Goal: Task Accomplishment & Management: Use online tool/utility

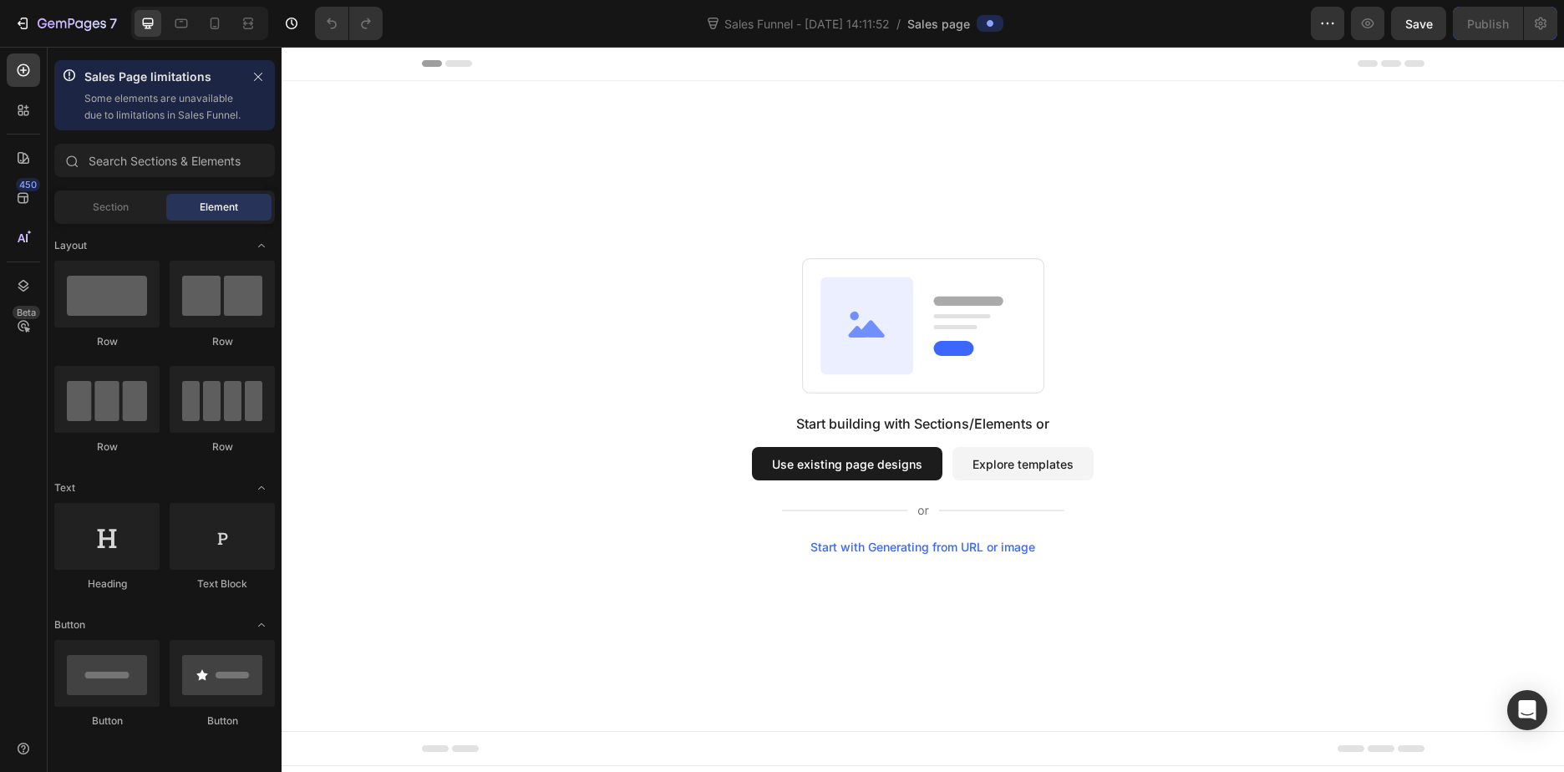
click at [1046, 443] on div "Start building with Sections/Elements or Use existing page designs Explore temp…" at bounding box center [923, 483] width 342 height 140
drag, startPoint x: 1033, startPoint y: 464, endPoint x: 1031, endPoint y: 494, distance: 30.2
click at [1031, 494] on div "Start building with Sections/Elements or Use existing page designs Explore temp…" at bounding box center [923, 483] width 342 height 140
click at [898, 471] on button "Use existing page designs" at bounding box center [847, 463] width 190 height 33
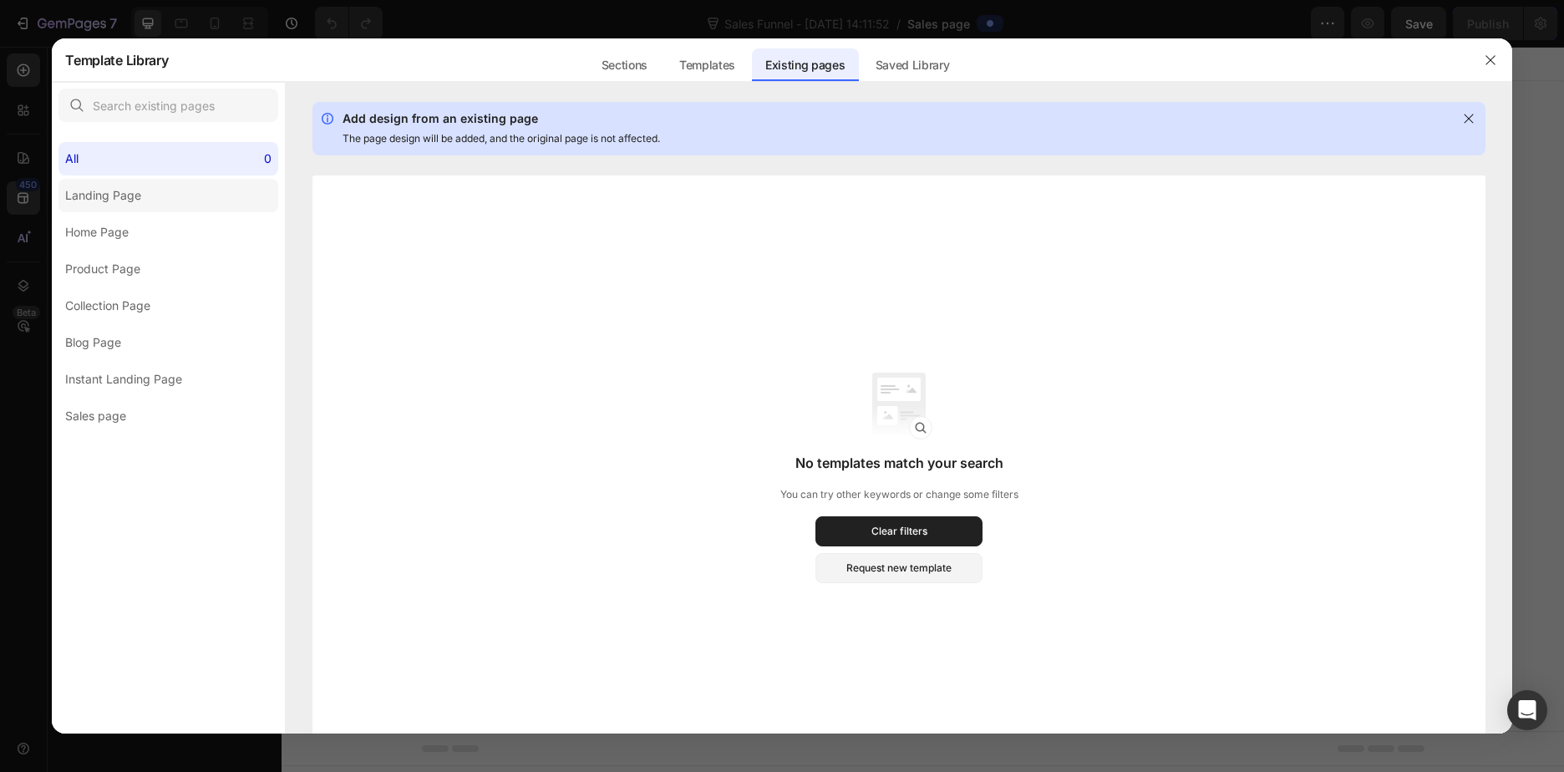
click at [112, 195] on div "Landing Page" at bounding box center [103, 195] width 76 height 20
click at [121, 236] on div "Home Page" at bounding box center [96, 232] width 63 height 20
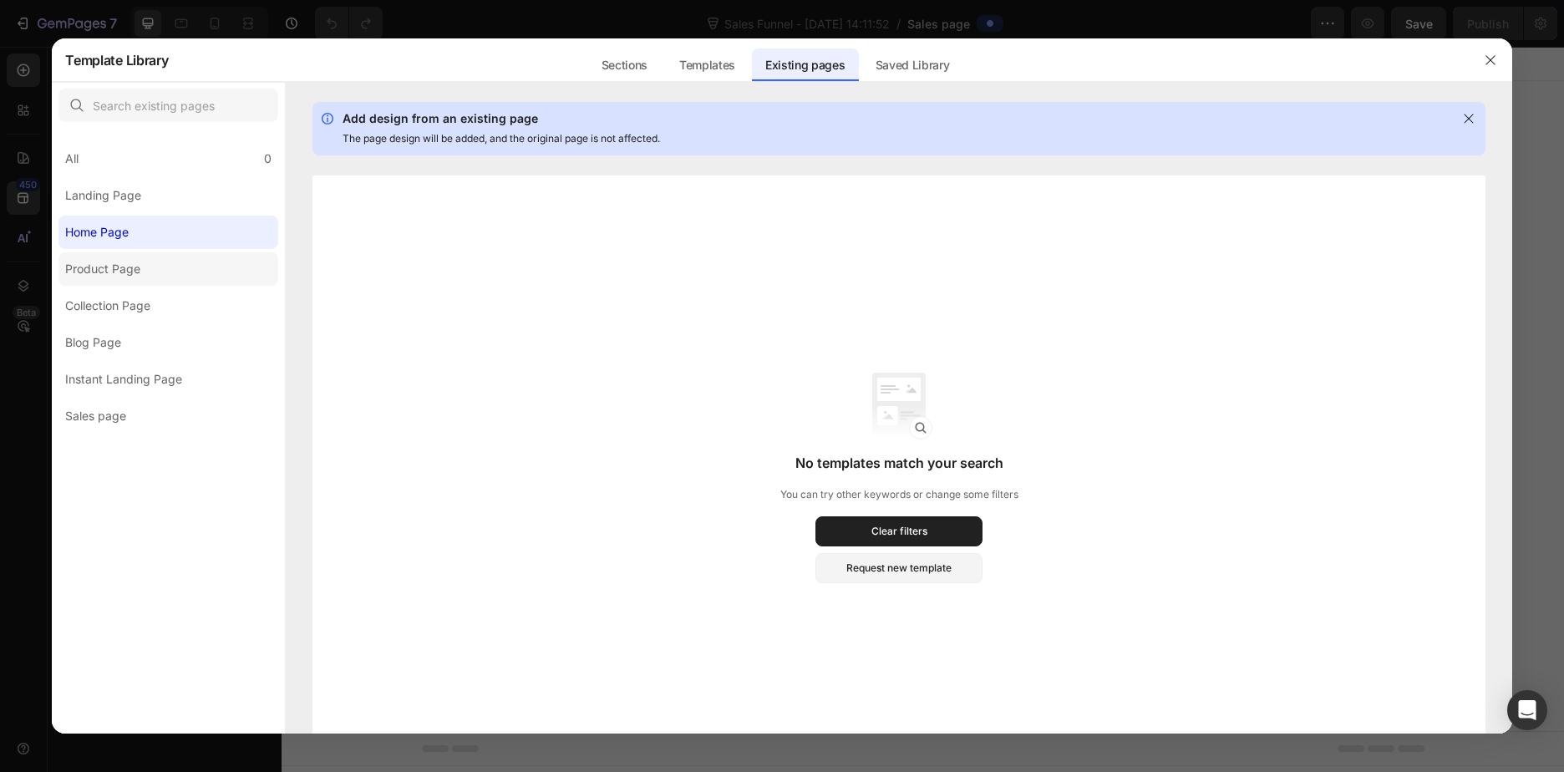
click at [114, 277] on div "Product Page" at bounding box center [102, 269] width 75 height 20
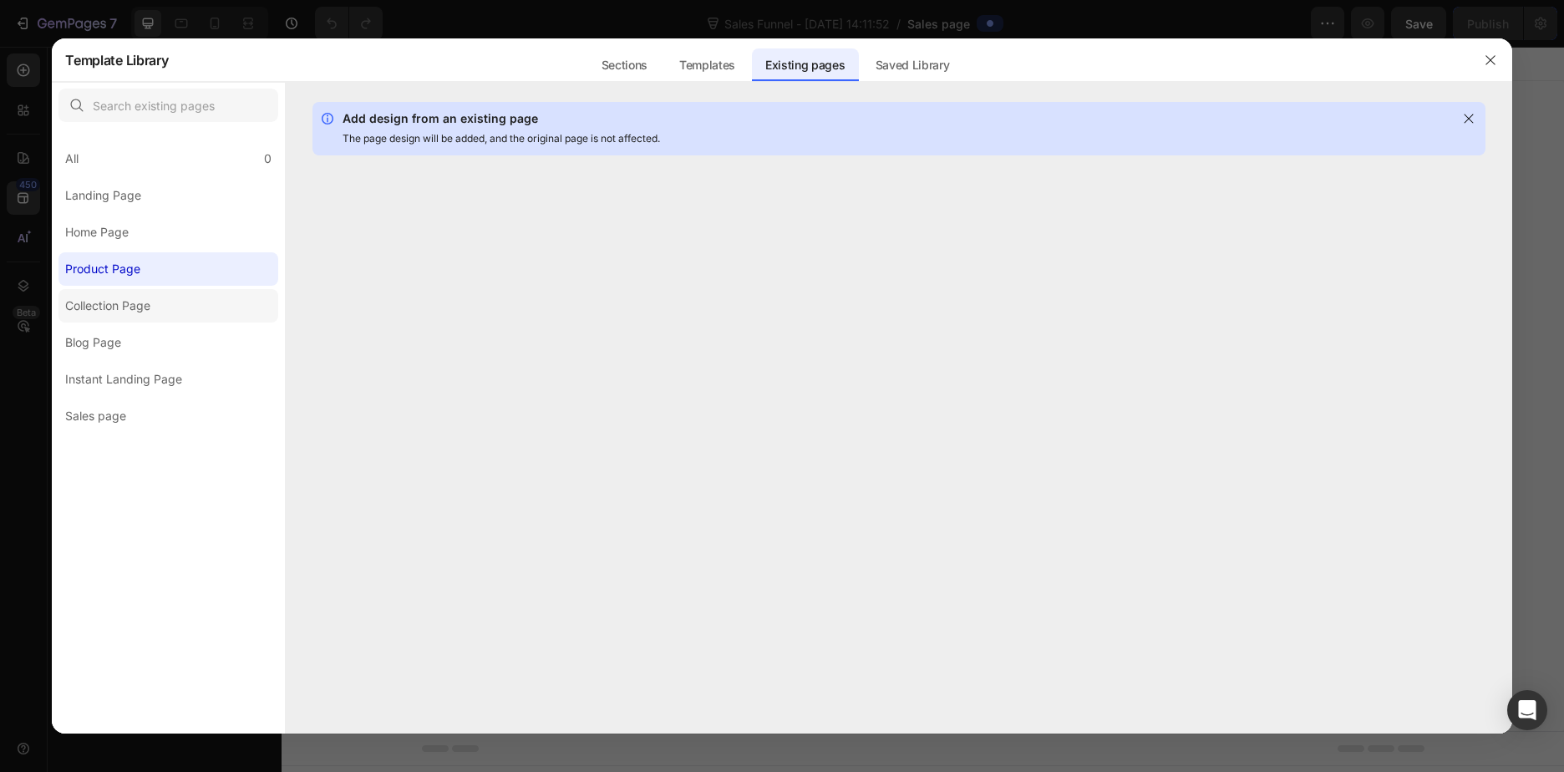
click at [106, 311] on div "Collection Page" at bounding box center [107, 306] width 85 height 20
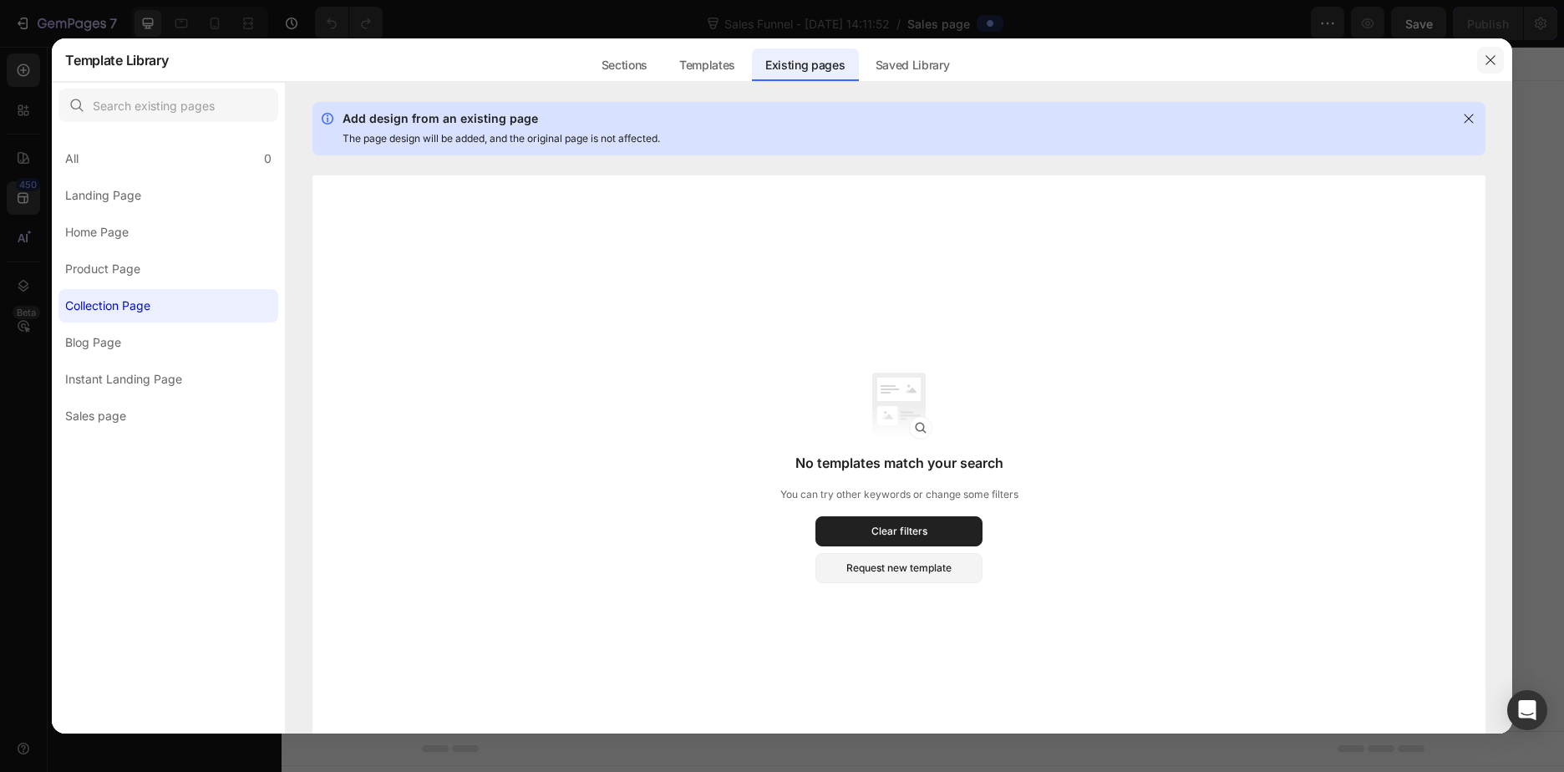
click at [1493, 63] on icon "button" at bounding box center [1489, 59] width 9 height 9
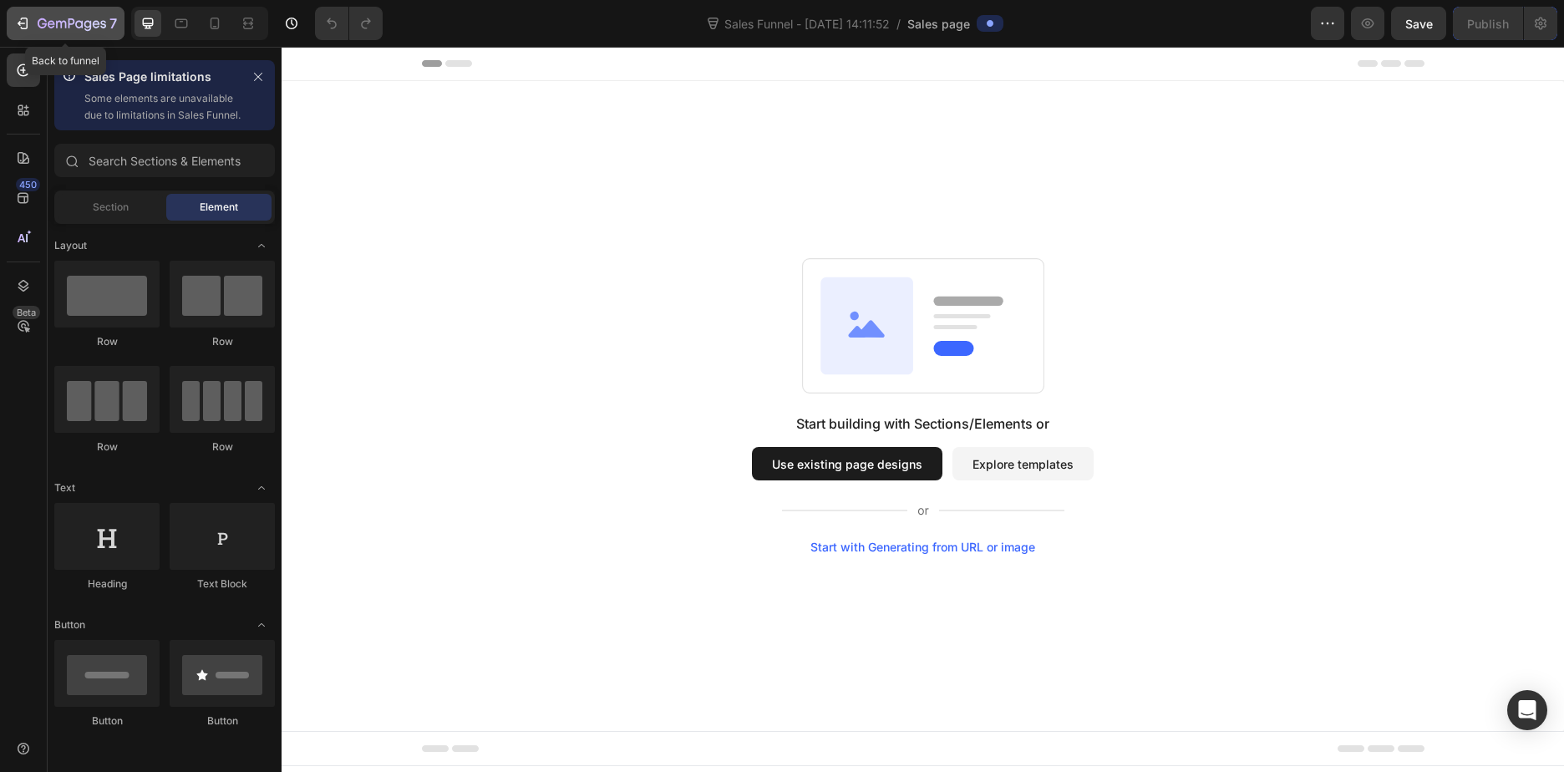
click at [38, 21] on icon "button" at bounding box center [72, 25] width 68 height 14
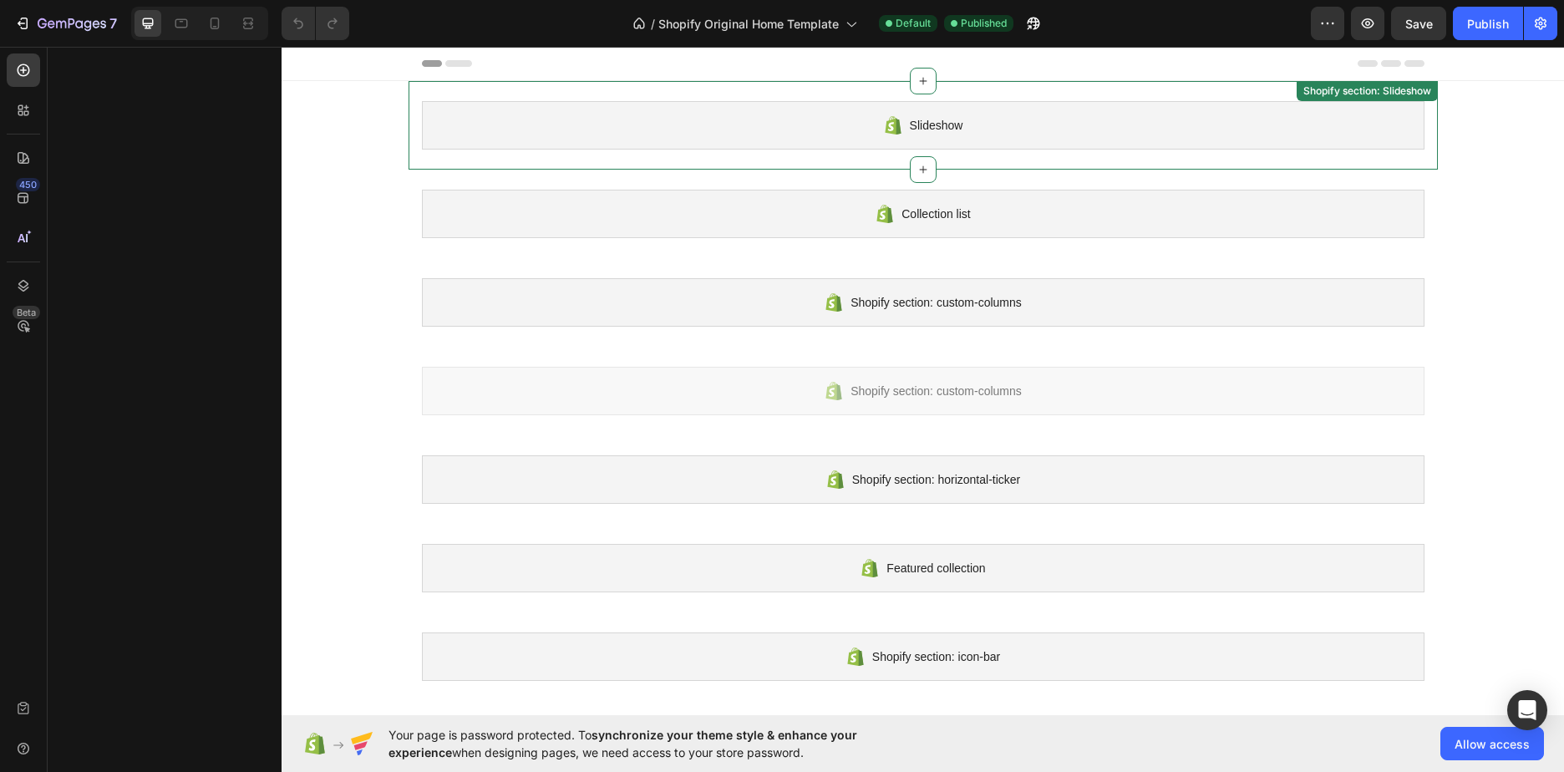
click at [966, 128] on div "Slideshow" at bounding box center [923, 125] width 1002 height 48
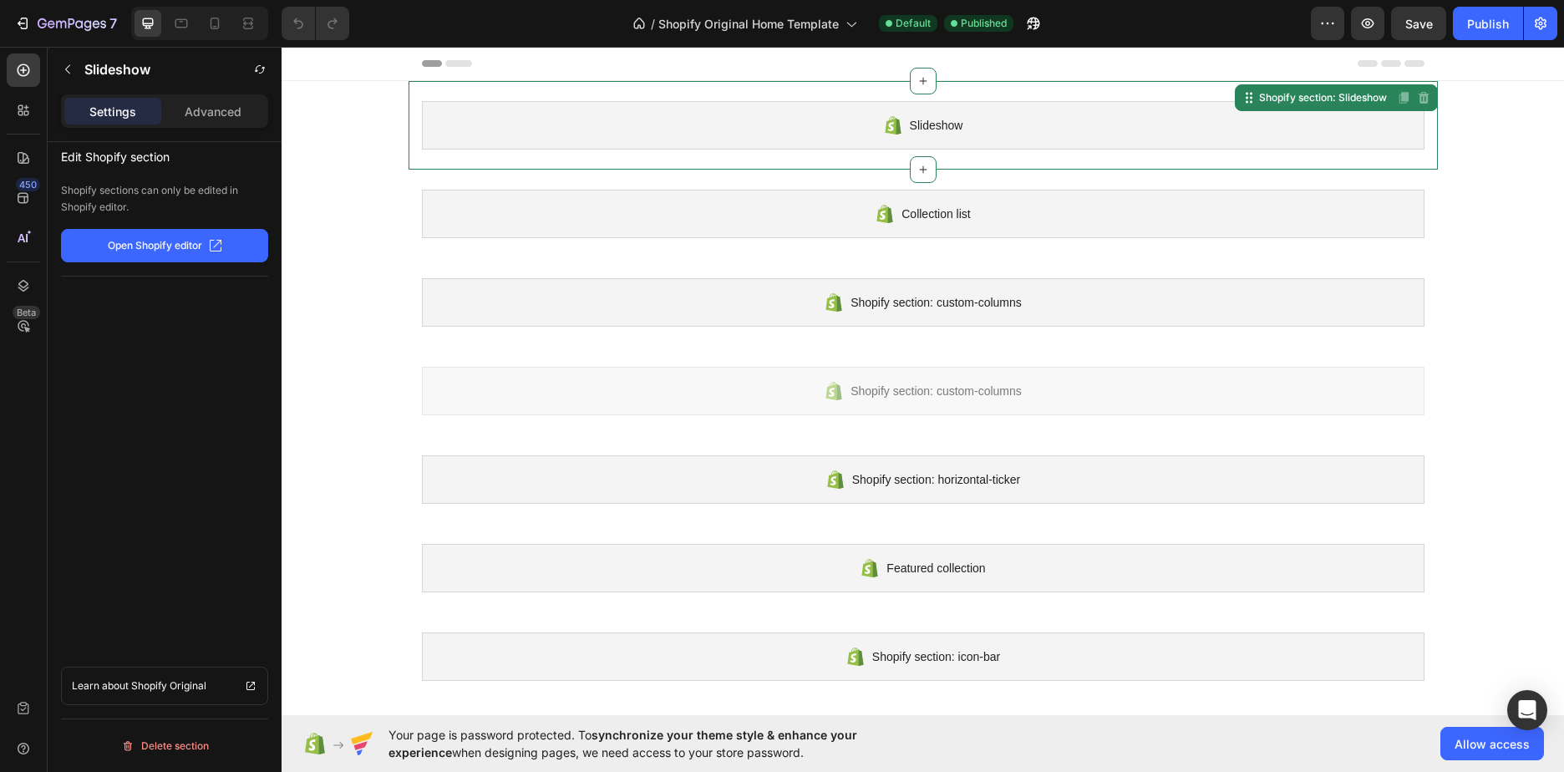
click at [150, 243] on p "Open Shopify editor" at bounding box center [155, 245] width 94 height 15
click at [895, 132] on div "Slideshow" at bounding box center [923, 125] width 1002 height 48
click at [919, 83] on icon at bounding box center [923, 82] width 8 height 8
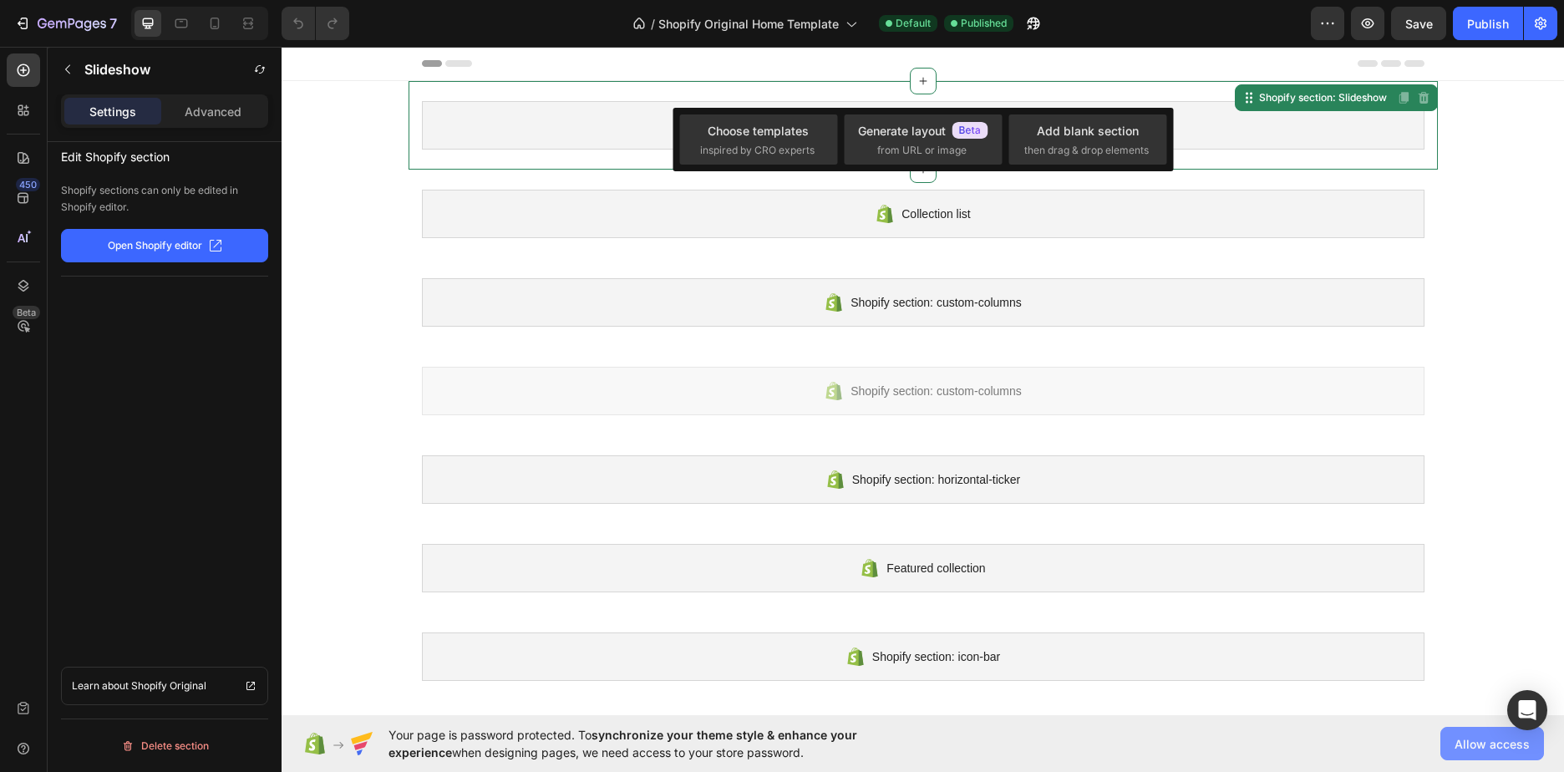
click at [1477, 745] on span "Allow access" at bounding box center [1491, 744] width 75 height 18
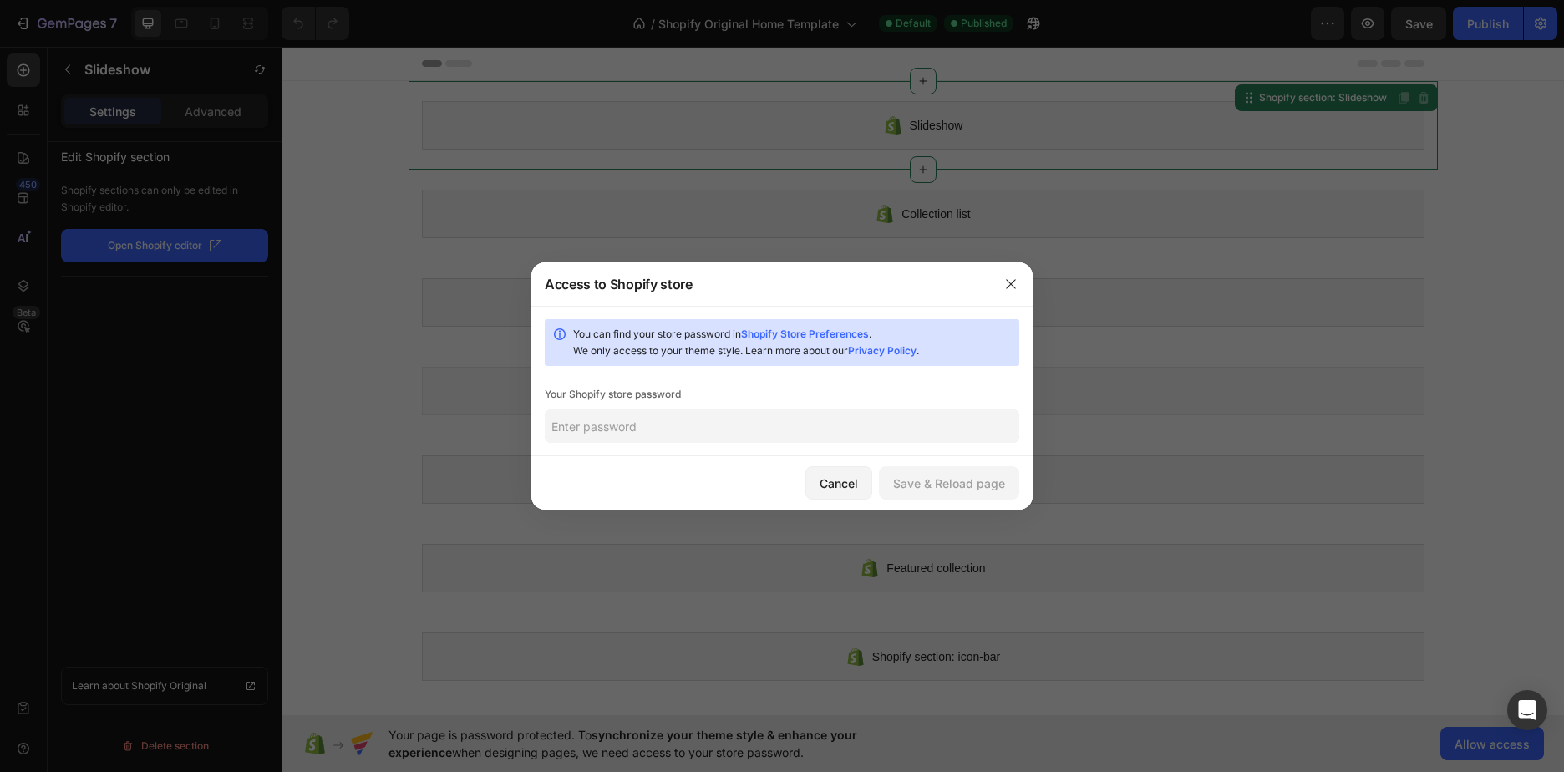
click at [727, 438] on input "text" at bounding box center [782, 425] width 474 height 33
type input "123456"
click at [968, 486] on div "Save & Reload page" at bounding box center [949, 483] width 112 height 18
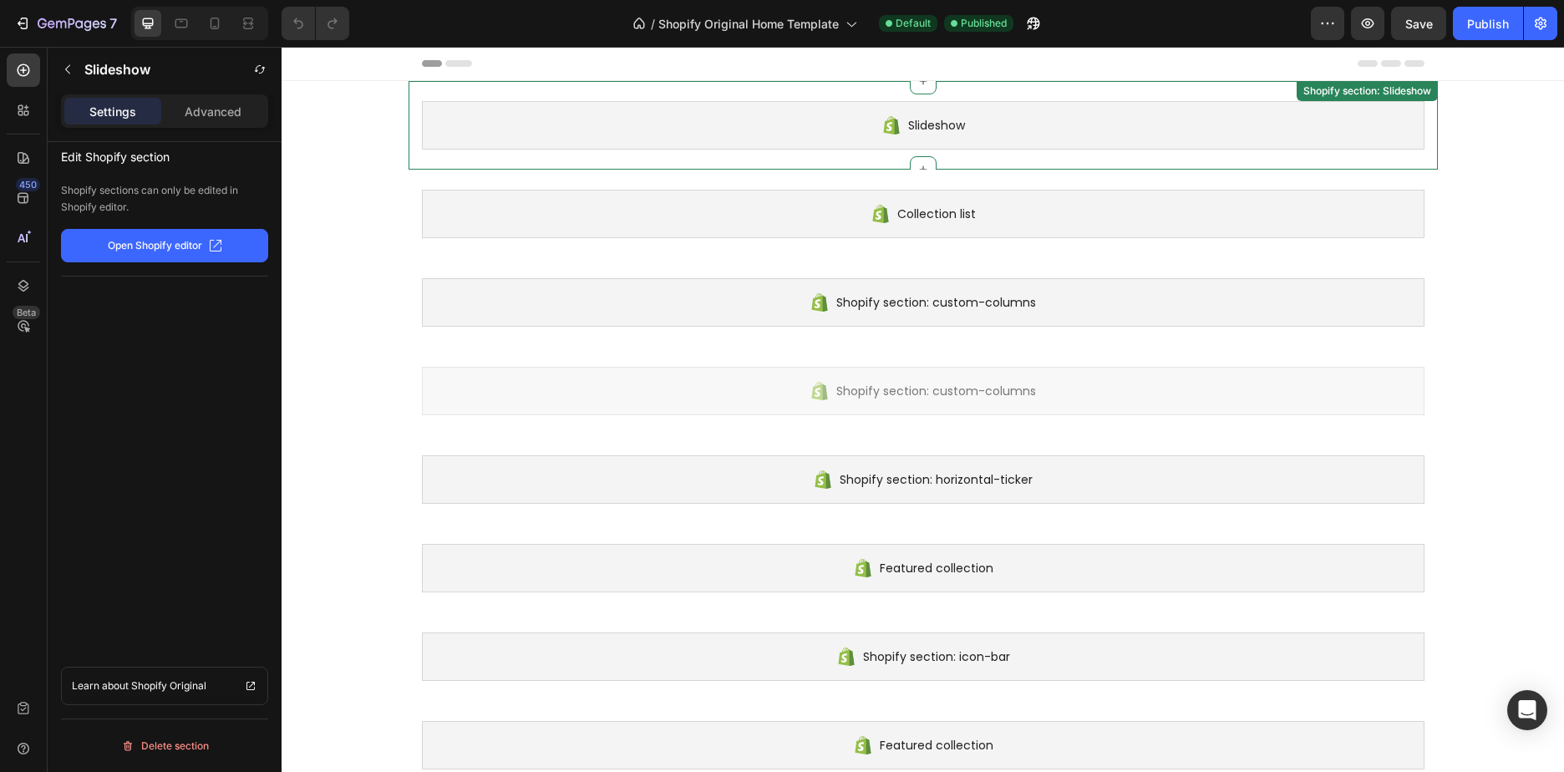
click at [924, 117] on span "Slideshow" at bounding box center [936, 125] width 57 height 20
click at [908, 124] on span "Slideshow" at bounding box center [936, 125] width 57 height 20
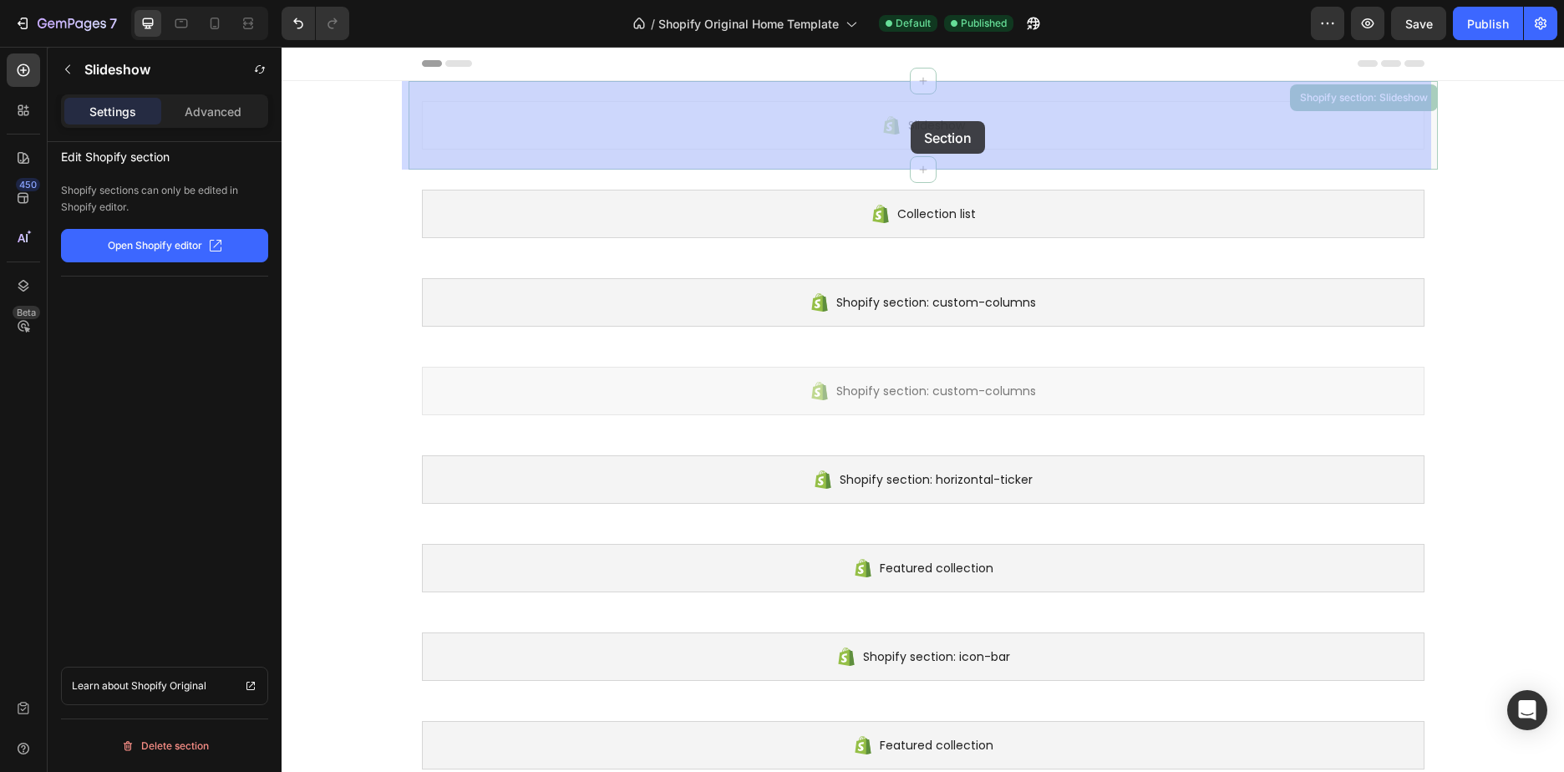
drag, startPoint x: 947, startPoint y: 120, endPoint x: 910, endPoint y: 121, distance: 37.6
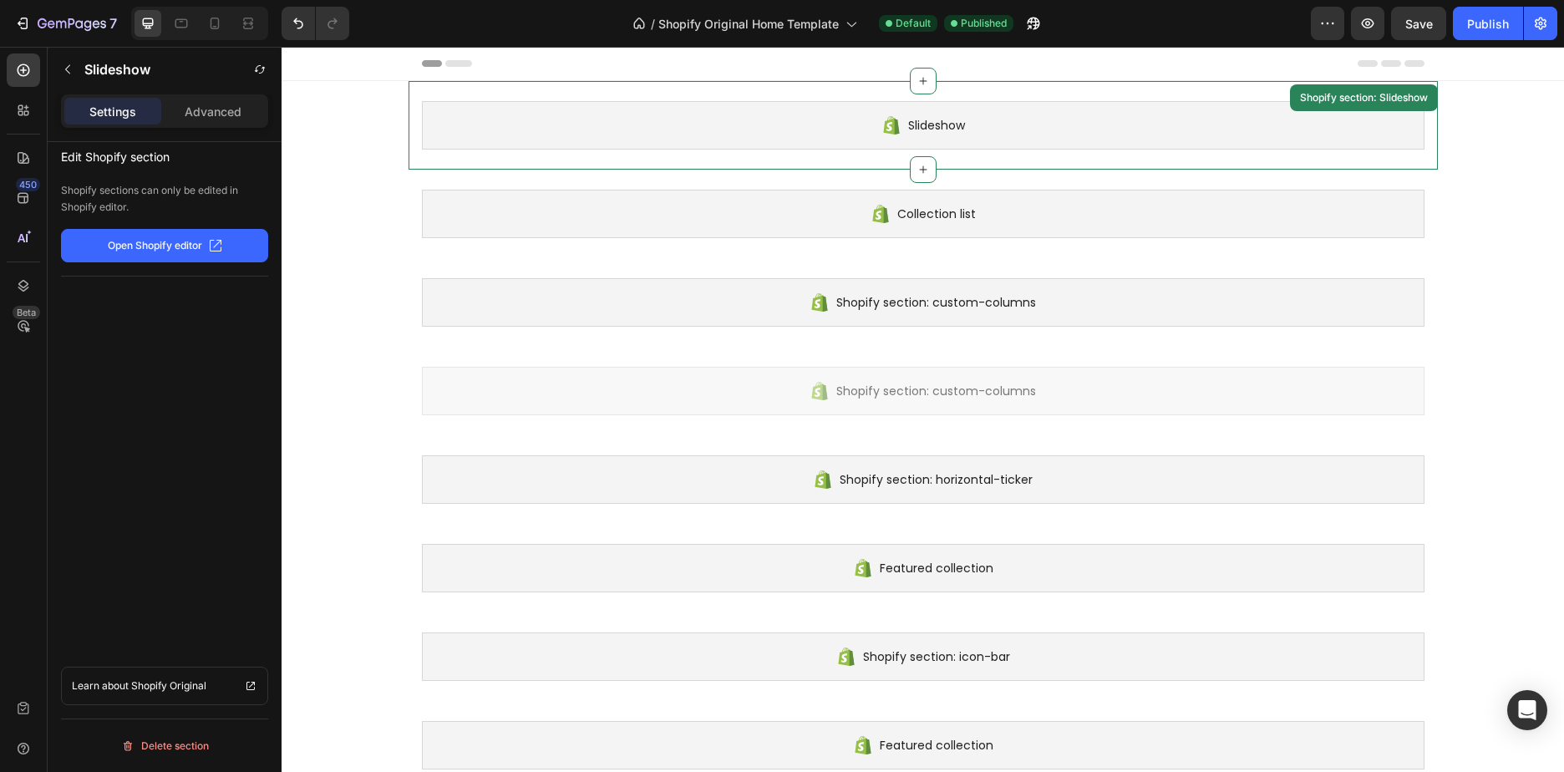
click at [931, 122] on span "Slideshow" at bounding box center [936, 125] width 57 height 20
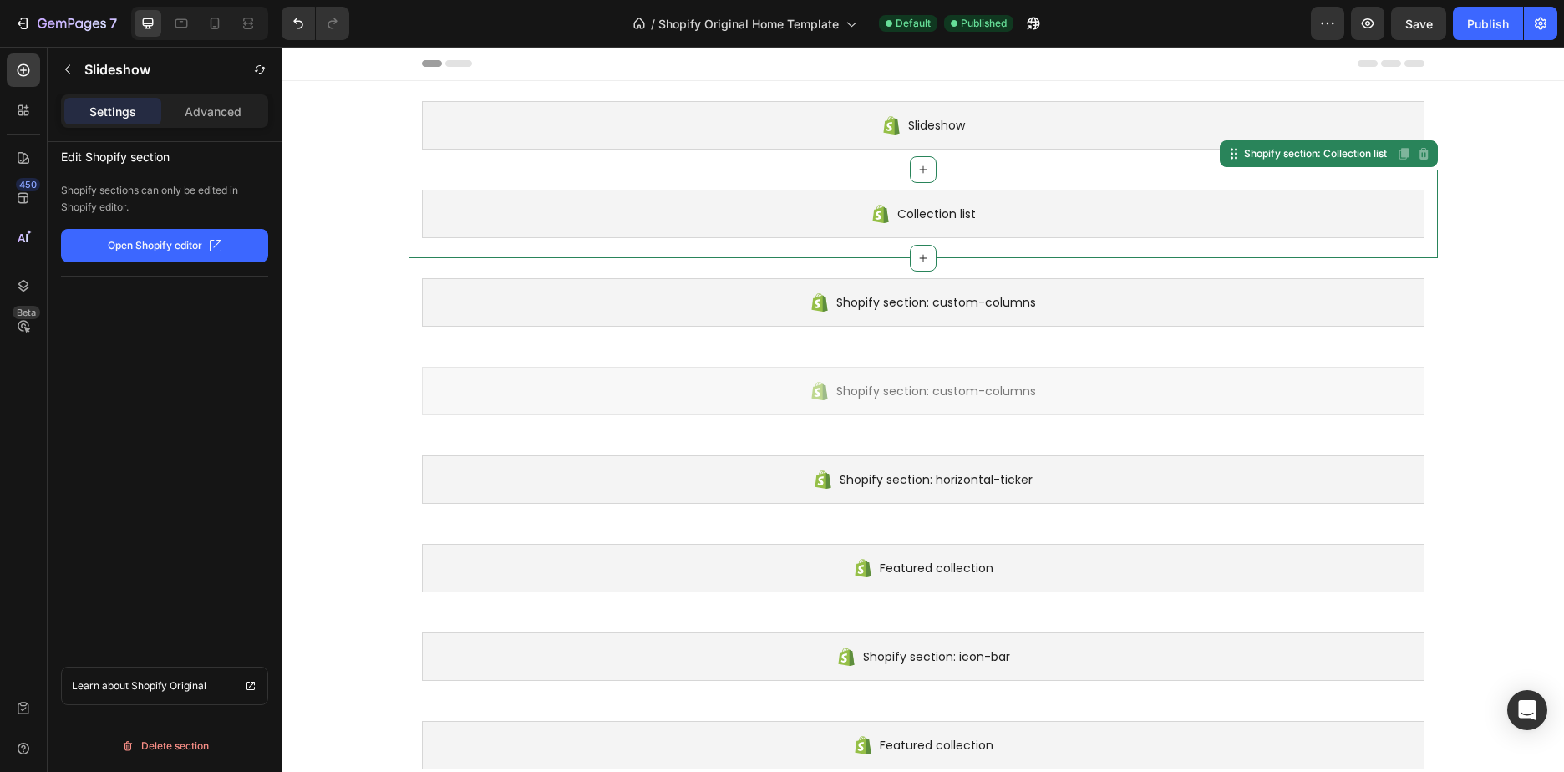
click at [913, 195] on div "Collection list" at bounding box center [923, 214] width 1002 height 48
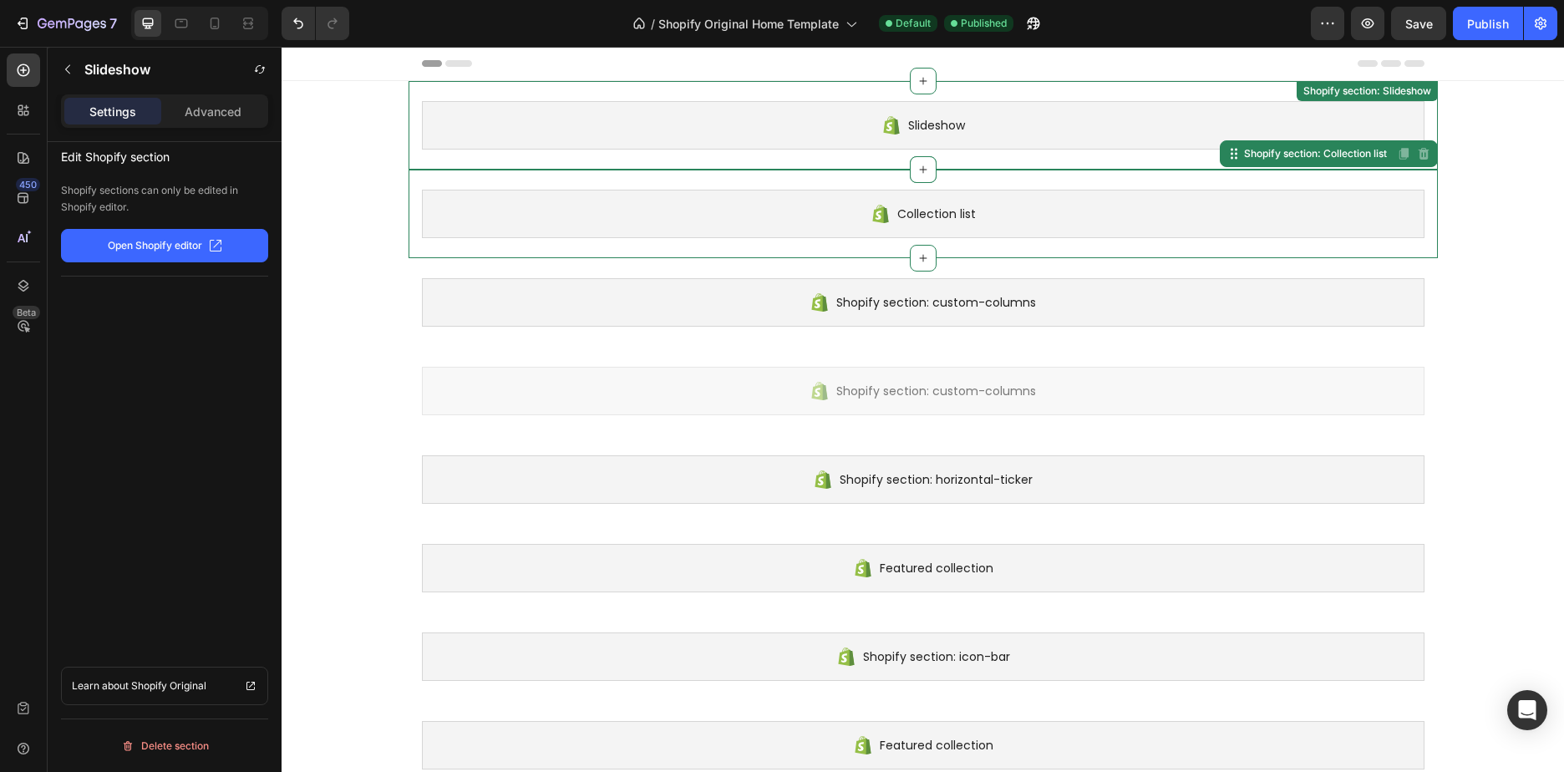
click at [884, 118] on icon at bounding box center [891, 125] width 20 height 20
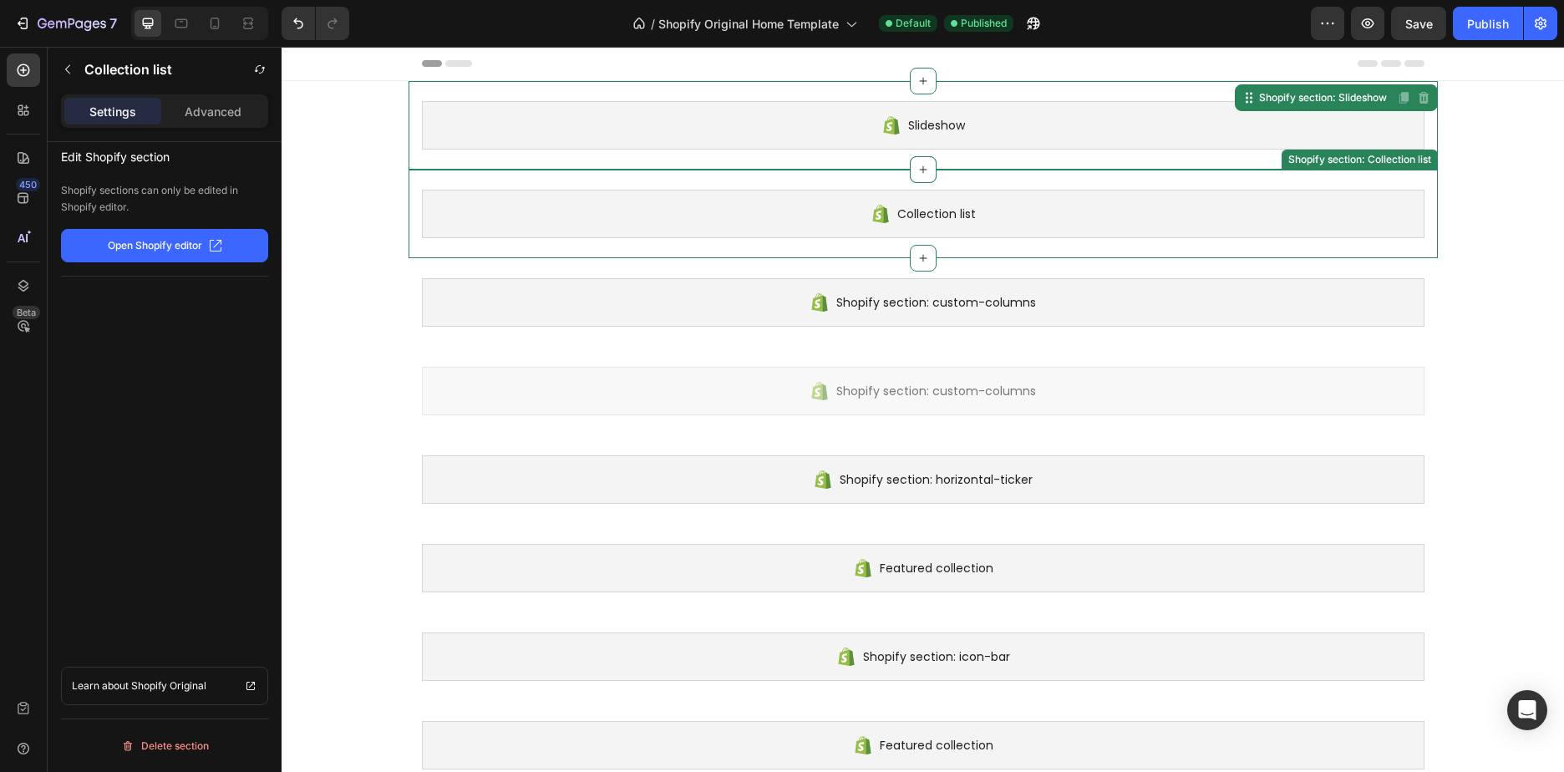
click at [812, 205] on div "Collection list" at bounding box center [923, 214] width 1002 height 48
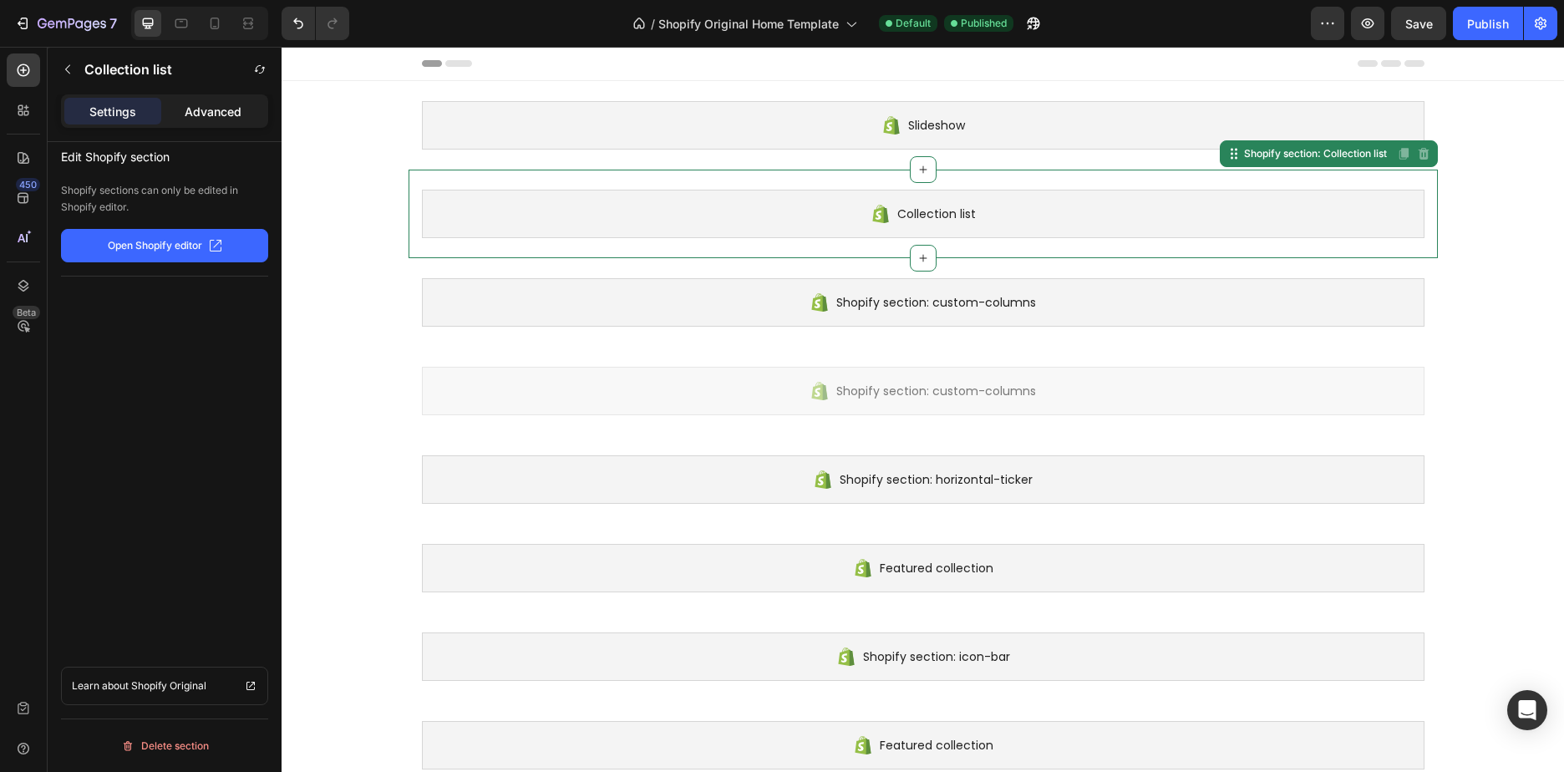
click at [246, 110] on div "Advanced" at bounding box center [213, 111] width 97 height 27
click at [106, 106] on p "Settings" at bounding box center [112, 112] width 47 height 18
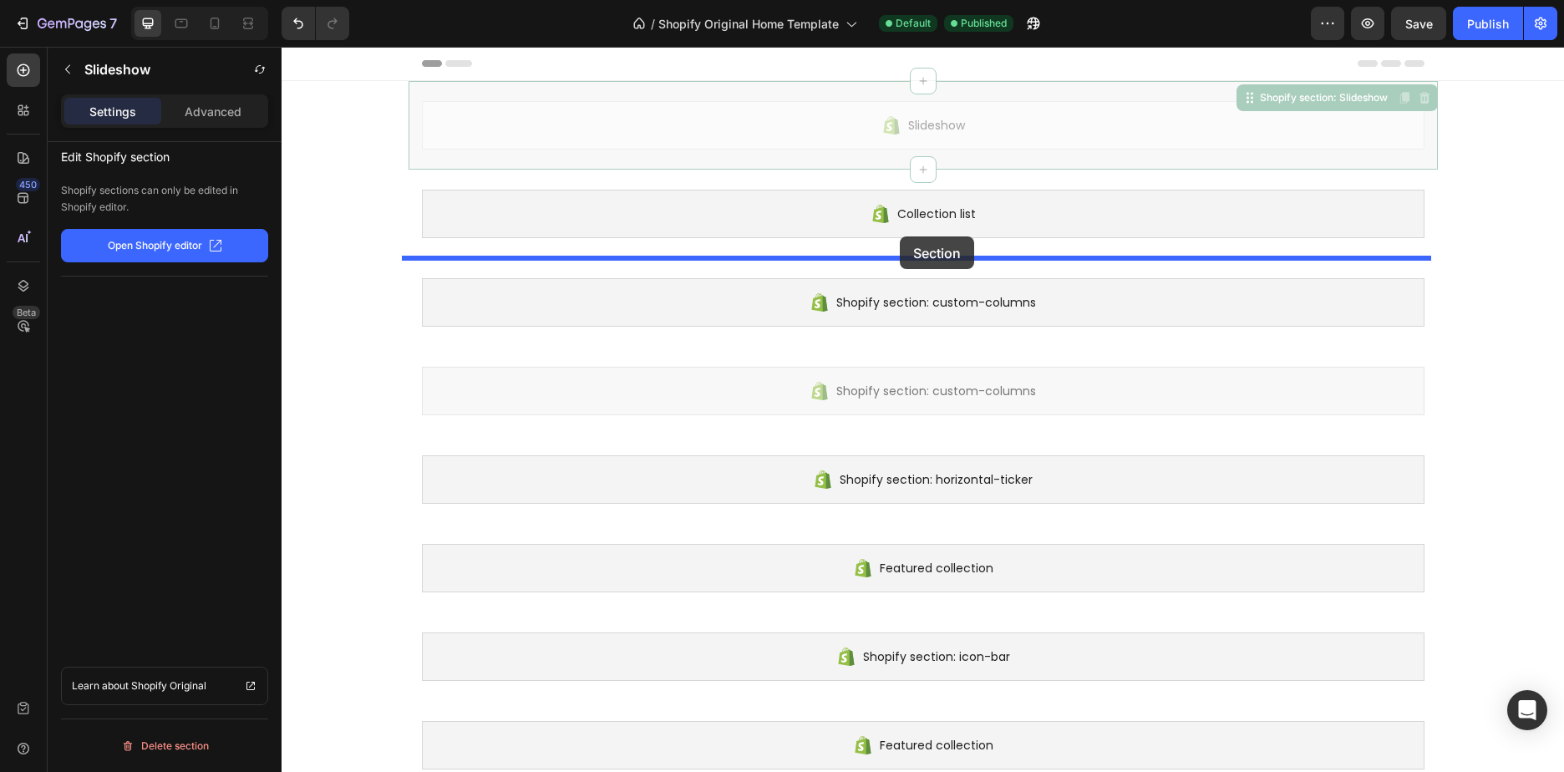
drag, startPoint x: 957, startPoint y: 114, endPoint x: 900, endPoint y: 236, distance: 135.6
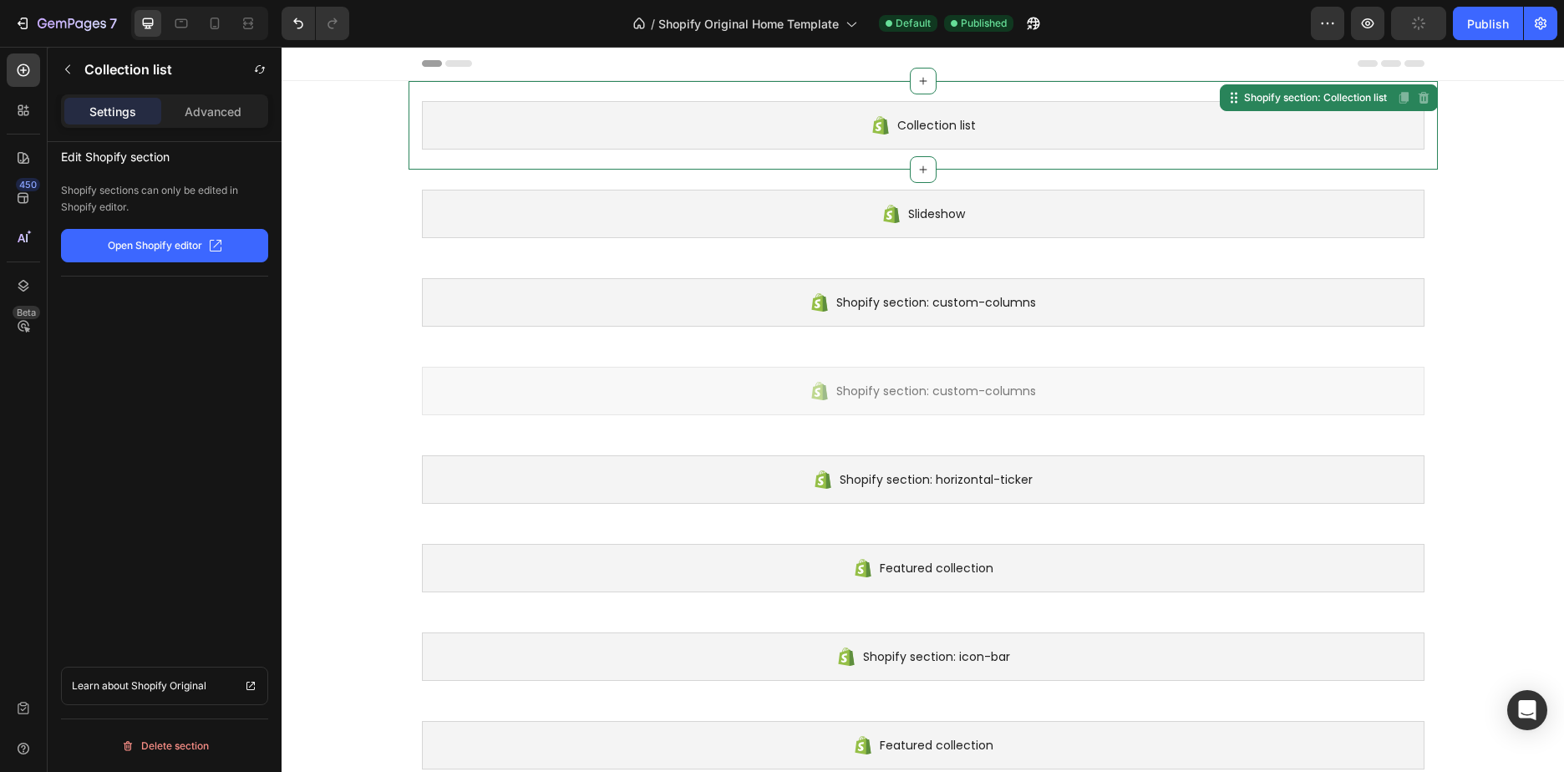
click at [971, 128] on div "Collection list" at bounding box center [923, 125] width 1002 height 48
click at [1228, 104] on icon at bounding box center [1234, 97] width 13 height 13
click at [1303, 104] on div "Shopify section: Collection list" at bounding box center [1316, 97] width 150 height 15
click at [1303, 108] on div "Shopify section: Collection list Disabled. Please edit in Shopify Editor Disabl…" at bounding box center [1329, 97] width 216 height 27
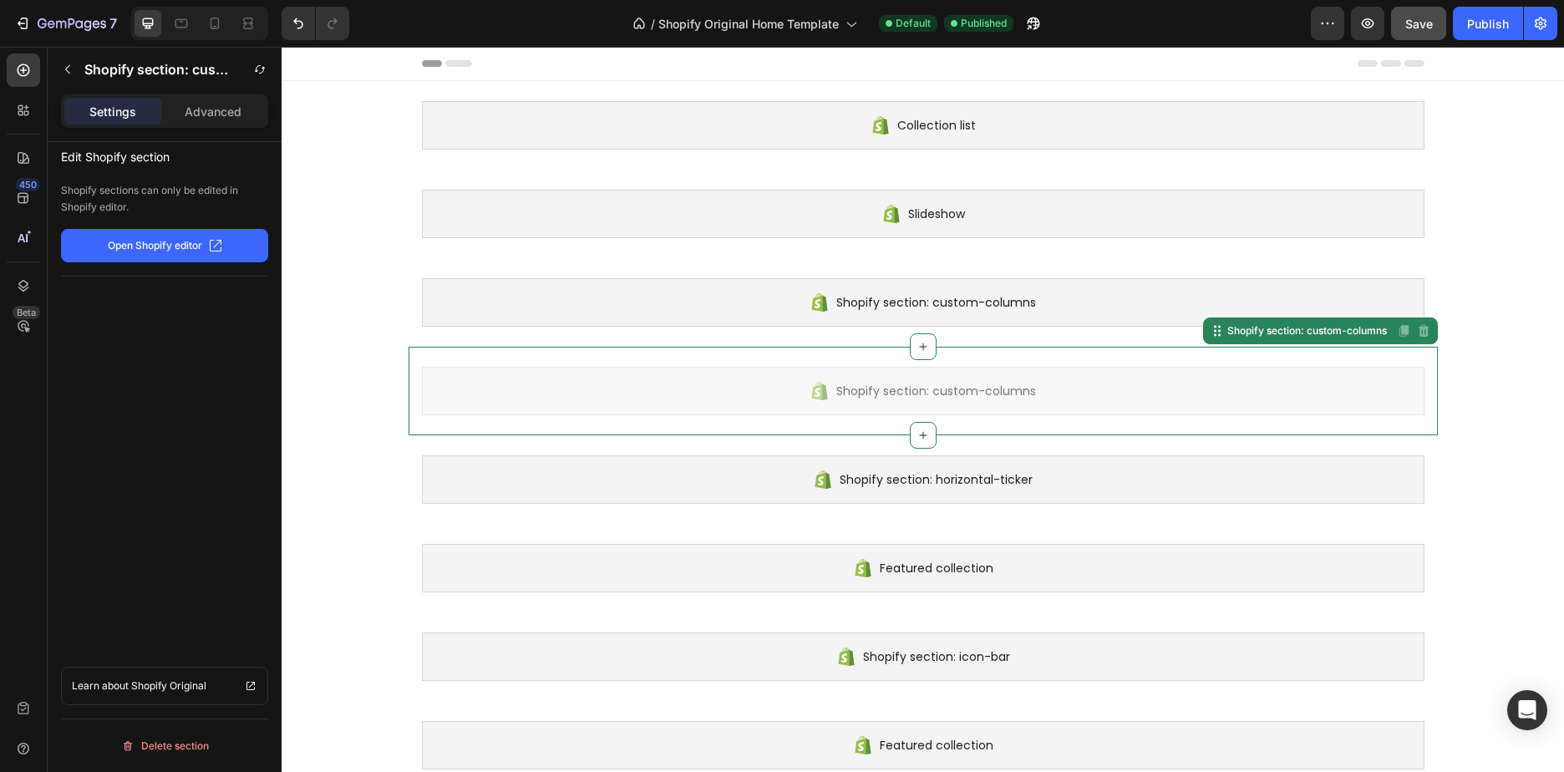
click at [1009, 391] on span "Shopify section: custom-columns" at bounding box center [936, 391] width 200 height 20
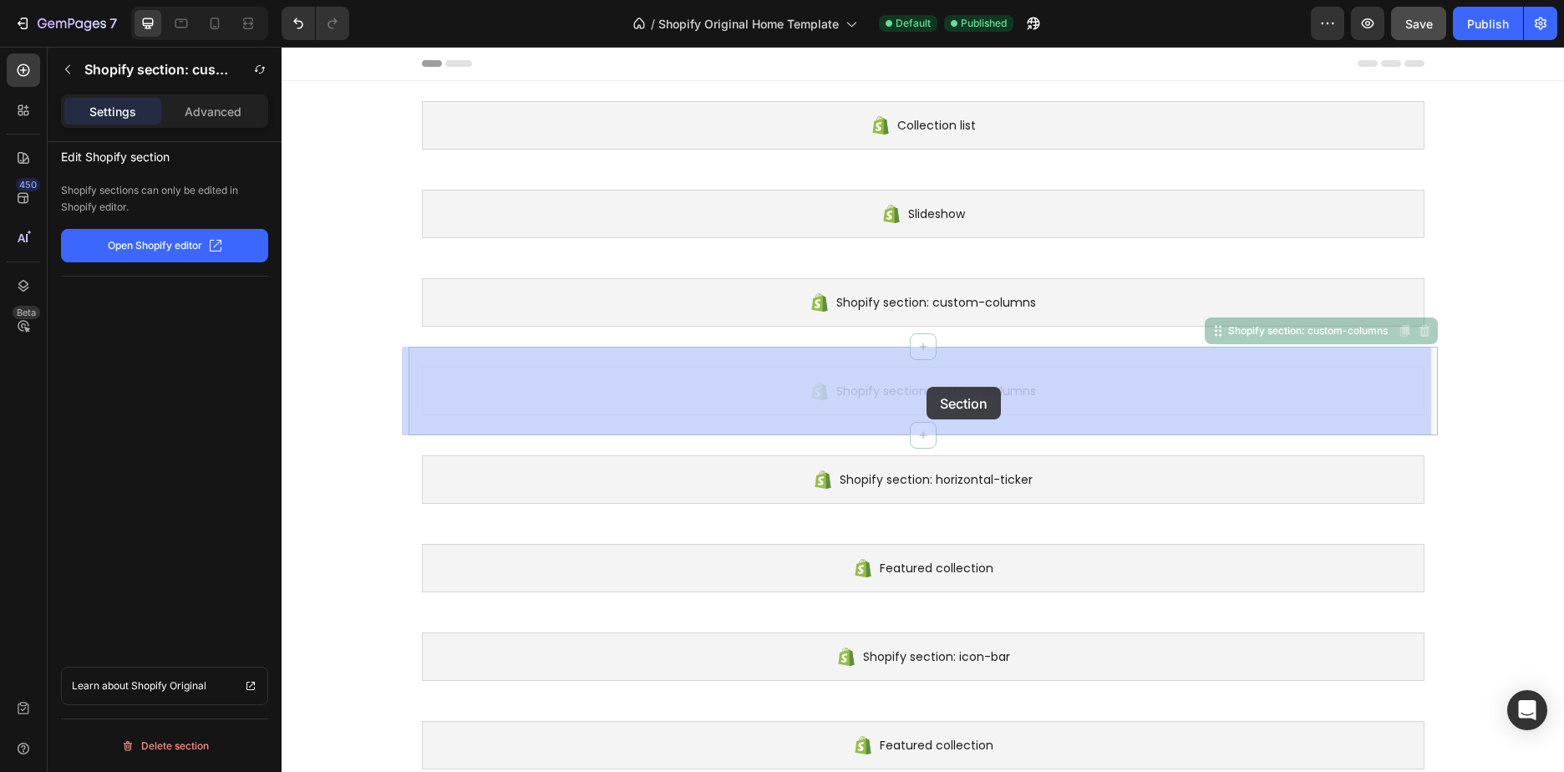
drag, startPoint x: 839, startPoint y: 379, endPoint x: 900, endPoint y: 383, distance: 61.1
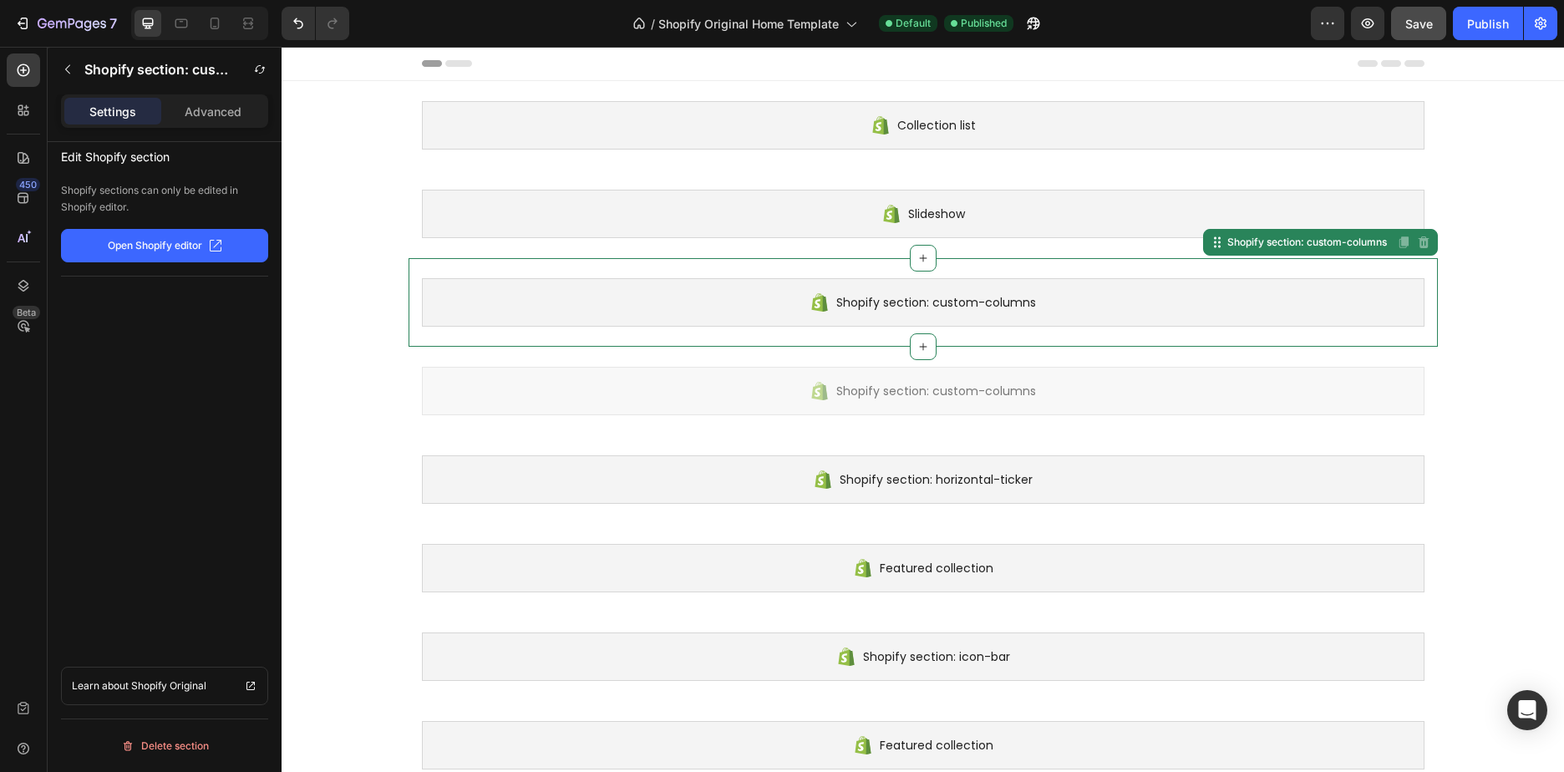
click at [878, 312] on div "Shopify section: custom-columns" at bounding box center [923, 302] width 1002 height 48
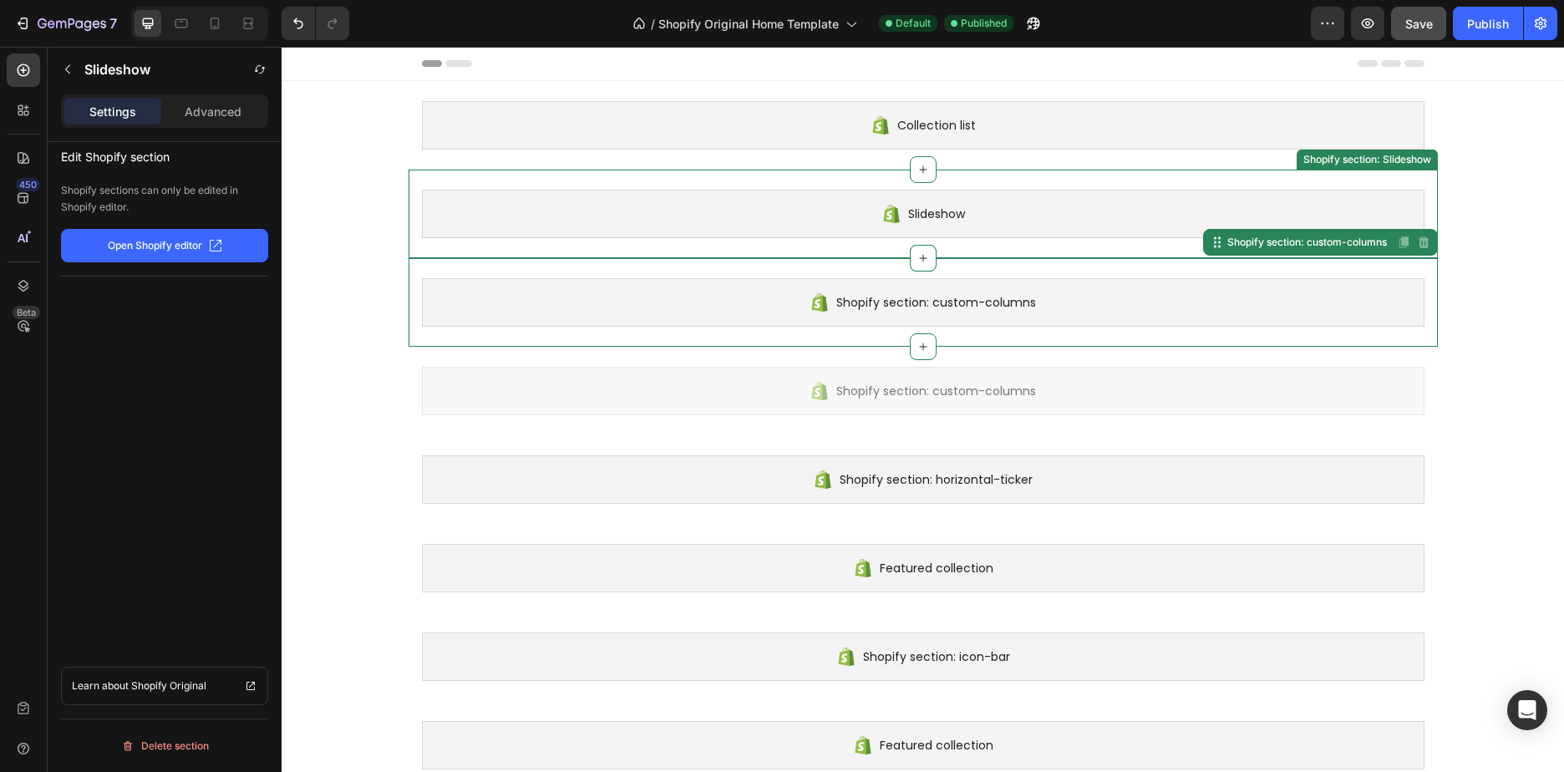
click at [884, 241] on div "Slideshow Shopify section: Slideshow" at bounding box center [922, 214] width 1029 height 89
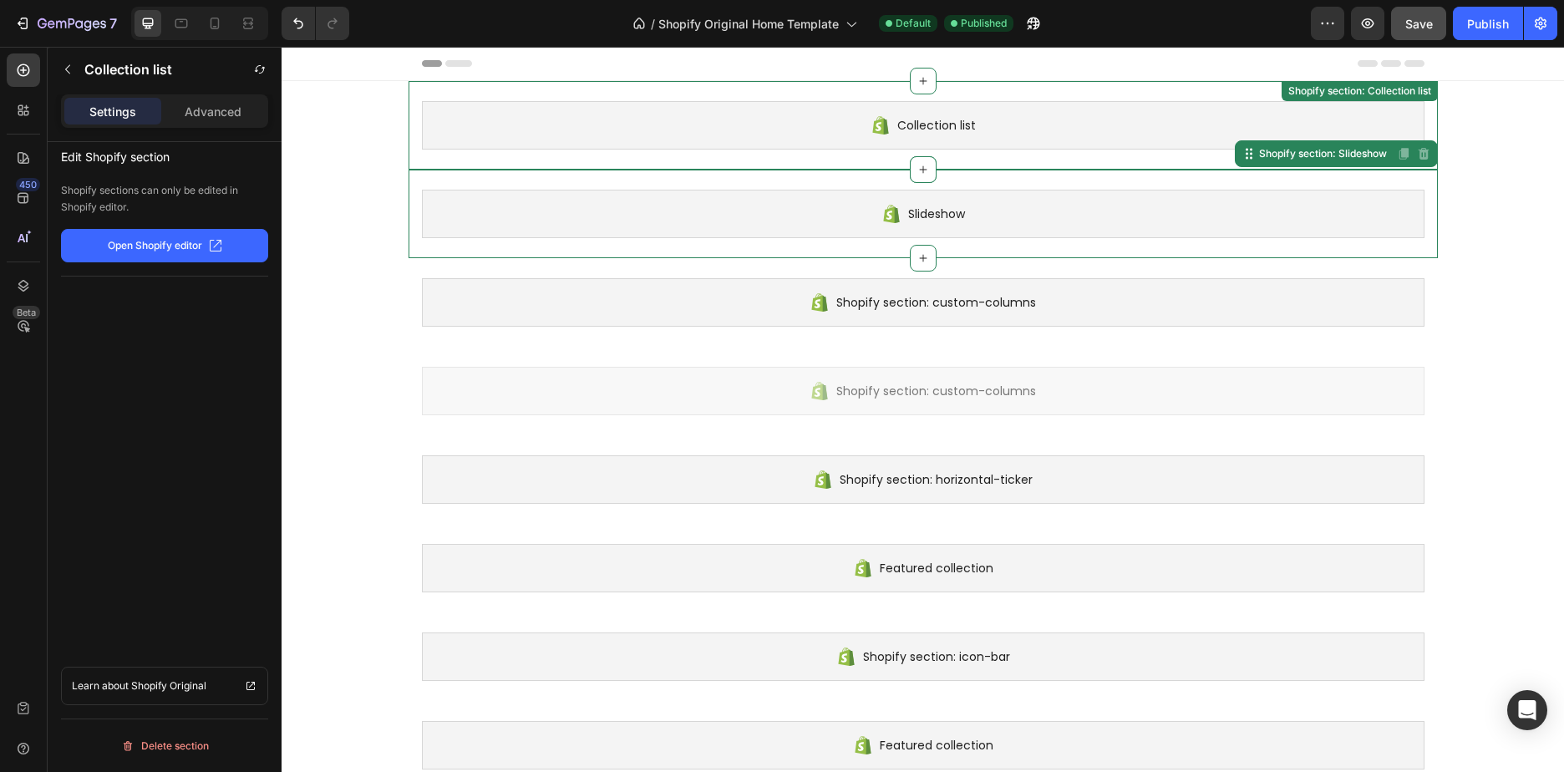
click at [859, 144] on div "Collection list" at bounding box center [923, 125] width 1002 height 48
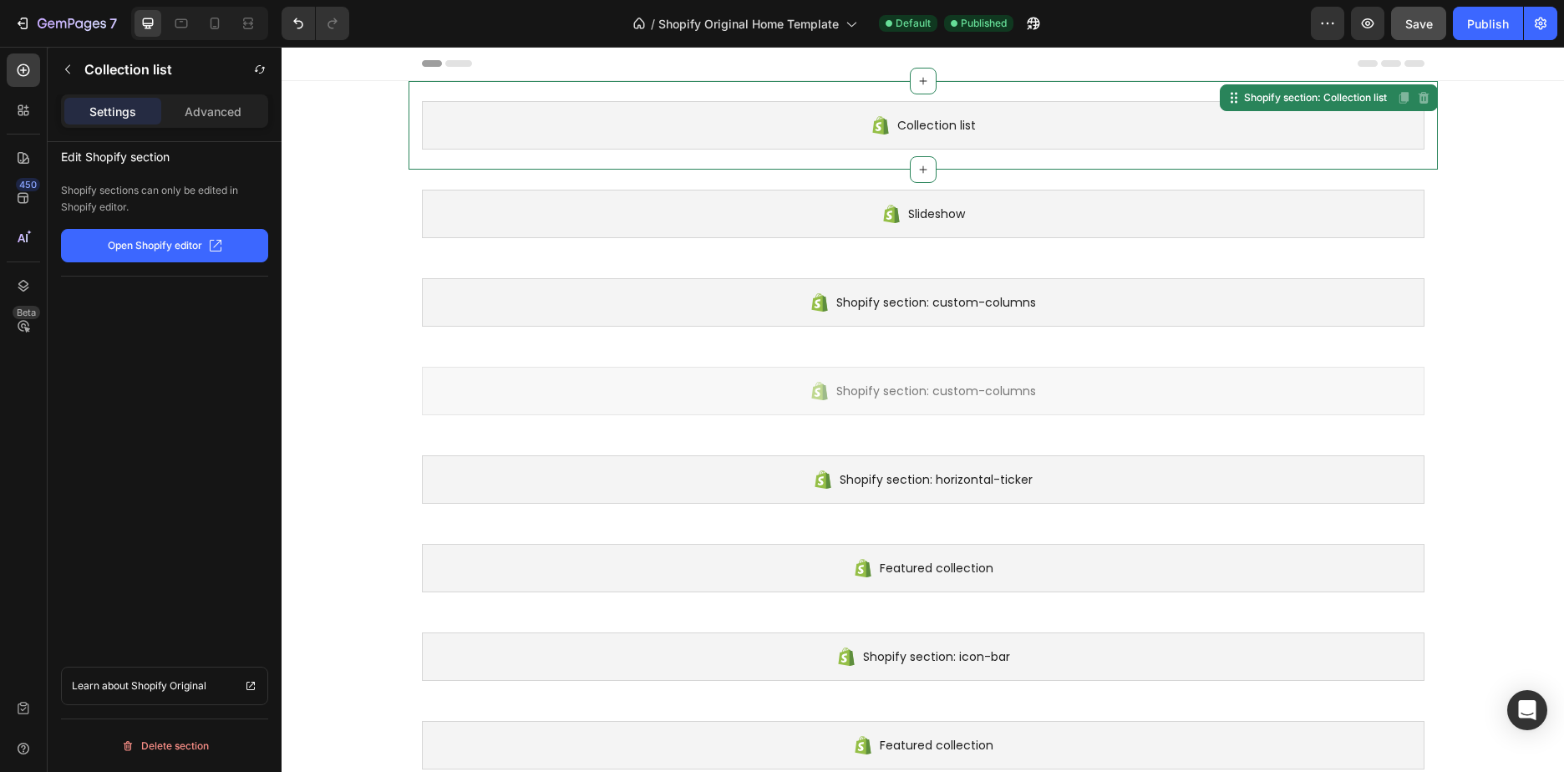
click at [114, 247] on p "Open Shopify editor" at bounding box center [155, 245] width 94 height 15
drag, startPoint x: 1725, startPoint y: 71, endPoint x: 1506, endPoint y: 52, distance: 219.7
click at [1495, 27] on div "Publish" at bounding box center [1488, 24] width 42 height 18
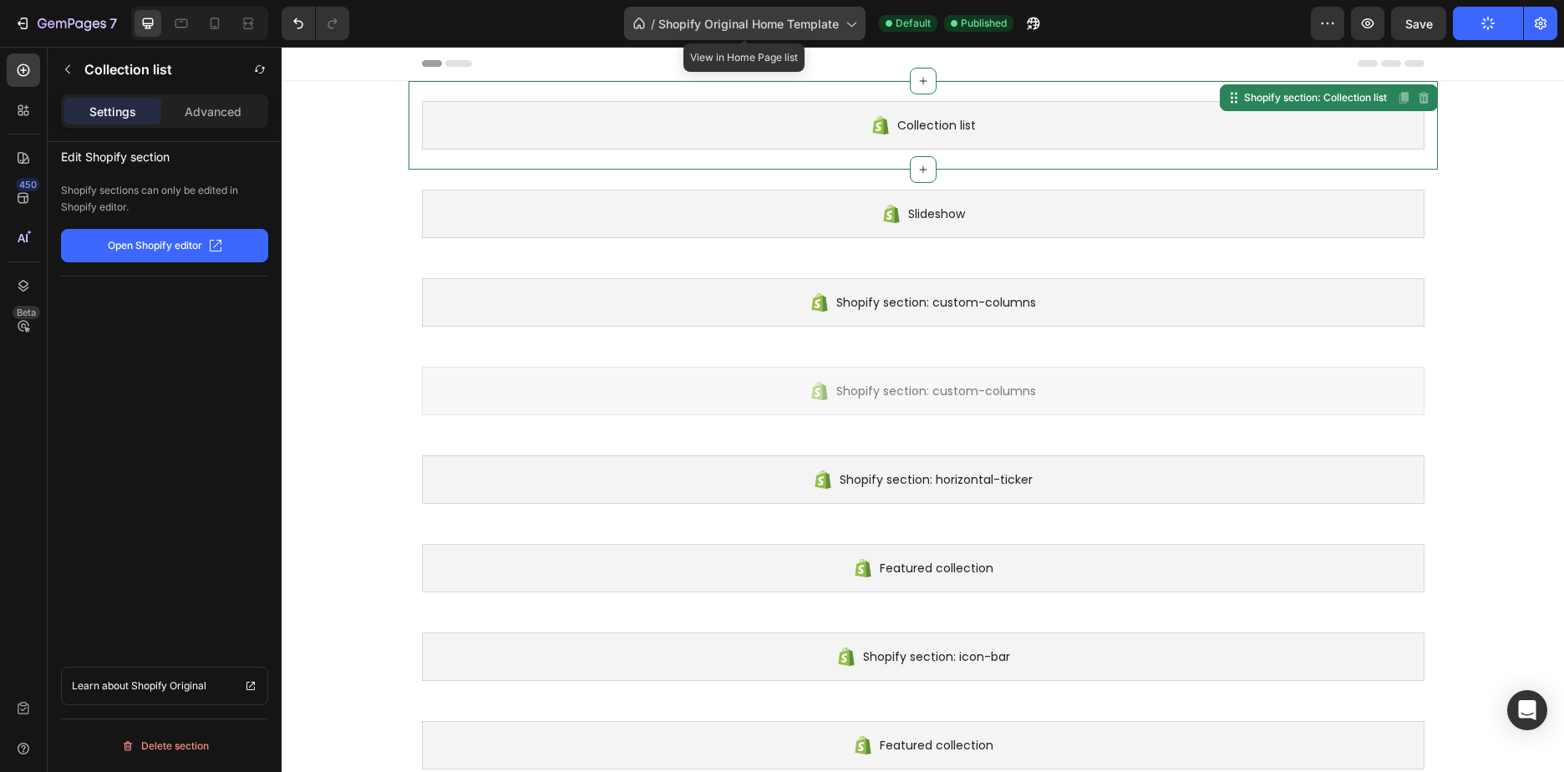
click at [842, 23] on icon at bounding box center [850, 23] width 17 height 17
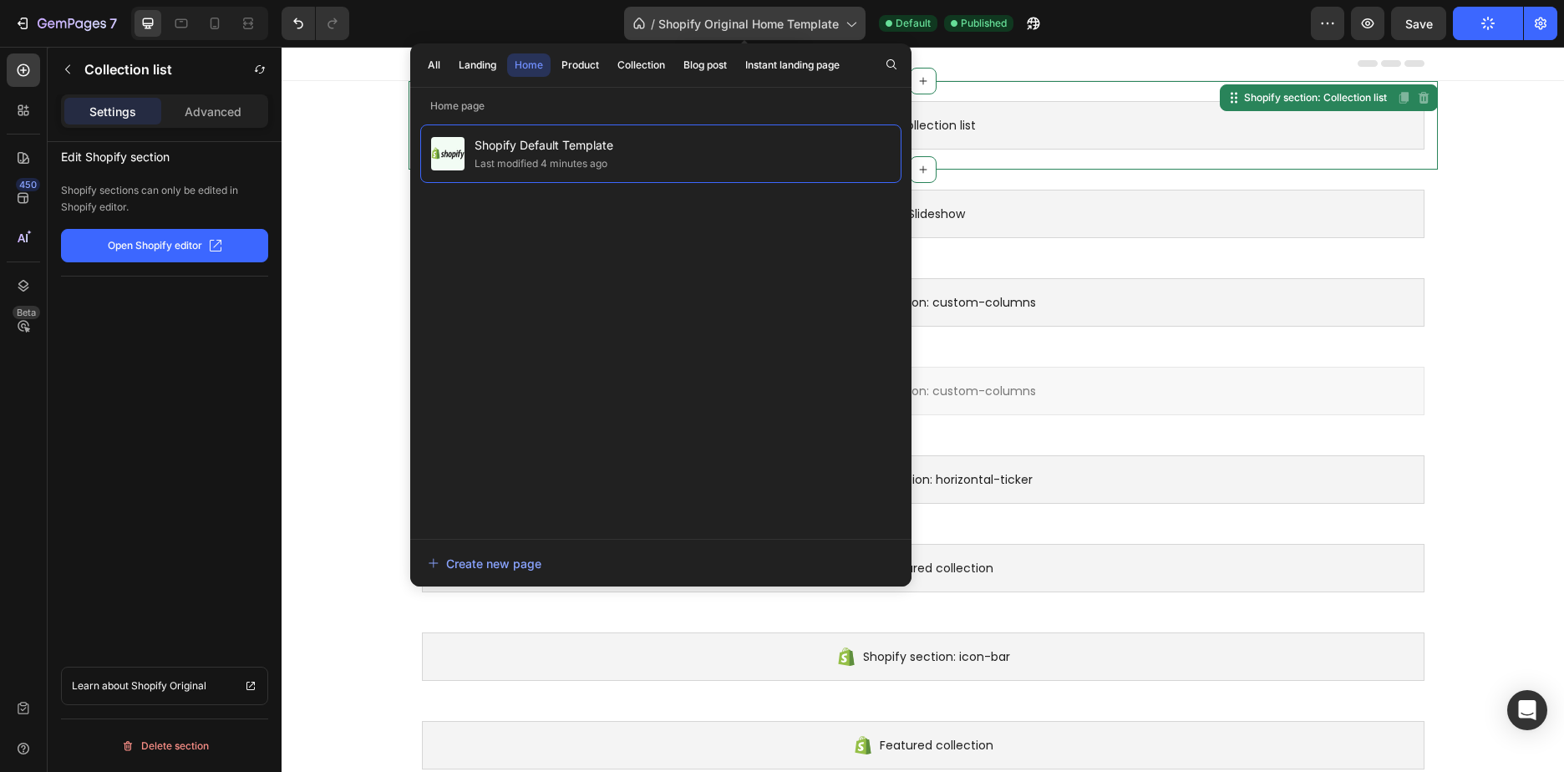
click at [842, 23] on icon at bounding box center [850, 23] width 17 height 17
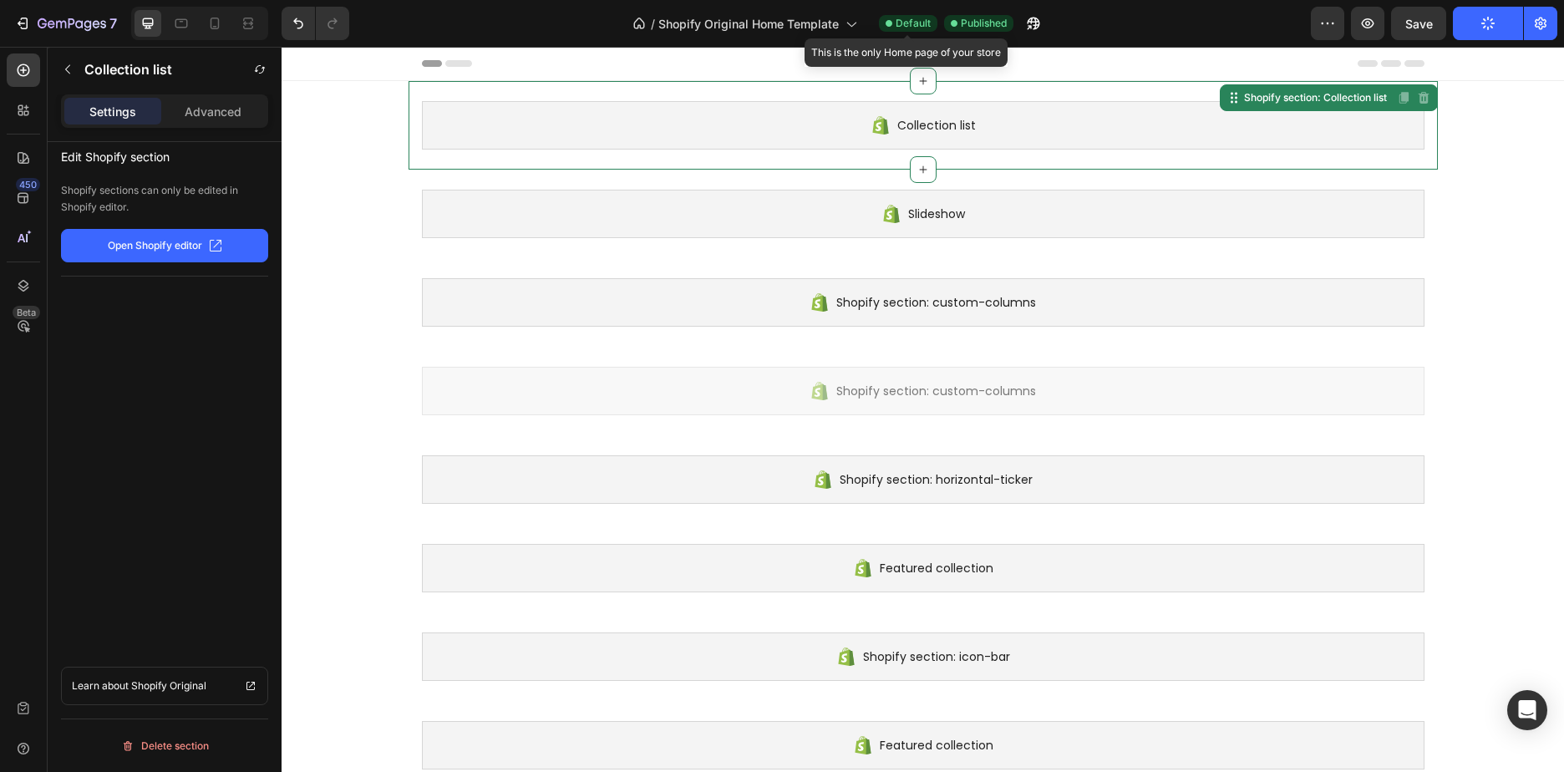
click at [917, 29] on span "Default" at bounding box center [912, 23] width 35 height 15
click at [920, 74] on icon at bounding box center [922, 80] width 13 height 13
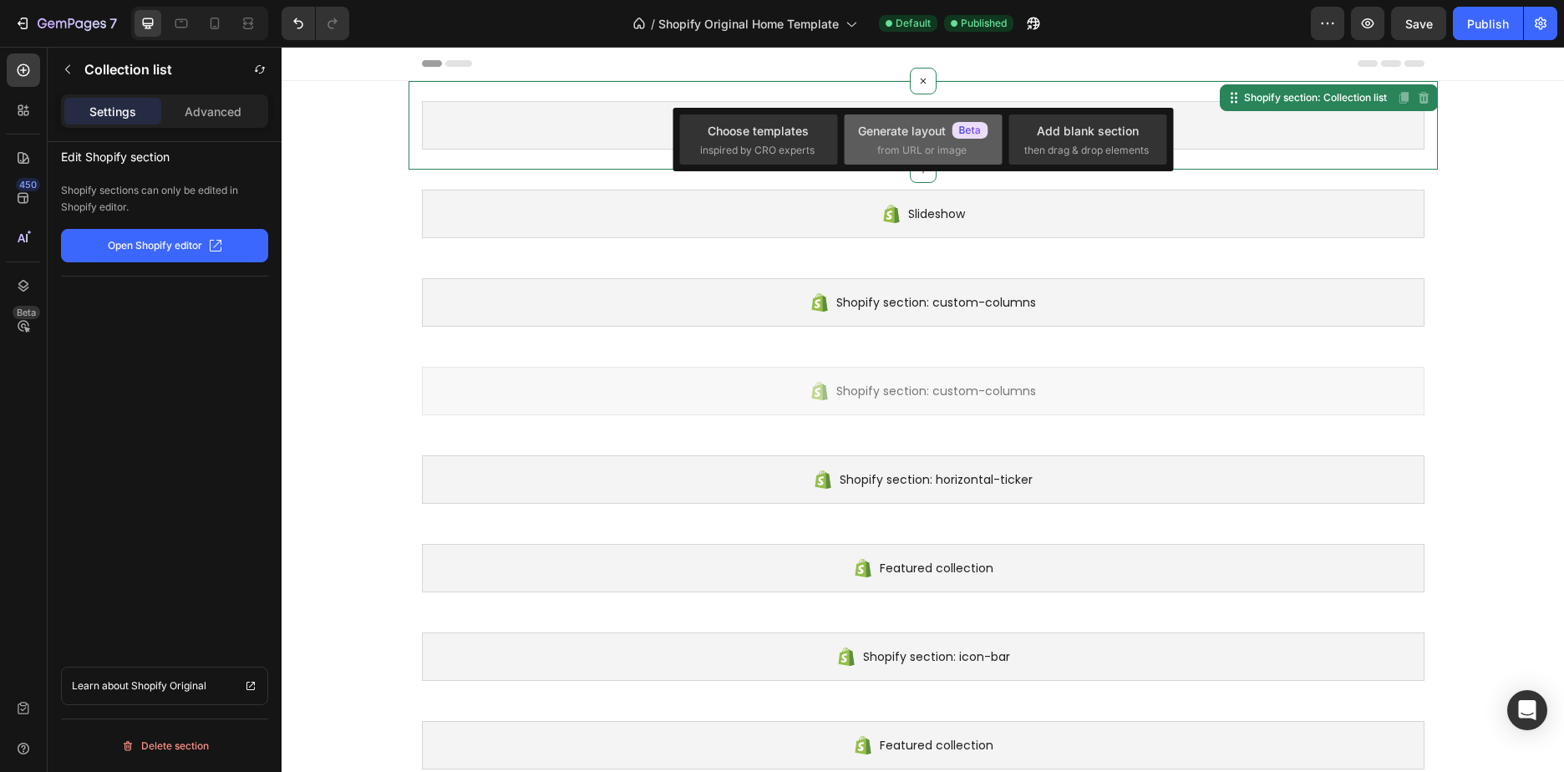
click at [915, 140] on div "Generate layout from URL or image" at bounding box center [923, 140] width 130 height 36
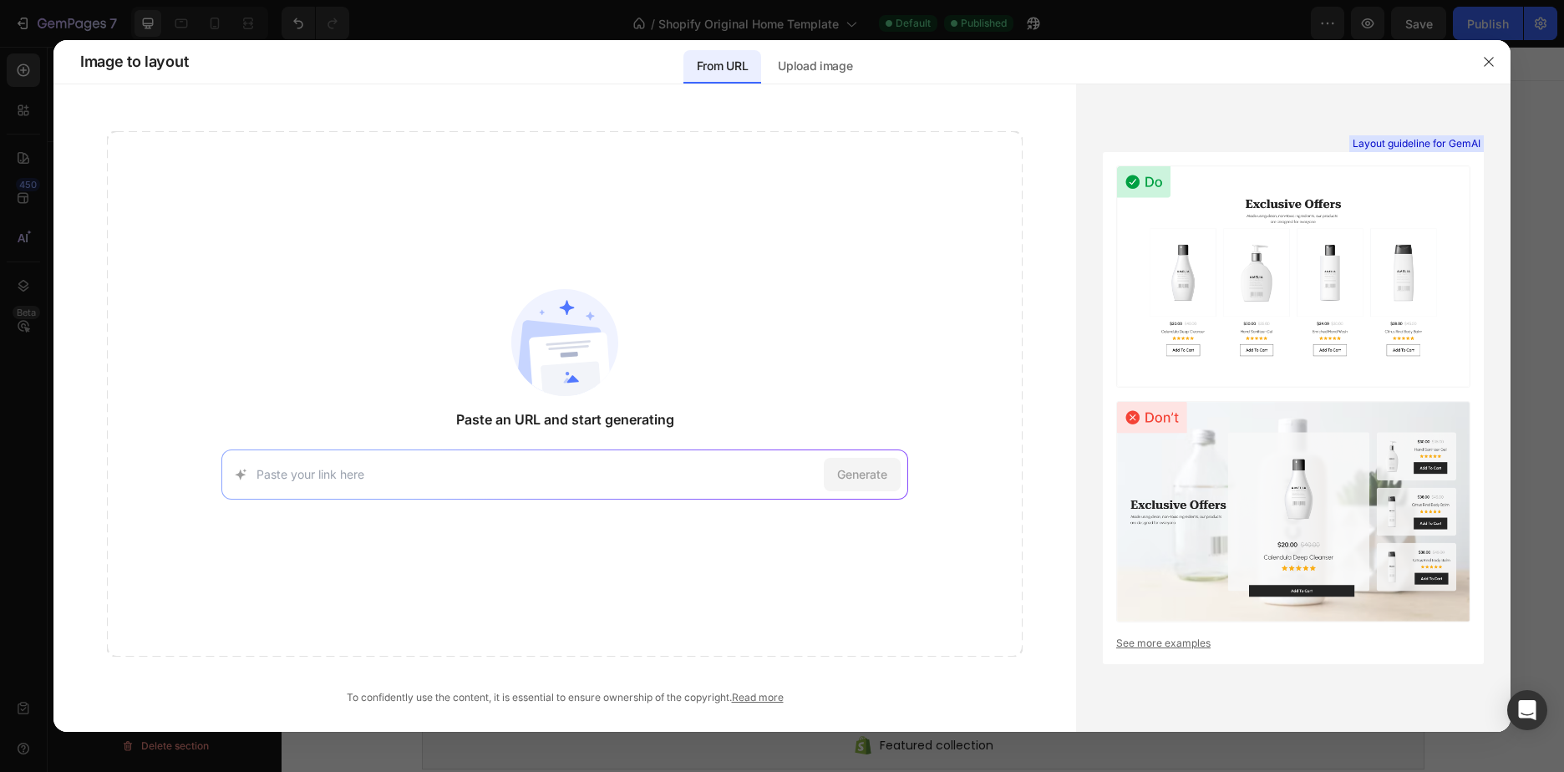
click at [597, 468] on input at bounding box center [536, 474] width 560 height 18
click at [821, 308] on div "Paste an URL and start generating Generate" at bounding box center [564, 393] width 915 height 525
click at [1491, 59] on icon "button" at bounding box center [1487, 61] width 9 height 9
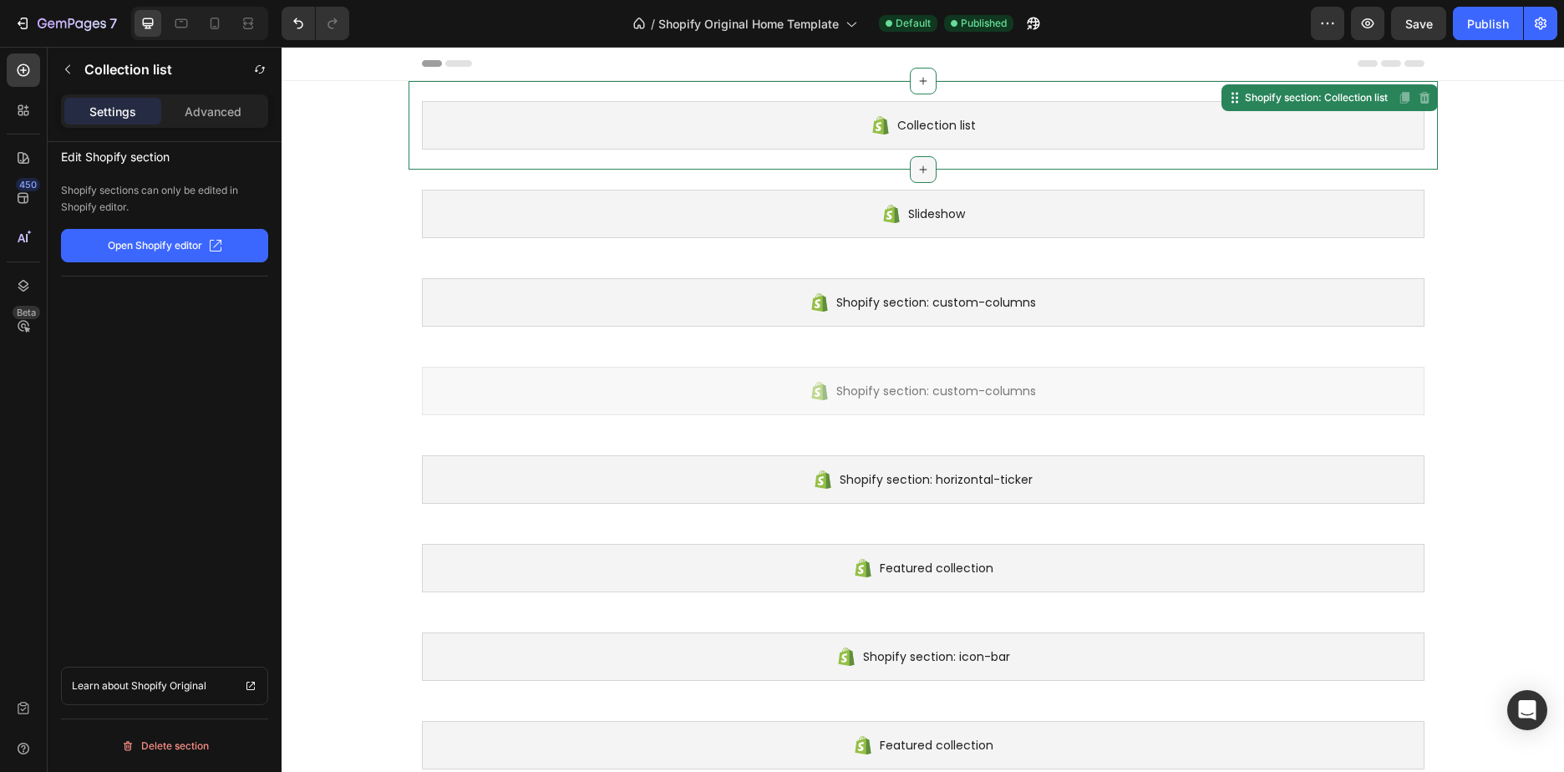
click at [916, 170] on icon at bounding box center [922, 169] width 13 height 13
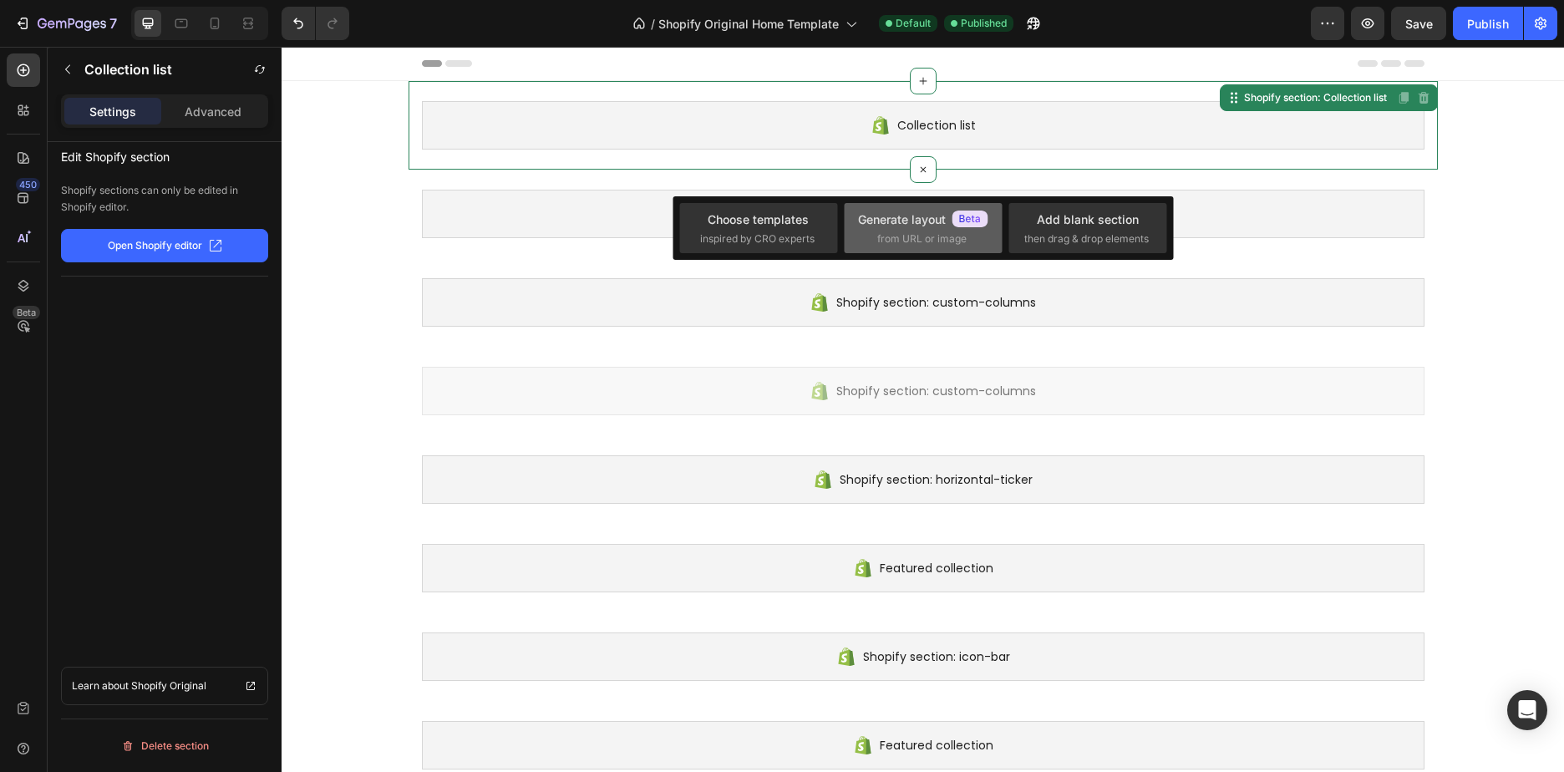
click at [899, 221] on div "Generate layout" at bounding box center [923, 219] width 130 height 18
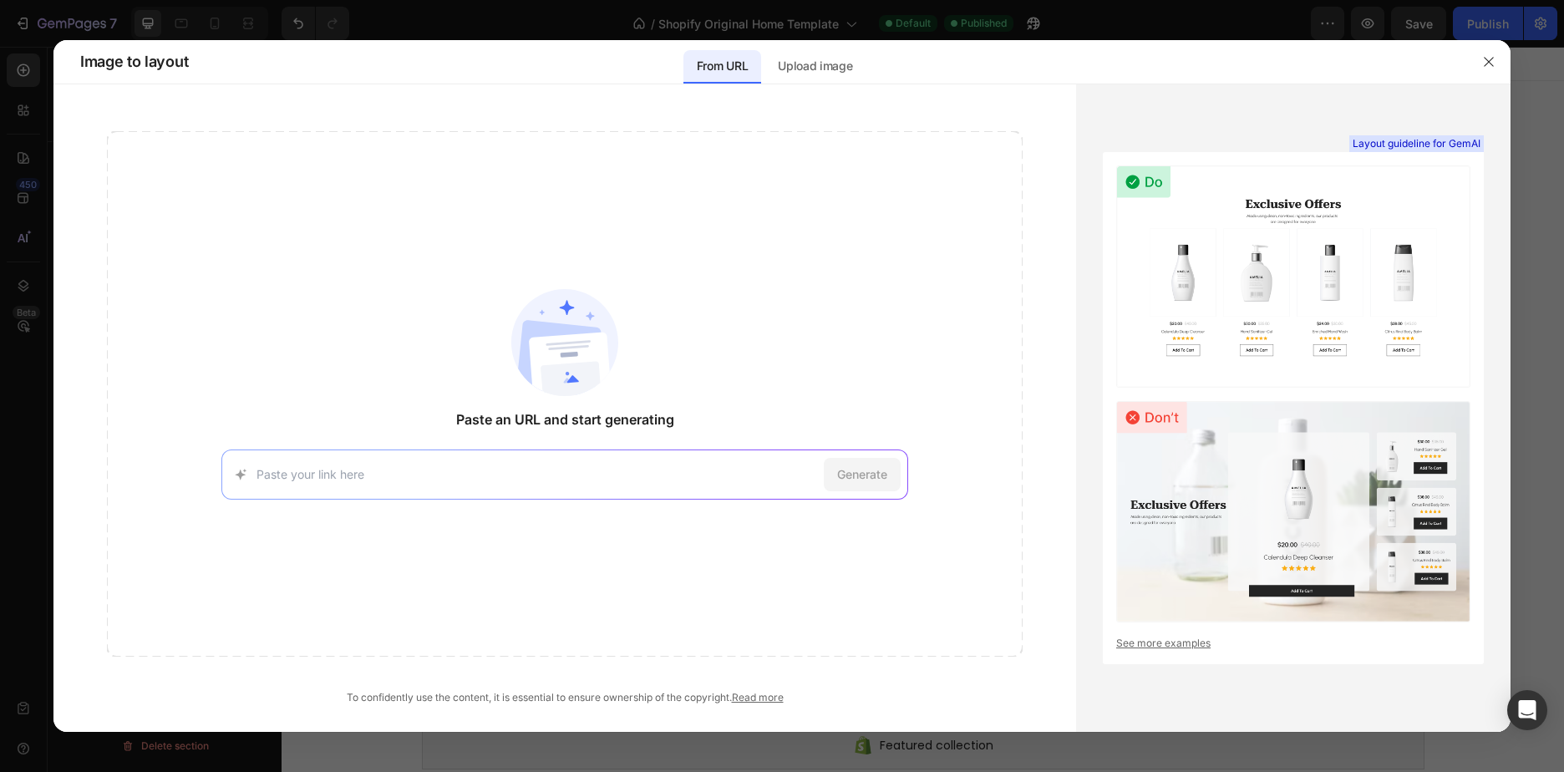
click at [538, 476] on input at bounding box center [536, 474] width 560 height 18
type input "[URL][DOMAIN_NAME]"
click at [821, 481] on div "[URL][DOMAIN_NAME] Generate" at bounding box center [564, 474] width 687 height 50
click at [870, 470] on span "Generate" at bounding box center [862, 474] width 50 height 18
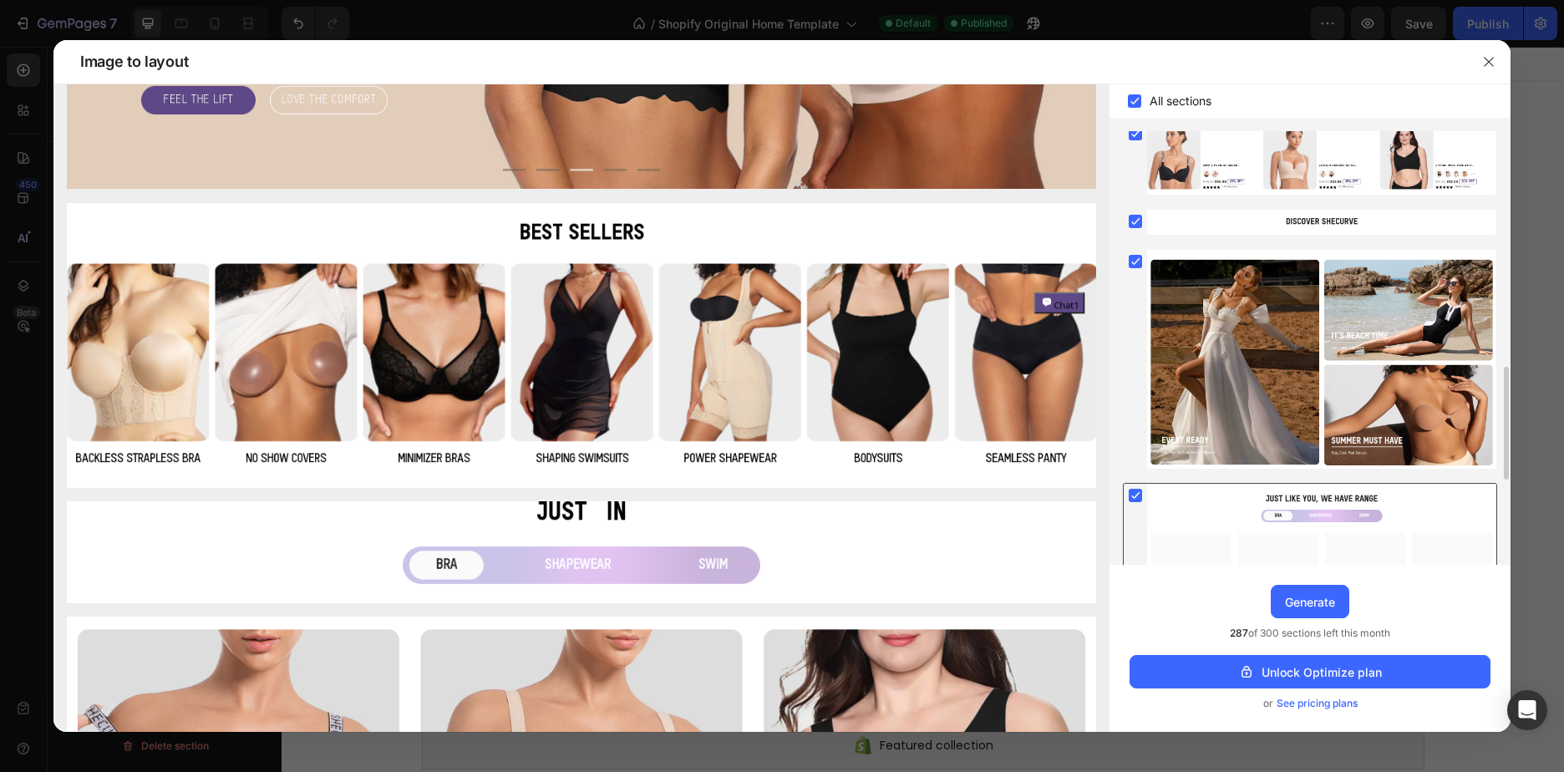
scroll to position [585, 0]
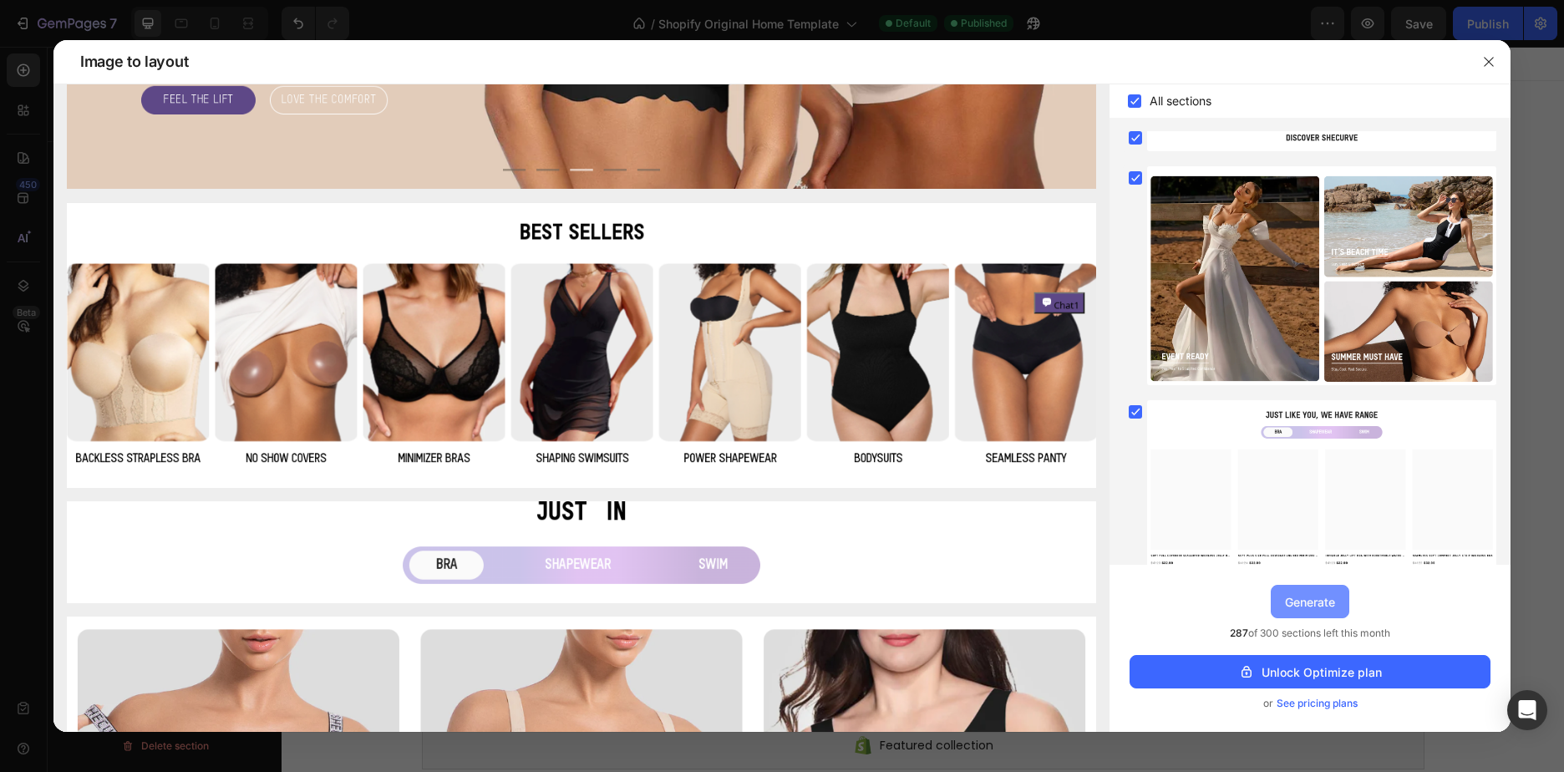
drag, startPoint x: 1311, startPoint y: 597, endPoint x: 1152, endPoint y: 599, distance: 159.5
click at [1311, 597] on div "Generate" at bounding box center [1310, 602] width 50 height 18
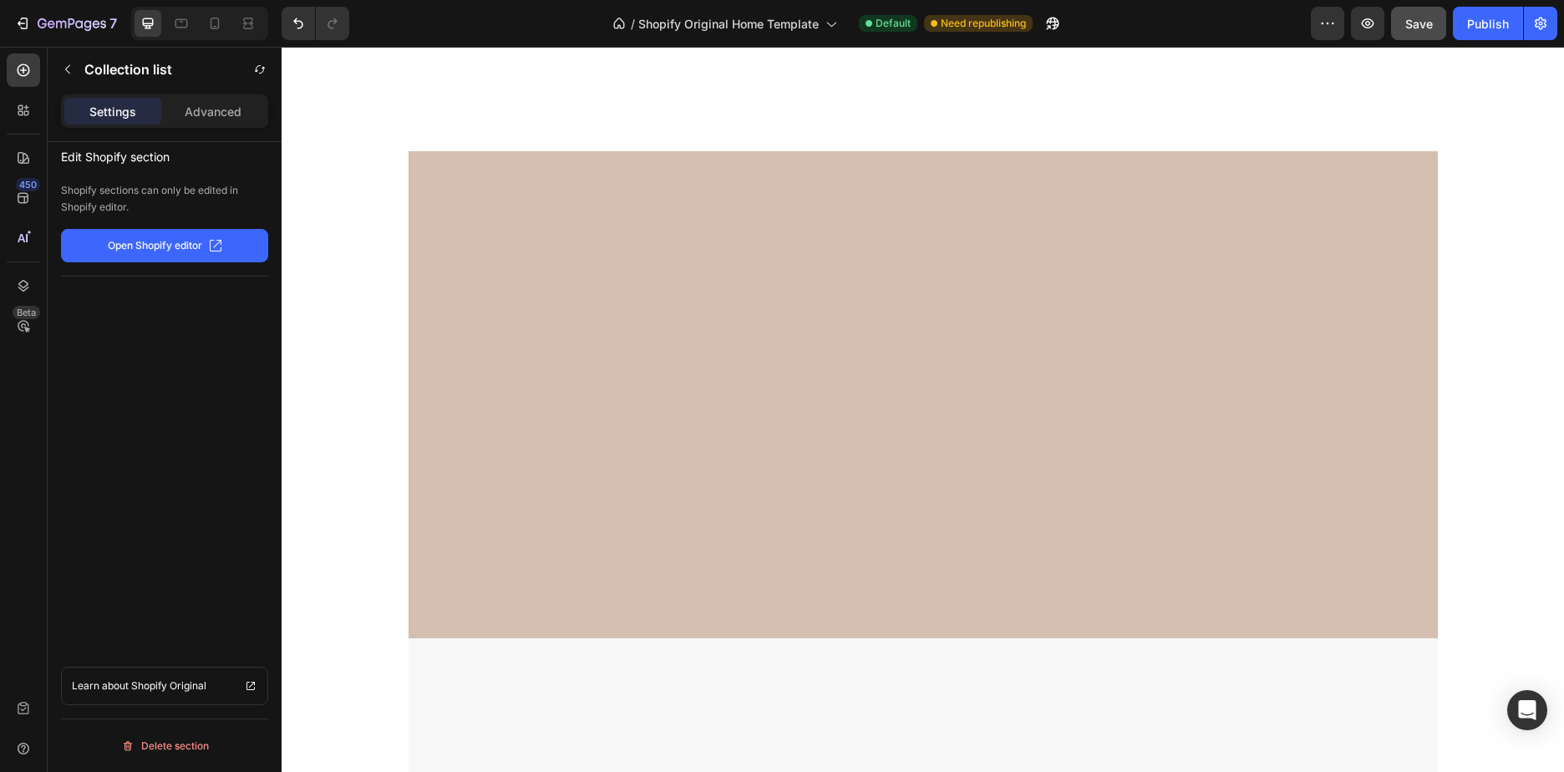
scroll to position [869, 0]
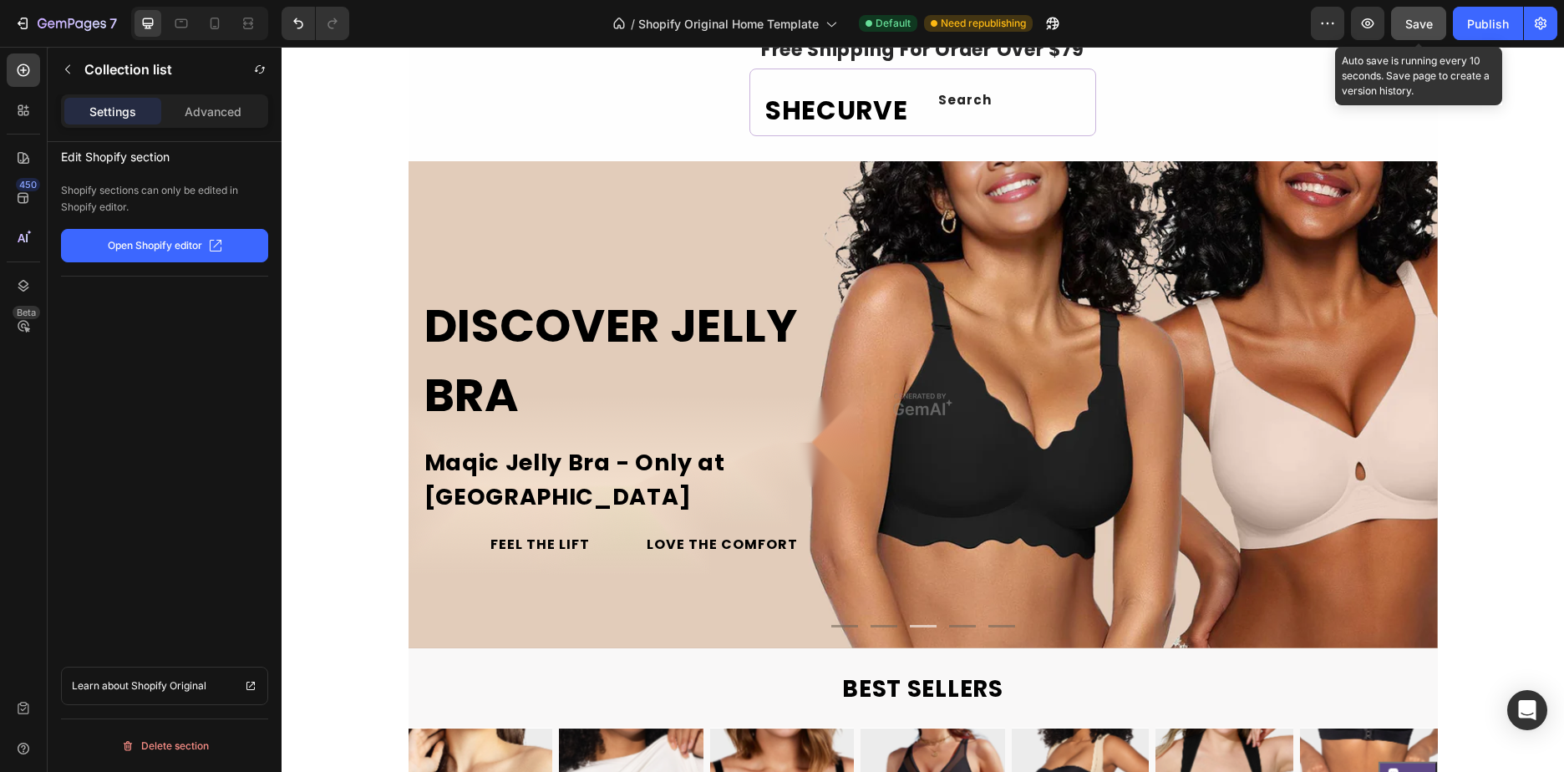
click at [1422, 13] on button "Save" at bounding box center [1418, 23] width 55 height 33
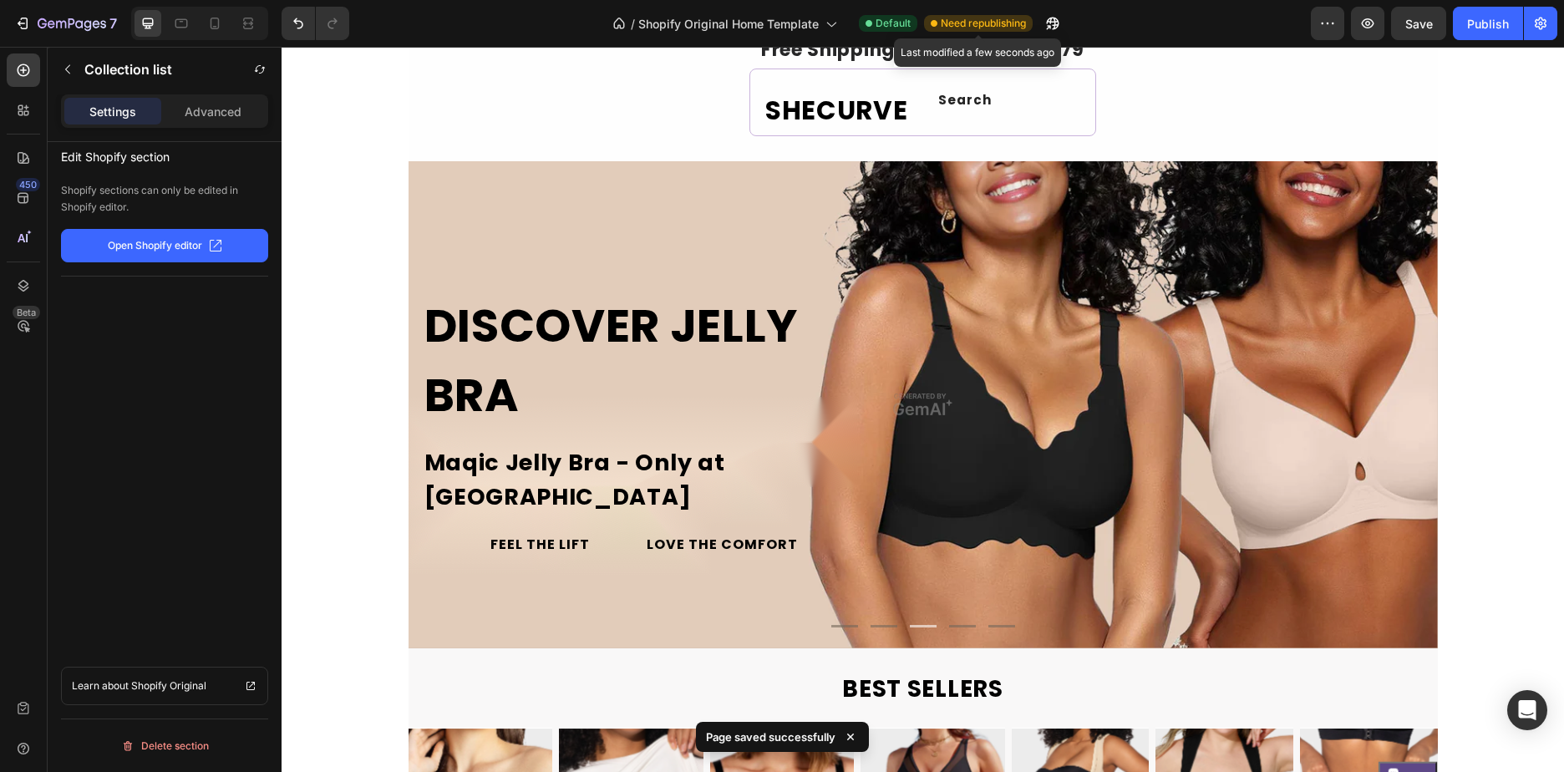
click at [944, 23] on span "Need republishing" at bounding box center [982, 23] width 85 height 15
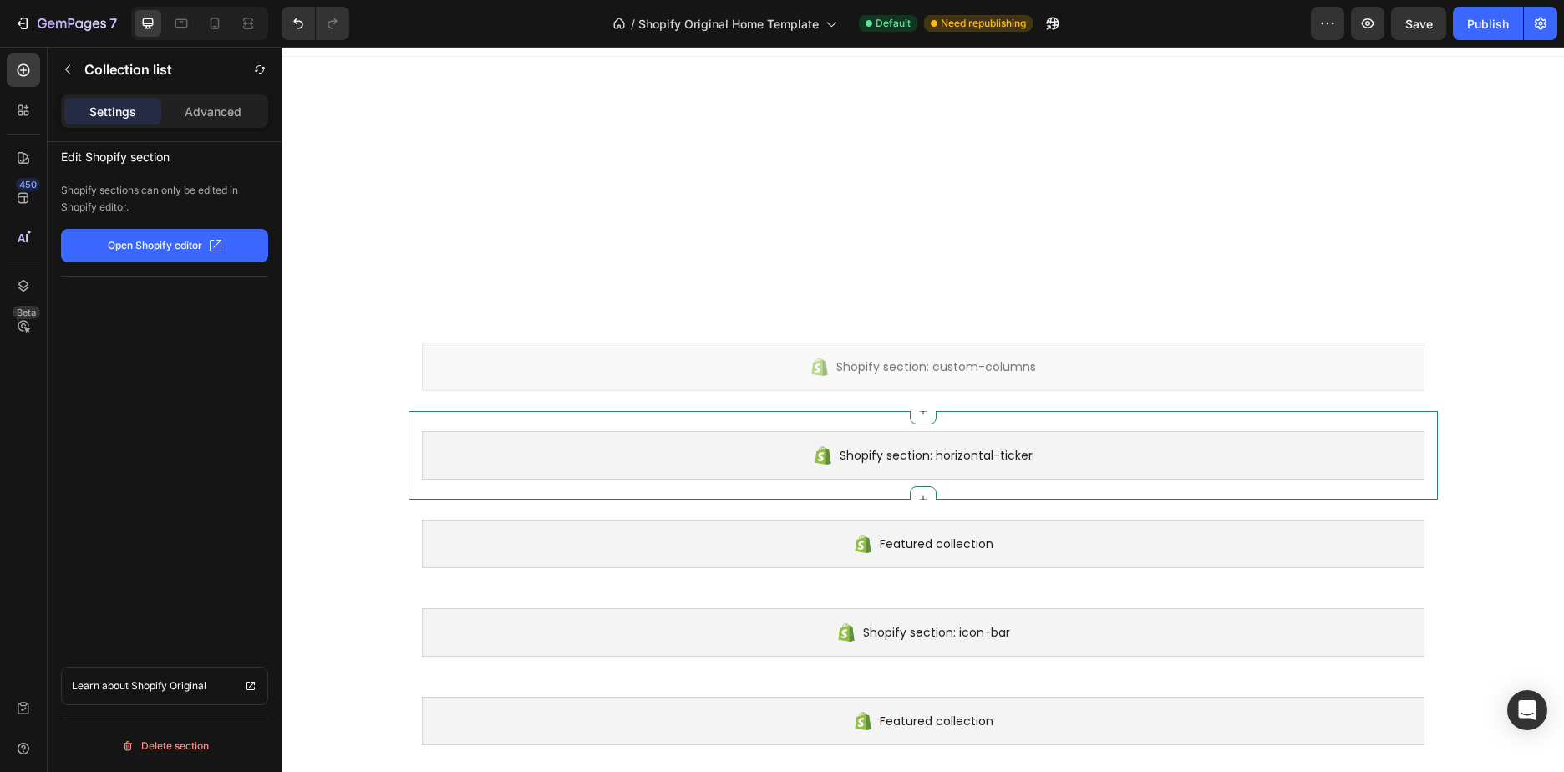
scroll to position [0, 0]
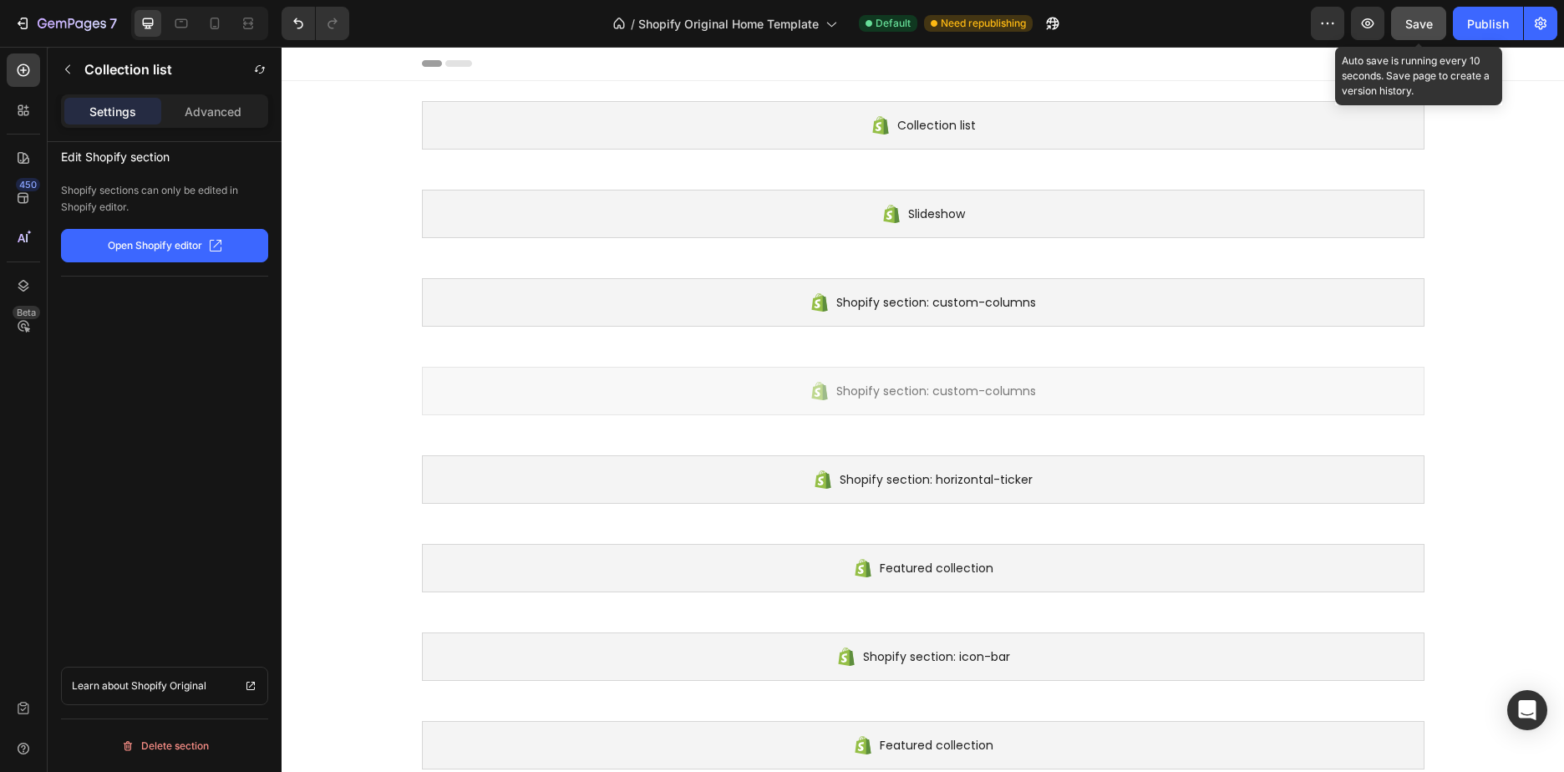
click at [1424, 13] on button "Save" at bounding box center [1418, 23] width 55 height 33
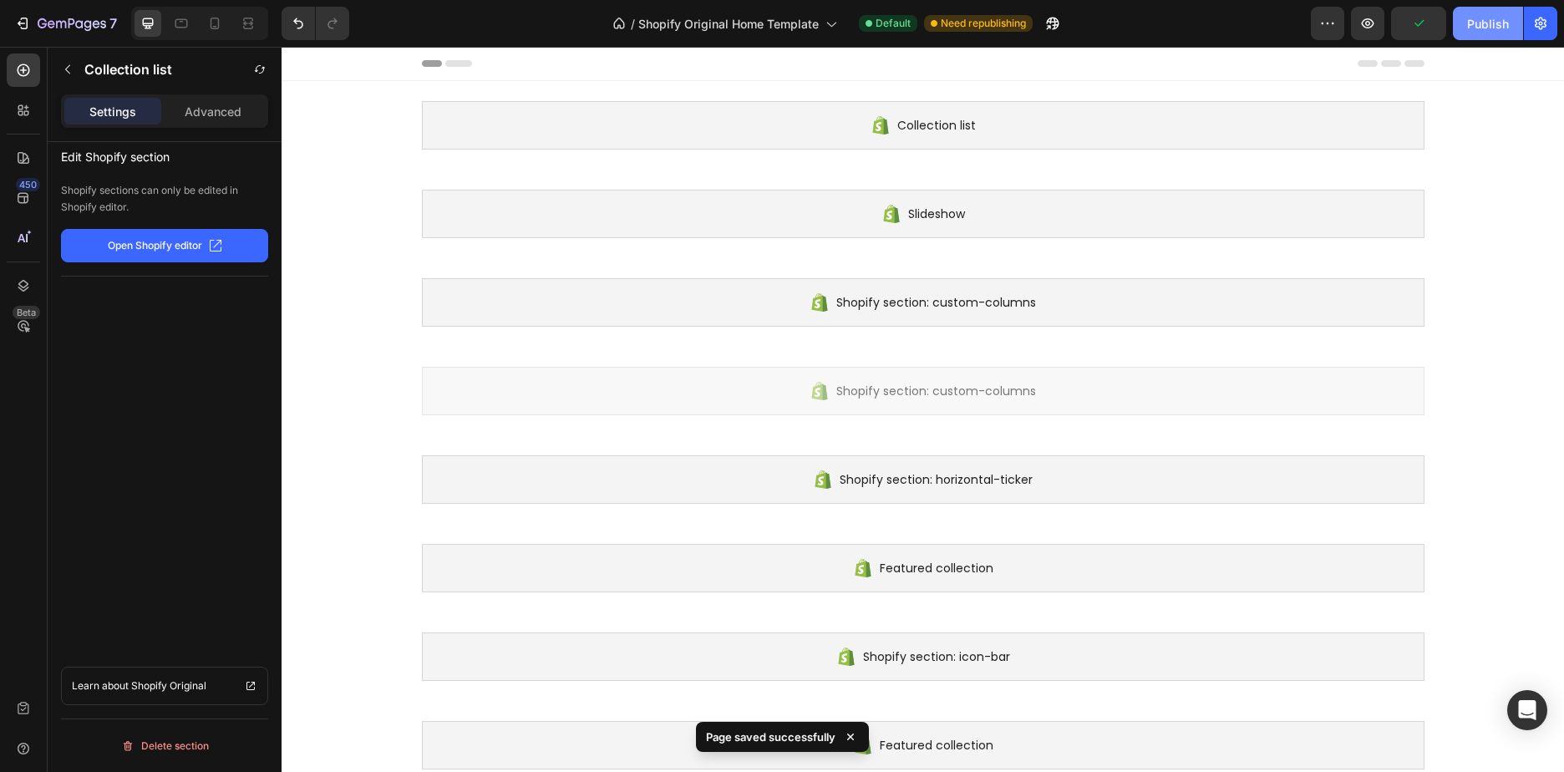
click at [1491, 15] on div "Publish" at bounding box center [1488, 24] width 42 height 18
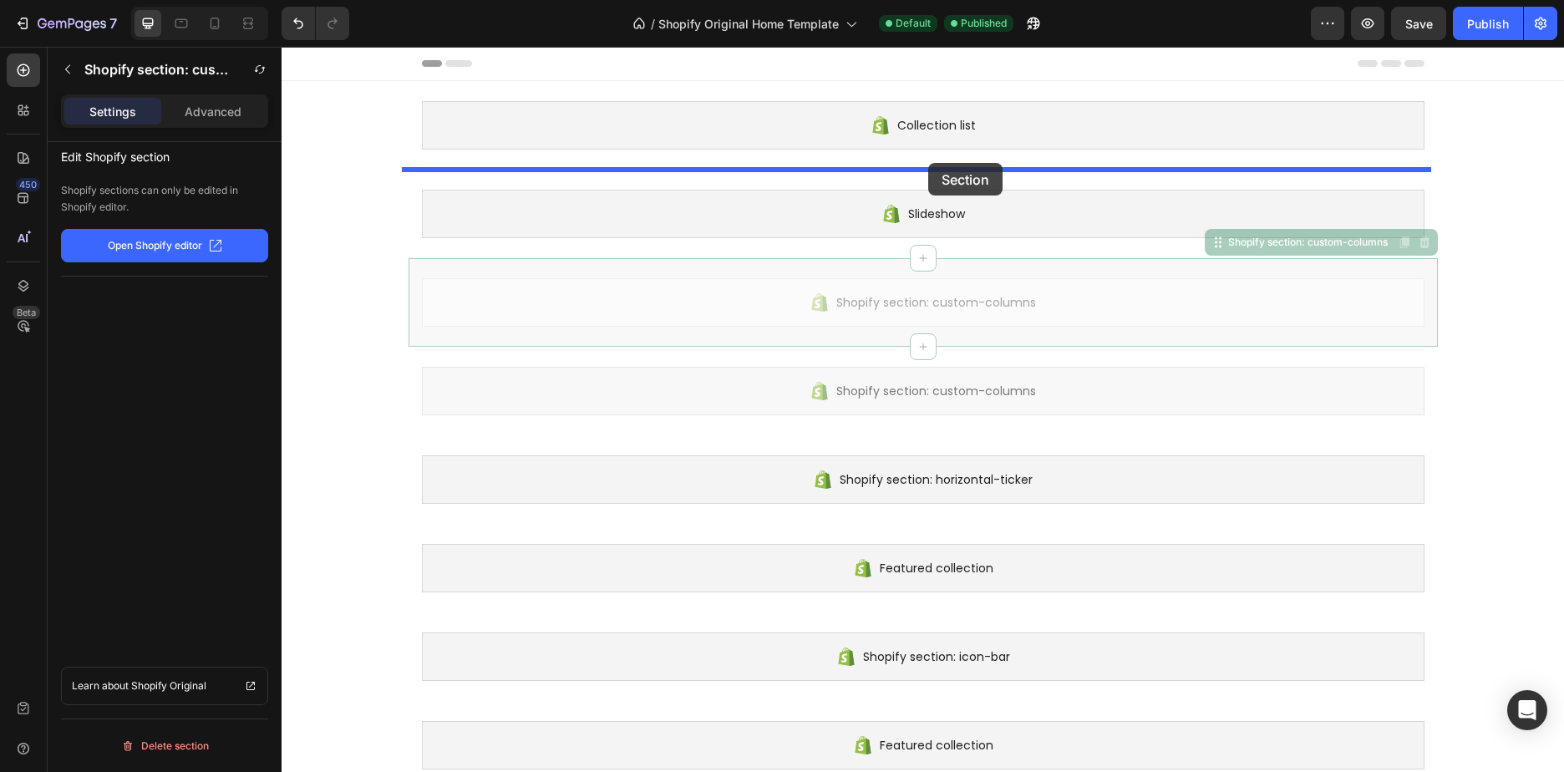
drag, startPoint x: 926, startPoint y: 312, endPoint x: 928, endPoint y: 163, distance: 148.7
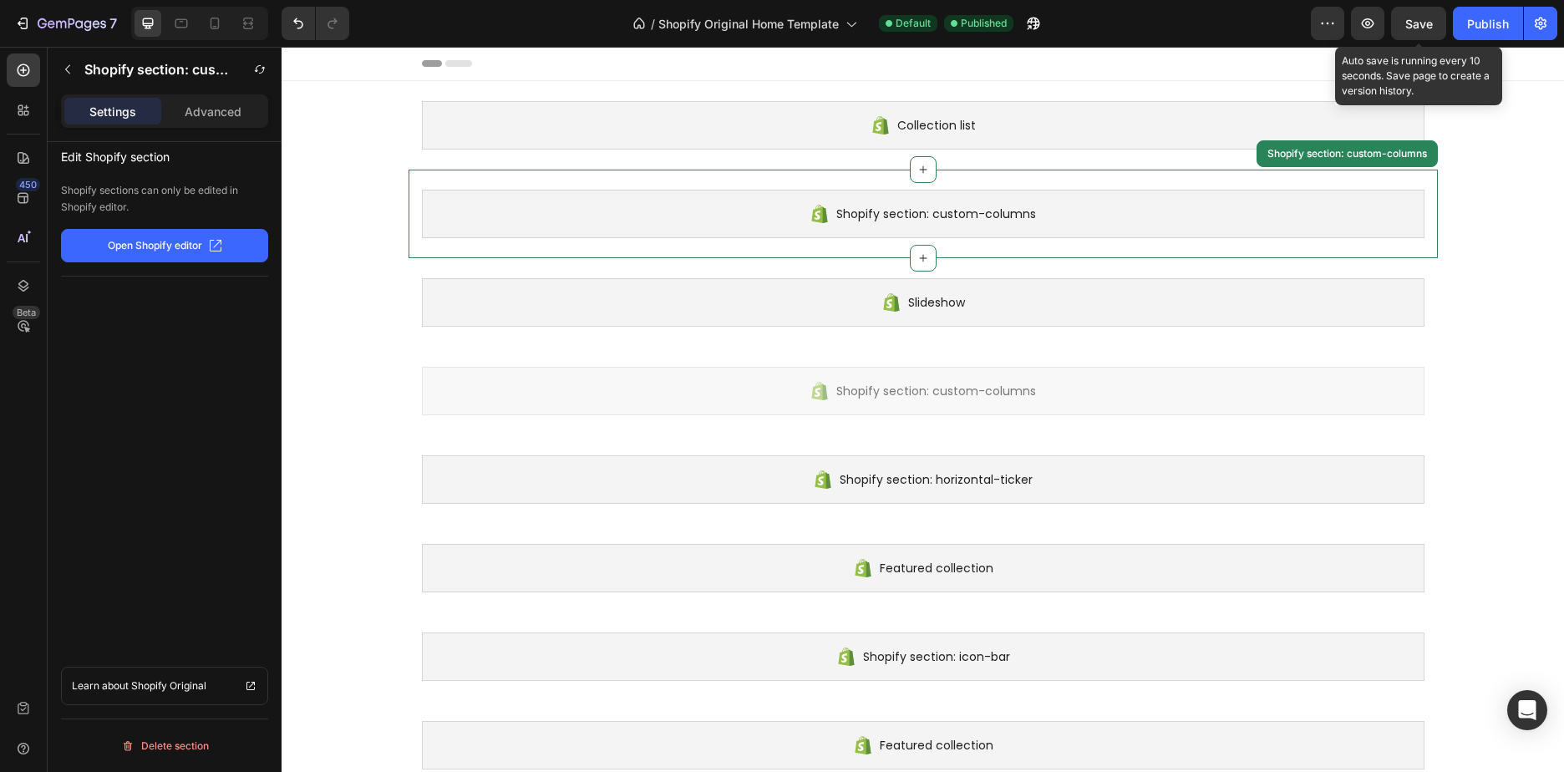
click at [1408, 18] on span "Save" at bounding box center [1419, 24] width 28 height 14
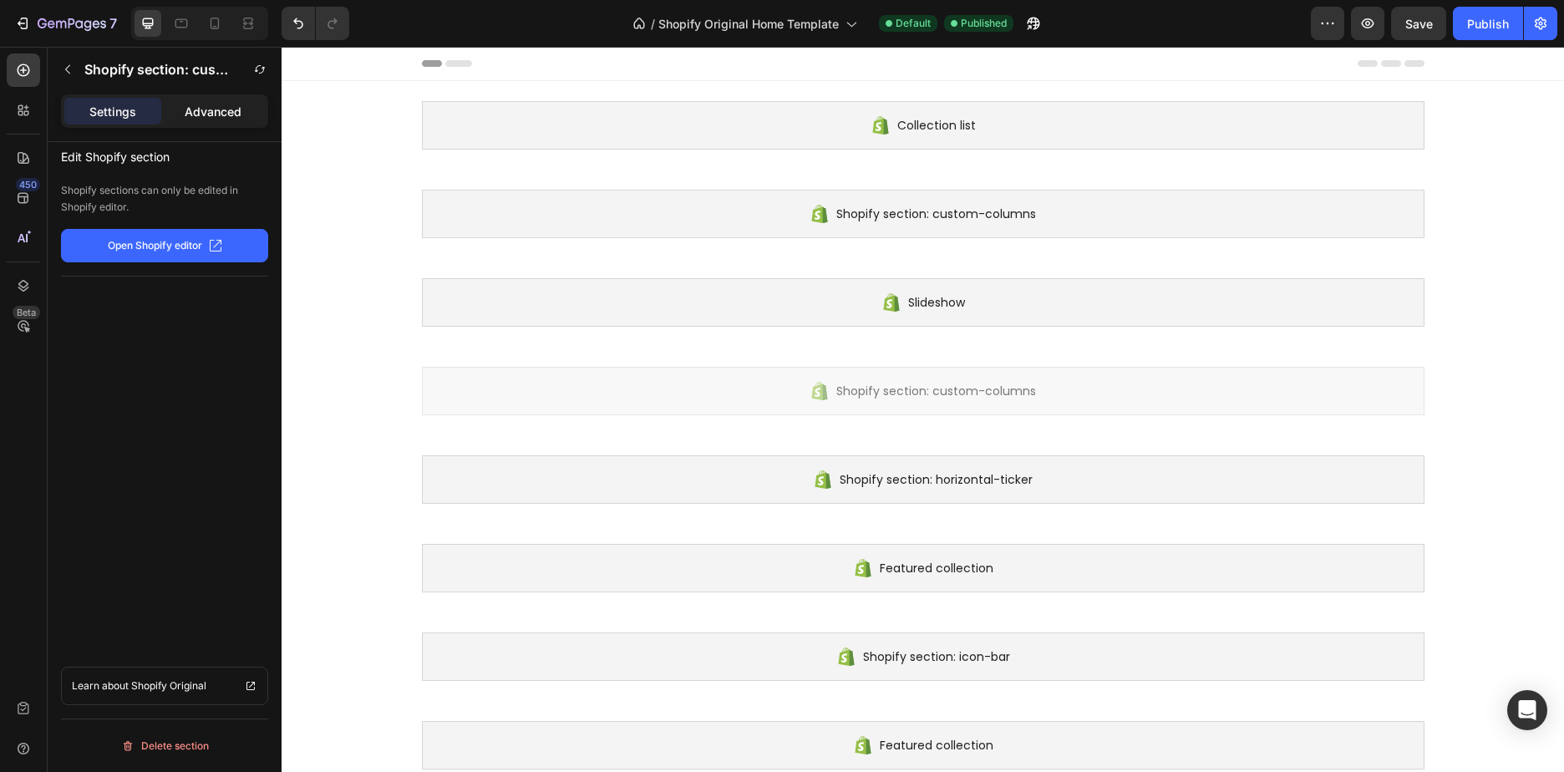
click at [213, 106] on p "Advanced" at bounding box center [213, 112] width 57 height 18
click at [92, 110] on p "Settings" at bounding box center [112, 112] width 47 height 18
click at [66, 73] on icon "button" at bounding box center [67, 69] width 13 height 13
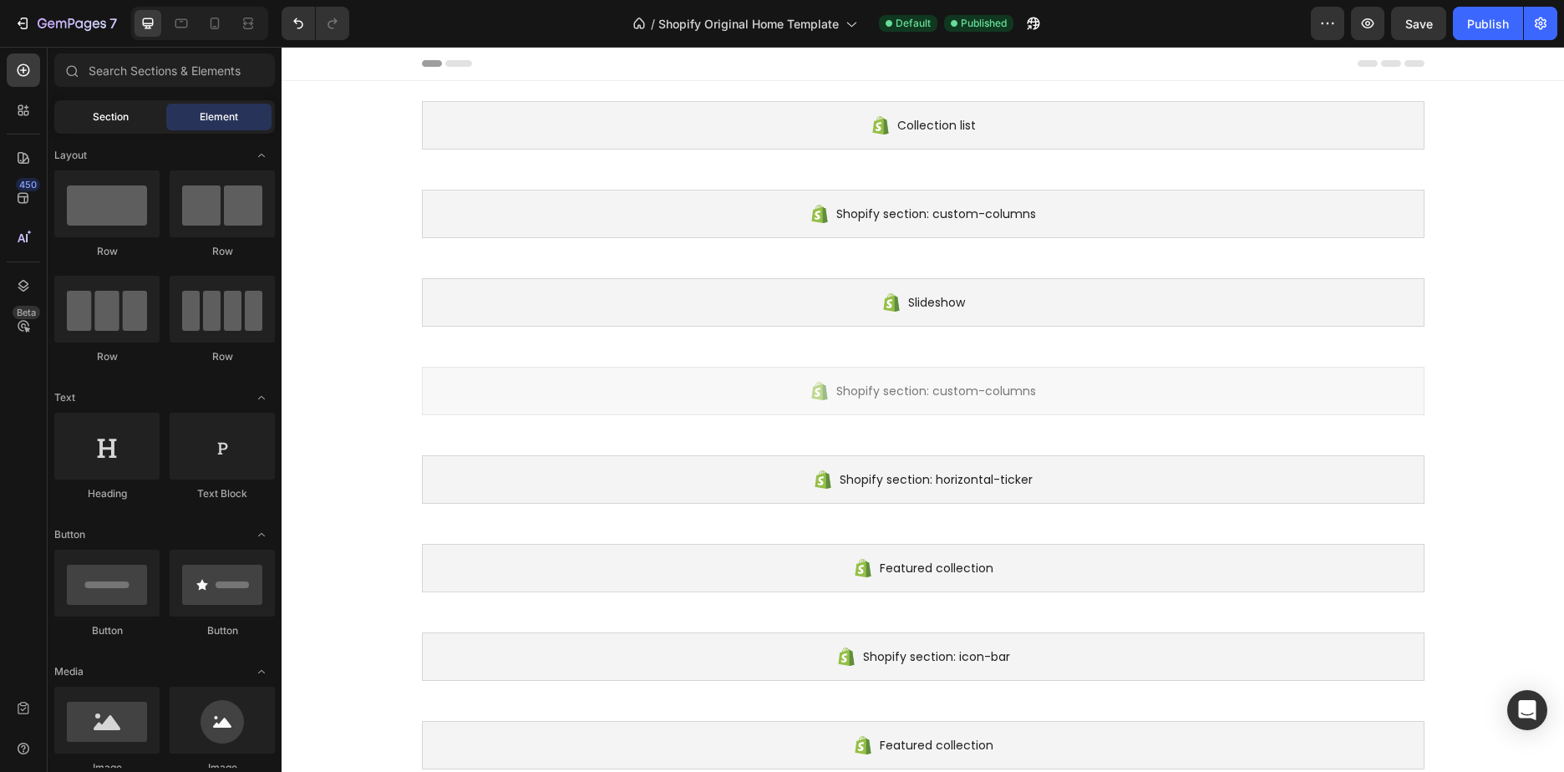
click at [117, 121] on span "Section" at bounding box center [111, 116] width 36 height 15
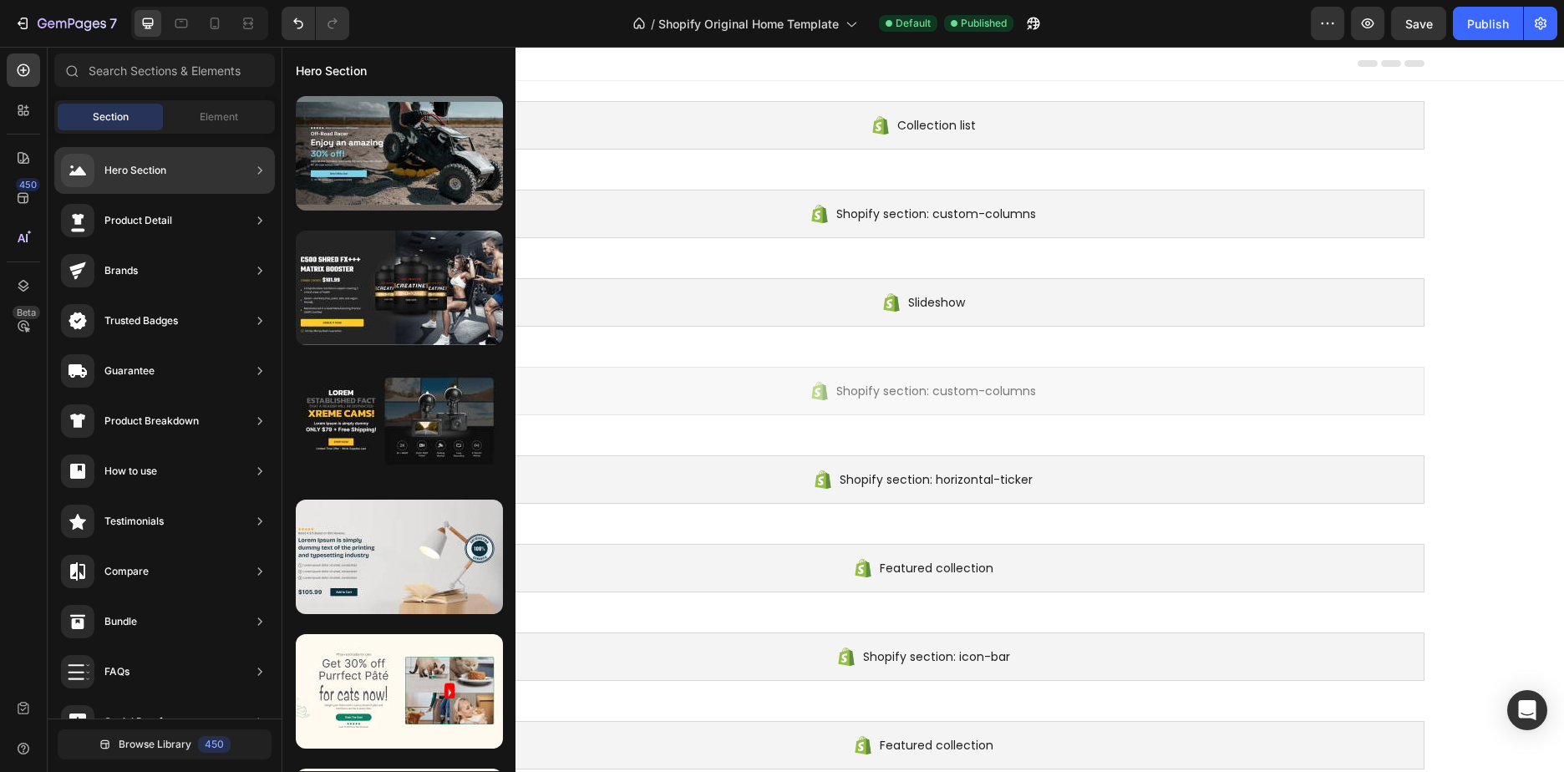
click at [173, 177] on div "Hero Section" at bounding box center [164, 170] width 220 height 47
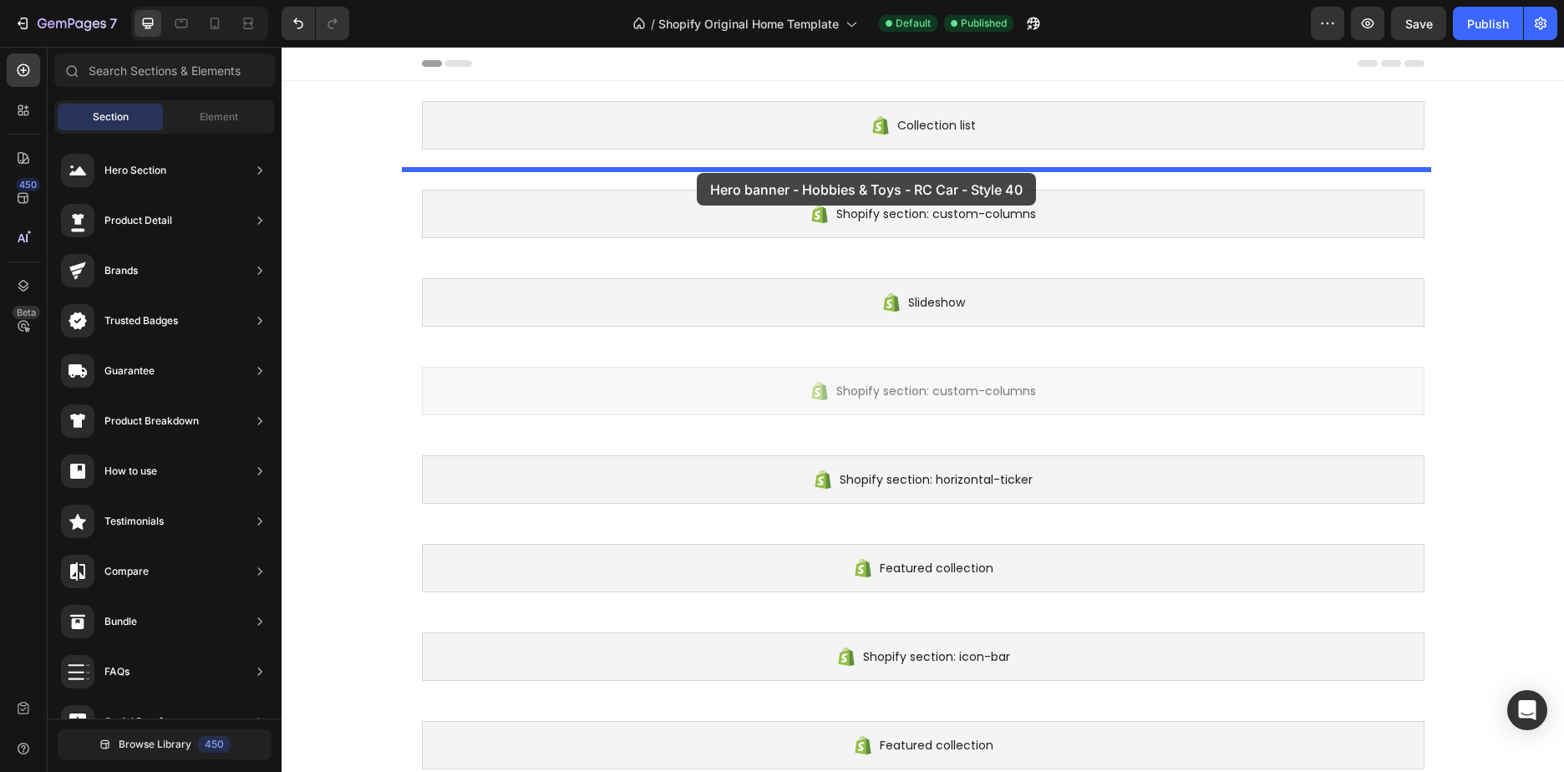
drag, startPoint x: 665, startPoint y: 201, endPoint x: 697, endPoint y: 173, distance: 42.6
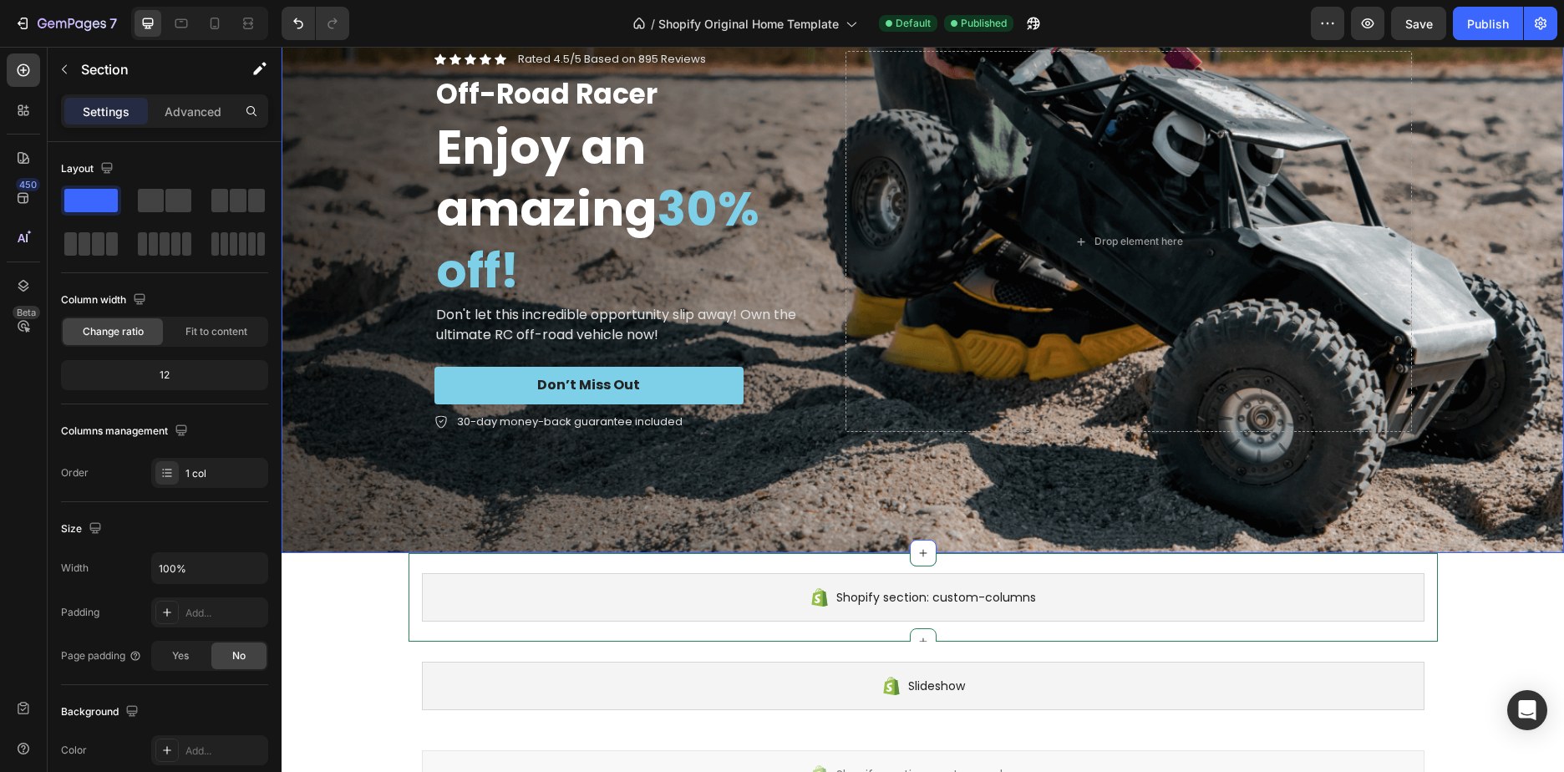
scroll to position [251, 0]
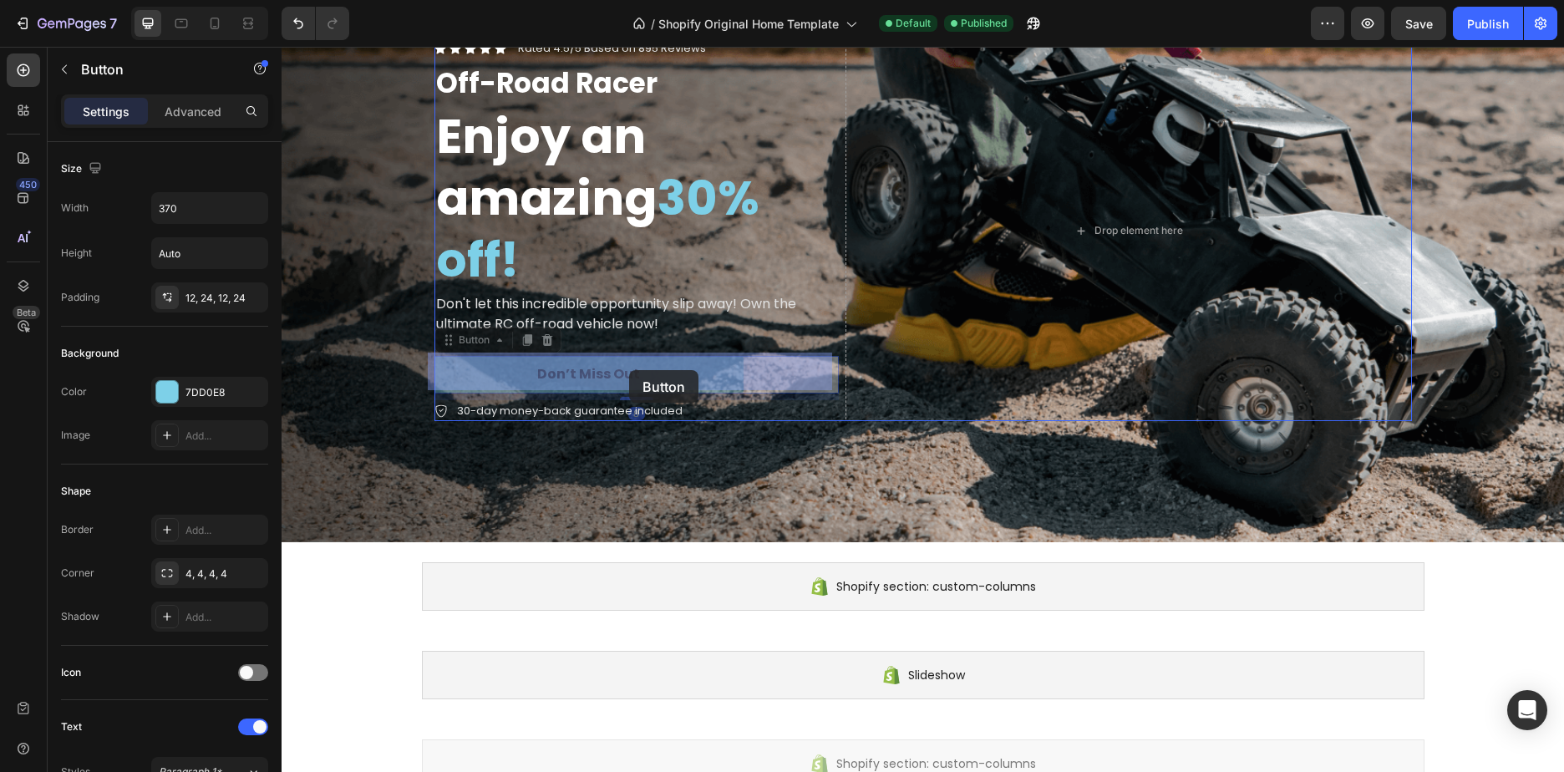
drag, startPoint x: 646, startPoint y: 373, endPoint x: 629, endPoint y: 370, distance: 17.0
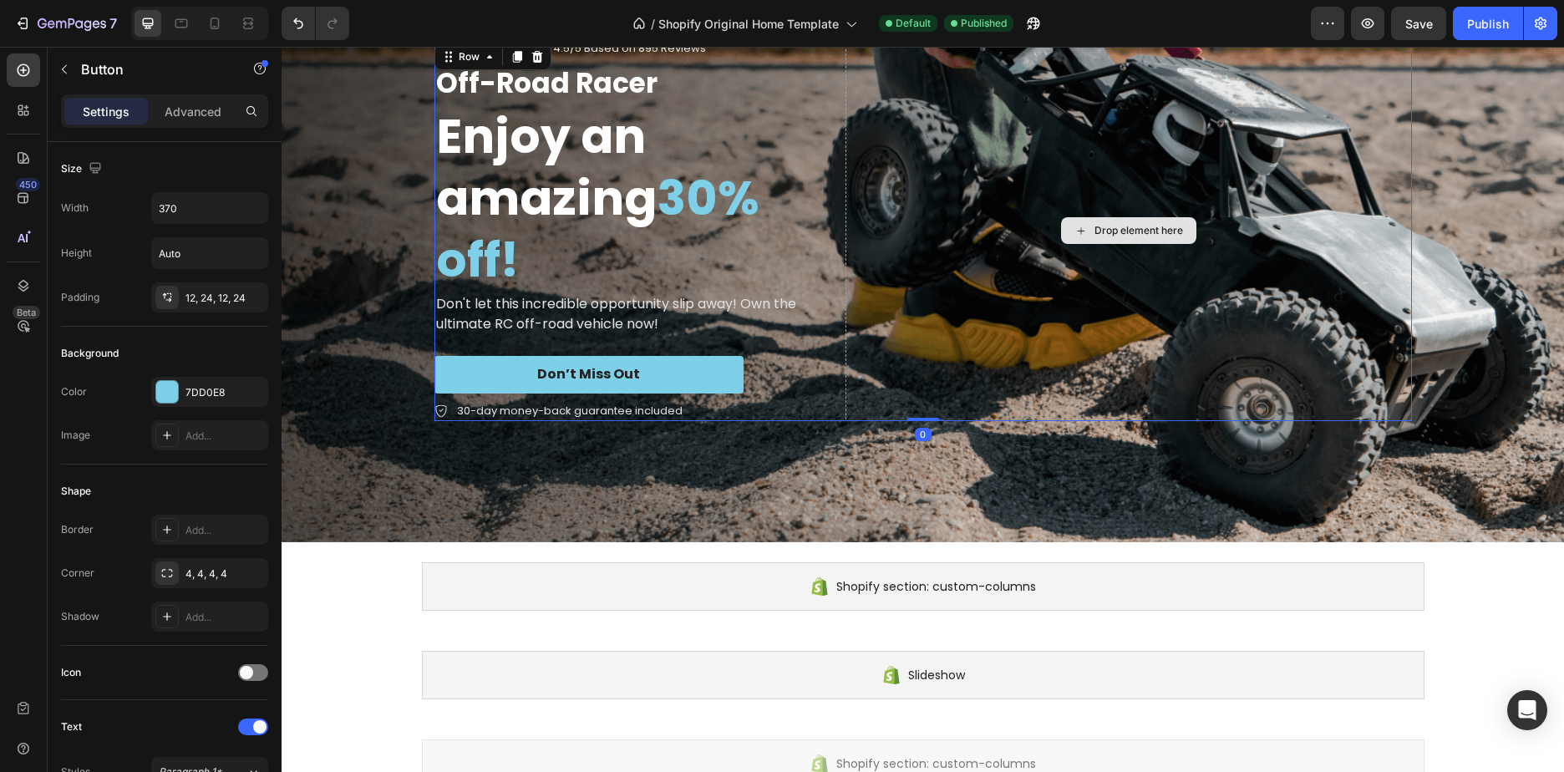
click at [944, 285] on div "Drop element here" at bounding box center [1128, 230] width 566 height 381
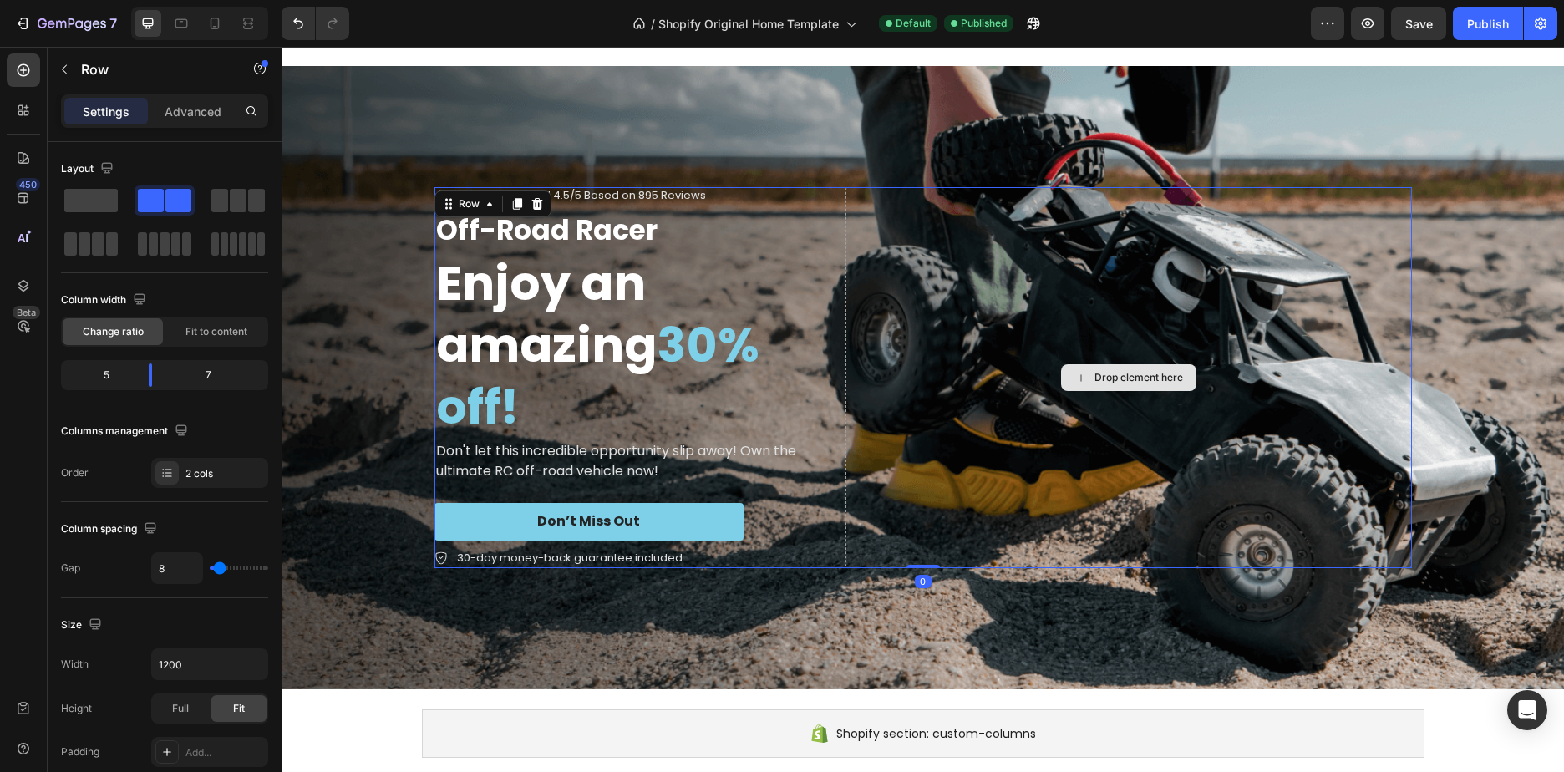
scroll to position [84, 0]
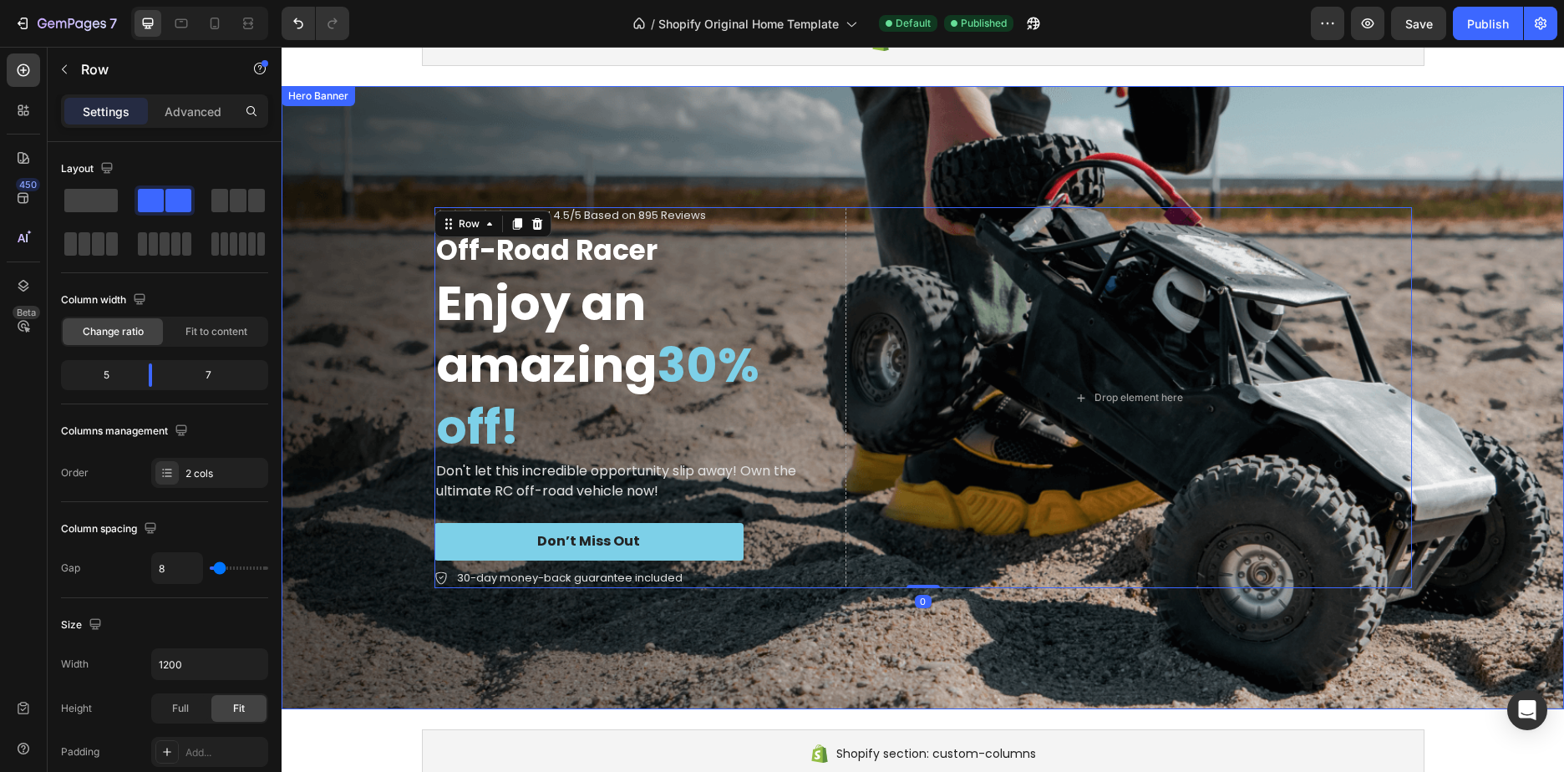
click at [915, 699] on div "Icon Icon Icon Icon Icon Icon List Rated 4.5/5 Based on 895 Reviews Text Block …" at bounding box center [922, 397] width 1282 height 623
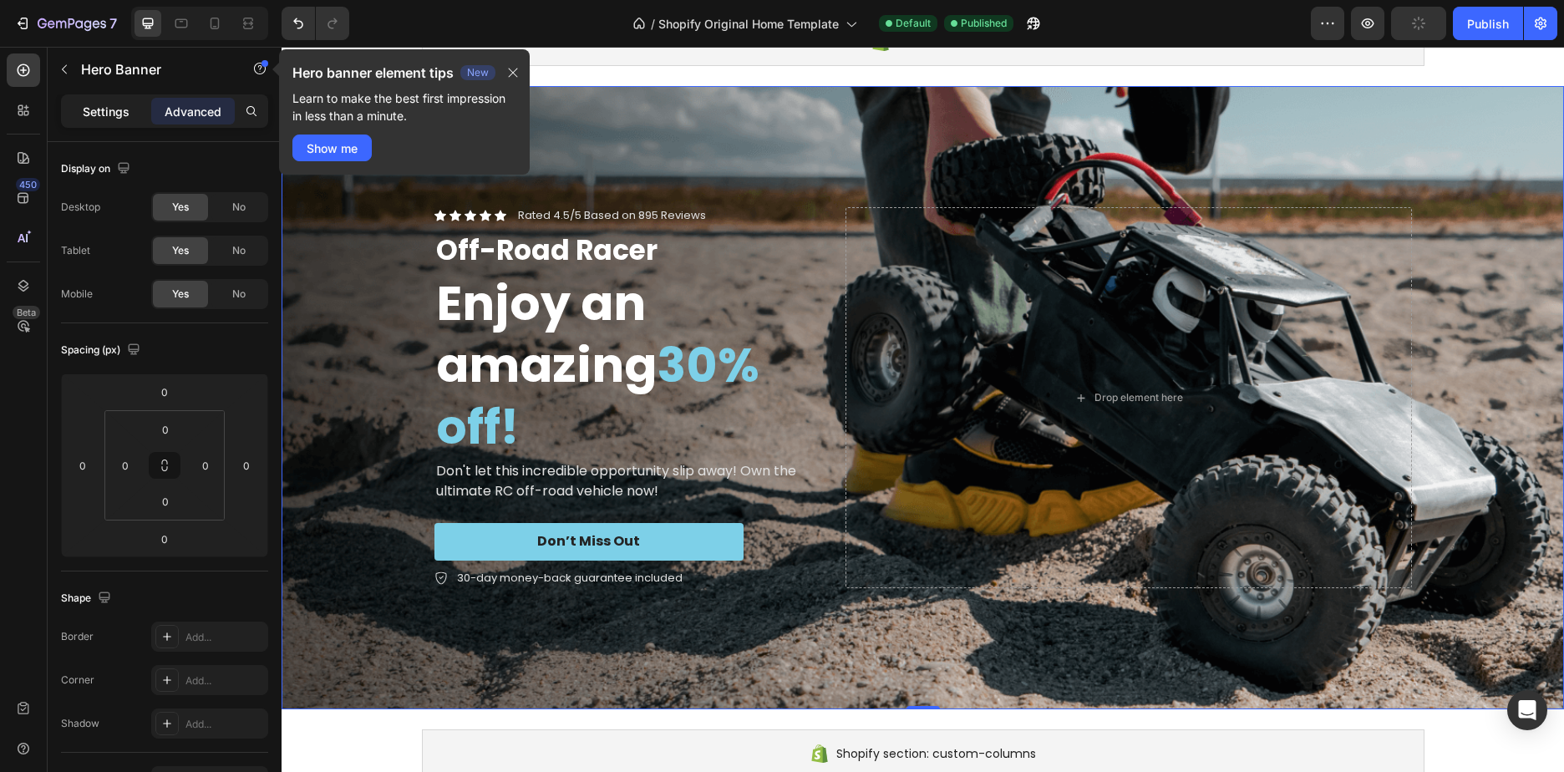
click at [99, 114] on p "Settings" at bounding box center [106, 112] width 47 height 18
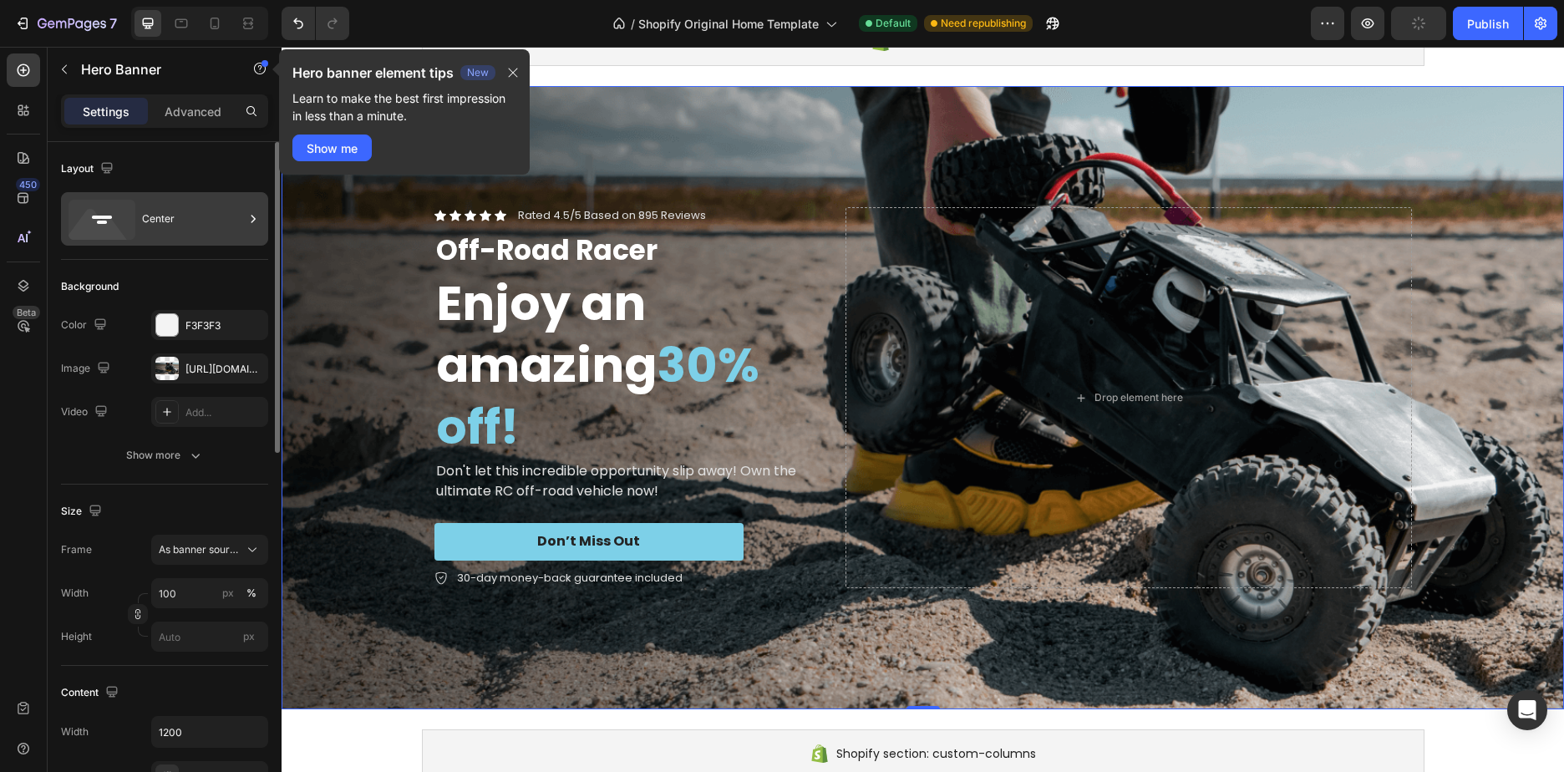
click at [149, 220] on div "Center" at bounding box center [193, 219] width 102 height 38
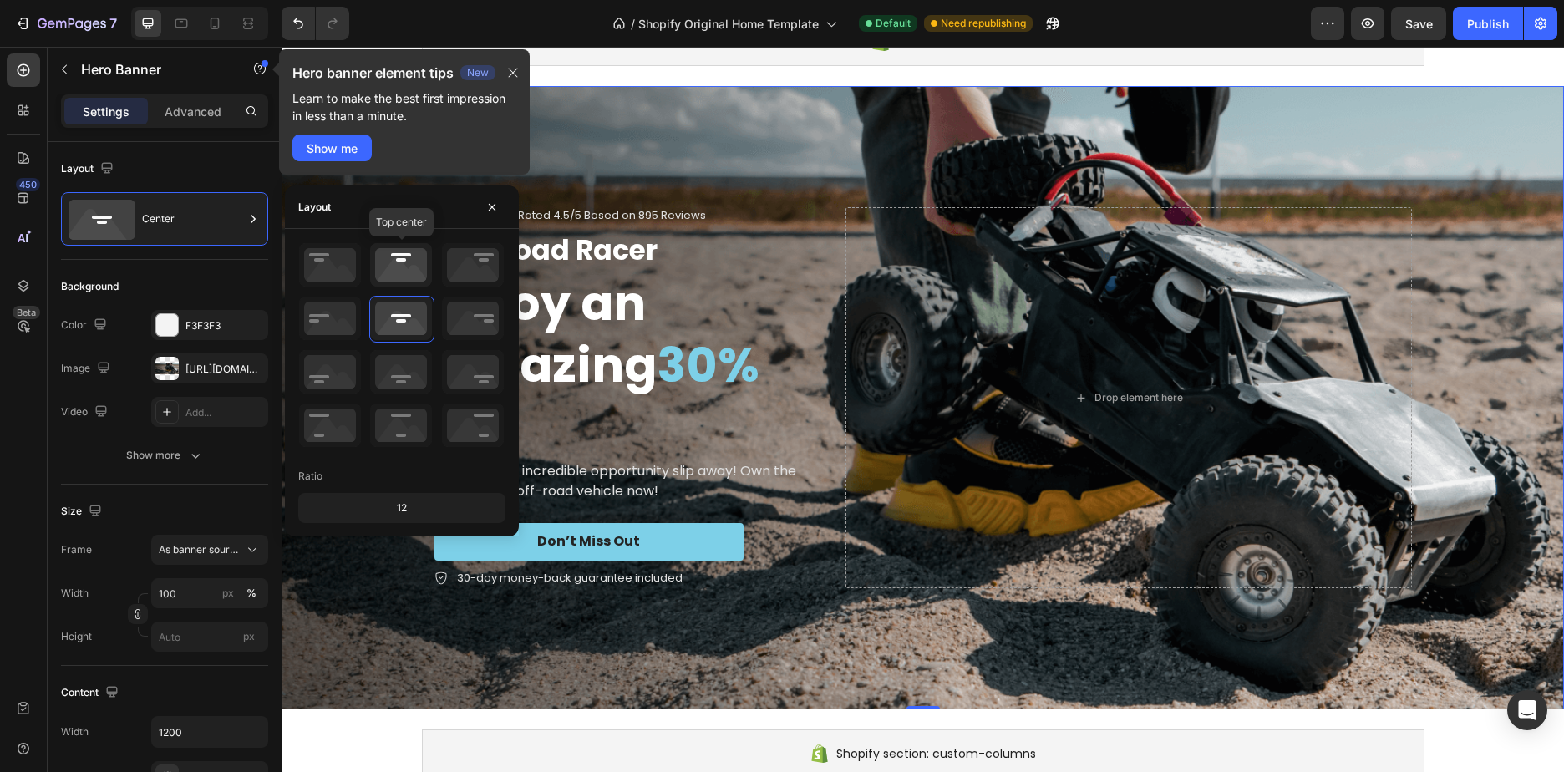
click at [409, 277] on icon at bounding box center [401, 264] width 62 height 43
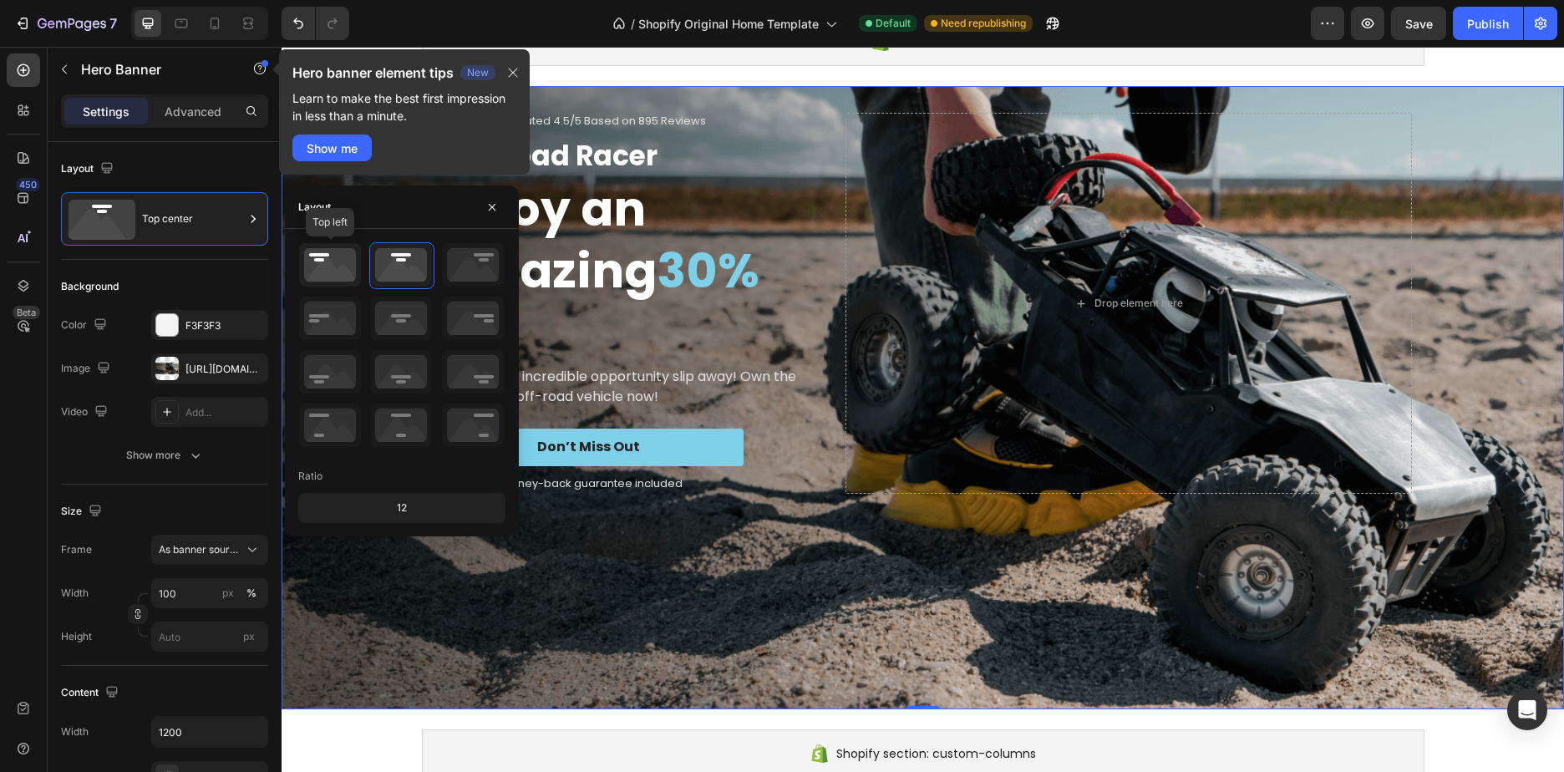
click at [328, 269] on icon at bounding box center [330, 264] width 62 height 43
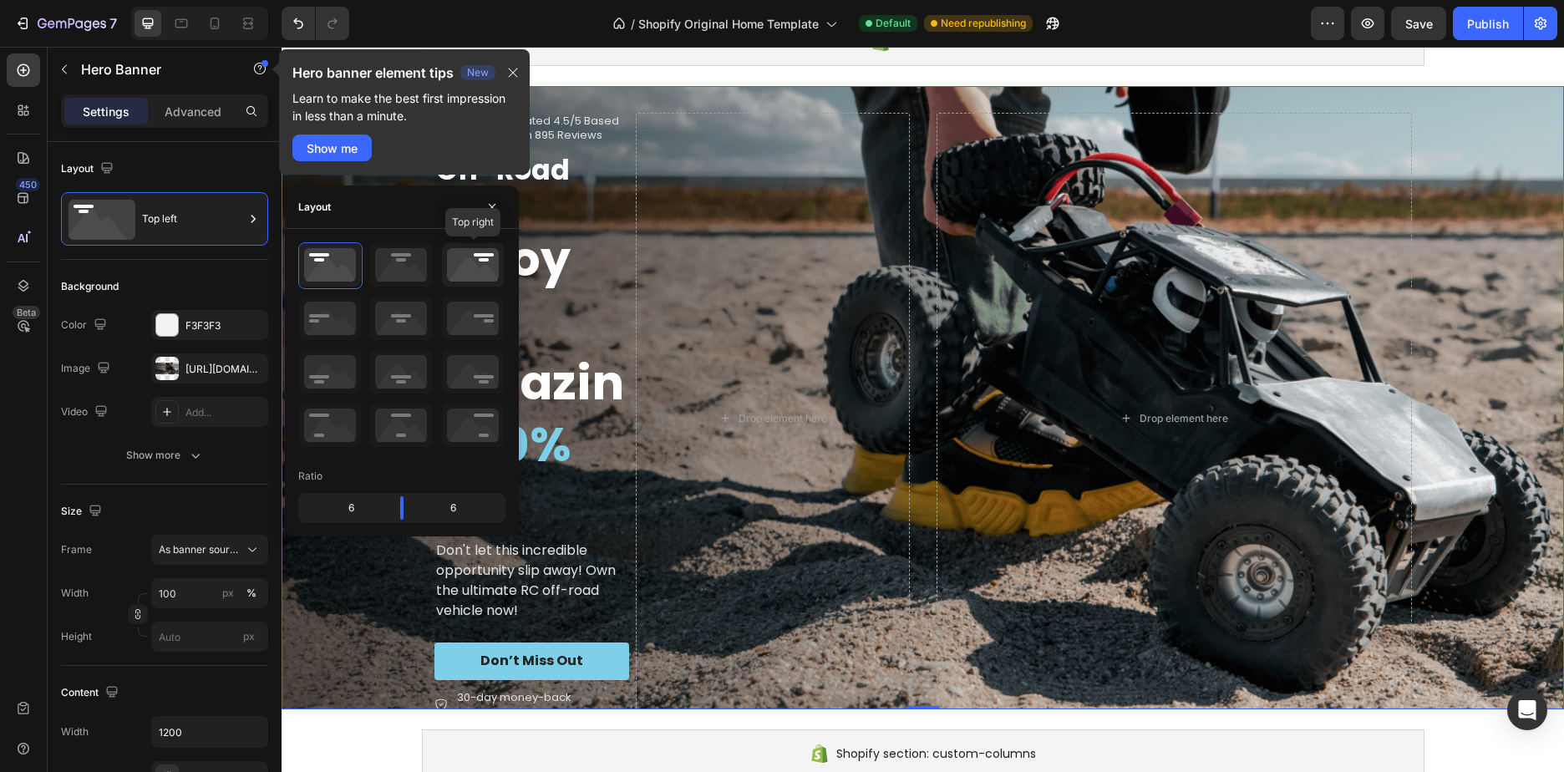
click at [443, 272] on icon at bounding box center [473, 264] width 62 height 43
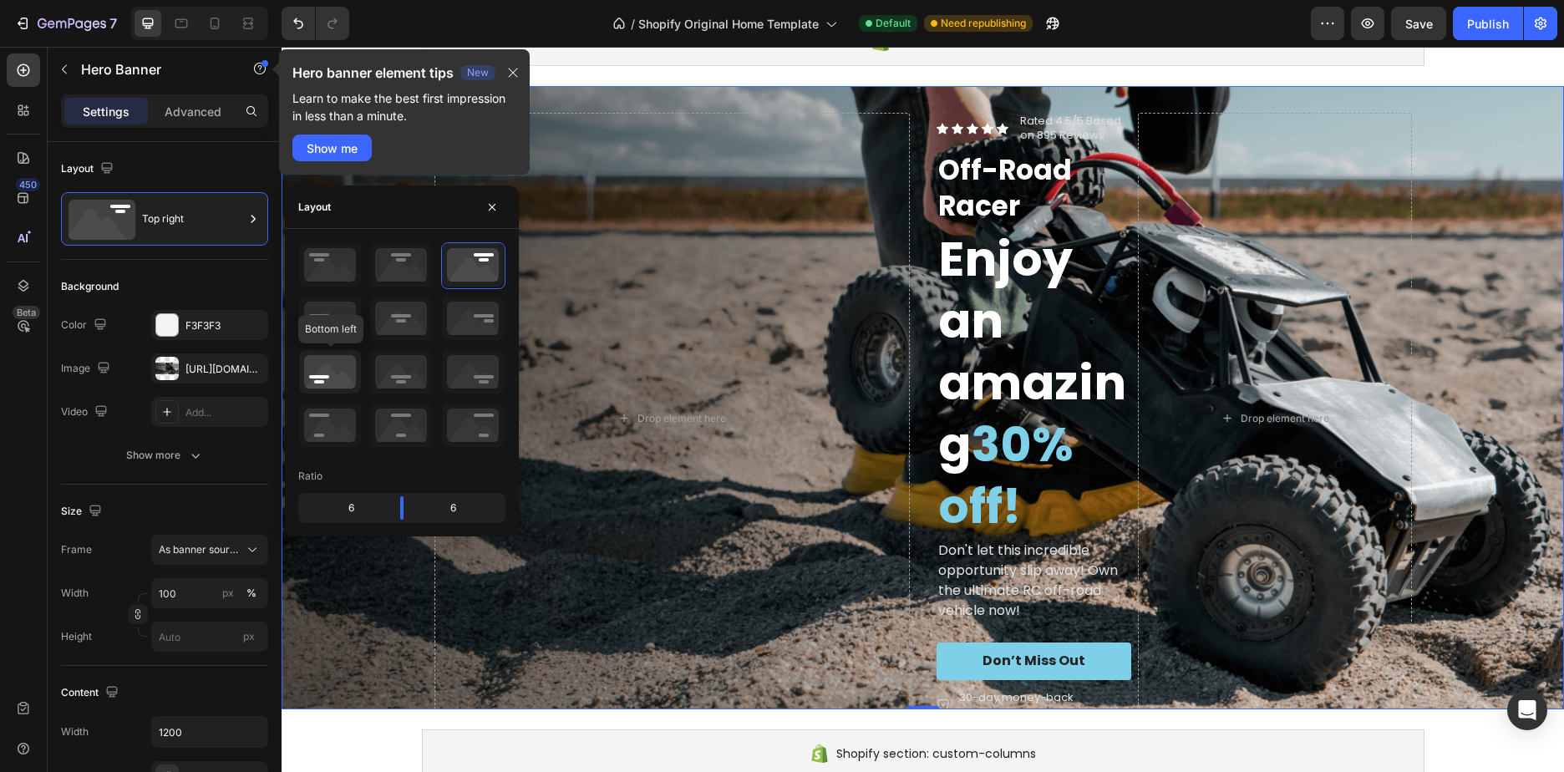
click at [327, 365] on icon at bounding box center [330, 371] width 62 height 43
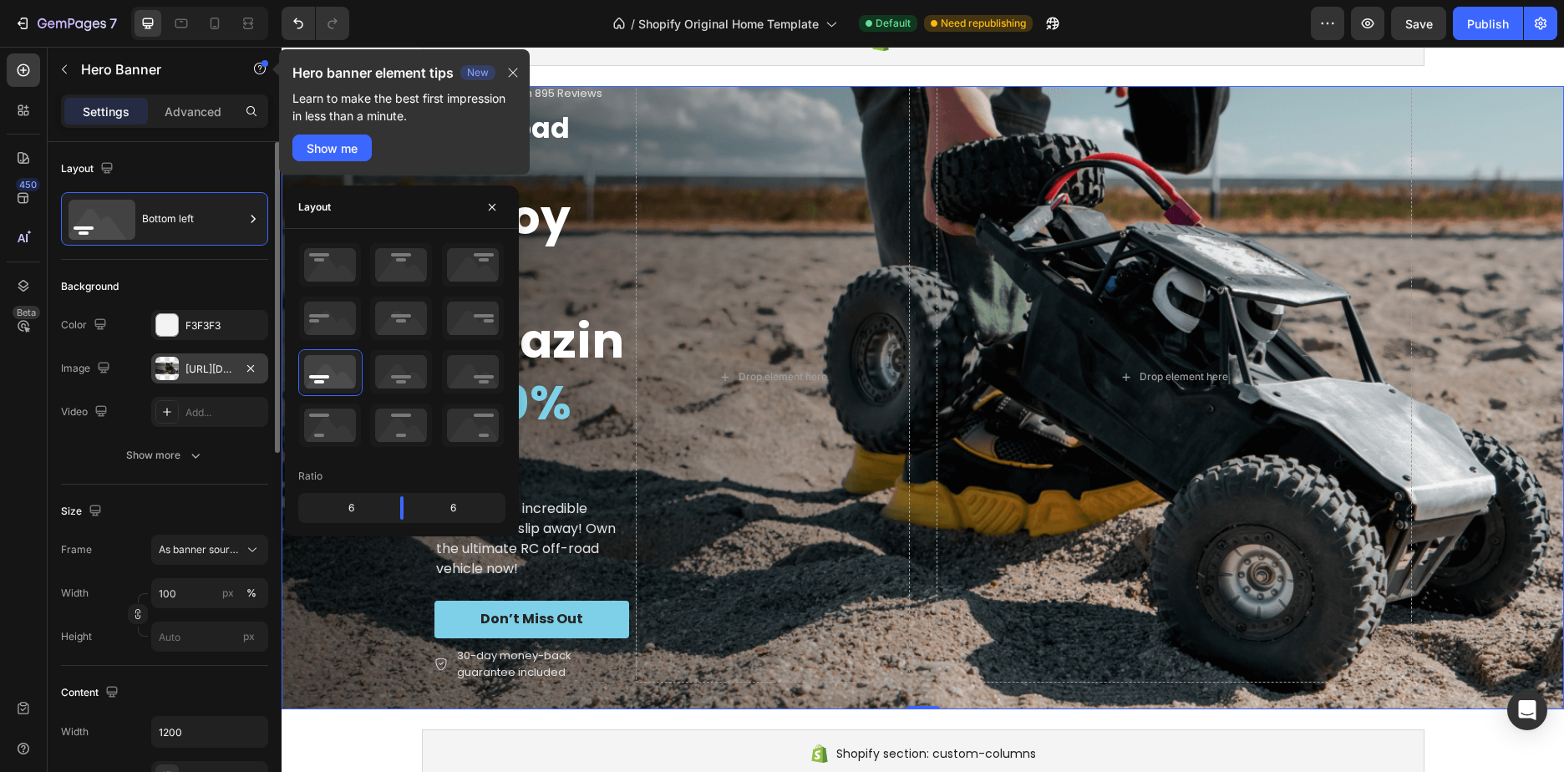
click at [220, 366] on div "[URL][DOMAIN_NAME]" at bounding box center [209, 369] width 48 height 15
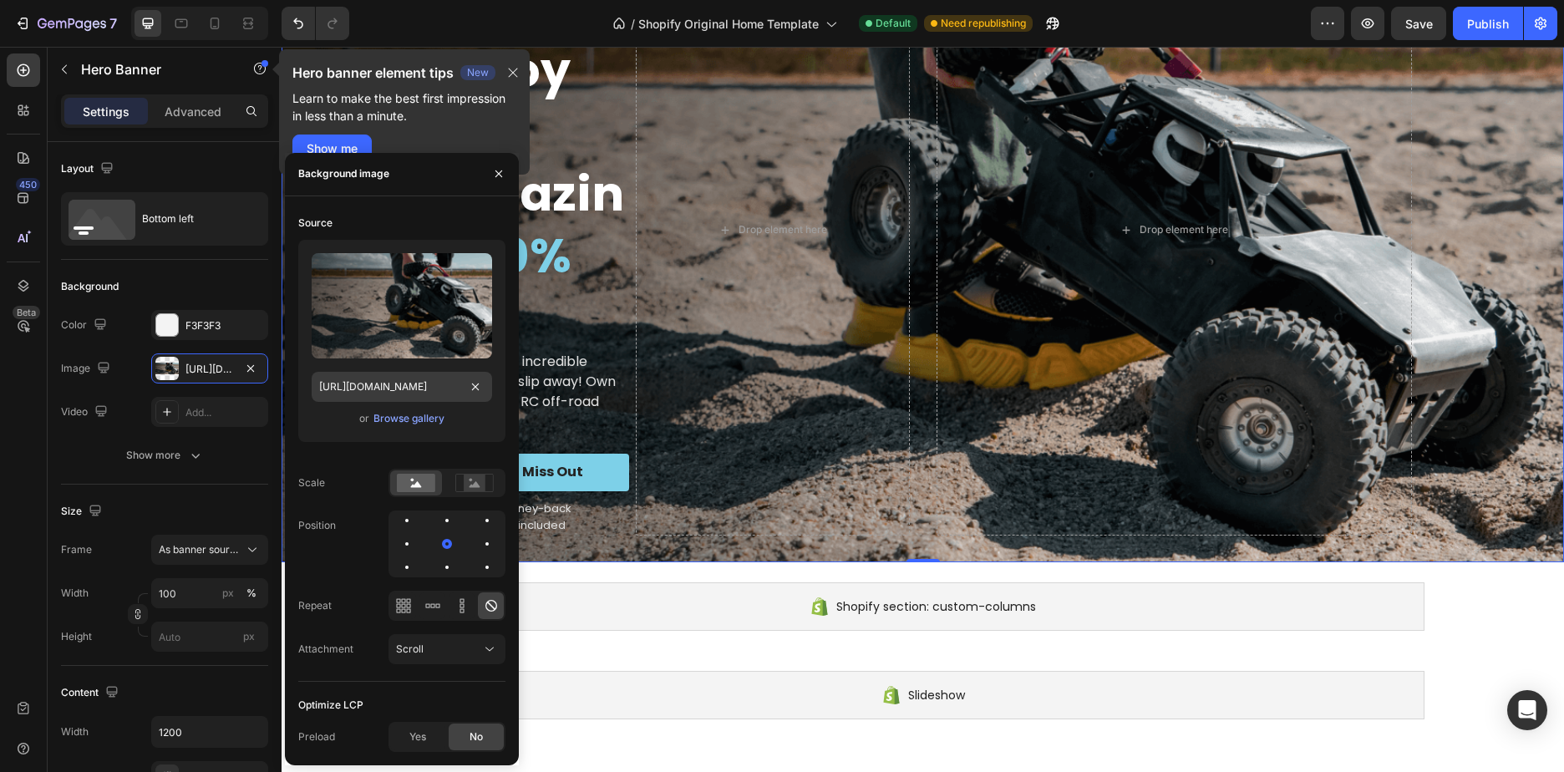
scroll to position [251, 0]
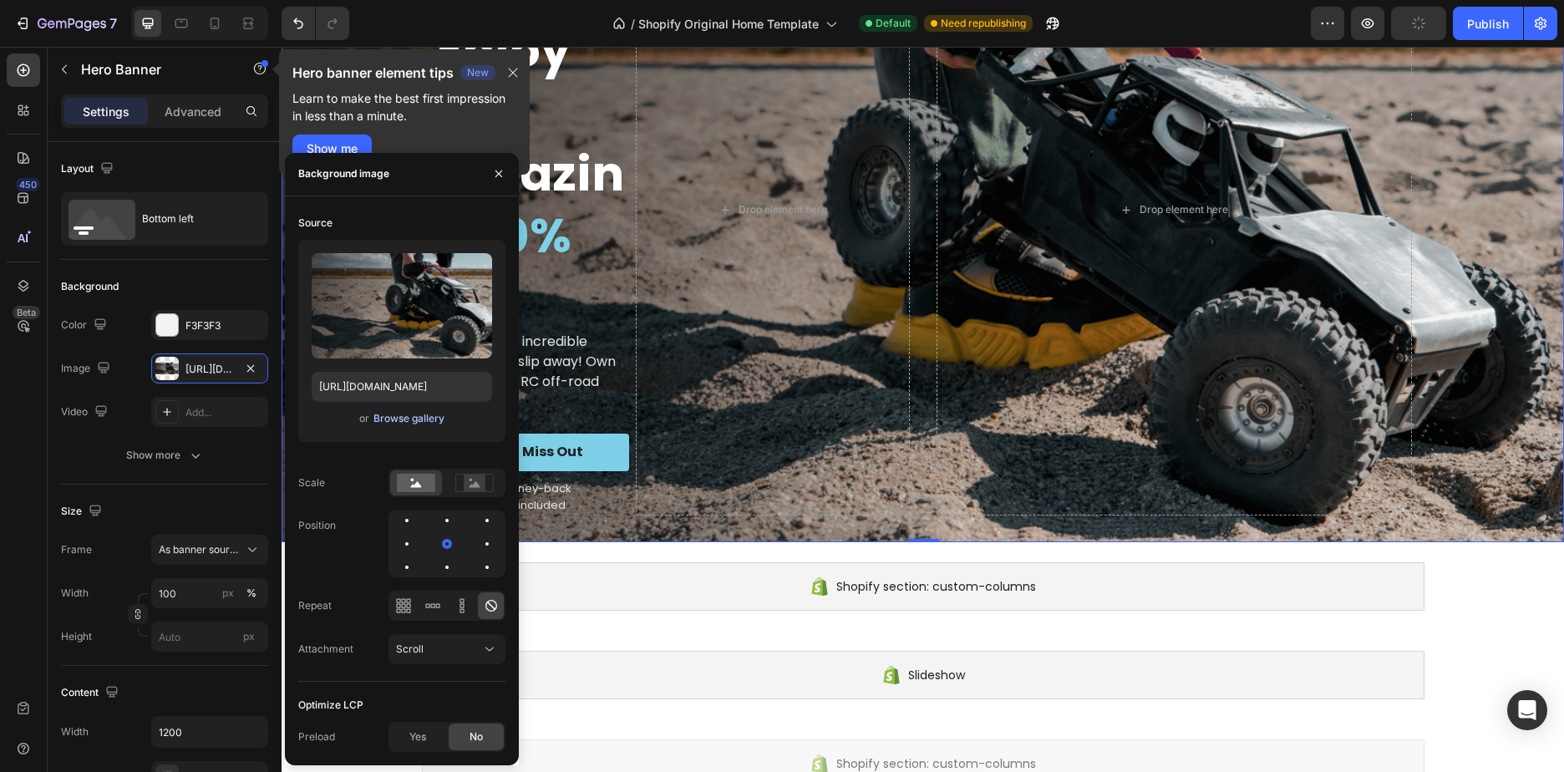
click at [403, 420] on div "Browse gallery" at bounding box center [408, 418] width 71 height 15
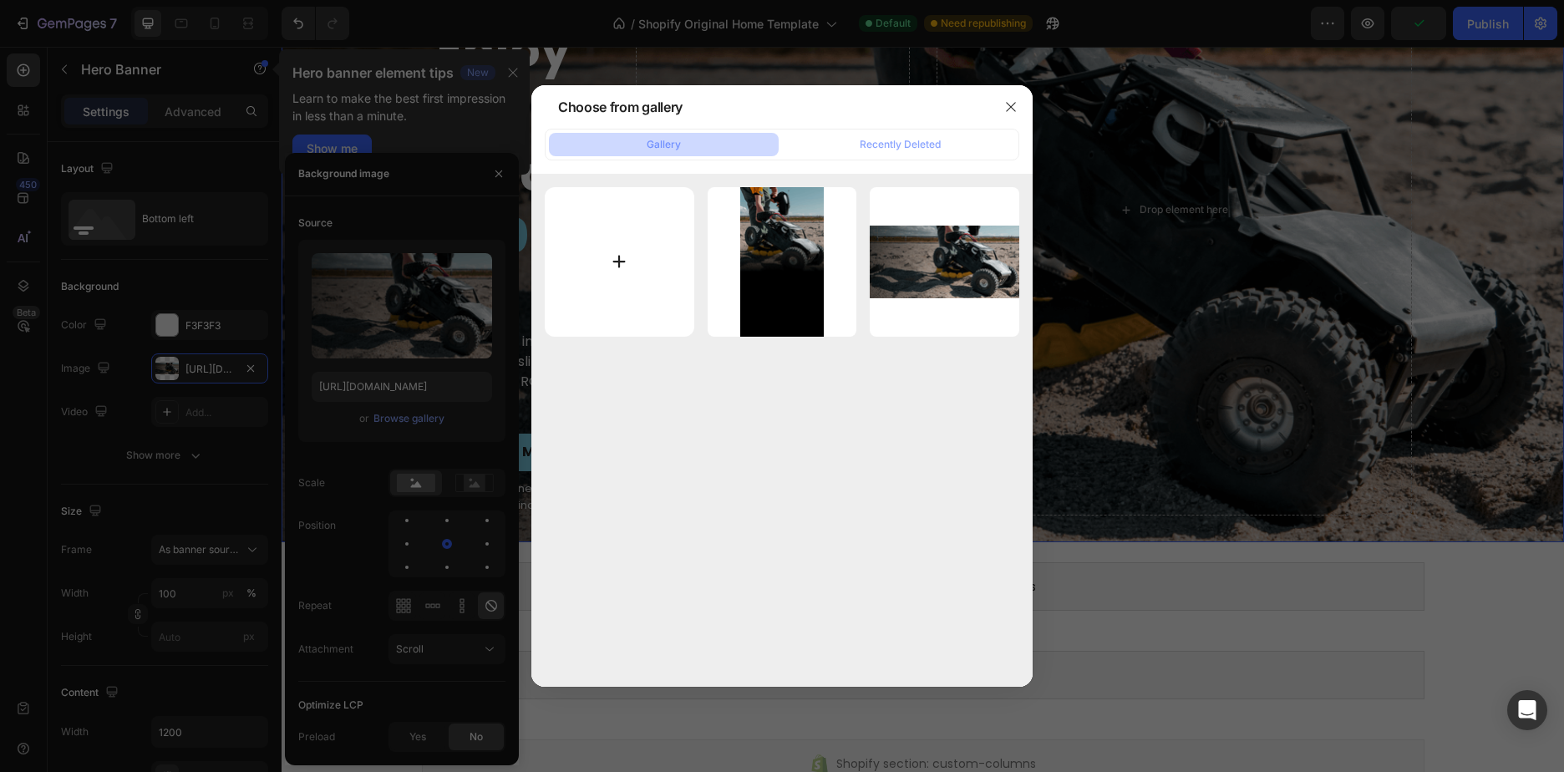
click at [602, 266] on input "file" at bounding box center [620, 262] width 150 height 150
click at [1014, 114] on button "button" at bounding box center [1010, 107] width 27 height 27
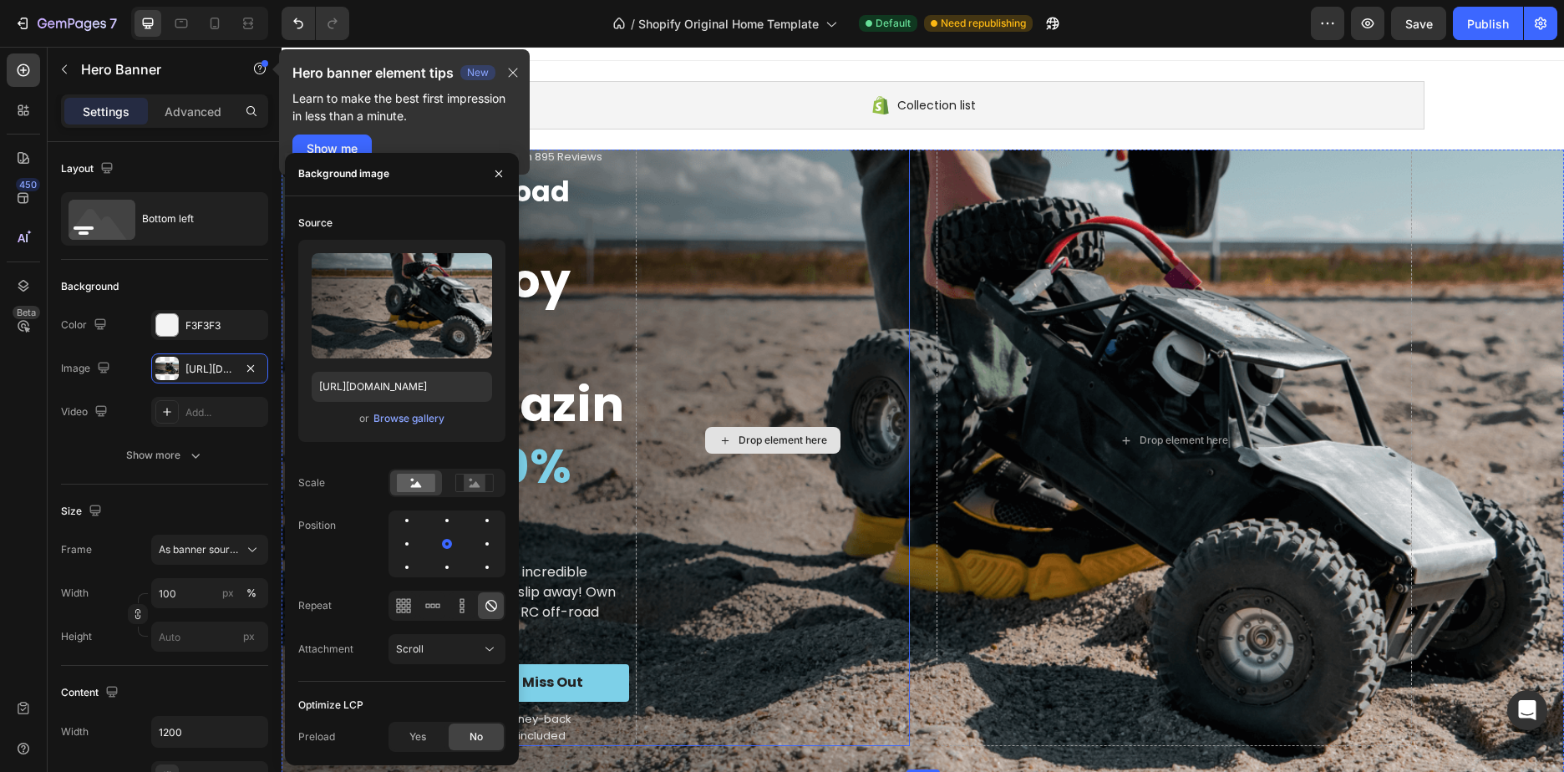
scroll to position [0, 0]
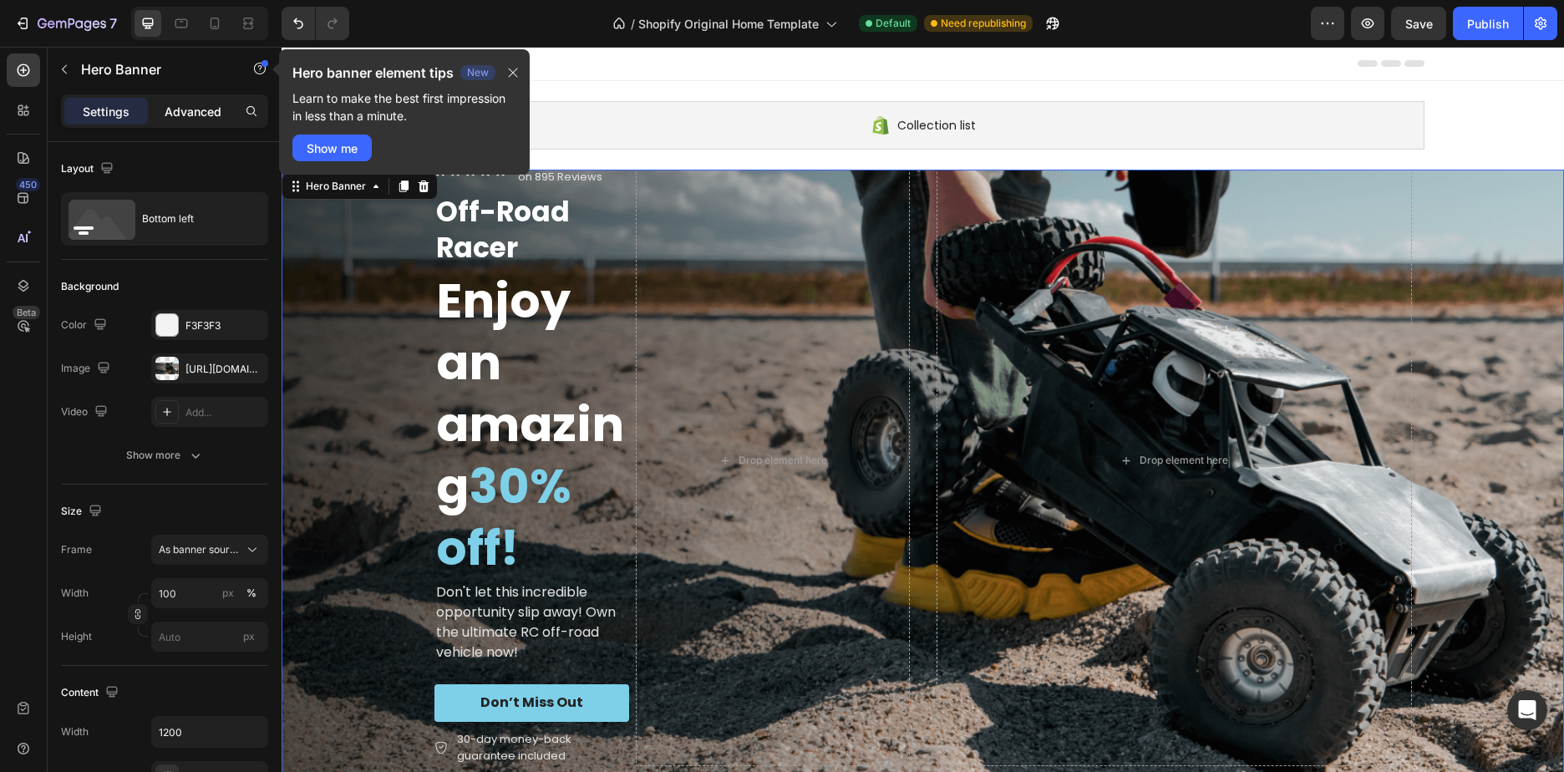
click at [186, 119] on p "Advanced" at bounding box center [193, 112] width 57 height 18
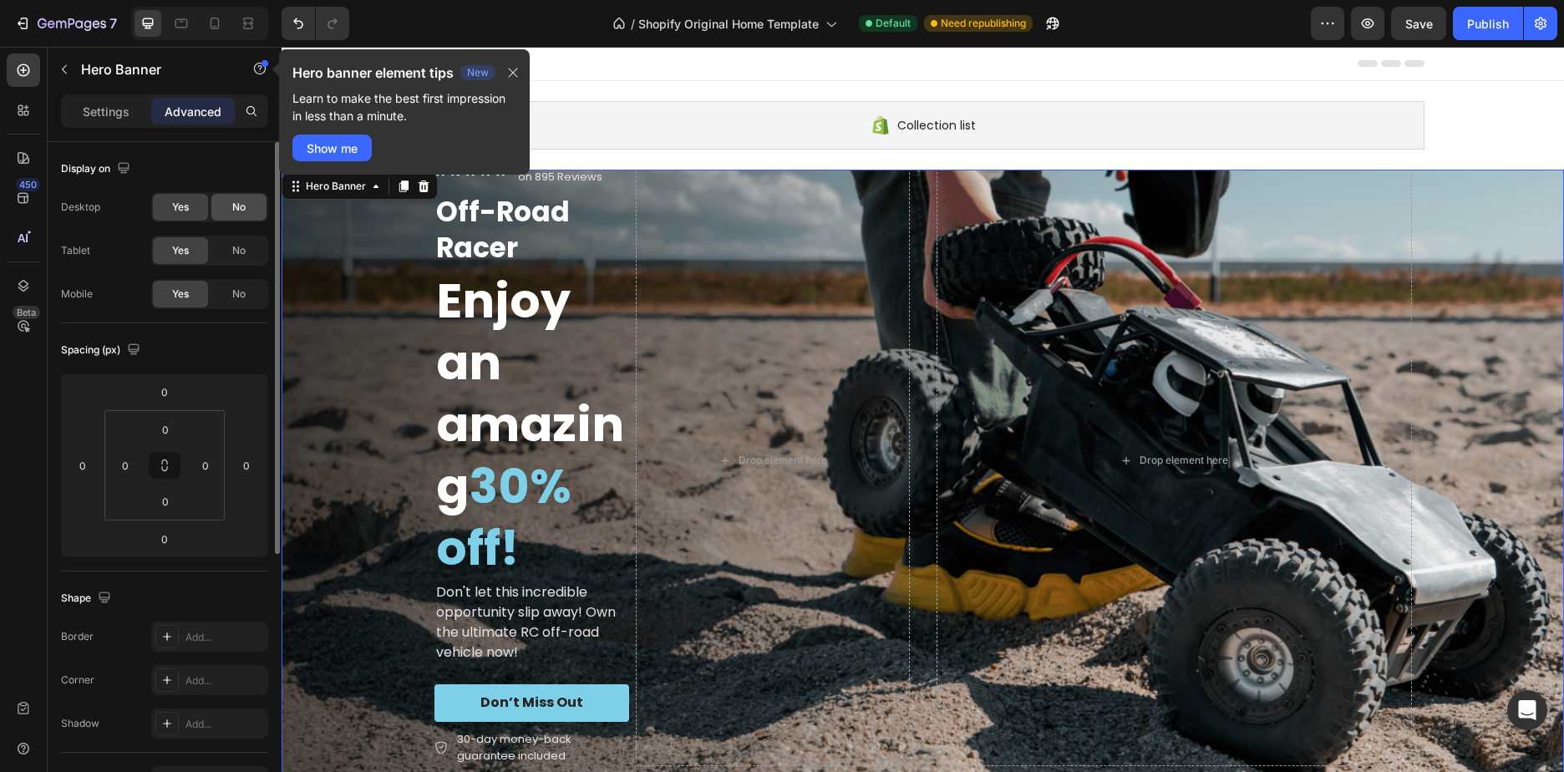
click at [230, 210] on div "No" at bounding box center [238, 207] width 55 height 27
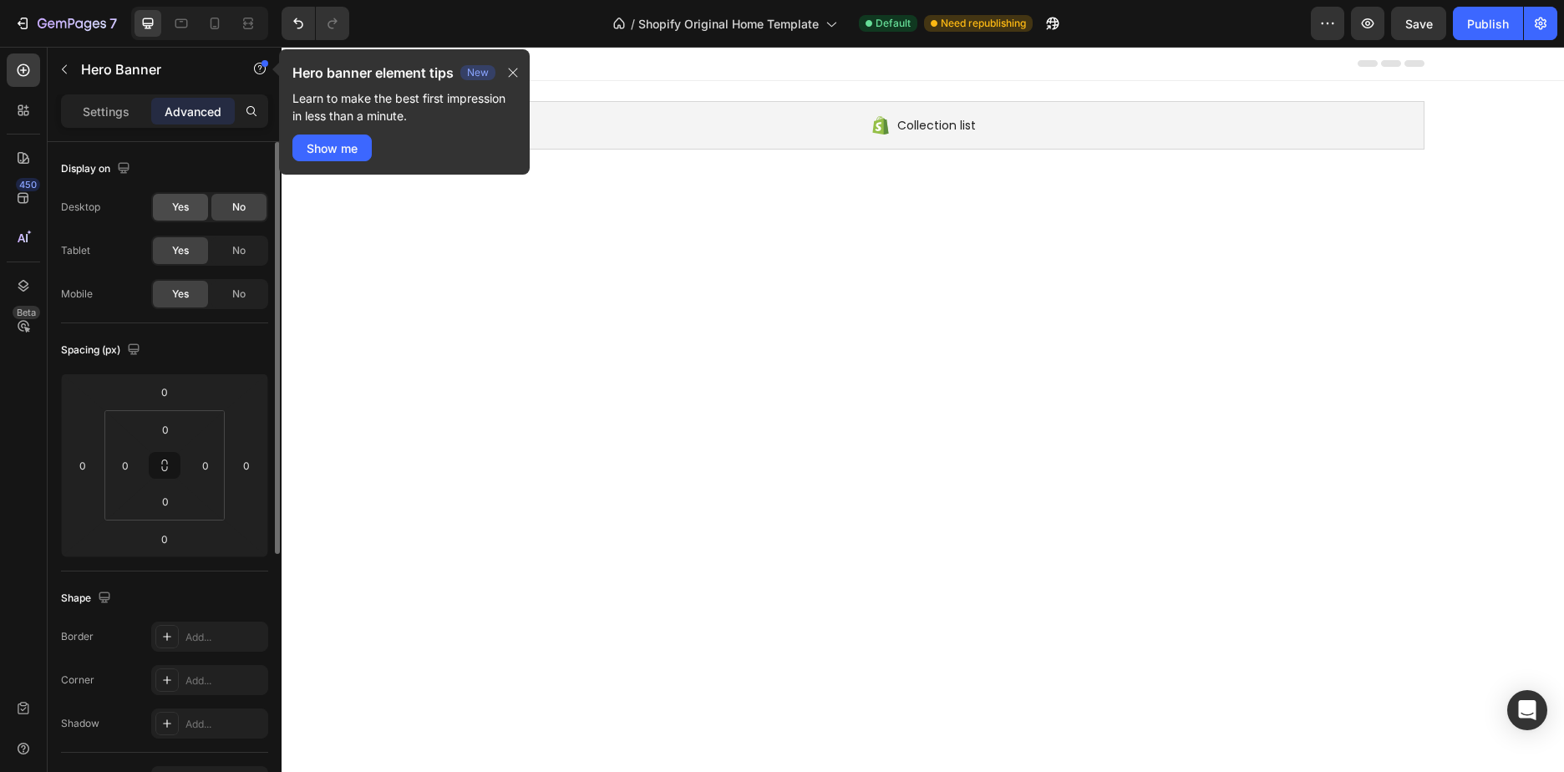
click at [184, 218] on div "Yes" at bounding box center [180, 207] width 55 height 27
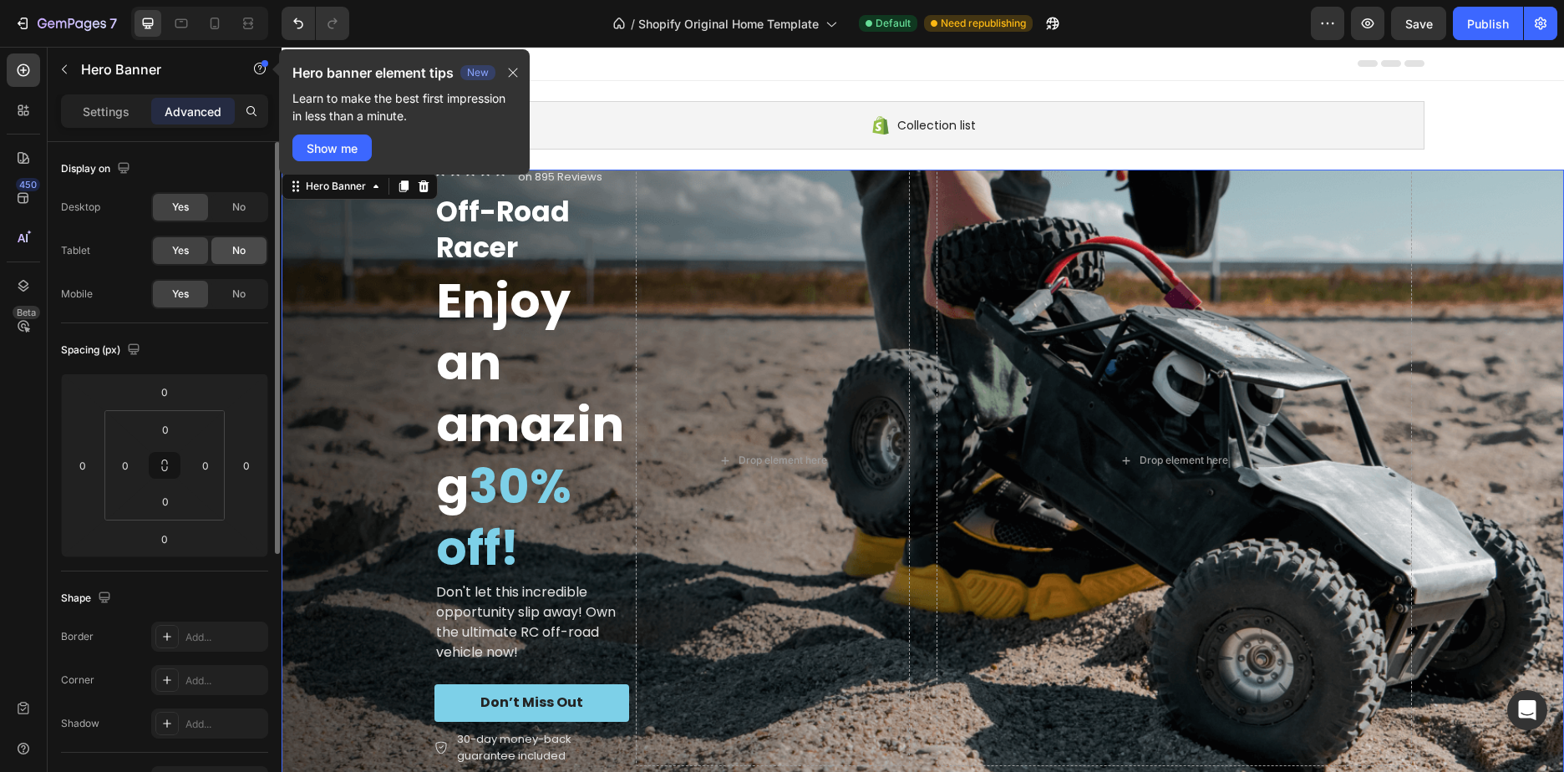
click at [234, 256] on span "No" at bounding box center [238, 250] width 13 height 15
click at [190, 256] on div "Yes" at bounding box center [180, 250] width 55 height 27
click at [231, 296] on div "No" at bounding box center [238, 294] width 55 height 27
click at [182, 300] on span "Yes" at bounding box center [180, 293] width 17 height 15
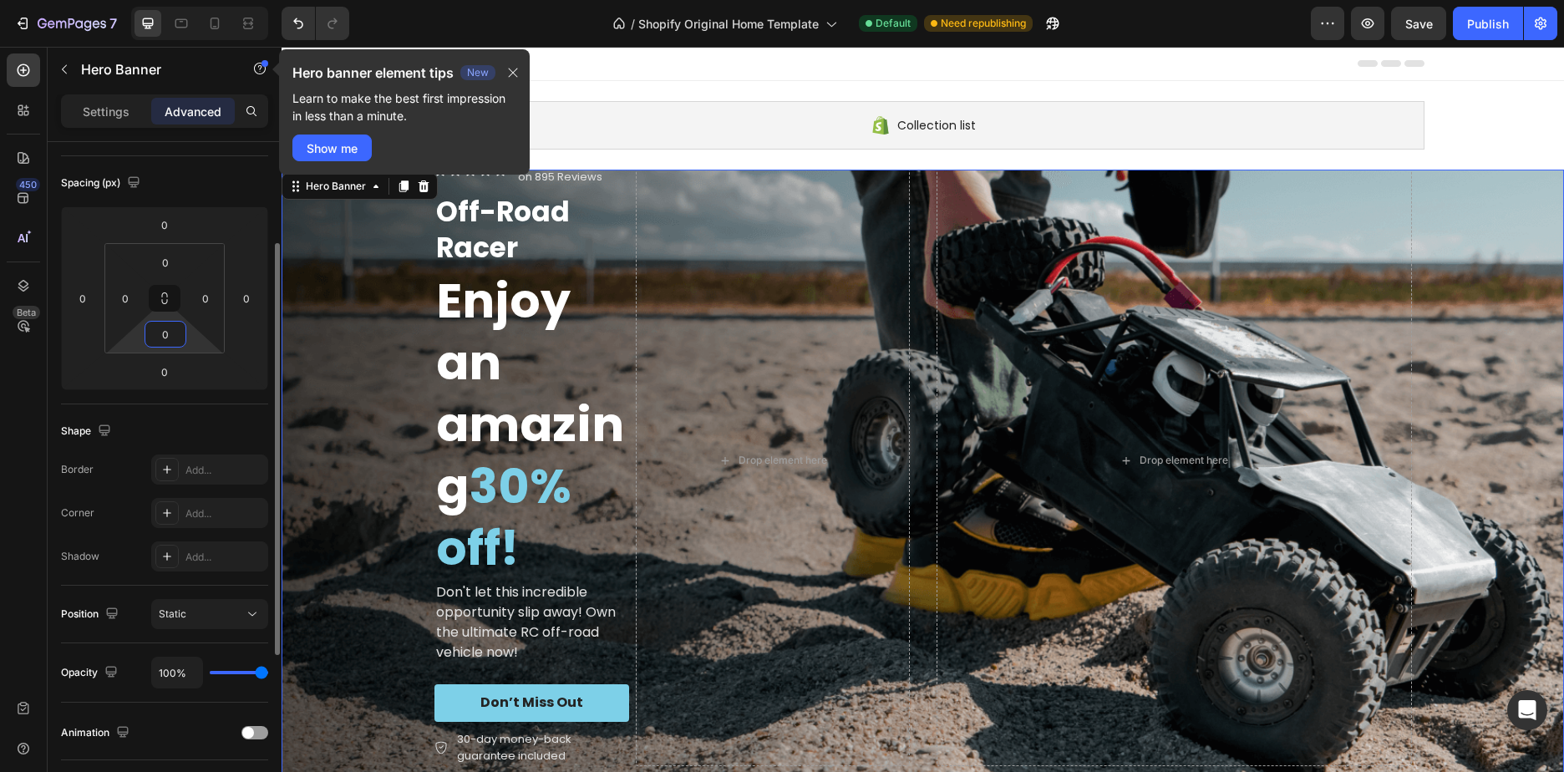
click at [161, 344] on input "0" at bounding box center [165, 334] width 33 height 25
click at [160, 329] on input "0" at bounding box center [165, 334] width 33 height 25
click at [123, 410] on div "Shape Border Add... Corner Add... Shadow Add..." at bounding box center [164, 494] width 207 height 181
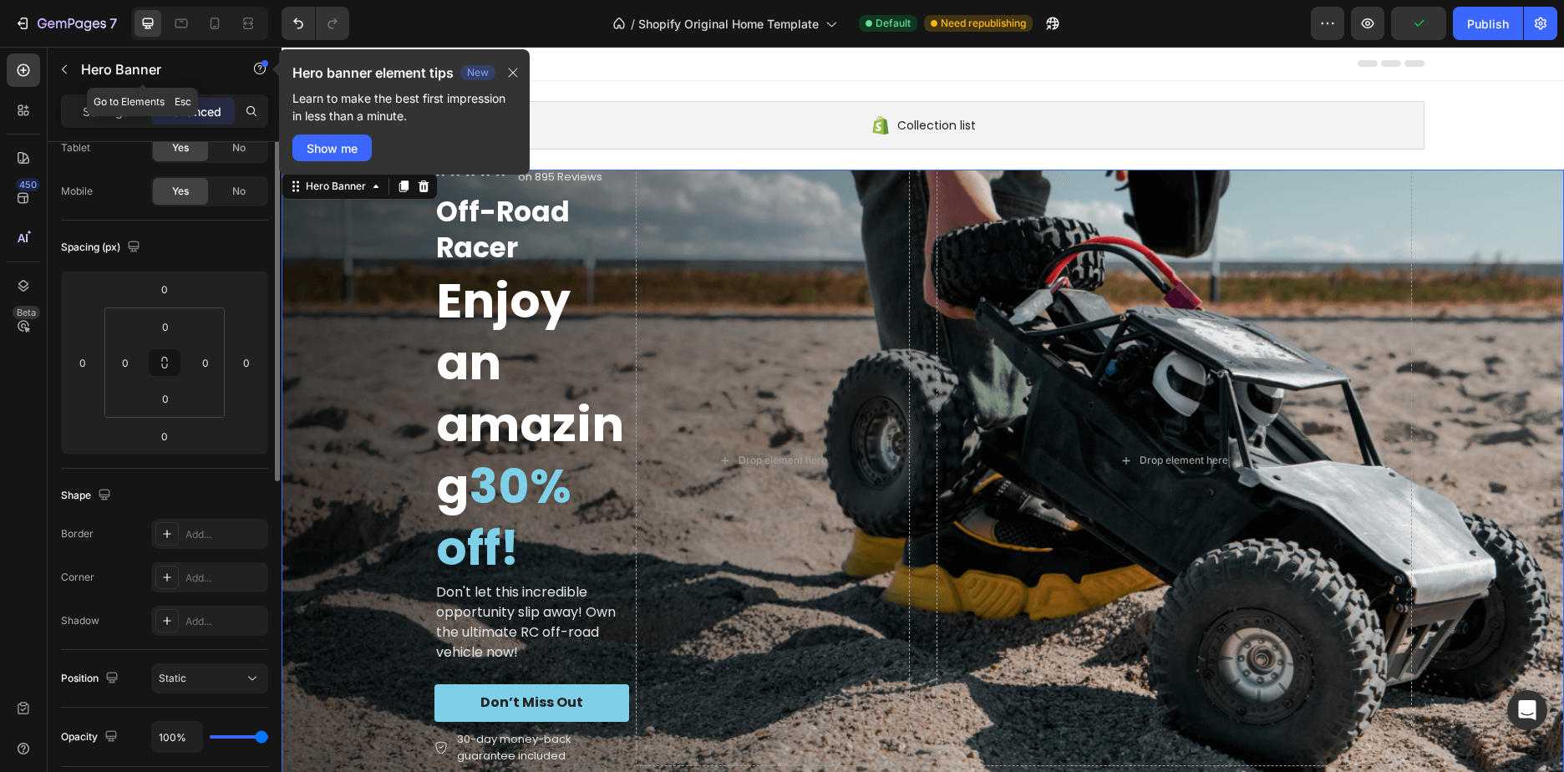
scroll to position [19, 0]
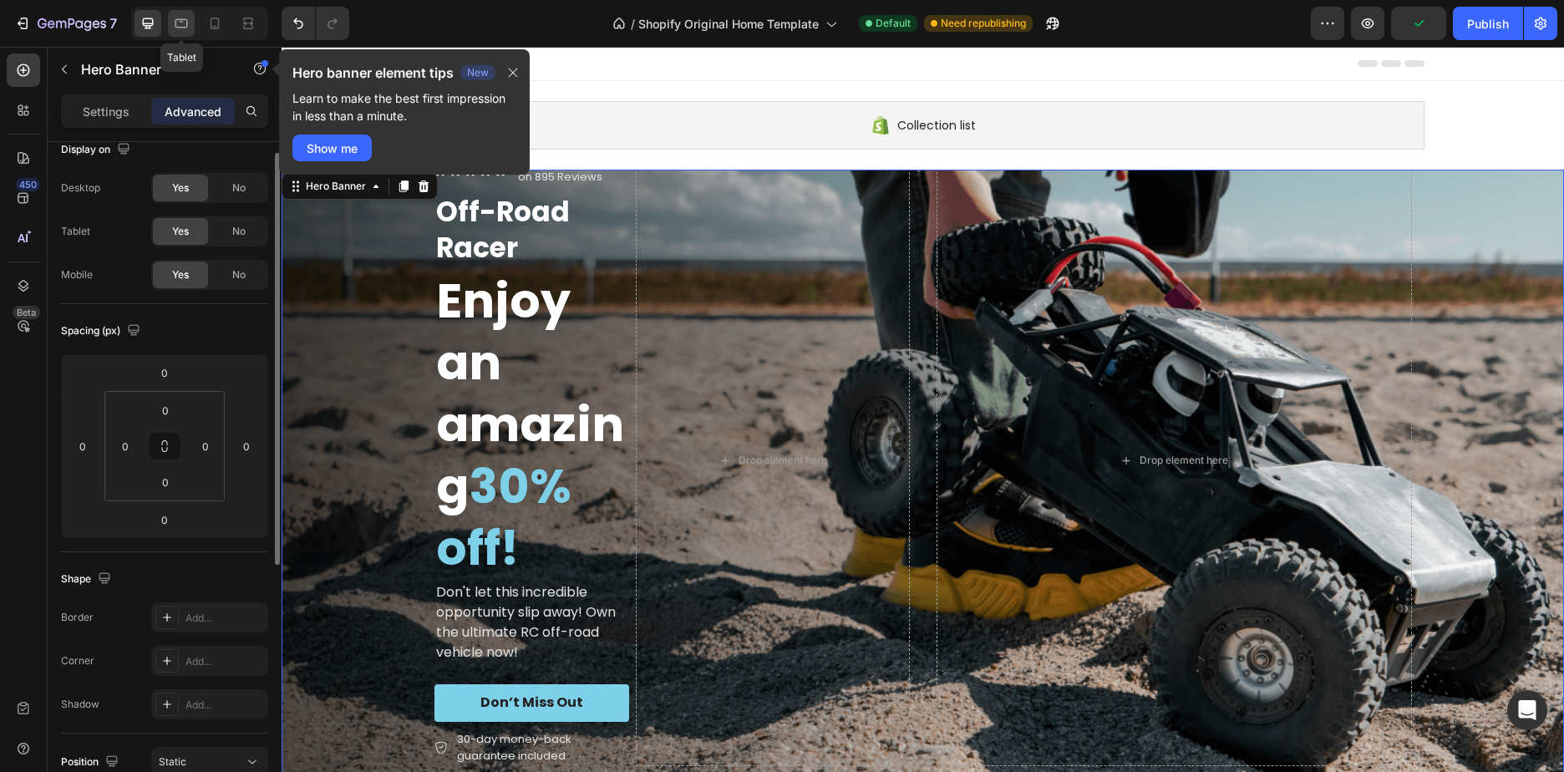
click at [182, 31] on icon at bounding box center [181, 23] width 17 height 17
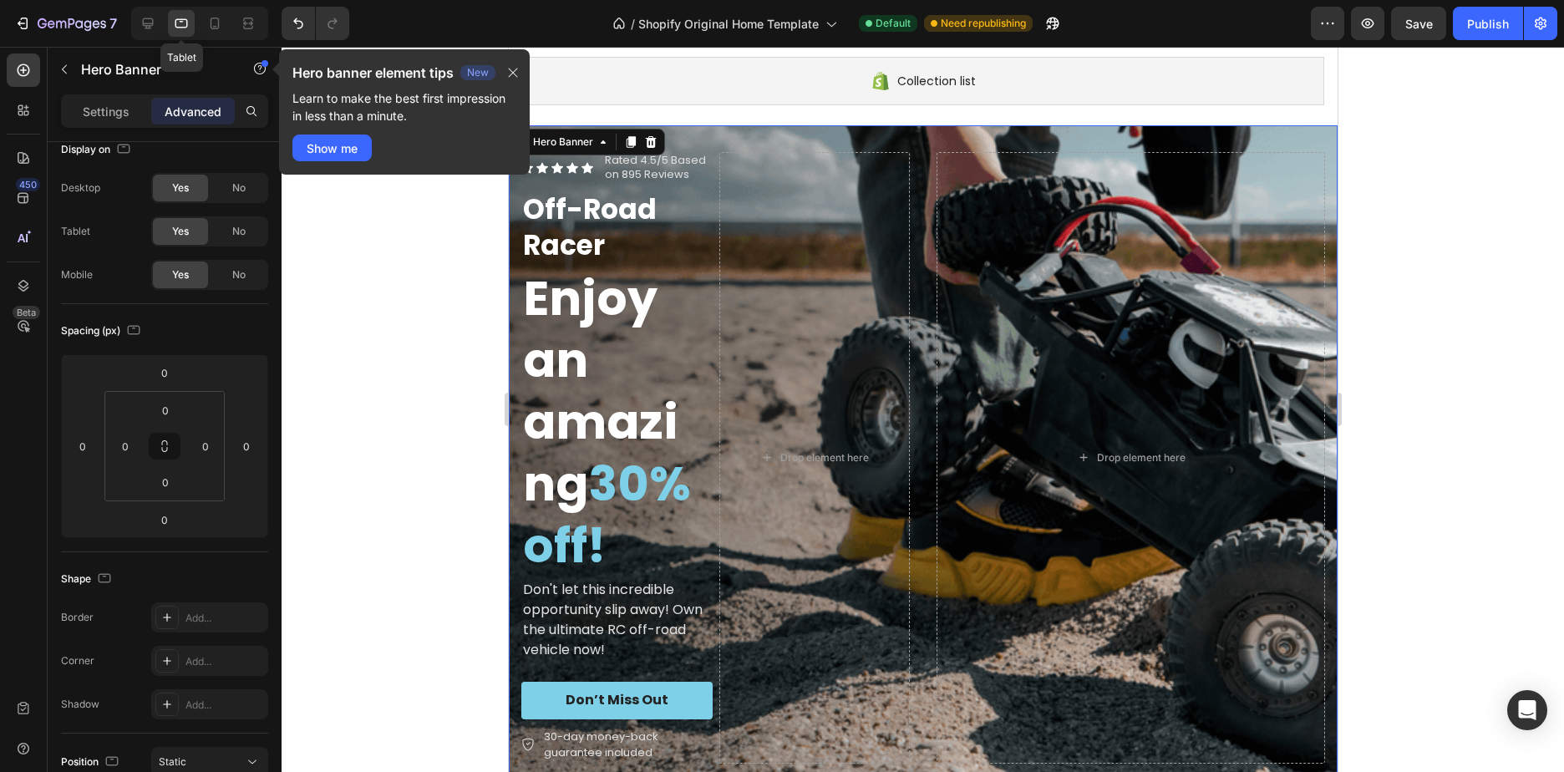
scroll to position [64, 0]
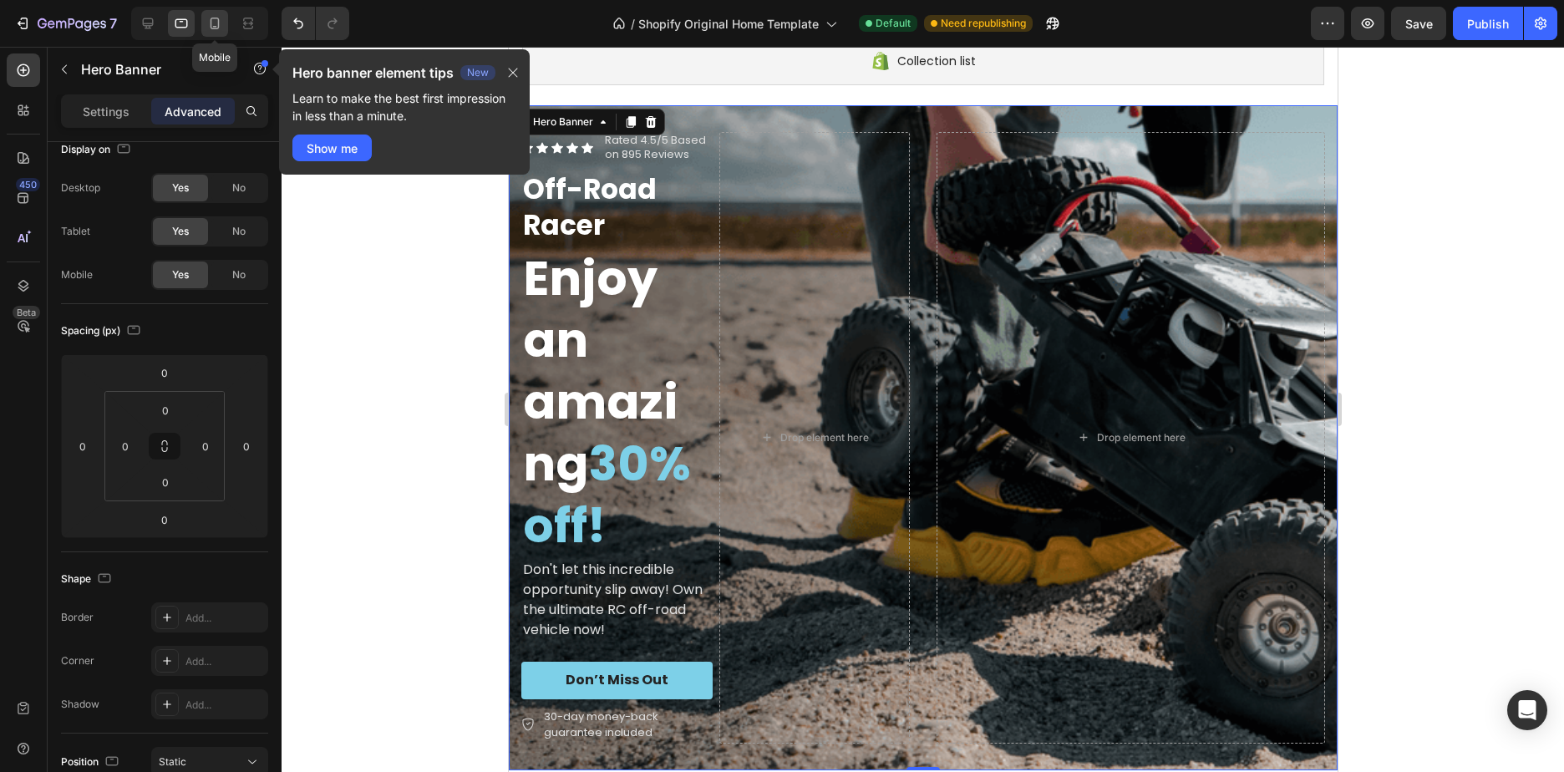
click at [215, 25] on icon at bounding box center [214, 23] width 17 height 17
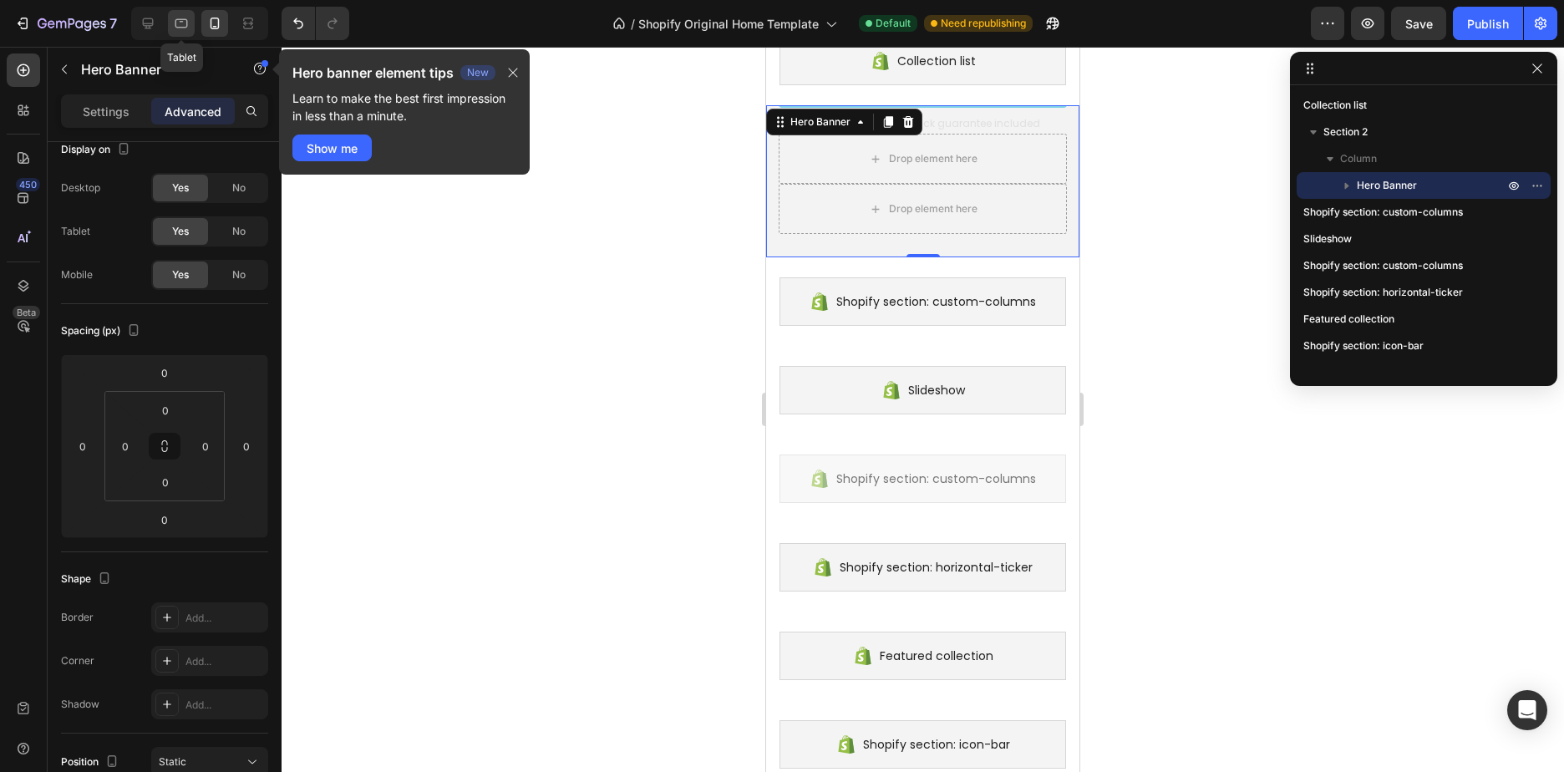
click at [182, 27] on icon at bounding box center [181, 23] width 13 height 9
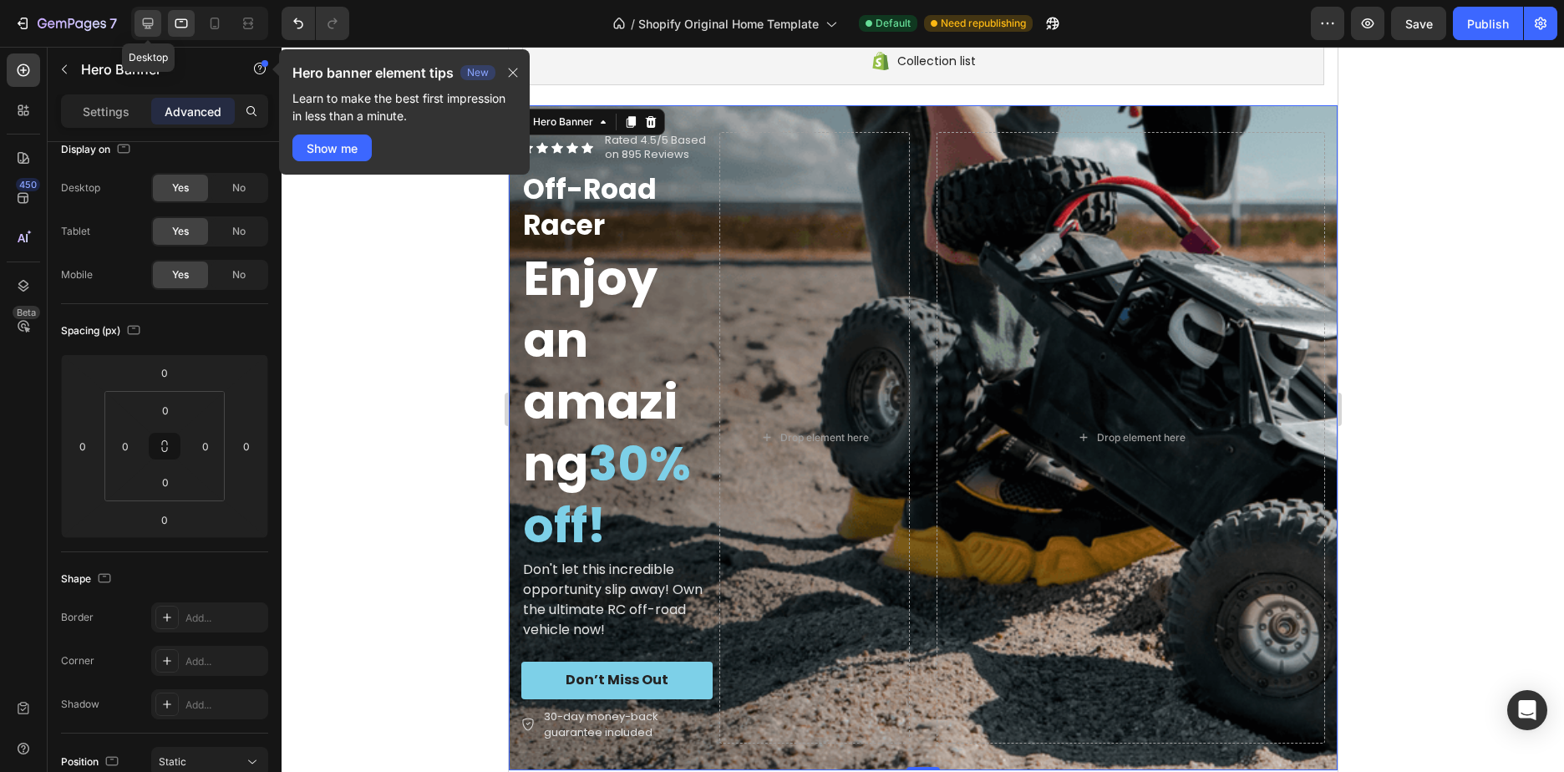
click at [155, 34] on div at bounding box center [147, 23] width 27 height 27
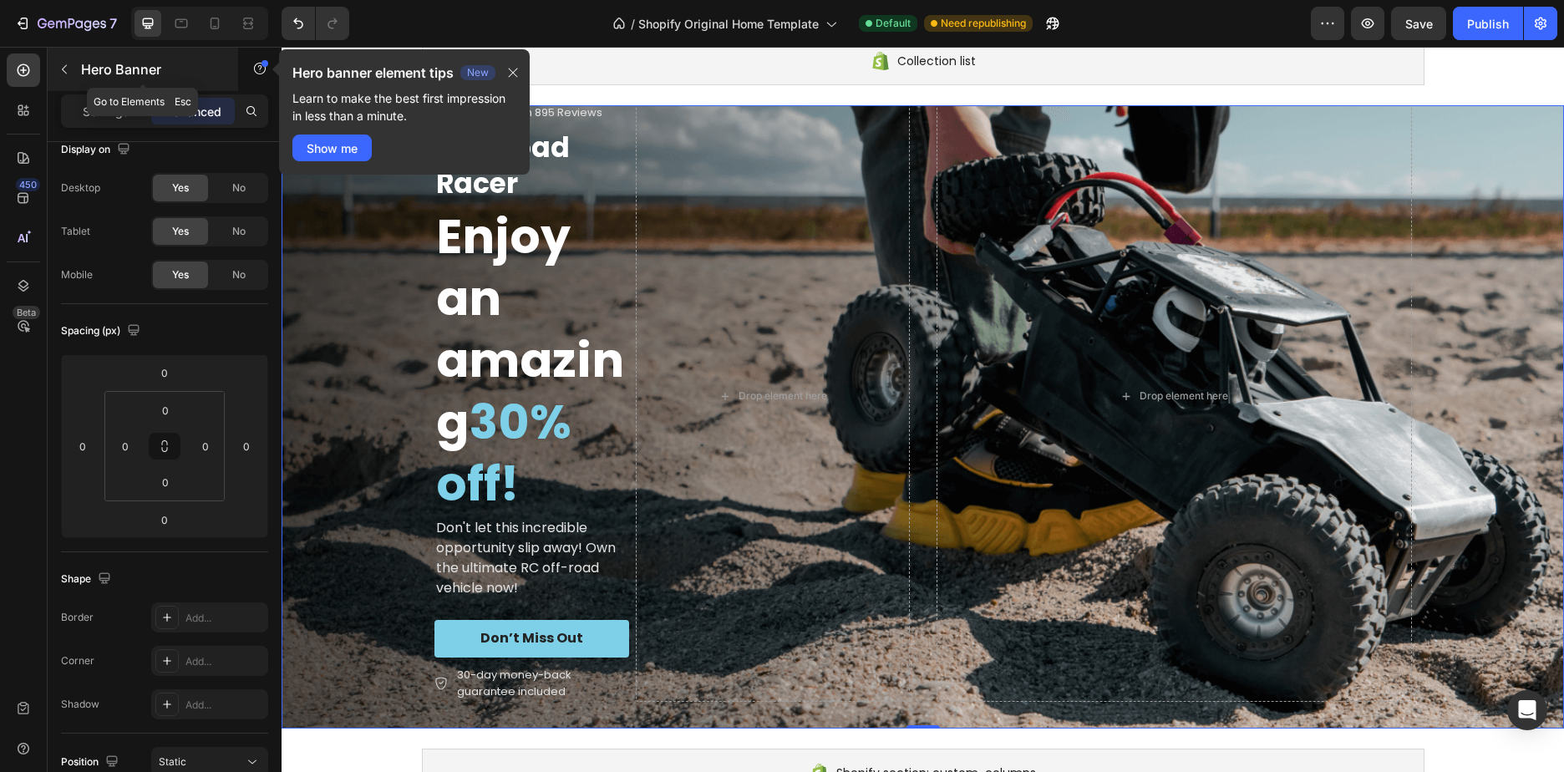
click at [84, 70] on p "Hero Banner" at bounding box center [152, 69] width 142 height 20
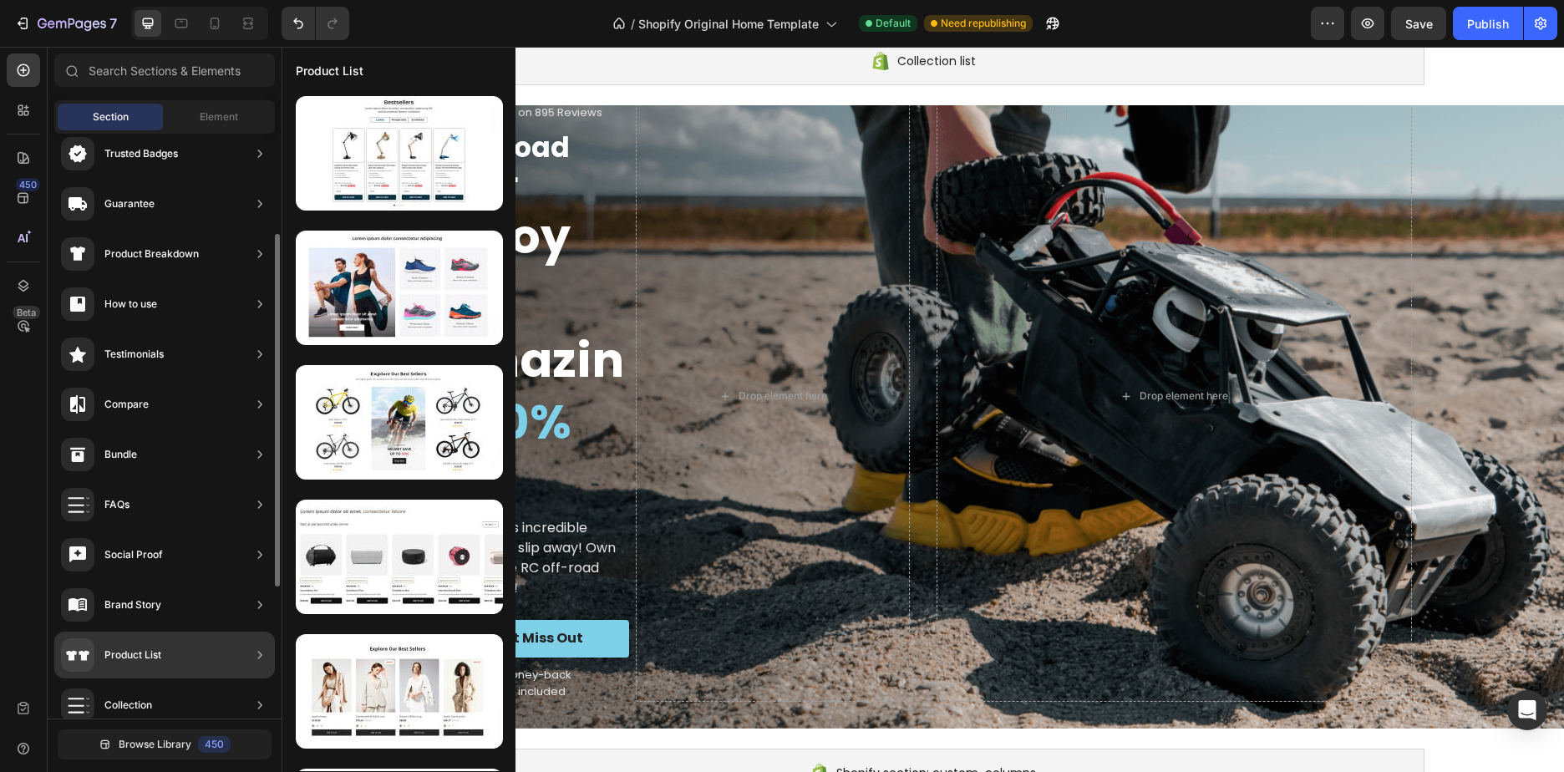
scroll to position [251, 0]
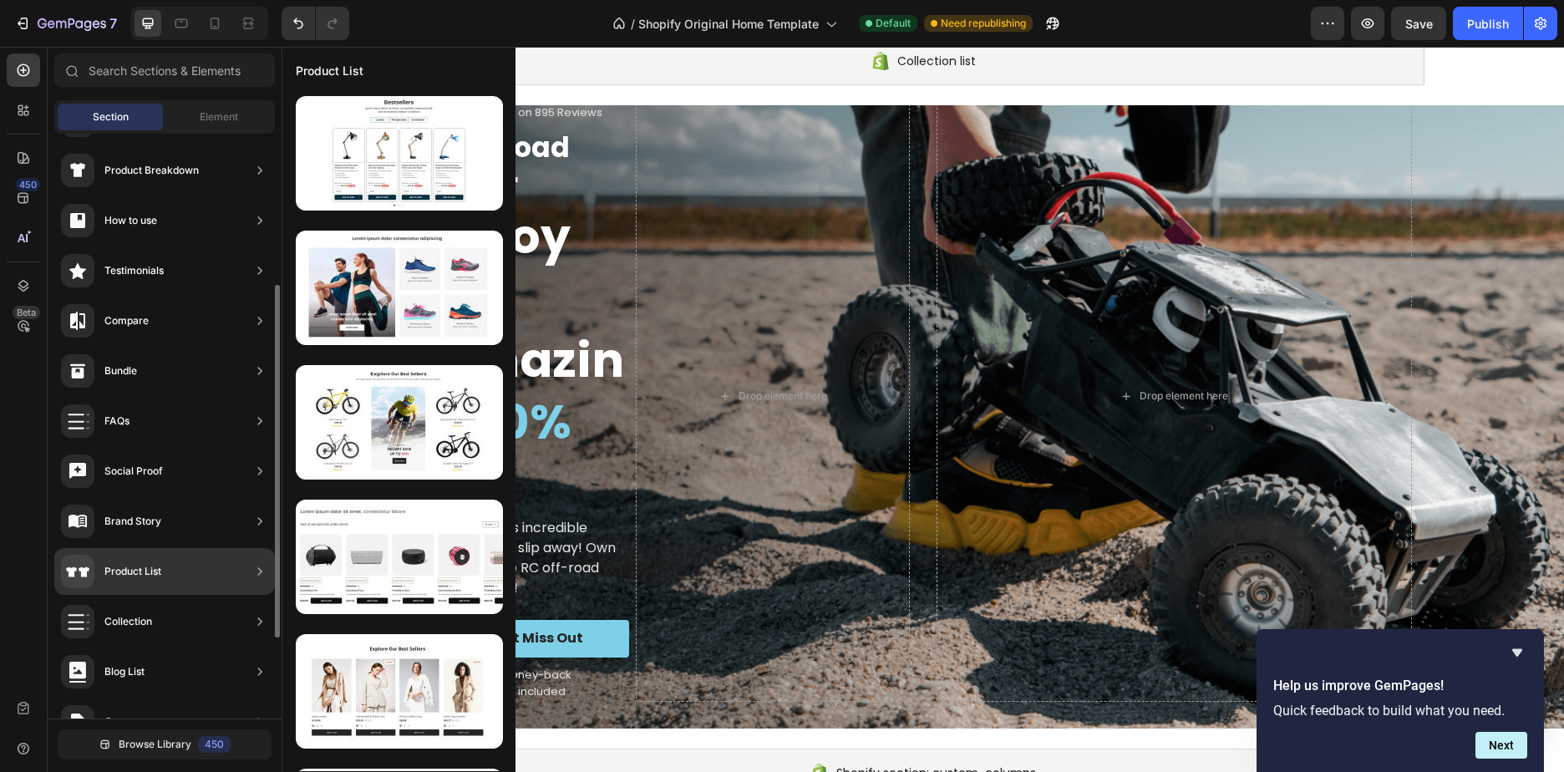
click at [123, 575] on div "Product List" at bounding box center [132, 571] width 57 height 17
click at [144, 576] on div "Product List" at bounding box center [132, 571] width 57 height 17
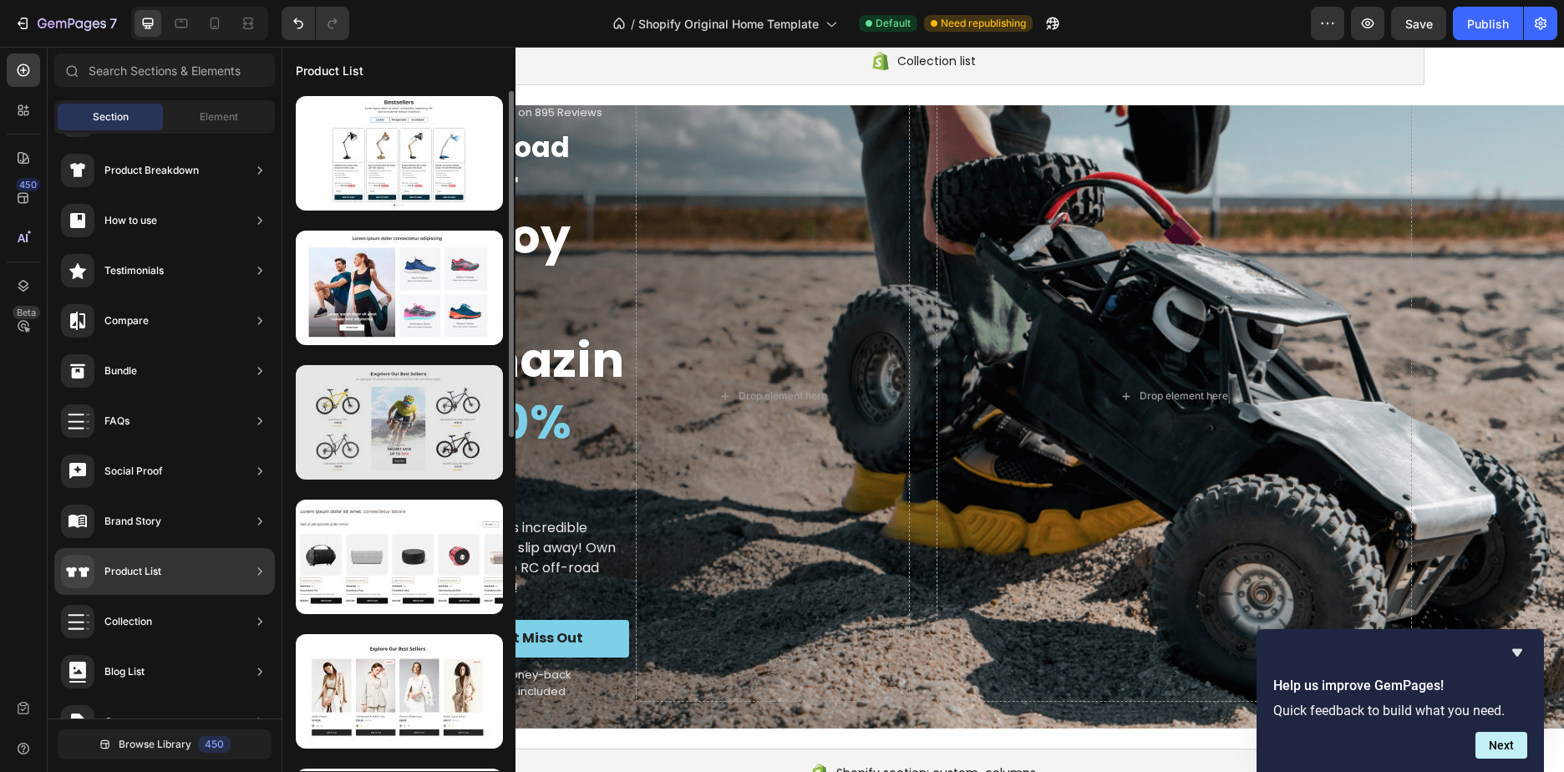
click at [371, 423] on div at bounding box center [399, 422] width 207 height 114
click at [376, 431] on div at bounding box center [399, 422] width 207 height 114
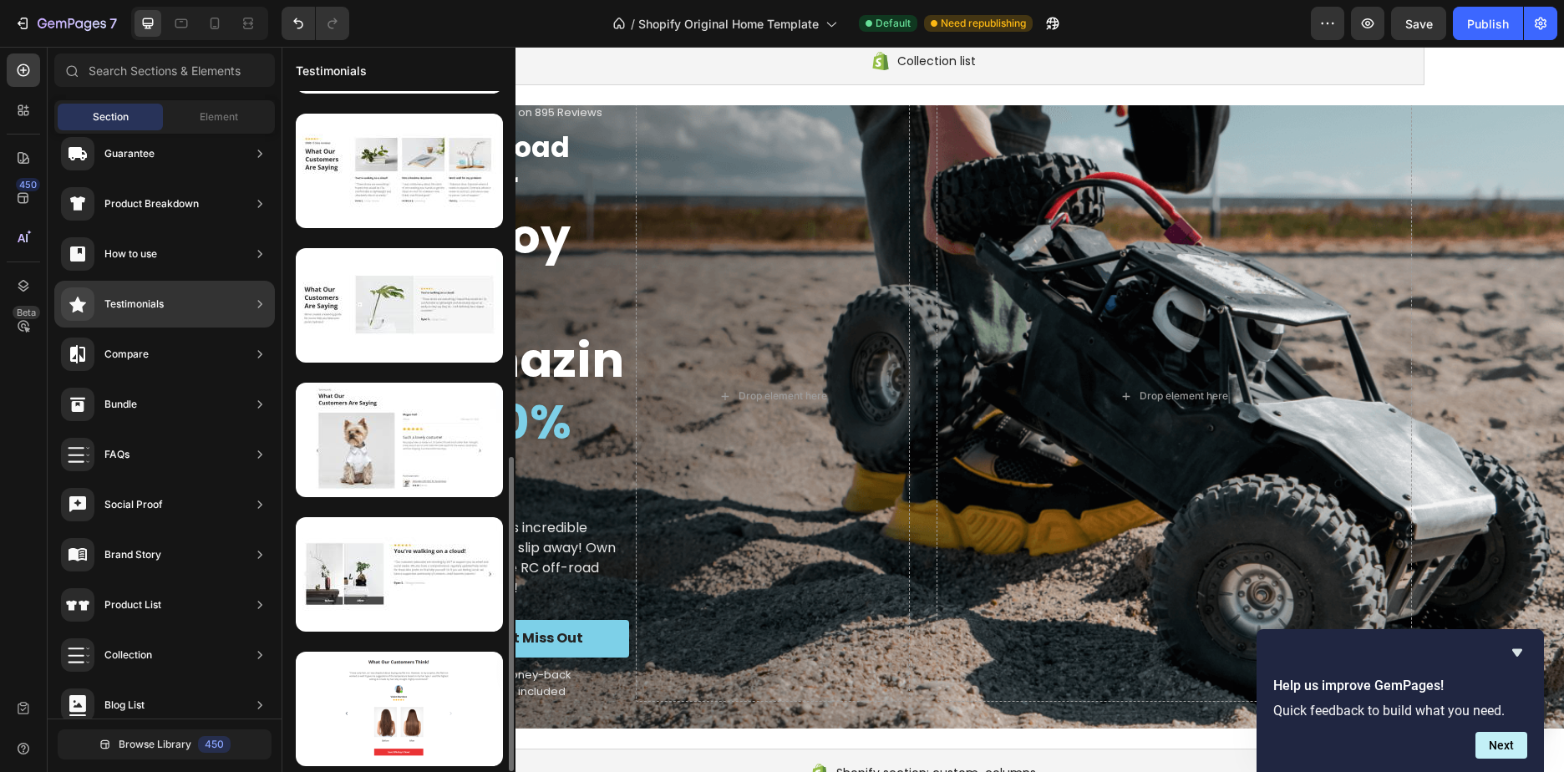
scroll to position [789, 0]
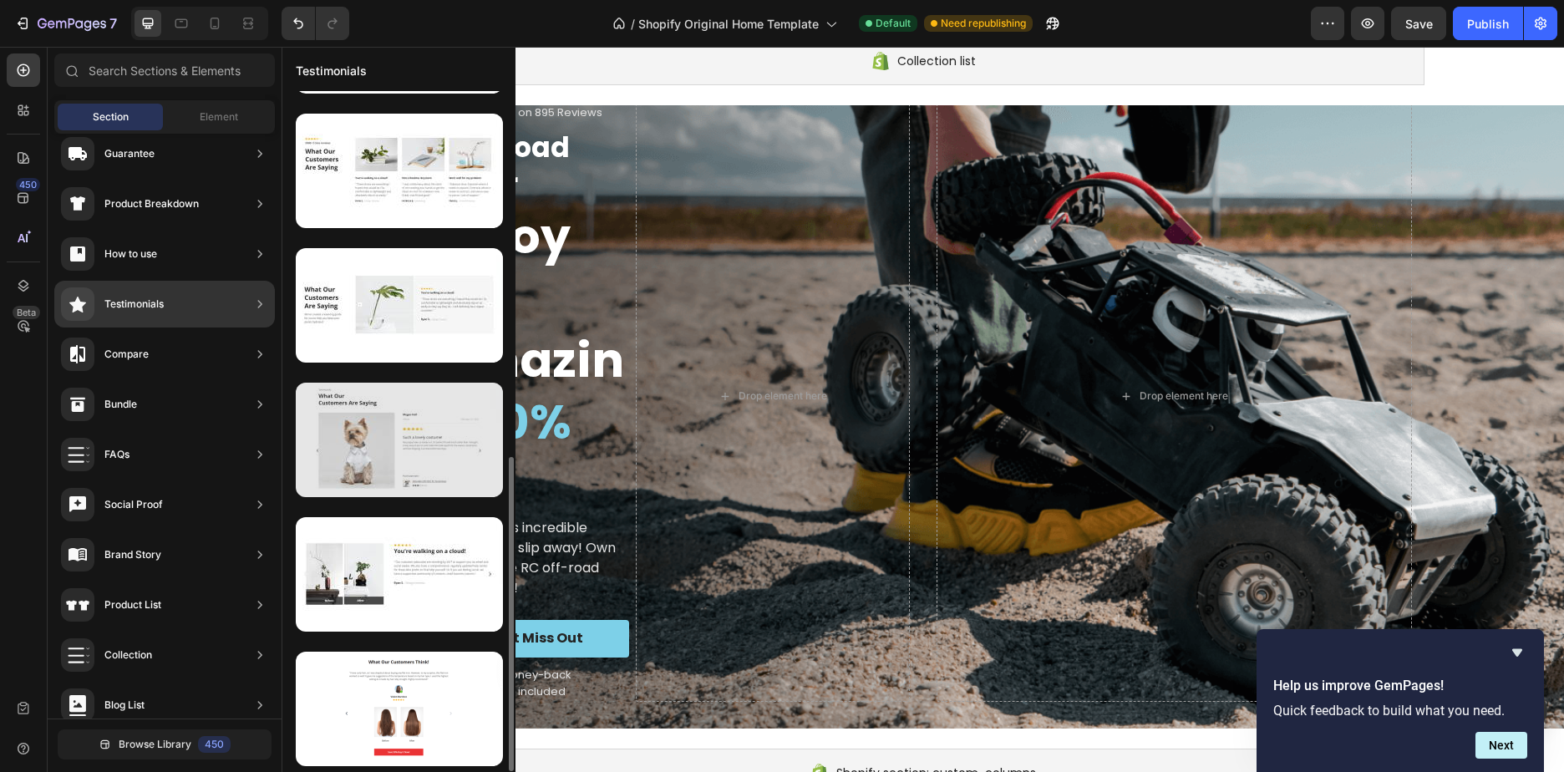
click at [403, 459] on div at bounding box center [399, 440] width 207 height 114
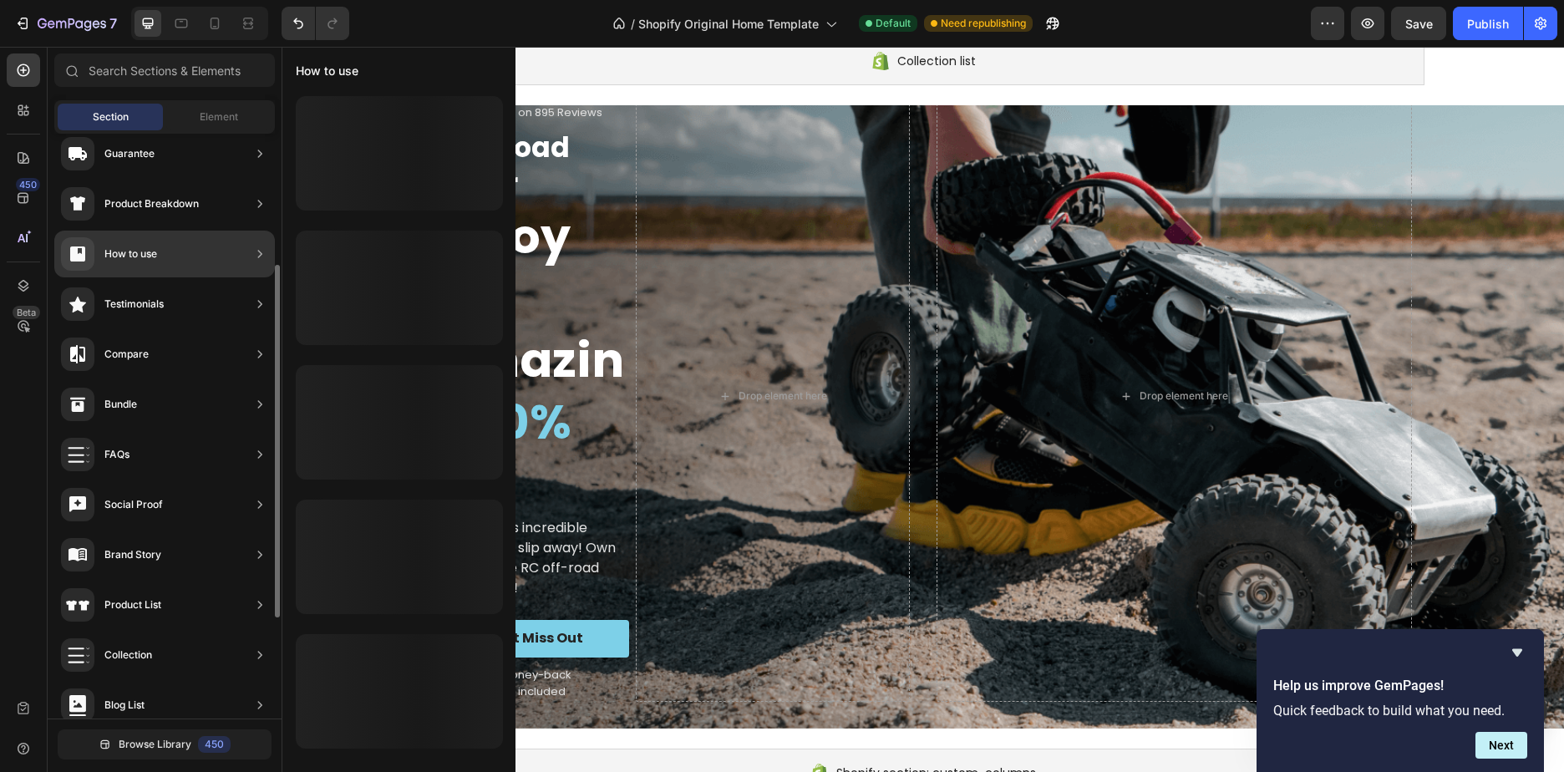
scroll to position [0, 0]
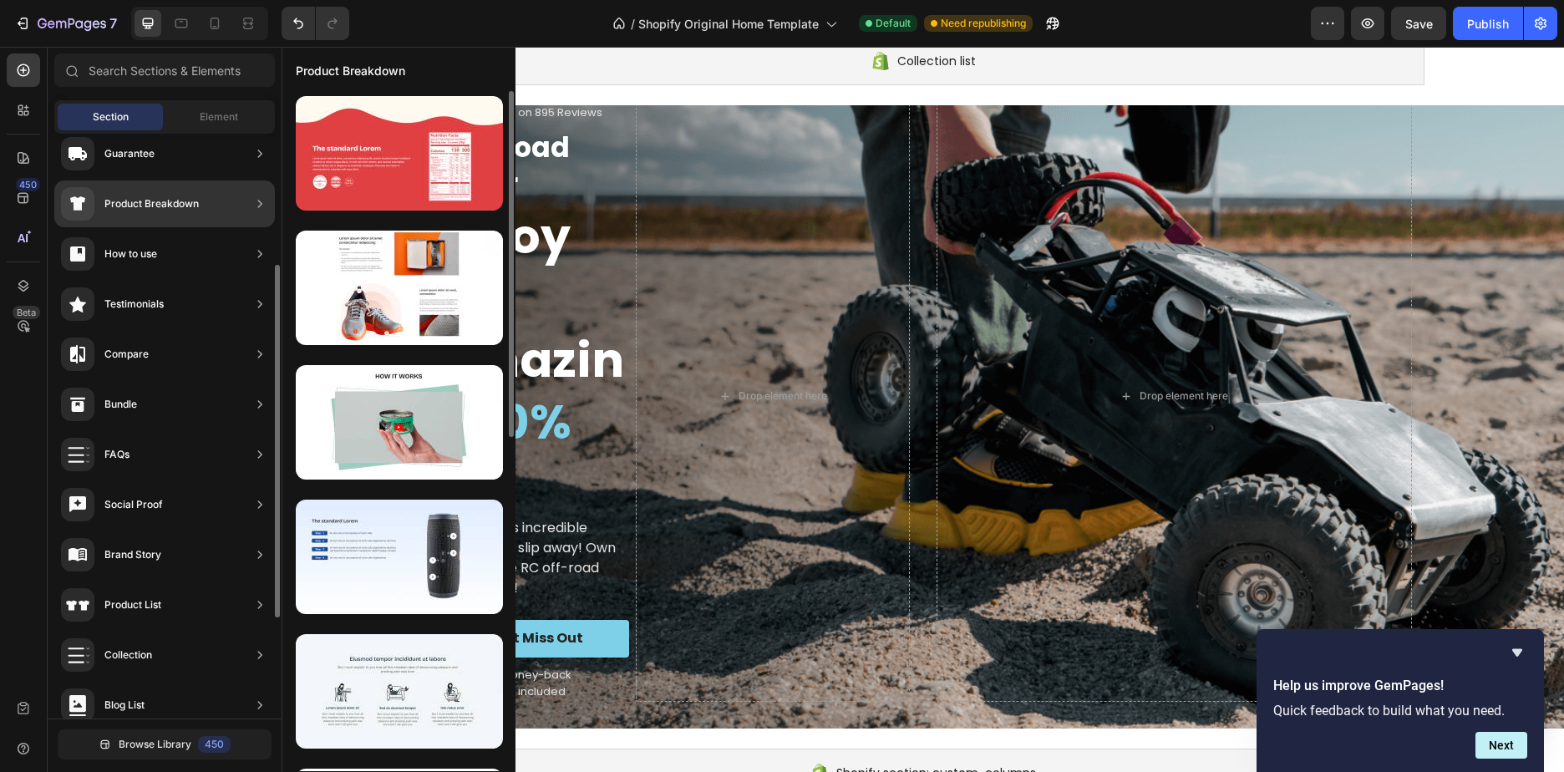
click at [185, 209] on div "Product Breakdown" at bounding box center [151, 203] width 94 height 17
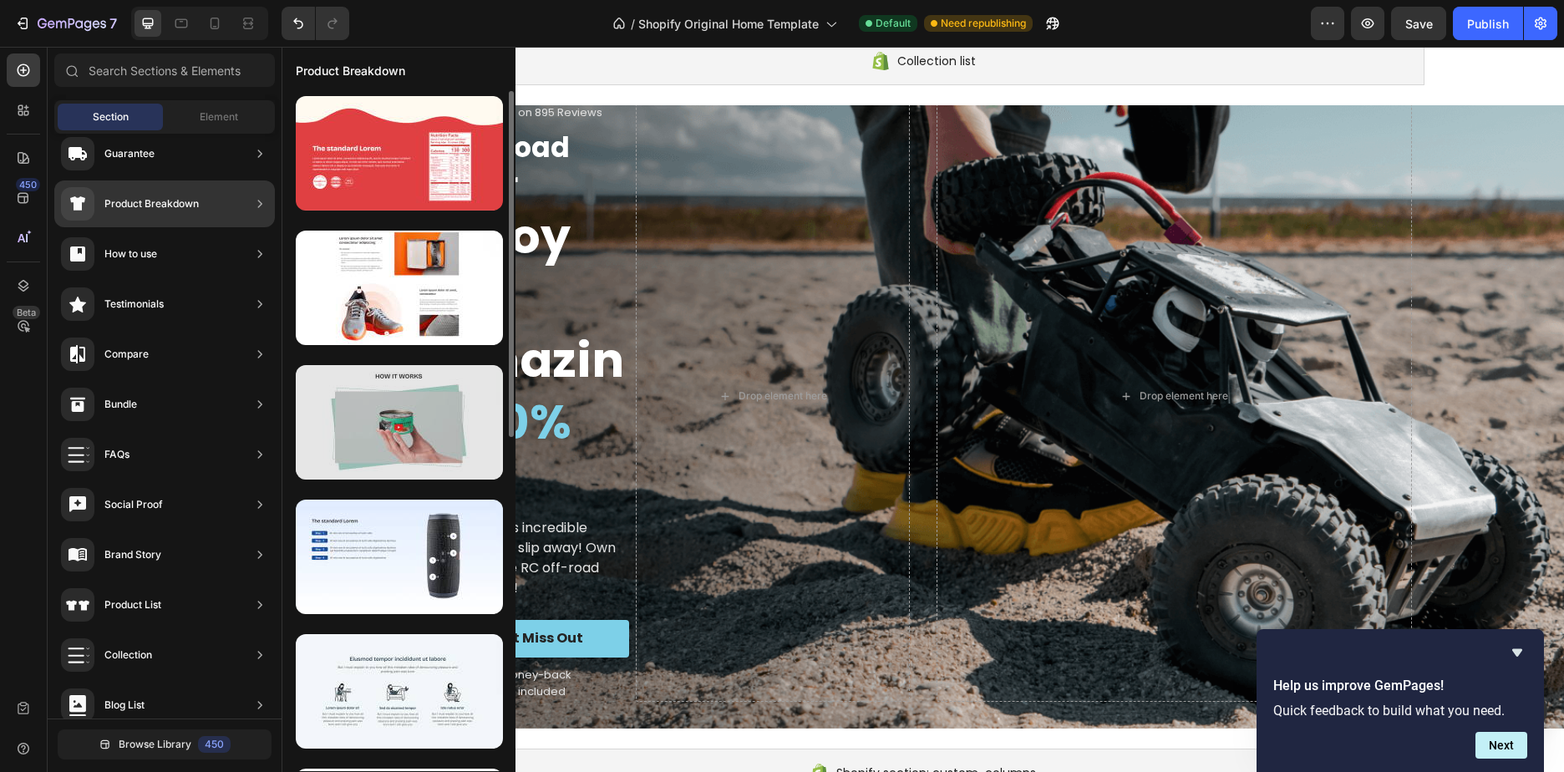
click at [411, 408] on div at bounding box center [399, 422] width 207 height 114
click at [436, 423] on div at bounding box center [399, 422] width 207 height 114
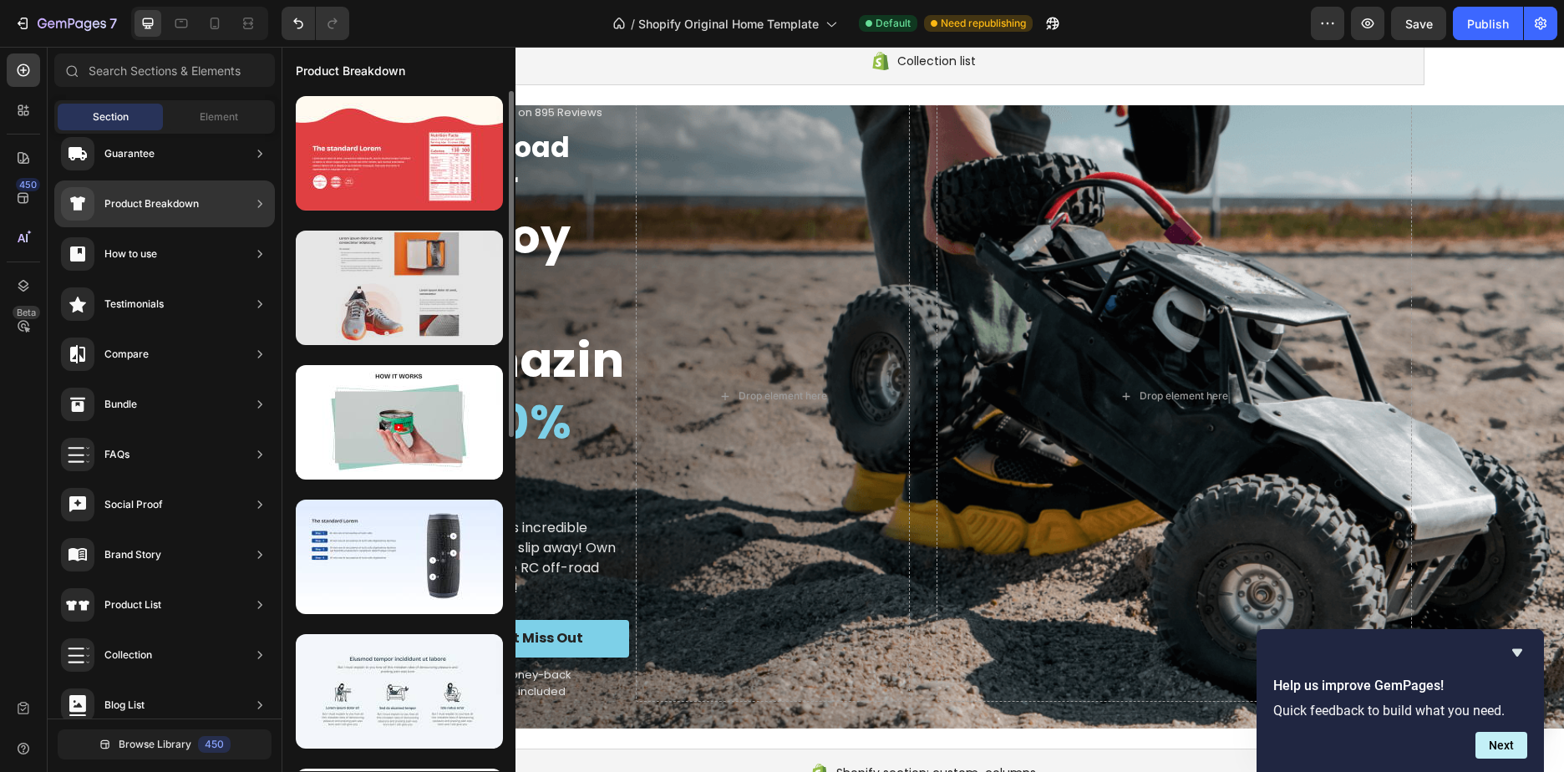
click at [441, 284] on div at bounding box center [399, 288] width 207 height 114
click at [403, 291] on div at bounding box center [399, 288] width 207 height 114
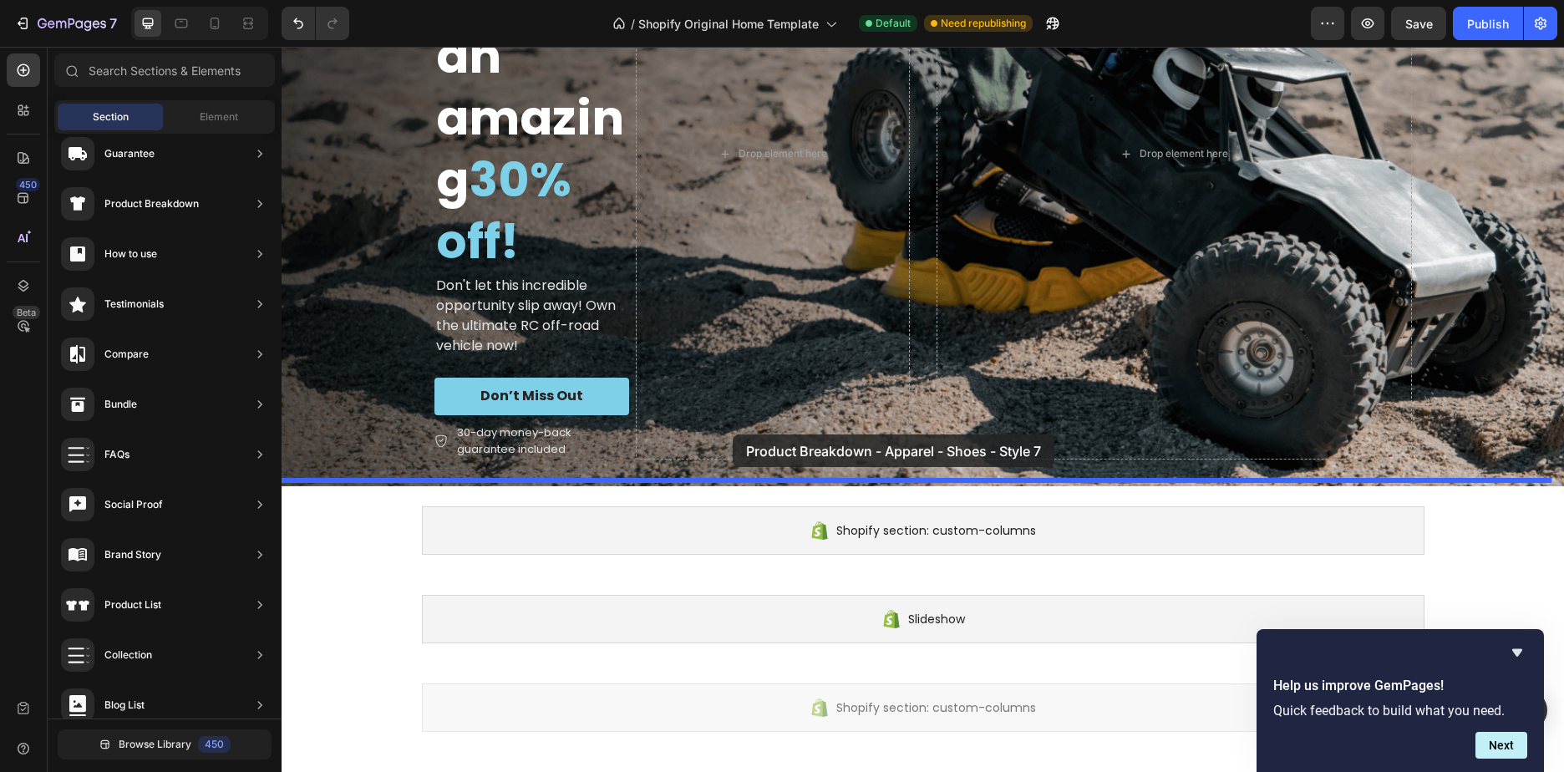
scroll to position [398, 0]
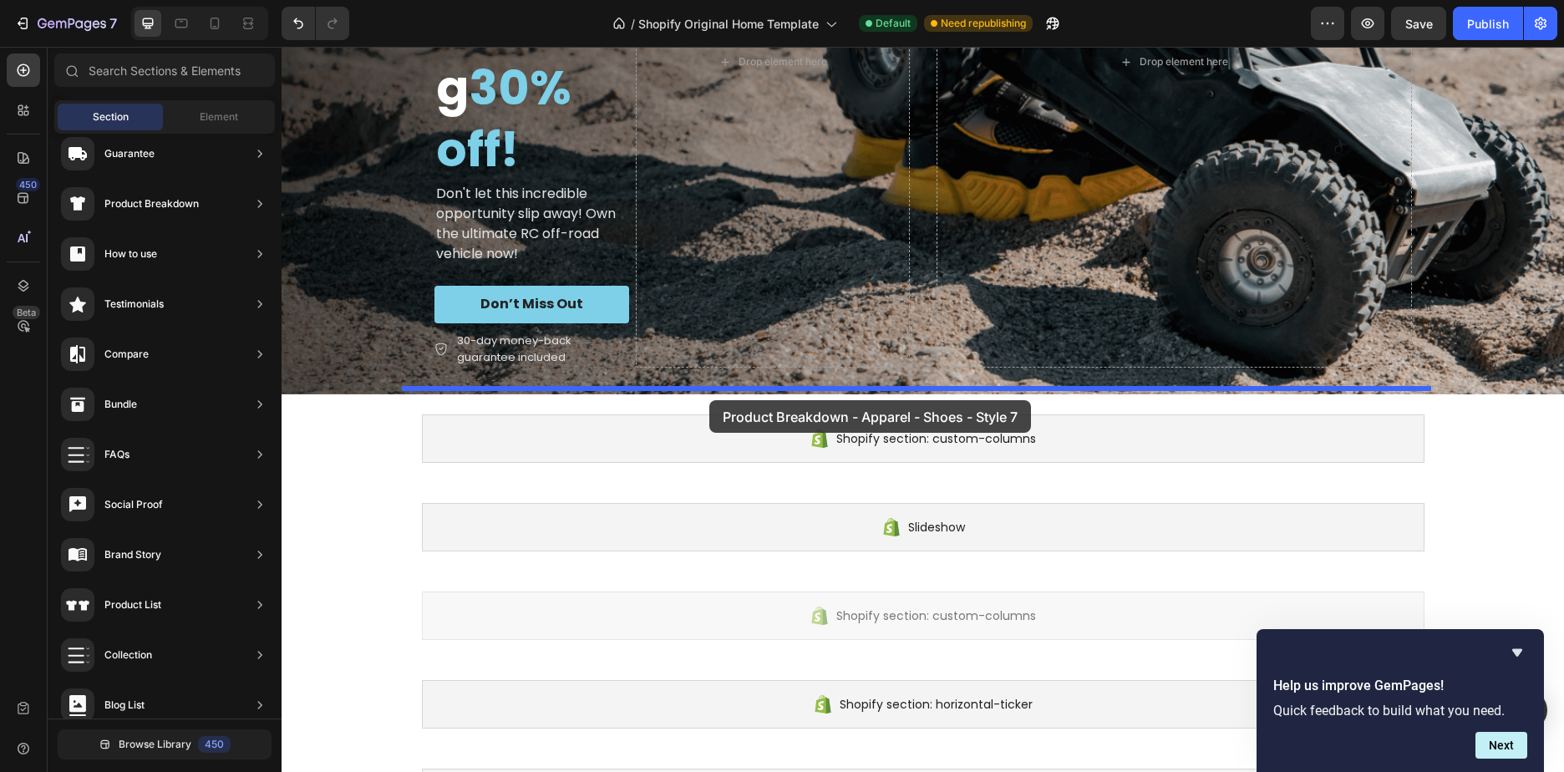
drag, startPoint x: 745, startPoint y: 362, endPoint x: 709, endPoint y: 400, distance: 52.0
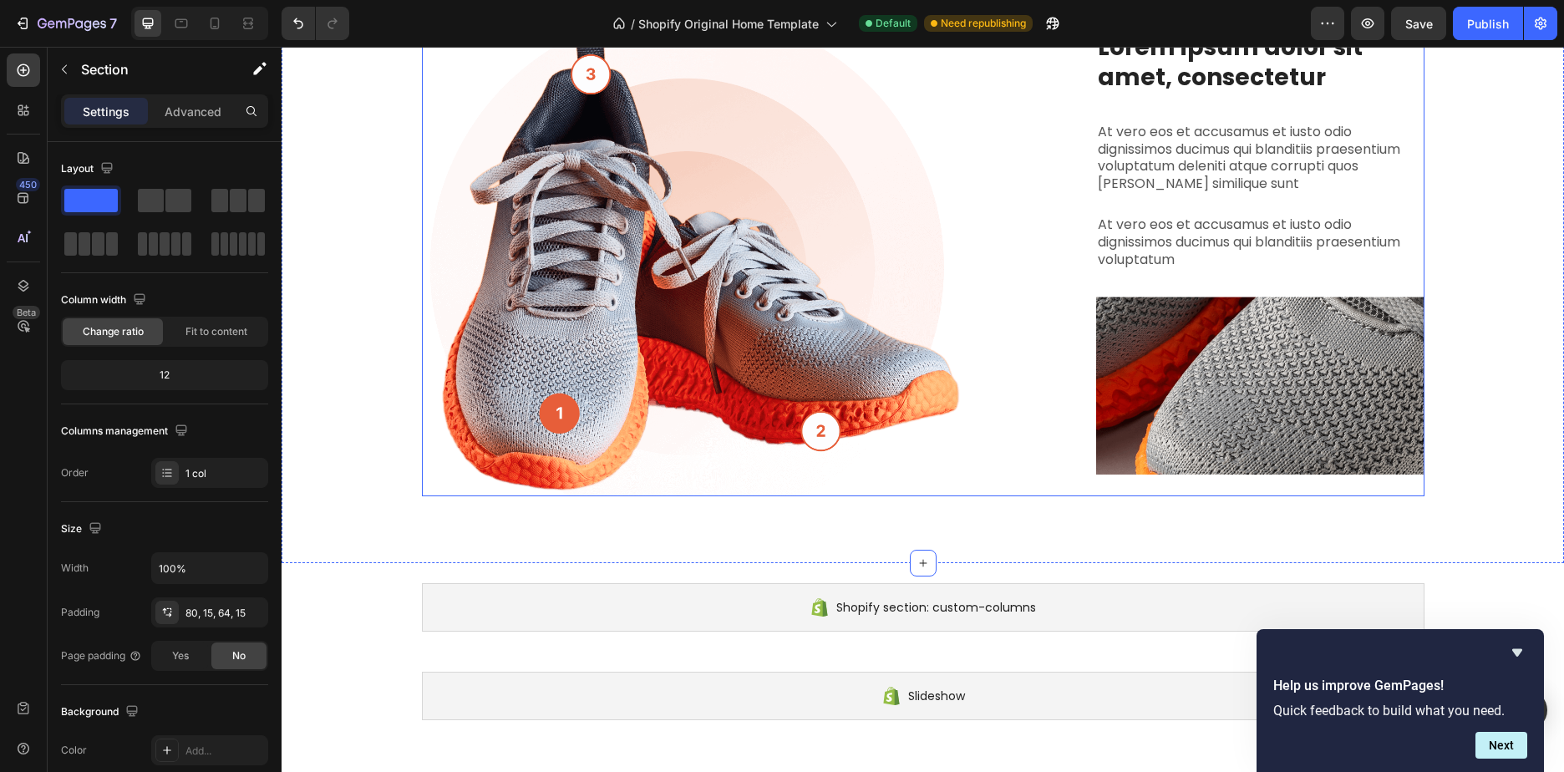
scroll to position [1099, 0]
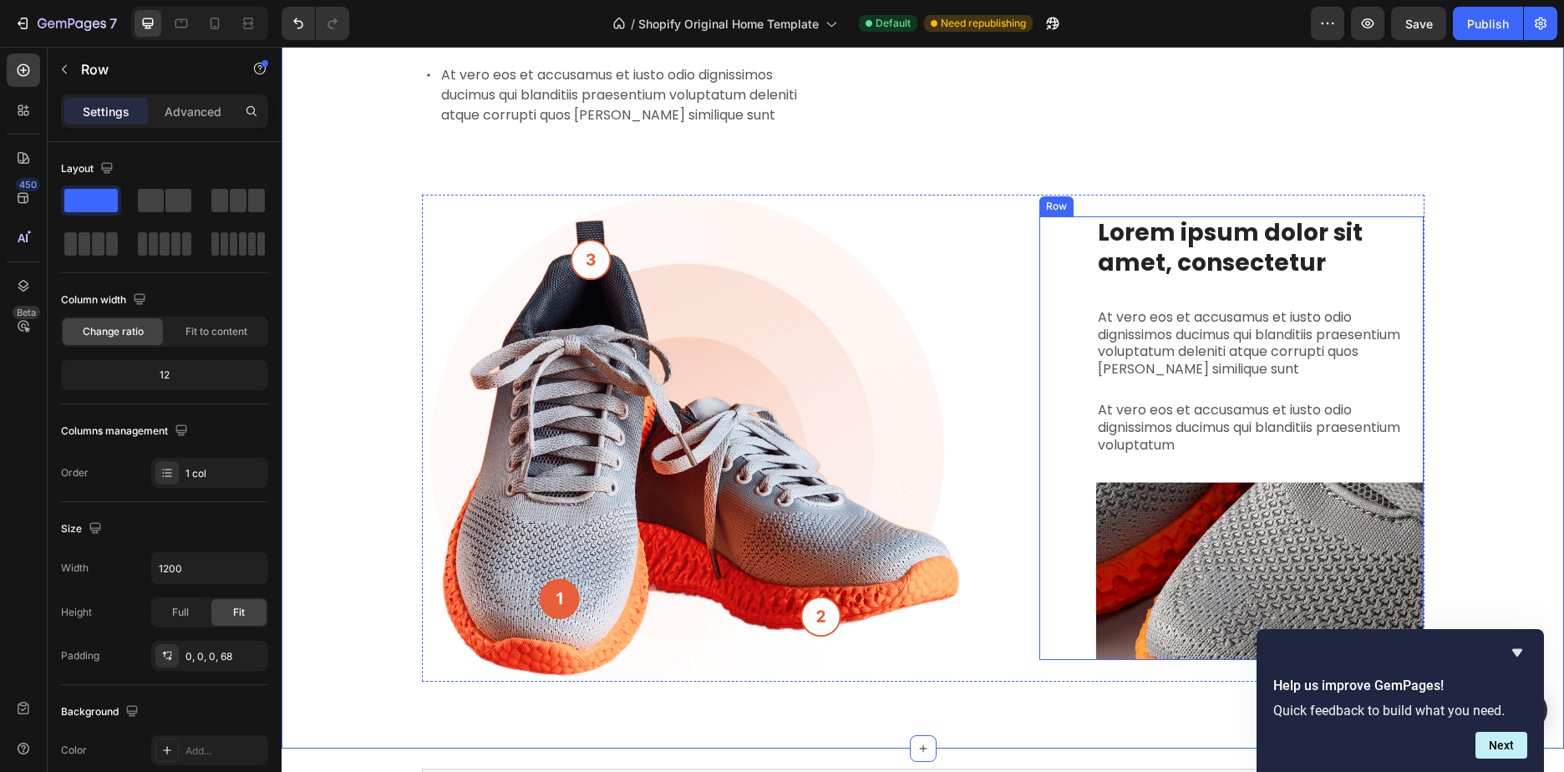
click at [1075, 315] on div "Lorem ipsum dolor sit amet, consectetur Heading At vero eos et accusamus et ius…" at bounding box center [1231, 437] width 385 height 443
click at [974, 326] on div "Lorem ipsum dolor sit amet consectetur adipiscing Heading Image Lorem ipsum dol…" at bounding box center [923, 438] width 1002 height 486
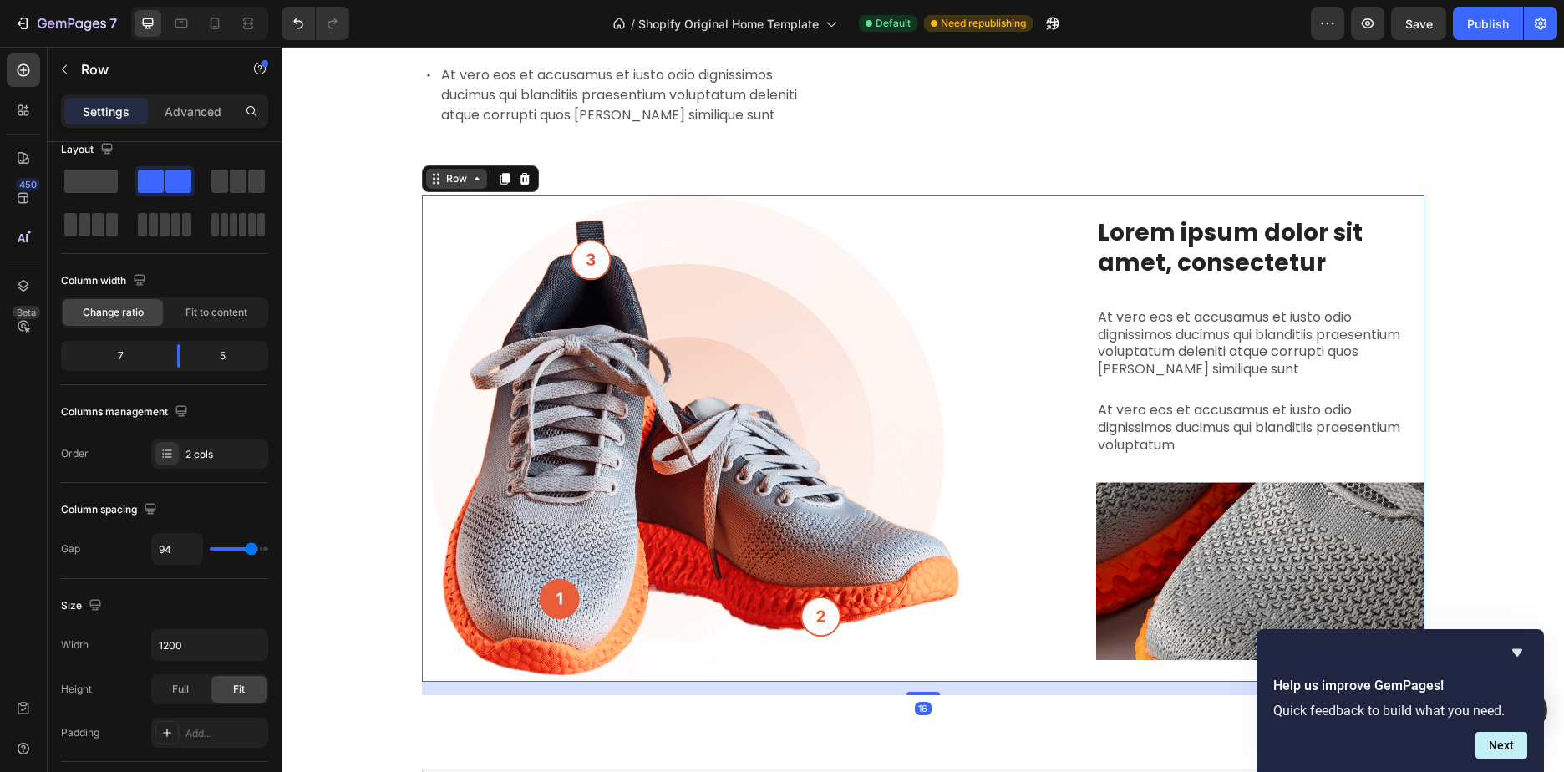
click at [462, 180] on div "Row" at bounding box center [457, 178] width 28 height 15
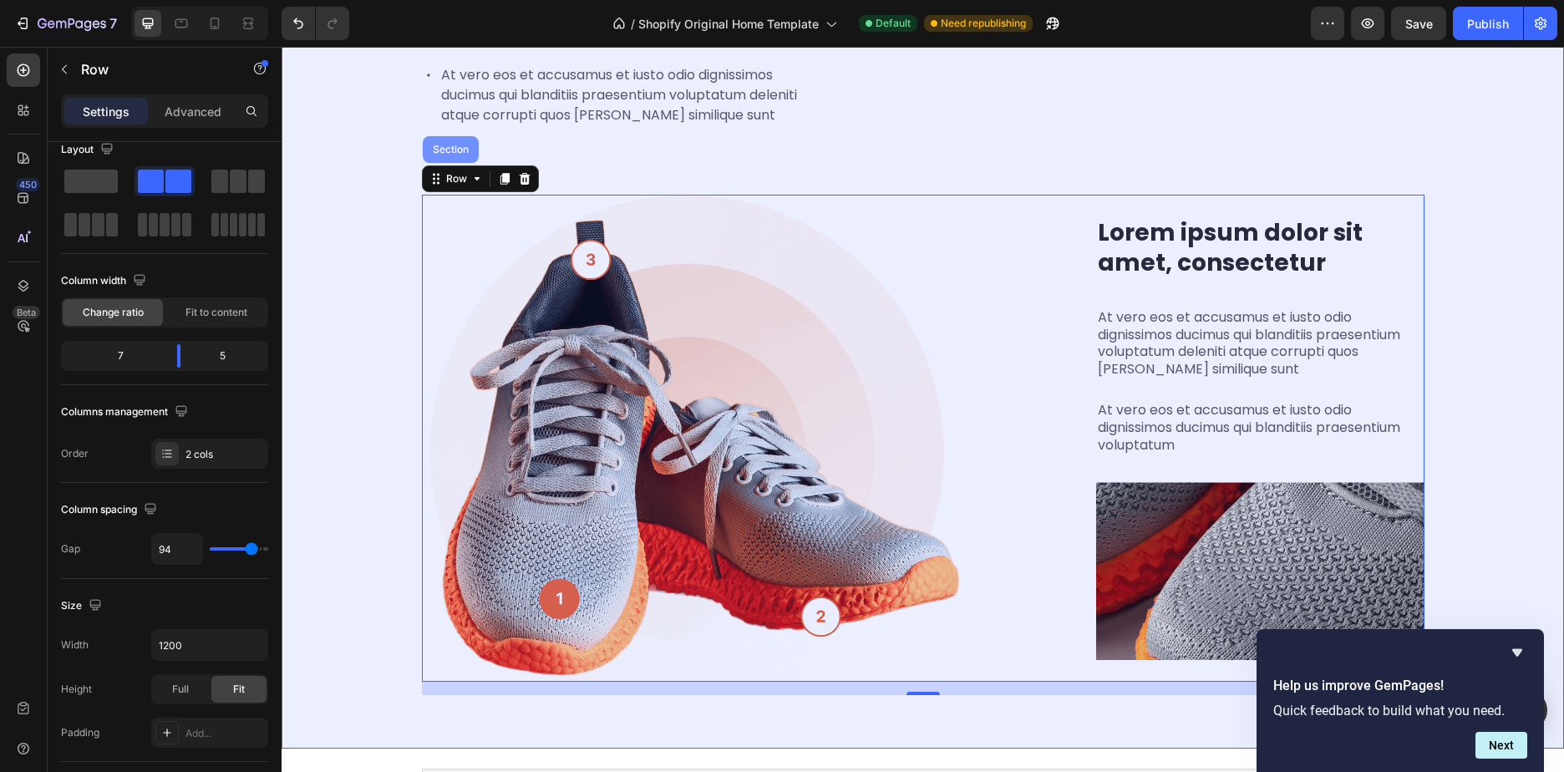
click at [443, 155] on div "Section" at bounding box center [450, 149] width 43 height 10
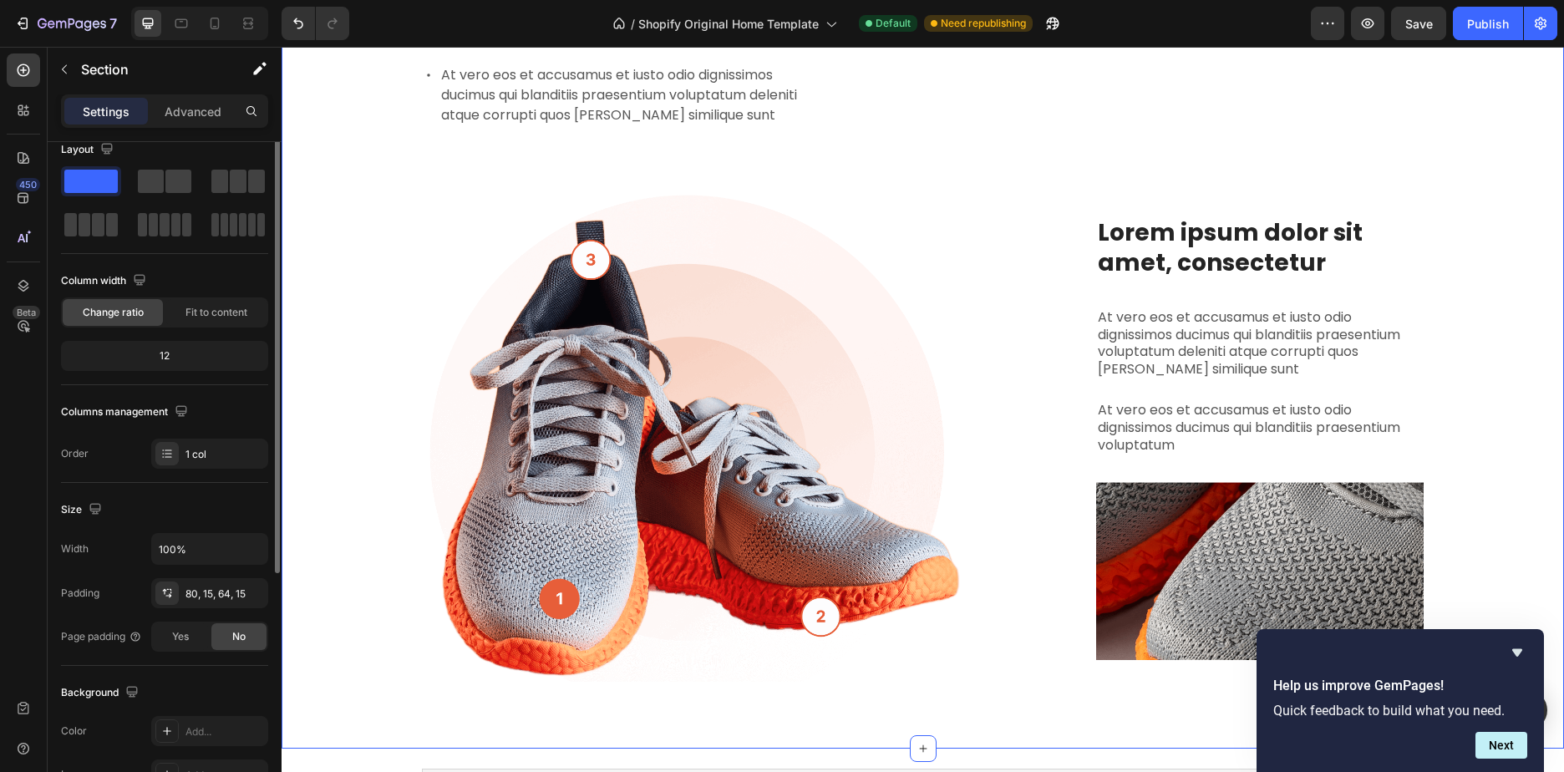
scroll to position [0, 0]
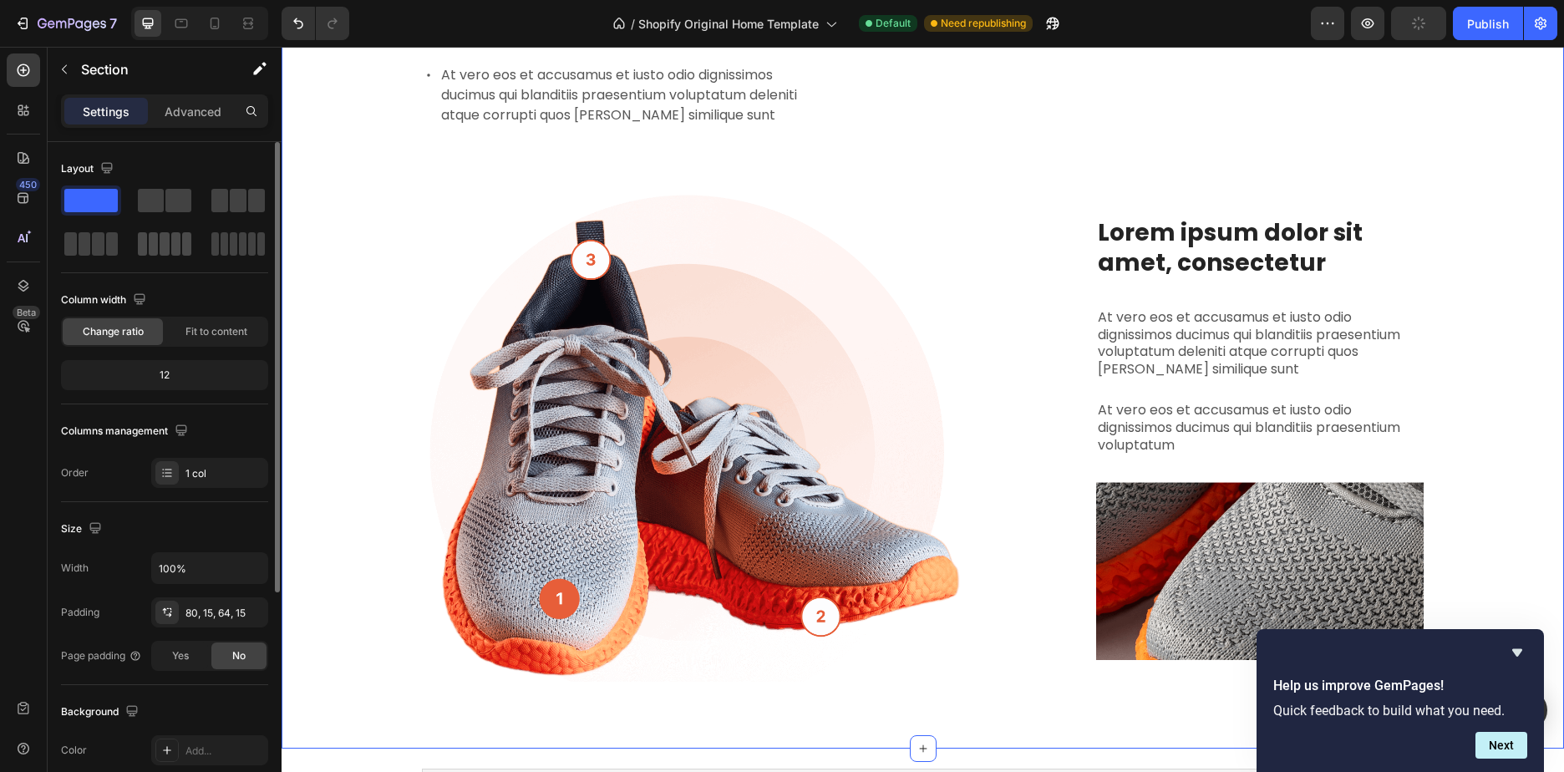
click at [160, 242] on span at bounding box center [164, 243] width 9 height 23
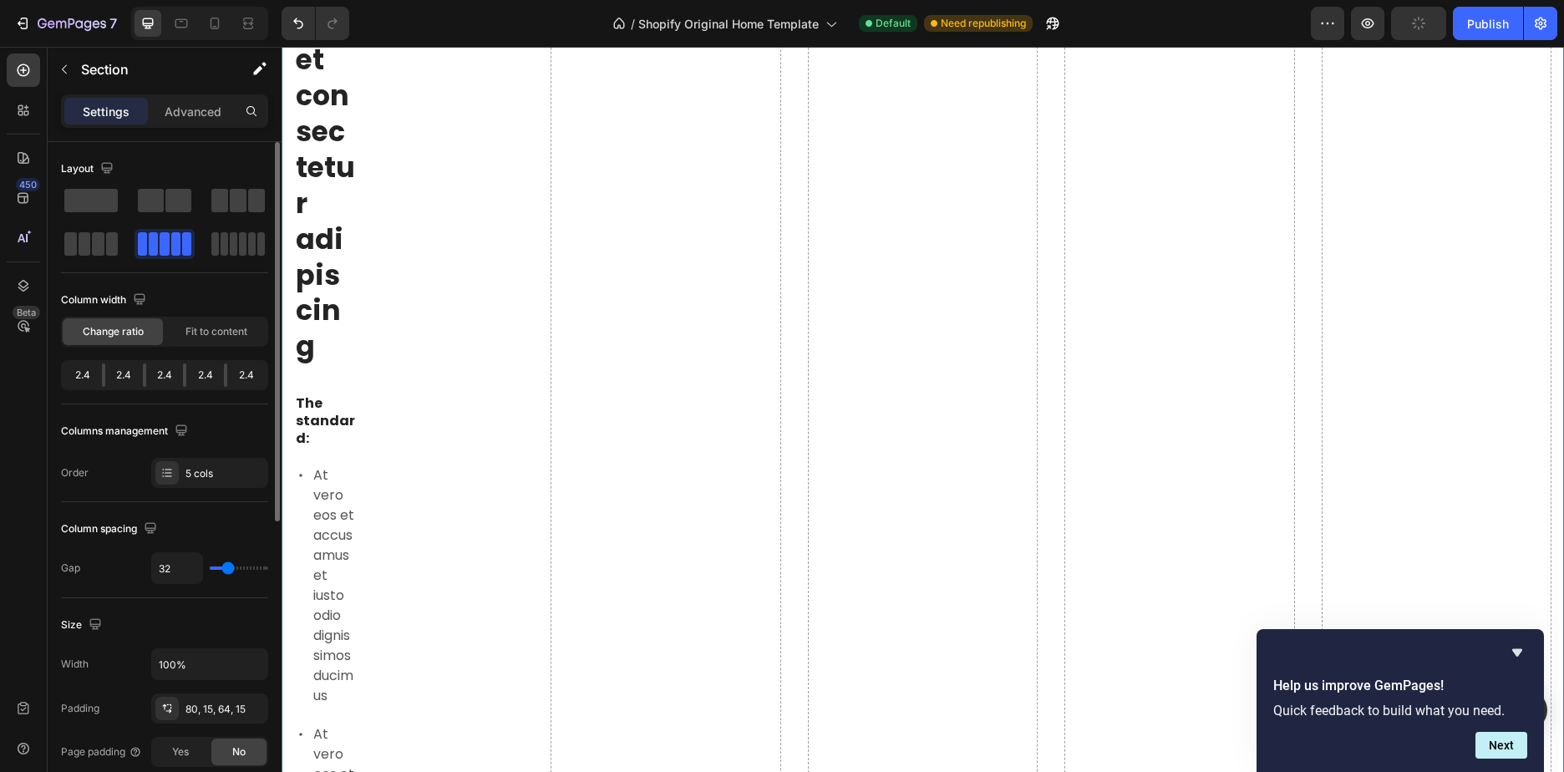
scroll to position [1857, 0]
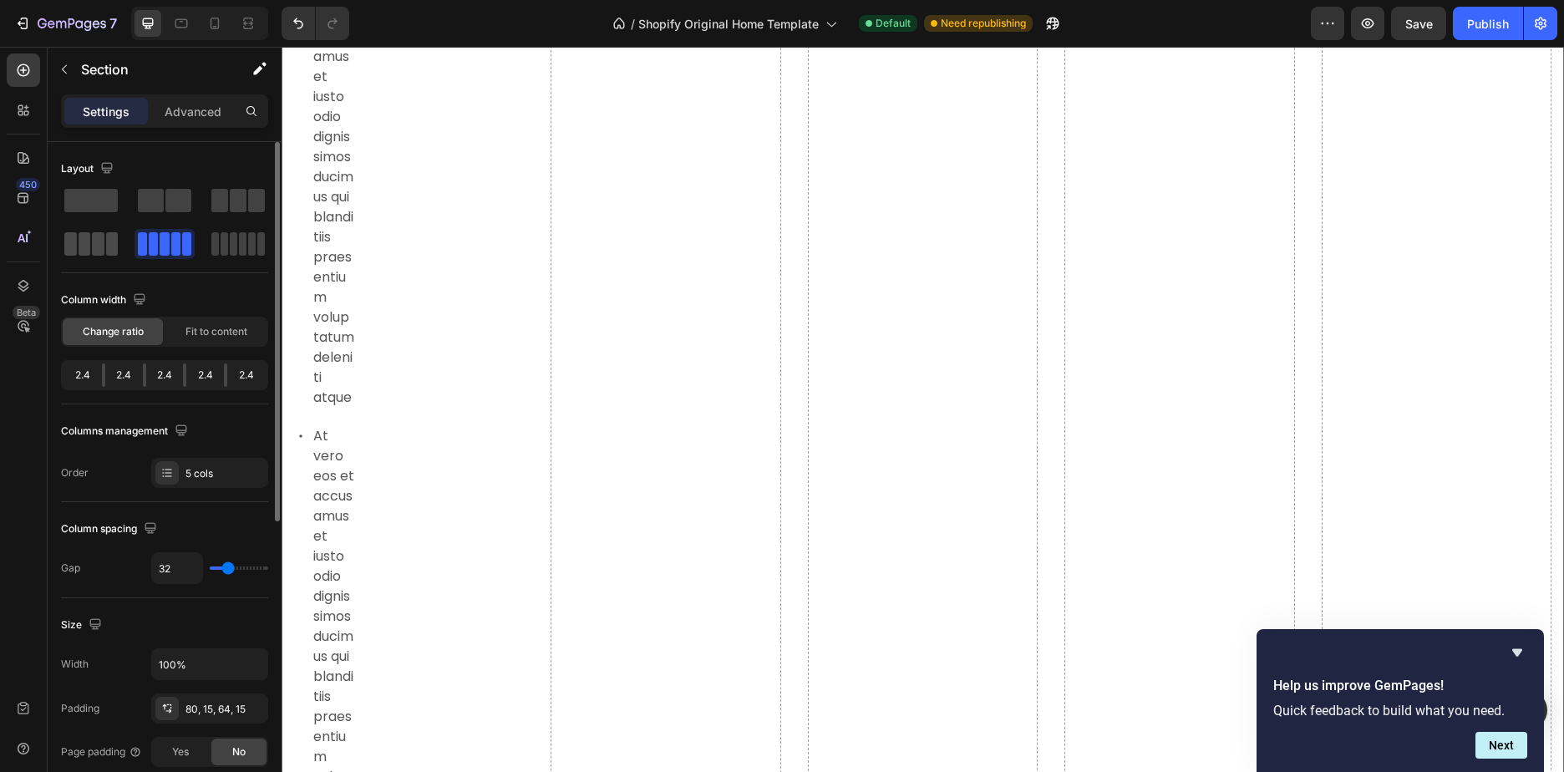
click at [104, 244] on span at bounding box center [98, 243] width 13 height 23
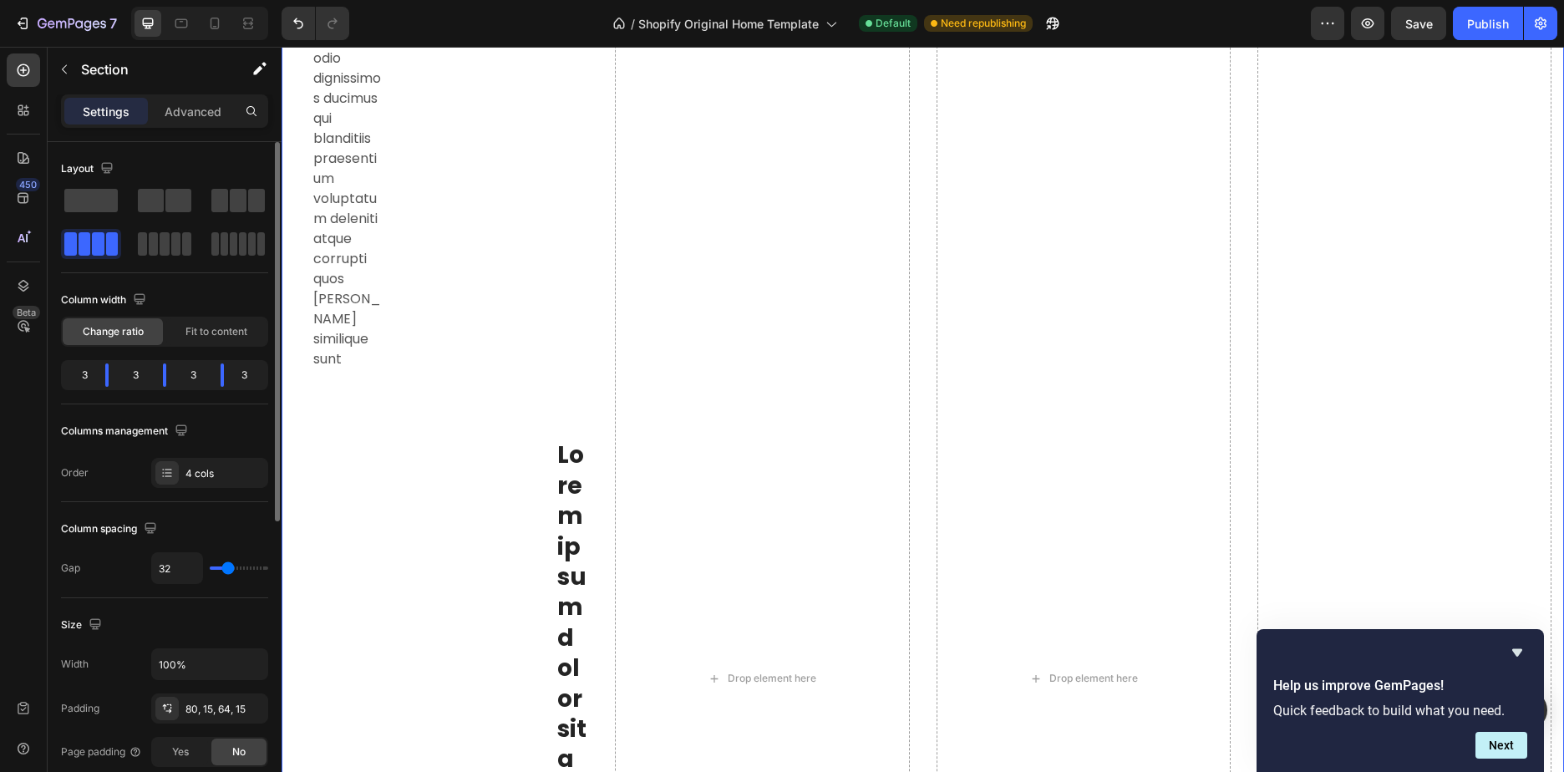
scroll to position [1559, 0]
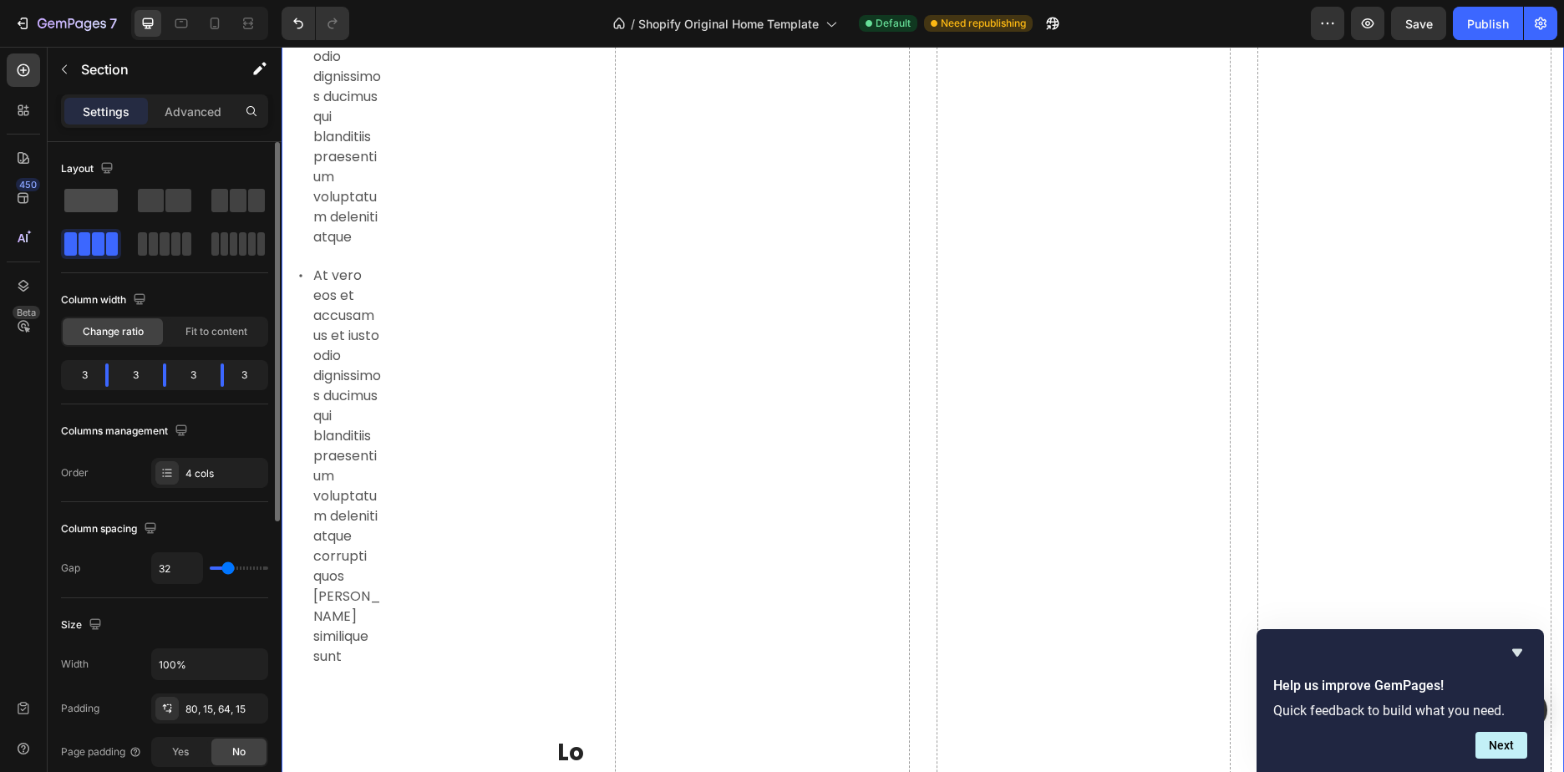
click at [80, 194] on span at bounding box center [90, 200] width 53 height 23
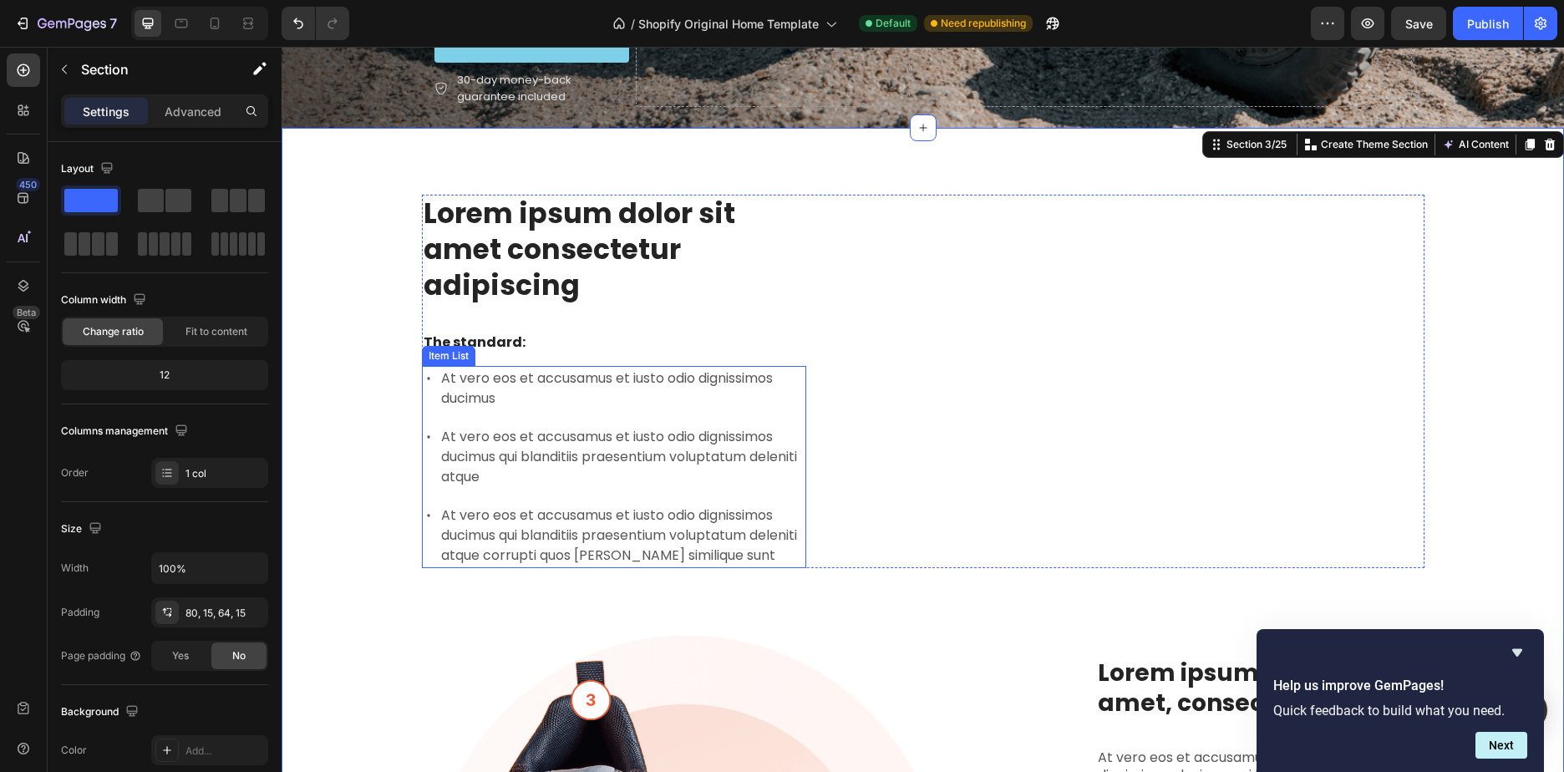
scroll to position [682, 0]
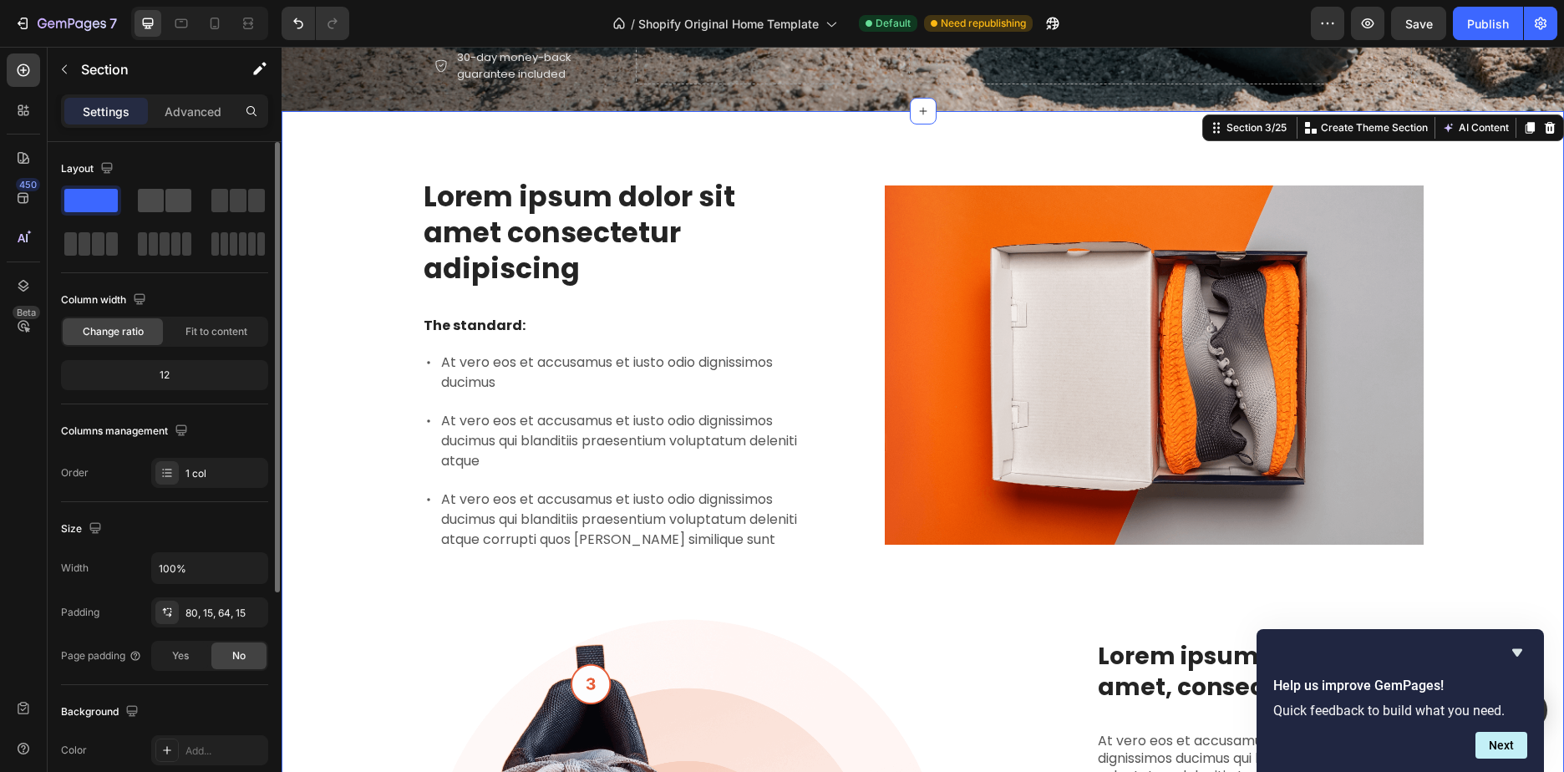
click at [175, 203] on span at bounding box center [178, 200] width 26 height 23
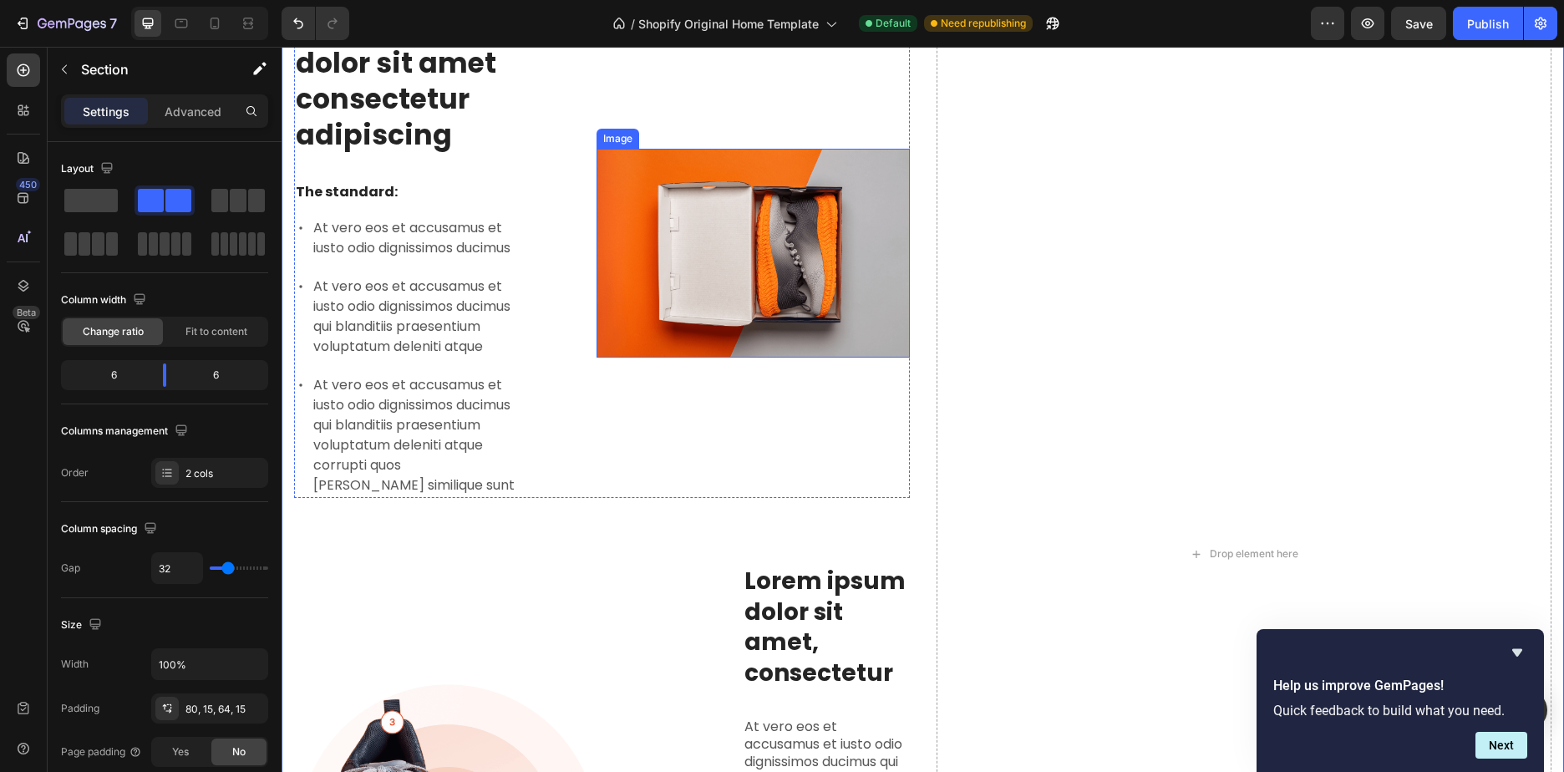
scroll to position [849, 0]
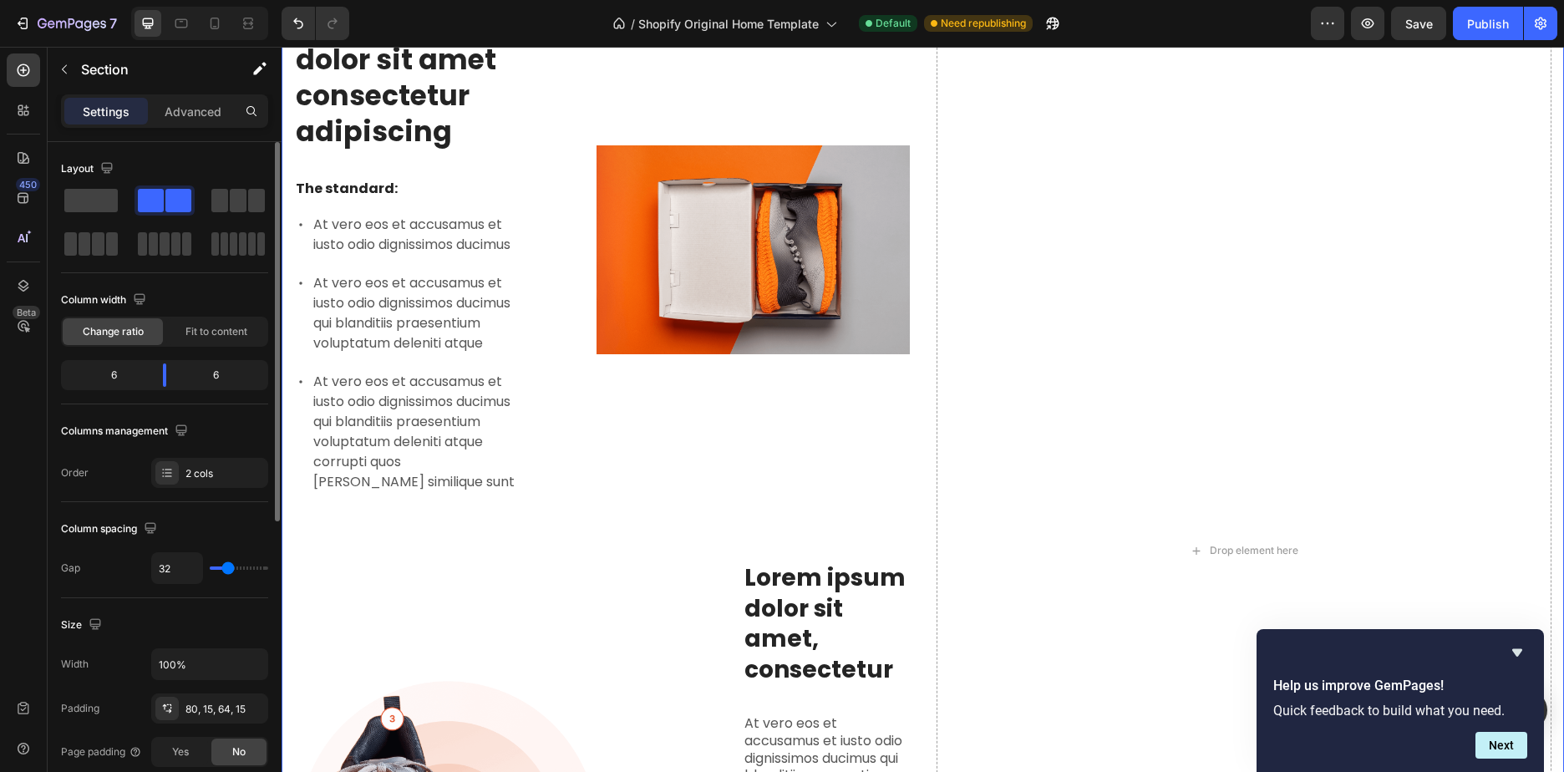
click at [171, 201] on span at bounding box center [178, 200] width 26 height 23
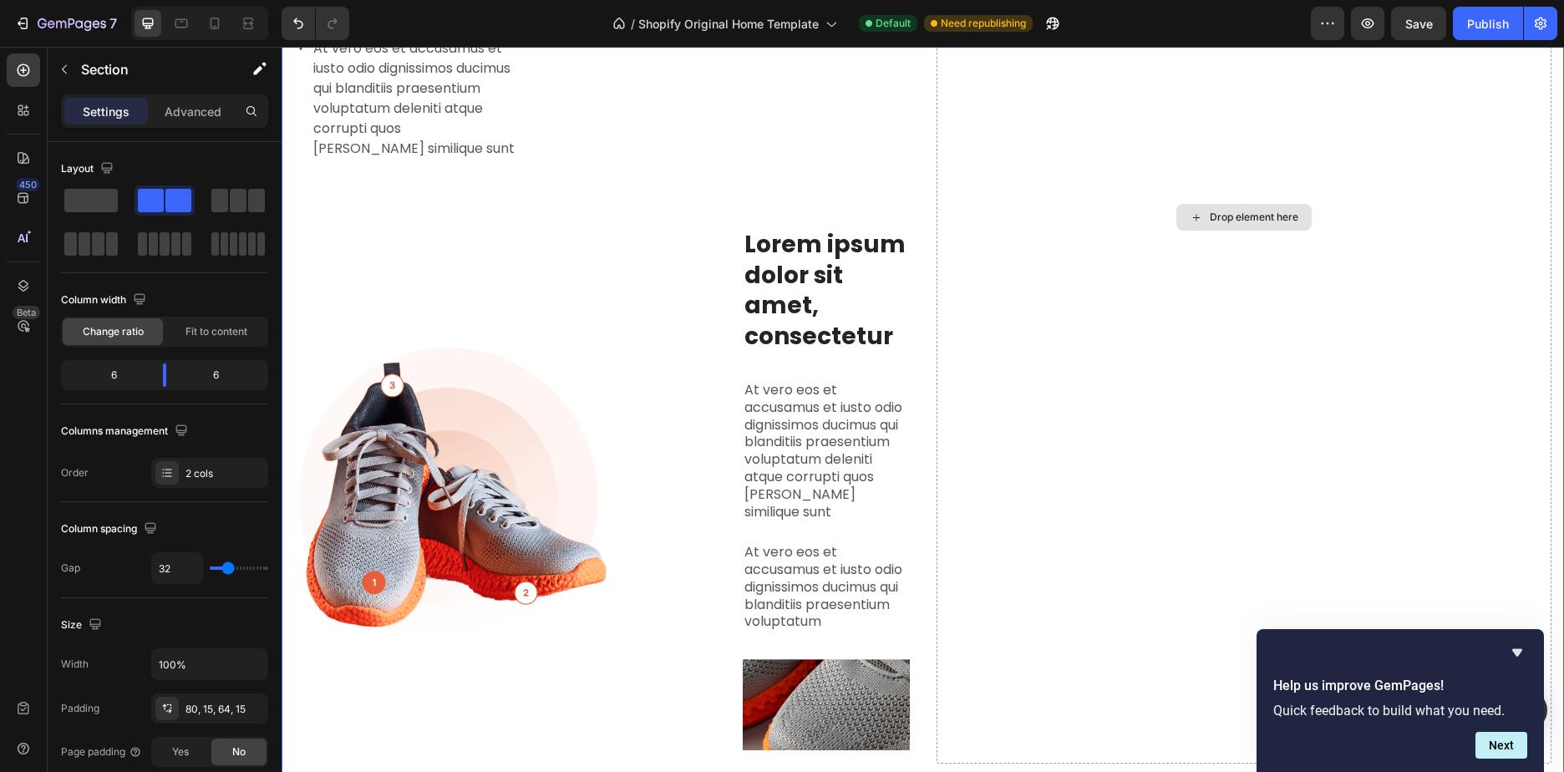
scroll to position [1183, 0]
click at [1199, 354] on div "Drop element here" at bounding box center [1244, 217] width 616 height 1092
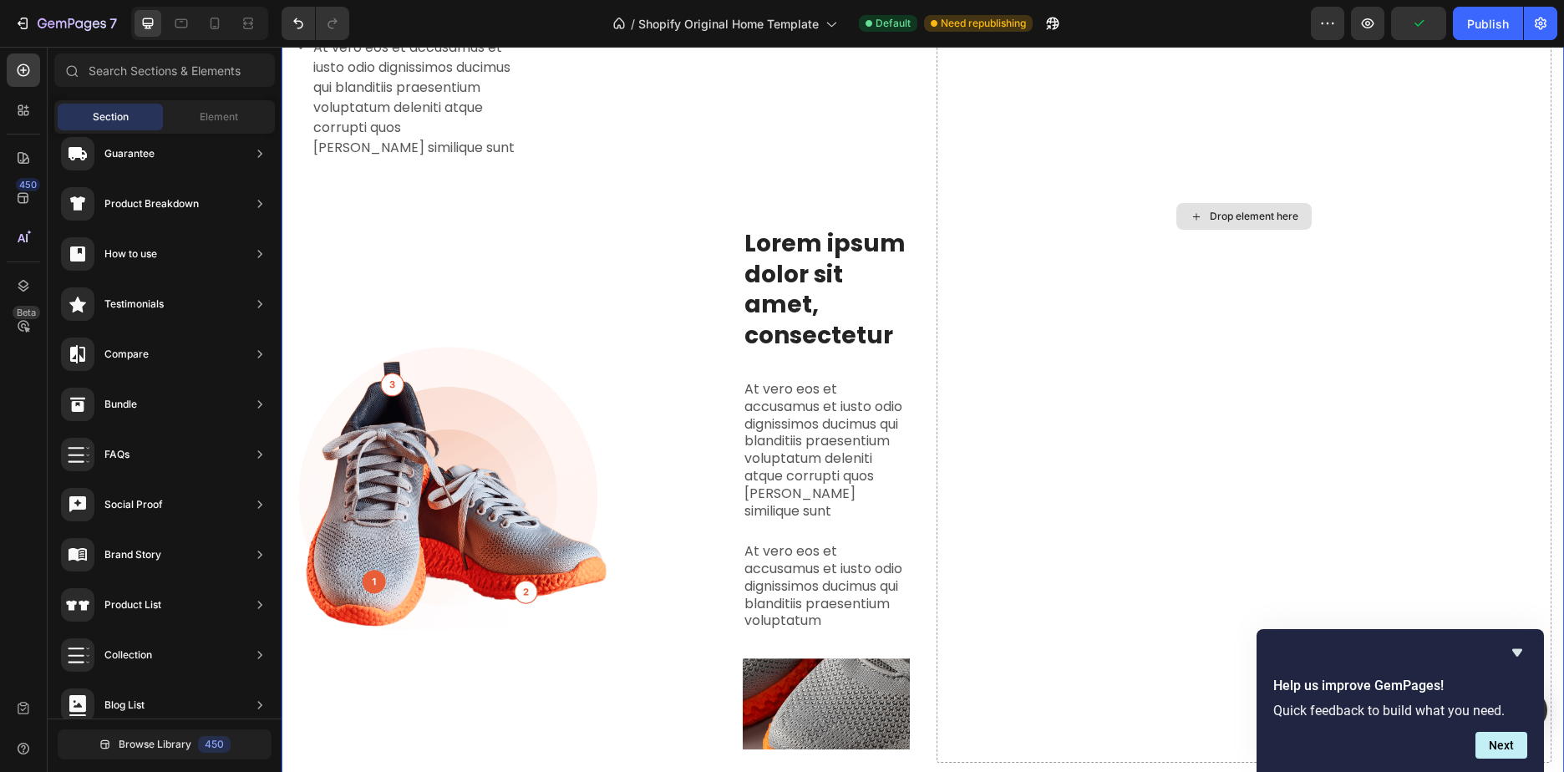
click at [1209, 223] on div "Drop element here" at bounding box center [1253, 216] width 89 height 13
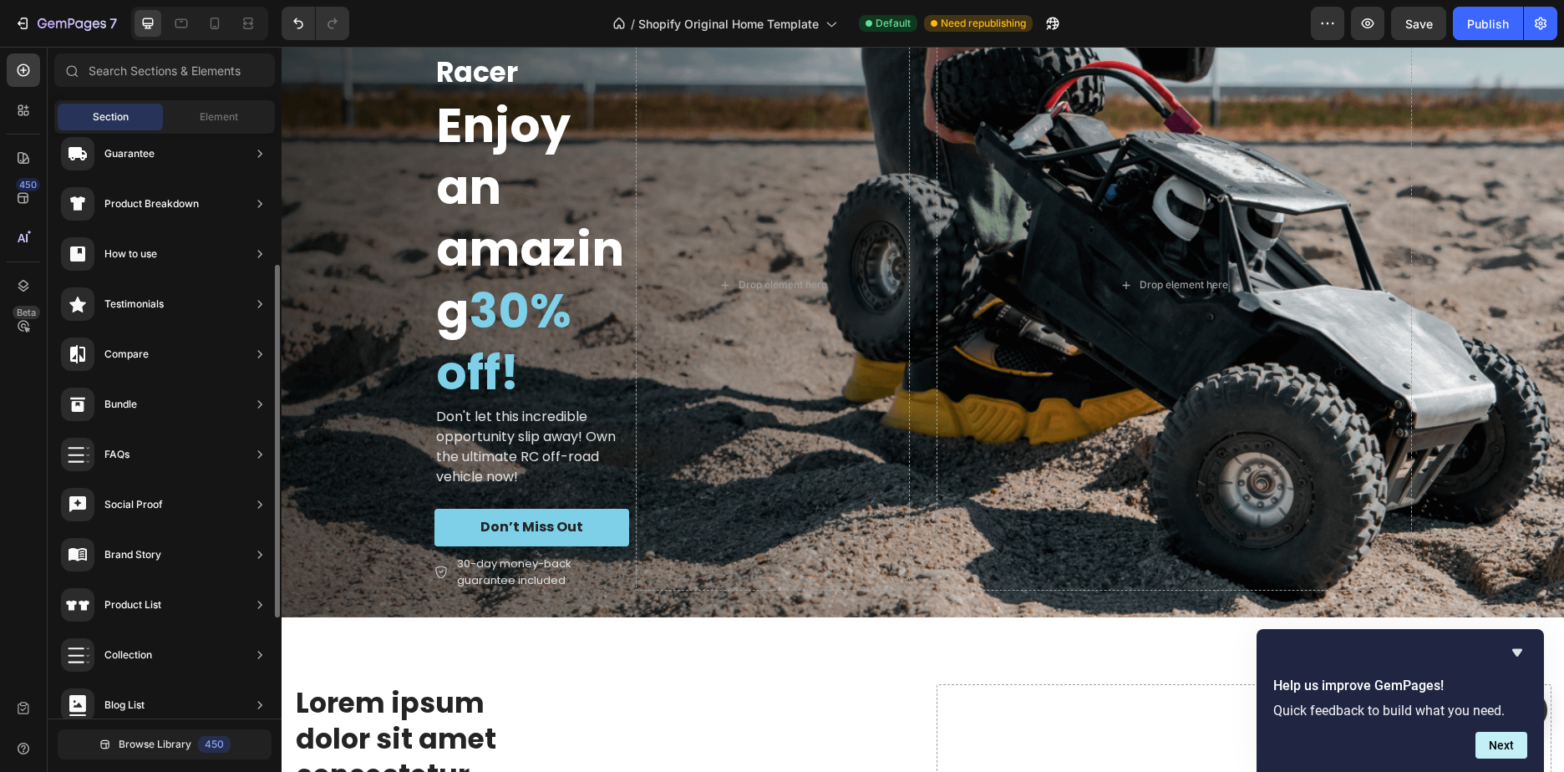
scroll to position [251, 0]
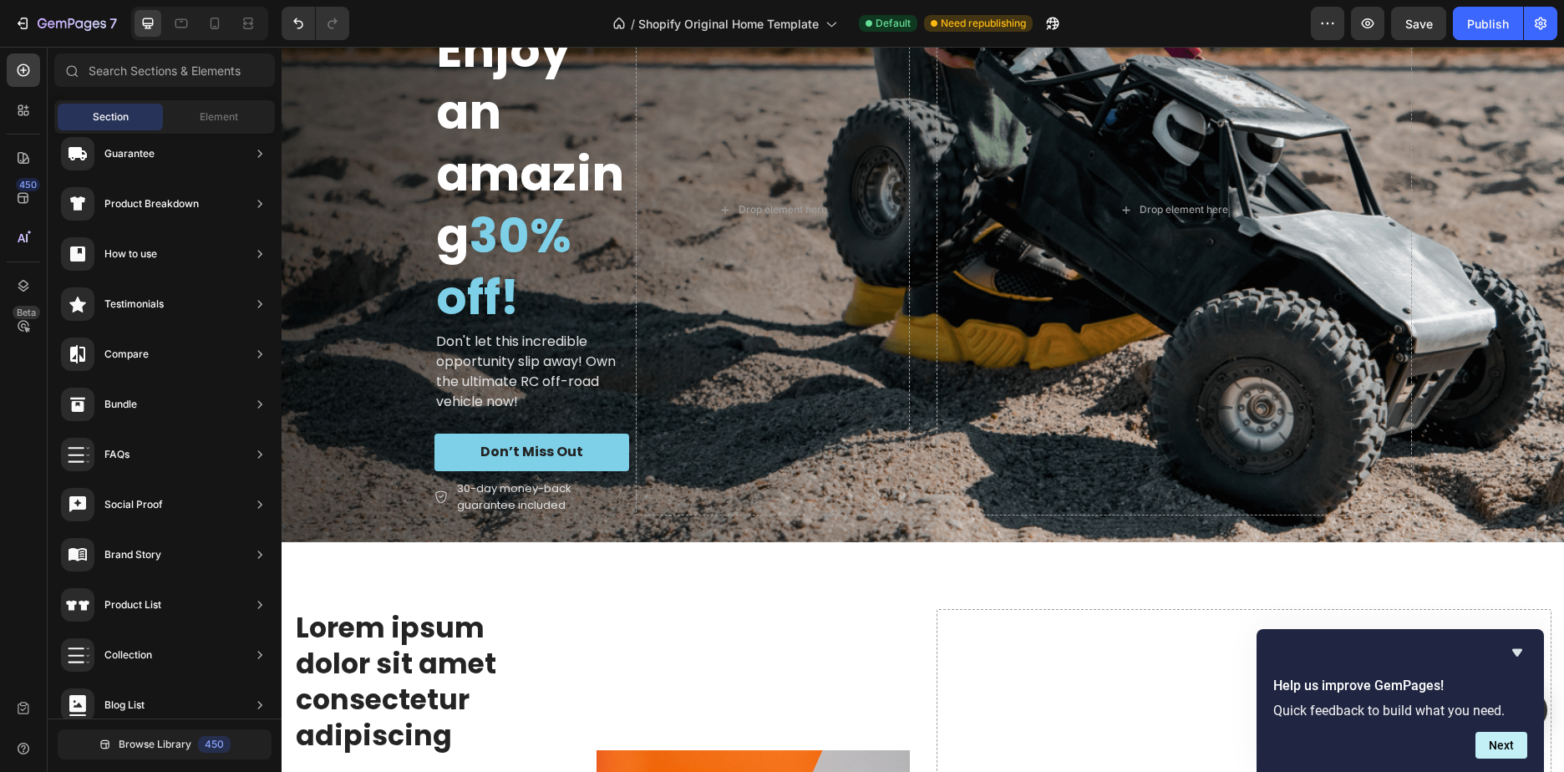
drag, startPoint x: 33, startPoint y: 21, endPoint x: 163, endPoint y: 104, distance: 154.1
click at [158, 0] on div "7 / Shopify Original Home Template Default Need republishing Preview Save Publi…" at bounding box center [782, 0] width 1564 height 0
click at [202, 114] on span "Element" at bounding box center [219, 116] width 38 height 15
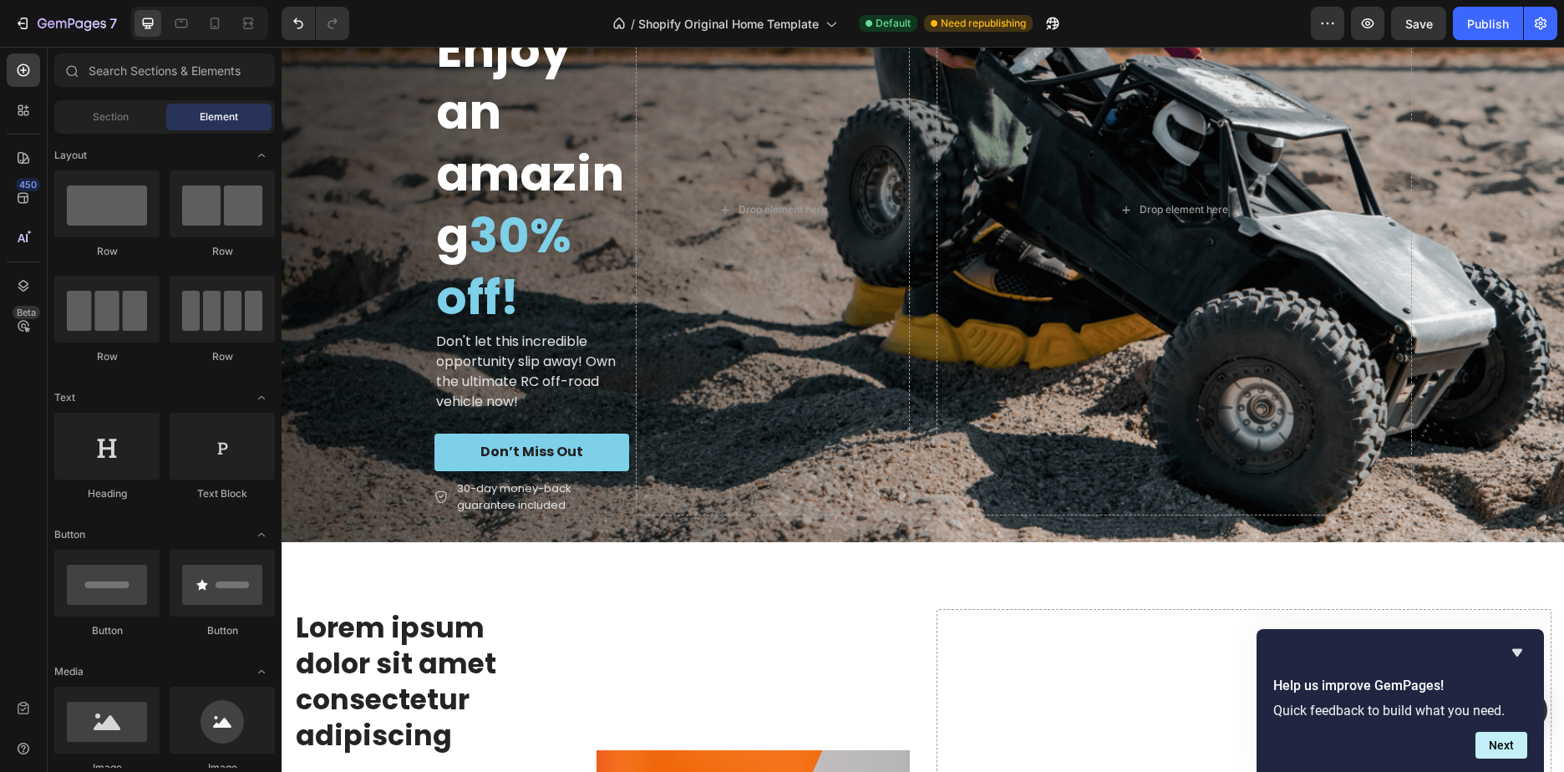
drag, startPoint x: 114, startPoint y: 121, endPoint x: 228, endPoint y: 264, distance: 182.5
click at [219, 256] on div "Sections(18) Elements(83) Section Element Hero Section Product Detail Brands Tr…" at bounding box center [165, 410] width 234 height 714
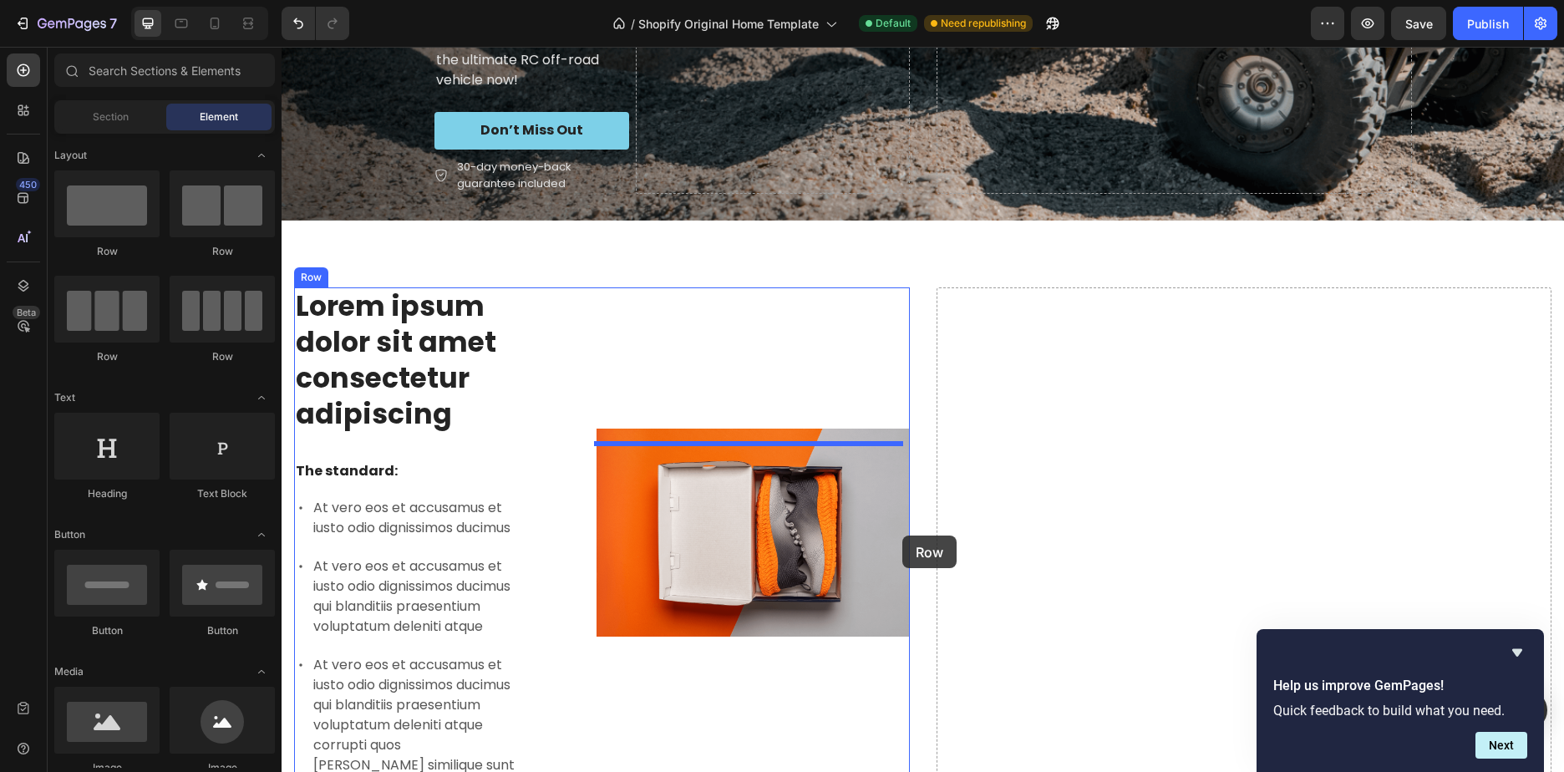
scroll to position [585, 0]
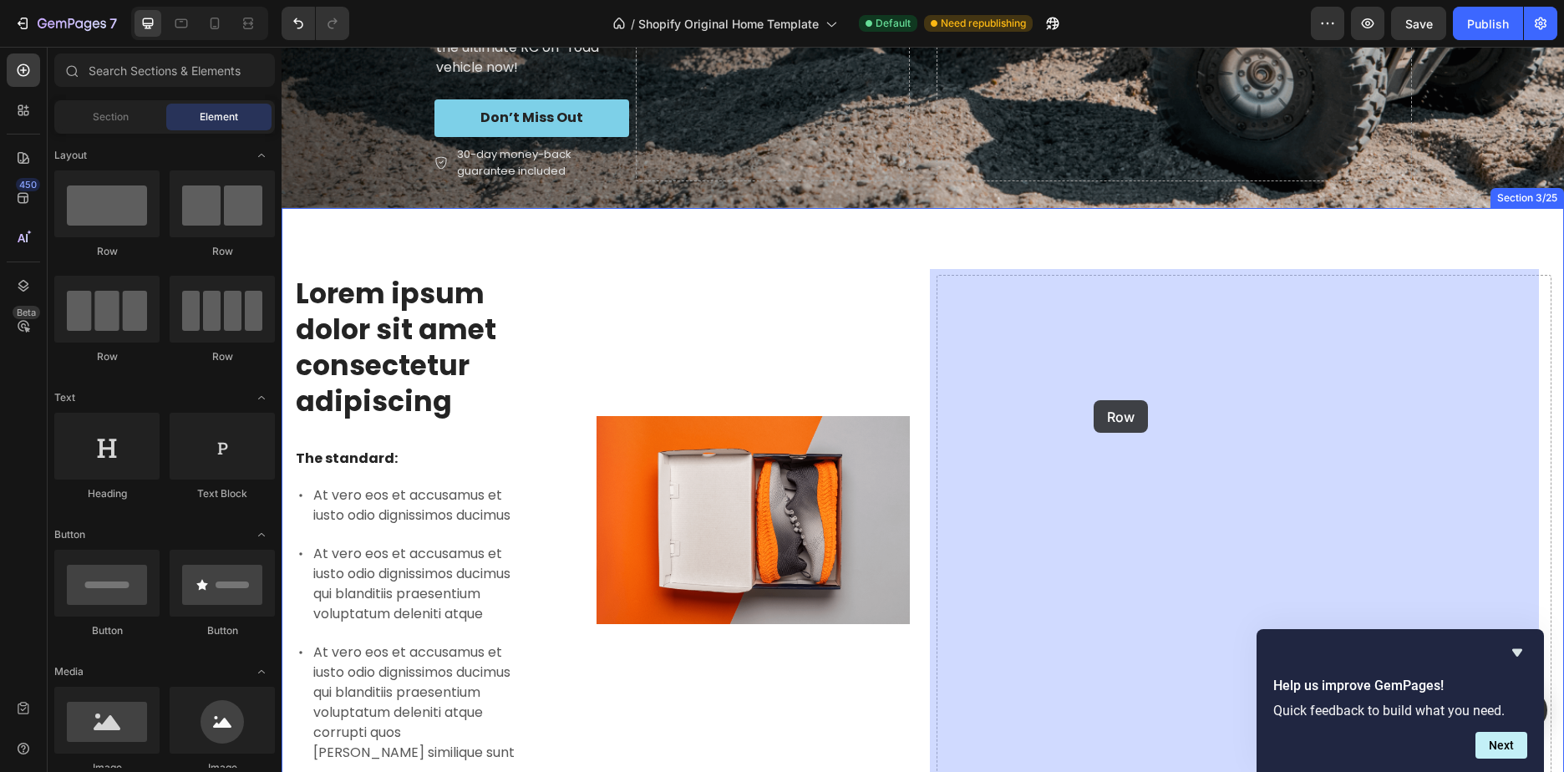
drag, startPoint x: 543, startPoint y: 378, endPoint x: 1093, endPoint y: 400, distance: 550.9
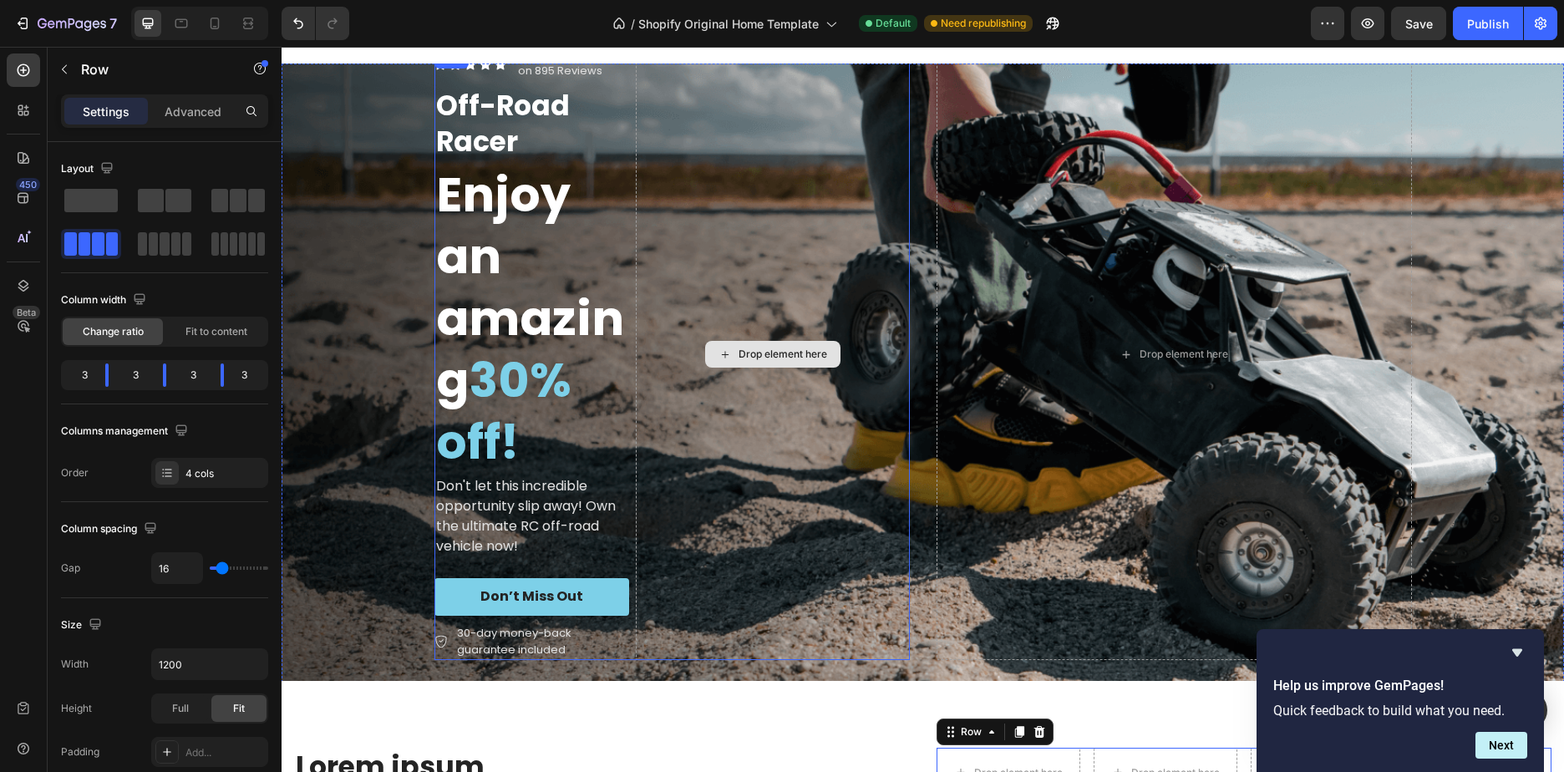
scroll to position [0, 0]
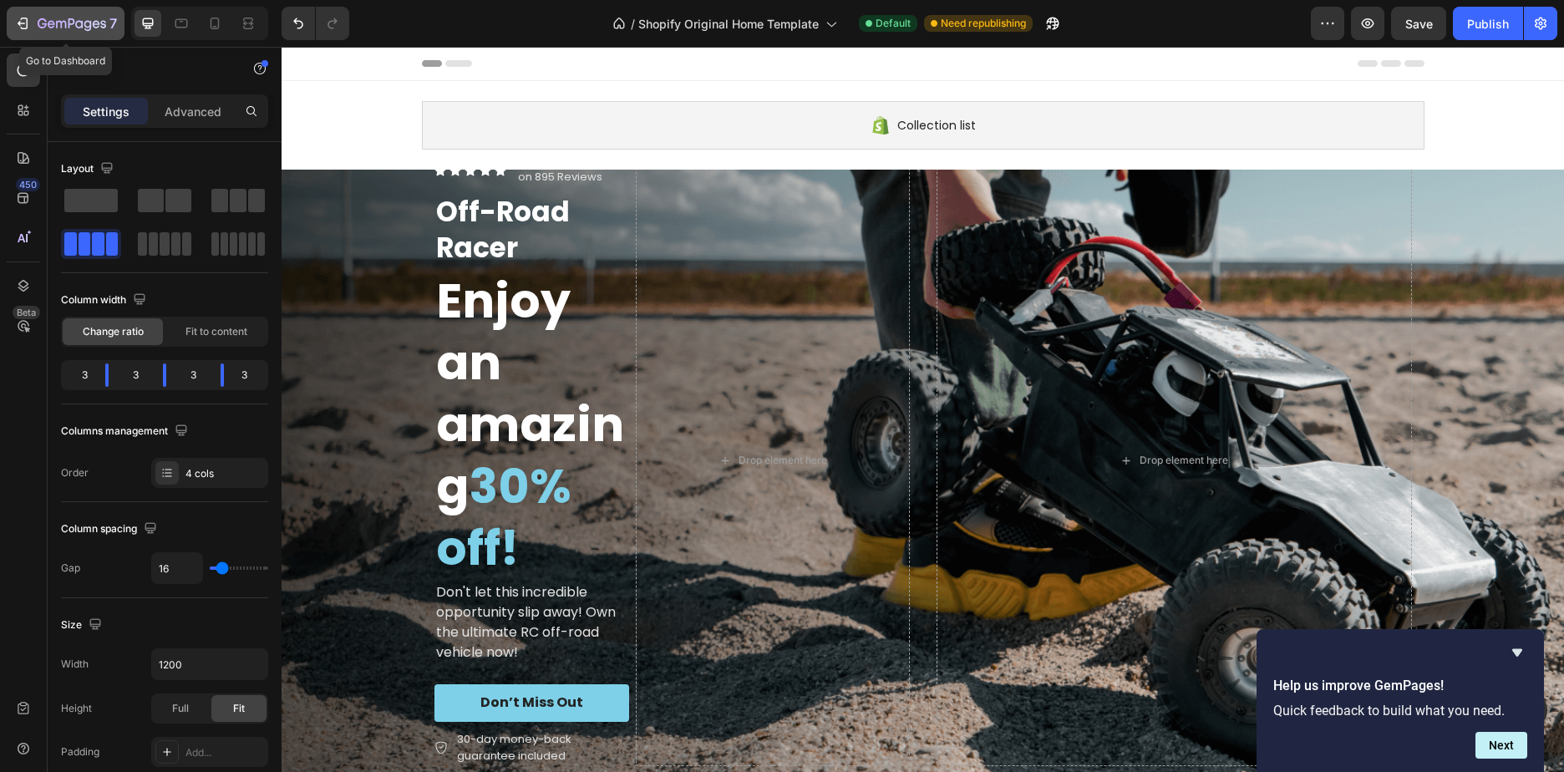
click at [36, 25] on div "7" at bounding box center [65, 23] width 103 height 20
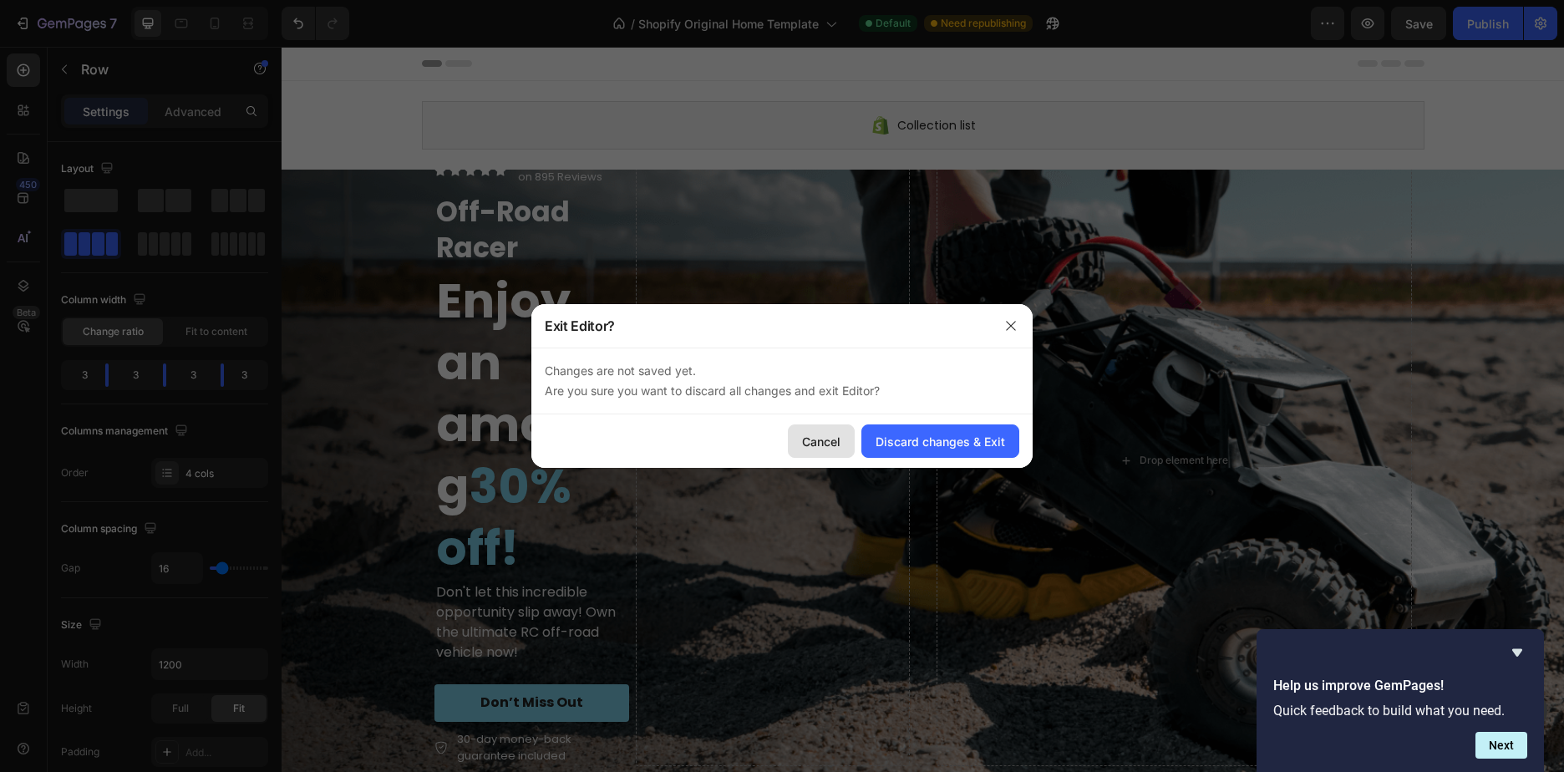
click at [829, 444] on div "Cancel" at bounding box center [821, 442] width 38 height 18
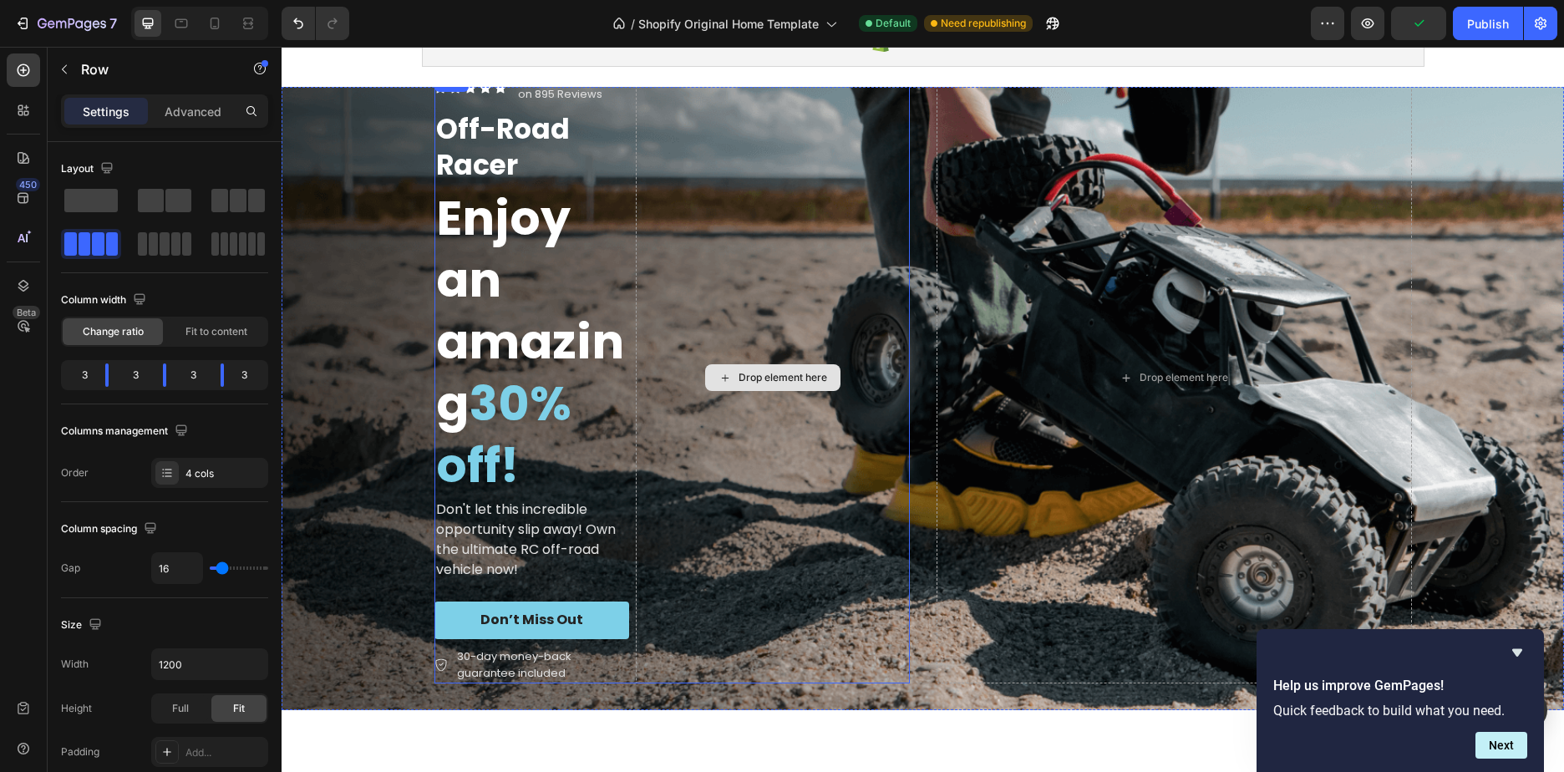
scroll to position [84, 0]
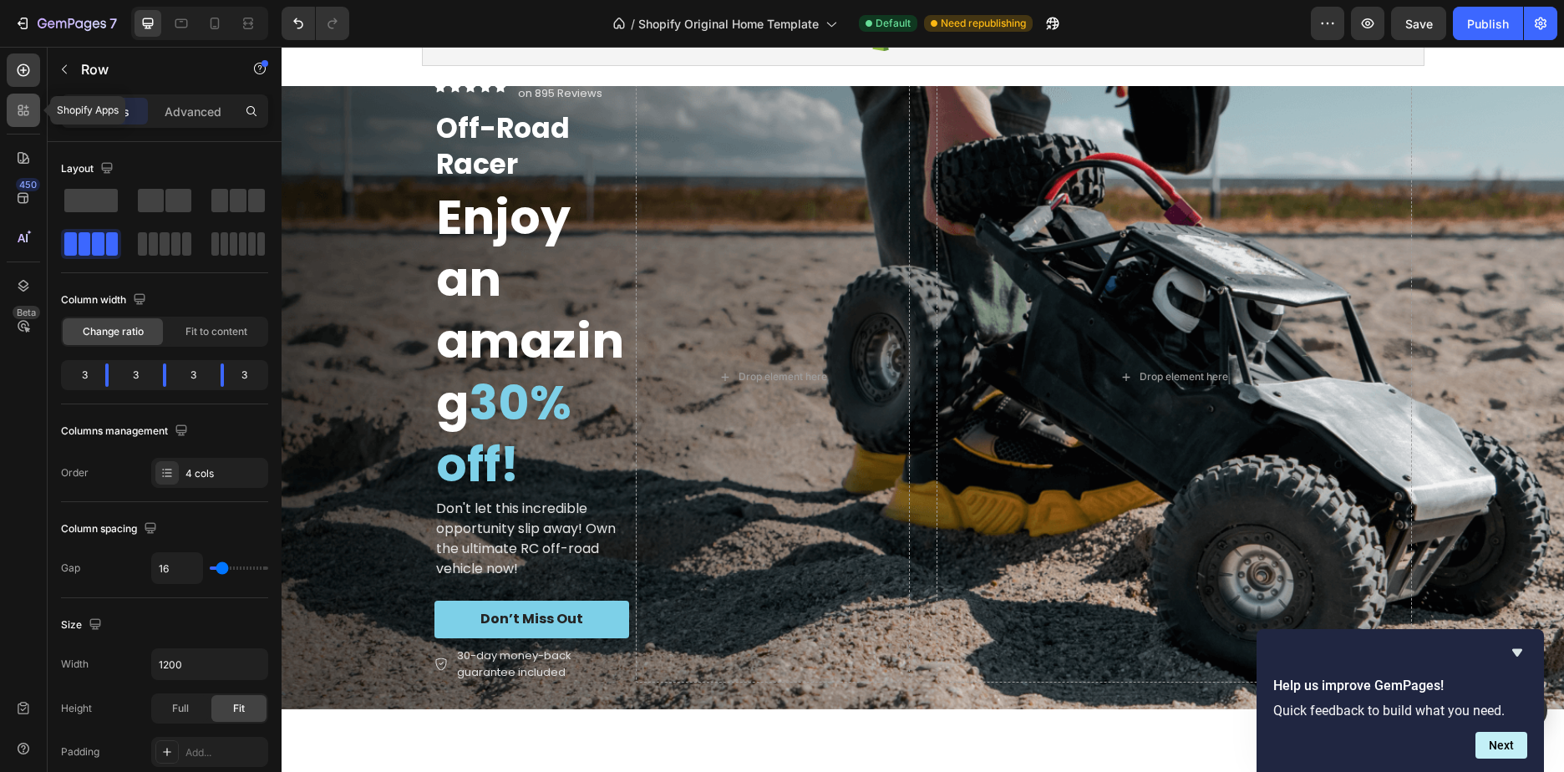
click at [22, 118] on icon at bounding box center [23, 110] width 17 height 17
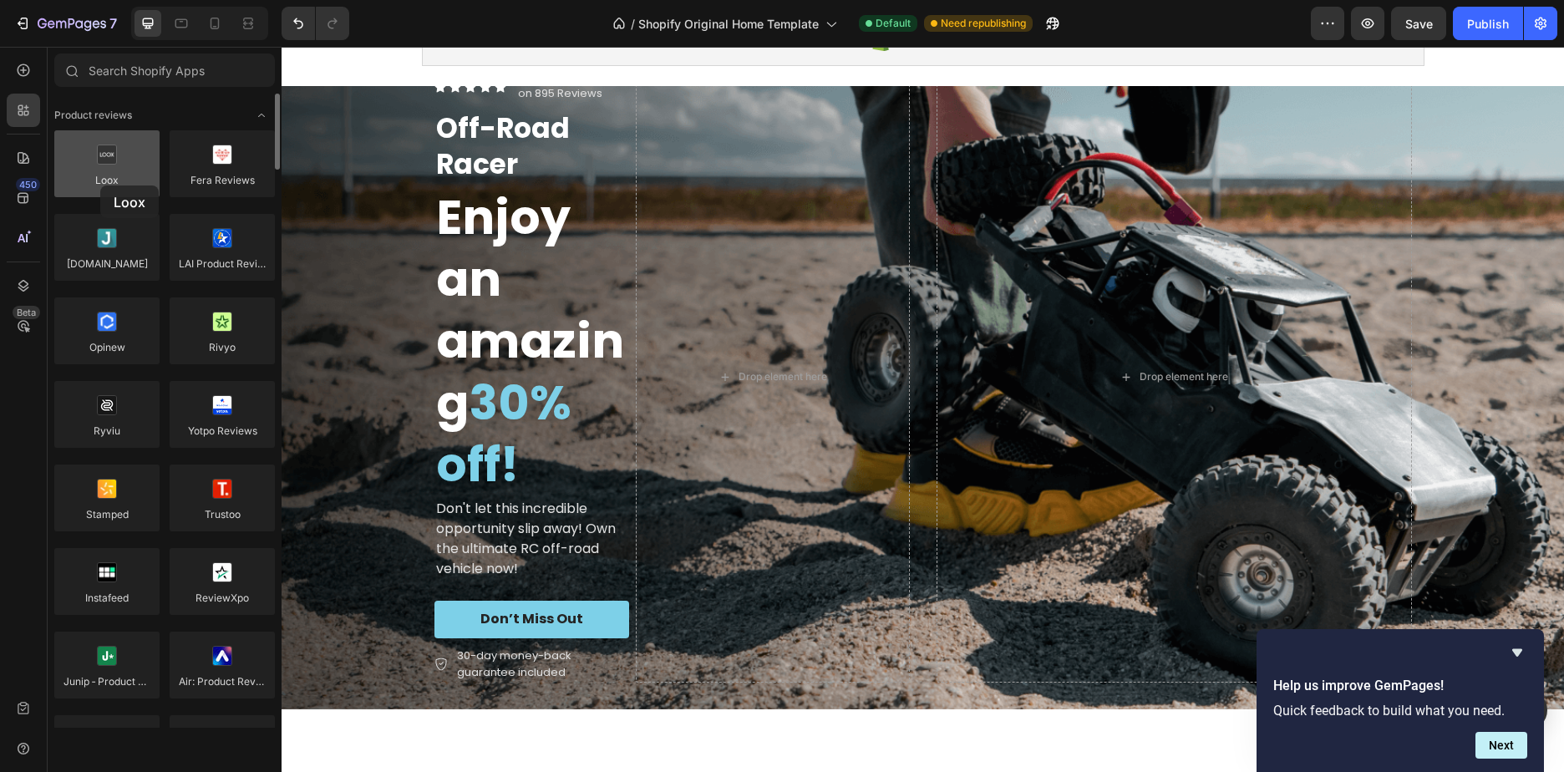
click at [100, 185] on div at bounding box center [106, 163] width 105 height 67
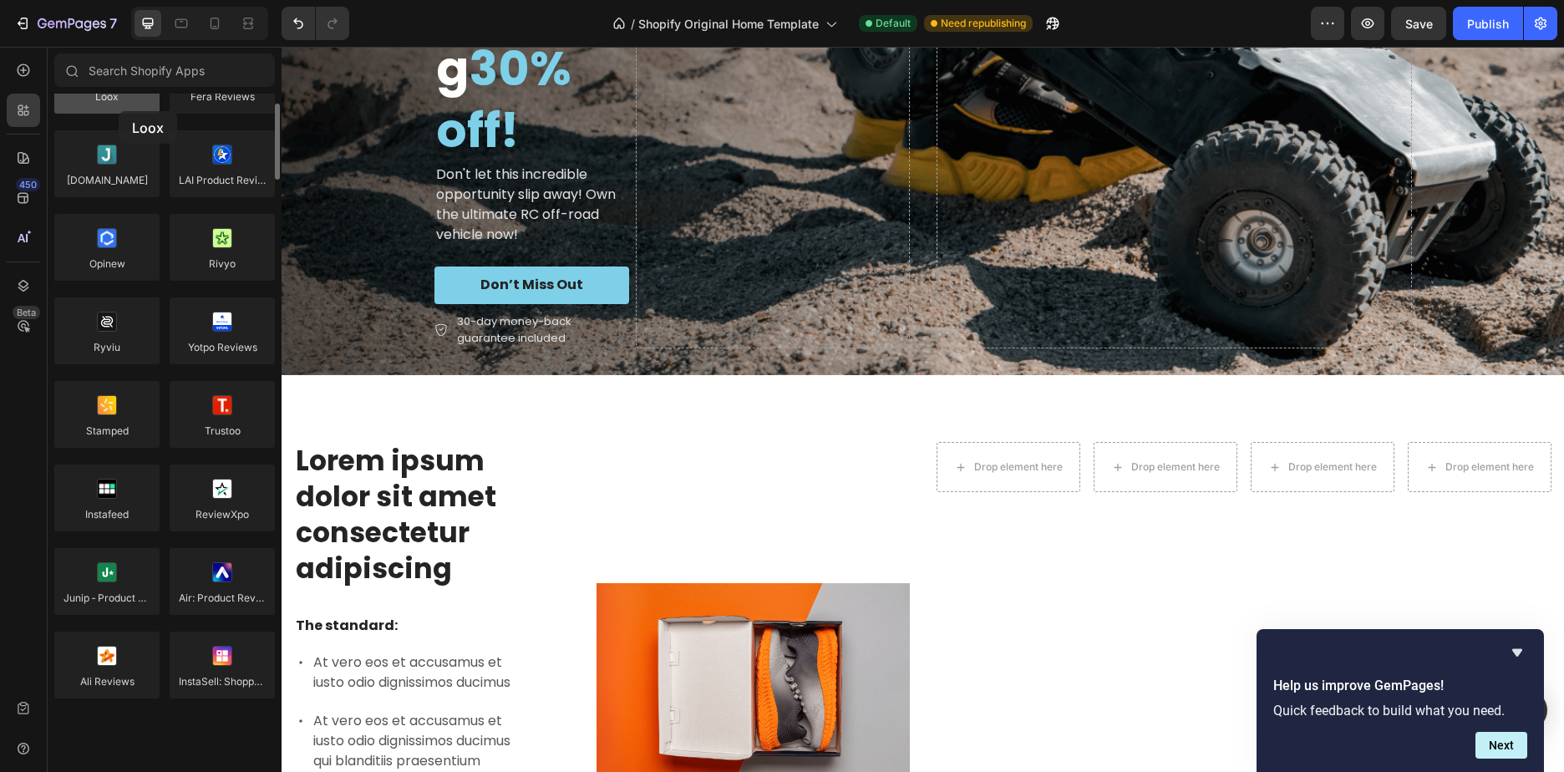
drag, startPoint x: 121, startPoint y: 170, endPoint x: 119, endPoint y: 111, distance: 58.5
click at [119, 111] on div at bounding box center [106, 80] width 105 height 67
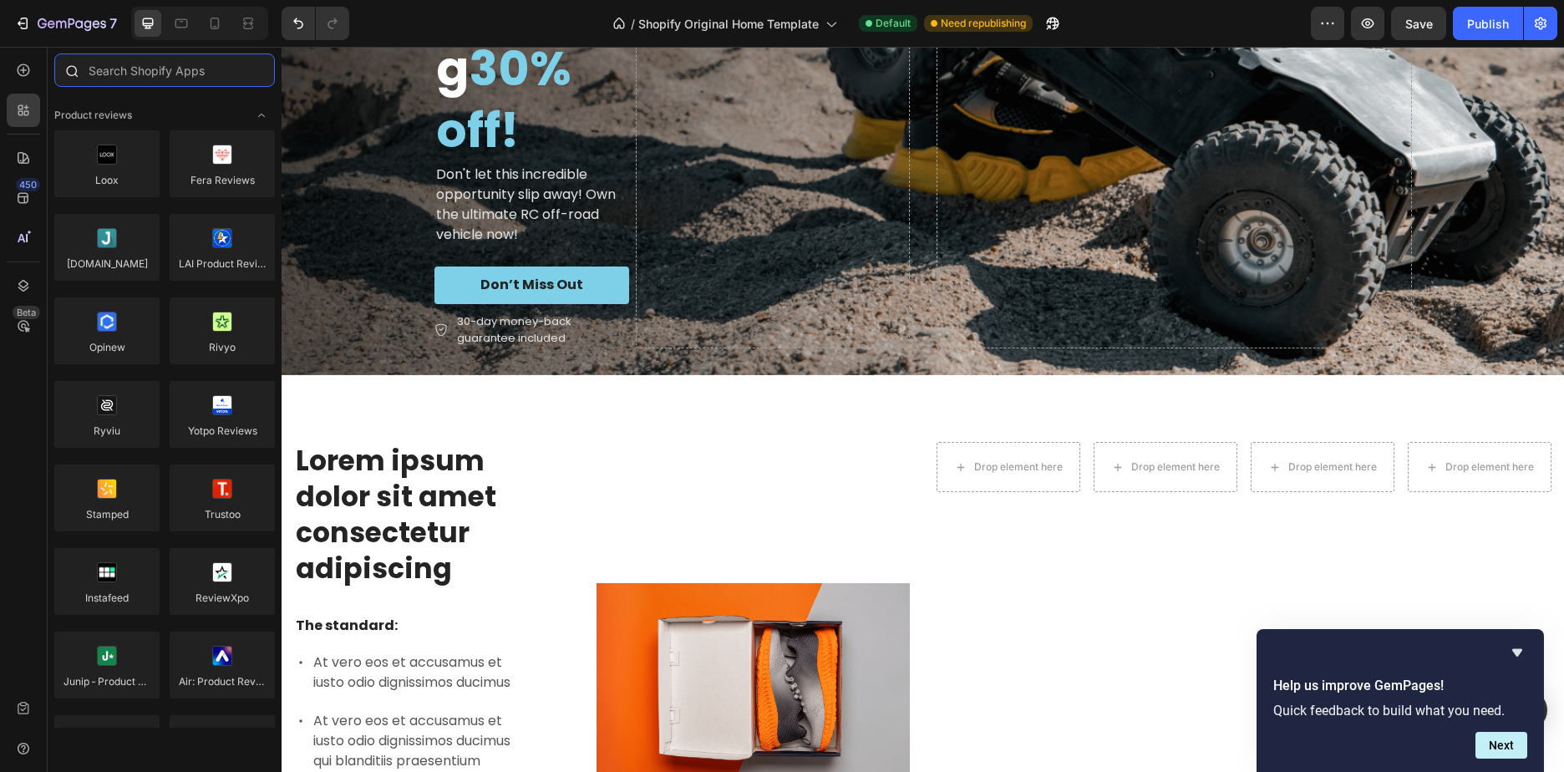
click at [185, 71] on input "text" at bounding box center [164, 69] width 220 height 33
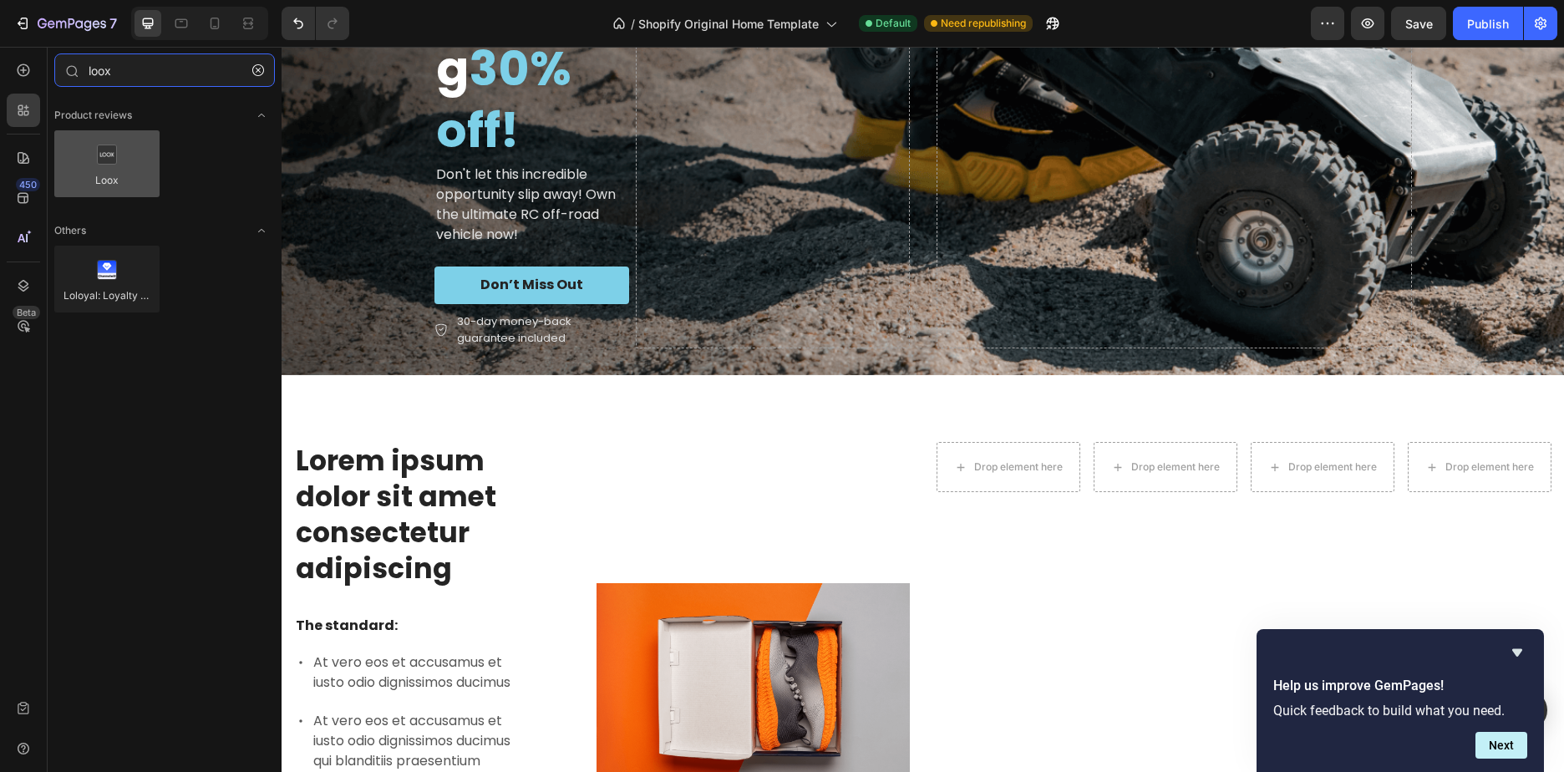
type input "loox"
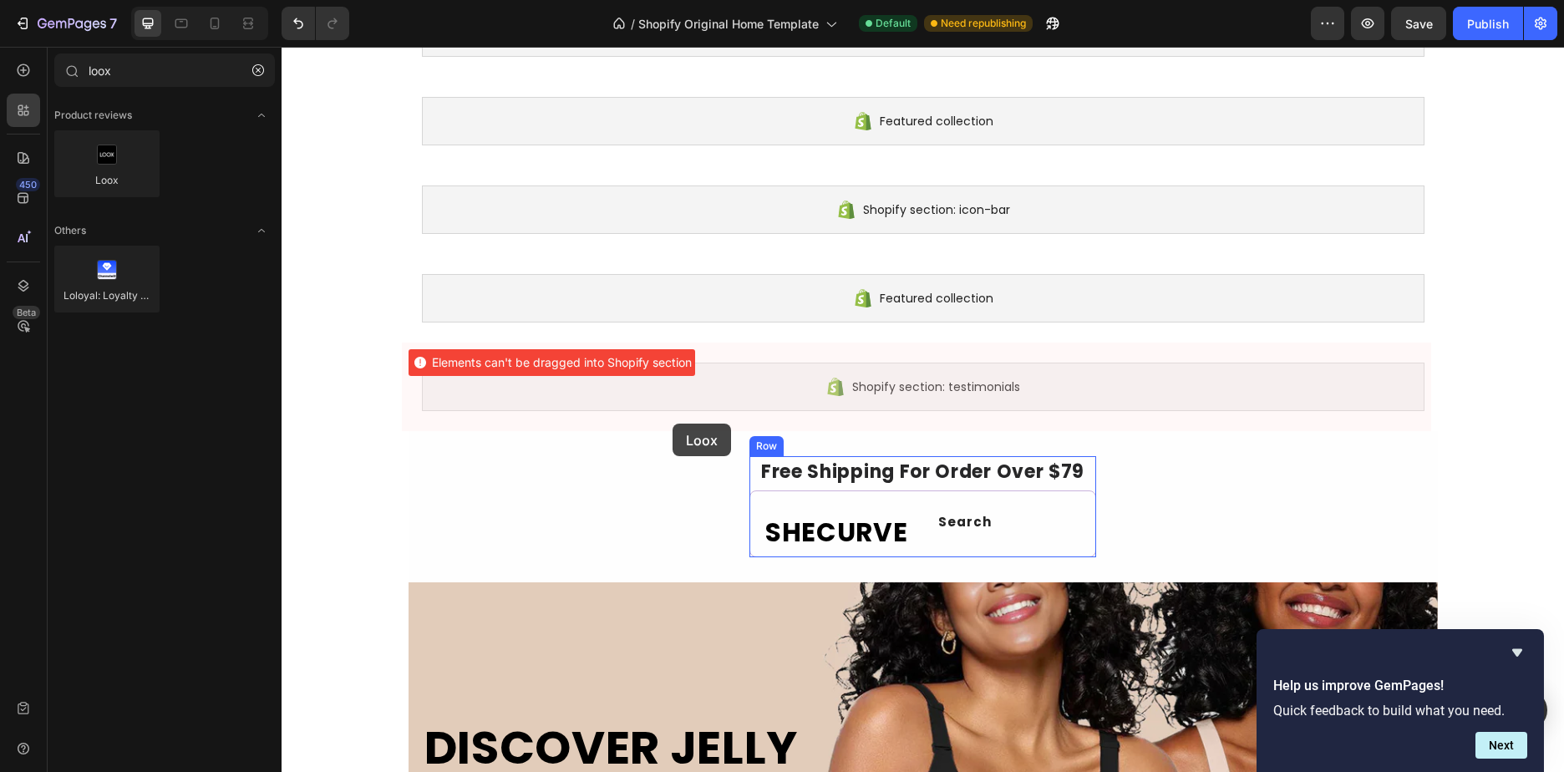
scroll to position [2339, 0]
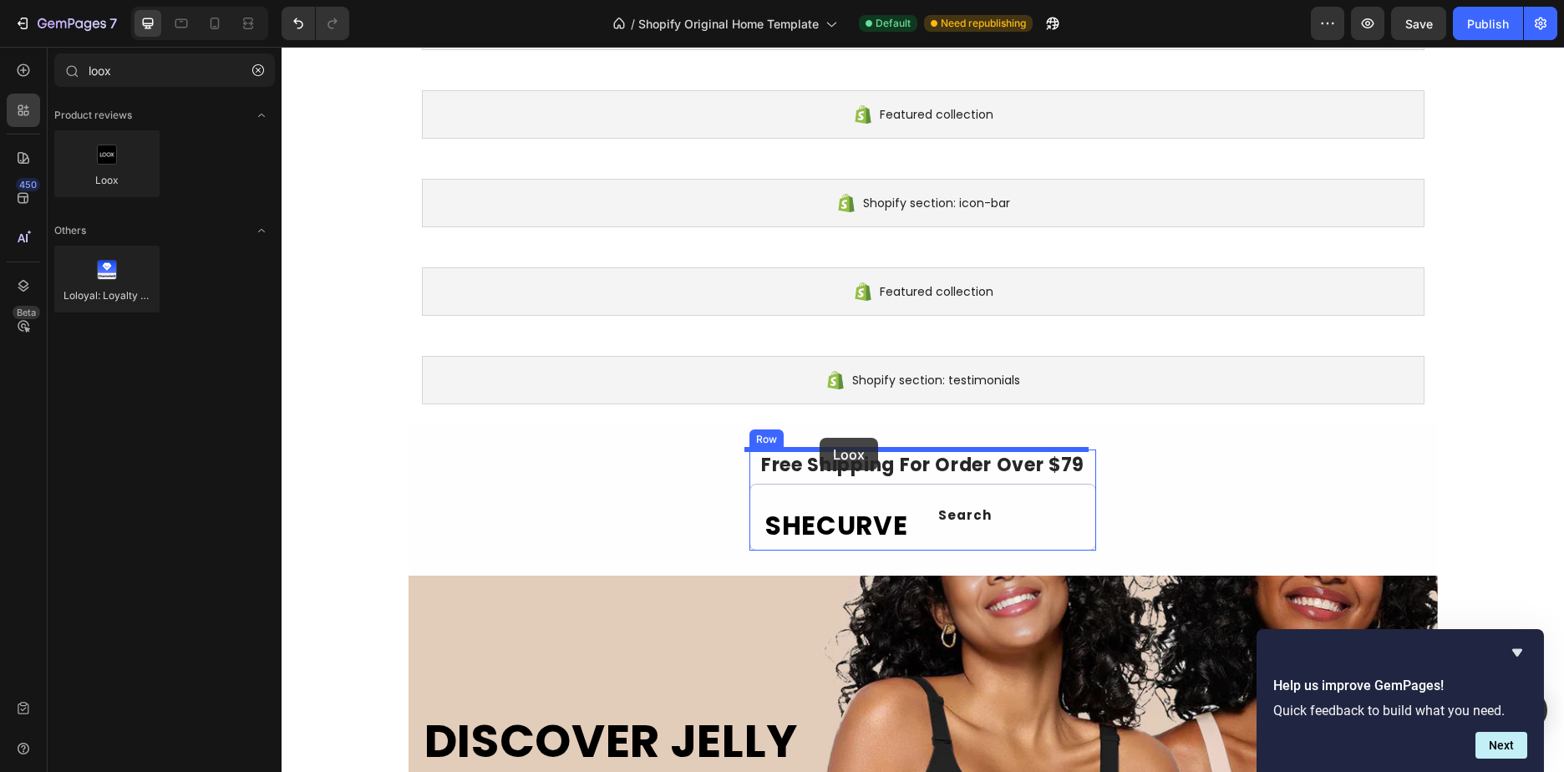
drag, startPoint x: 386, startPoint y: 216, endPoint x: 819, endPoint y: 438, distance: 486.7
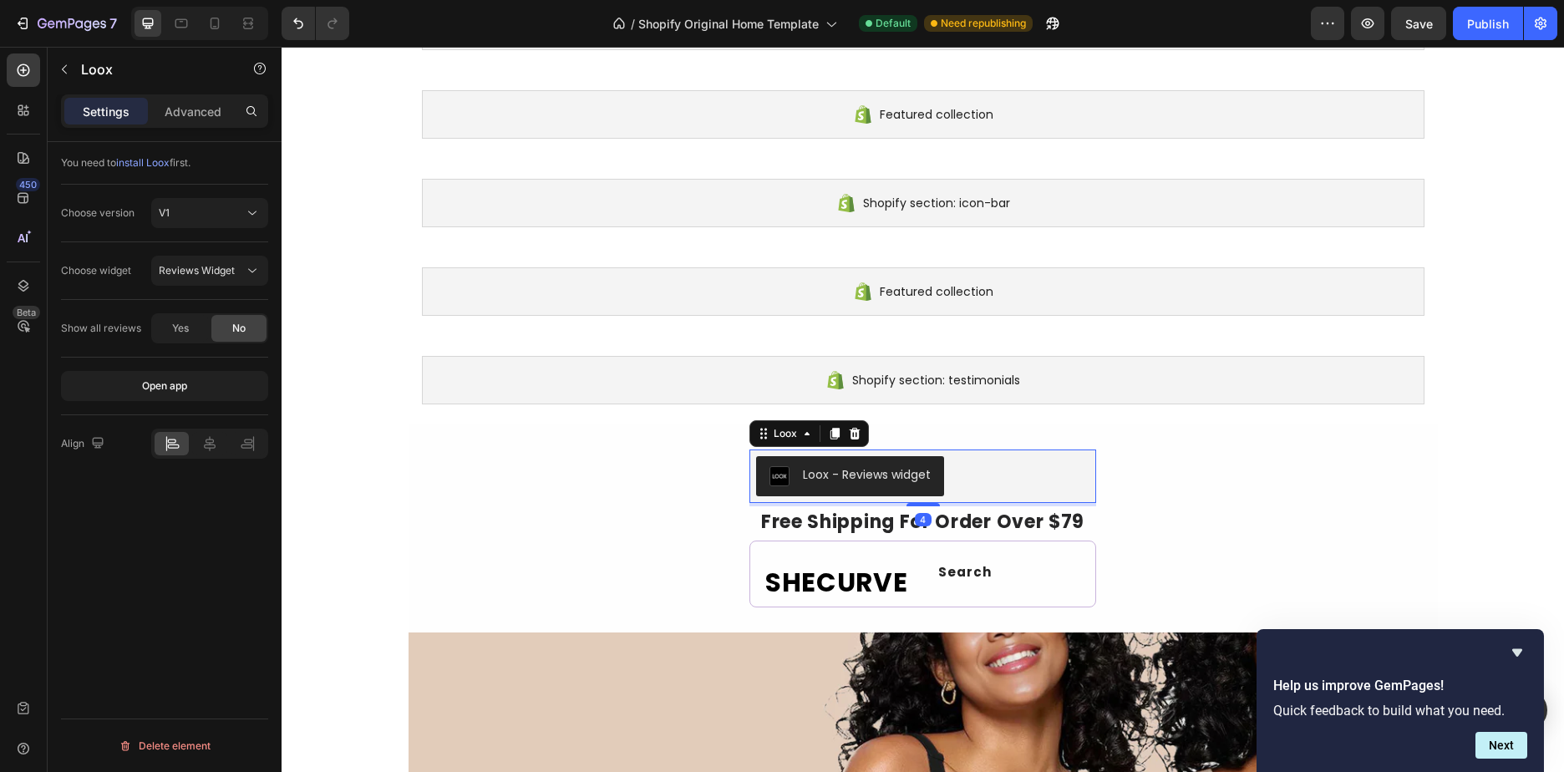
click at [884, 481] on div "Loox - Reviews widget" at bounding box center [867, 475] width 128 height 18
click at [895, 478] on div "Loox - Reviews widget" at bounding box center [867, 475] width 128 height 18
click at [205, 105] on p "Advanced" at bounding box center [193, 112] width 57 height 18
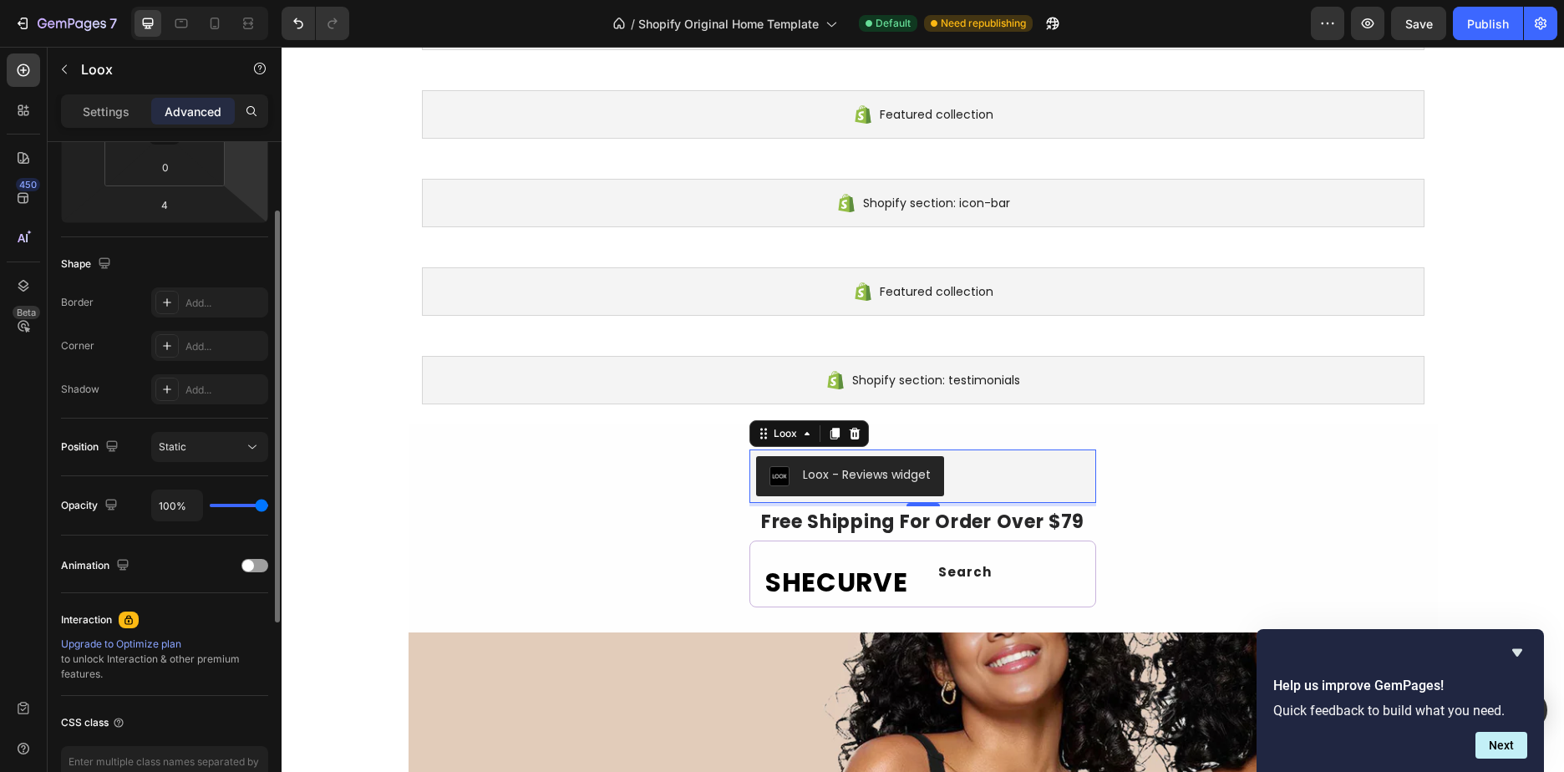
scroll to position [418, 0]
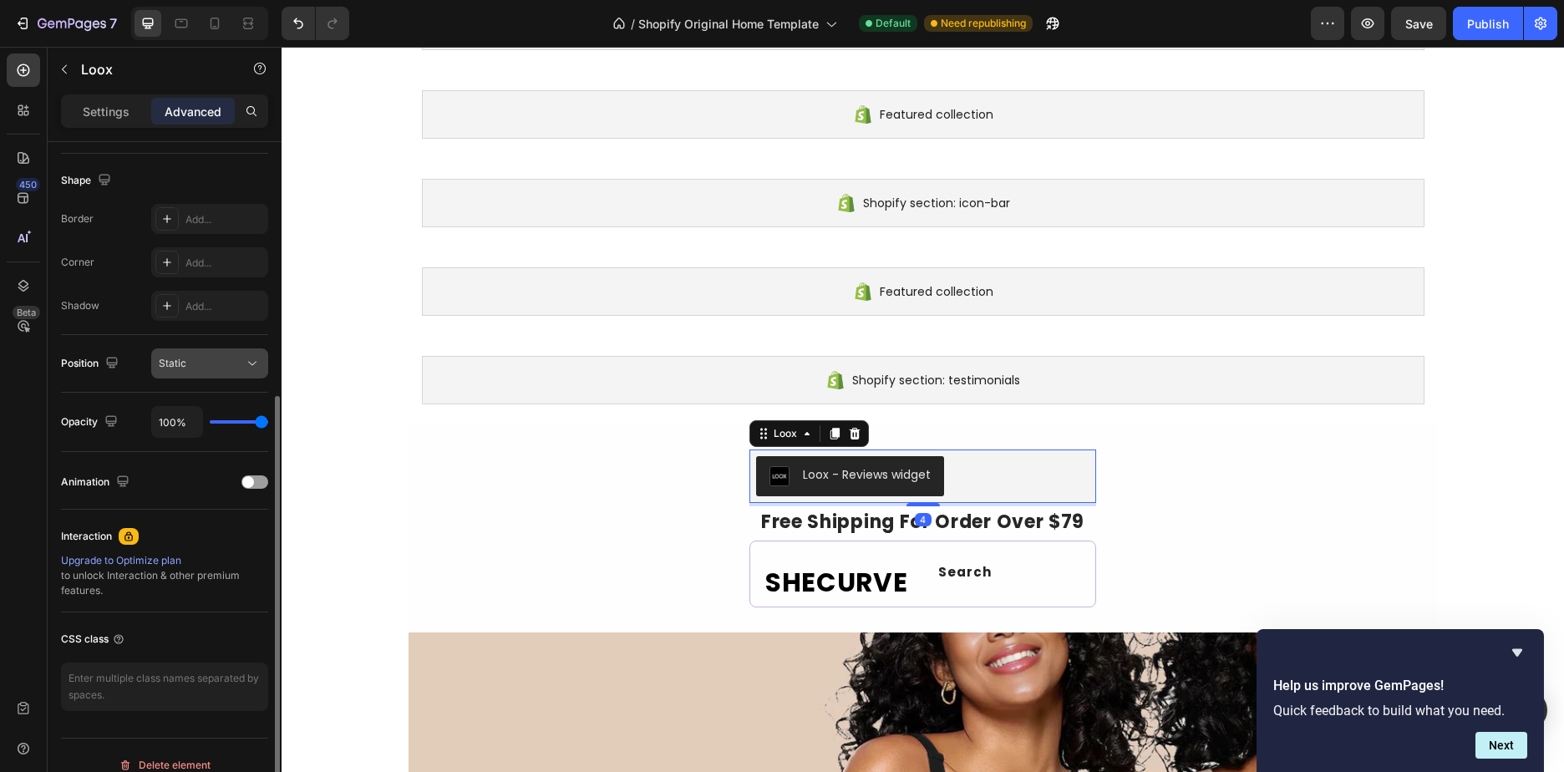
click at [212, 352] on button "Static" at bounding box center [209, 363] width 117 height 30
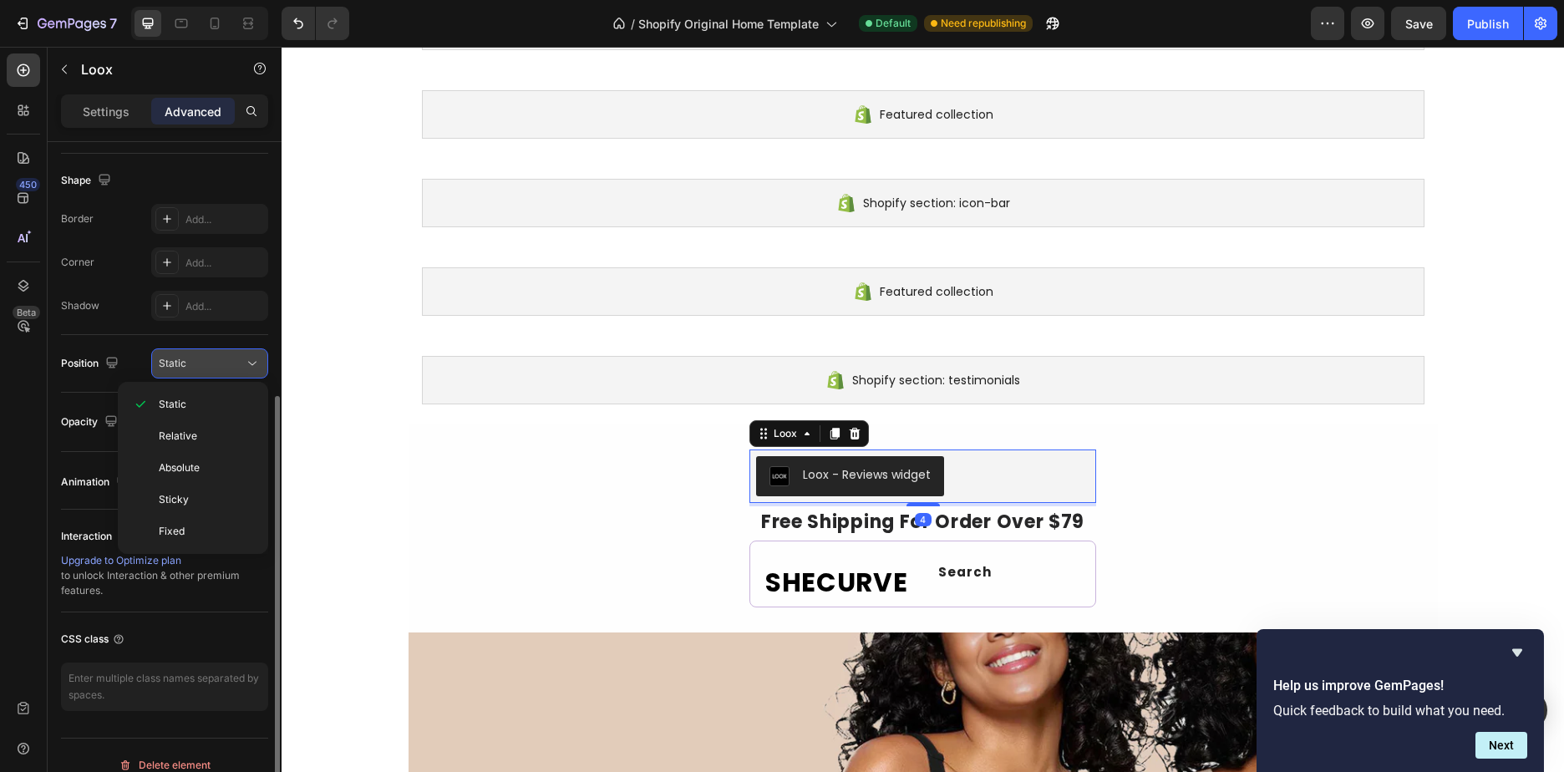
click at [212, 352] on button "Static" at bounding box center [209, 363] width 117 height 30
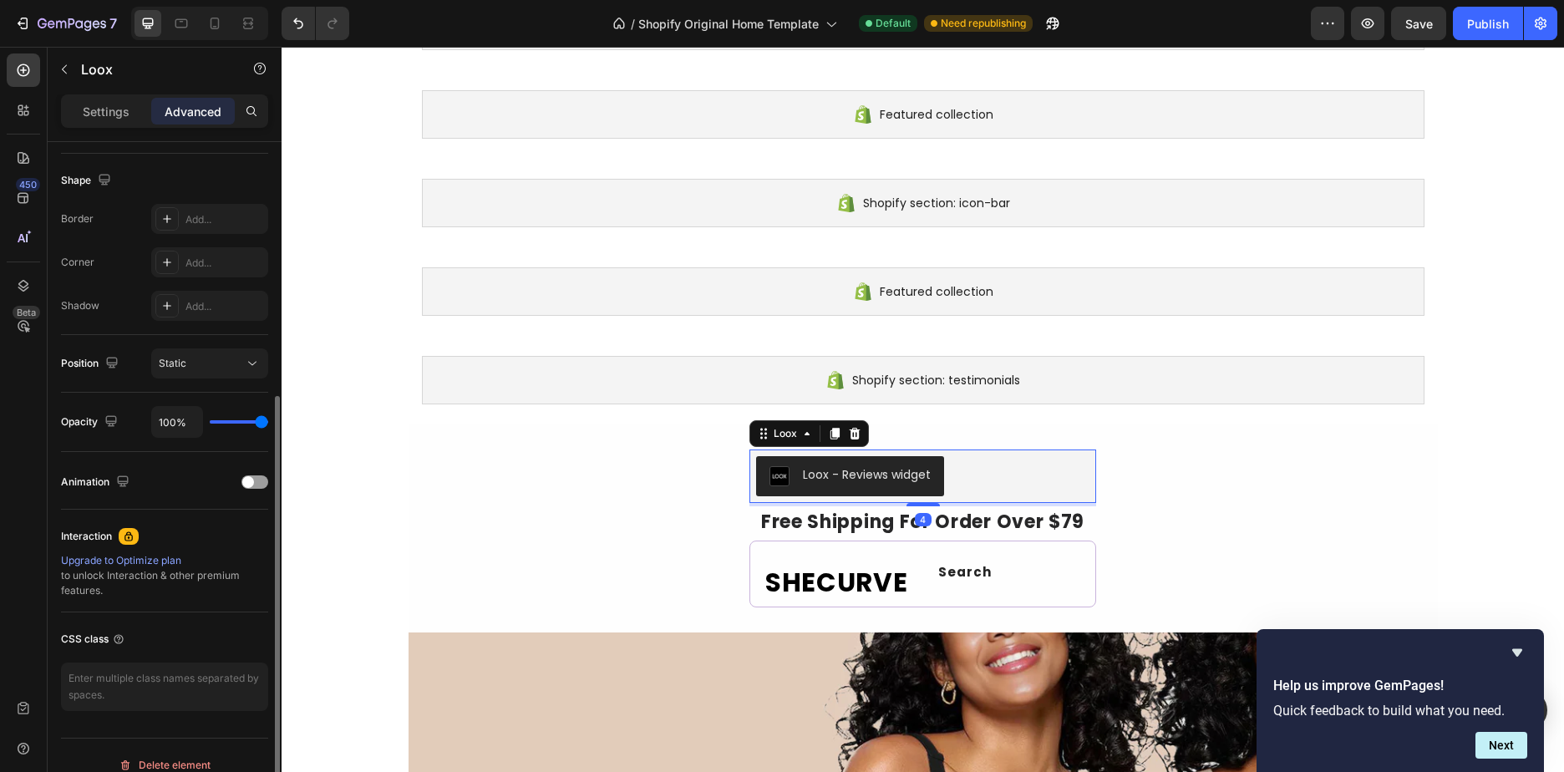
scroll to position [437, 0]
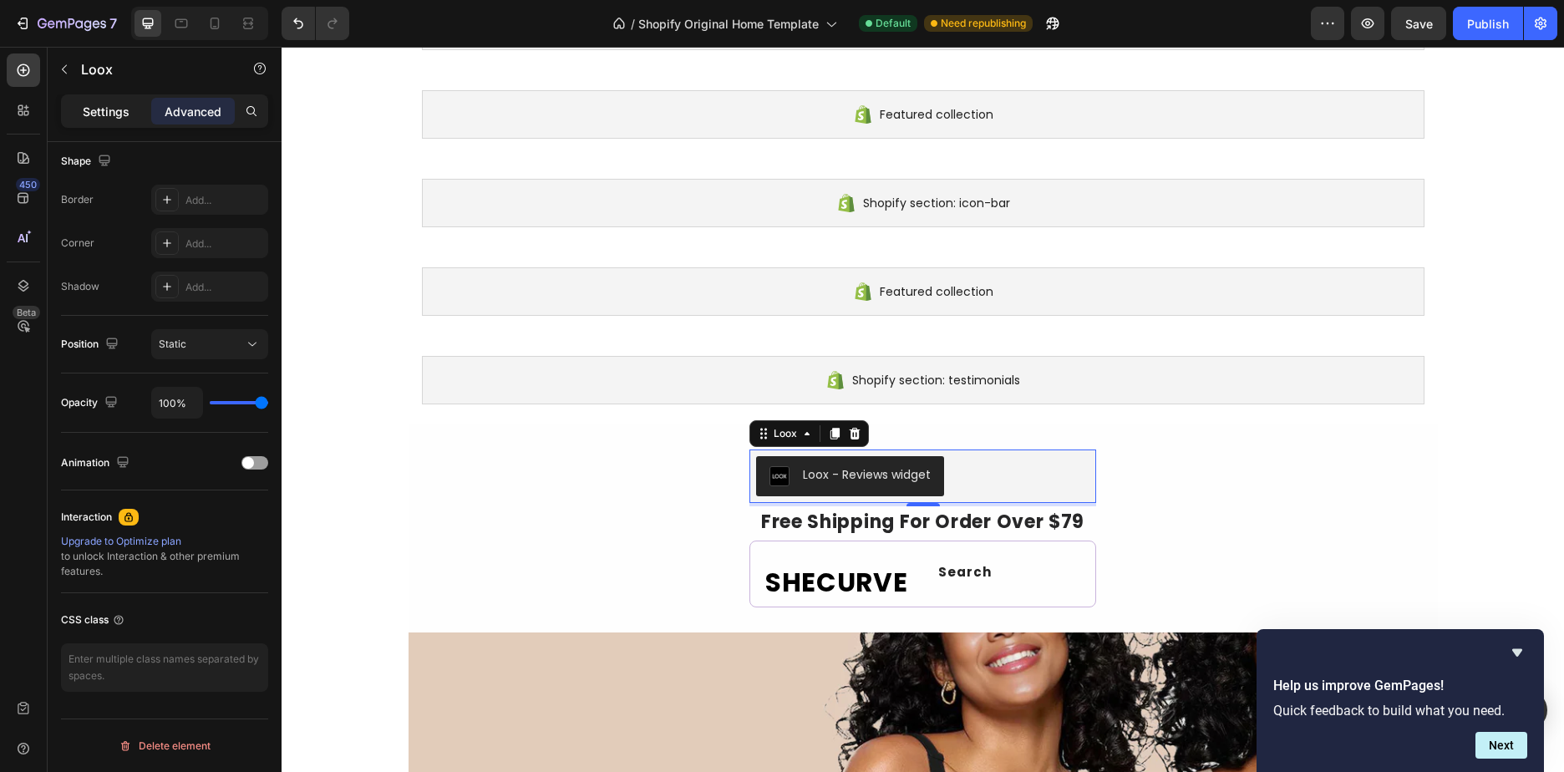
click at [85, 108] on p "Settings" at bounding box center [106, 112] width 47 height 18
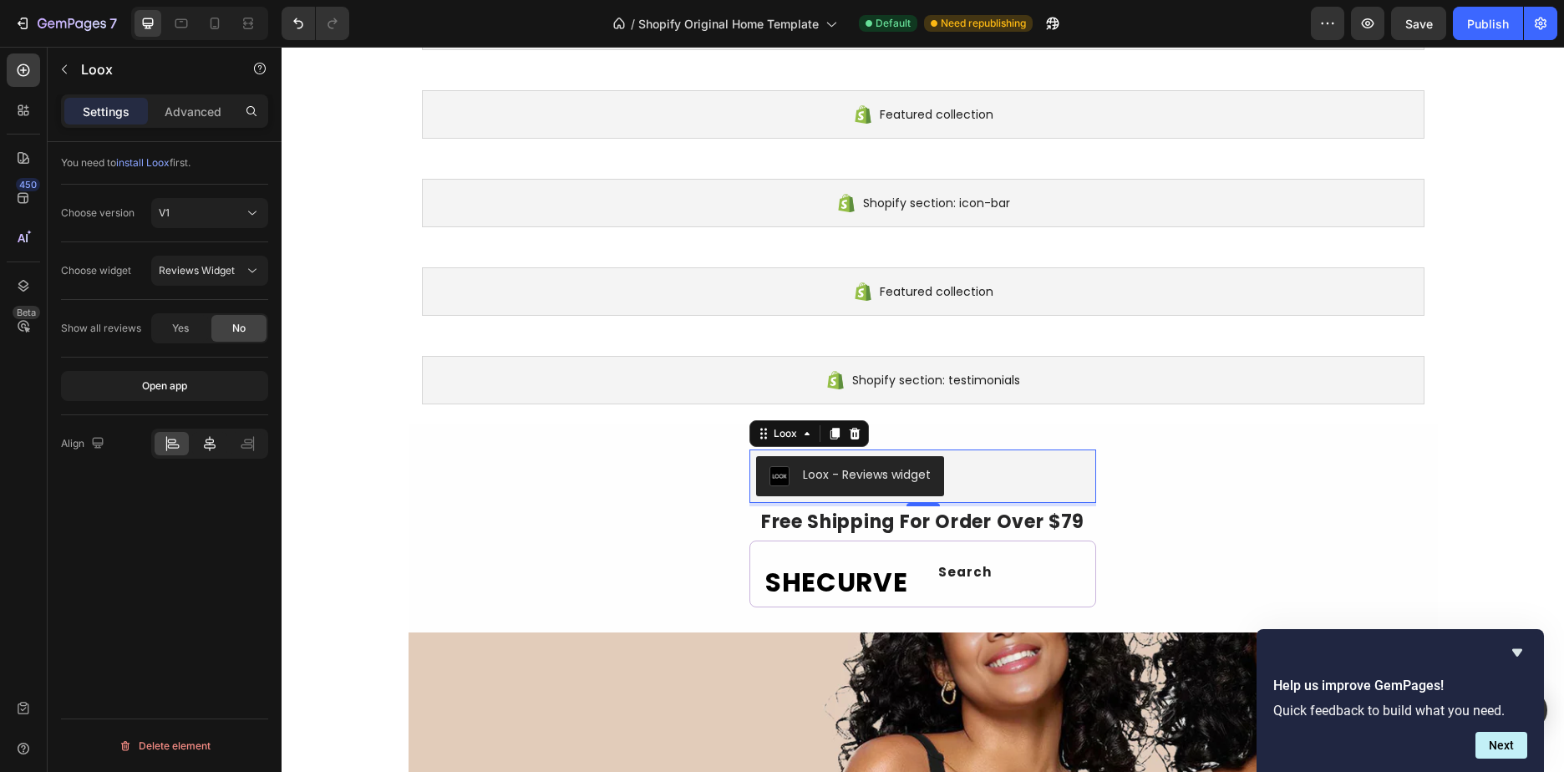
click at [196, 445] on div at bounding box center [209, 443] width 34 height 23
click at [166, 449] on icon at bounding box center [166, 443] width 1 height 15
click at [186, 449] on div at bounding box center [172, 443] width 34 height 23
click at [198, 446] on div at bounding box center [209, 443] width 34 height 23
click at [189, 450] on div at bounding box center [172, 443] width 34 height 23
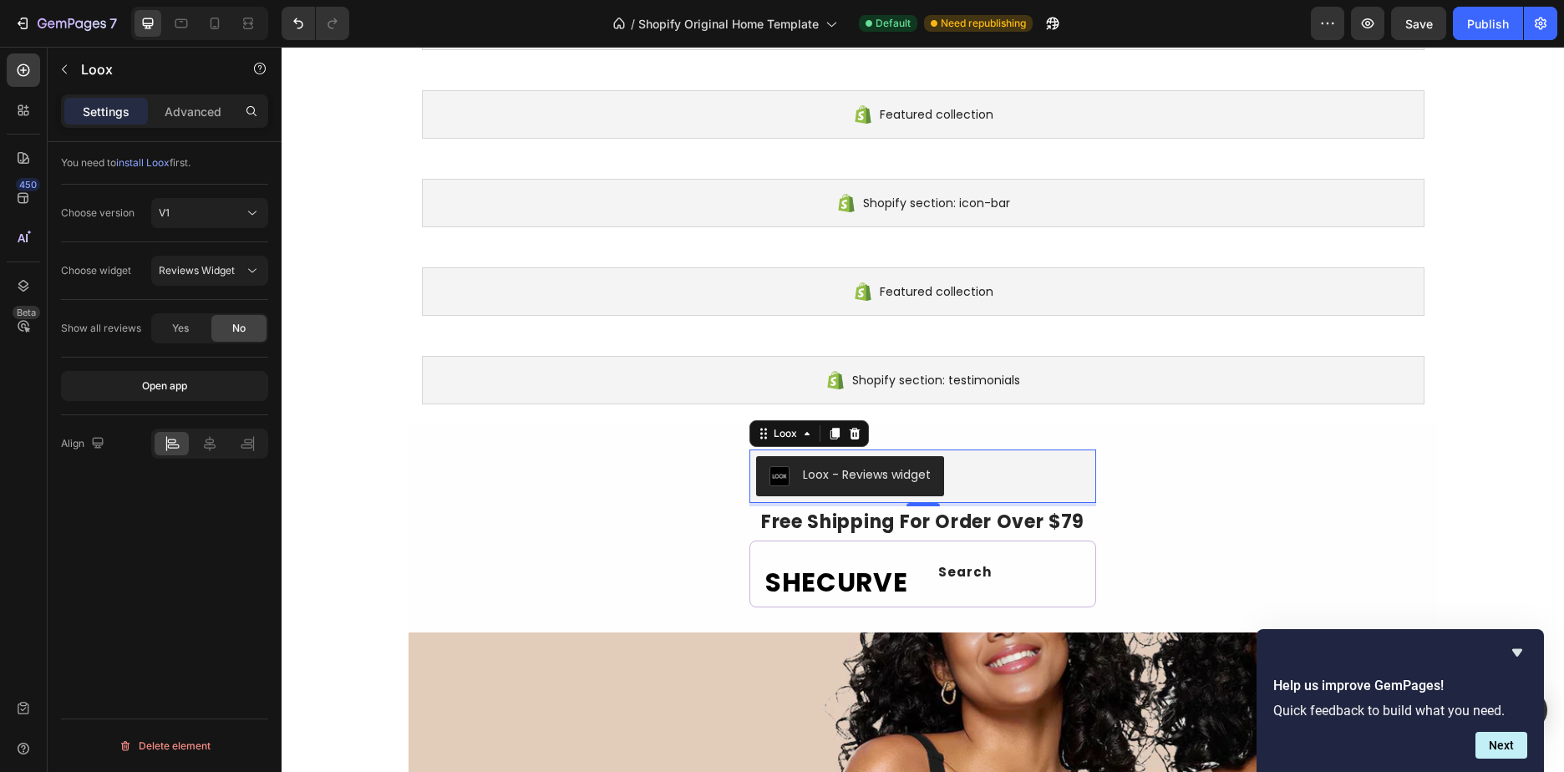
click at [170, 452] on div at bounding box center [172, 443] width 34 height 23
click at [1406, 29] on span "Save" at bounding box center [1419, 24] width 28 height 14
drag, startPoint x: 1479, startPoint y: 31, endPoint x: 1471, endPoint y: 45, distance: 16.5
click at [1479, 34] on button "Publish" at bounding box center [1487, 23] width 70 height 33
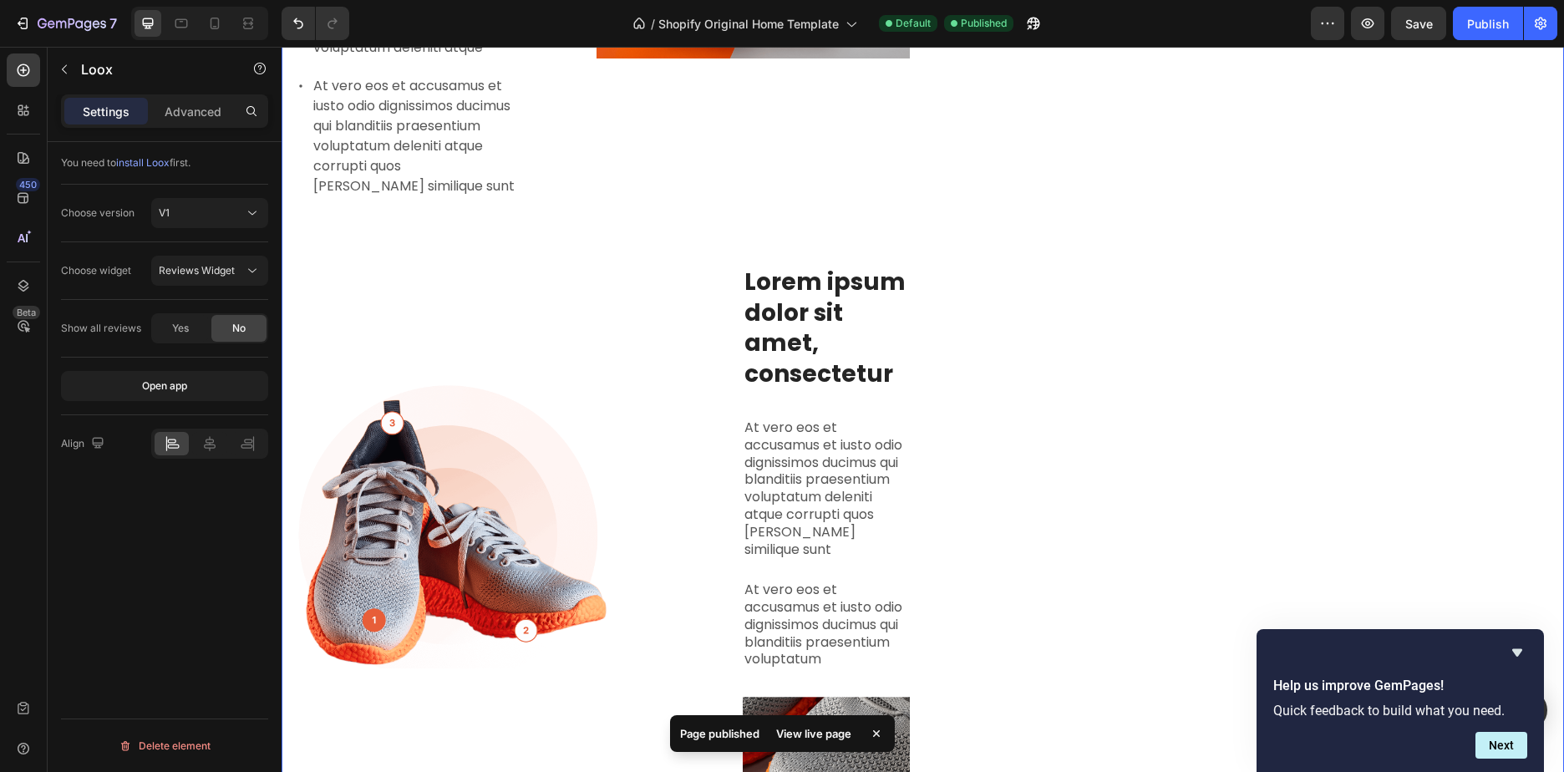
scroll to position [1086, 0]
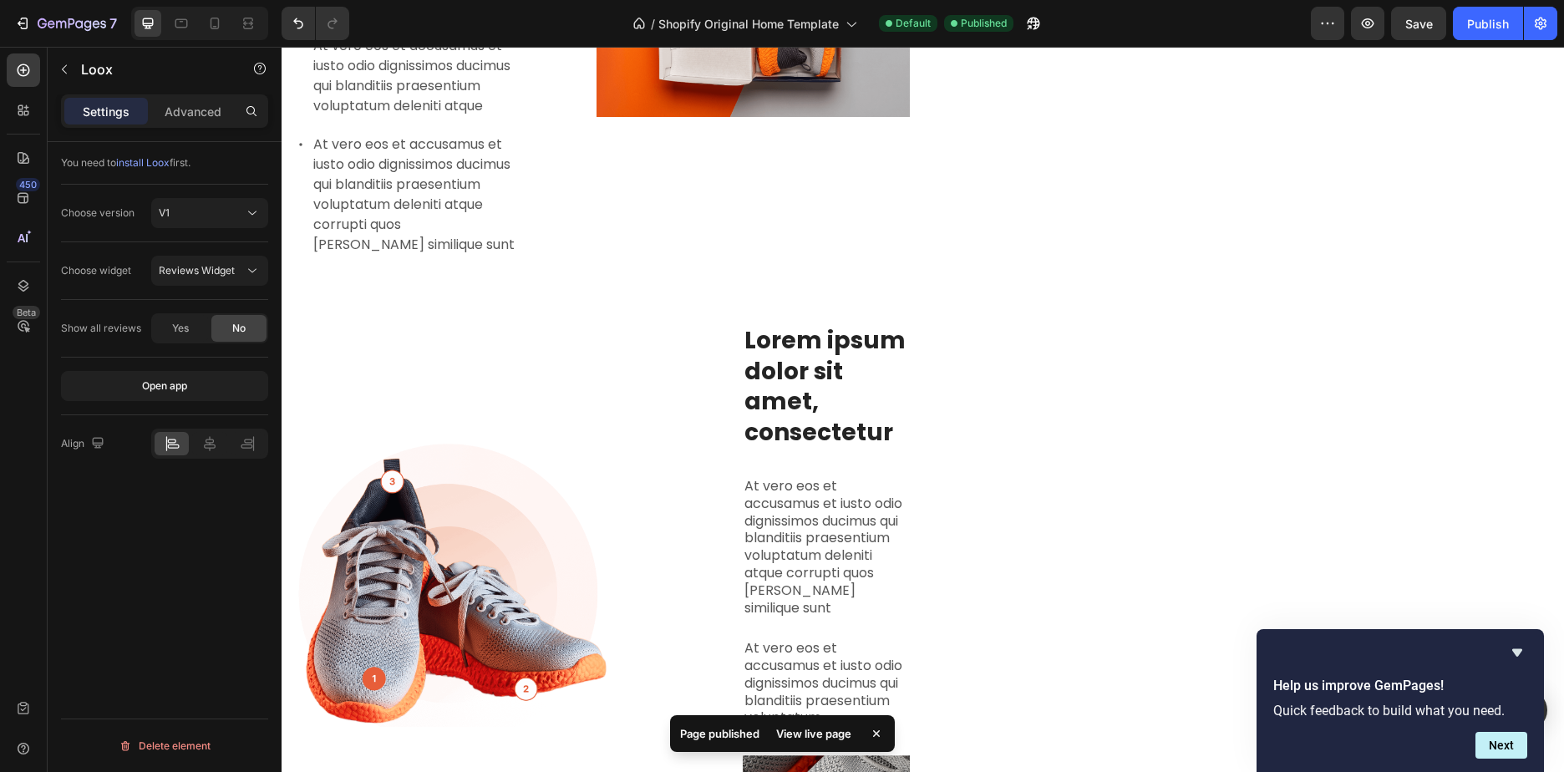
click at [810, 735] on div "View live page" at bounding box center [813, 733] width 95 height 23
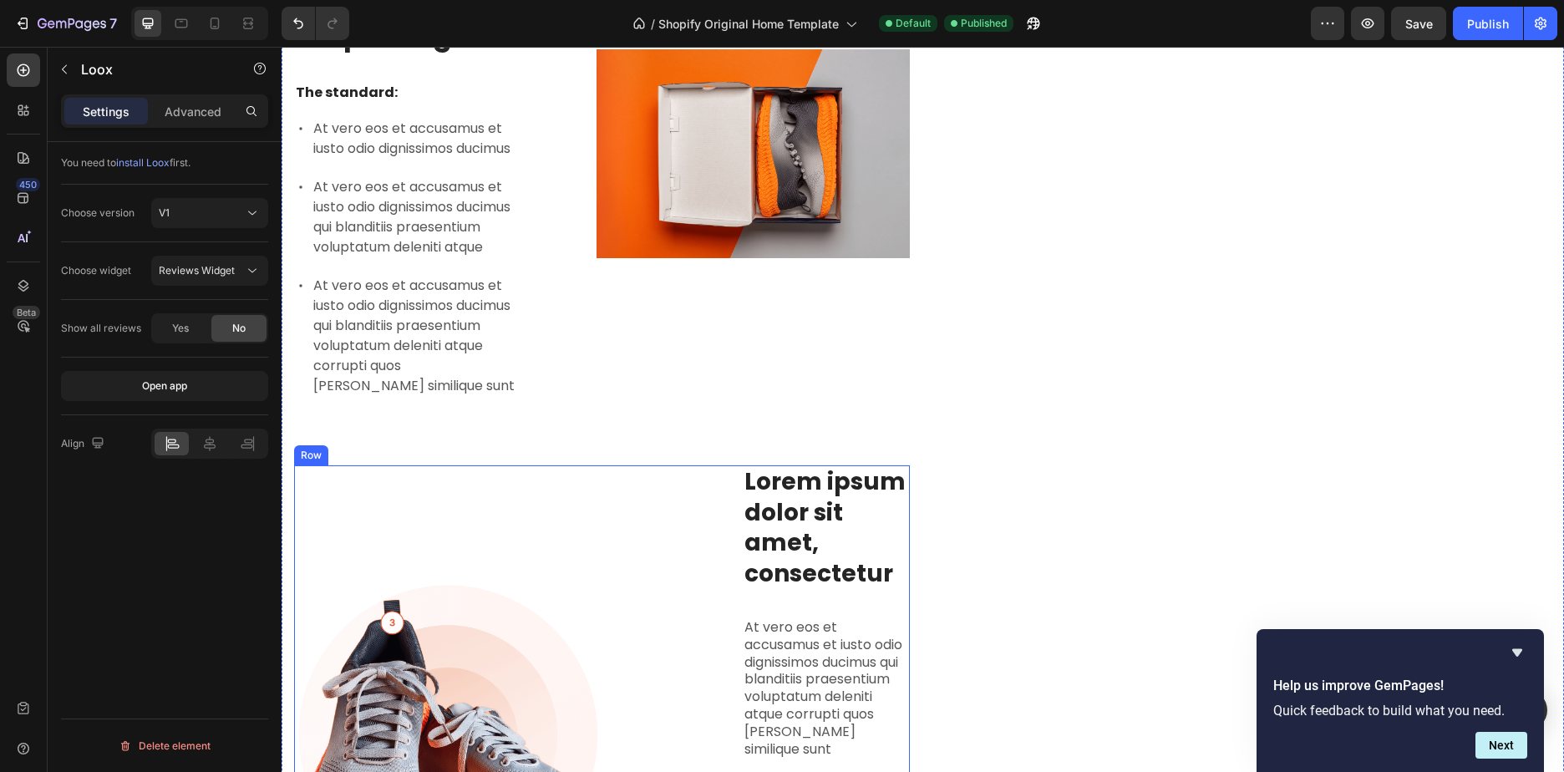
scroll to position [919, 0]
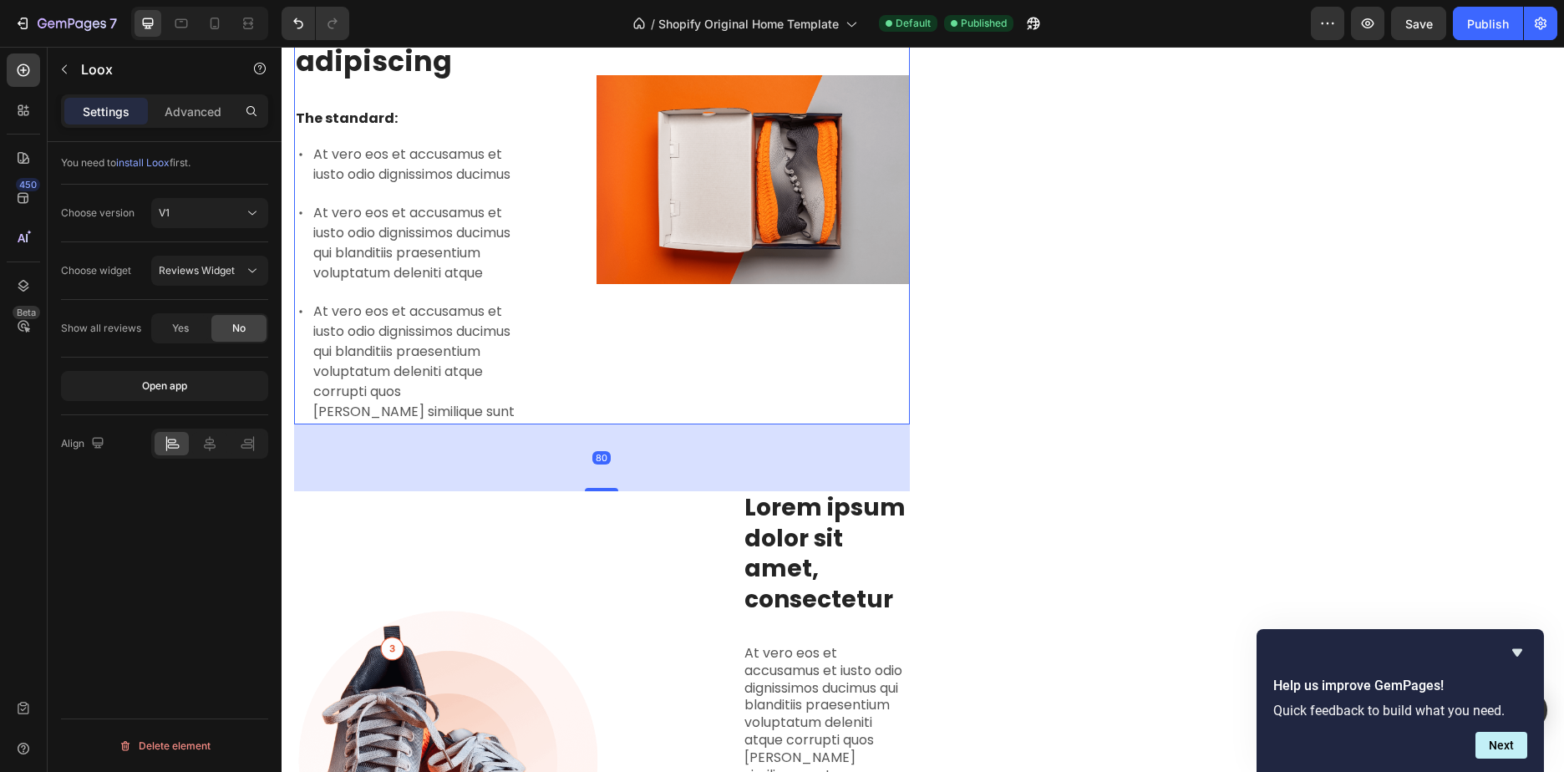
click at [648, 357] on div "Image" at bounding box center [752, 179] width 313 height 489
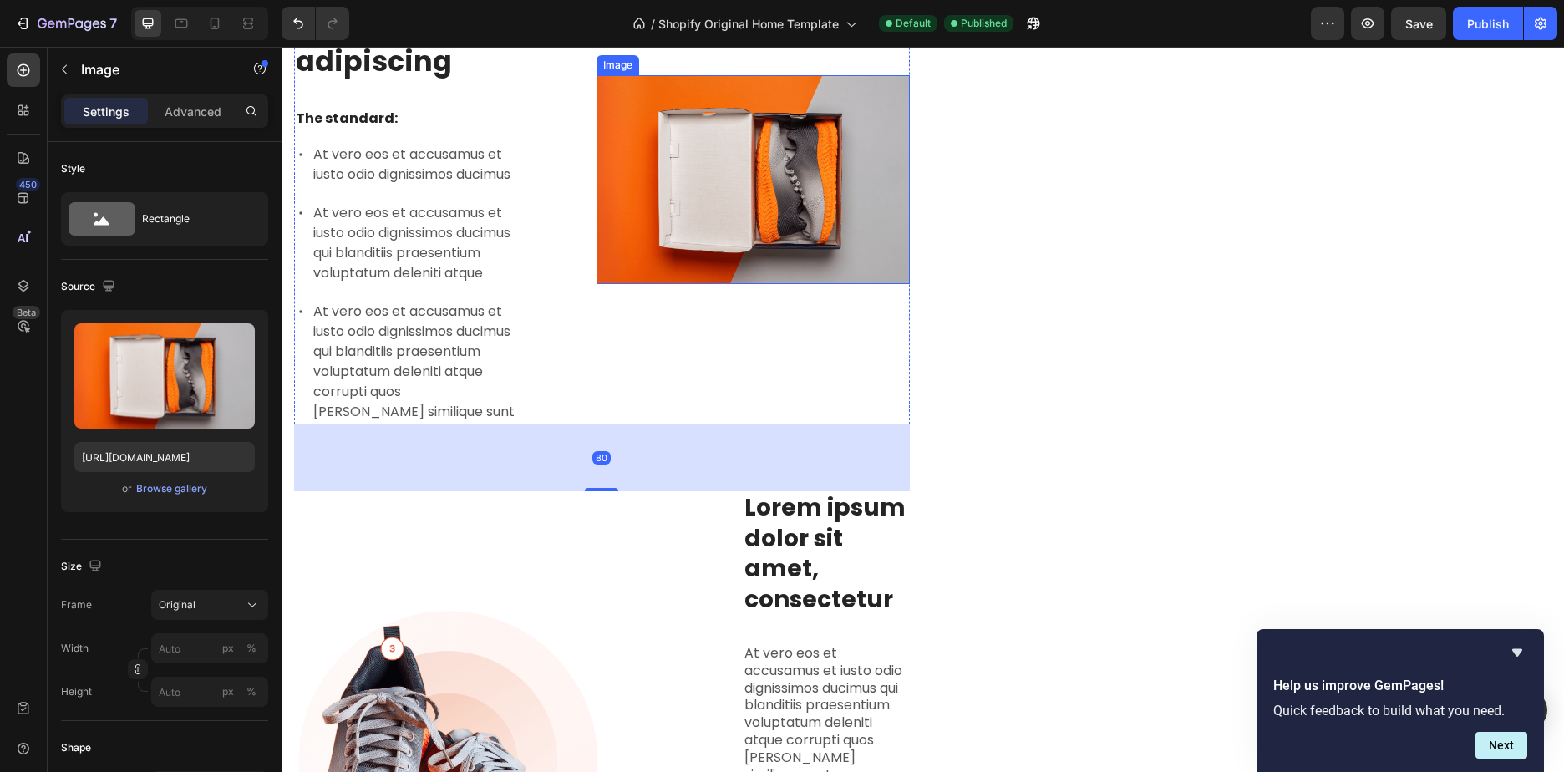
click at [717, 230] on img at bounding box center [752, 179] width 313 height 209
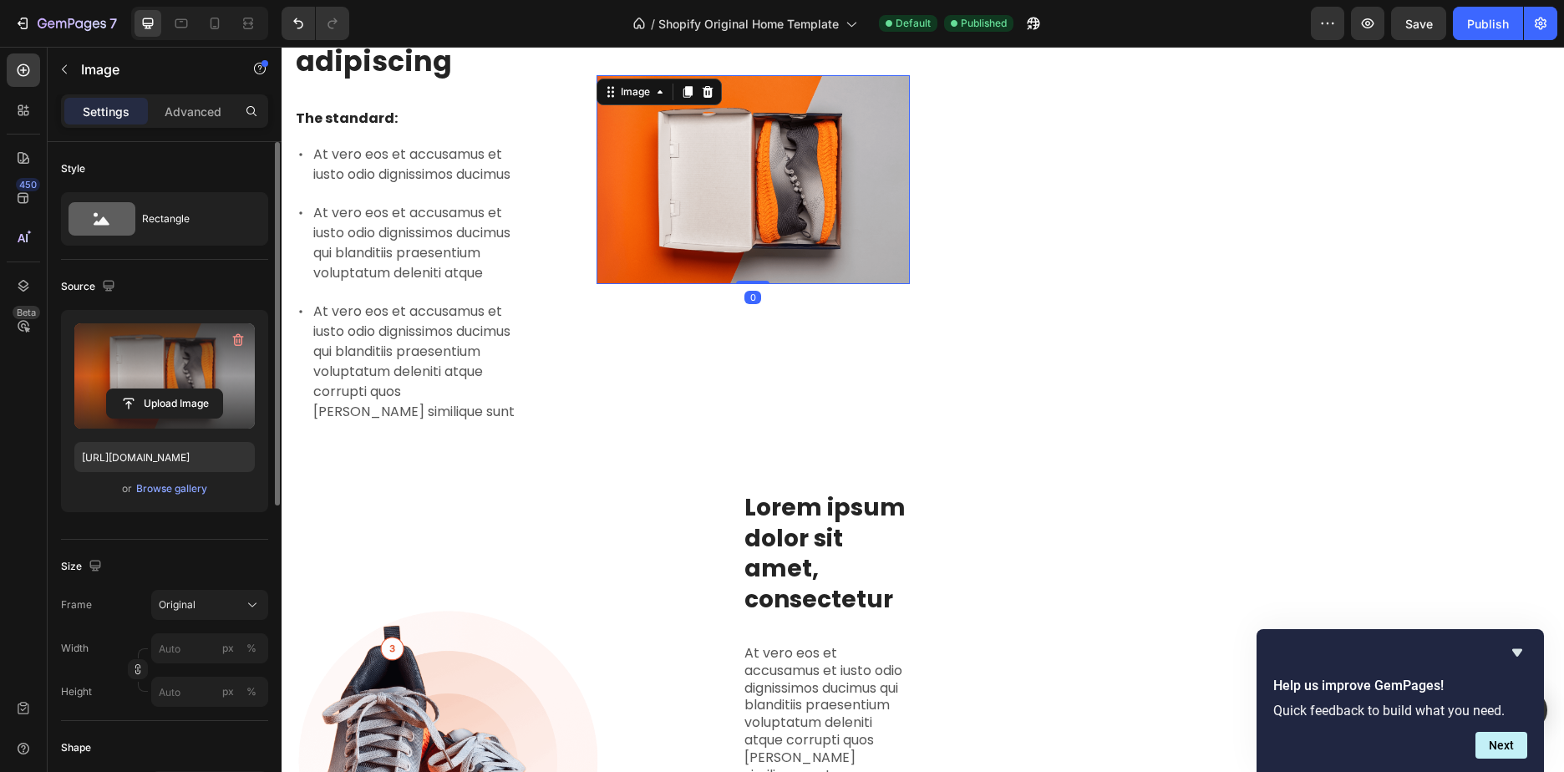
click at [126, 358] on label at bounding box center [164, 375] width 180 height 105
click at [126, 389] on input "file" at bounding box center [164, 403] width 115 height 28
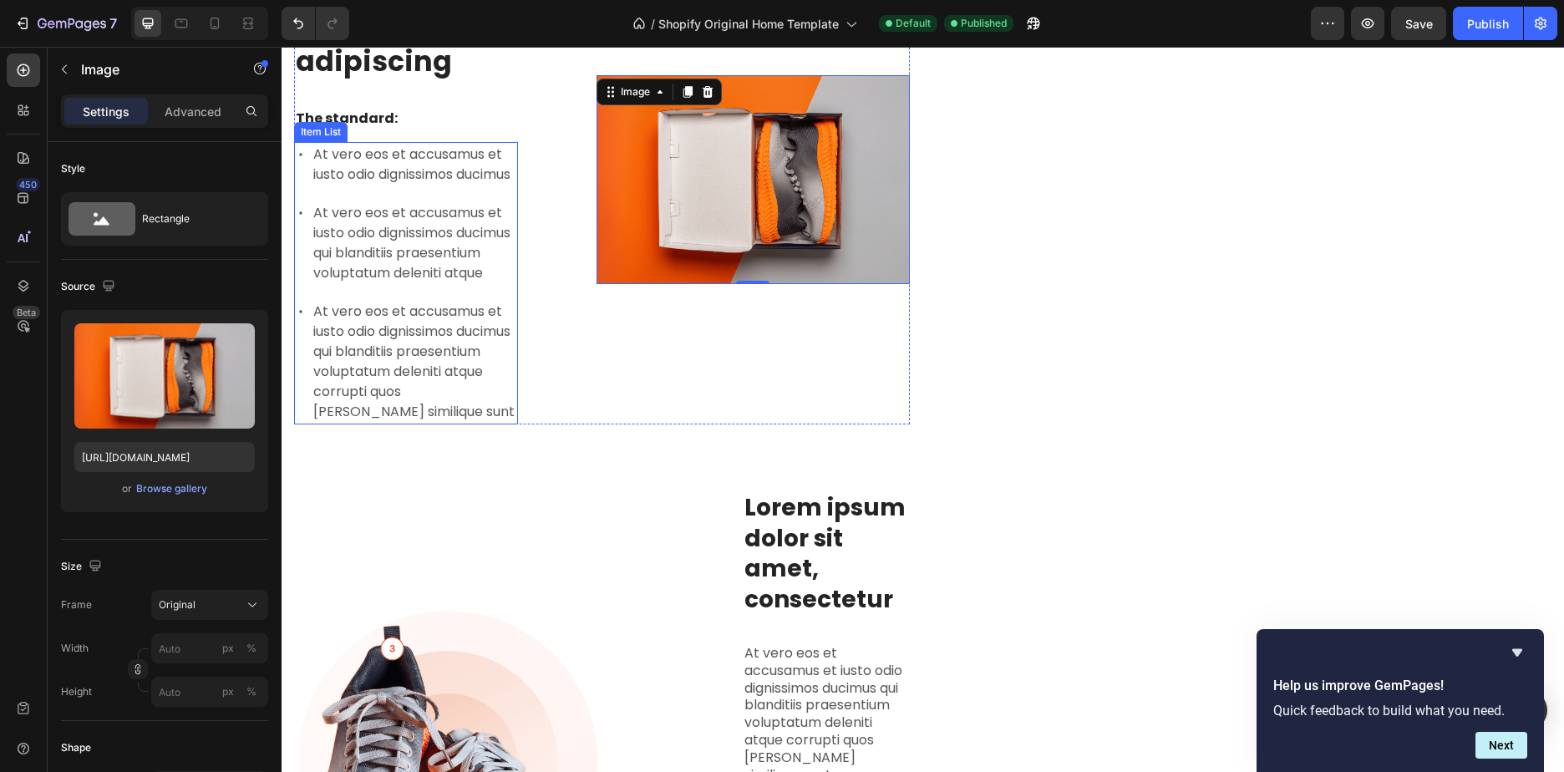
click at [442, 382] on p "At vero eos et accusamus et iusto odio dignissimos ducimus qui blanditiis praes…" at bounding box center [414, 362] width 202 height 120
click at [753, 266] on img at bounding box center [752, 179] width 313 height 209
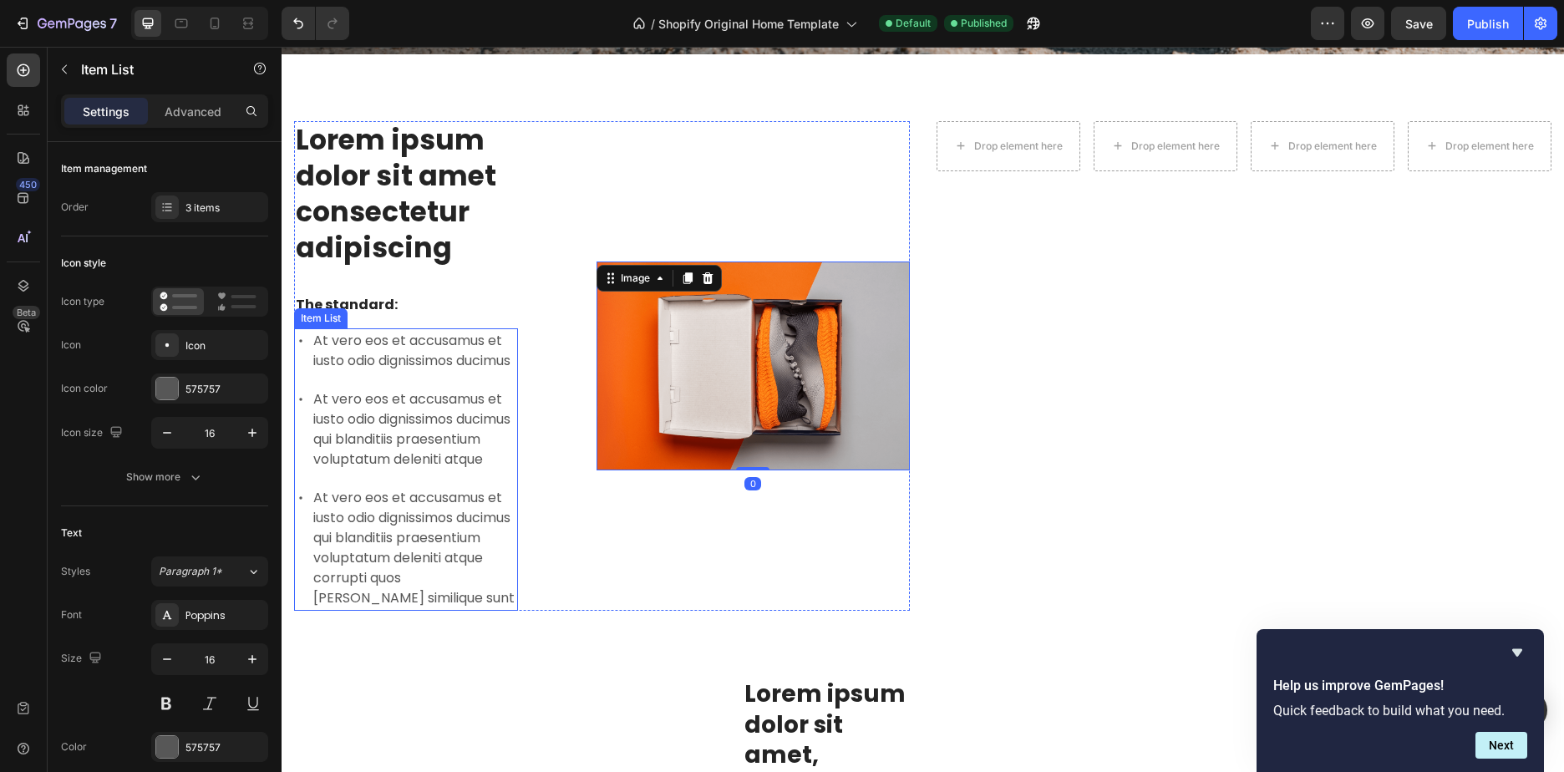
scroll to position [752, 0]
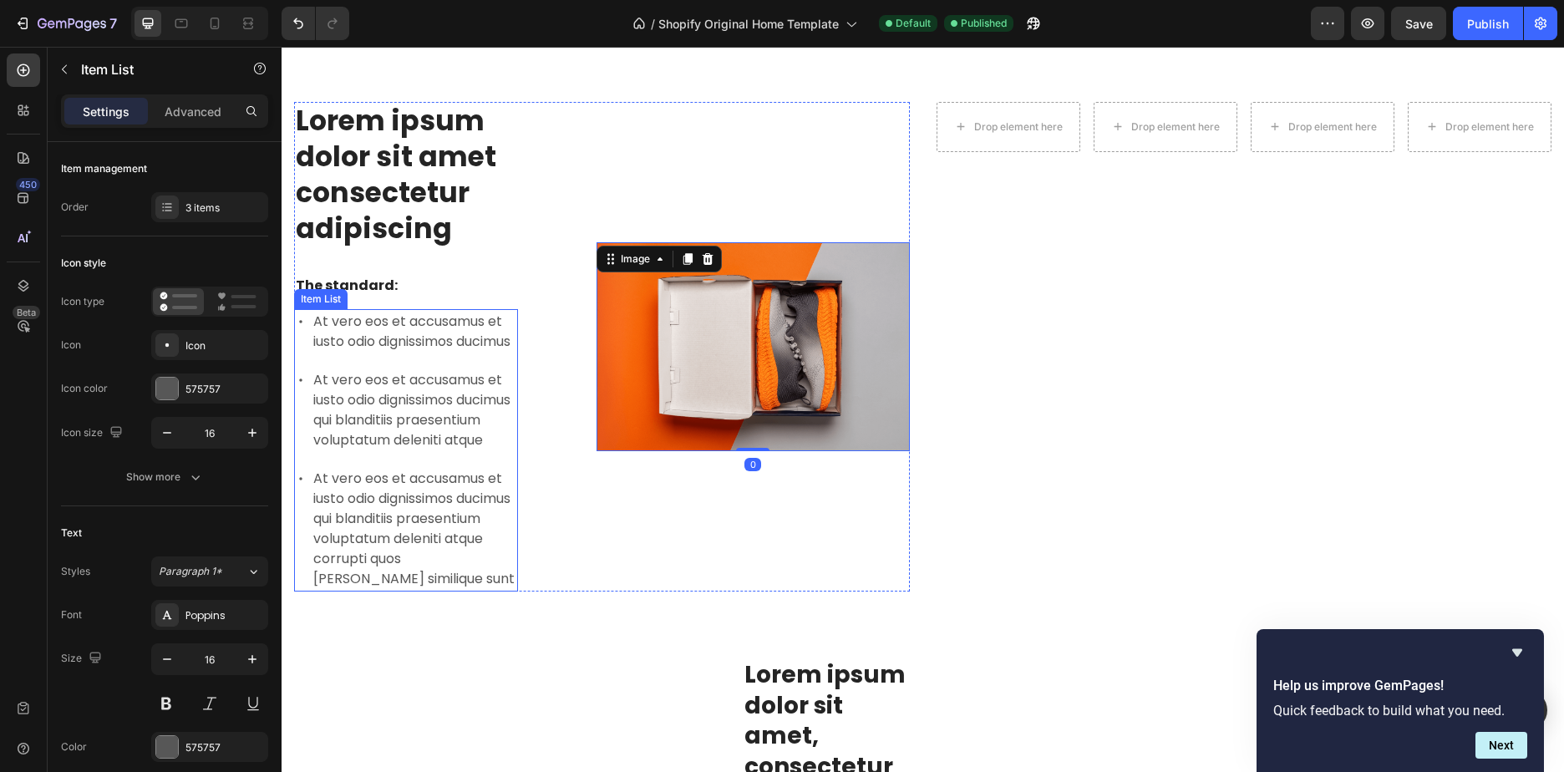
click at [377, 416] on div "At vero eos et accusamus et iusto odio dignissimos ducimus qui blanditiis praes…" at bounding box center [414, 409] width 207 height 85
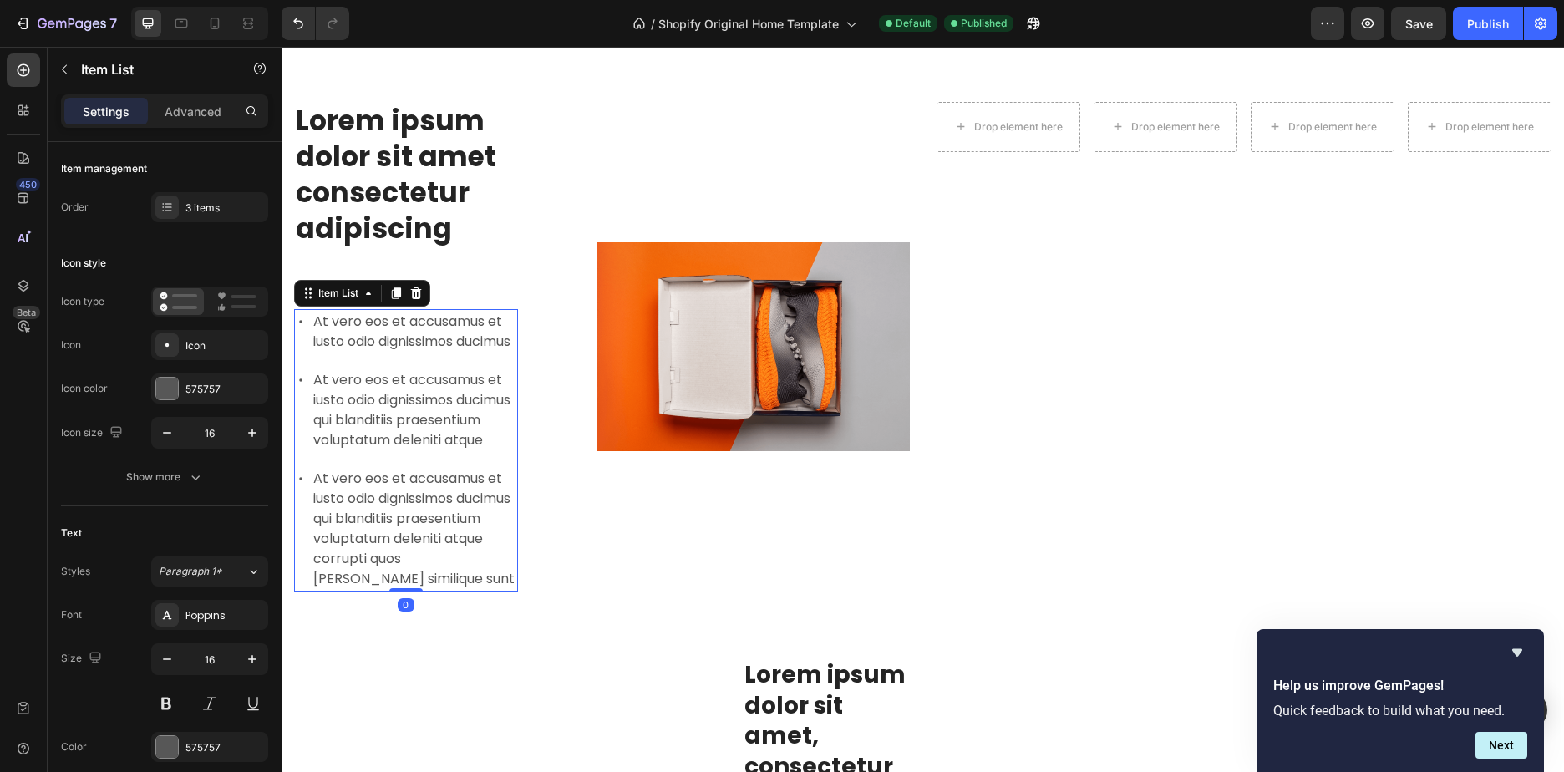
click at [418, 337] on p "At vero eos et accusamus et iusto odio dignissimos ducimus" at bounding box center [414, 332] width 202 height 40
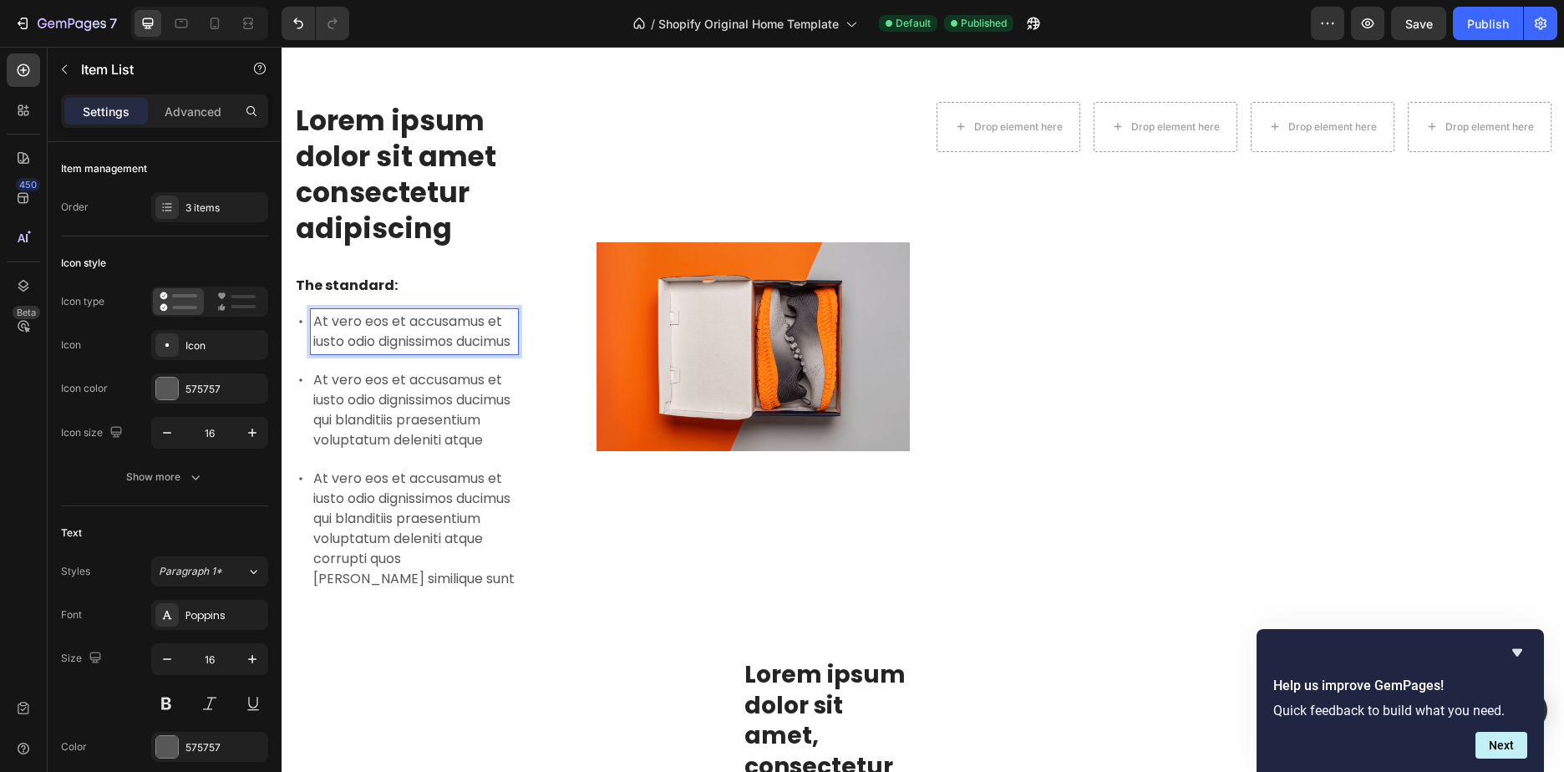
click at [391, 419] on p "At vero eos et accusamus et iusto odio dignissimos ducimus qui blanditiis praes…" at bounding box center [414, 410] width 202 height 80
click at [387, 504] on div "At vero eos et accusamus et iusto odio dignissimos ducimus At vero eos et accus…" at bounding box center [406, 450] width 224 height 282
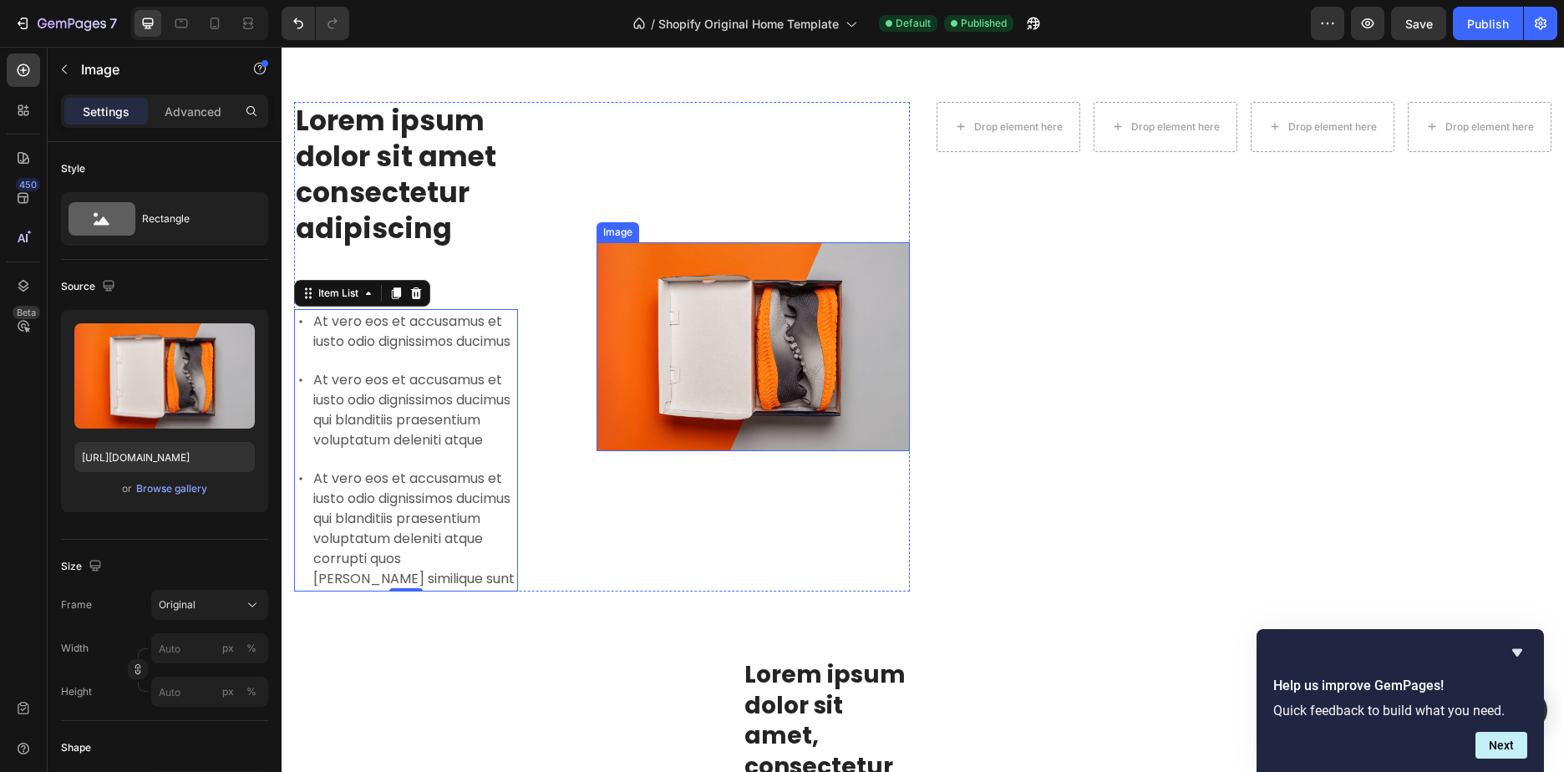
click at [802, 337] on img at bounding box center [752, 346] width 313 height 209
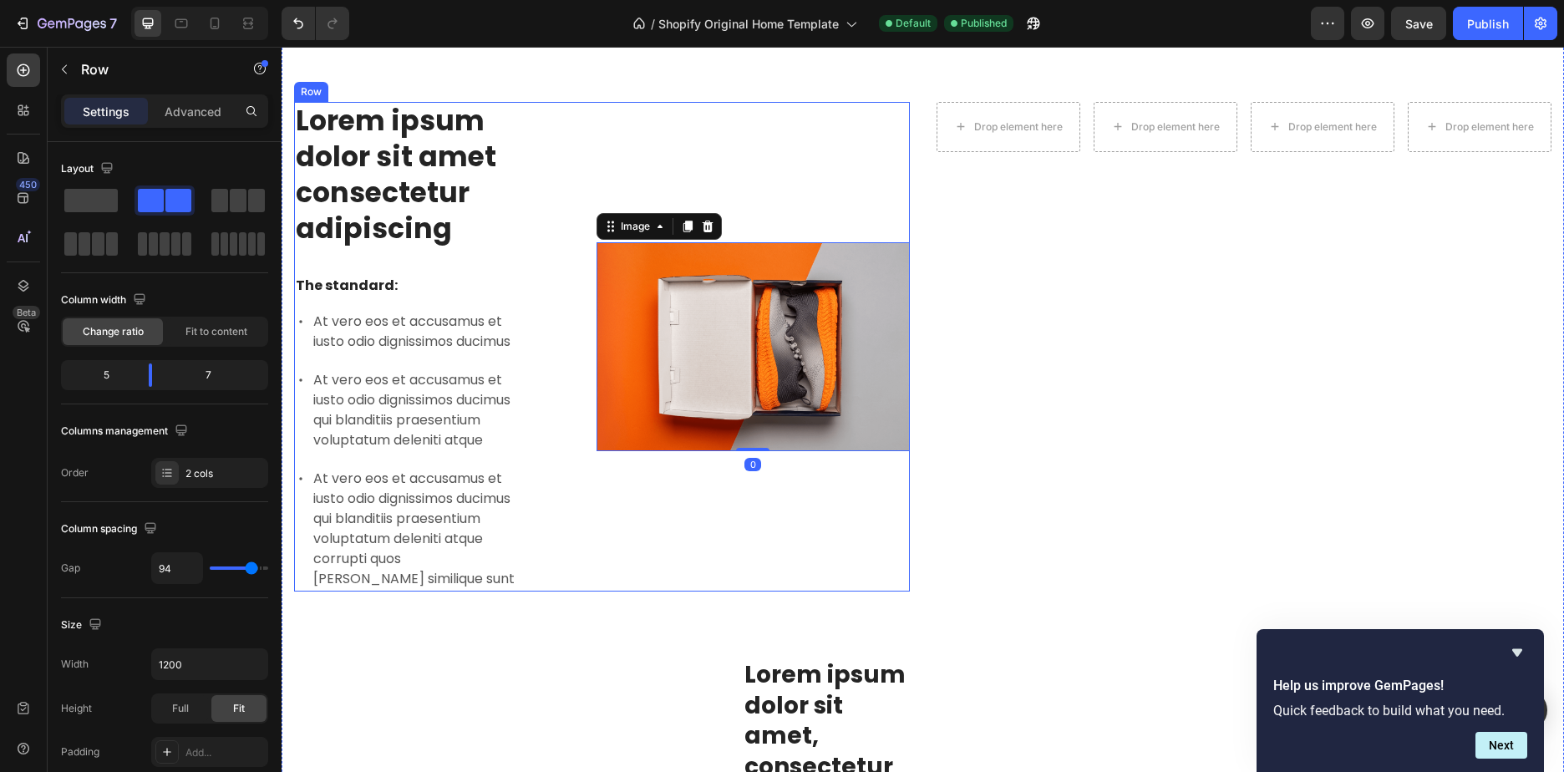
click at [712, 531] on div "Image 0" at bounding box center [752, 346] width 313 height 489
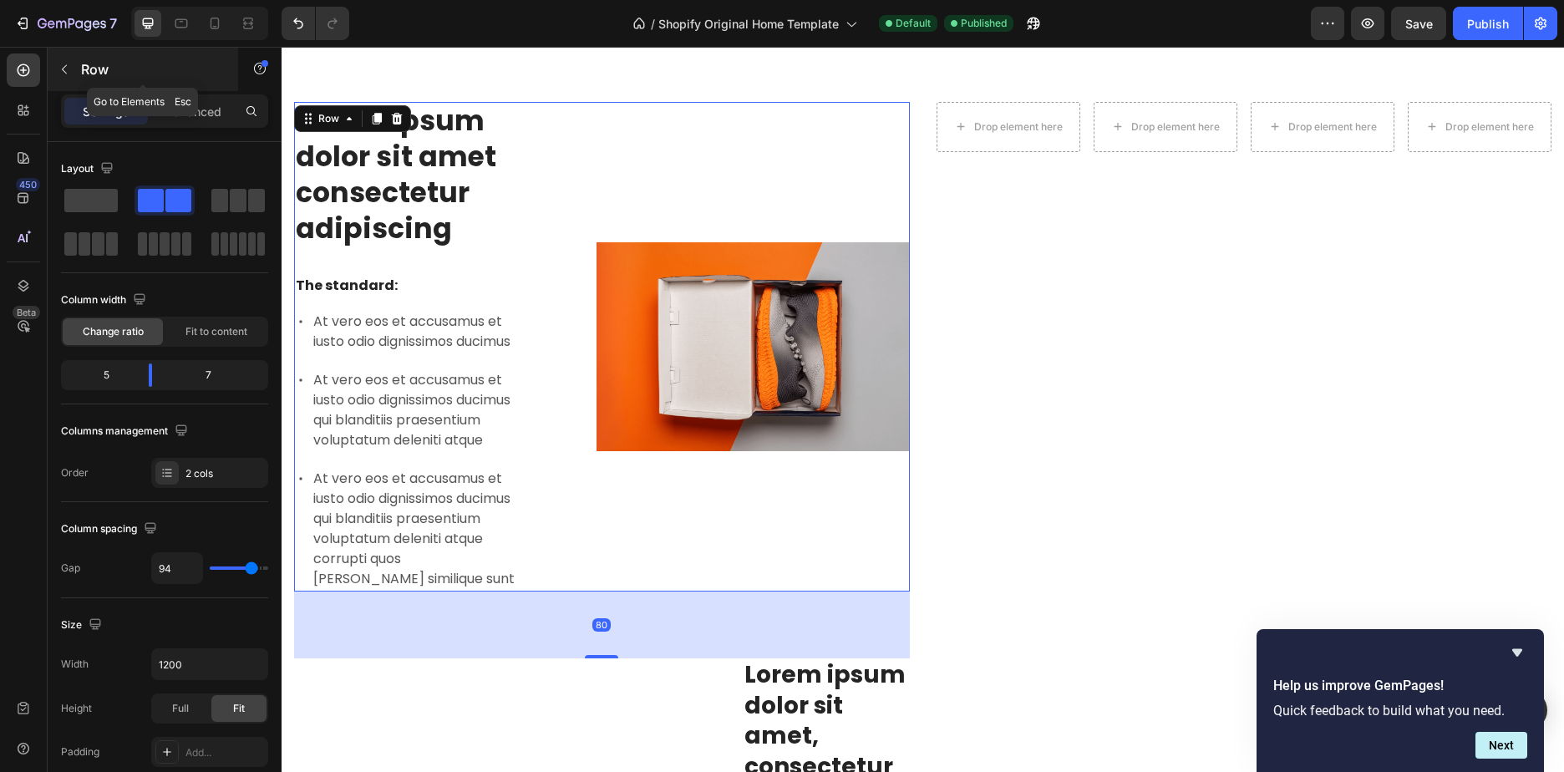
click at [58, 75] on icon "button" at bounding box center [64, 69] width 13 height 13
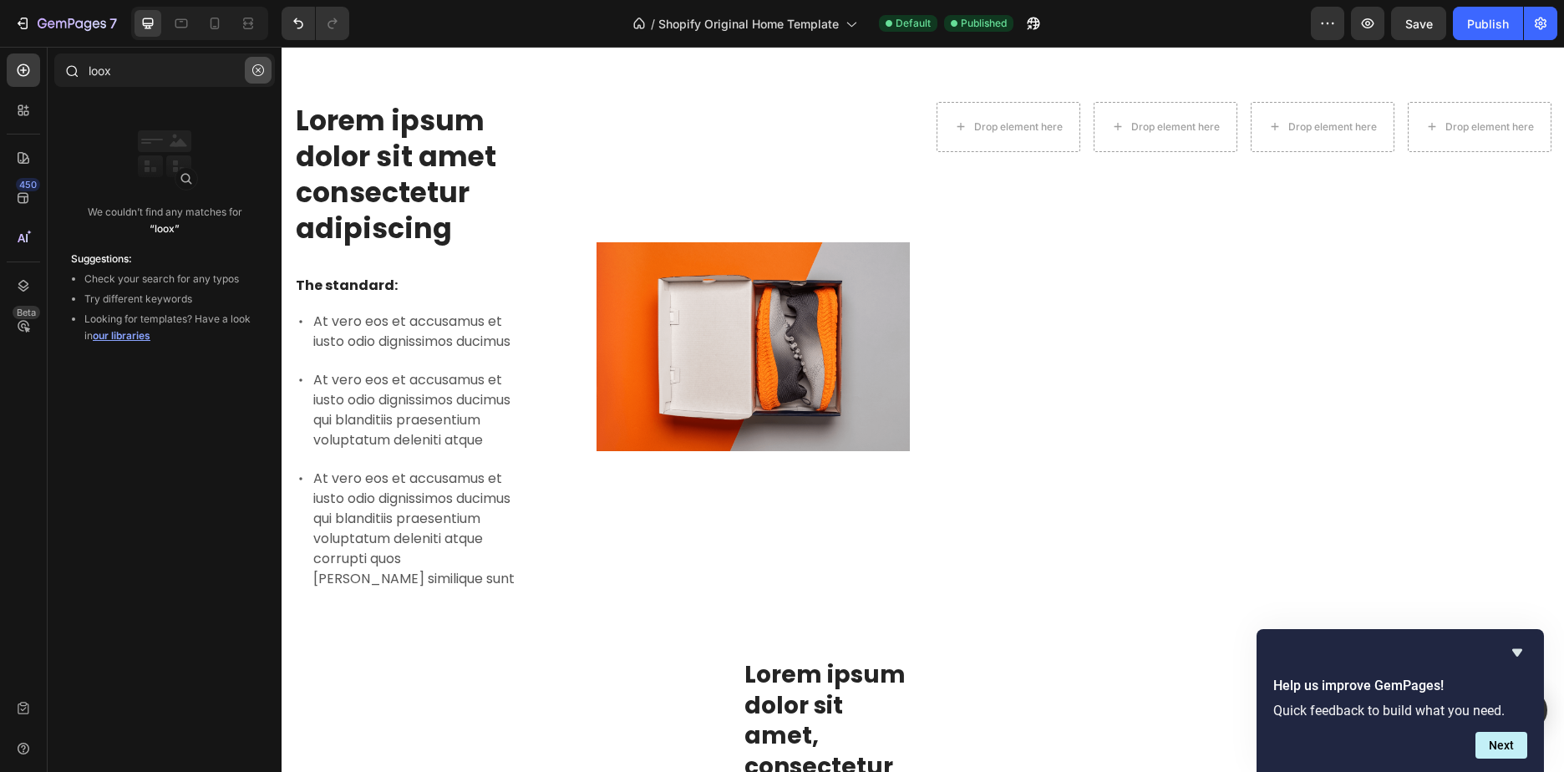
click at [249, 73] on button "button" at bounding box center [258, 70] width 27 height 27
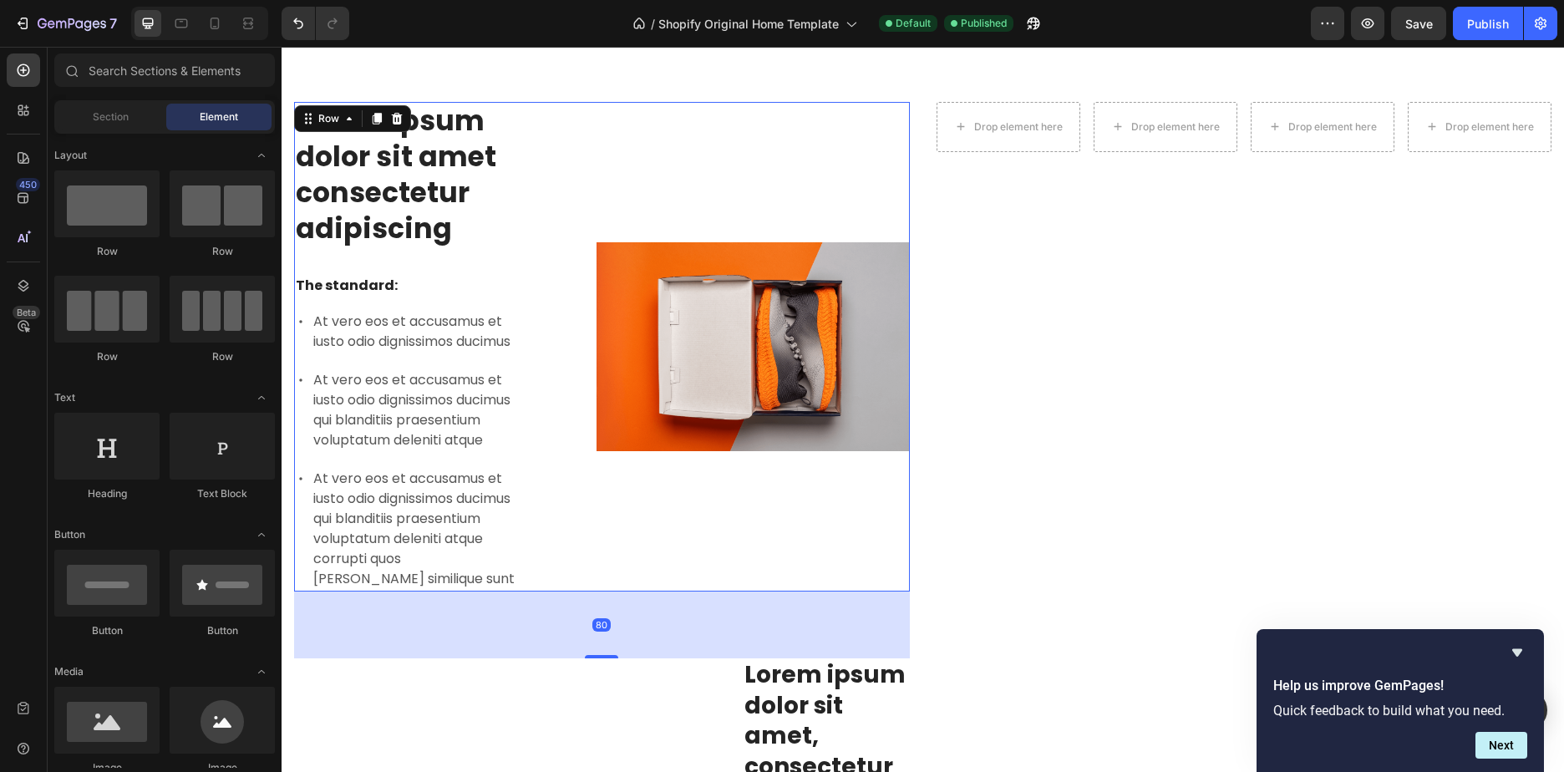
click at [551, 213] on div "Lorem ipsum dolor sit amet consectetur adipiscing Heading The standard: Text Bl…" at bounding box center [602, 346] width 616 height 489
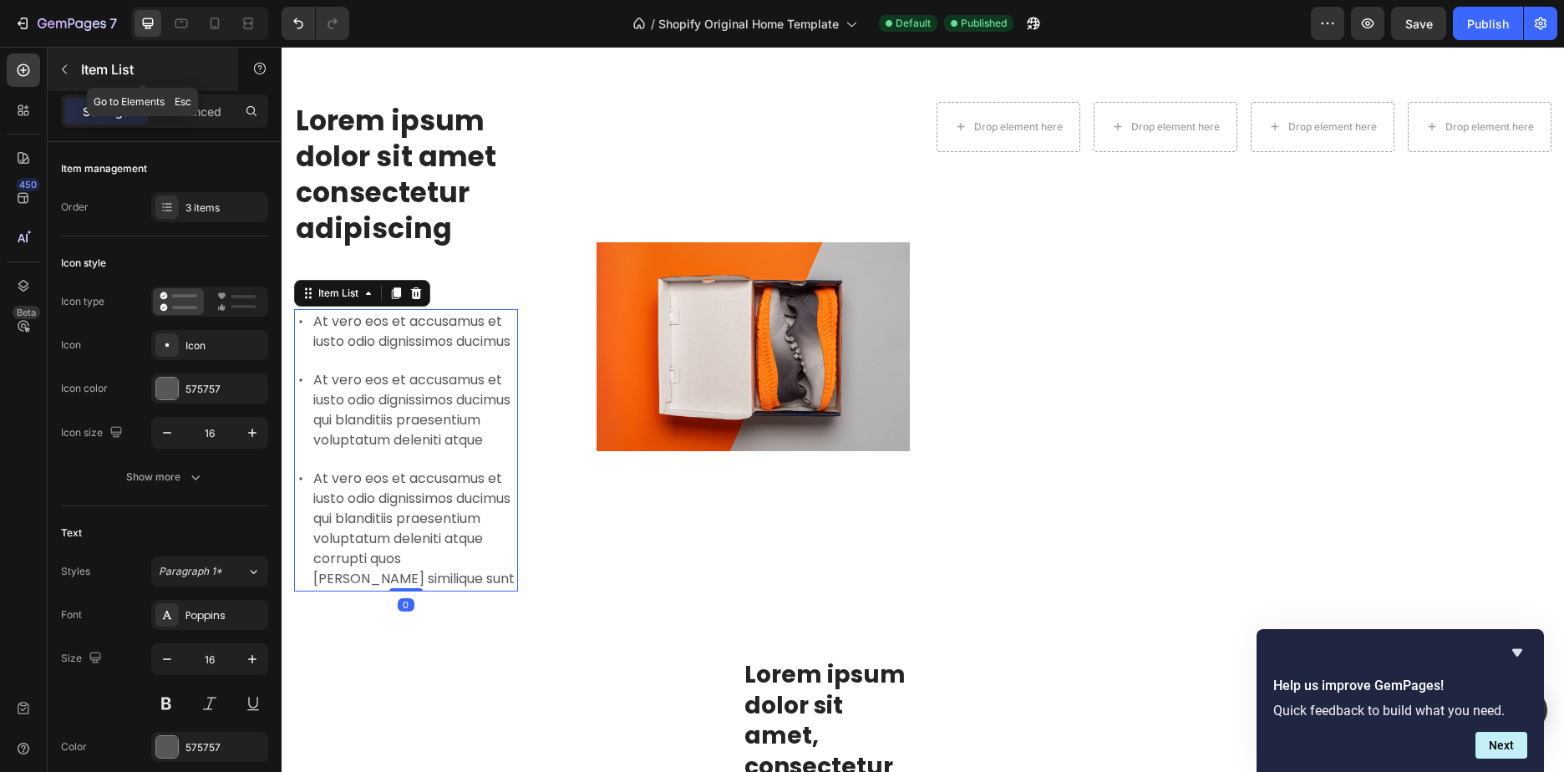
click at [77, 67] on div "Item List" at bounding box center [143, 69] width 190 height 43
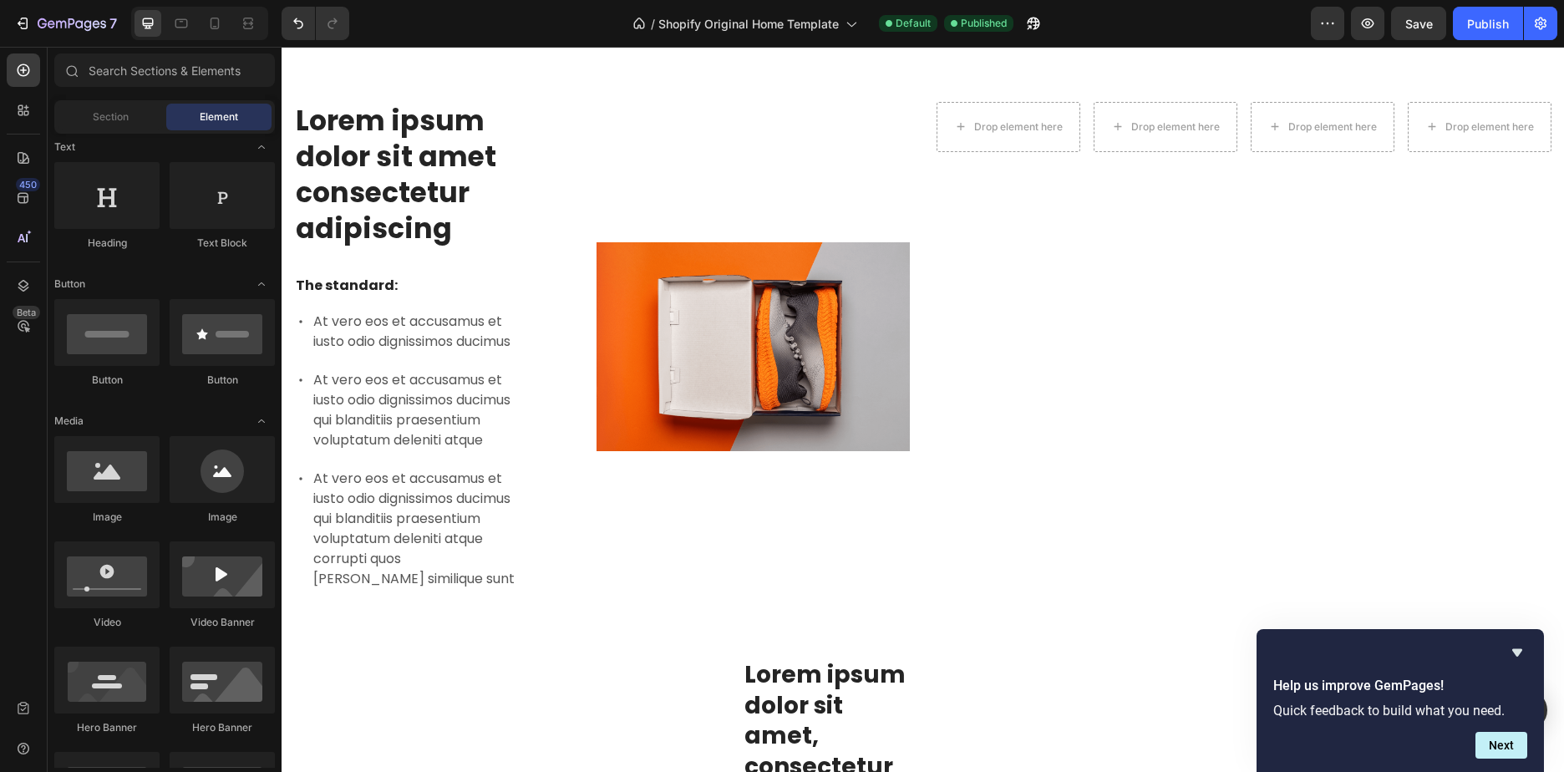
scroll to position [0, 0]
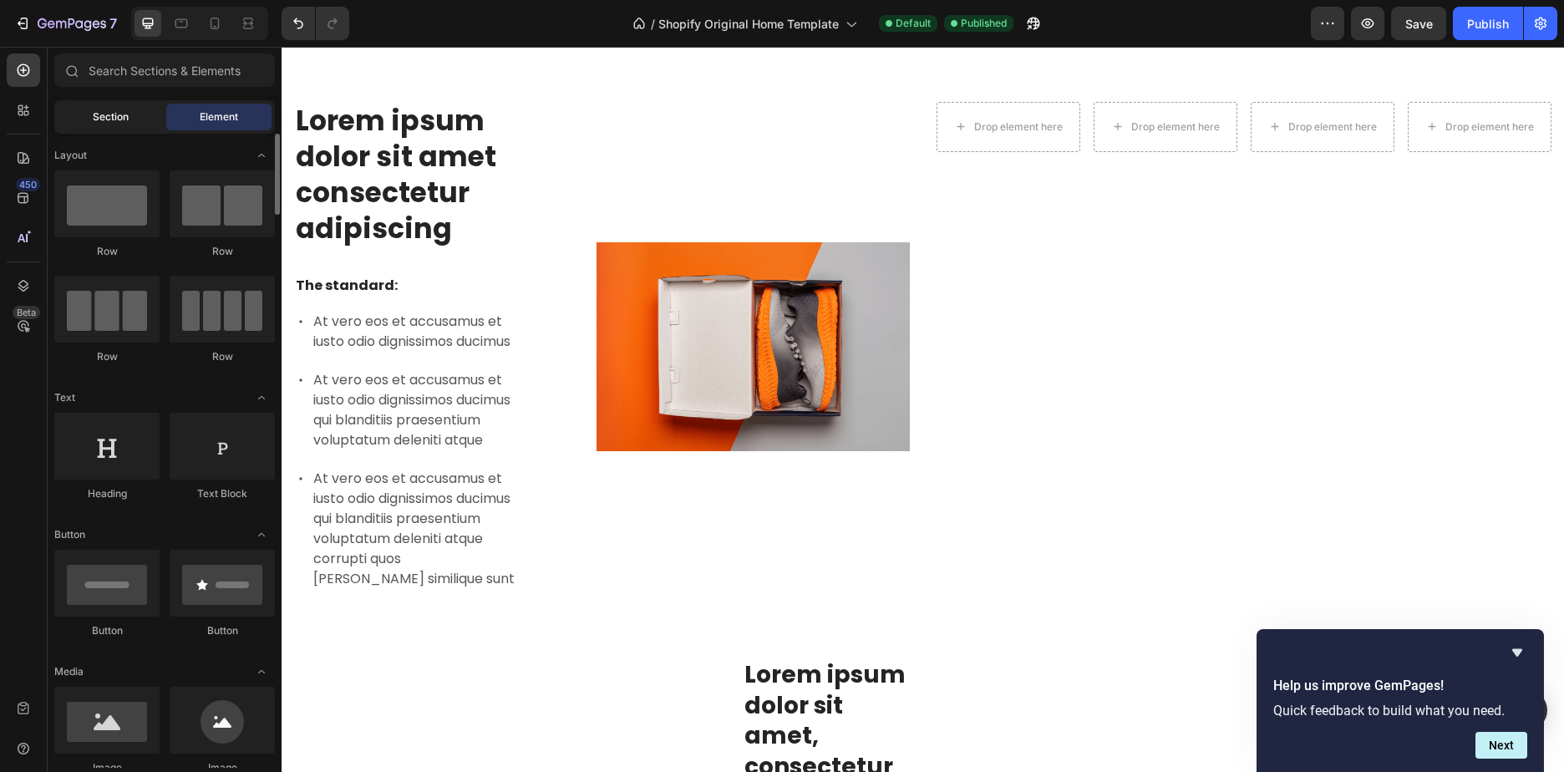
click at [108, 114] on span "Section" at bounding box center [111, 116] width 36 height 15
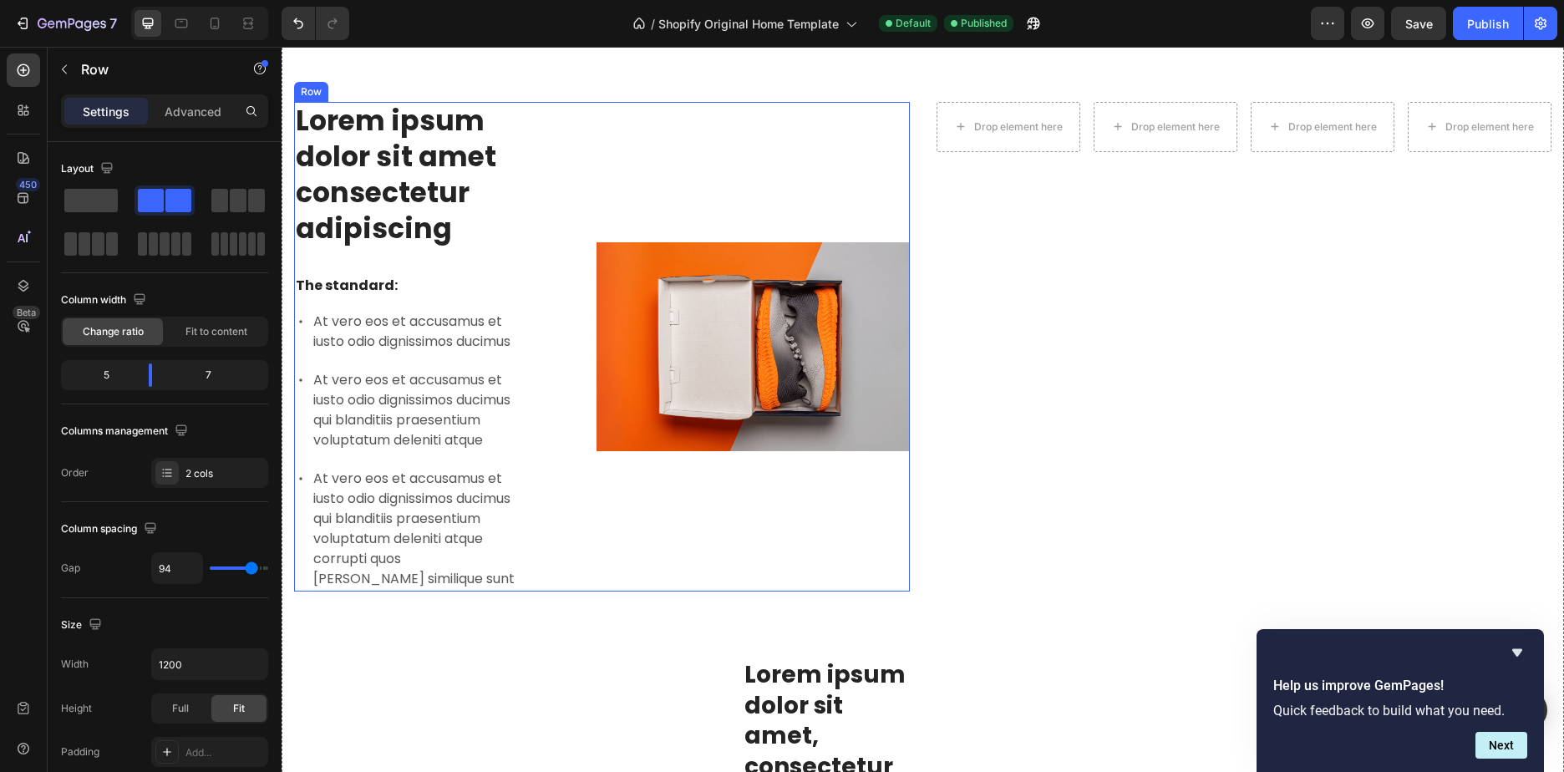
click at [529, 225] on div "Lorem ipsum dolor sit amet consectetur adipiscing Heading The standard: Text Bl…" at bounding box center [602, 346] width 616 height 489
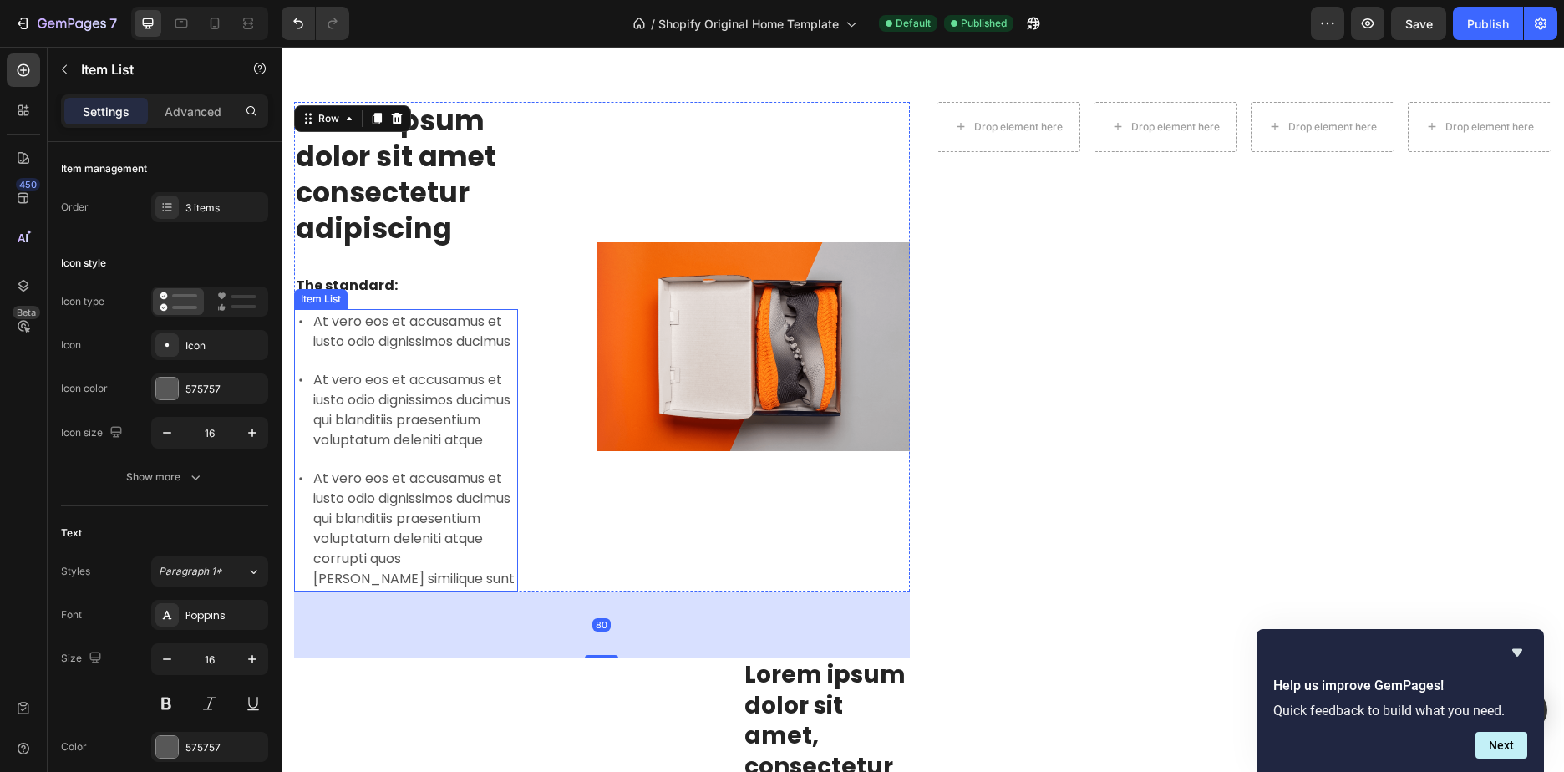
click at [420, 332] on p "At vero eos et accusamus et iusto odio dignissimos ducimus" at bounding box center [414, 332] width 202 height 40
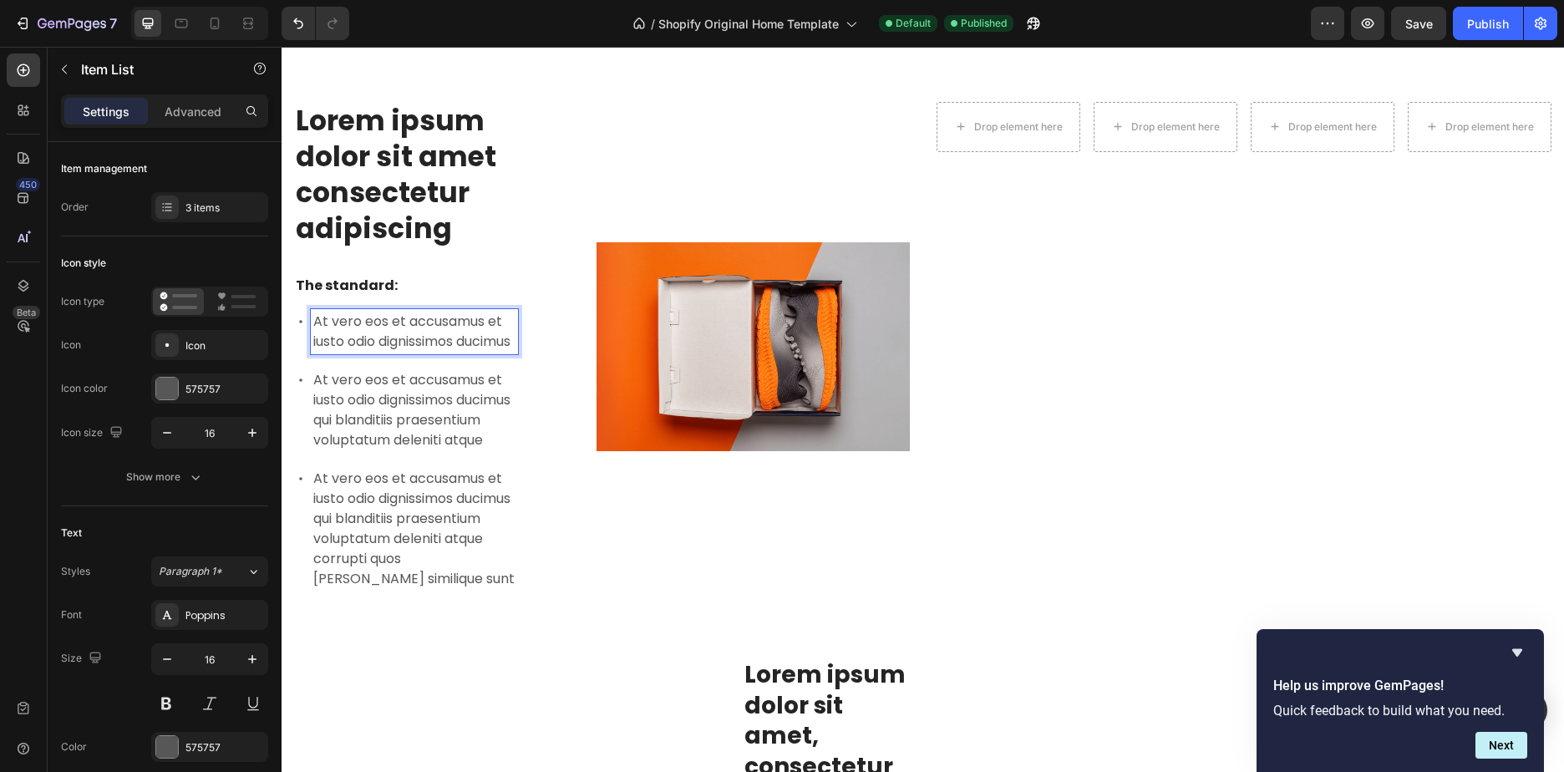
drag, startPoint x: 373, startPoint y: 338, endPoint x: 447, endPoint y: 337, distance: 73.5
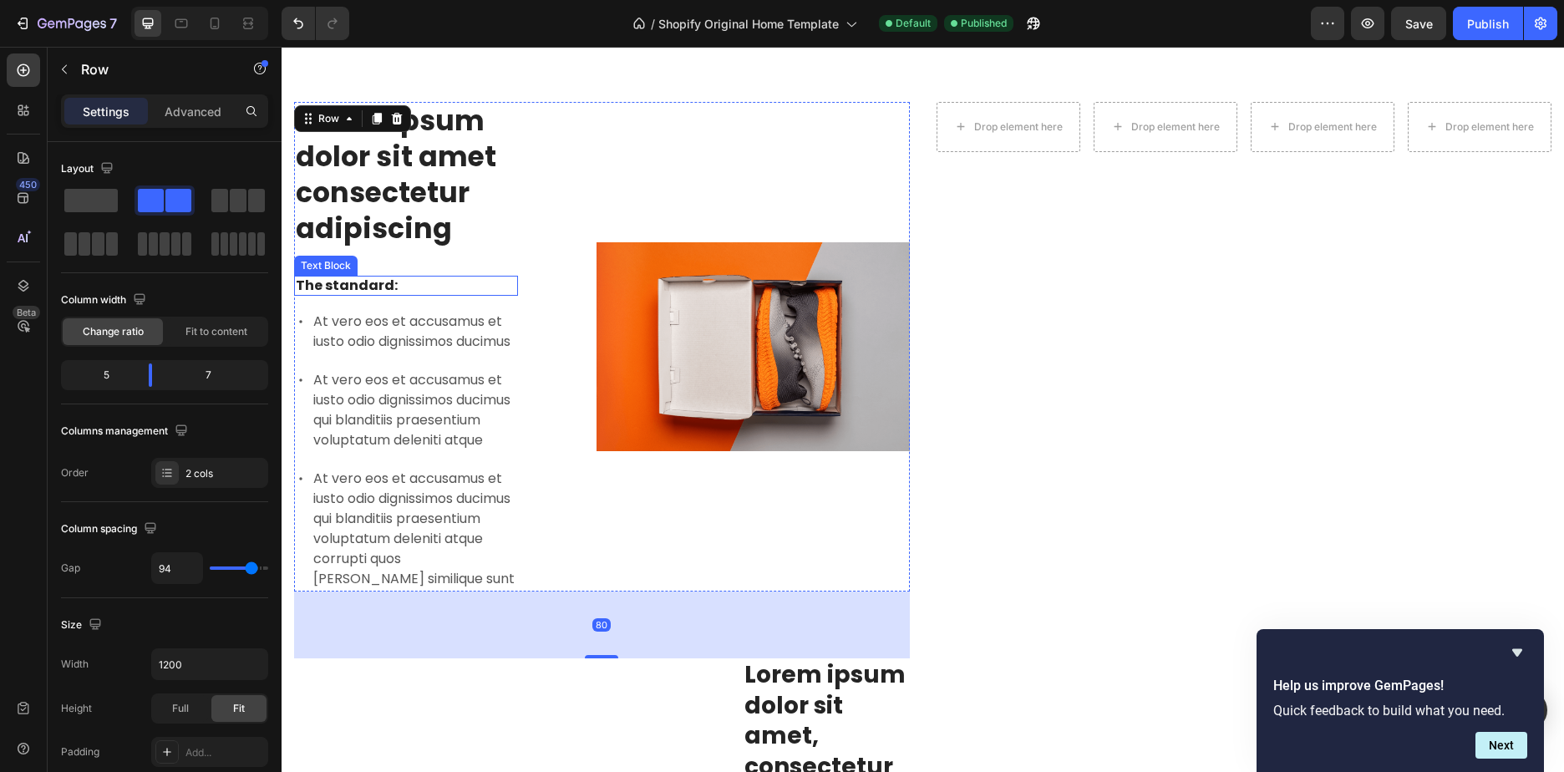
click at [373, 333] on p "At vero eos et accusamus et iusto odio dignissimos ducimus" at bounding box center [414, 332] width 202 height 40
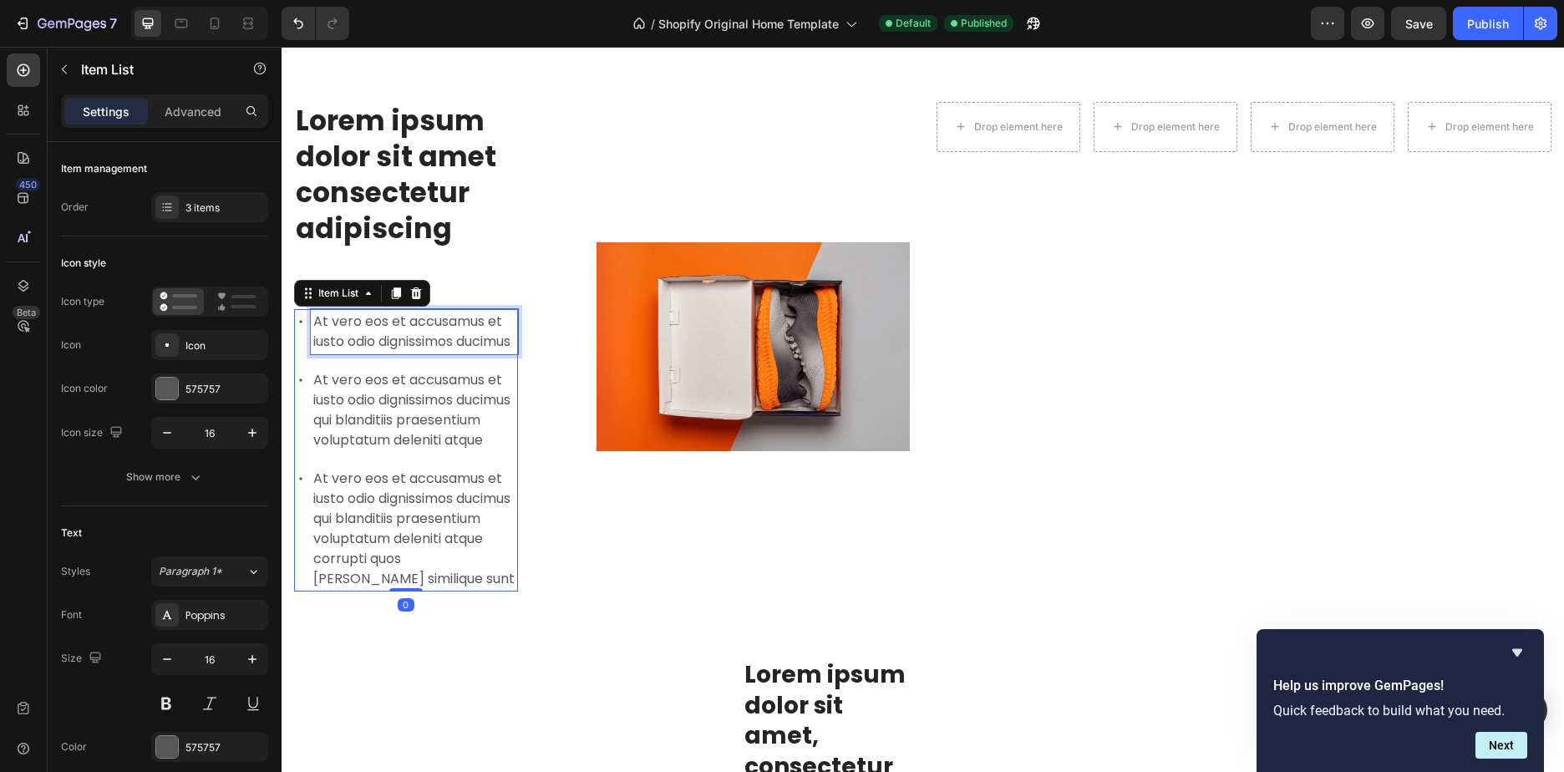
drag, startPoint x: 405, startPoint y: 333, endPoint x: 429, endPoint y: 338, distance: 24.7
click at [429, 338] on p "At vero eos et accusamus et iusto odio dignissimos ducimus" at bounding box center [414, 332] width 202 height 40
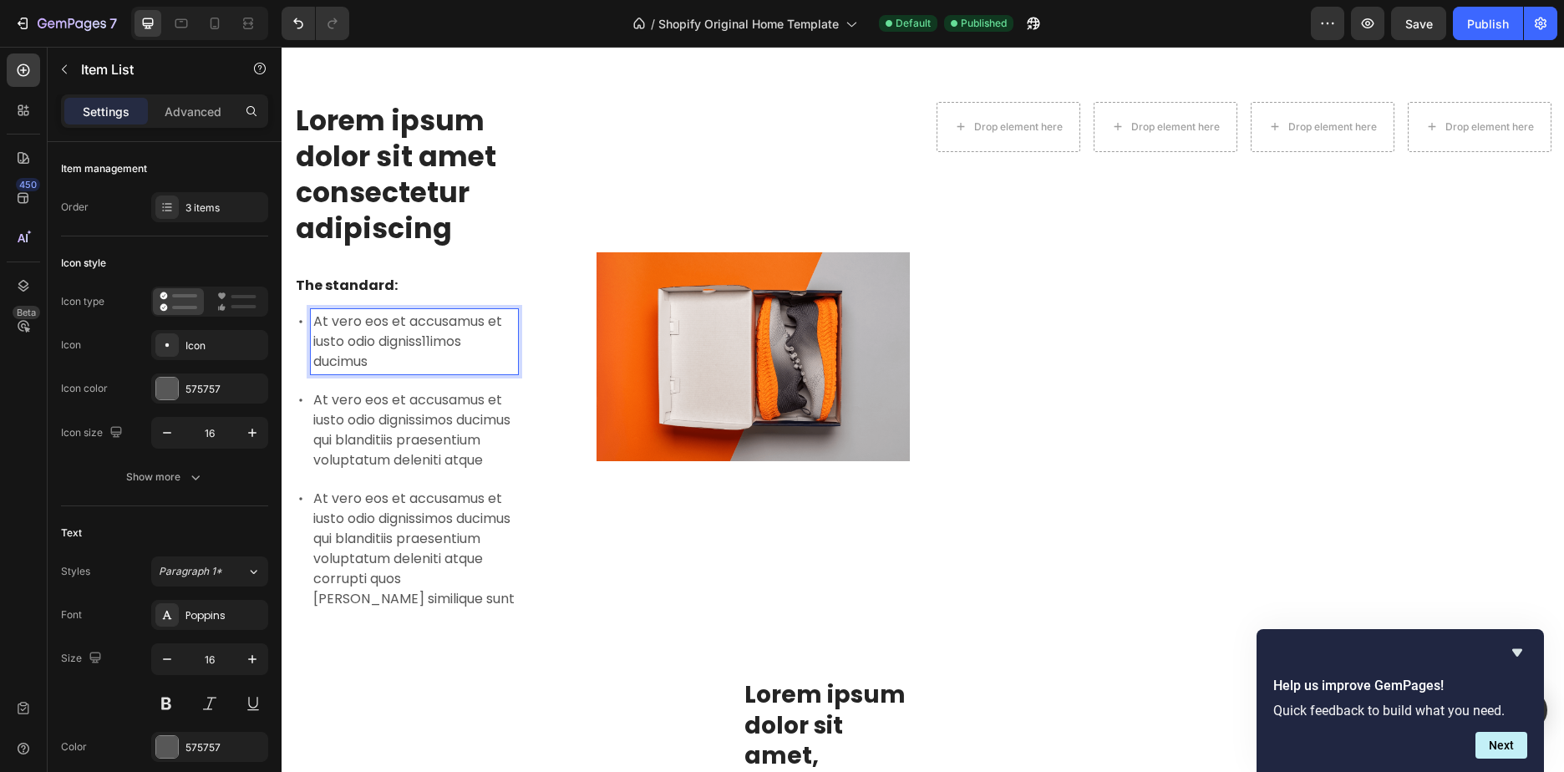
click at [460, 353] on p "At vero eos et accusamus et iusto odio digniss11imos ducimus" at bounding box center [414, 342] width 202 height 60
click at [575, 426] on div "Lorem ipsum dolor sit amet consectetur adipiscing Heading The standard: Text Bl…" at bounding box center [602, 356] width 616 height 509
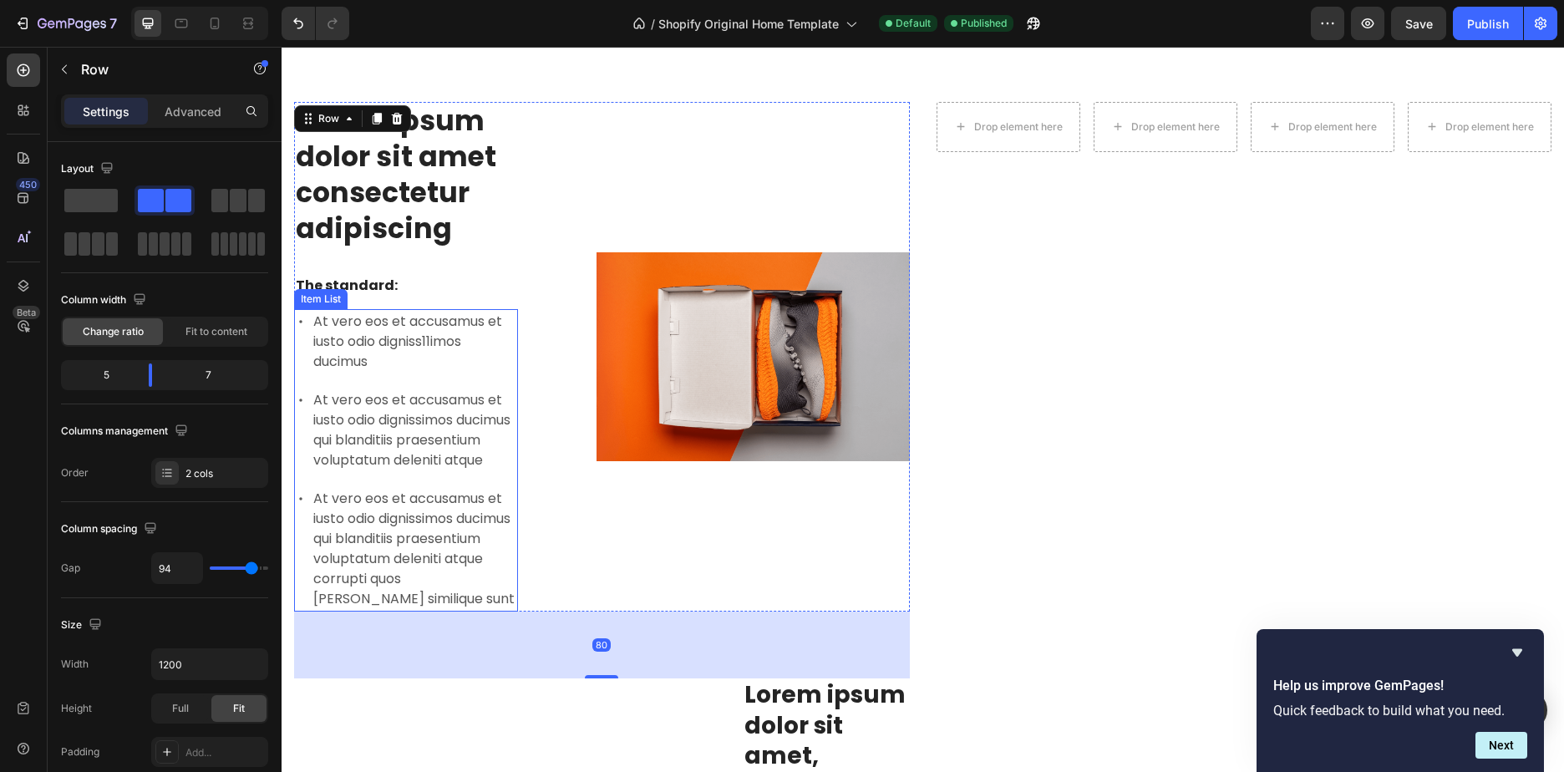
click at [424, 436] on p "At vero eos et accusamus et iusto odio dignissimos ducimus qui blanditiis praes…" at bounding box center [414, 430] width 202 height 80
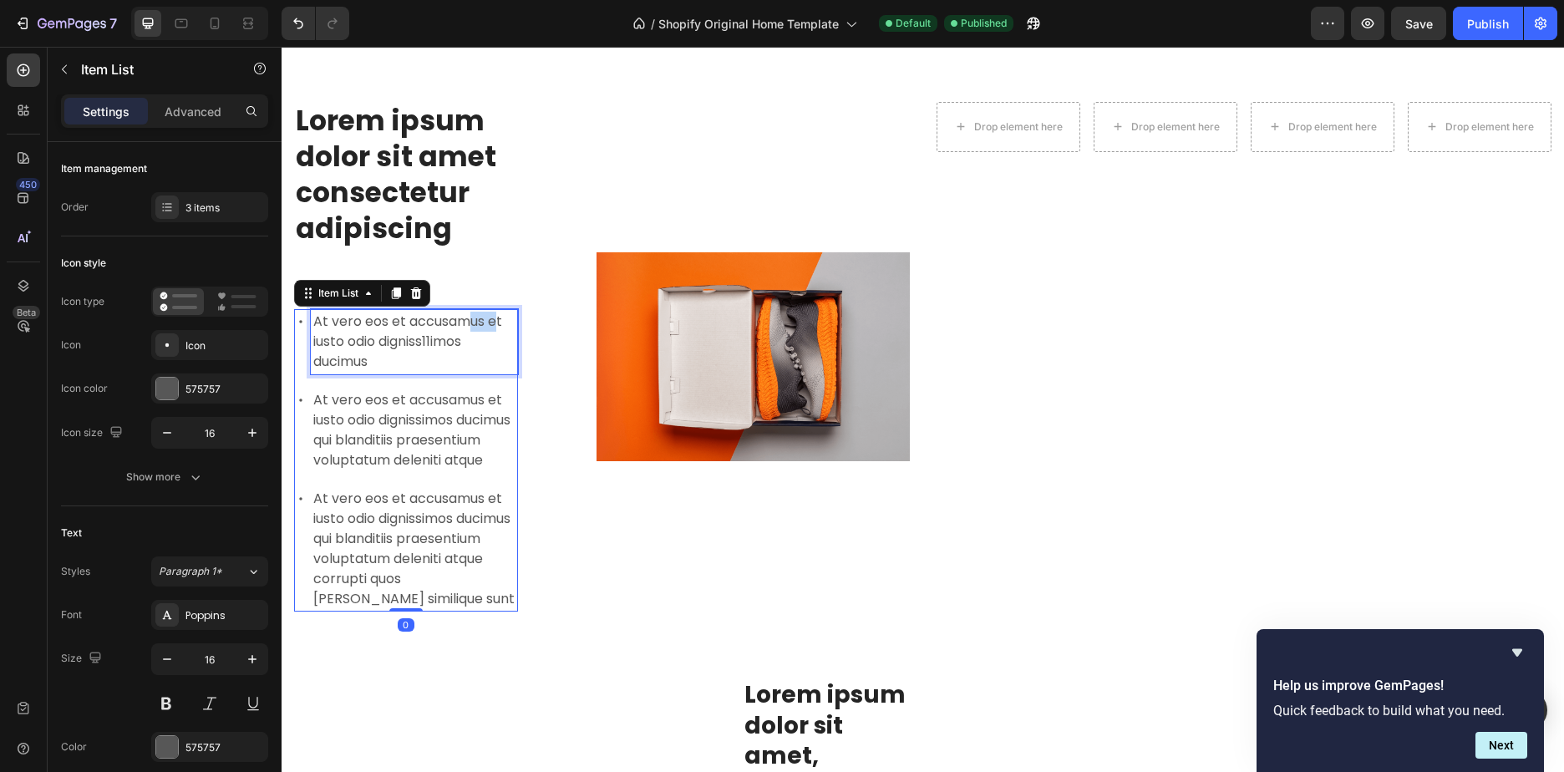
drag, startPoint x: 468, startPoint y: 329, endPoint x: 496, endPoint y: 325, distance: 28.7
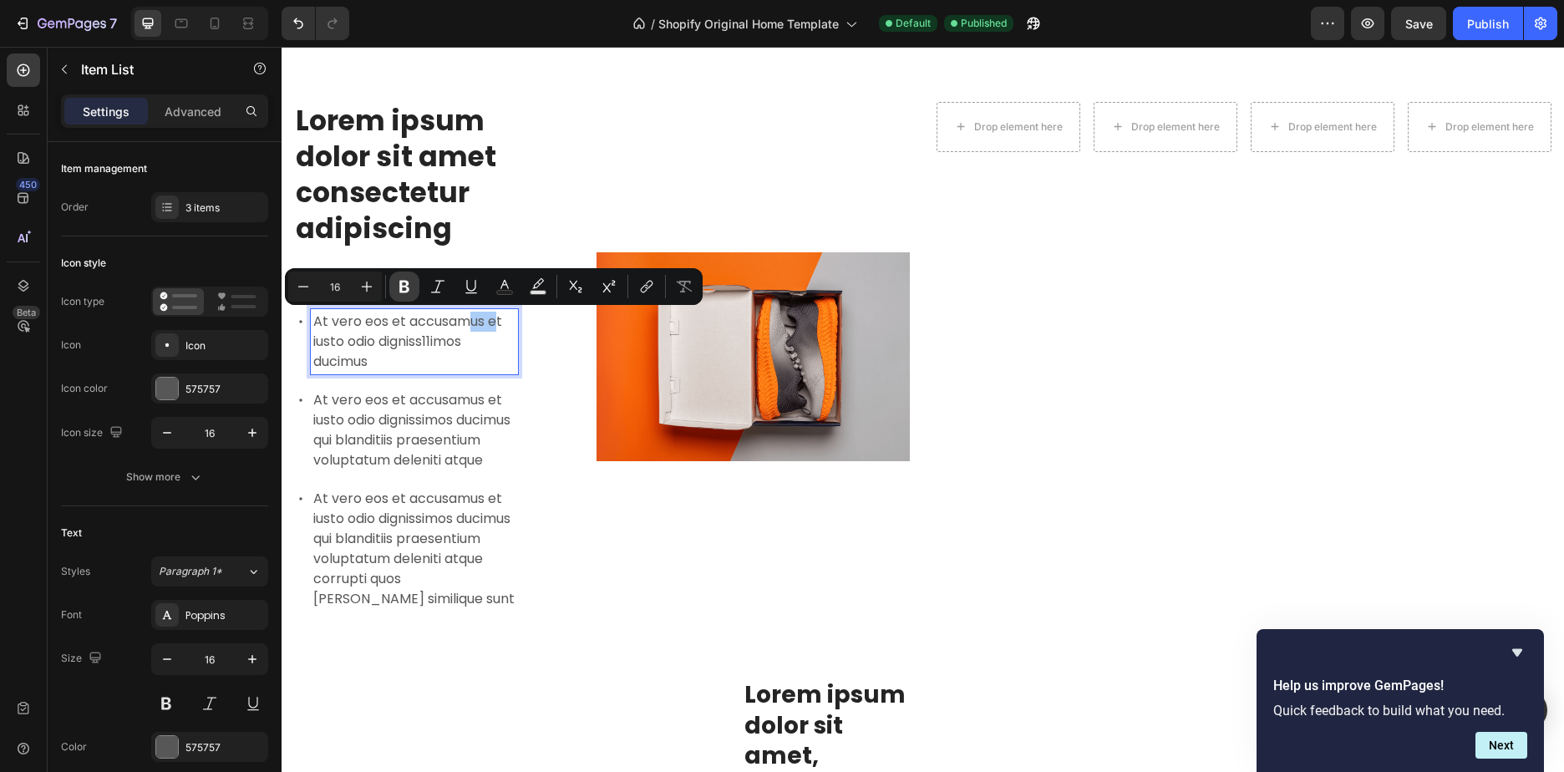
click at [398, 276] on button "Bold" at bounding box center [404, 286] width 30 height 30
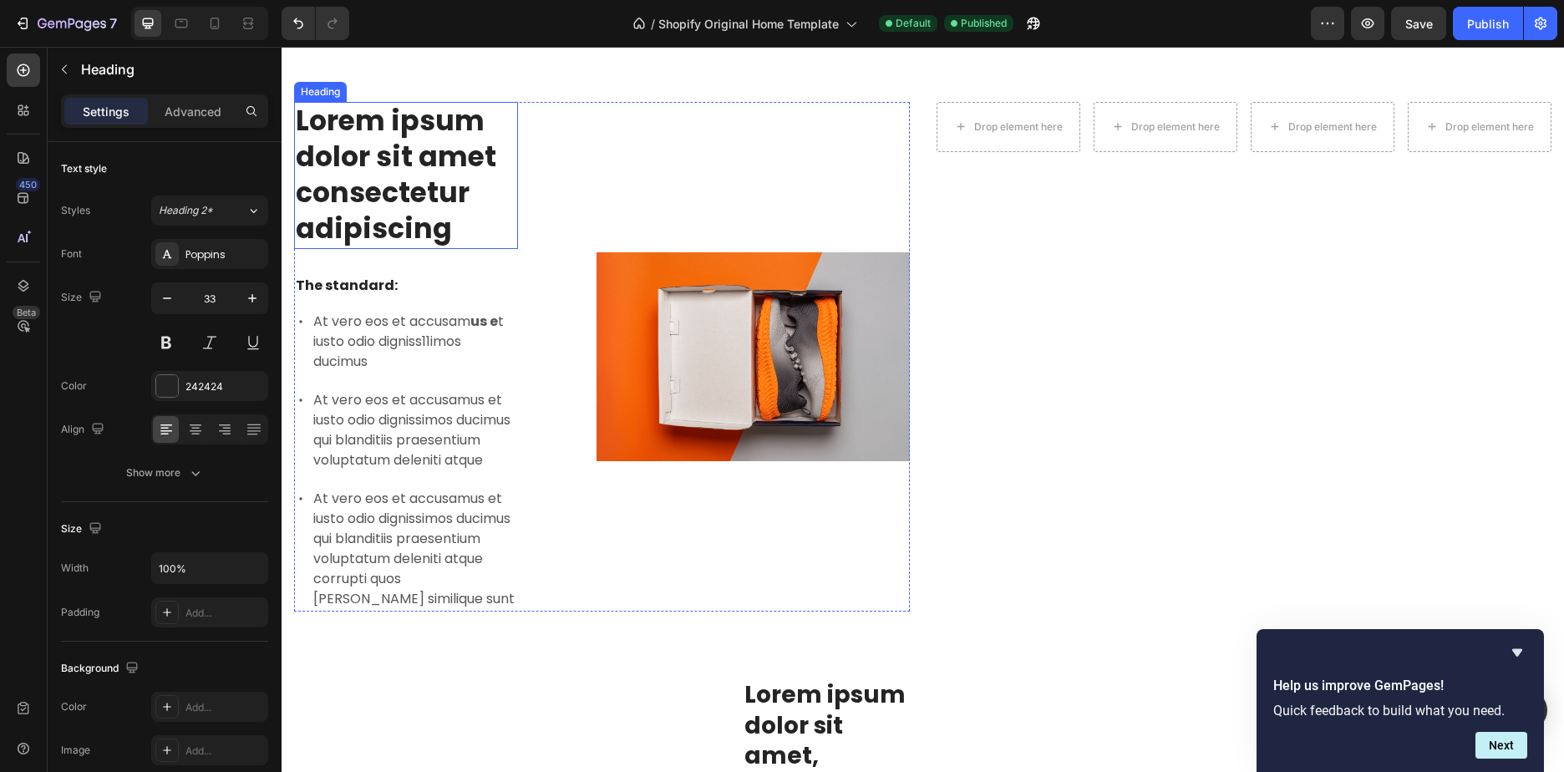
drag, startPoint x: 497, startPoint y: 215, endPoint x: 390, endPoint y: 289, distance: 129.7
click at [497, 217] on h2 "Lorem ipsum dolor sit amet consectetur adipiscing" at bounding box center [406, 175] width 224 height 147
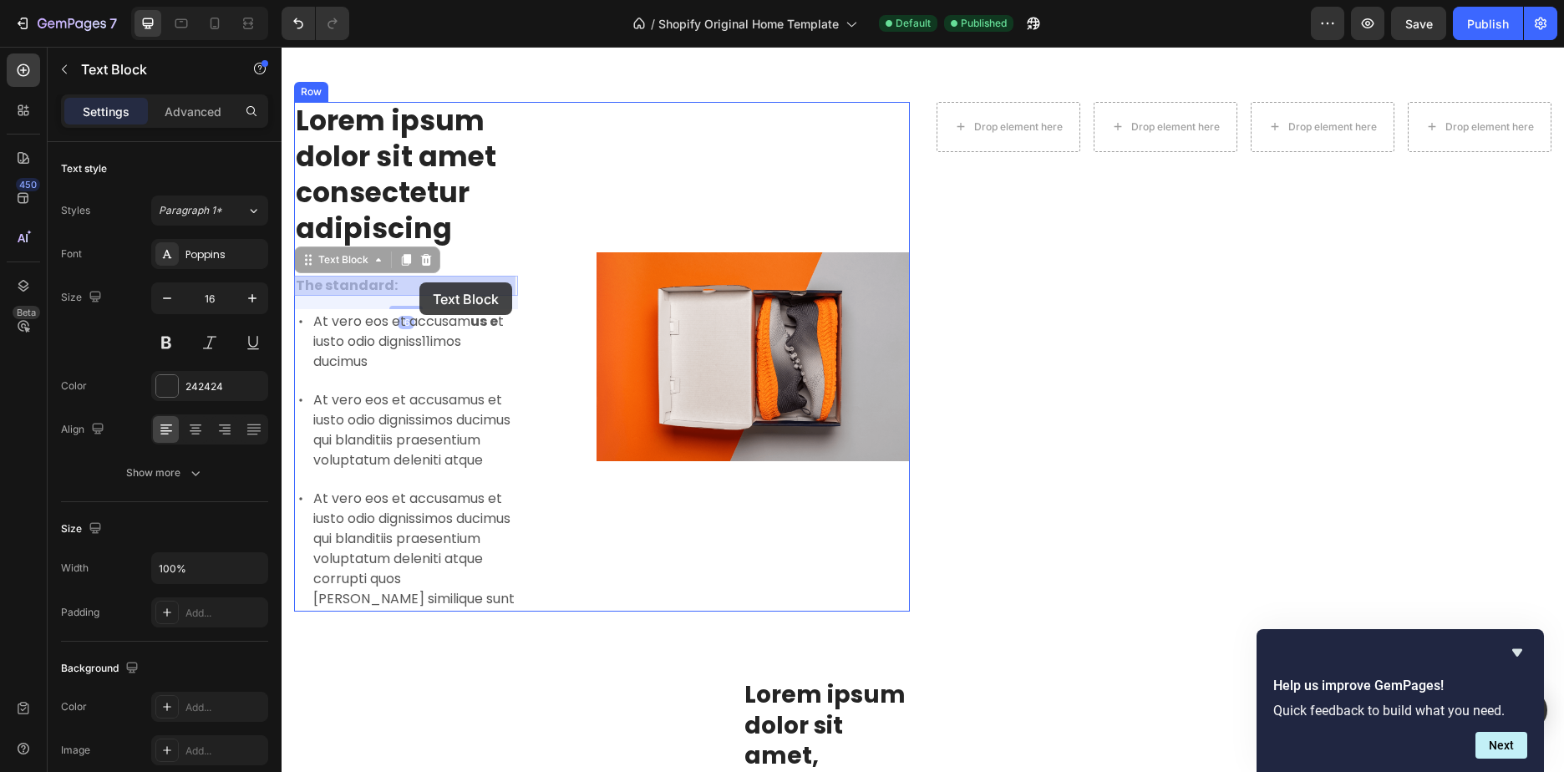
drag, startPoint x: 343, startPoint y: 285, endPoint x: 402, endPoint y: 291, distance: 58.8
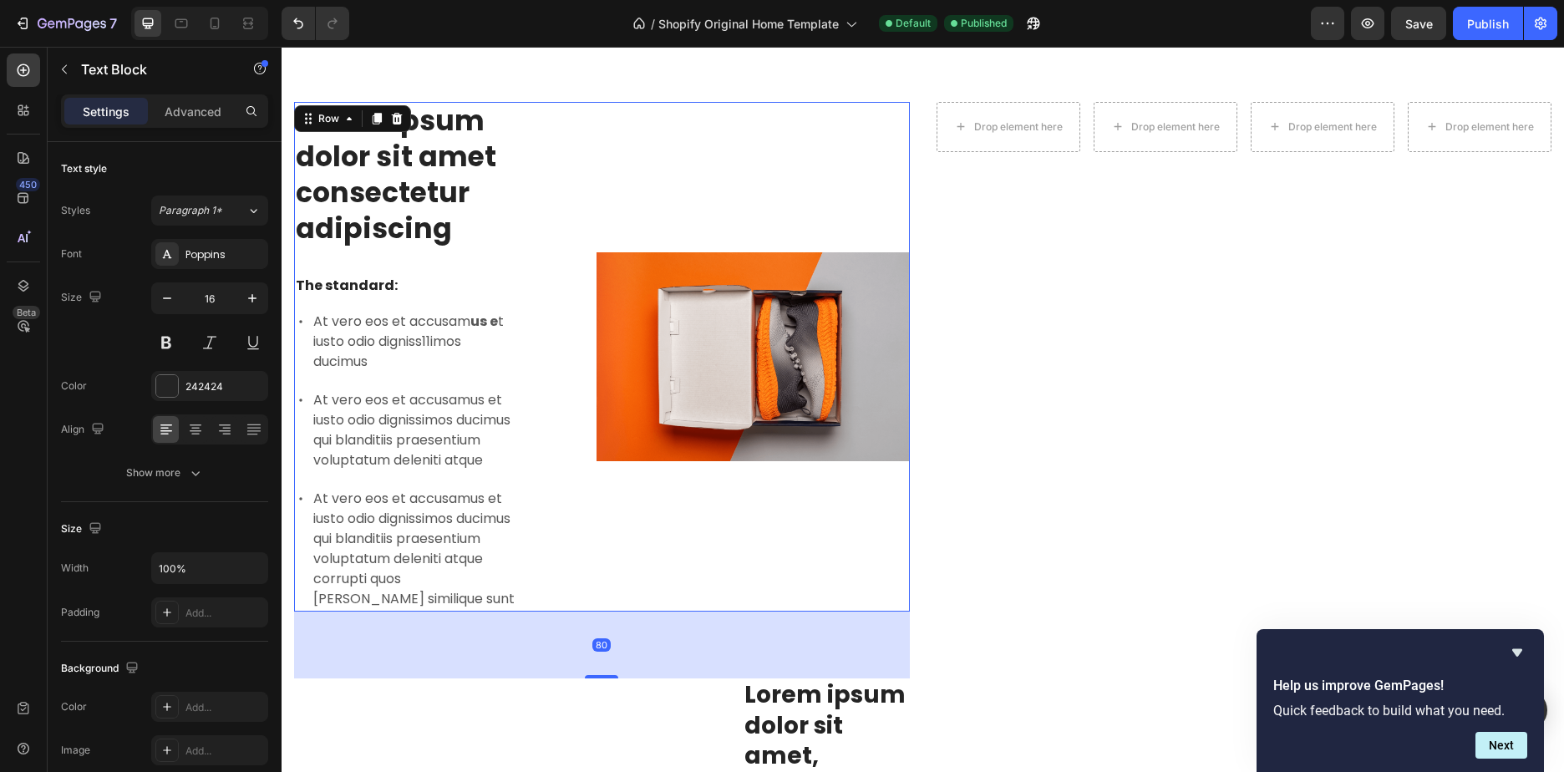
drag, startPoint x: 527, startPoint y: 236, endPoint x: 646, endPoint y: 306, distance: 137.8
click at [528, 236] on div "Lorem ipsum dolor sit amet consectetur adipiscing Heading The standard: Text Bl…" at bounding box center [602, 356] width 616 height 509
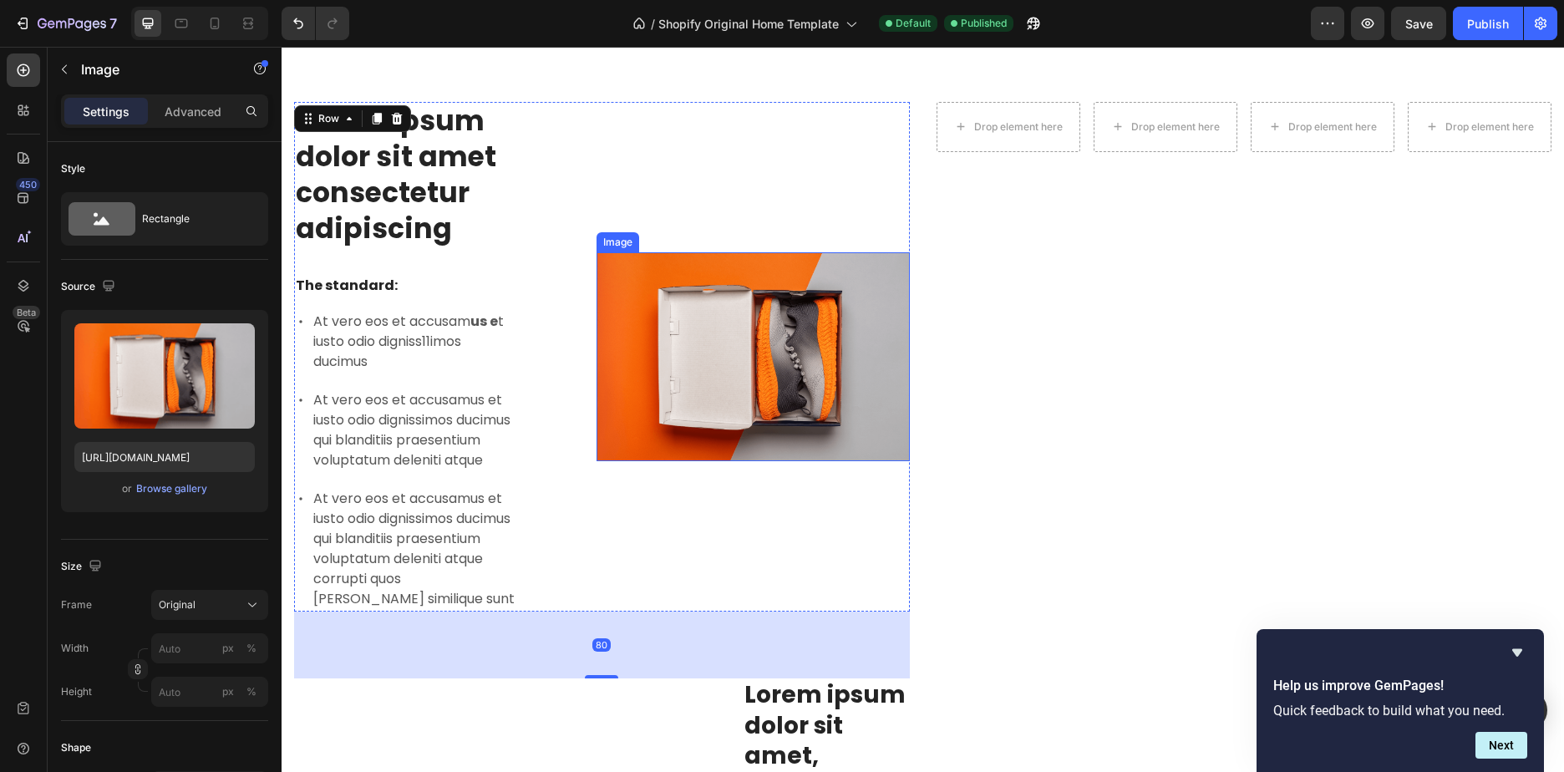
click at [668, 346] on img at bounding box center [752, 356] width 313 height 209
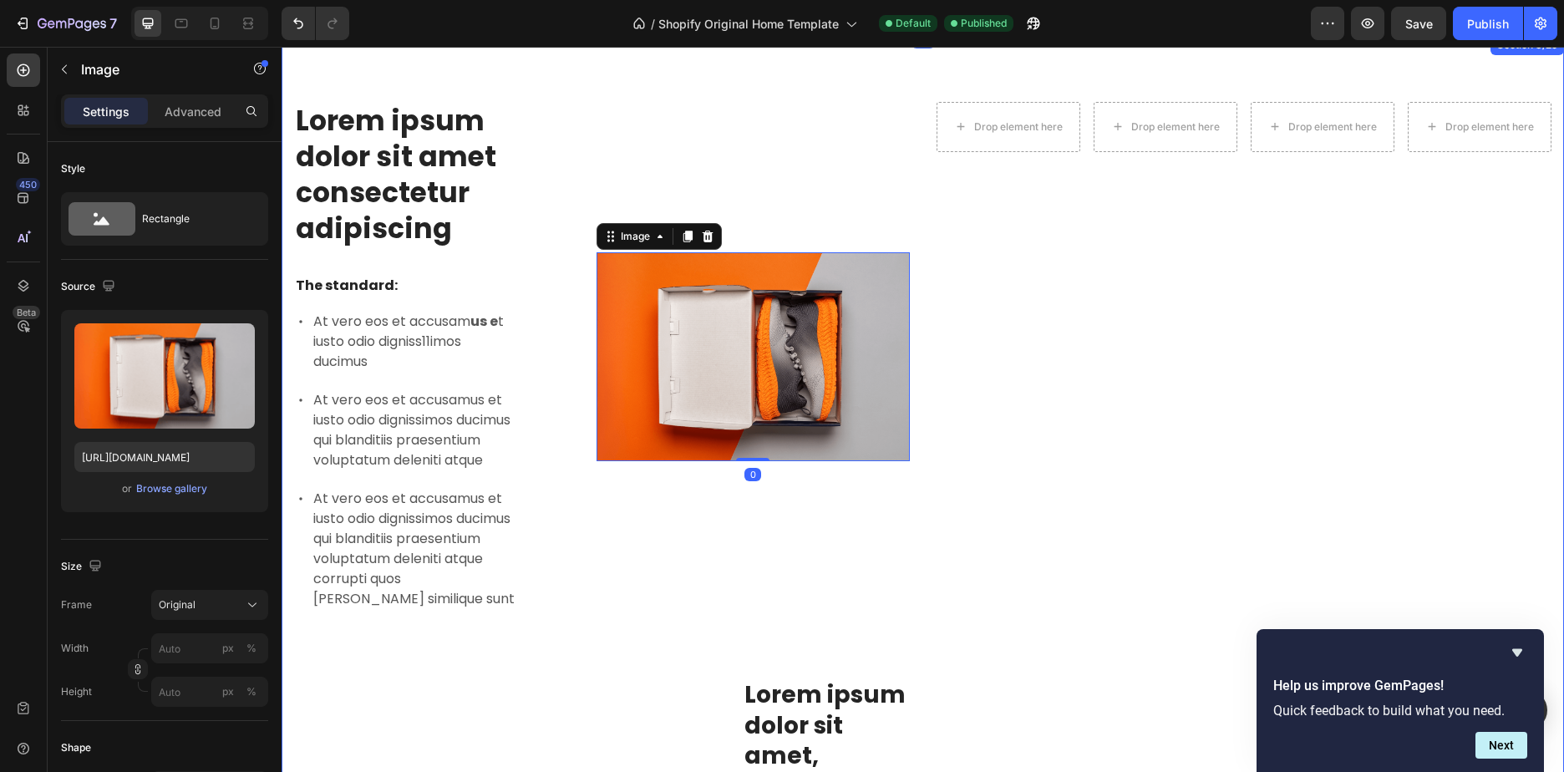
click at [1129, 206] on div "Drop element here Drop element here Drop element here Drop element here Row" at bounding box center [1244, 658] width 616 height 1112
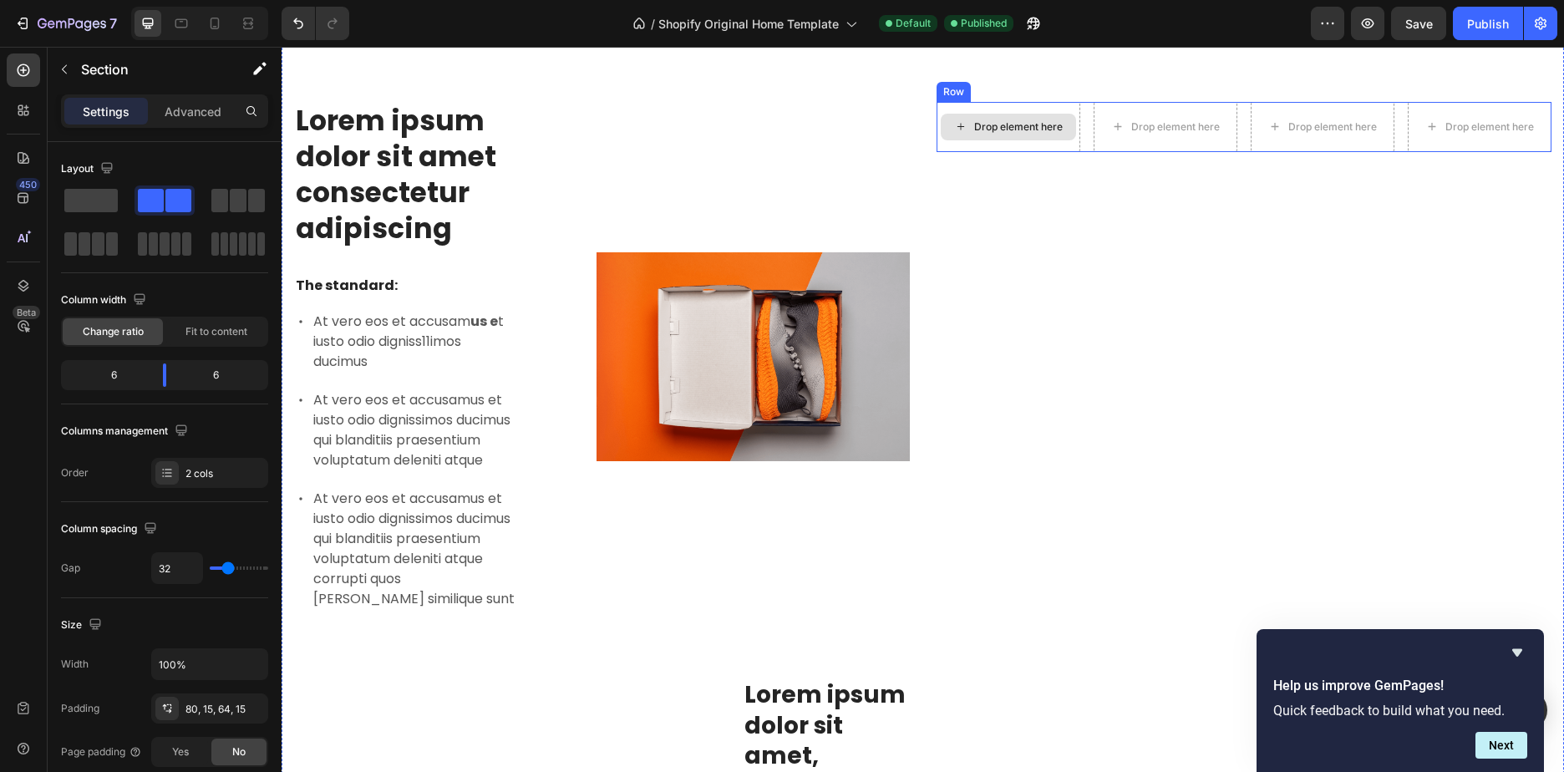
click at [1047, 131] on div "Drop element here" at bounding box center [1018, 126] width 89 height 13
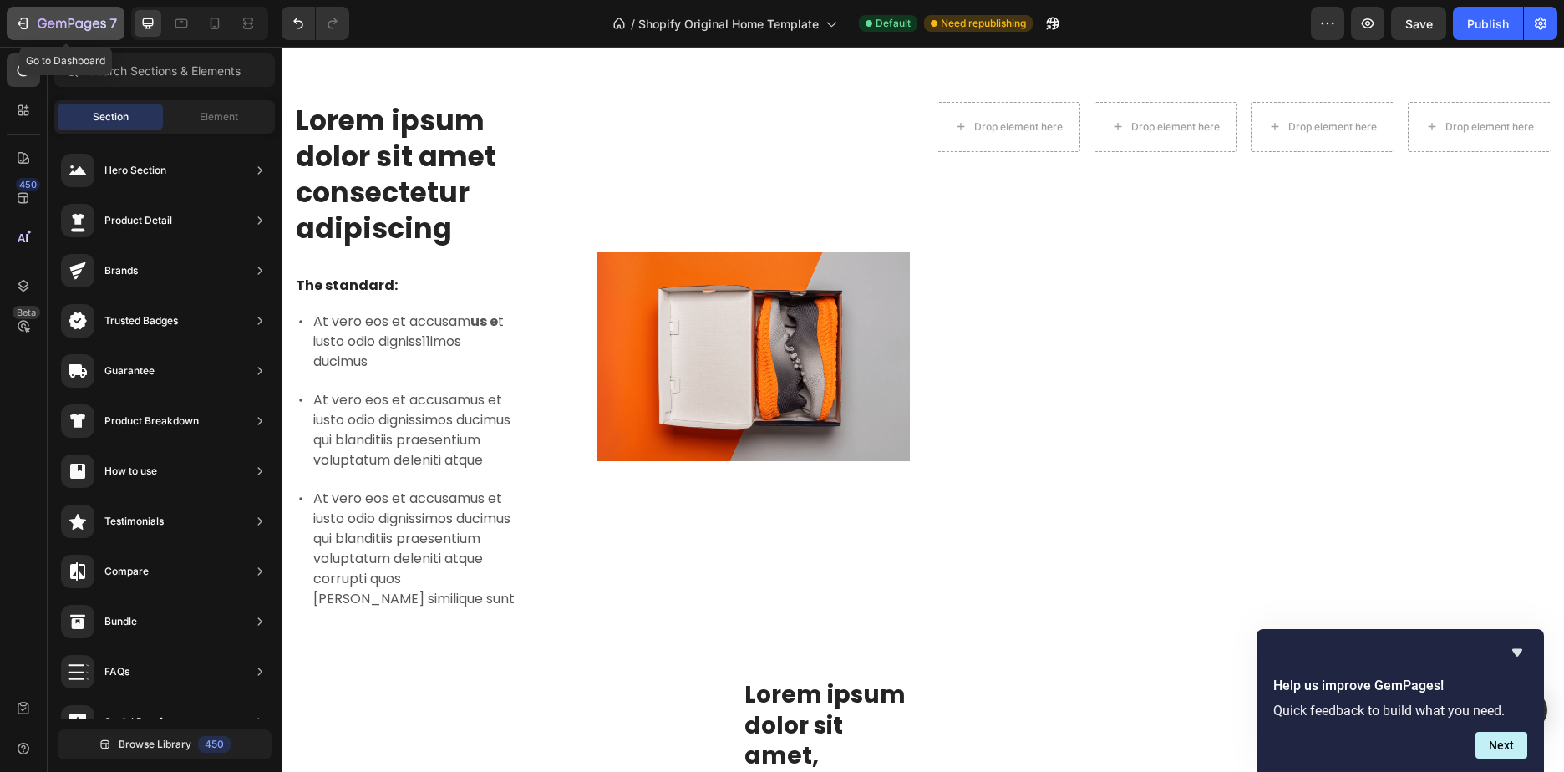
click at [39, 23] on icon "button" at bounding box center [72, 25] width 68 height 14
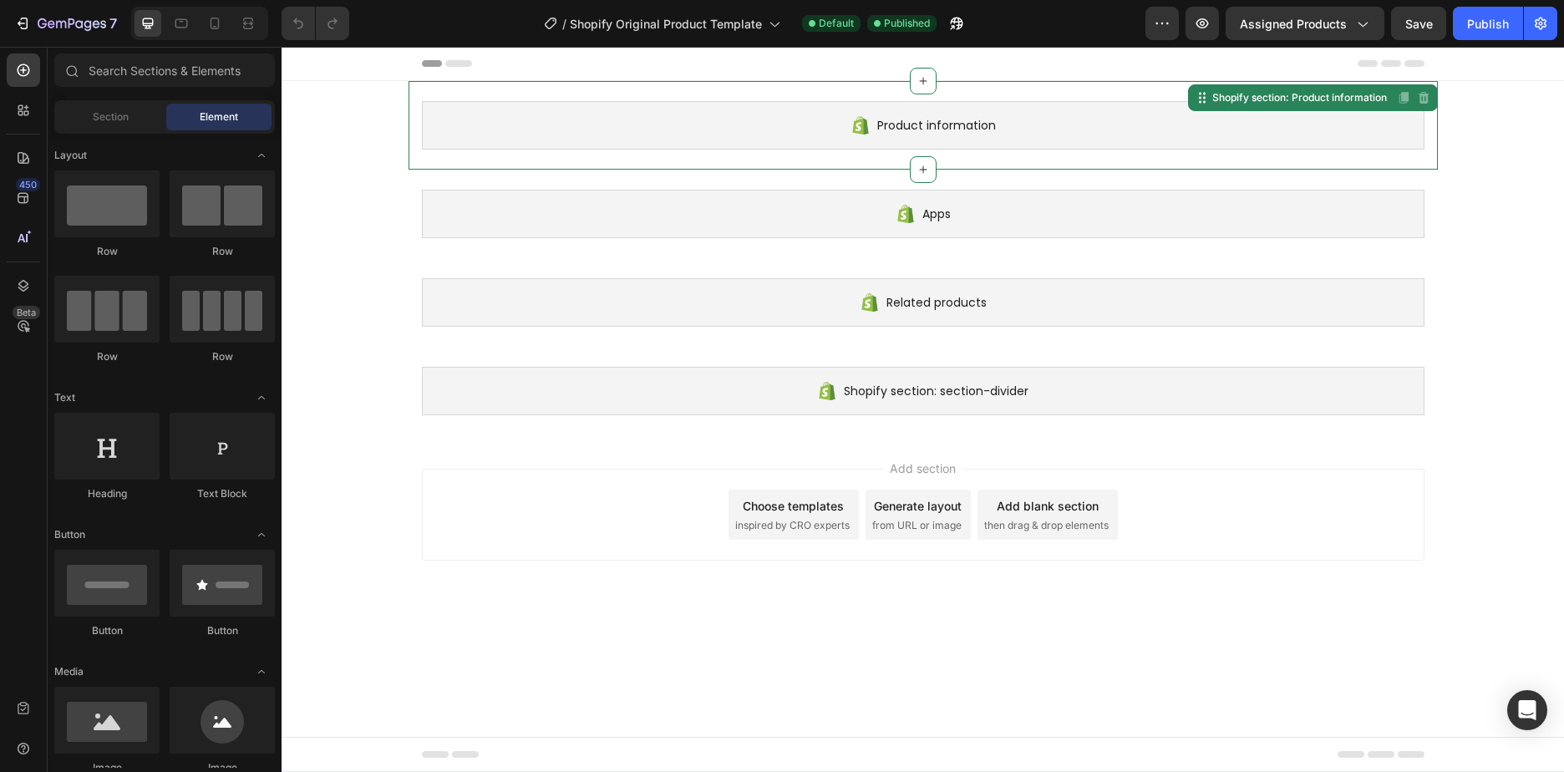
click at [957, 127] on span "Product information" at bounding box center [936, 125] width 119 height 20
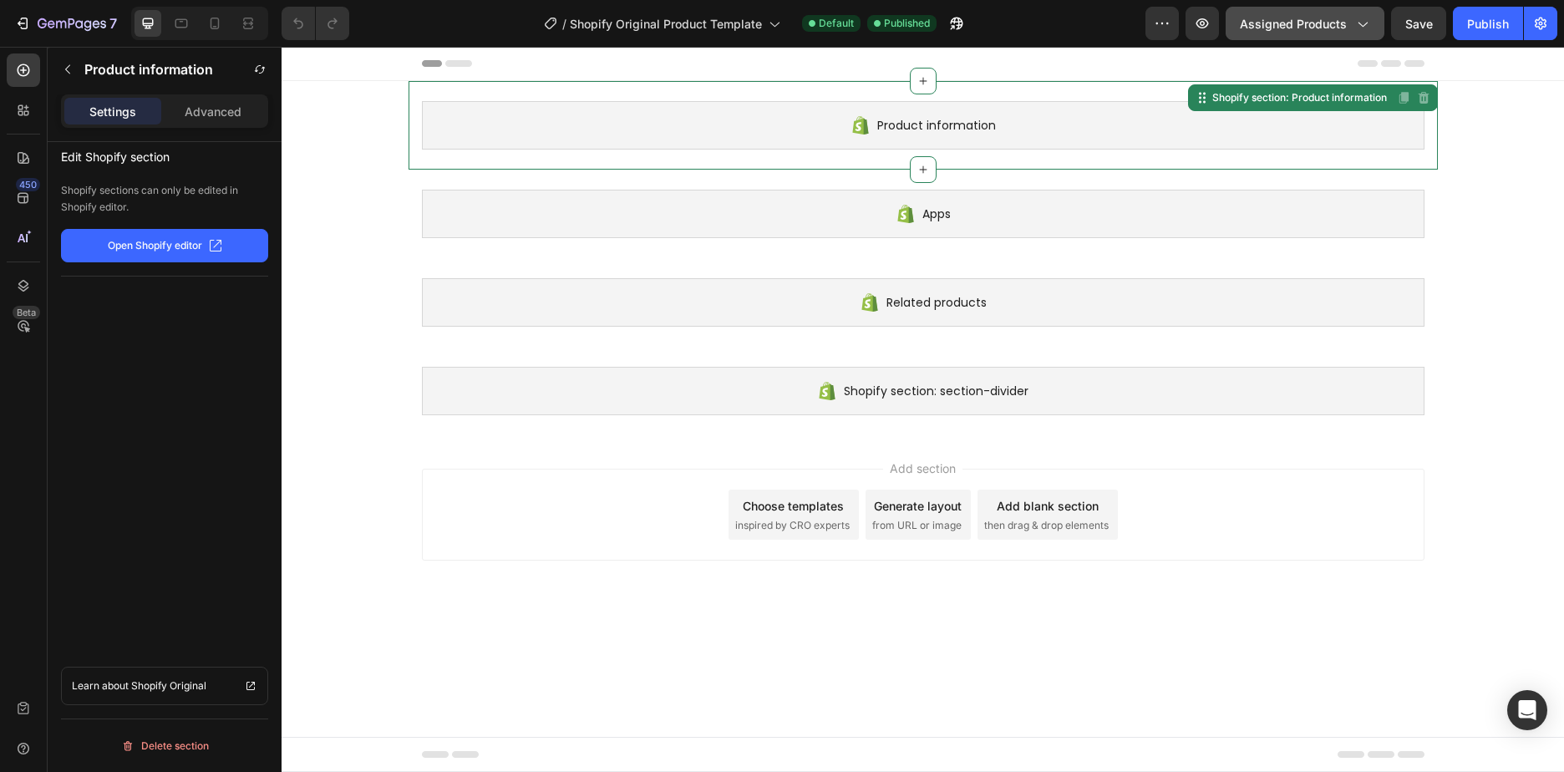
click at [1272, 38] on button "Assigned Products" at bounding box center [1304, 23] width 159 height 33
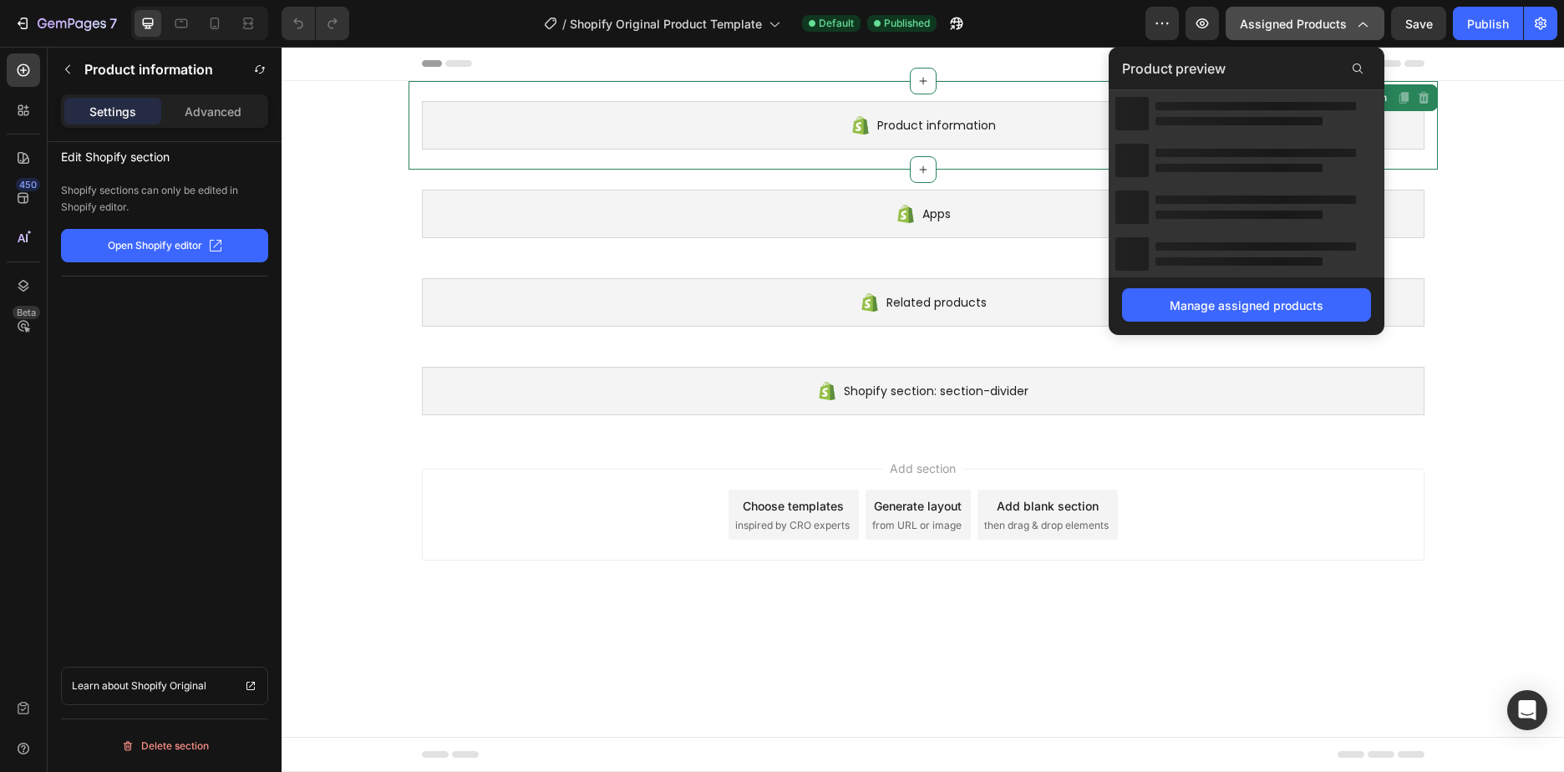
click at [1272, 38] on button "Assigned Products" at bounding box center [1304, 23] width 159 height 33
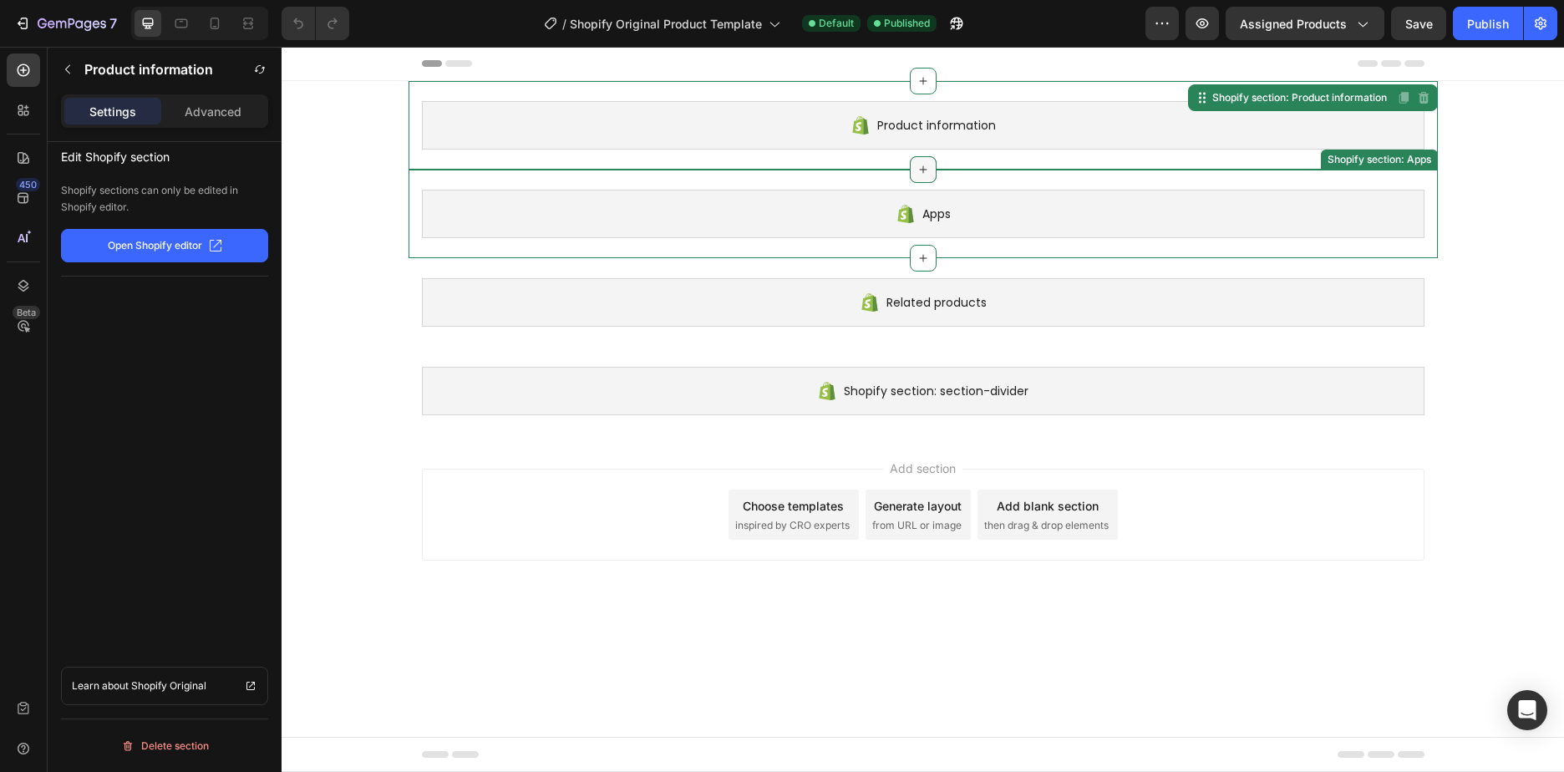
click at [919, 167] on icon at bounding box center [922, 169] width 13 height 13
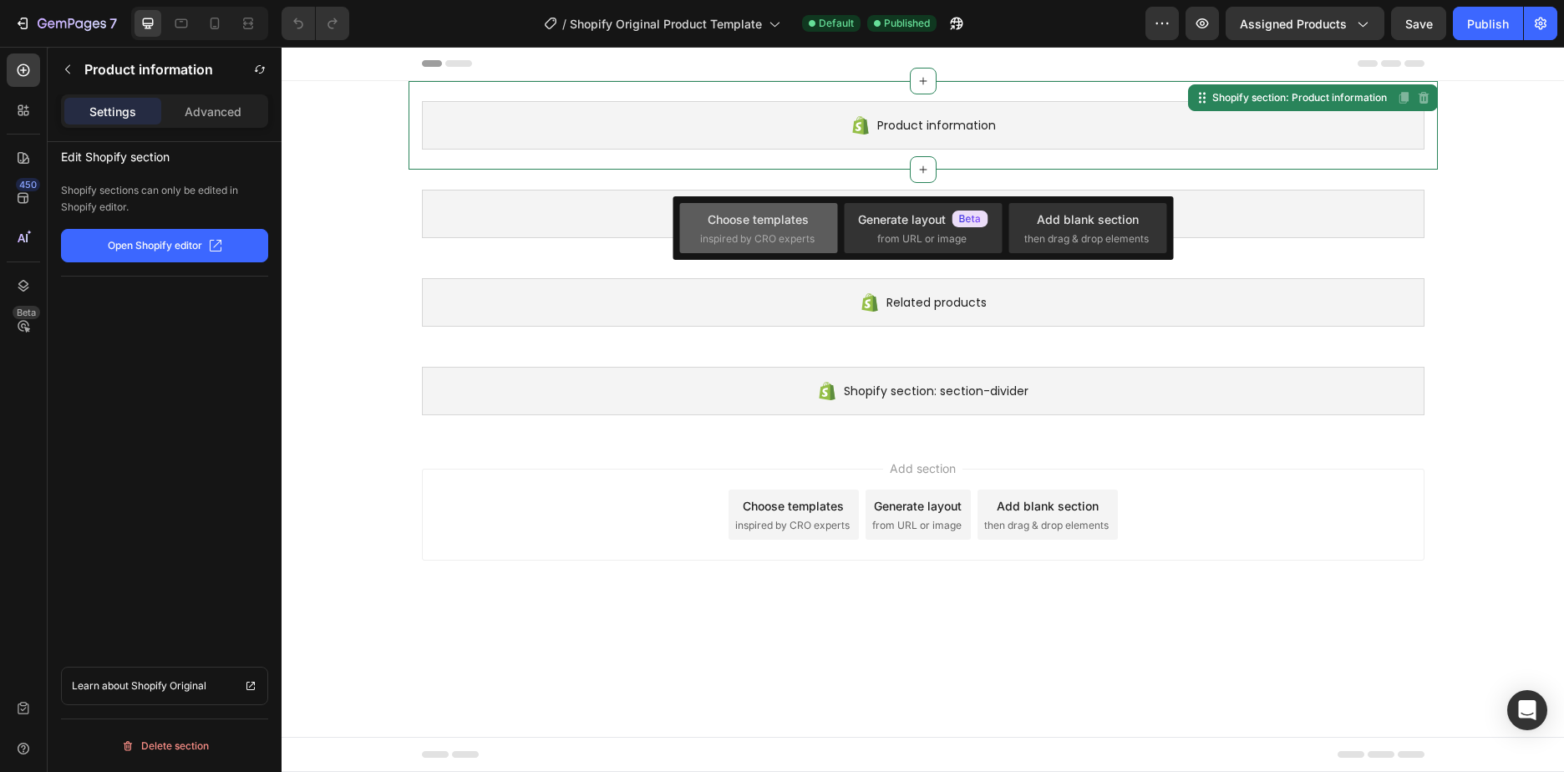
click at [783, 226] on div "Choose templates" at bounding box center [757, 219] width 101 height 18
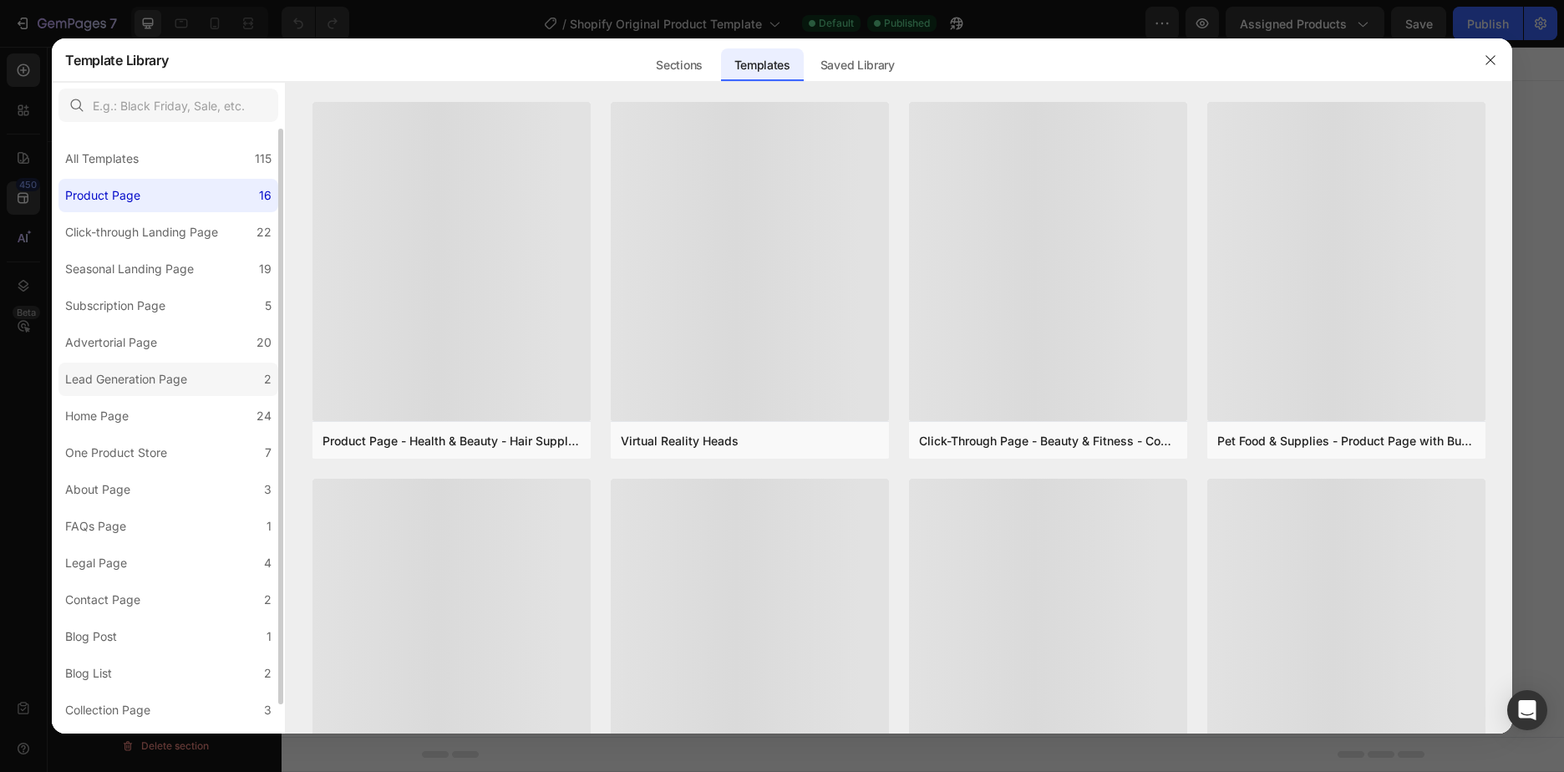
scroll to position [30, 0]
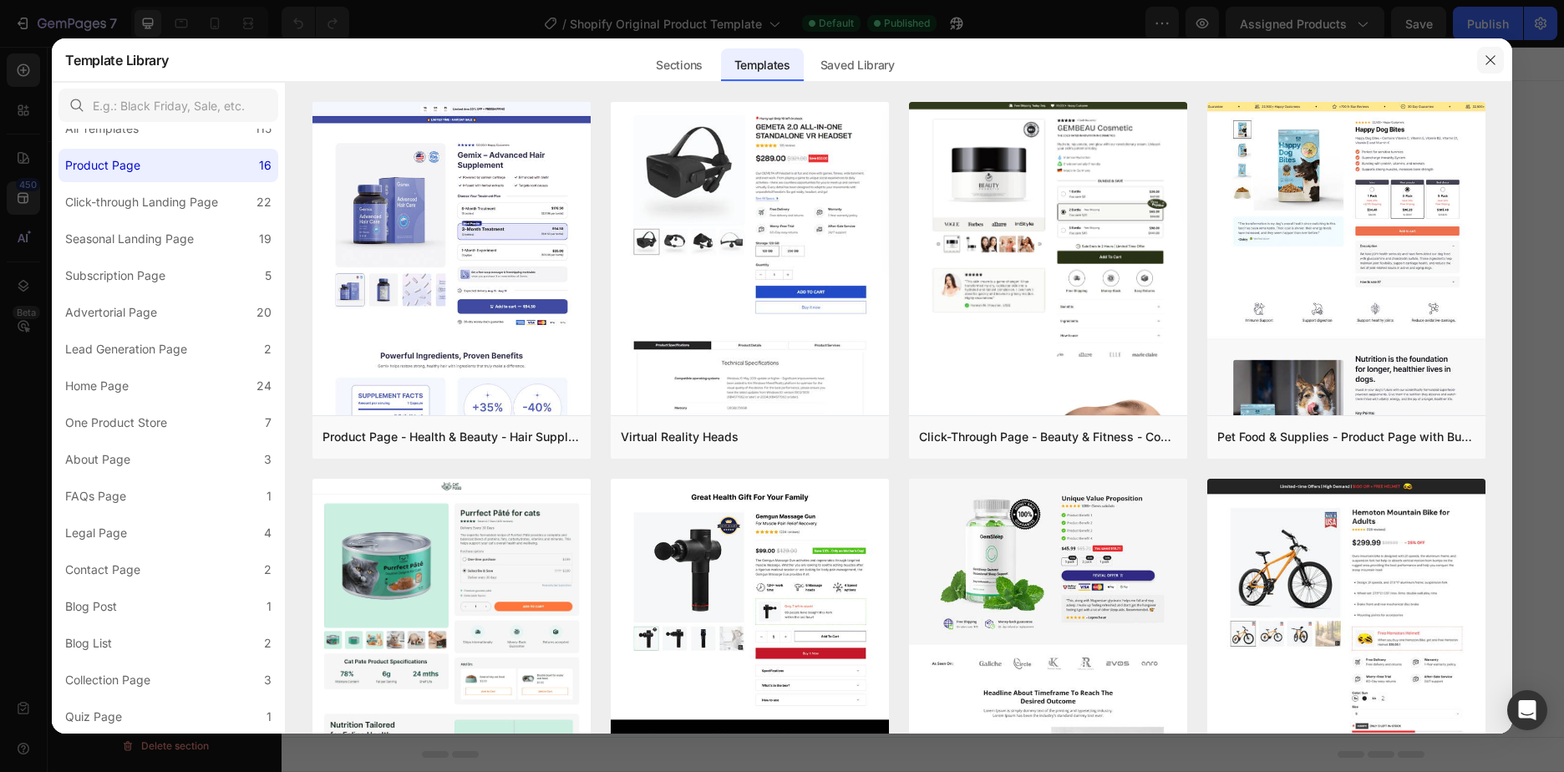
click at [1493, 57] on icon "button" at bounding box center [1489, 59] width 13 height 13
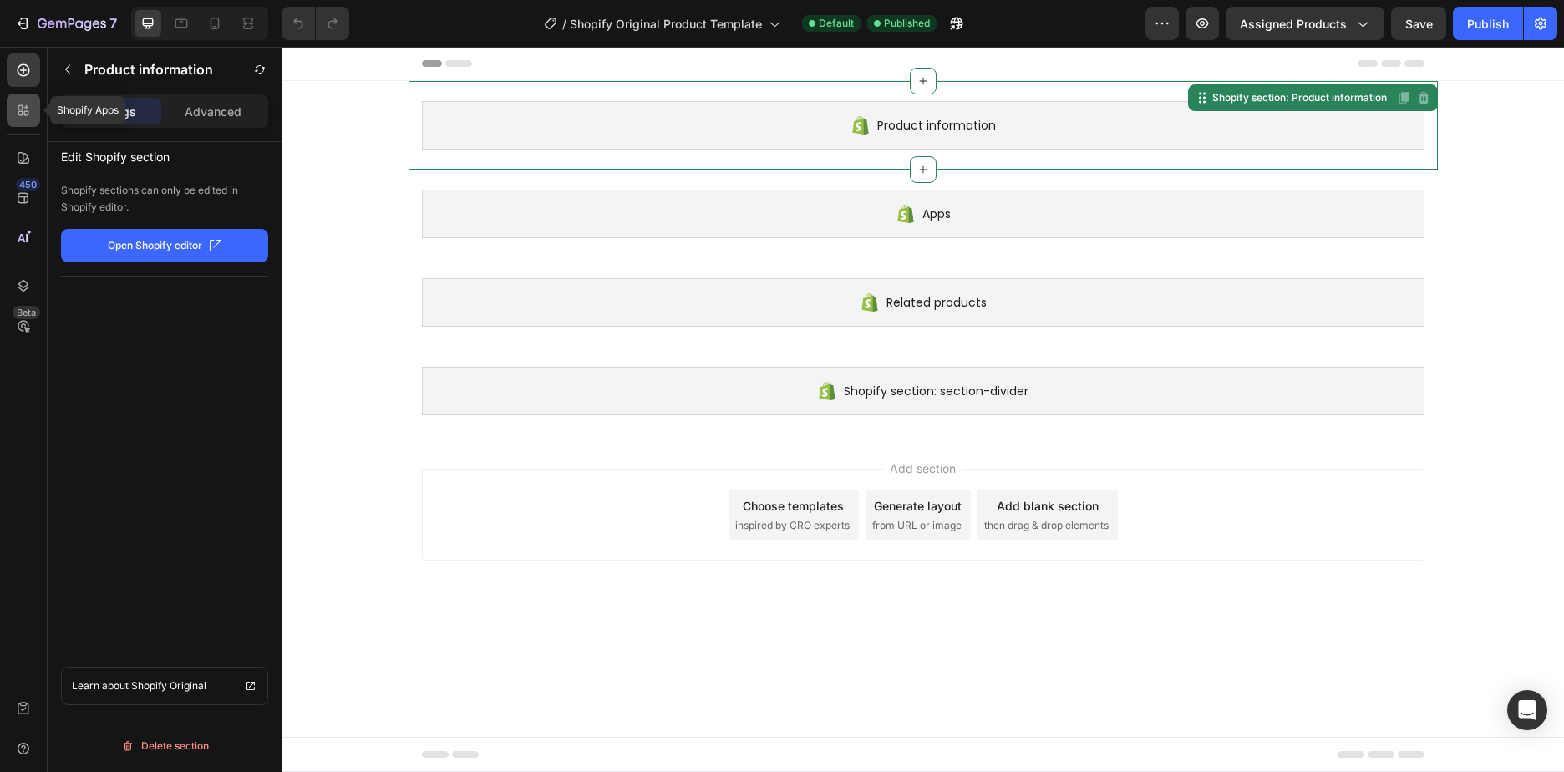
click at [24, 102] on icon at bounding box center [23, 110] width 17 height 17
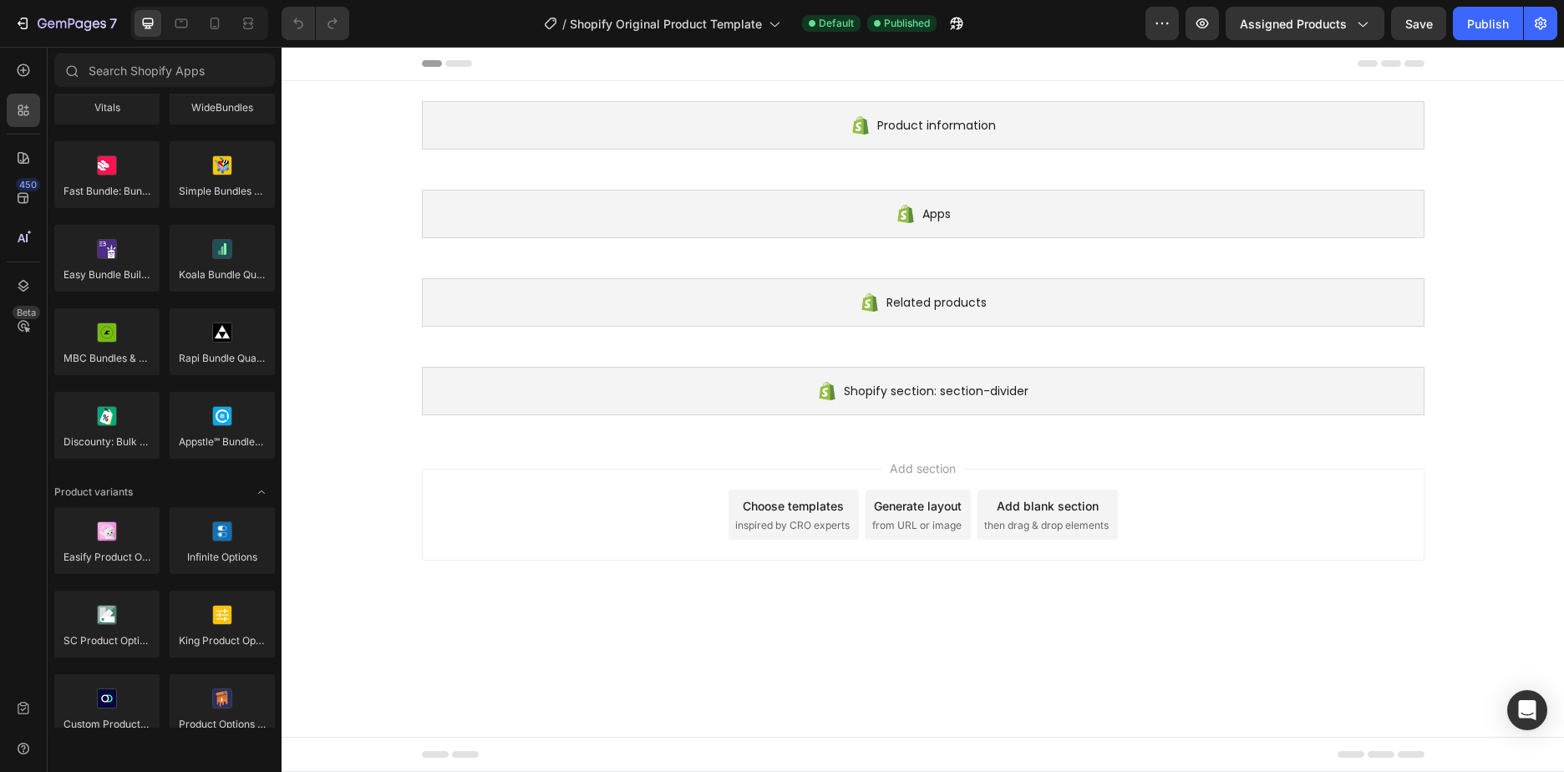
scroll to position [0, 0]
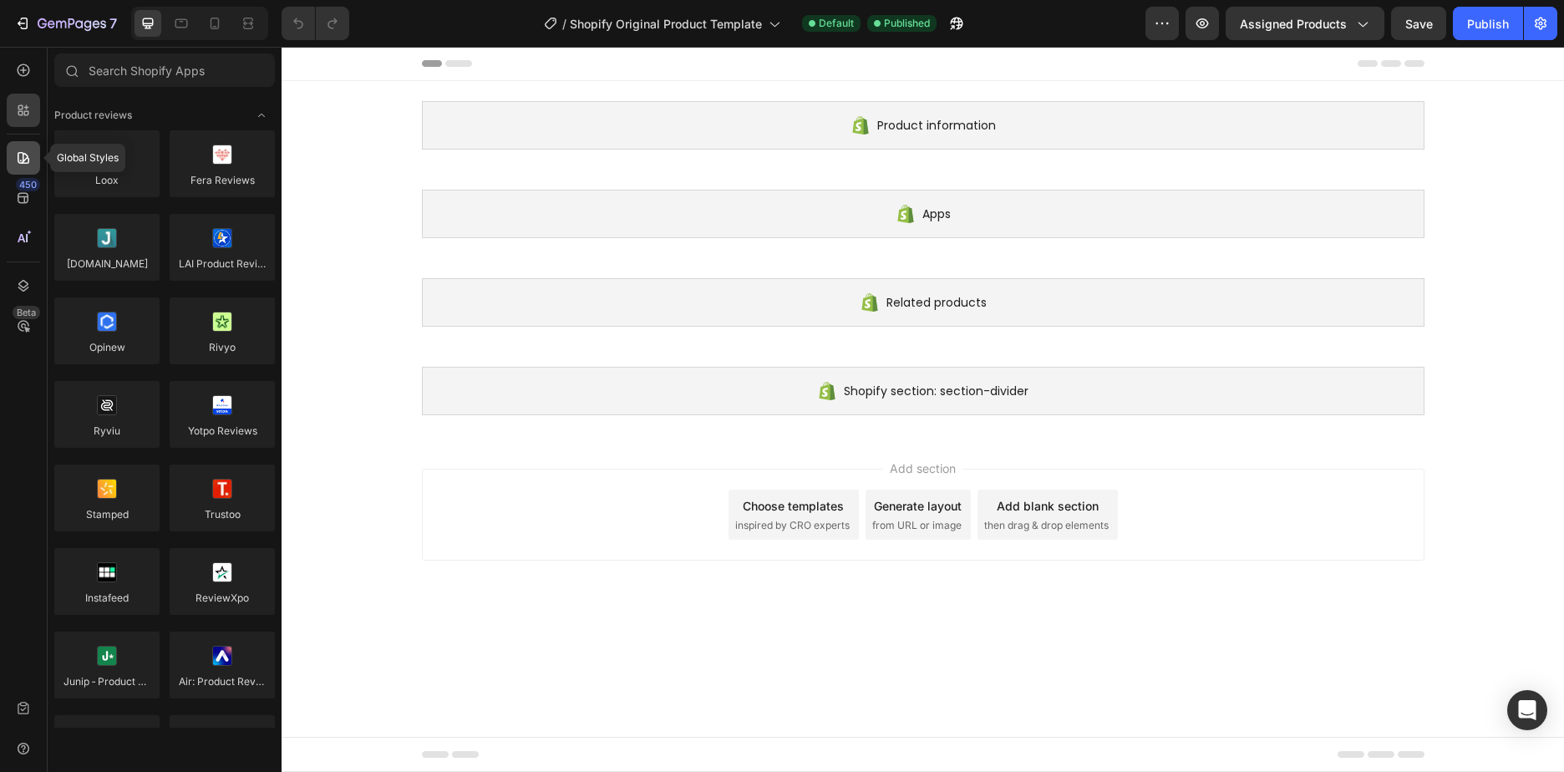
click at [25, 156] on icon at bounding box center [23, 158] width 17 height 17
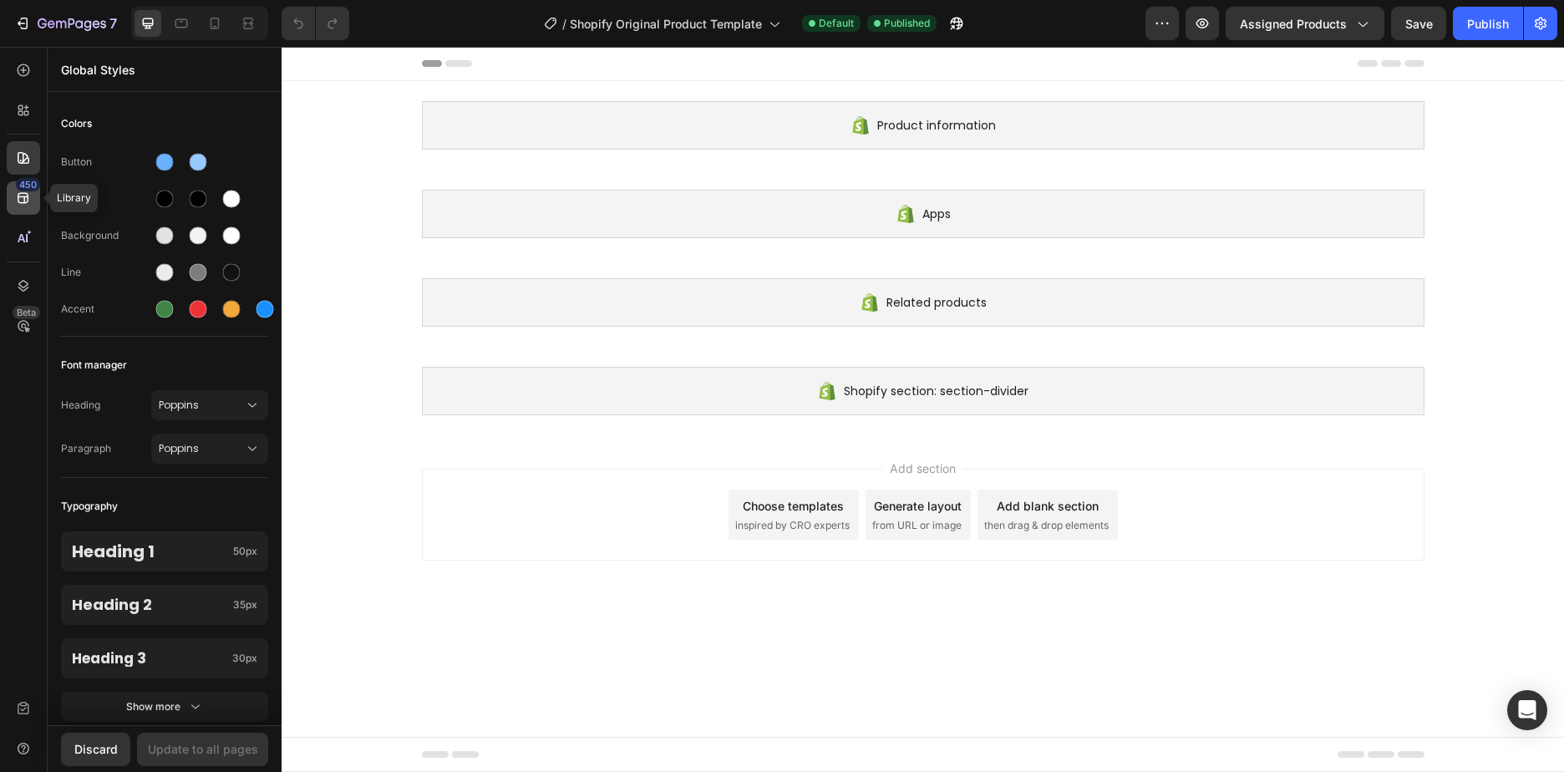
click at [27, 201] on icon at bounding box center [23, 198] width 17 height 17
click at [27, 337] on div "Beta" at bounding box center [23, 325] width 33 height 33
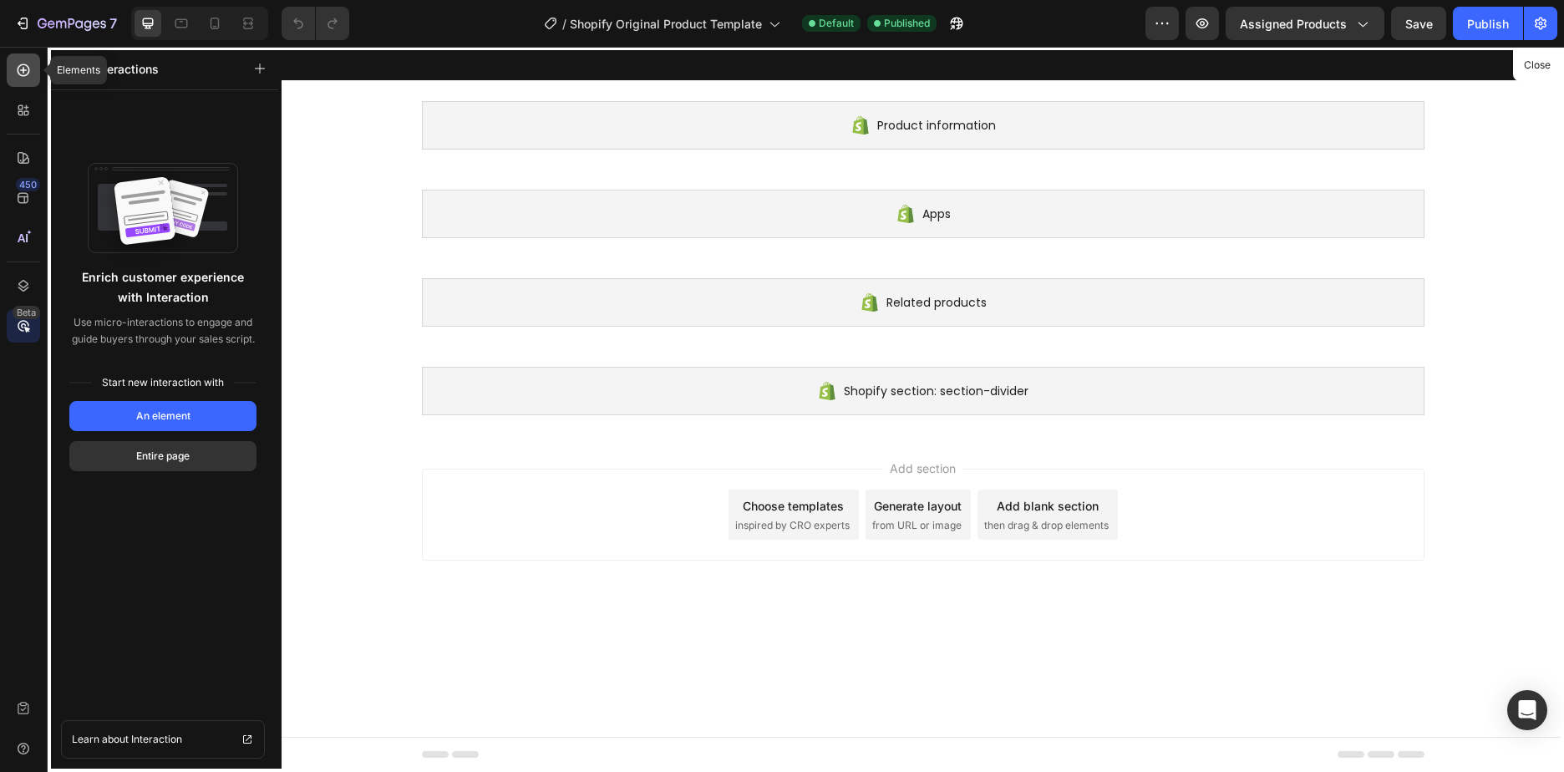
click at [18, 78] on icon at bounding box center [23, 70] width 17 height 17
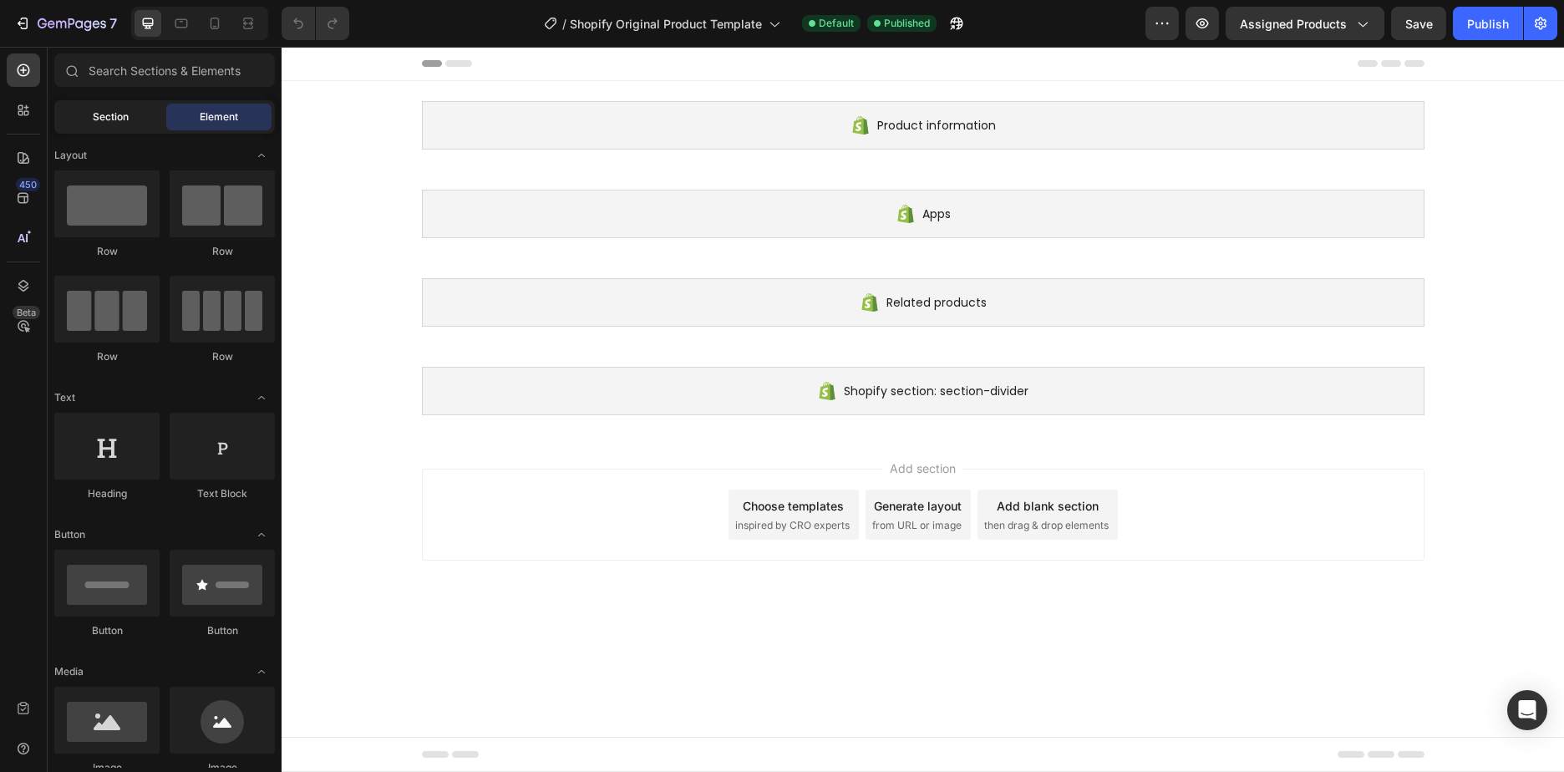
click at [127, 111] on span "Section" at bounding box center [111, 116] width 36 height 15
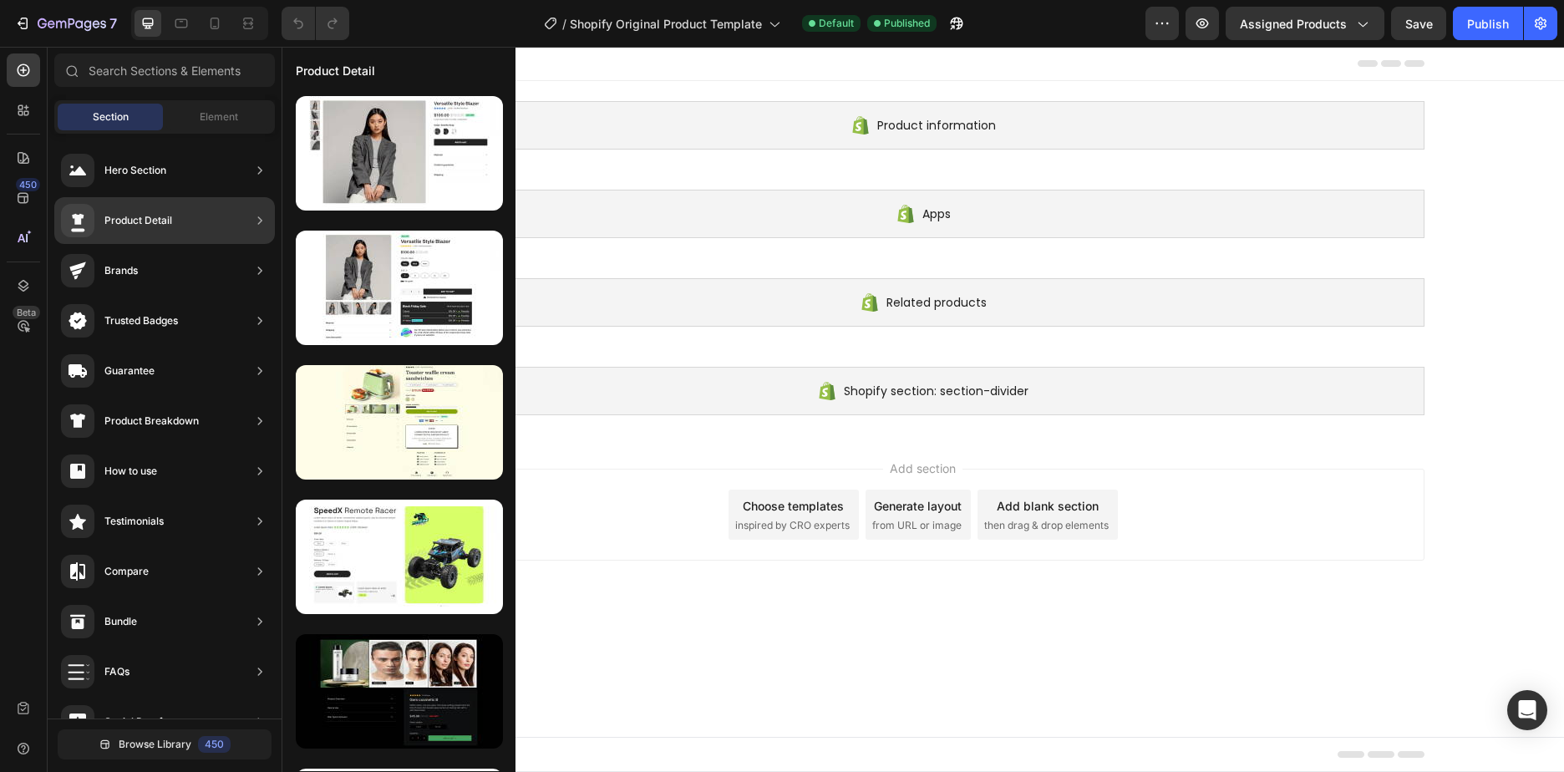
scroll to position [384, 0]
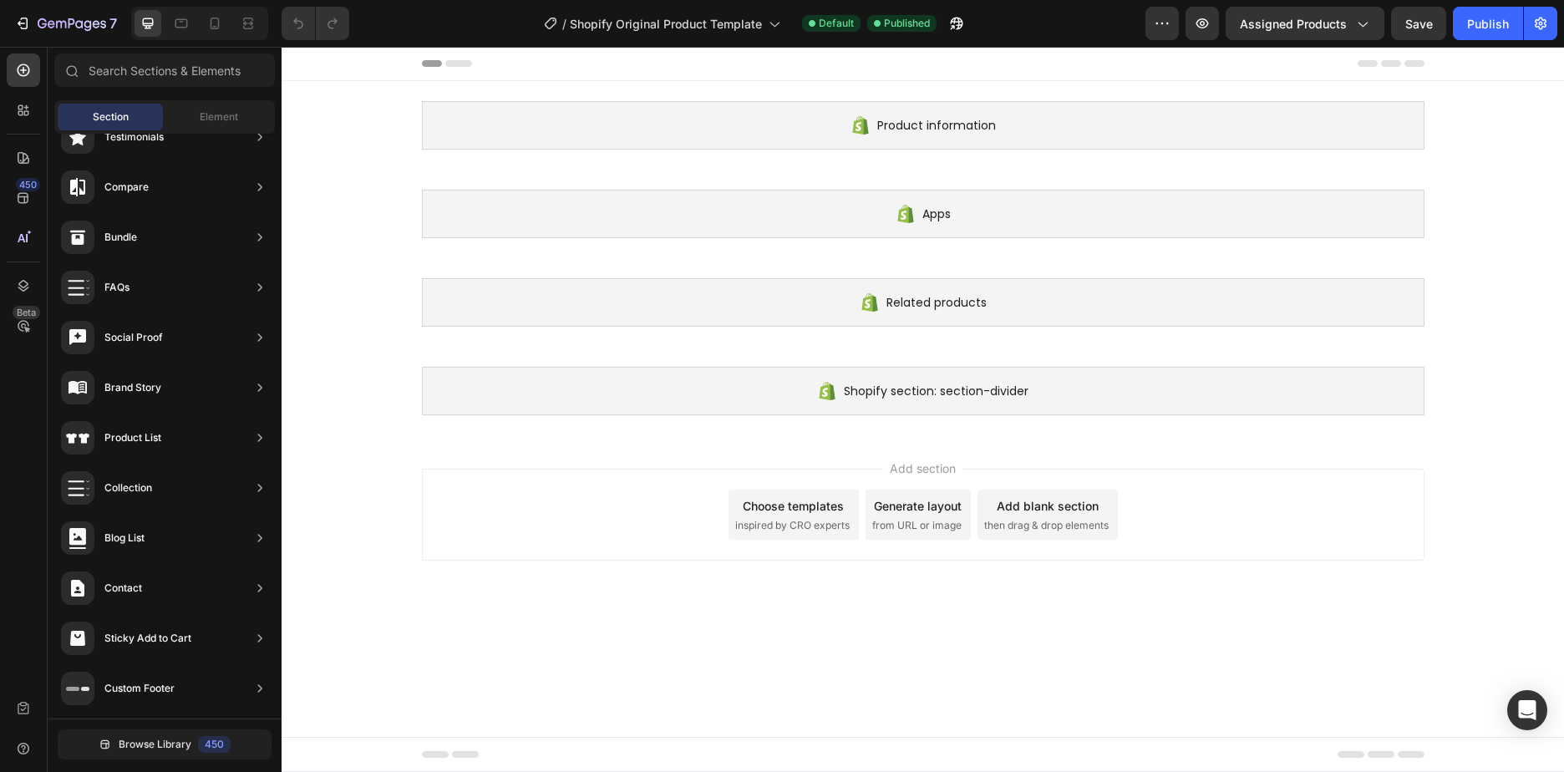
click at [915, 512] on div "Generate layout" at bounding box center [918, 506] width 88 height 18
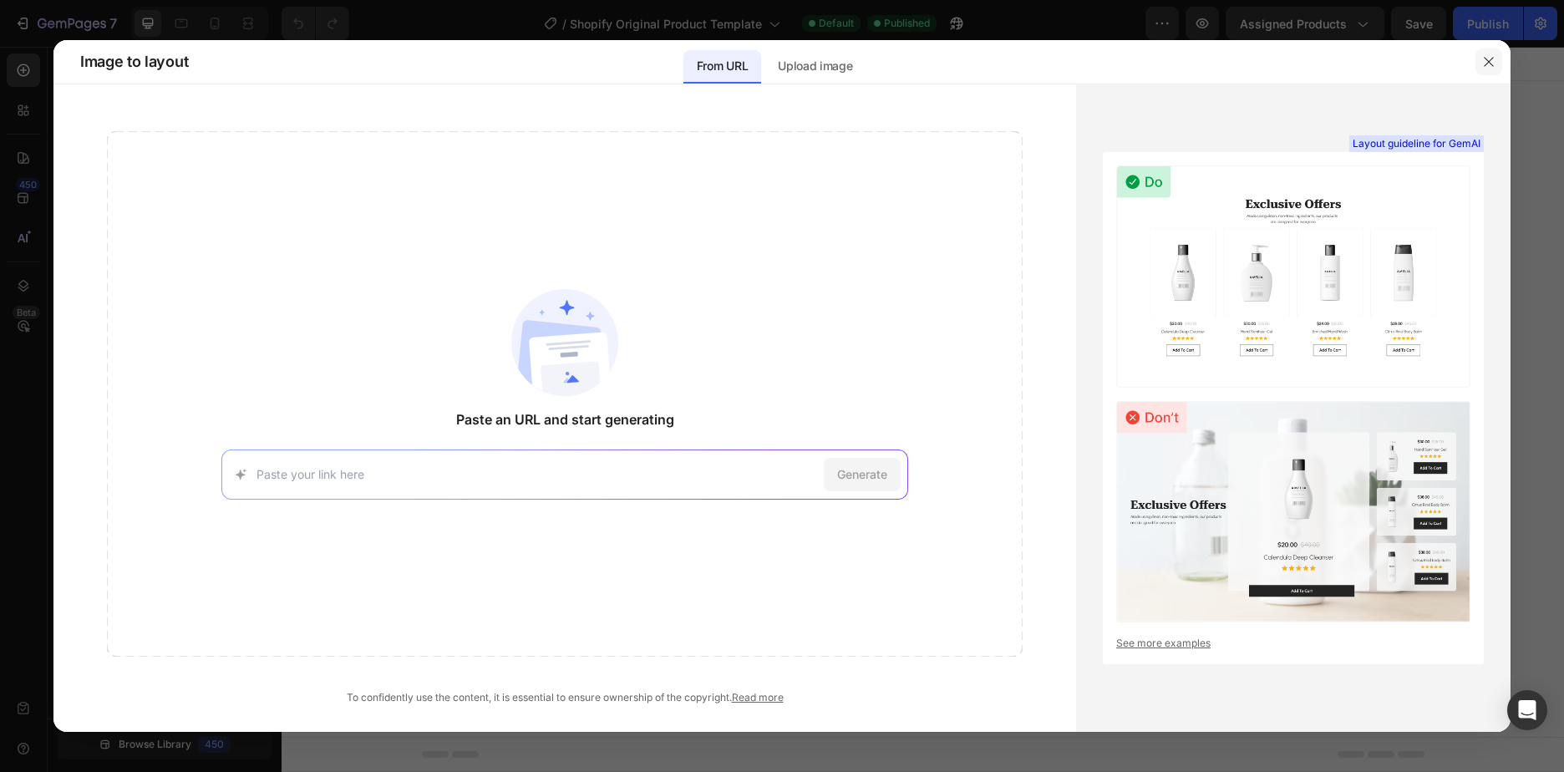
drag, startPoint x: 1488, startPoint y: 59, endPoint x: 1067, endPoint y: 96, distance: 423.4
click at [1488, 59] on icon "button" at bounding box center [1488, 61] width 13 height 13
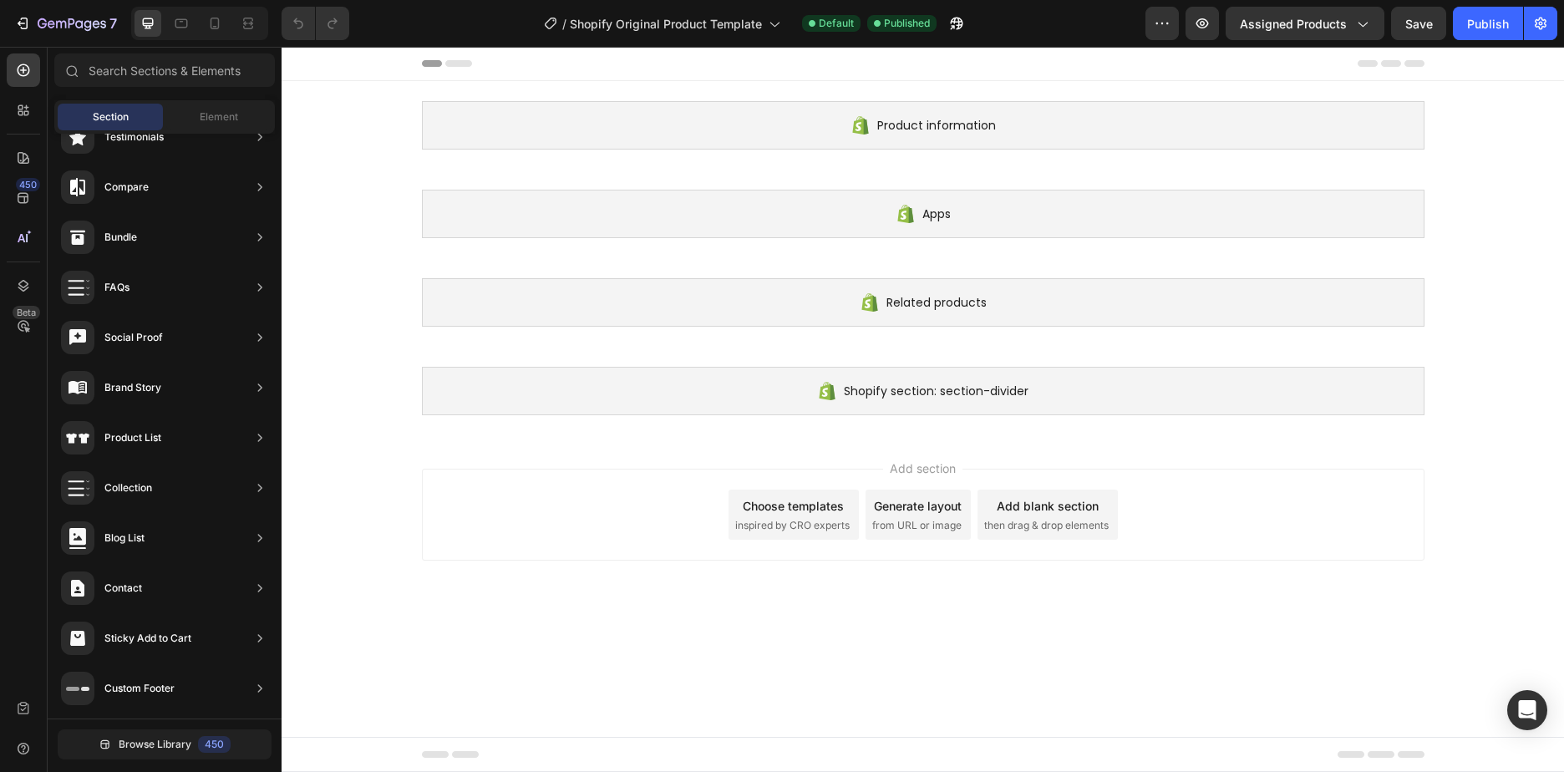
click at [960, 550] on div "Add section Choose templates inspired by CRO experts Generate layout from URL o…" at bounding box center [923, 515] width 1002 height 92
click at [935, 533] on div "Generate layout from URL or image" at bounding box center [917, 514] width 105 height 50
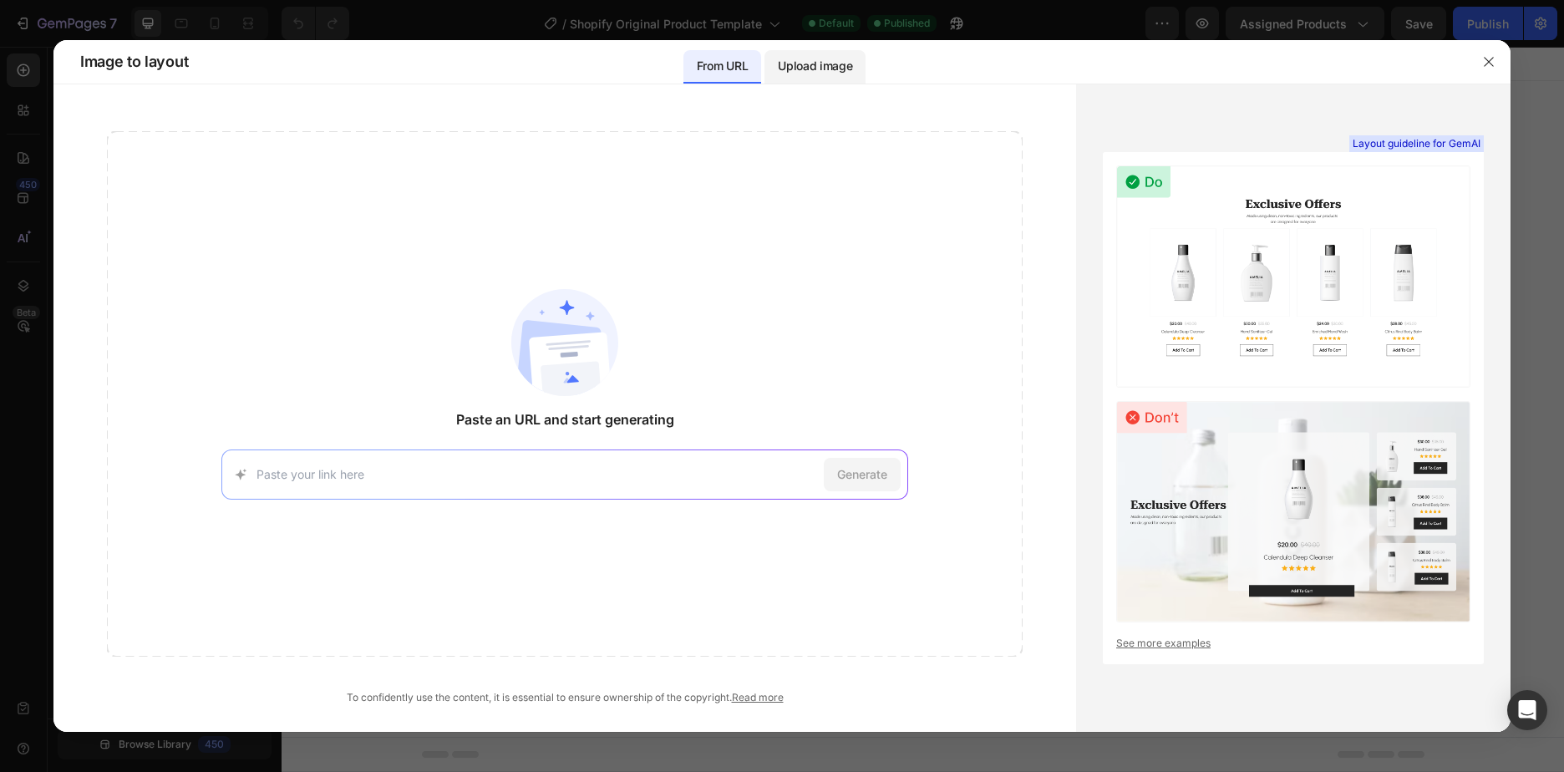
click at [825, 70] on p "Upload image" at bounding box center [815, 66] width 74 height 20
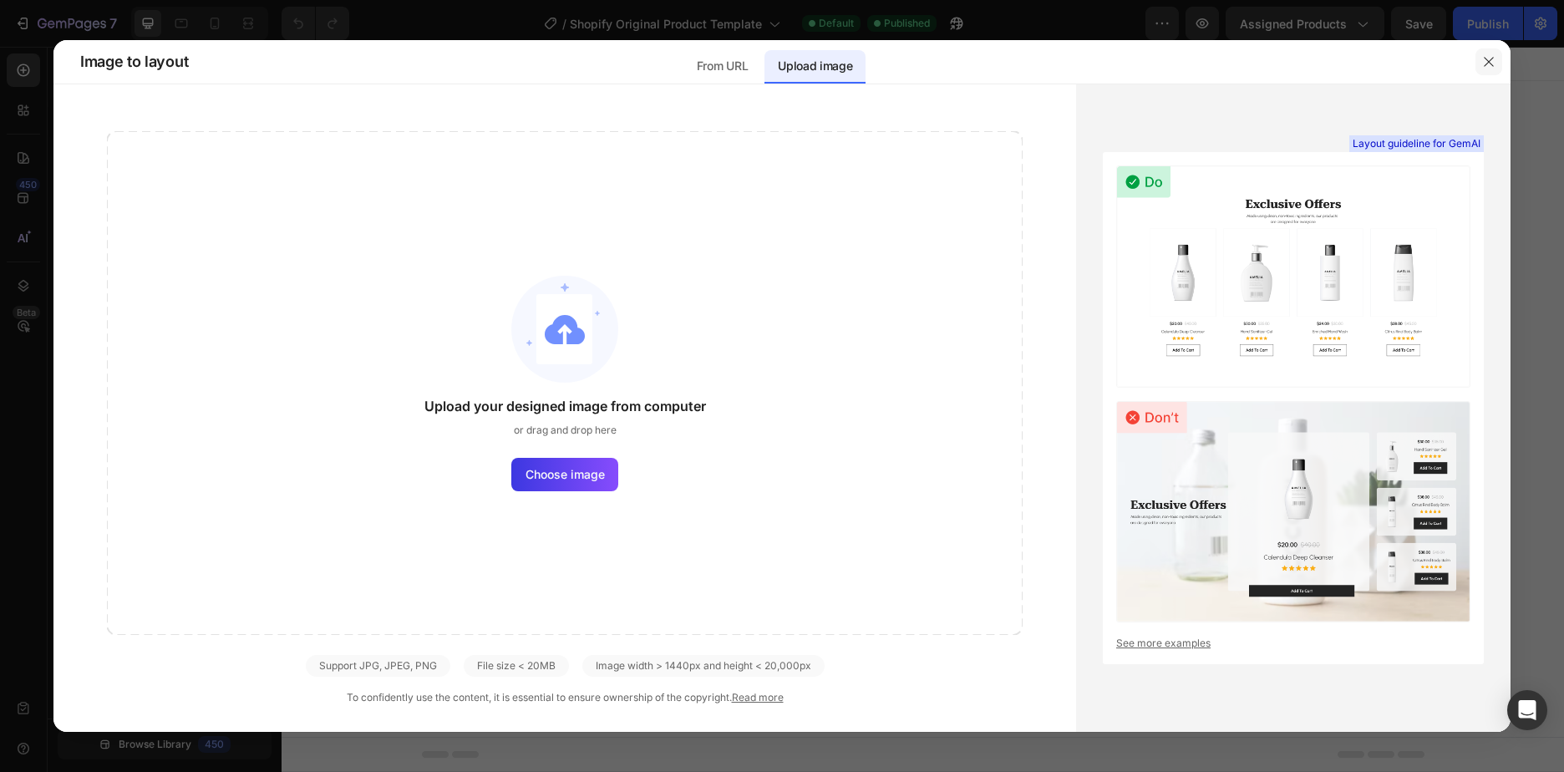
click at [1491, 69] on button "button" at bounding box center [1488, 61] width 27 height 27
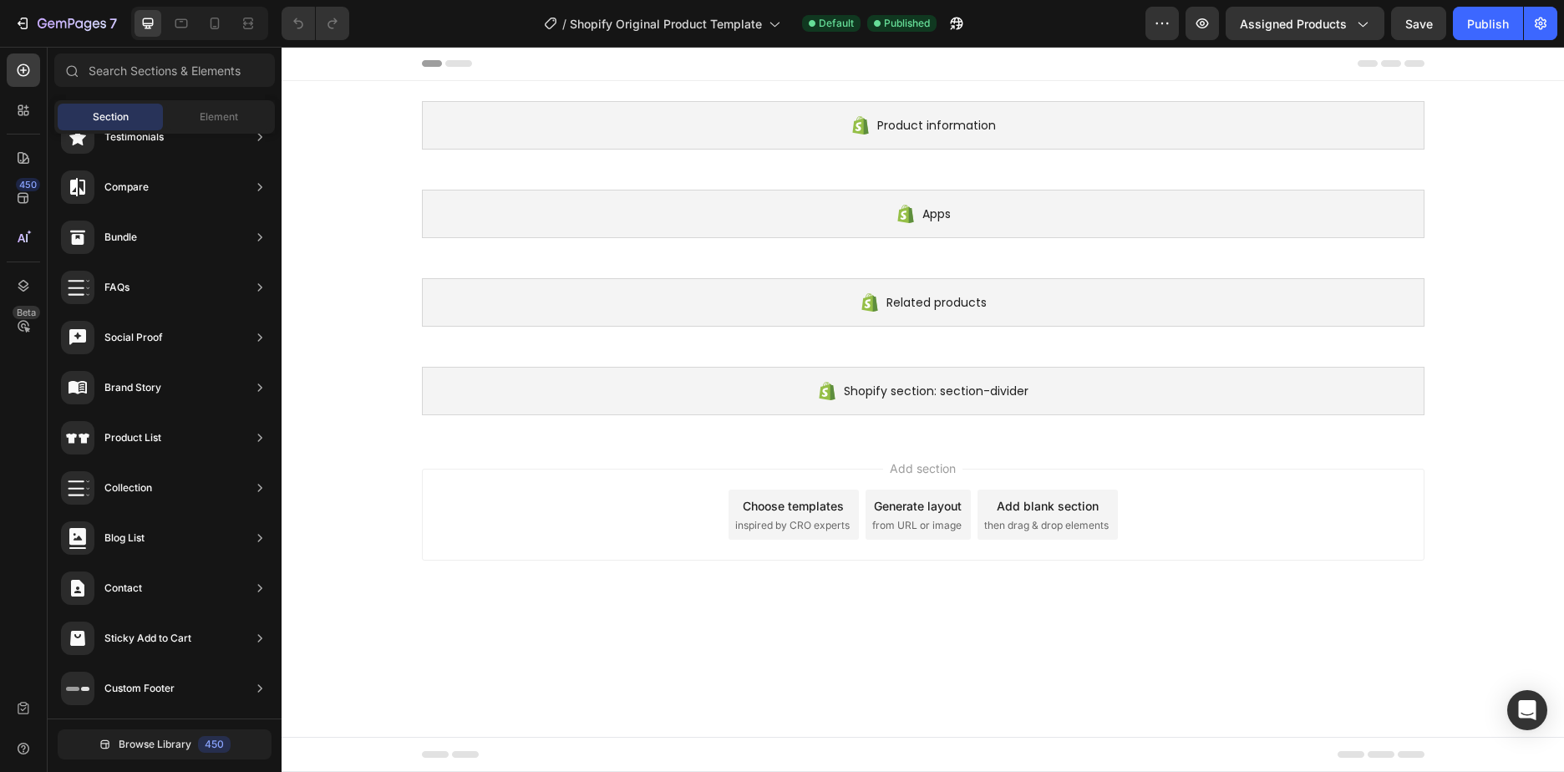
click at [1049, 514] on div "Add blank section then drag & drop elements" at bounding box center [1047, 514] width 140 height 50
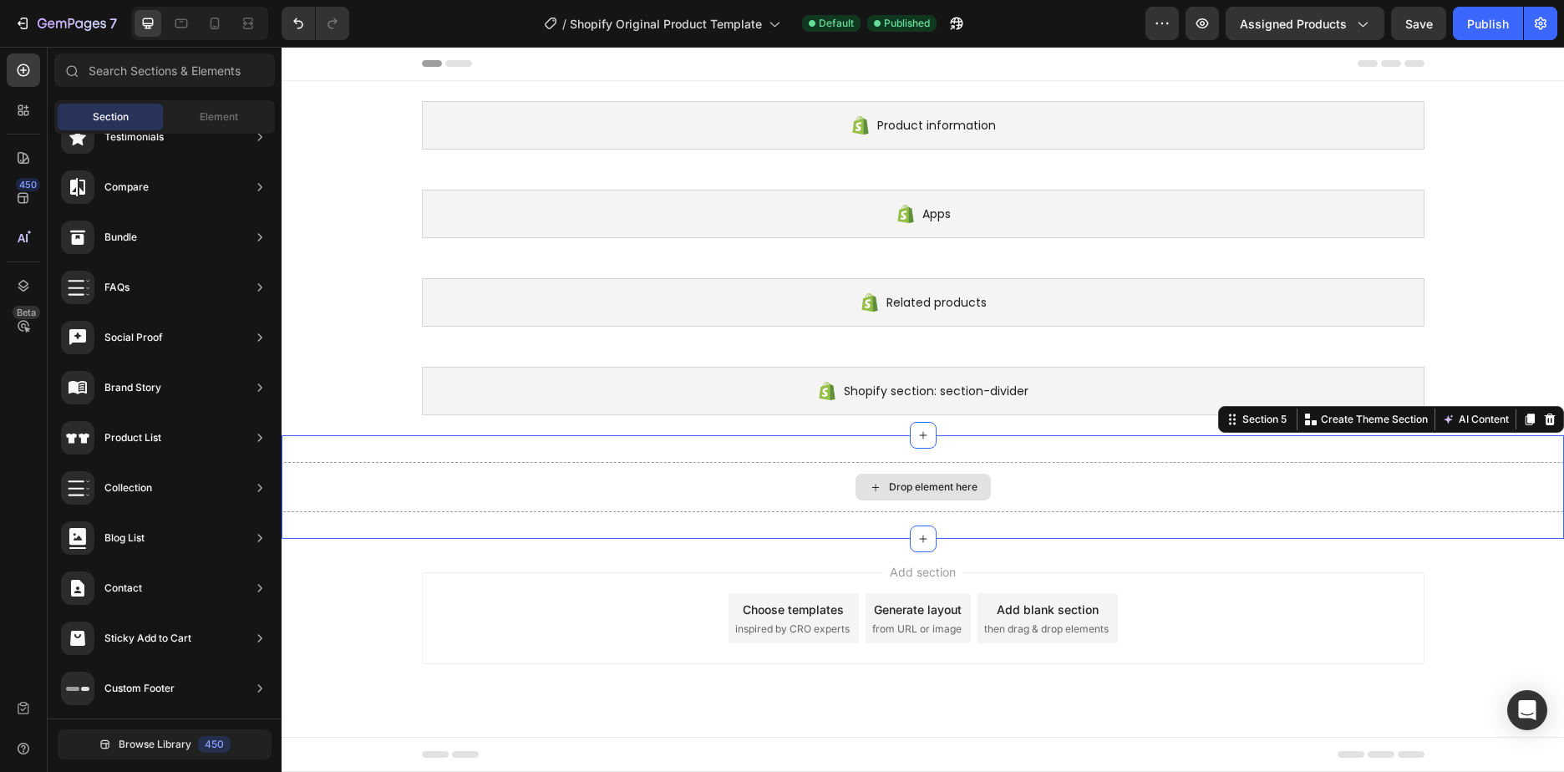
click at [921, 485] on div "Drop element here" at bounding box center [933, 486] width 89 height 13
click at [943, 491] on div "Drop element here" at bounding box center [933, 486] width 89 height 13
click at [931, 497] on div "Drop element here" at bounding box center [922, 487] width 135 height 27
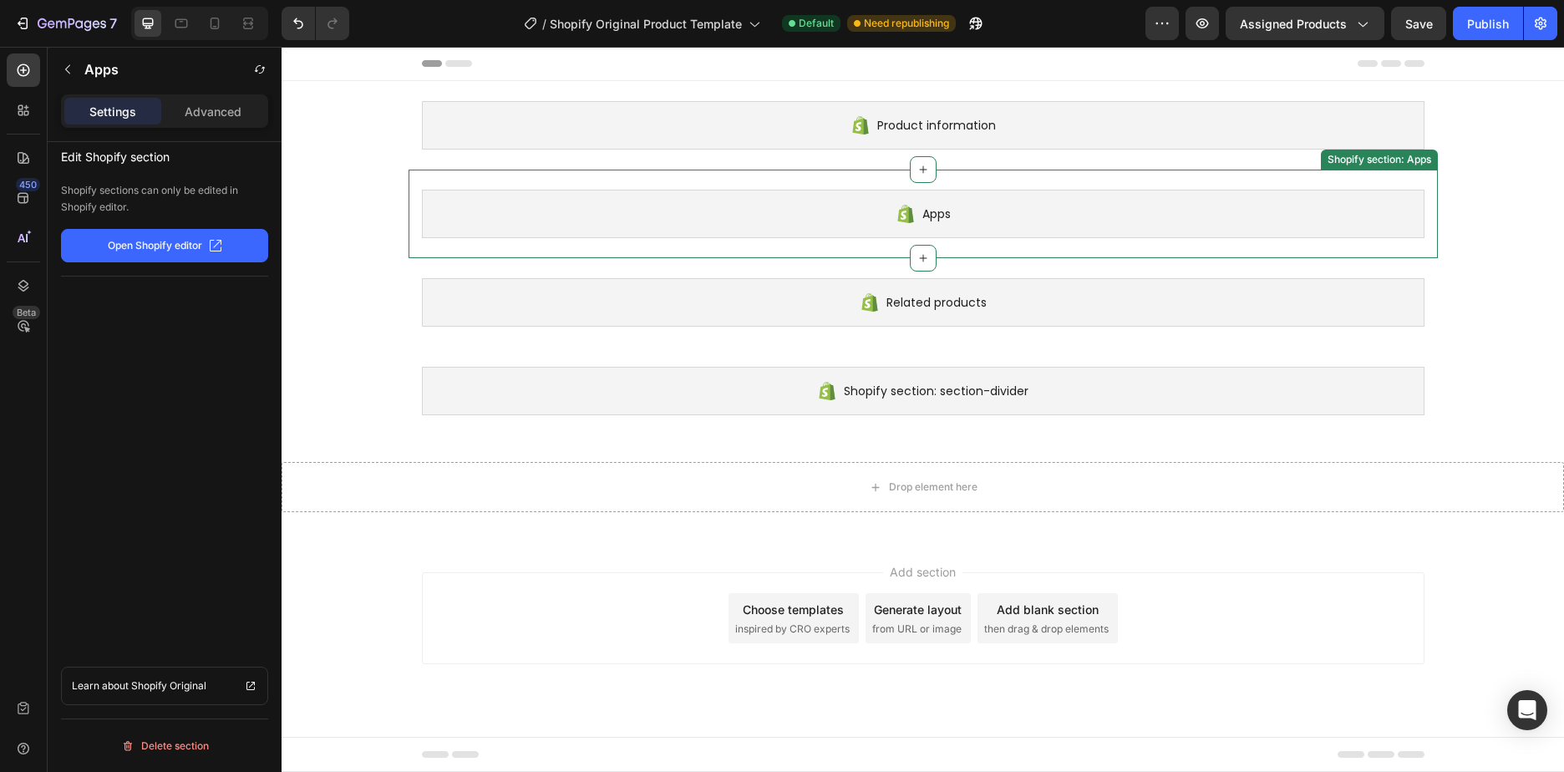
click at [940, 220] on span "Apps" at bounding box center [936, 214] width 28 height 20
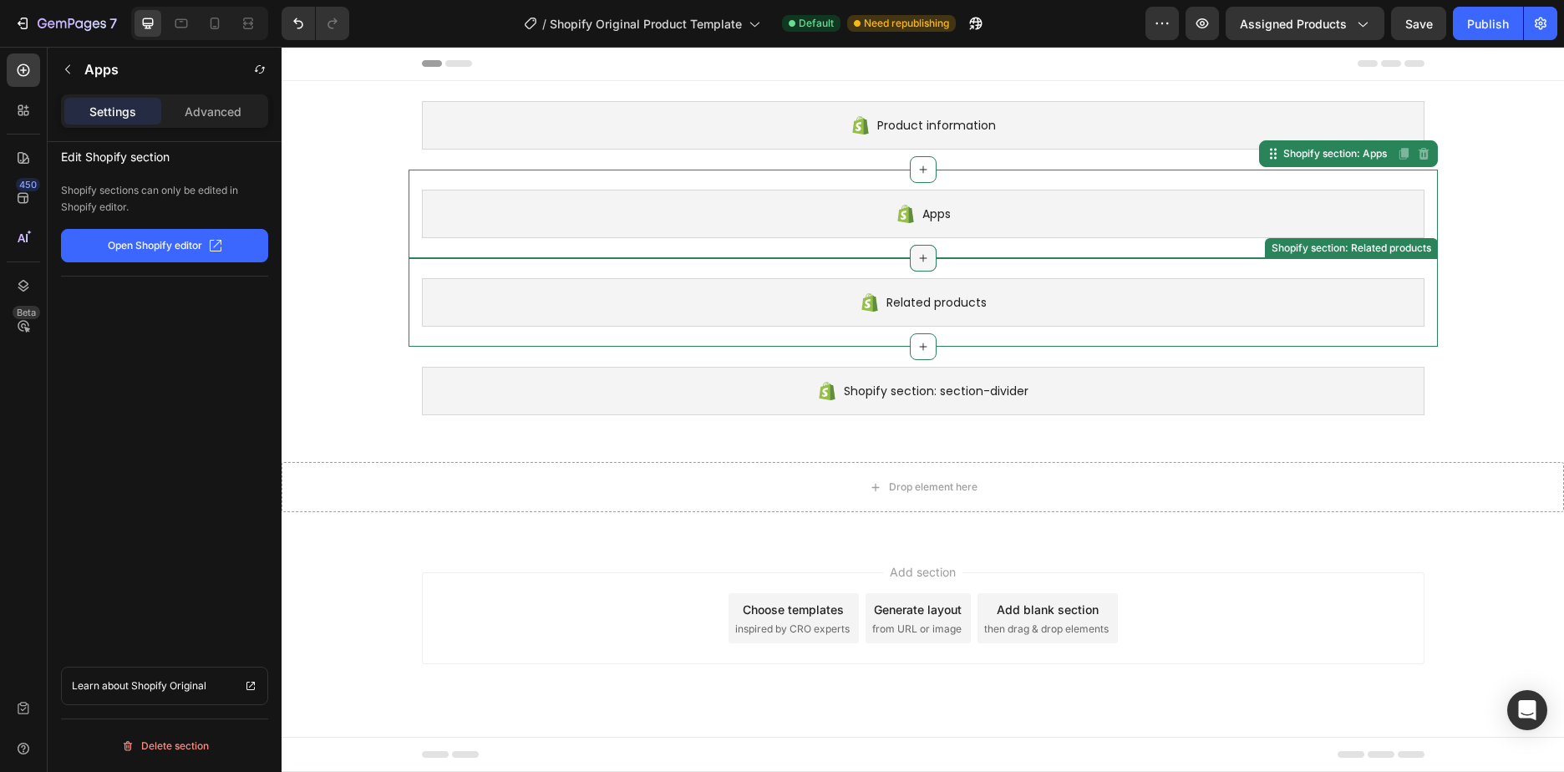
click at [917, 266] on div at bounding box center [923, 258] width 27 height 27
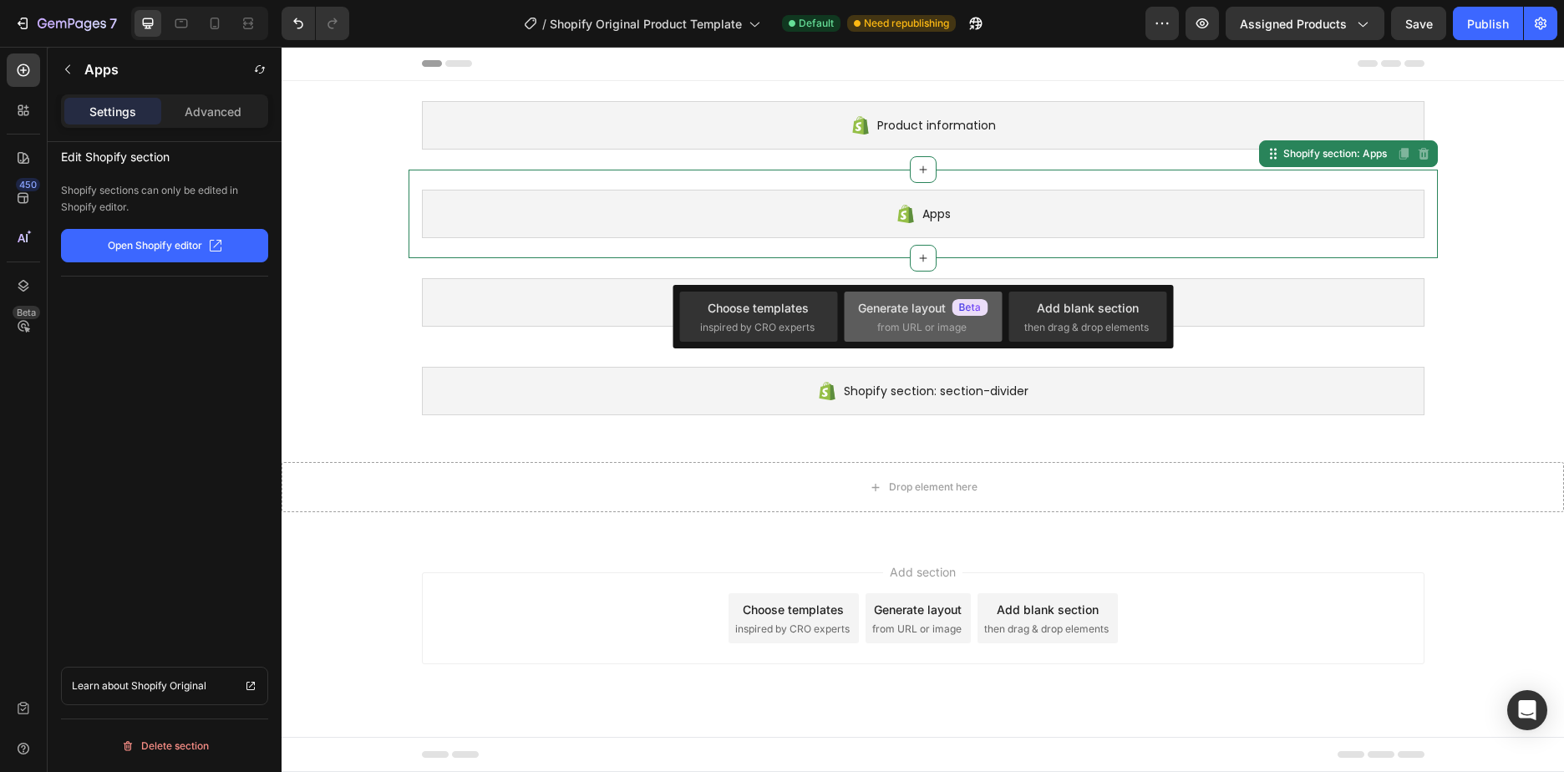
click at [935, 310] on div "Generate layout" at bounding box center [923, 308] width 130 height 18
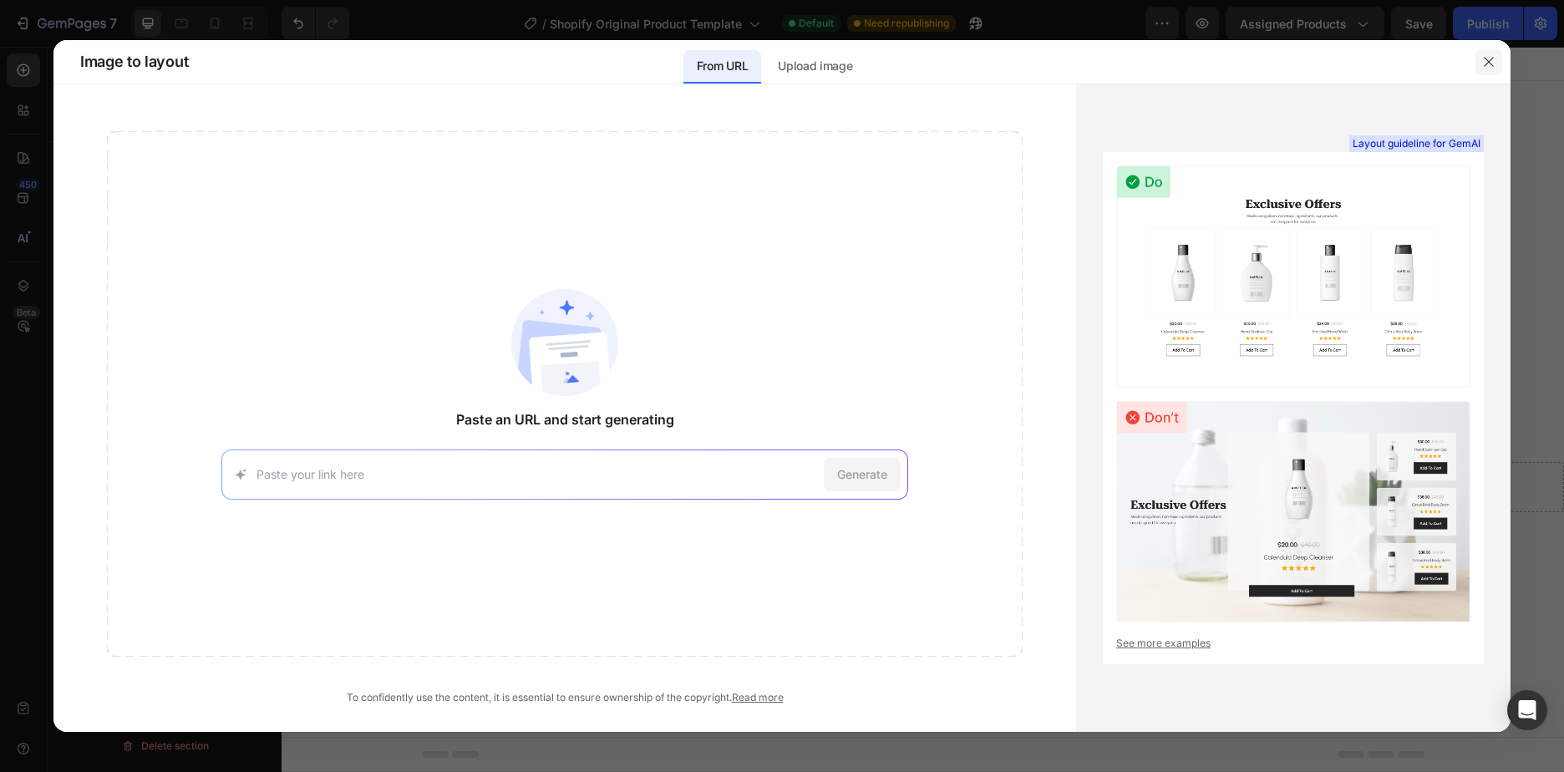
drag, startPoint x: 1479, startPoint y: 61, endPoint x: 1186, endPoint y: 24, distance: 295.5
click at [1479, 61] on button "button" at bounding box center [1488, 61] width 27 height 27
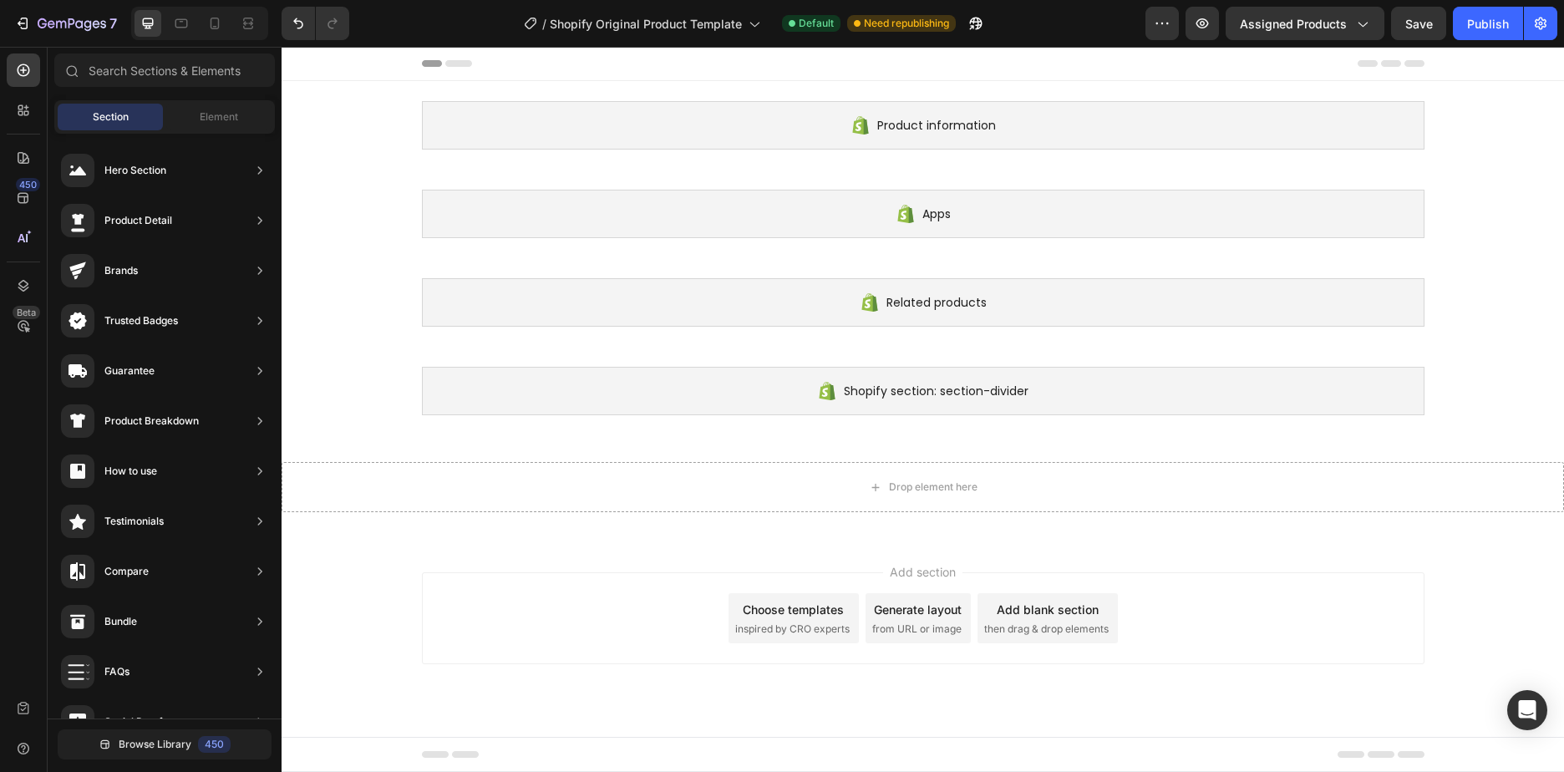
click at [977, 557] on div "Add section Choose templates inspired by CRO experts Generate layout from URL o…" at bounding box center [922, 621] width 1282 height 165
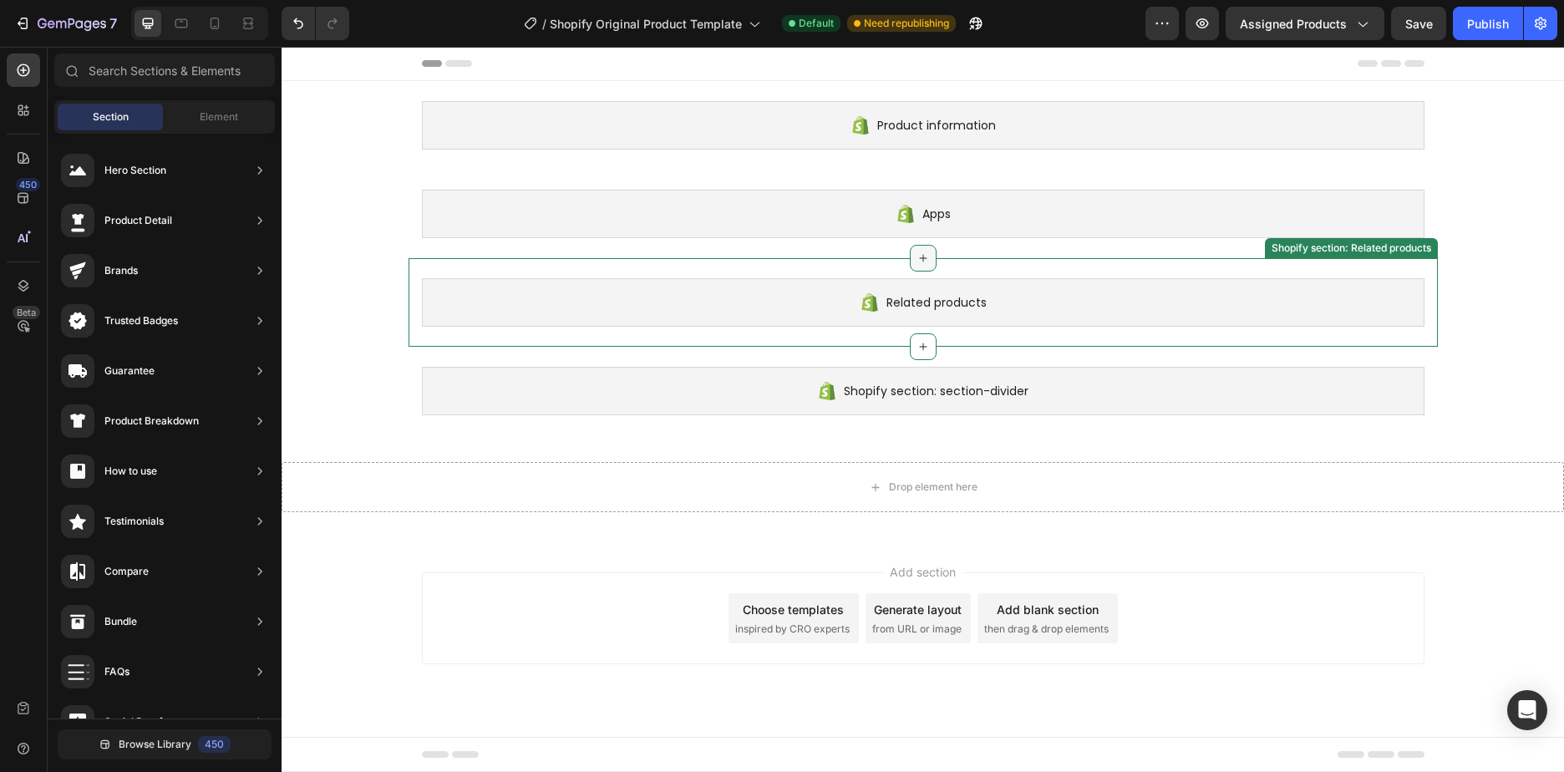
click at [928, 257] on icon at bounding box center [922, 257] width 13 height 13
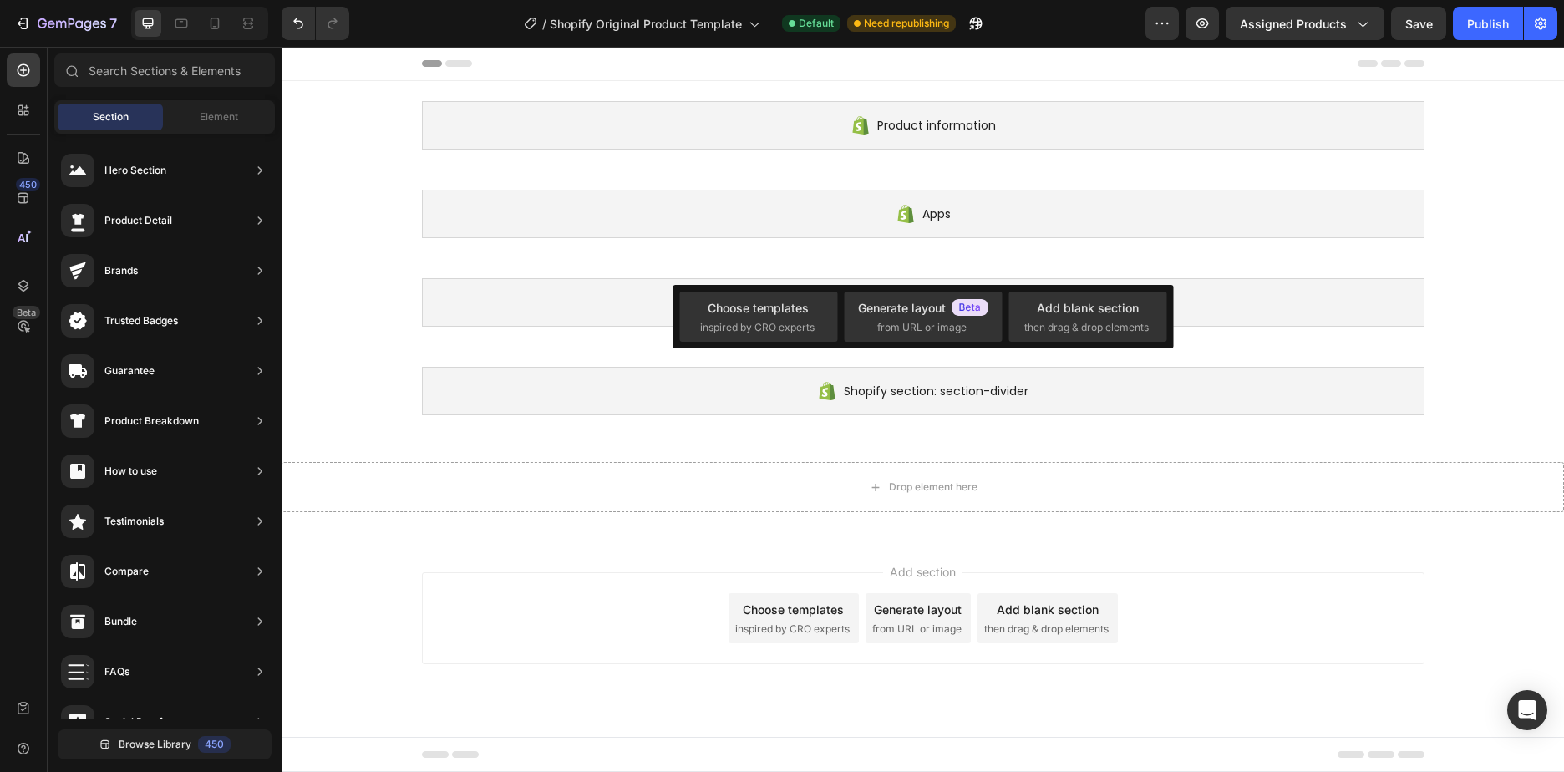
click at [1305, 543] on div "Add section Choose templates inspired by CRO experts Generate layout from URL o…" at bounding box center [922, 621] width 1282 height 165
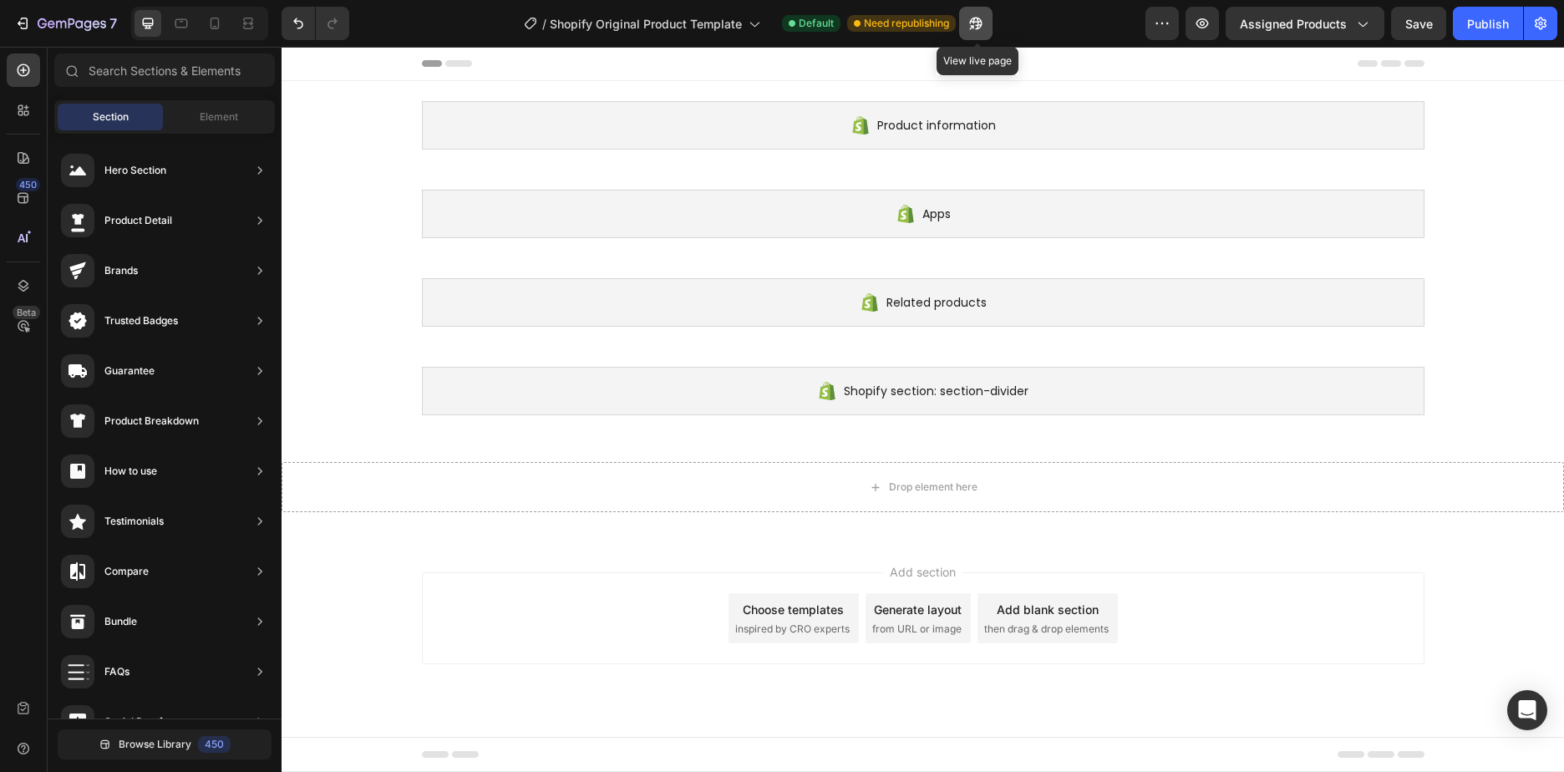
click at [975, 24] on icon "button" at bounding box center [975, 23] width 17 height 17
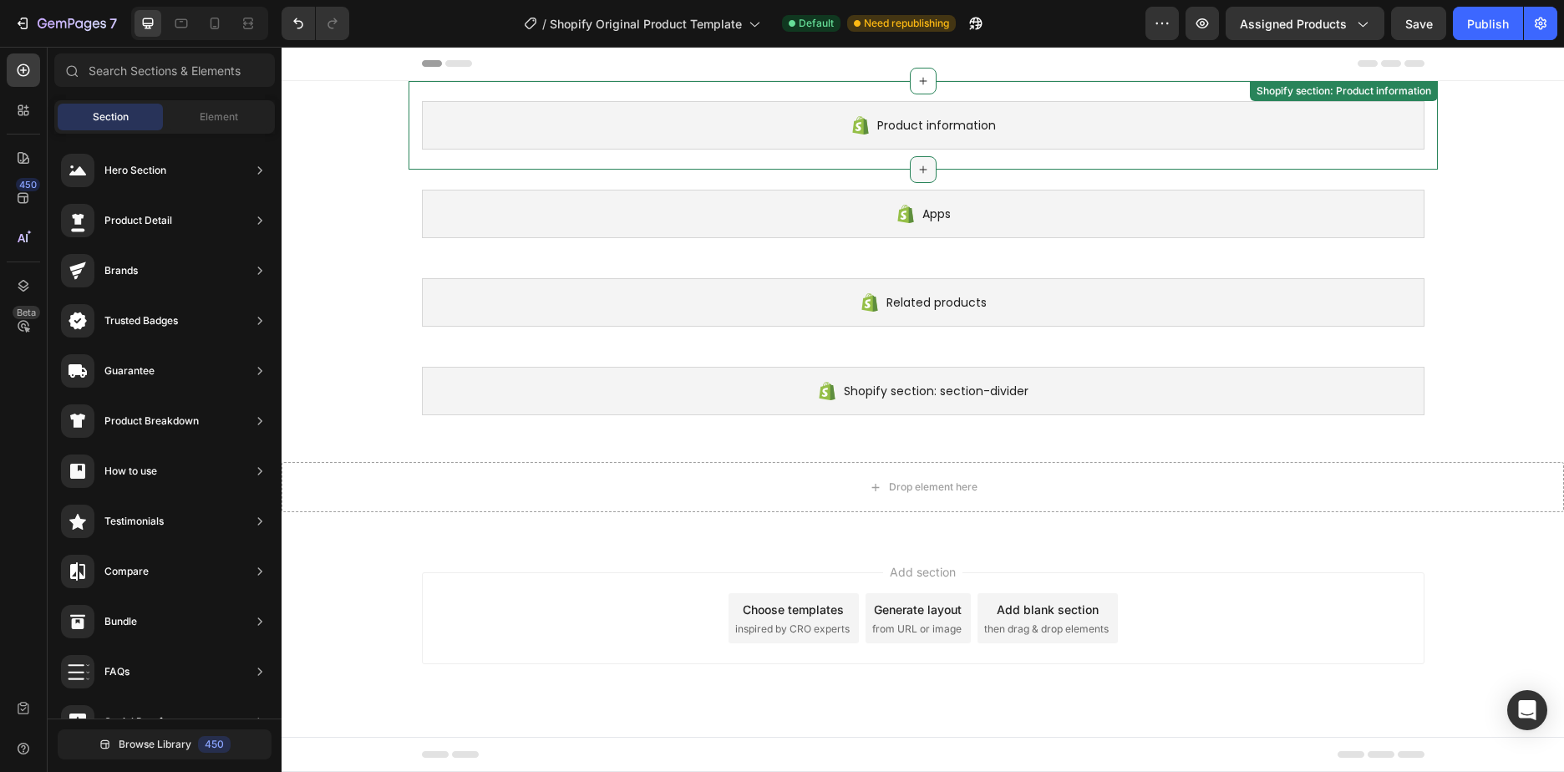
click at [919, 174] on icon at bounding box center [922, 169] width 13 height 13
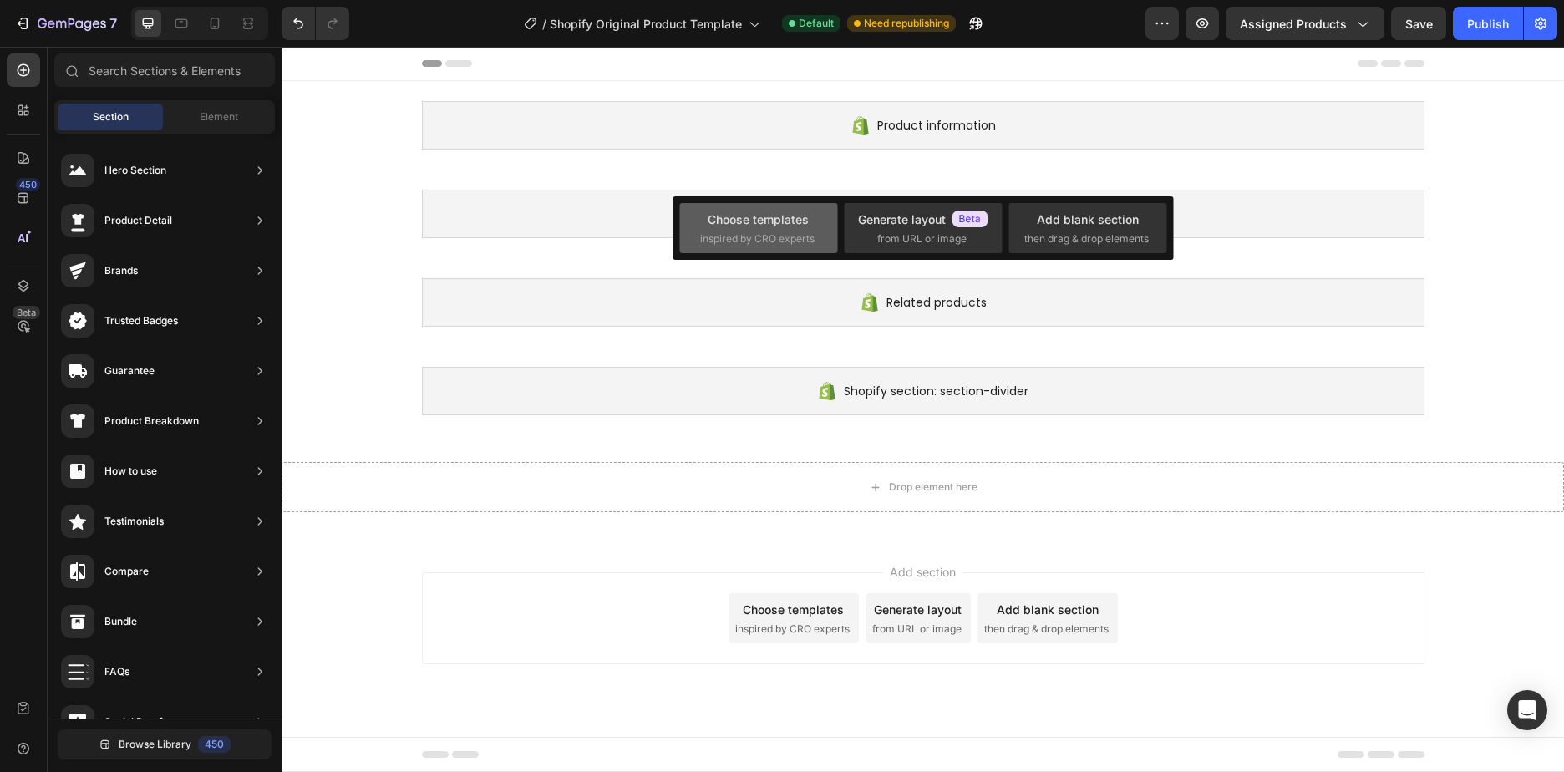
click at [795, 220] on div "Choose templates" at bounding box center [757, 219] width 101 height 18
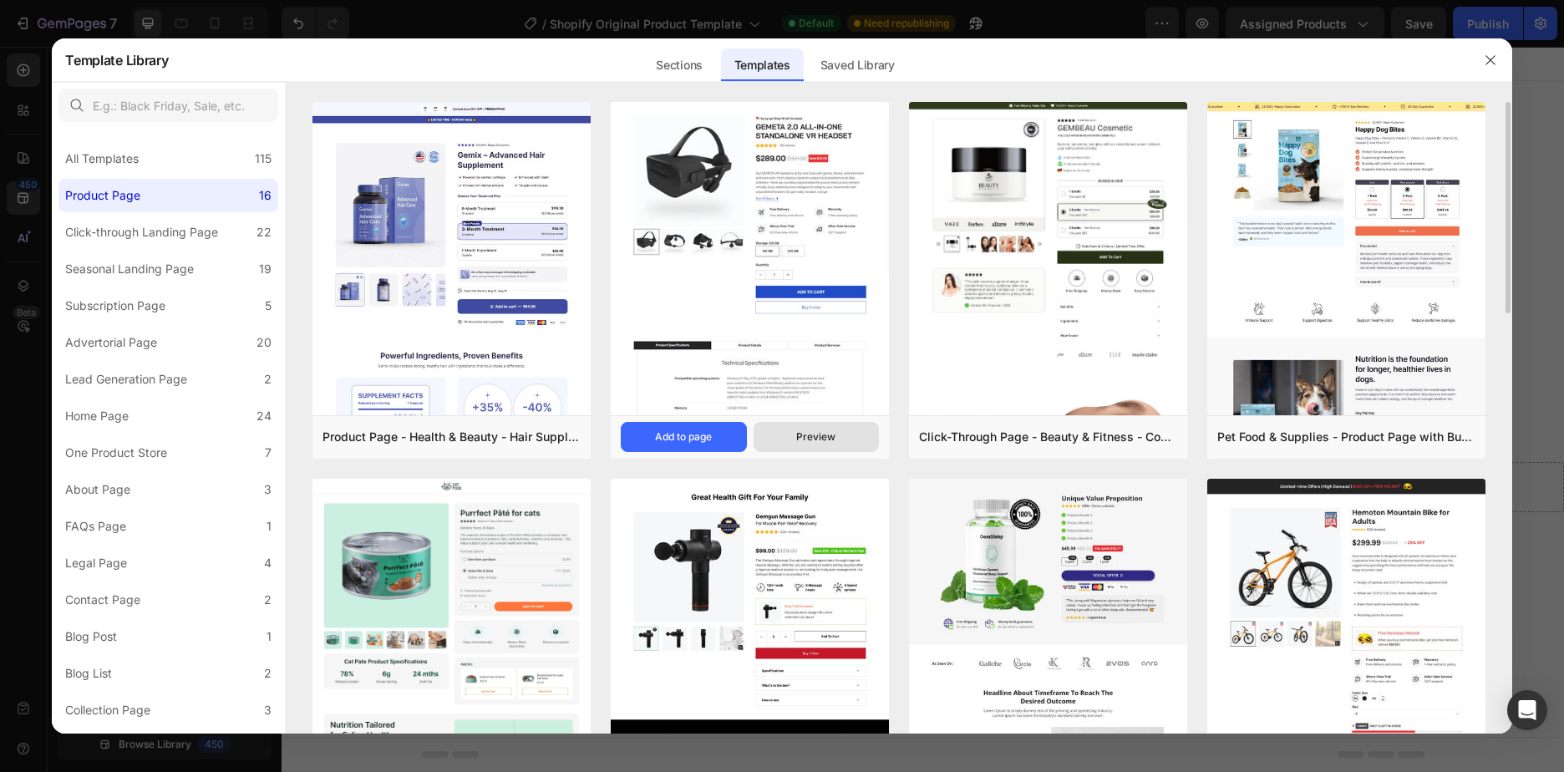
click at [791, 443] on button "Preview" at bounding box center [815, 437] width 125 height 30
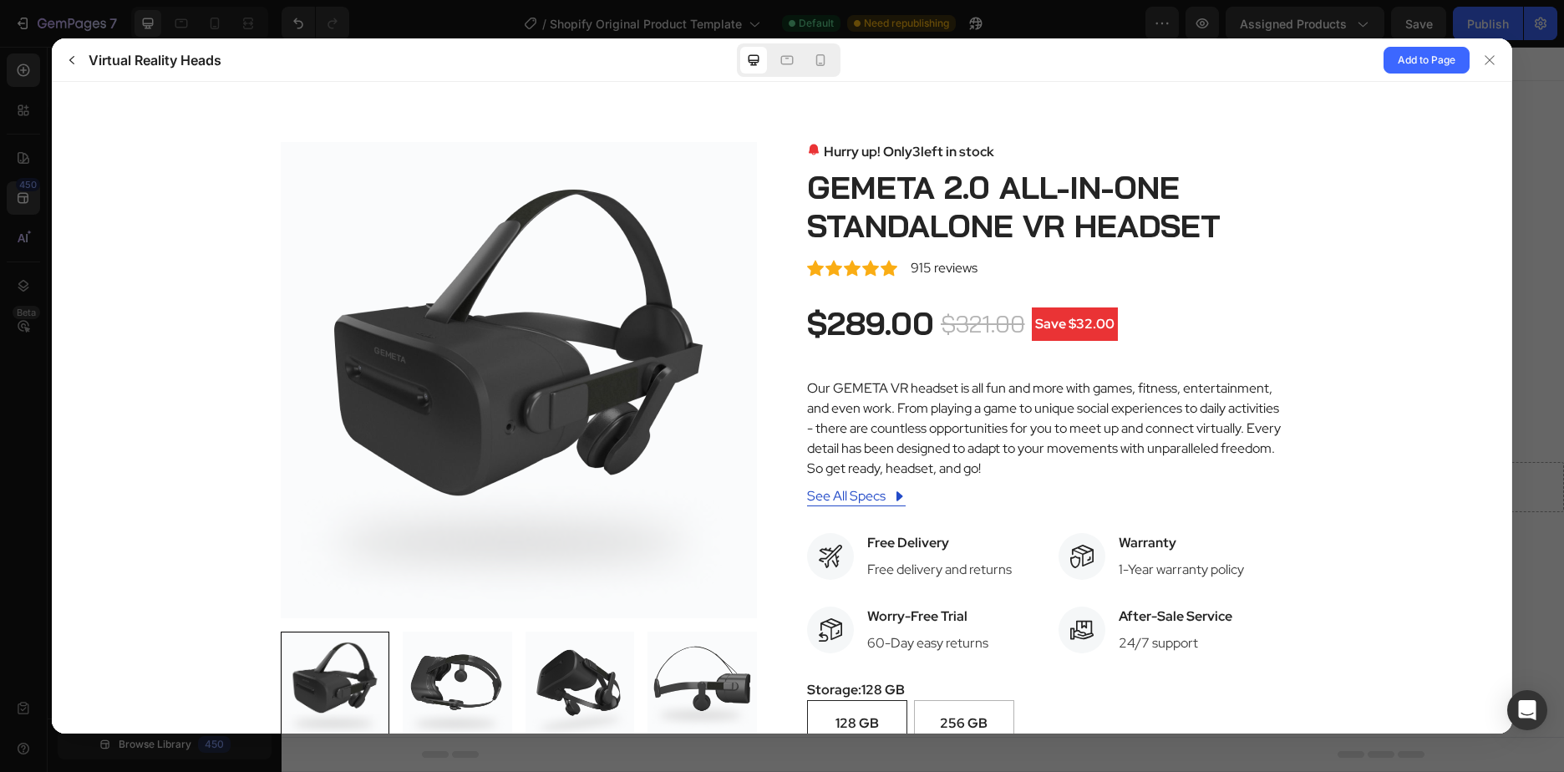
scroll to position [919, 0]
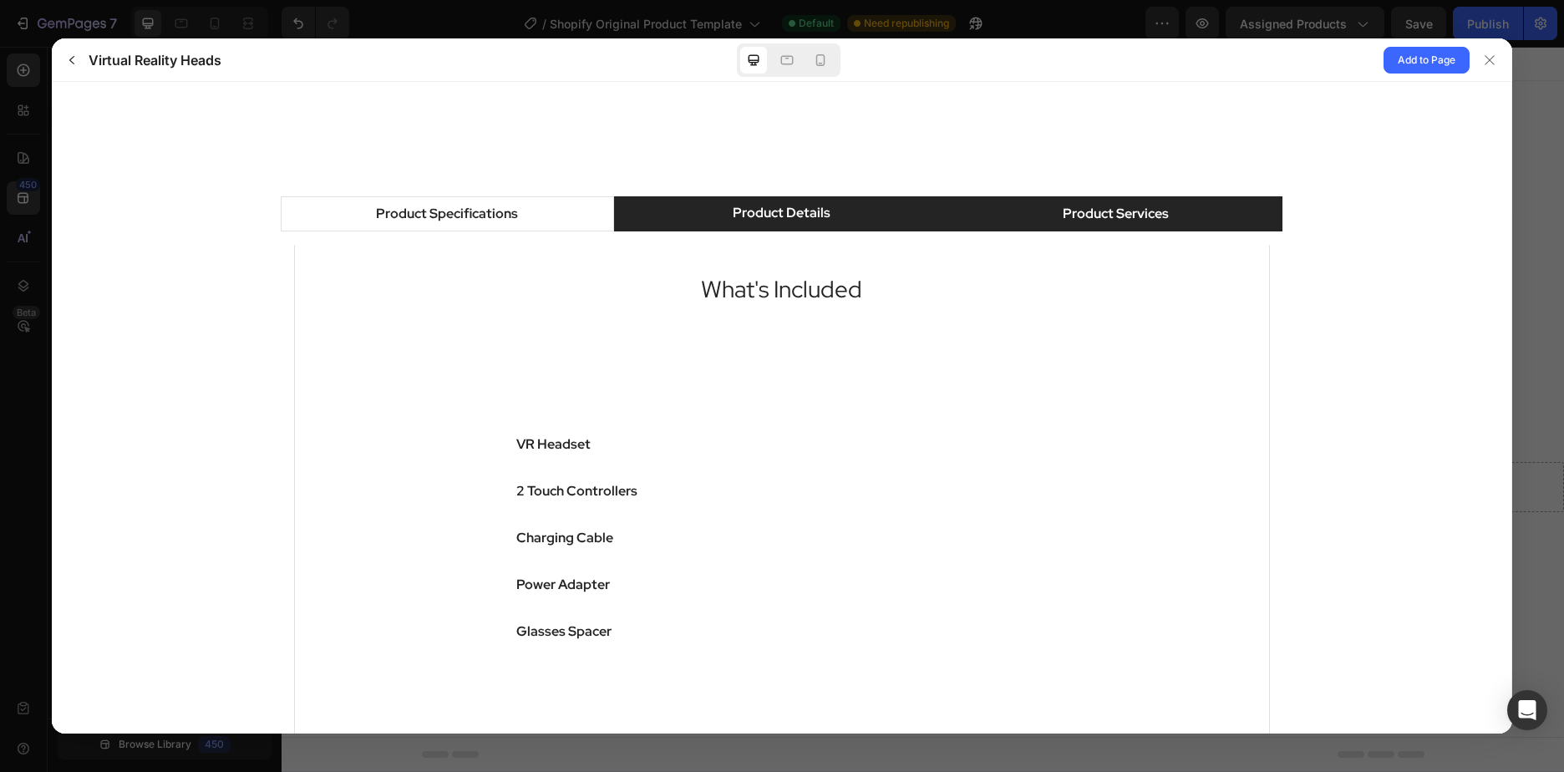
click at [1077, 208] on div "Product Services" at bounding box center [1115, 214] width 106 height 20
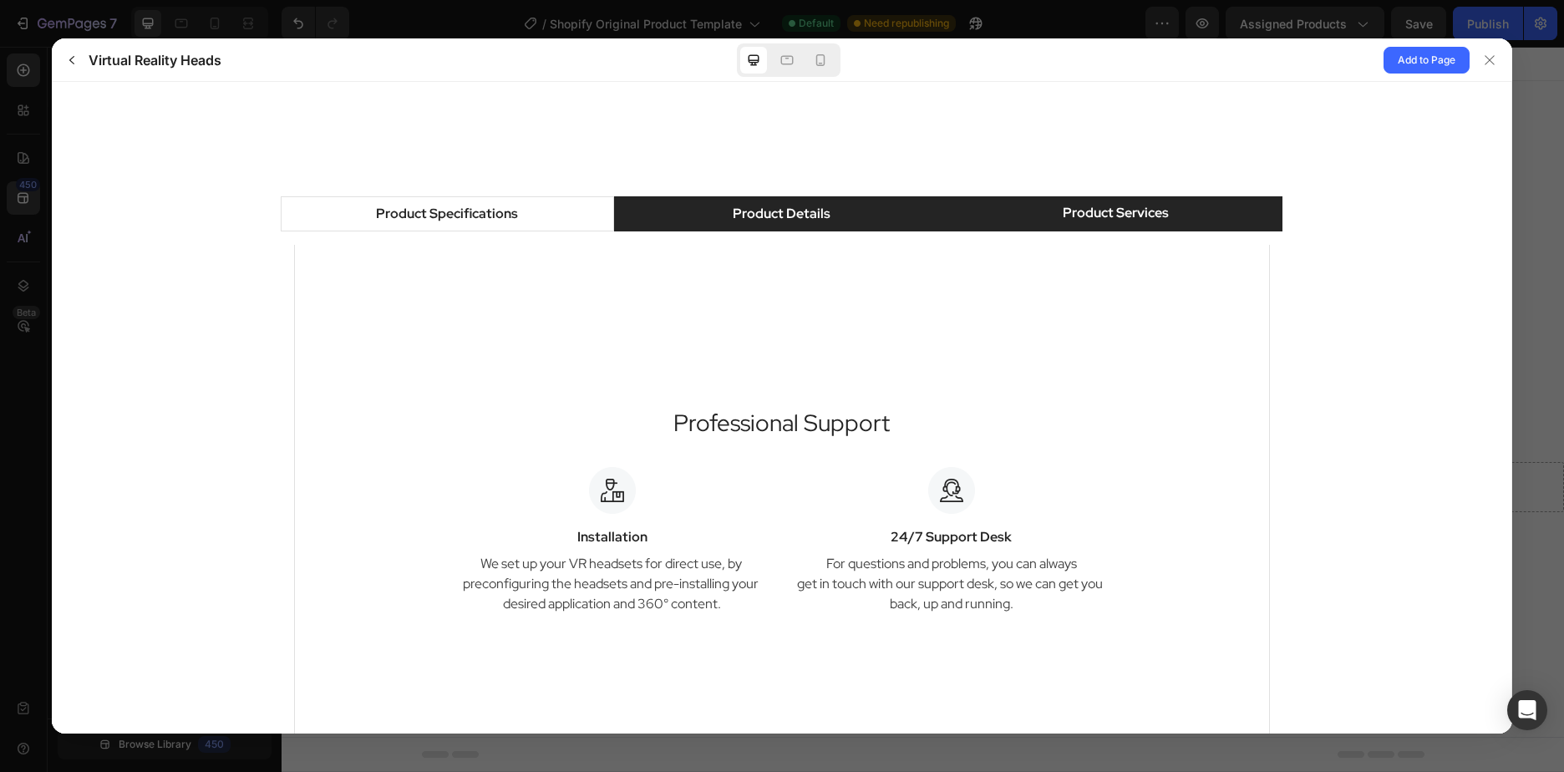
click at [807, 220] on div "Product Details" at bounding box center [781, 214] width 98 height 20
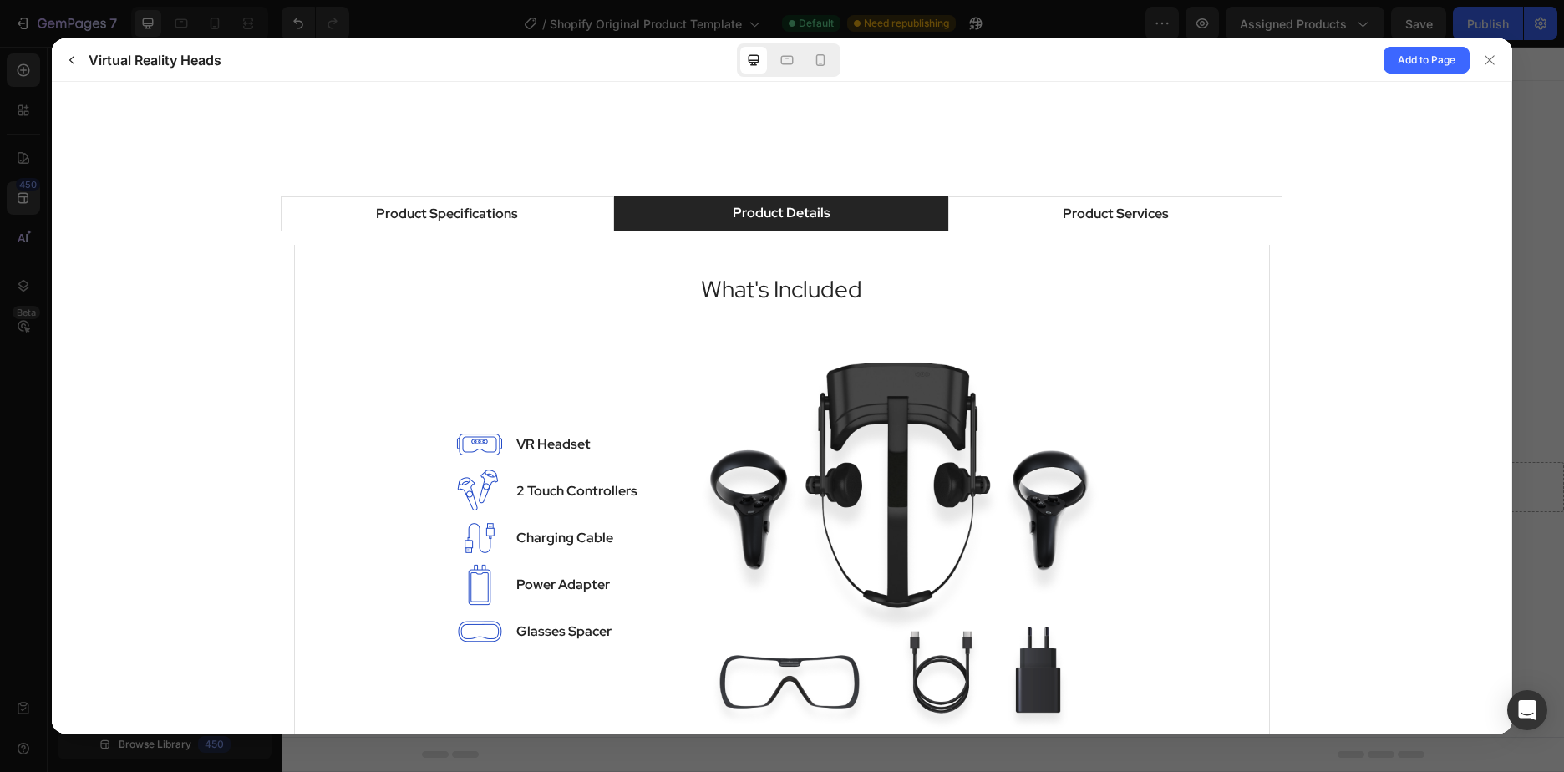
drag, startPoint x: 508, startPoint y: 232, endPoint x: 524, endPoint y: 233, distance: 15.9
click at [508, 233] on div "Technical Specifications Compatible operating systems Windows 10 May 2019 updat…" at bounding box center [782, 506] width 1002 height 550
click at [1421, 63] on span "Add to Page" at bounding box center [1426, 60] width 58 height 20
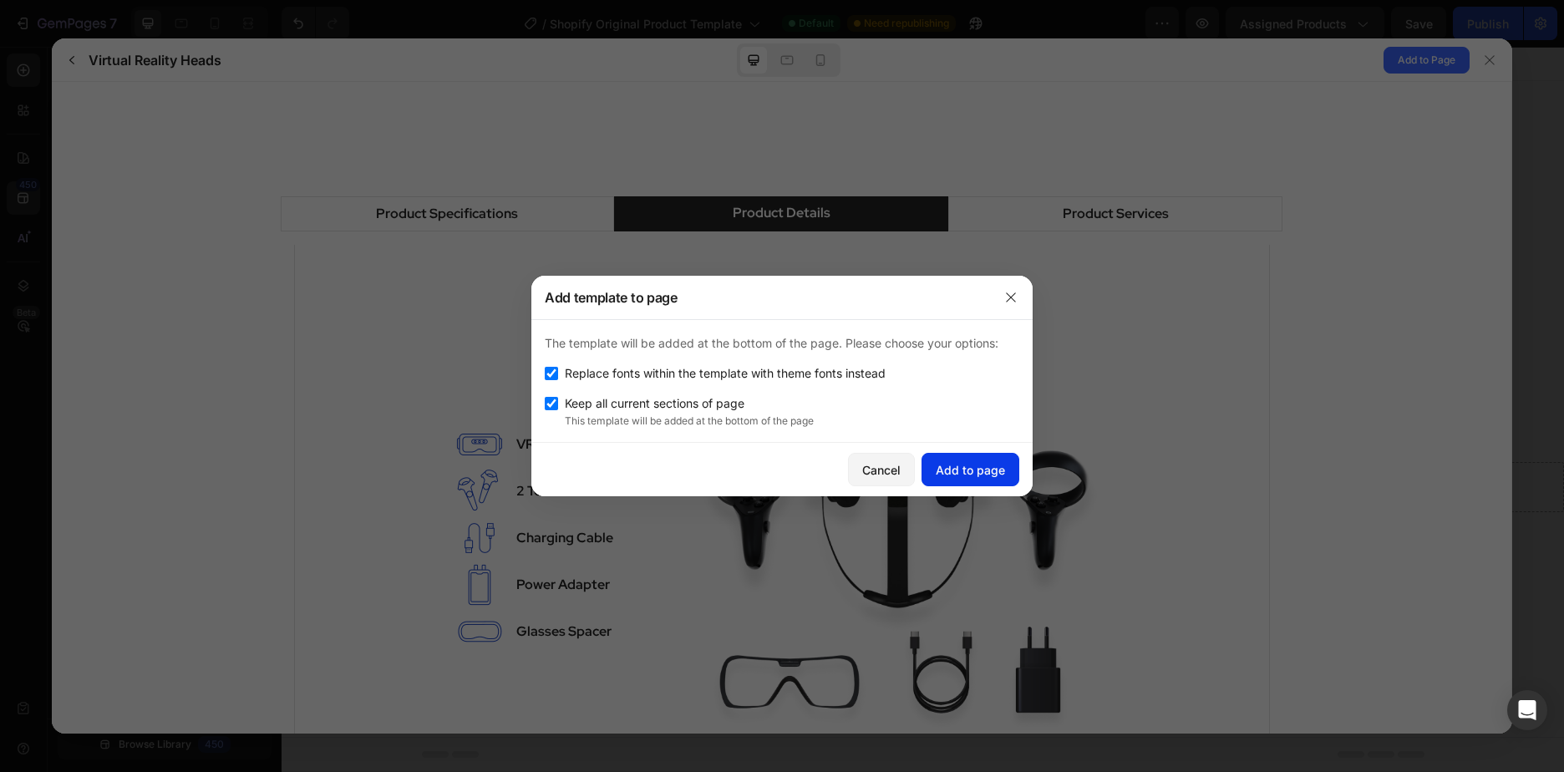
click at [958, 472] on div "Add to page" at bounding box center [969, 470] width 69 height 18
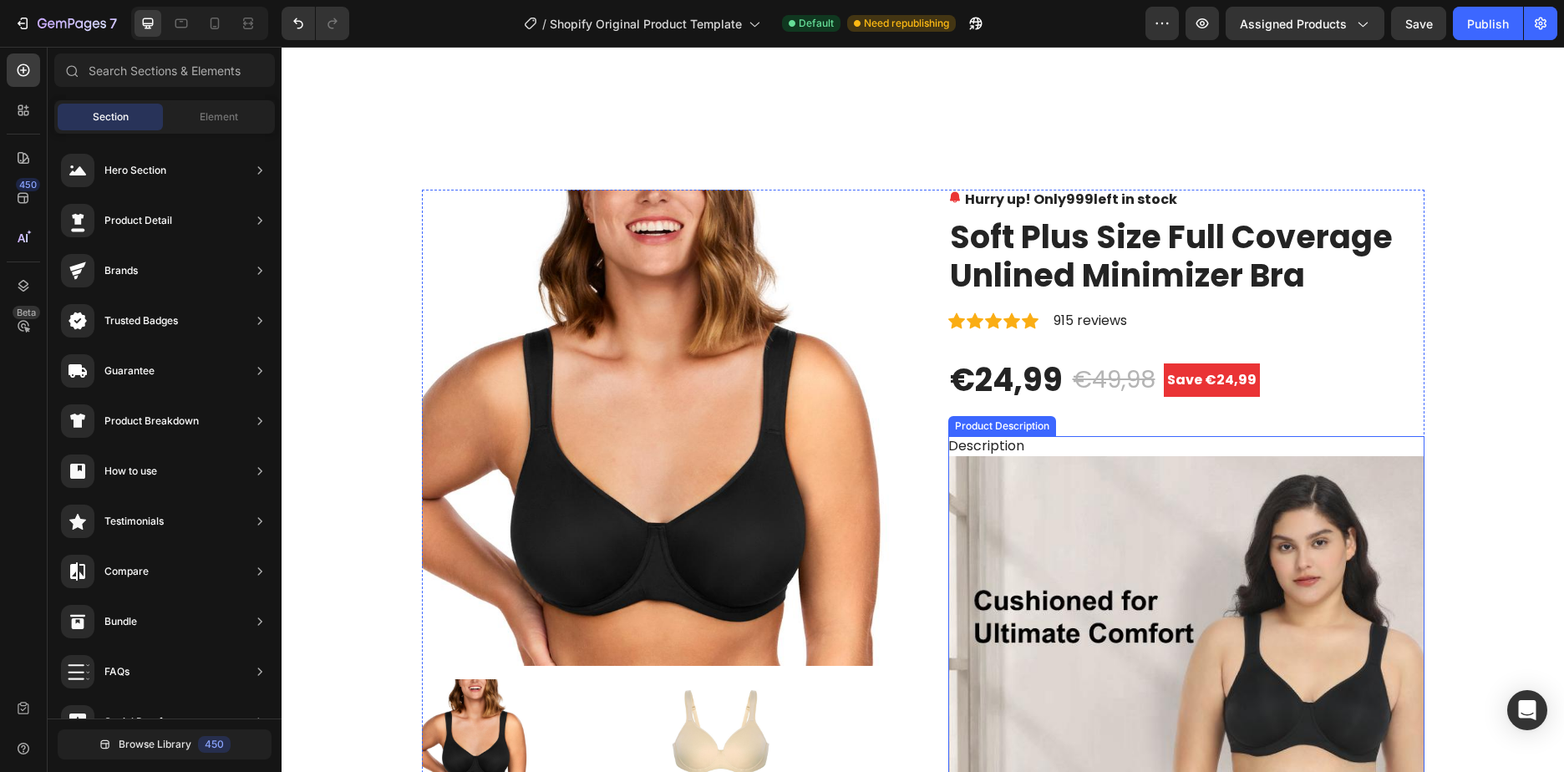
scroll to position [39, 0]
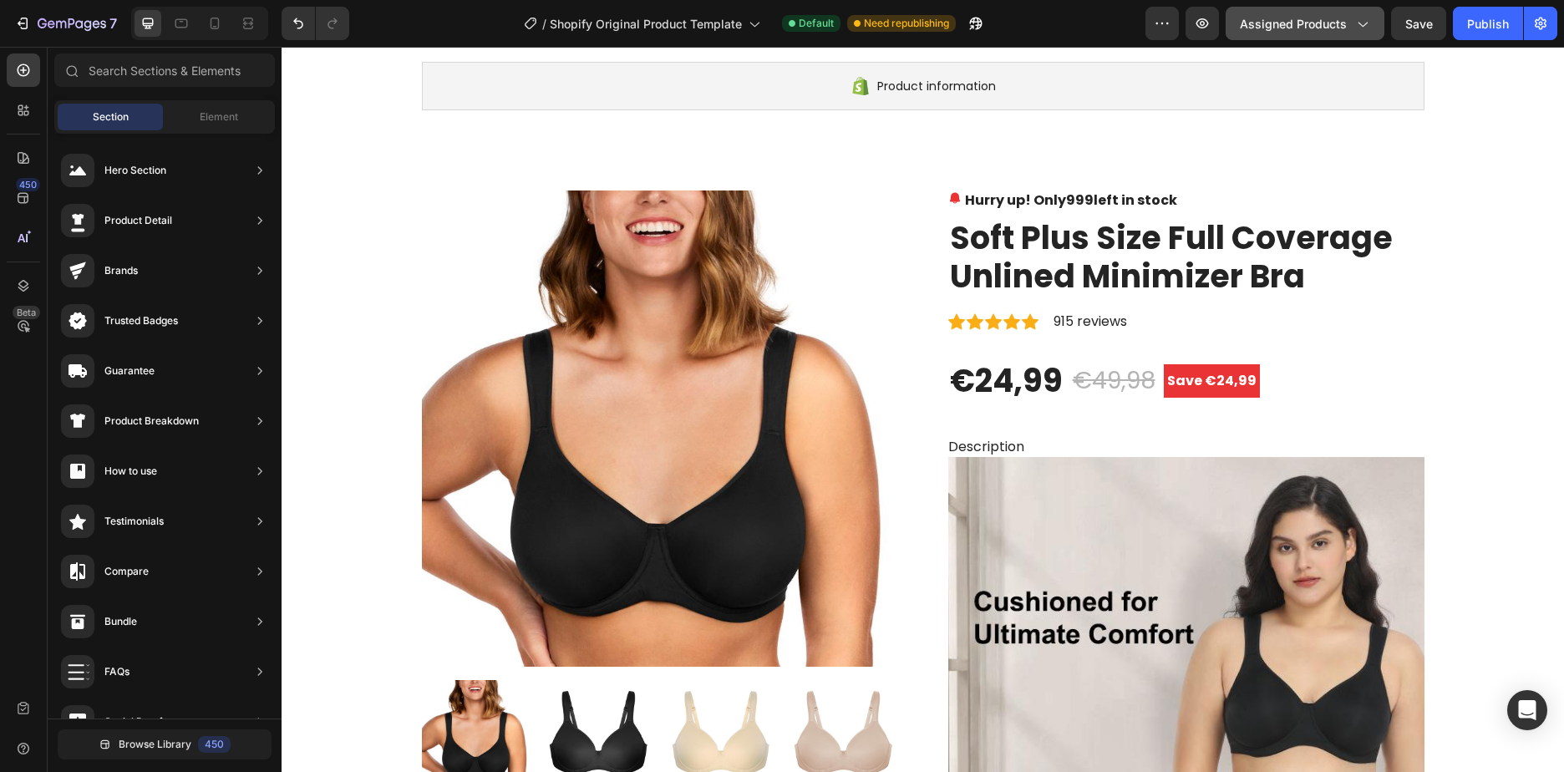
click at [1295, 25] on span "Assigned Products" at bounding box center [1292, 24] width 107 height 18
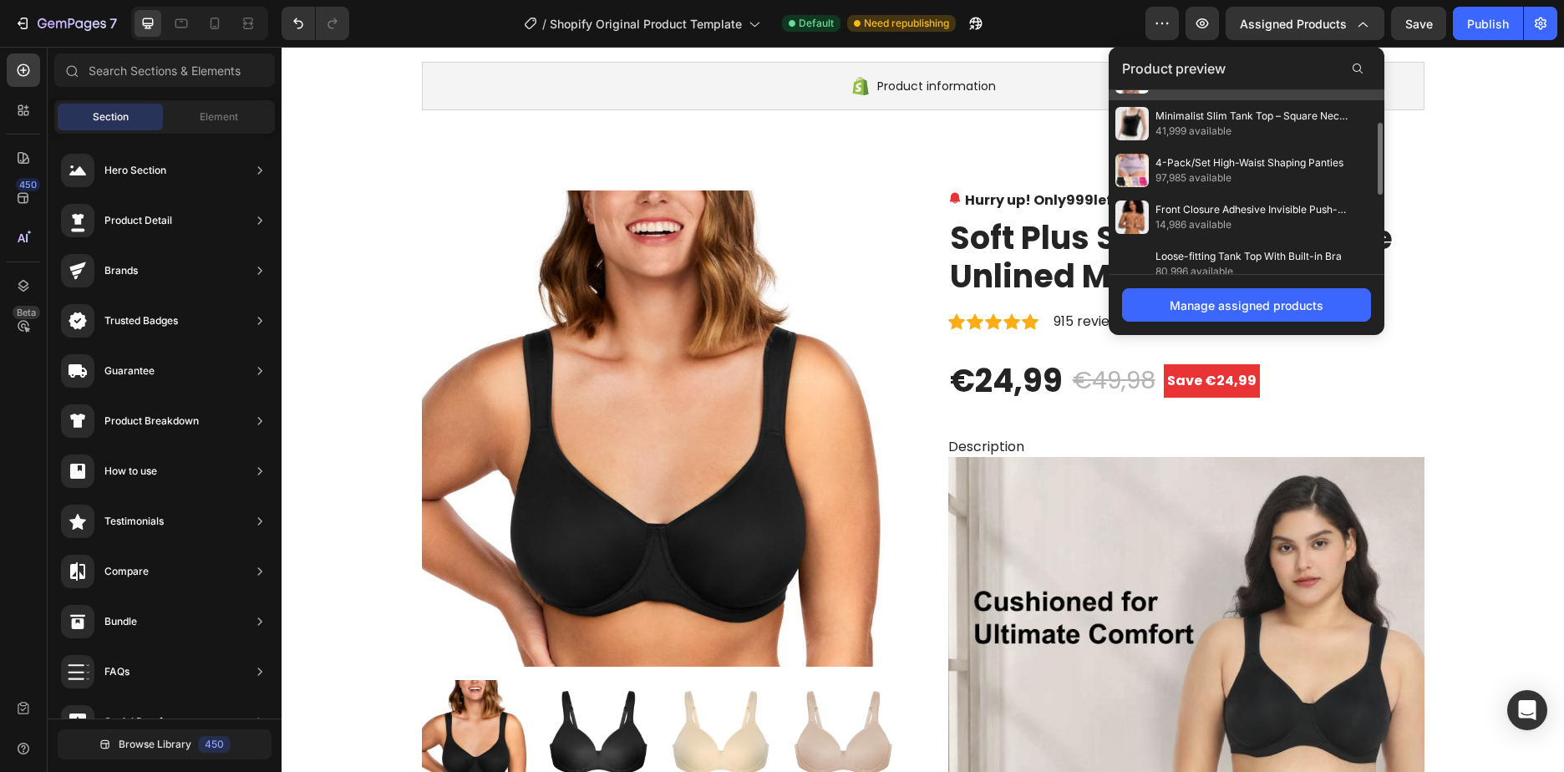
scroll to position [167, 0]
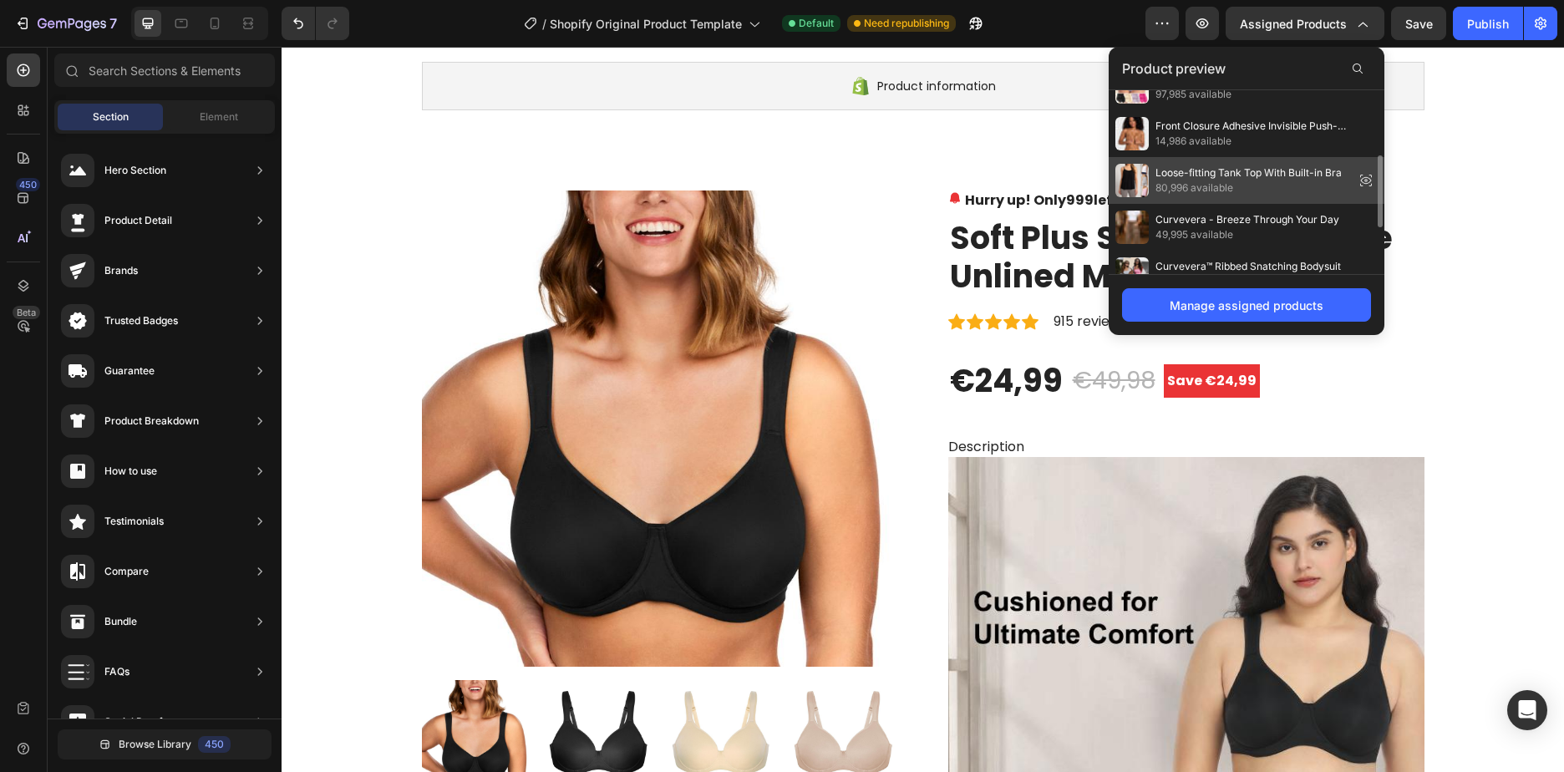
click at [1236, 167] on span "Loose-fitting Tank Top With Built-in Bra" at bounding box center [1248, 172] width 186 height 15
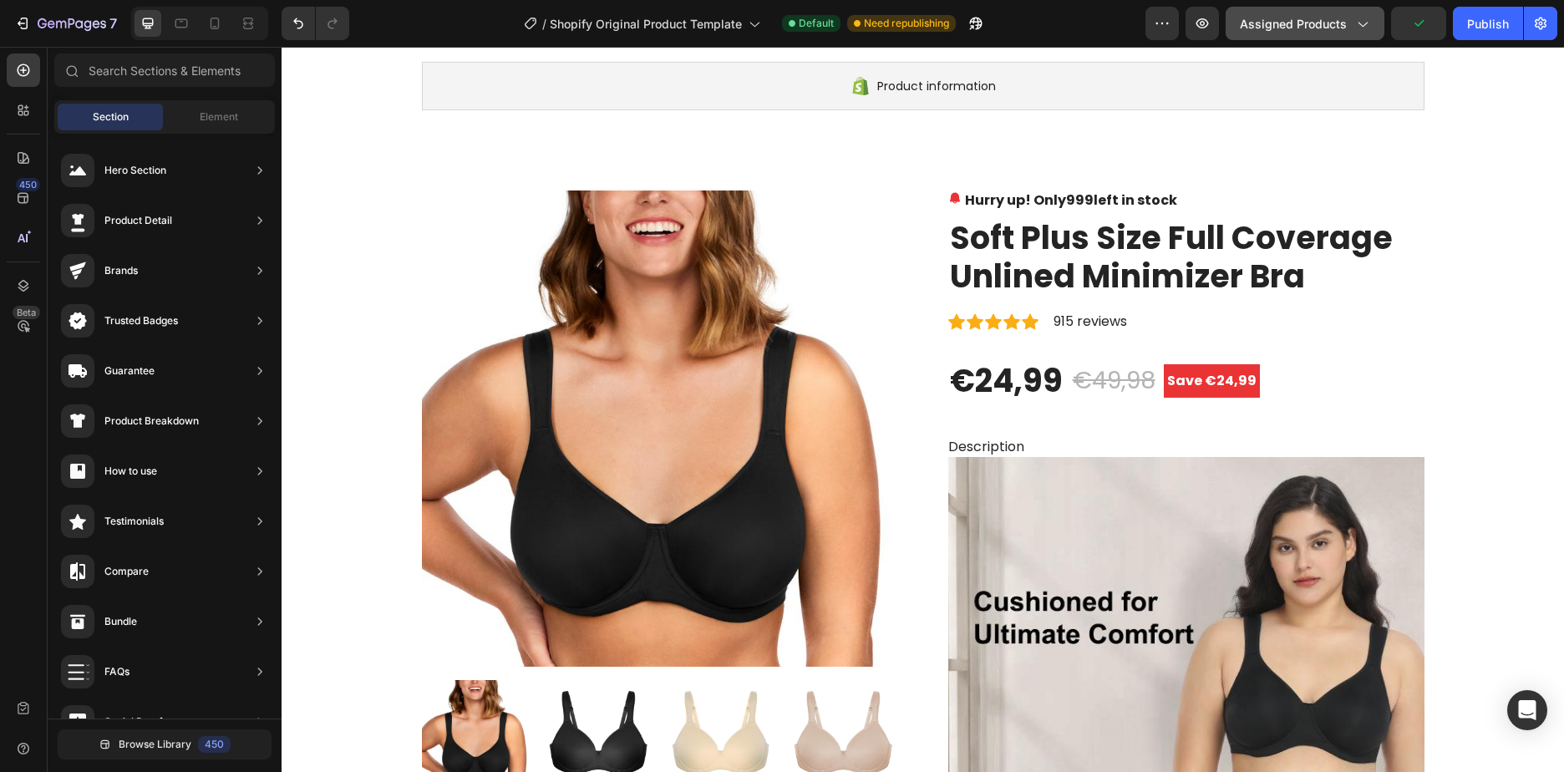
click at [1335, 19] on span "Assigned Products" at bounding box center [1292, 24] width 107 height 18
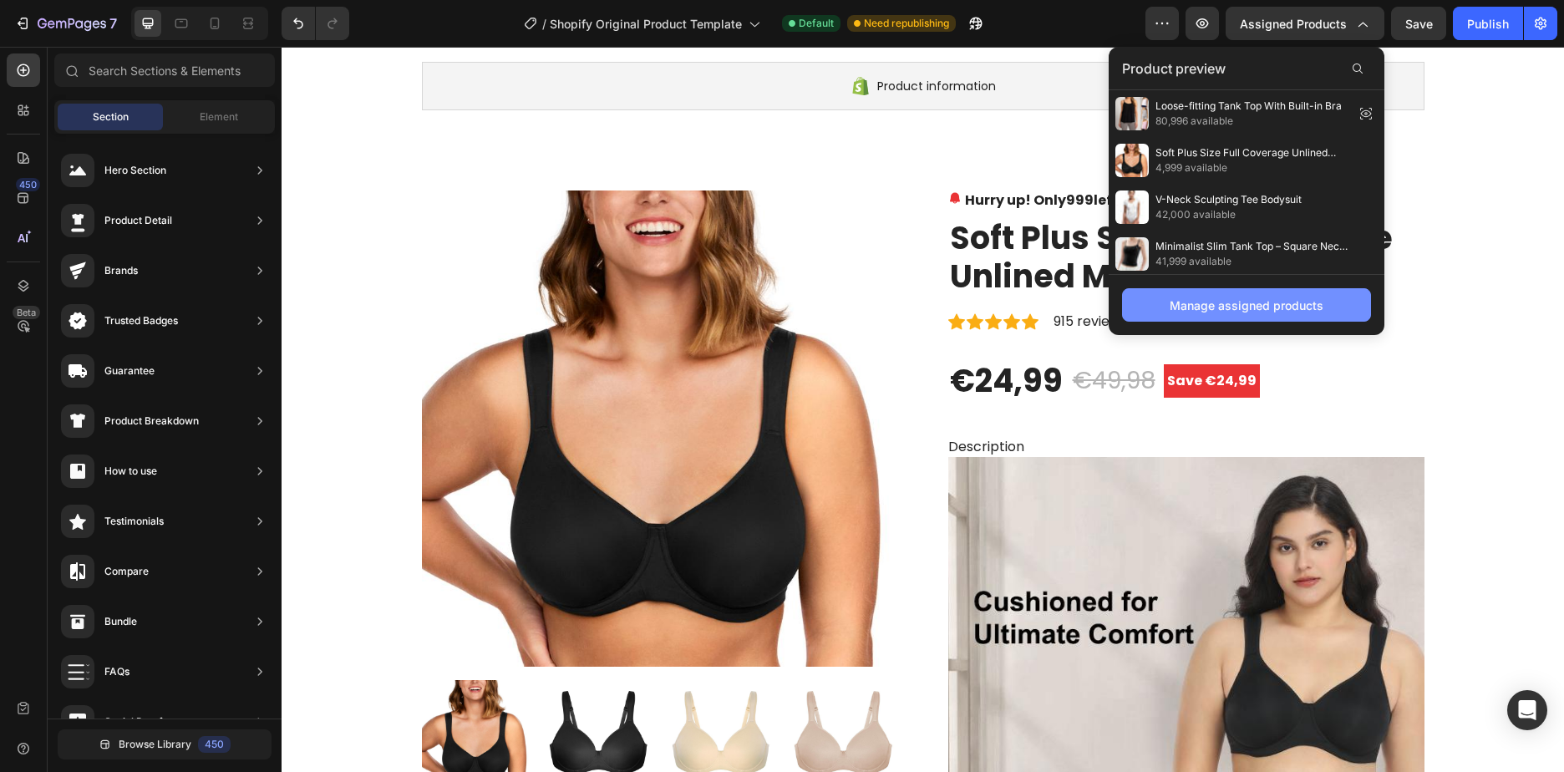
click at [1270, 308] on div "Manage assigned products" at bounding box center [1246, 305] width 154 height 18
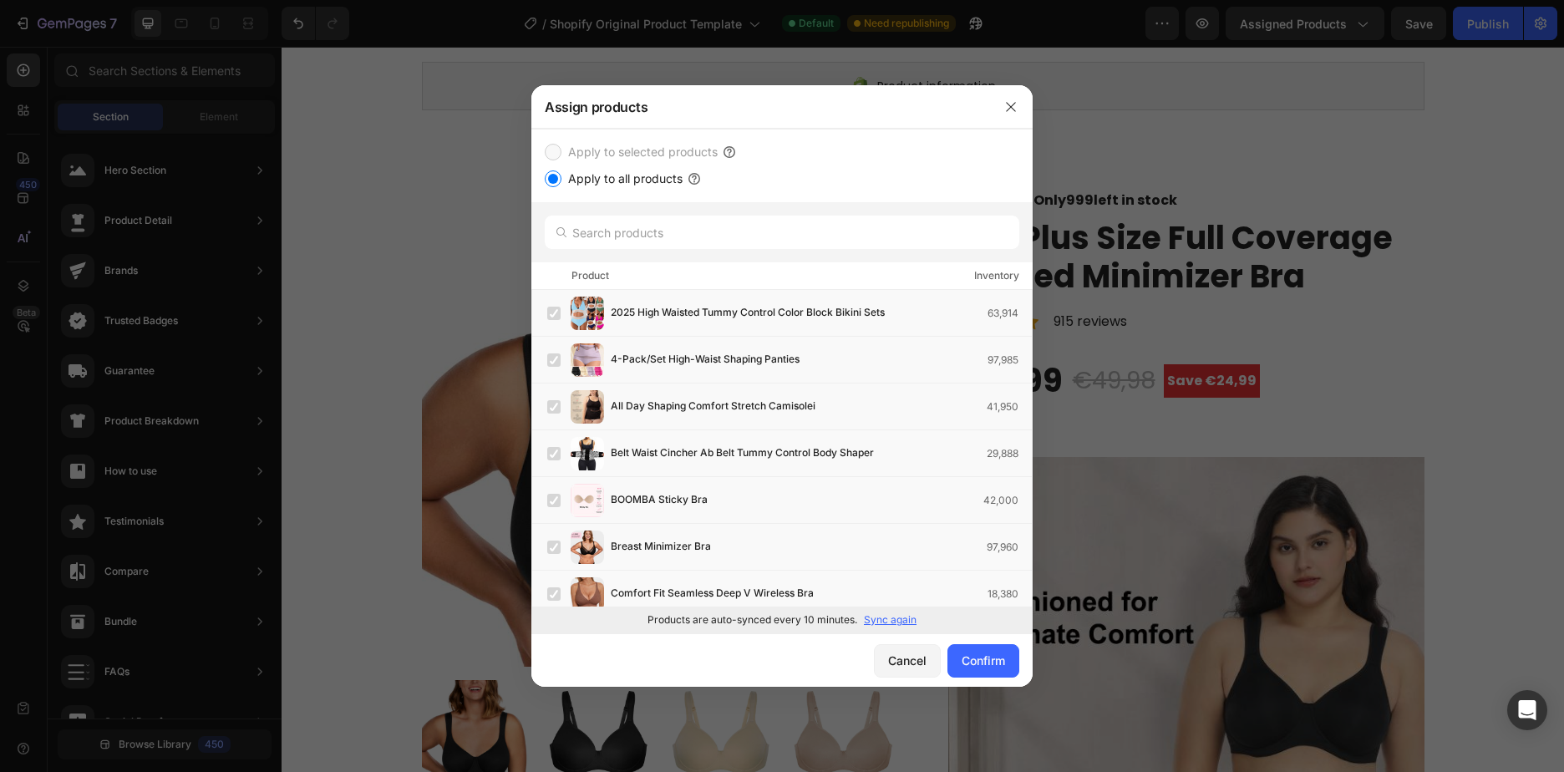
click at [550, 183] on input "Apply to all products" at bounding box center [553, 178] width 17 height 17
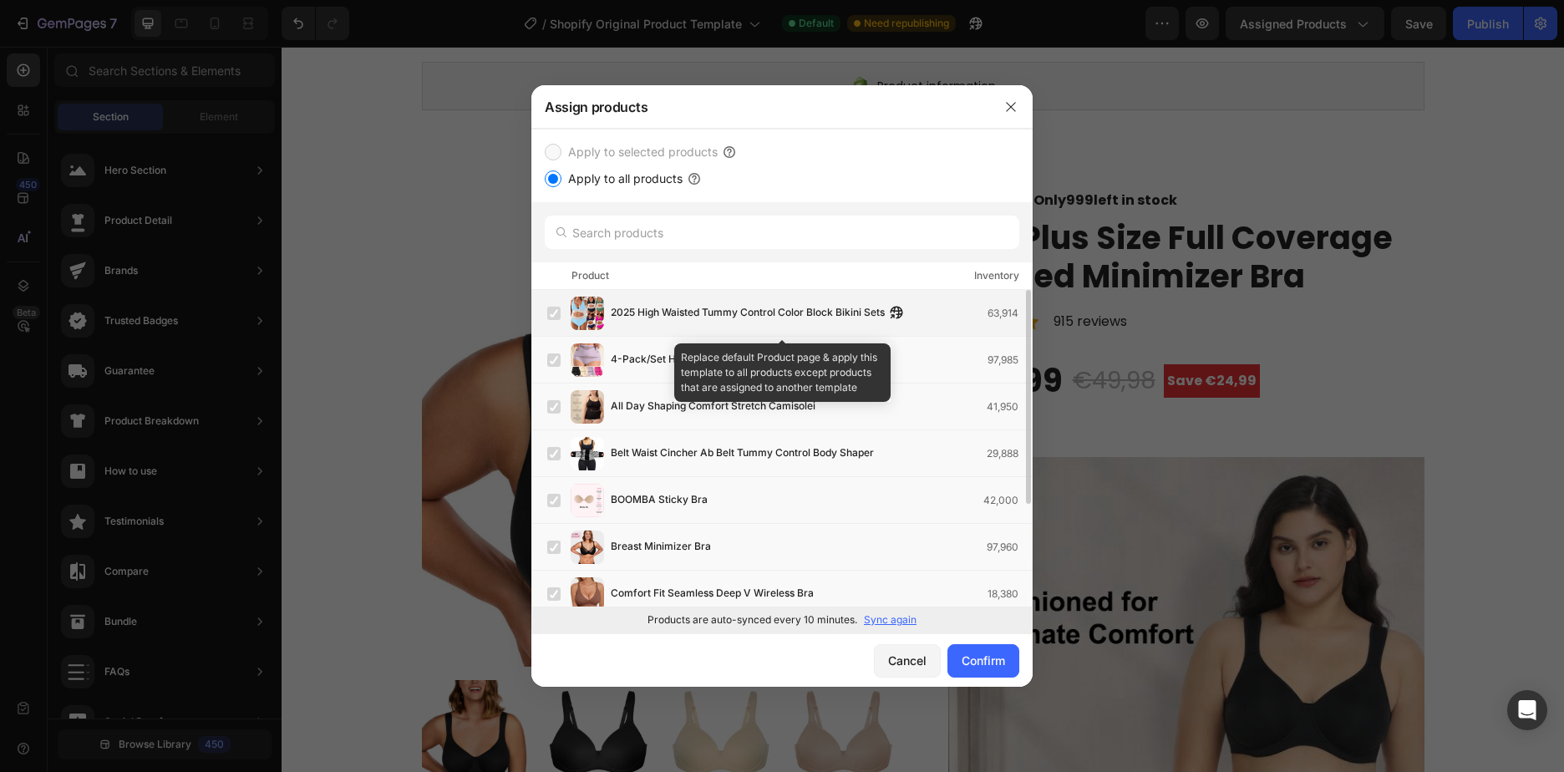
click at [552, 315] on label at bounding box center [553, 313] width 13 height 13
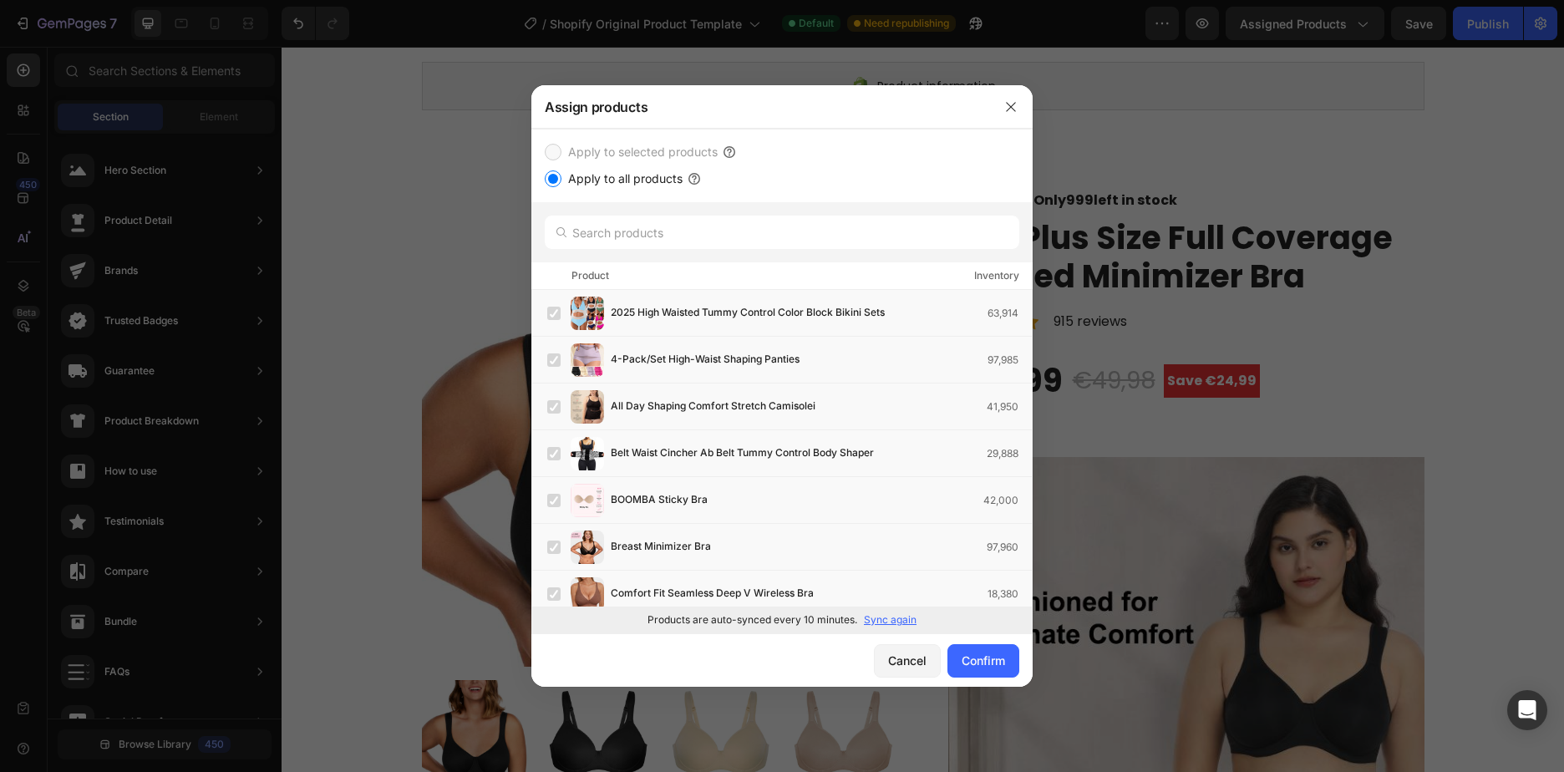
click at [547, 183] on input "Apply to all products" at bounding box center [553, 178] width 17 height 17
click at [551, 183] on input "Apply to all products" at bounding box center [553, 178] width 17 height 17
drag, startPoint x: 551, startPoint y: 183, endPoint x: 679, endPoint y: 354, distance: 213.6
click at [554, 187] on div "Apply to all products" at bounding box center [782, 179] width 474 height 20
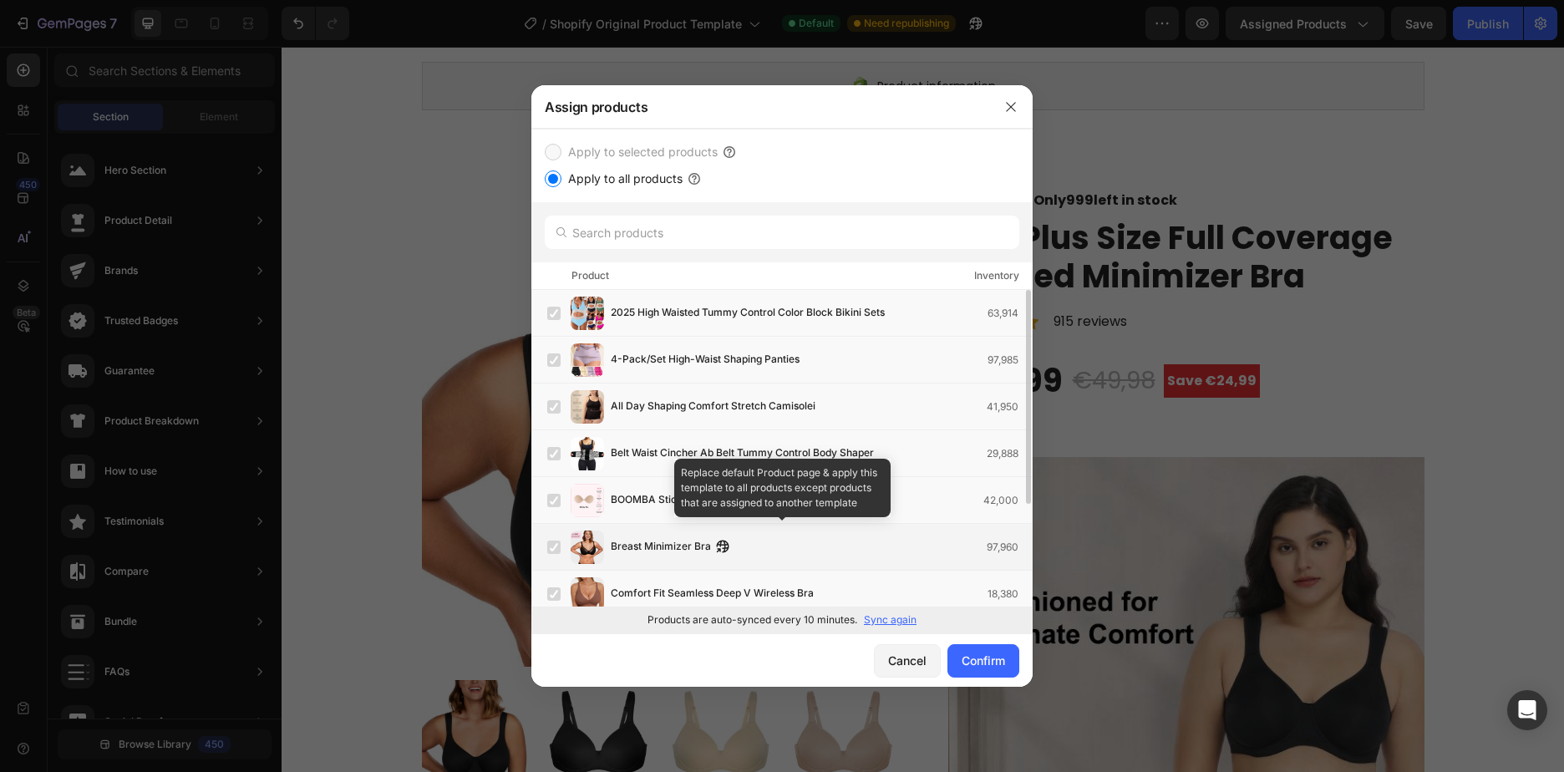
scroll to position [0, 0]
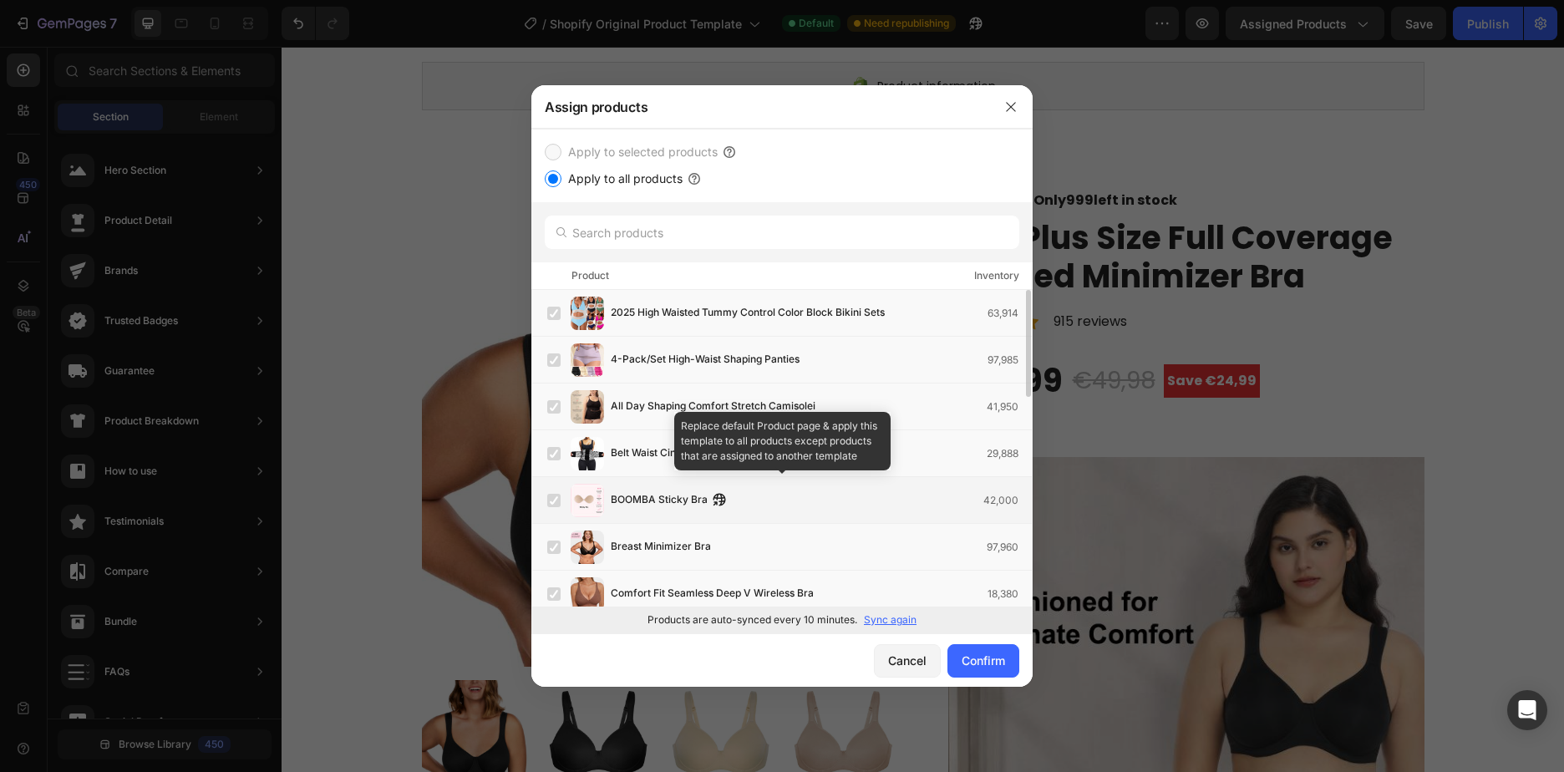
click at [557, 504] on label at bounding box center [553, 500] width 13 height 13
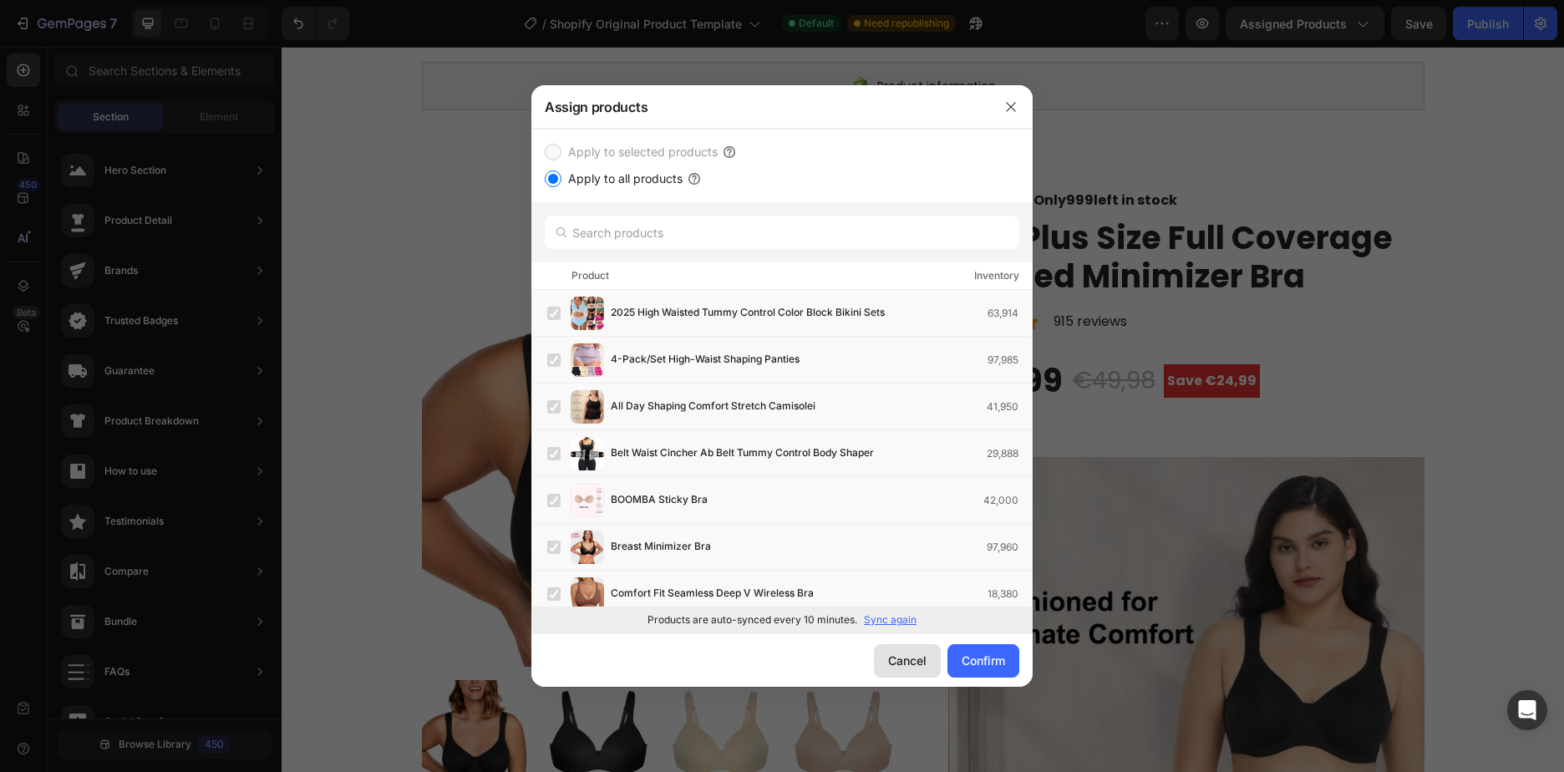
click at [913, 670] on button "Cancel" at bounding box center [907, 660] width 67 height 33
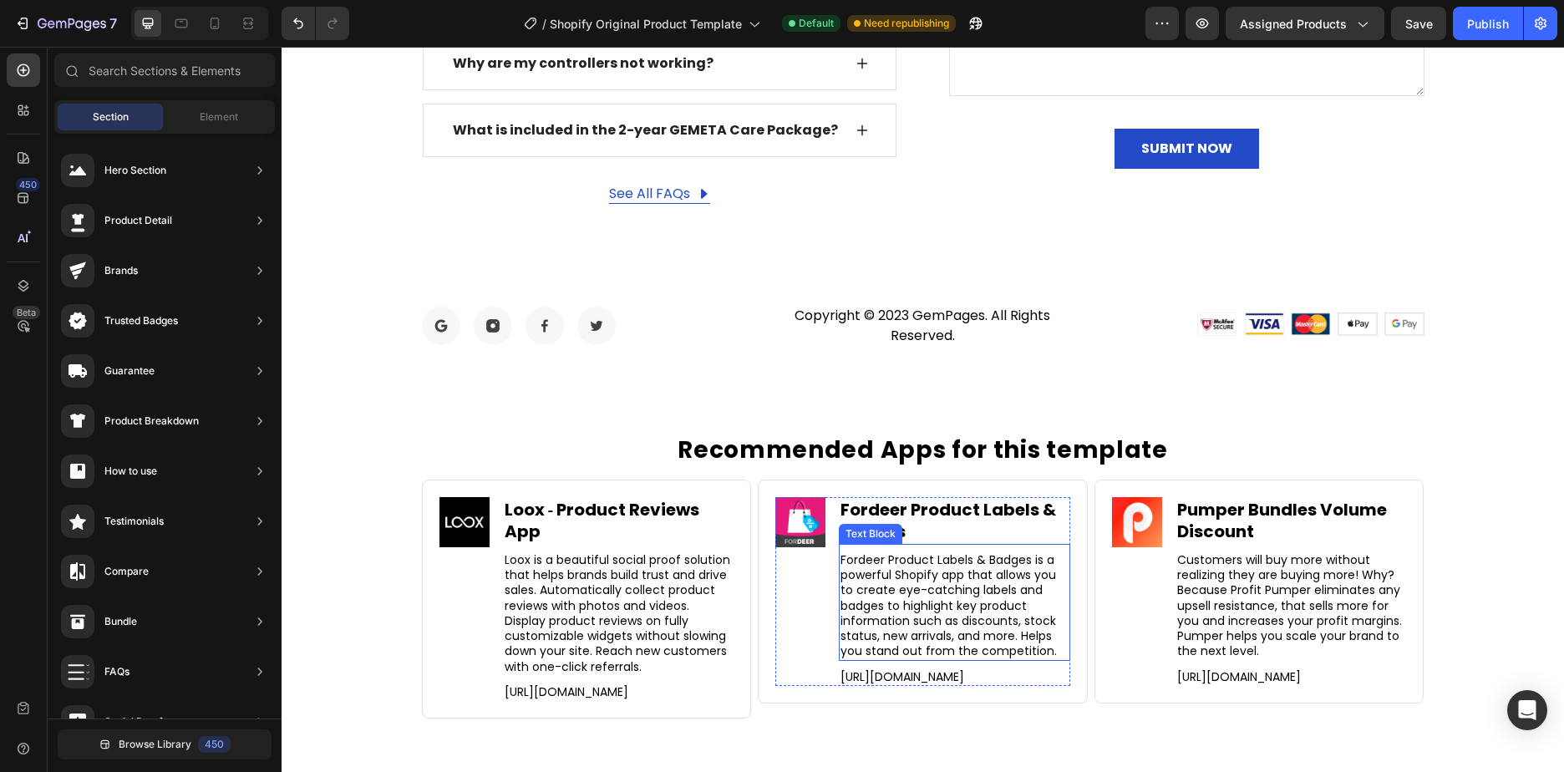
scroll to position [7442, 0]
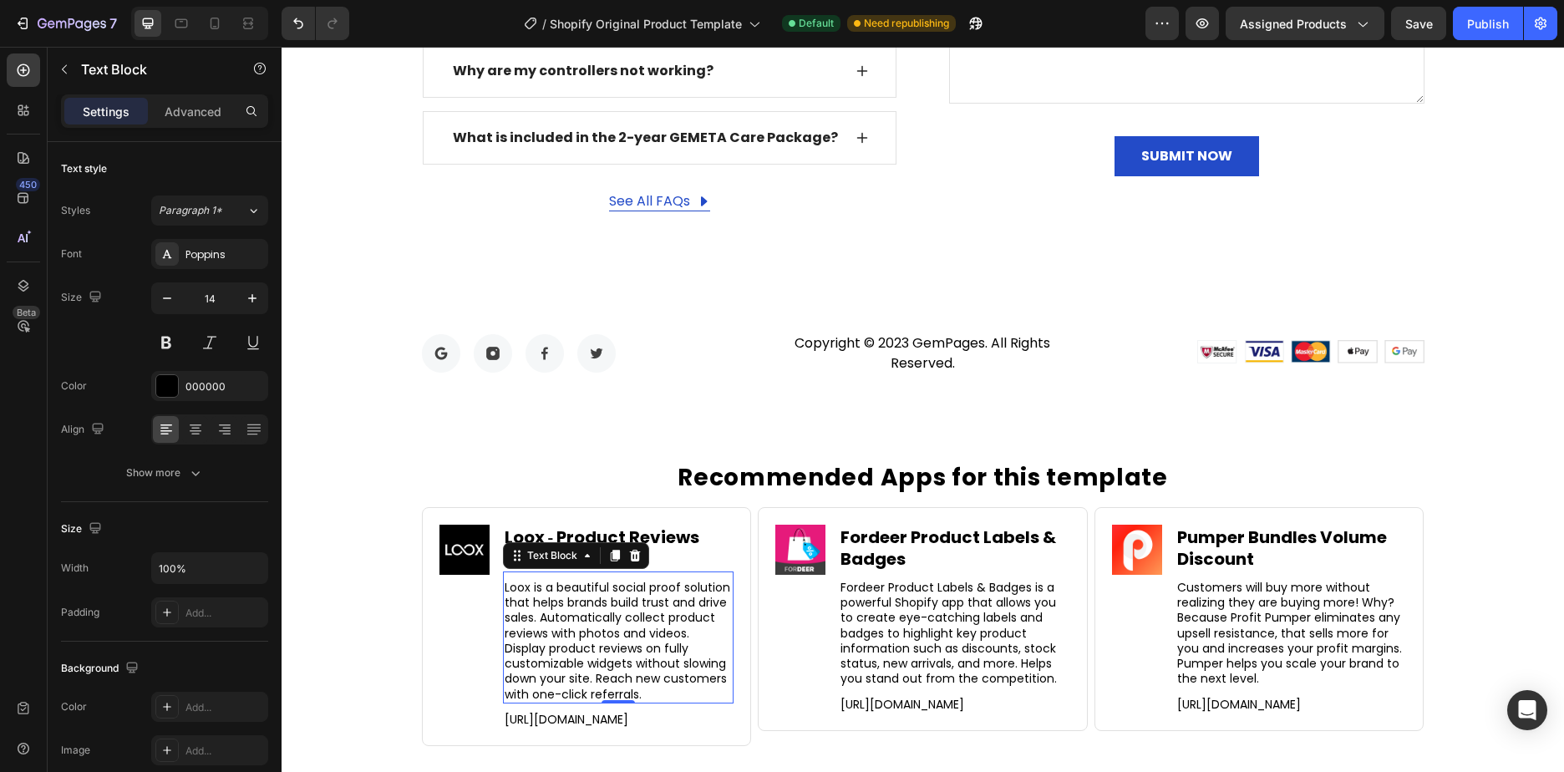
click at [642, 584] on p "Loox is a beautiful social proof solution that helps brands build trust and dri…" at bounding box center [618, 641] width 228 height 122
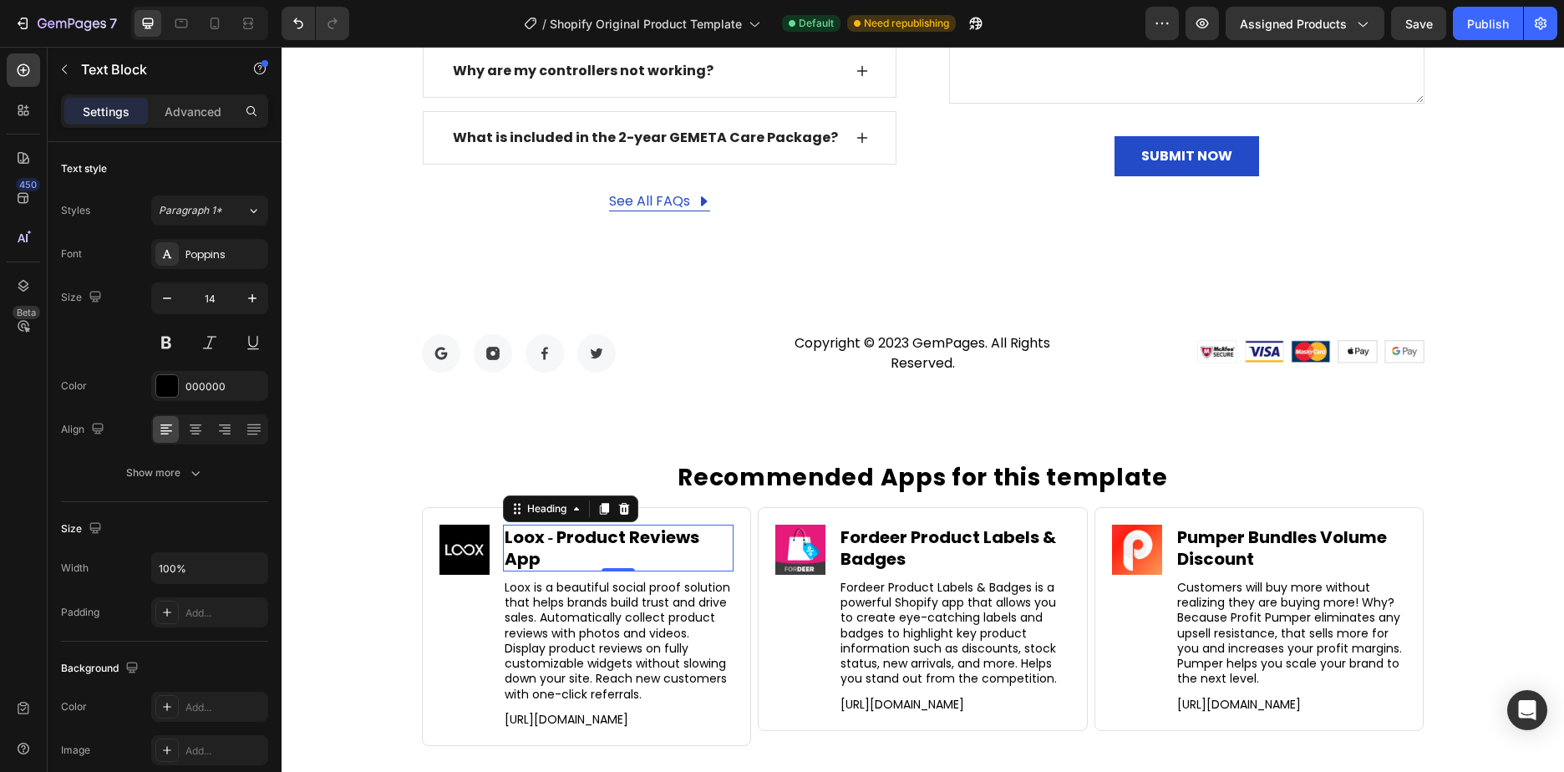
click at [722, 525] on h2 "Loox ‑ Product Reviews App" at bounding box center [618, 548] width 231 height 47
click at [668, 582] on p "Loox is a beautiful social proof solution that helps brands build trust and dri…" at bounding box center [618, 641] width 228 height 122
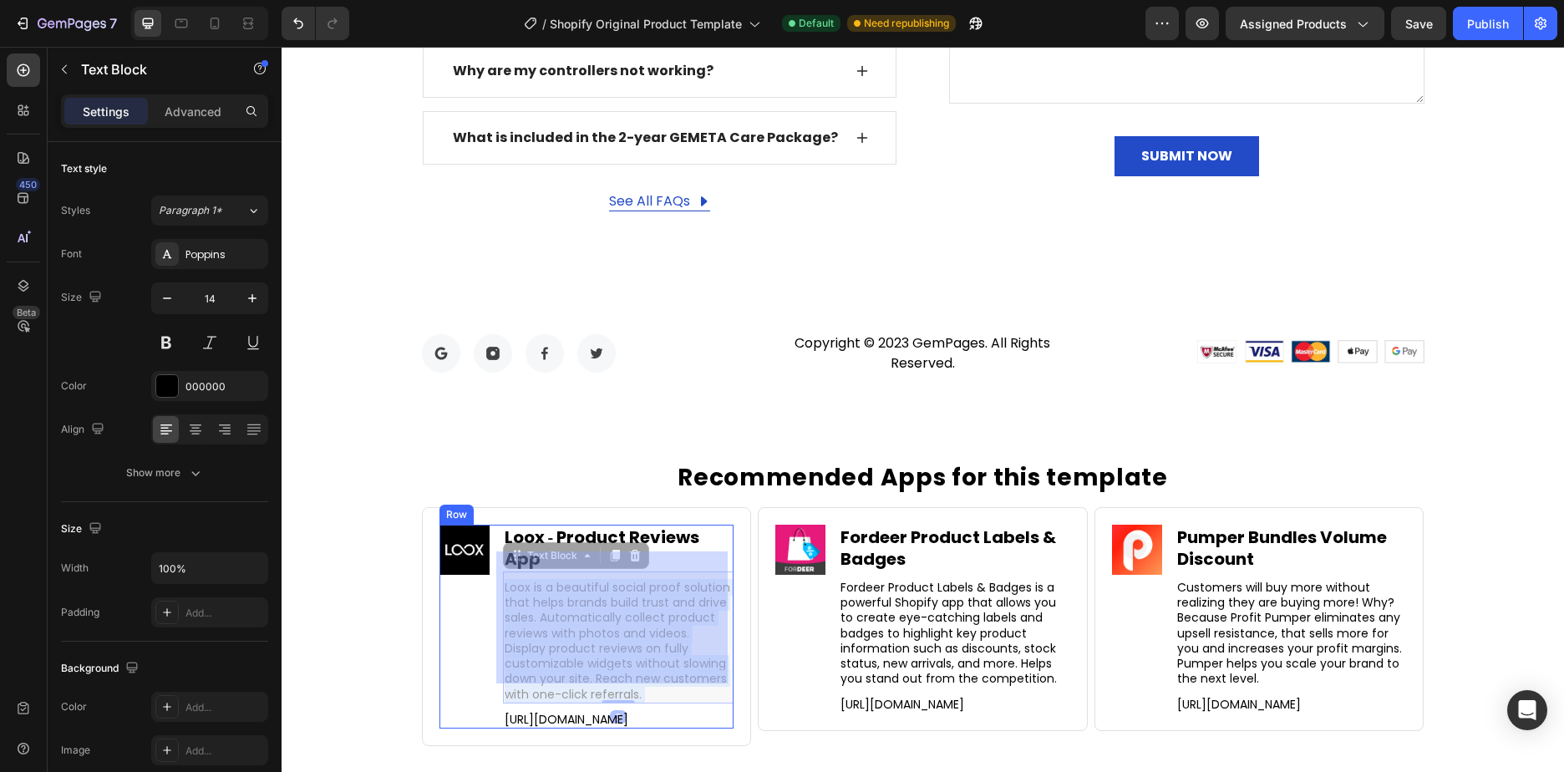
drag, startPoint x: 663, startPoint y: 653, endPoint x: 567, endPoint y: 601, distance: 109.1
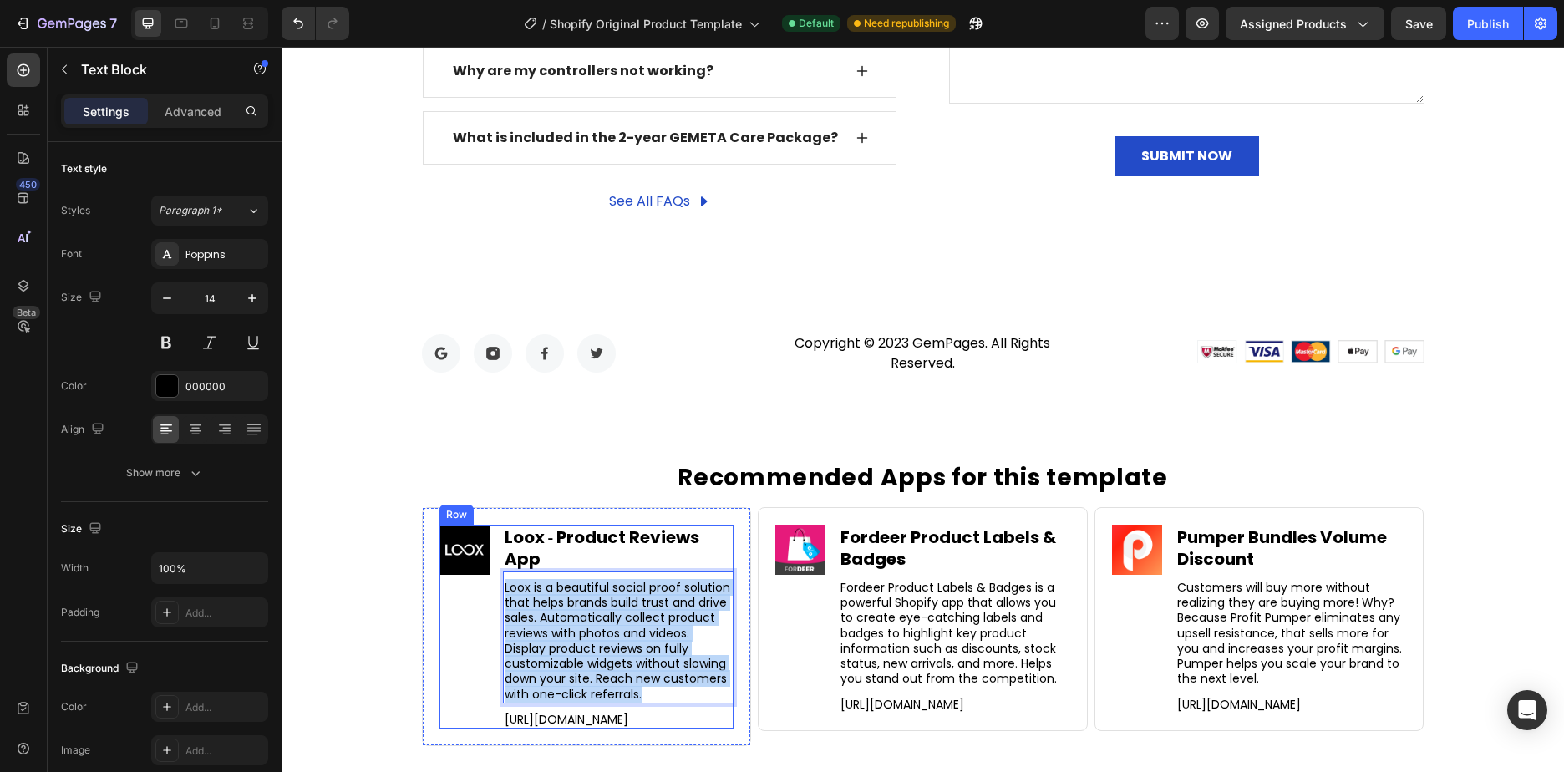
drag, startPoint x: 649, startPoint y: 675, endPoint x: 479, endPoint y: 548, distance: 211.8
click at [479, 549] on div "Image Loox ‑ Product Reviews App Heading Loox is a beautiful social proof solut…" at bounding box center [586, 627] width 295 height 204
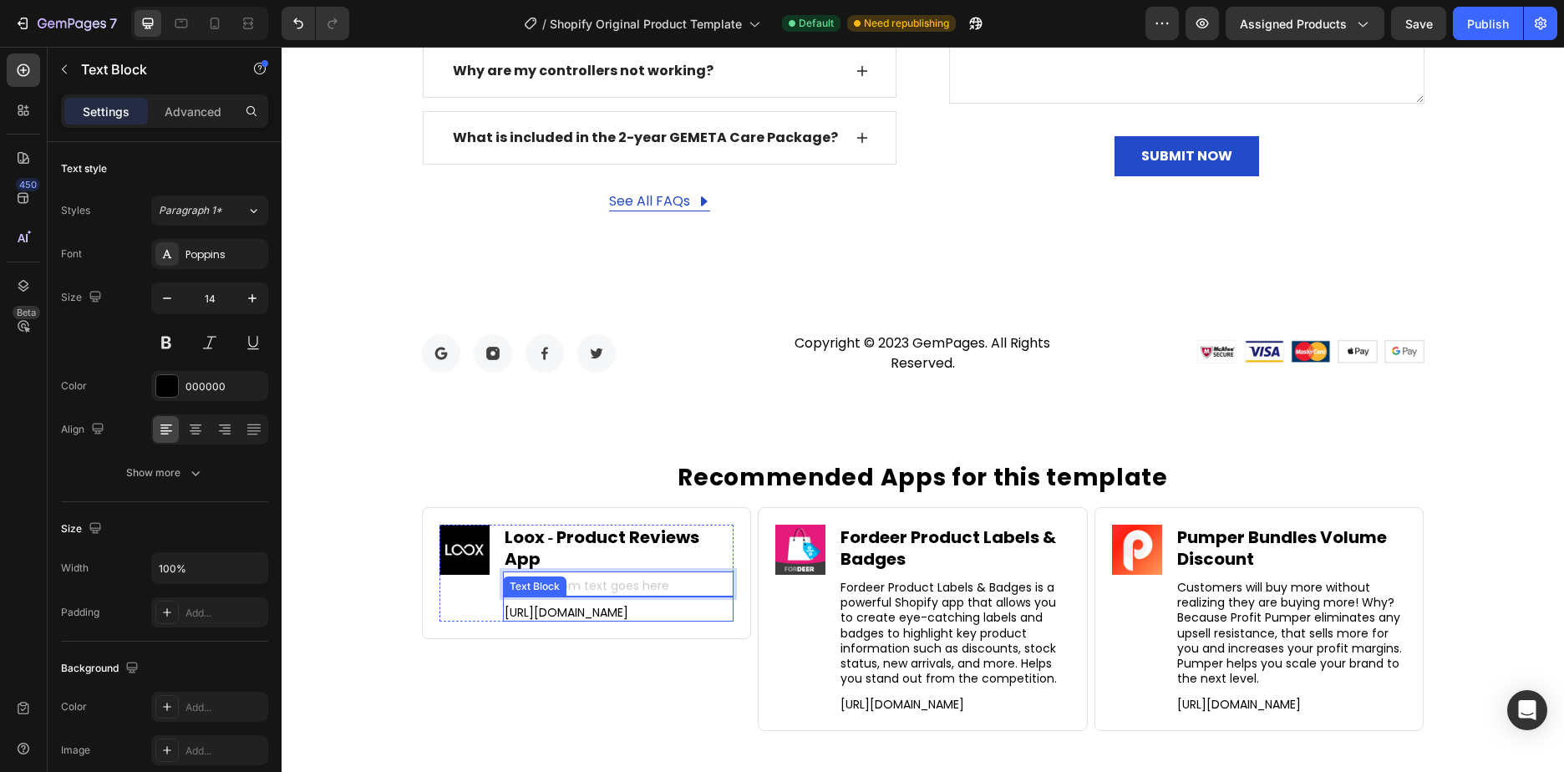
click at [656, 605] on p "https://gempages.co/loox" at bounding box center [618, 612] width 228 height 15
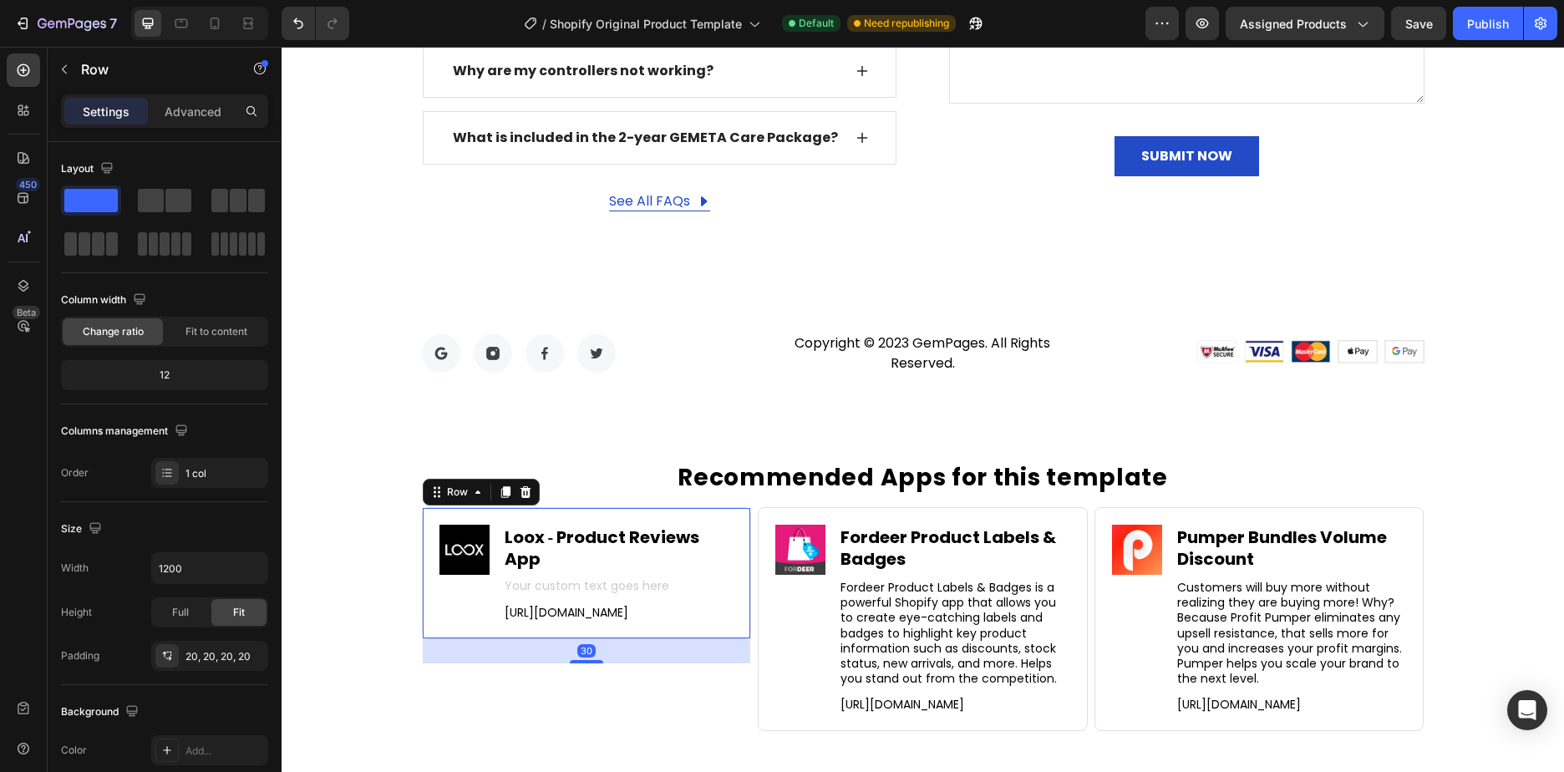
click at [657, 606] on div "Image Loox ‑ Product Reviews App Heading Text Block https://gempages.co/loox Te…" at bounding box center [587, 573] width 330 height 132
click at [660, 638] on div "30" at bounding box center [587, 650] width 328 height 25
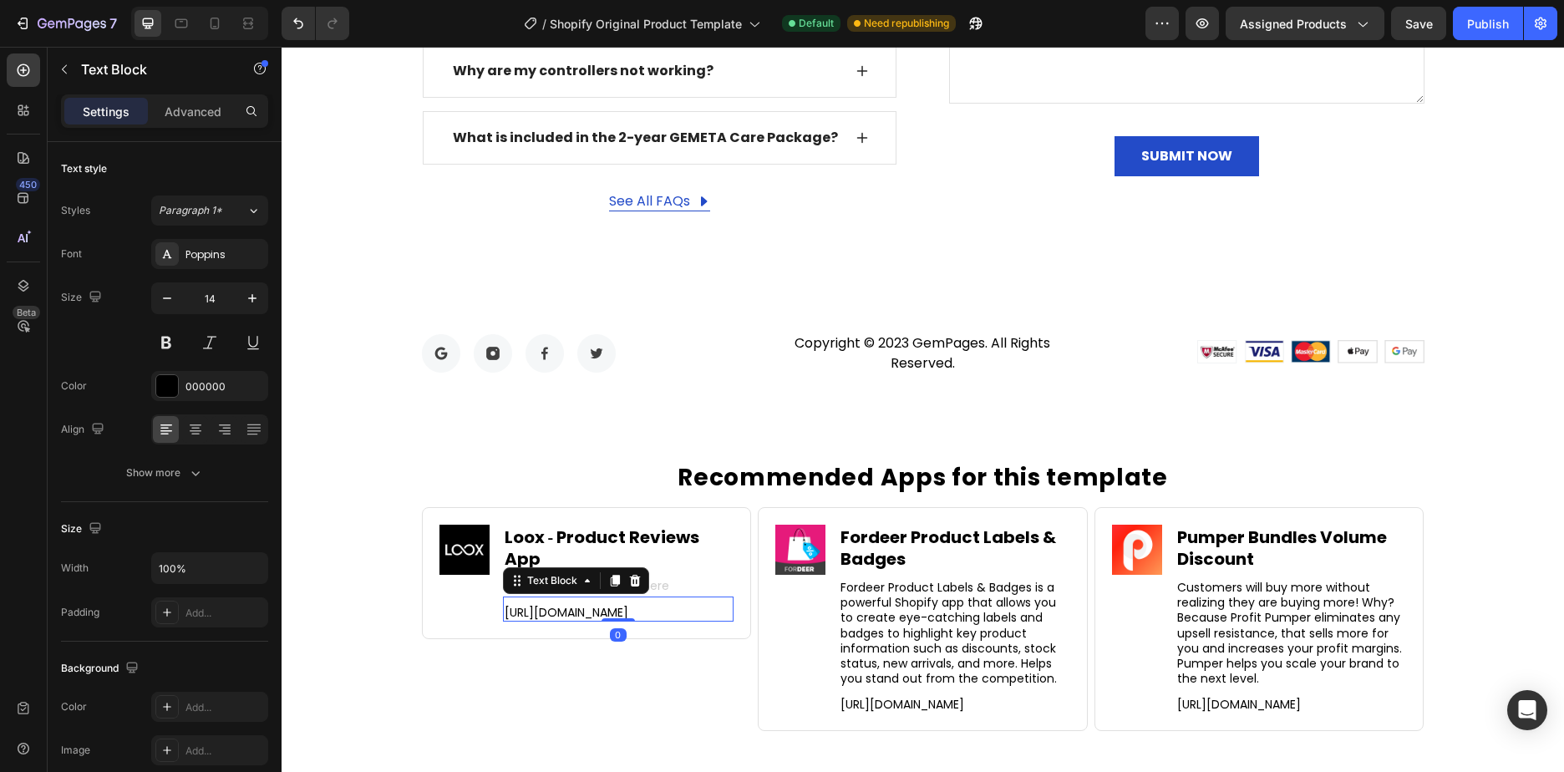
click at [655, 605] on p "https://gempages.co/loox" at bounding box center [618, 612] width 228 height 15
click at [661, 578] on div "Rich Text Editor. Editing area: main" at bounding box center [618, 587] width 231 height 18
click at [649, 603] on div "https://gempages.co/loox" at bounding box center [618, 612] width 231 height 18
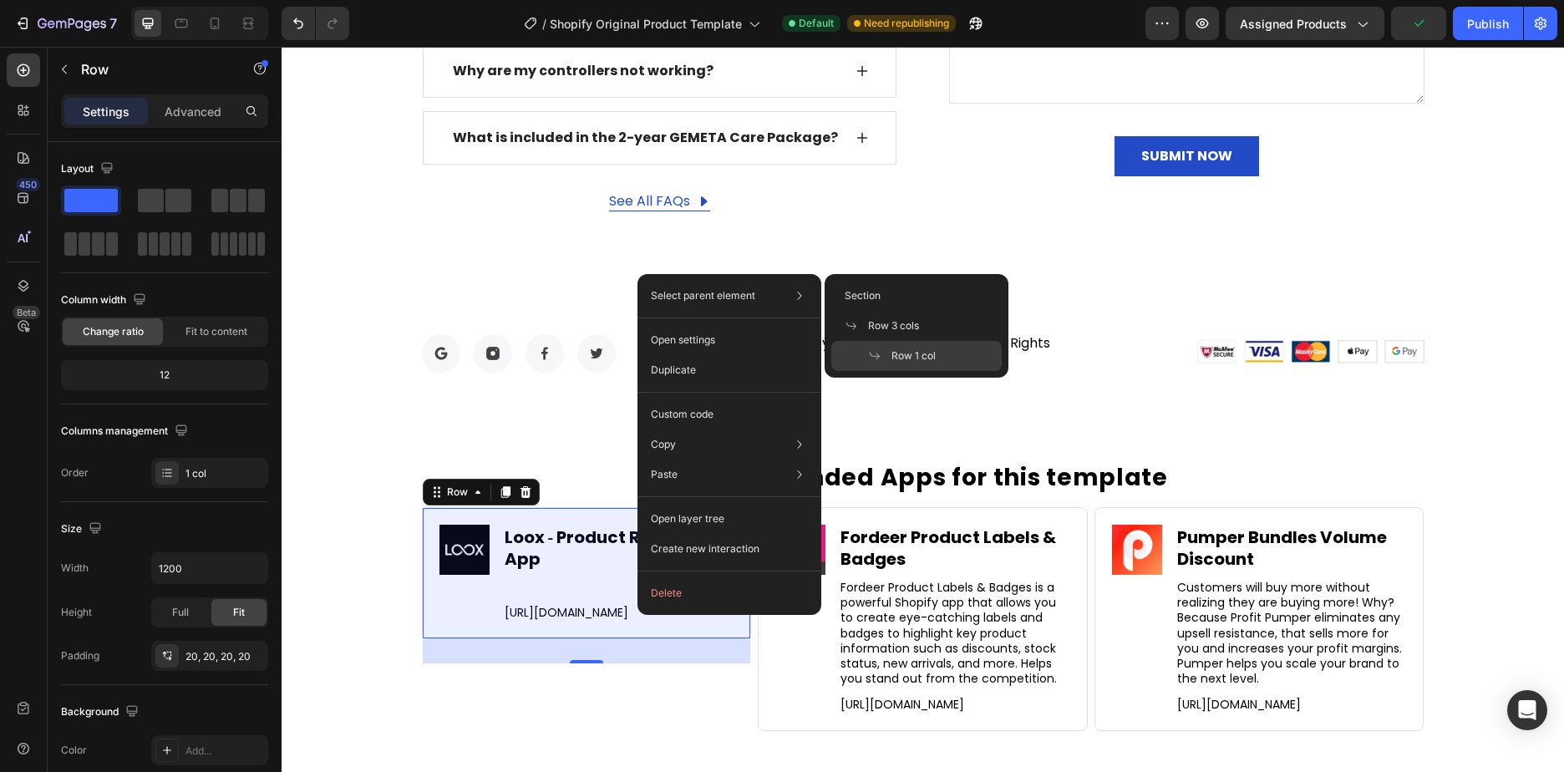
click at [913, 359] on span "Row 1 col" at bounding box center [913, 355] width 44 height 15
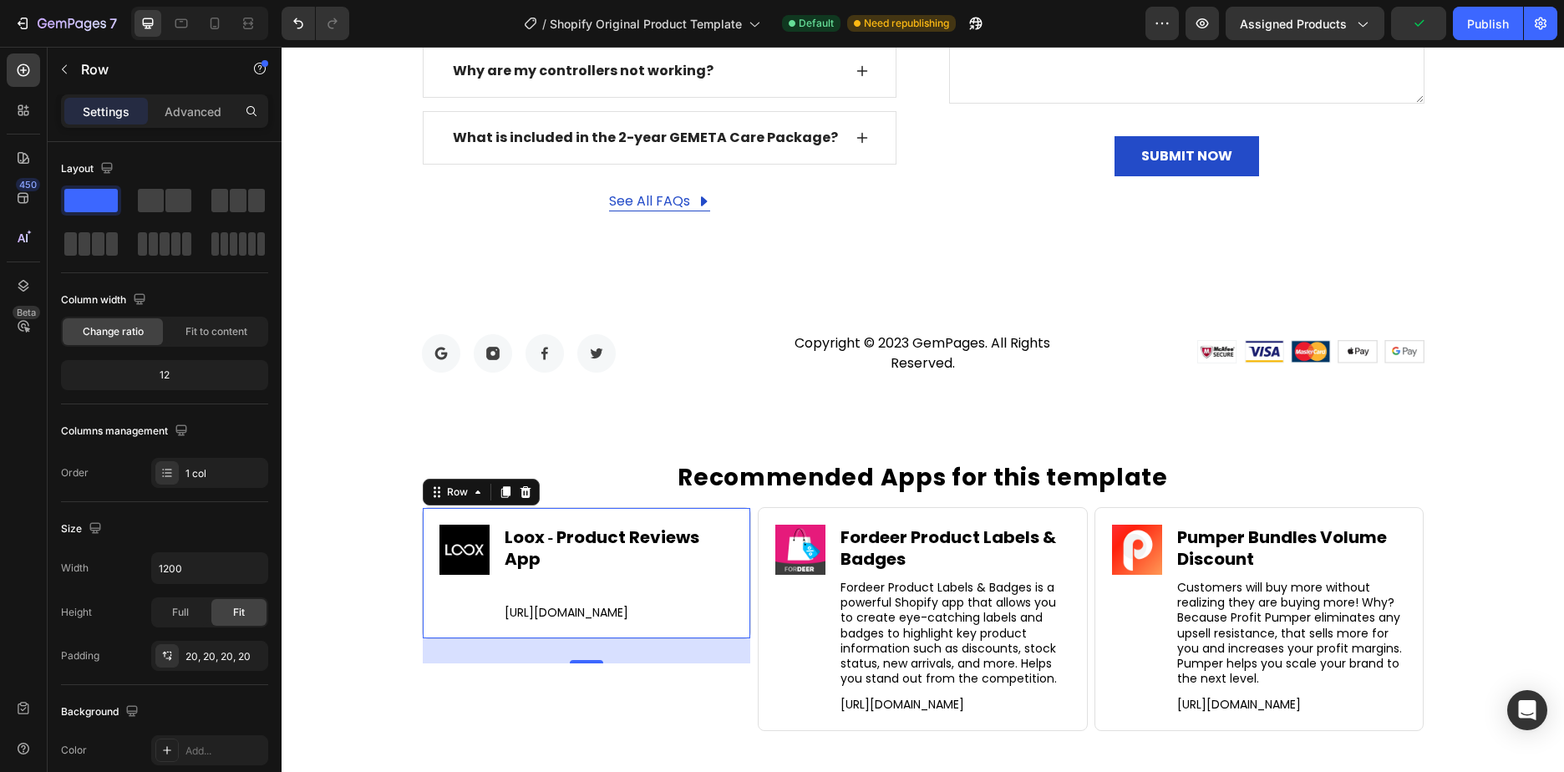
click at [638, 641] on div "30" at bounding box center [587, 650] width 328 height 25
click at [628, 638] on div "30" at bounding box center [587, 650] width 328 height 25
click at [602, 638] on div "30" at bounding box center [587, 650] width 328 height 25
click at [586, 638] on div "30" at bounding box center [587, 650] width 328 height 25
click at [582, 644] on div "30" at bounding box center [586, 650] width 18 height 13
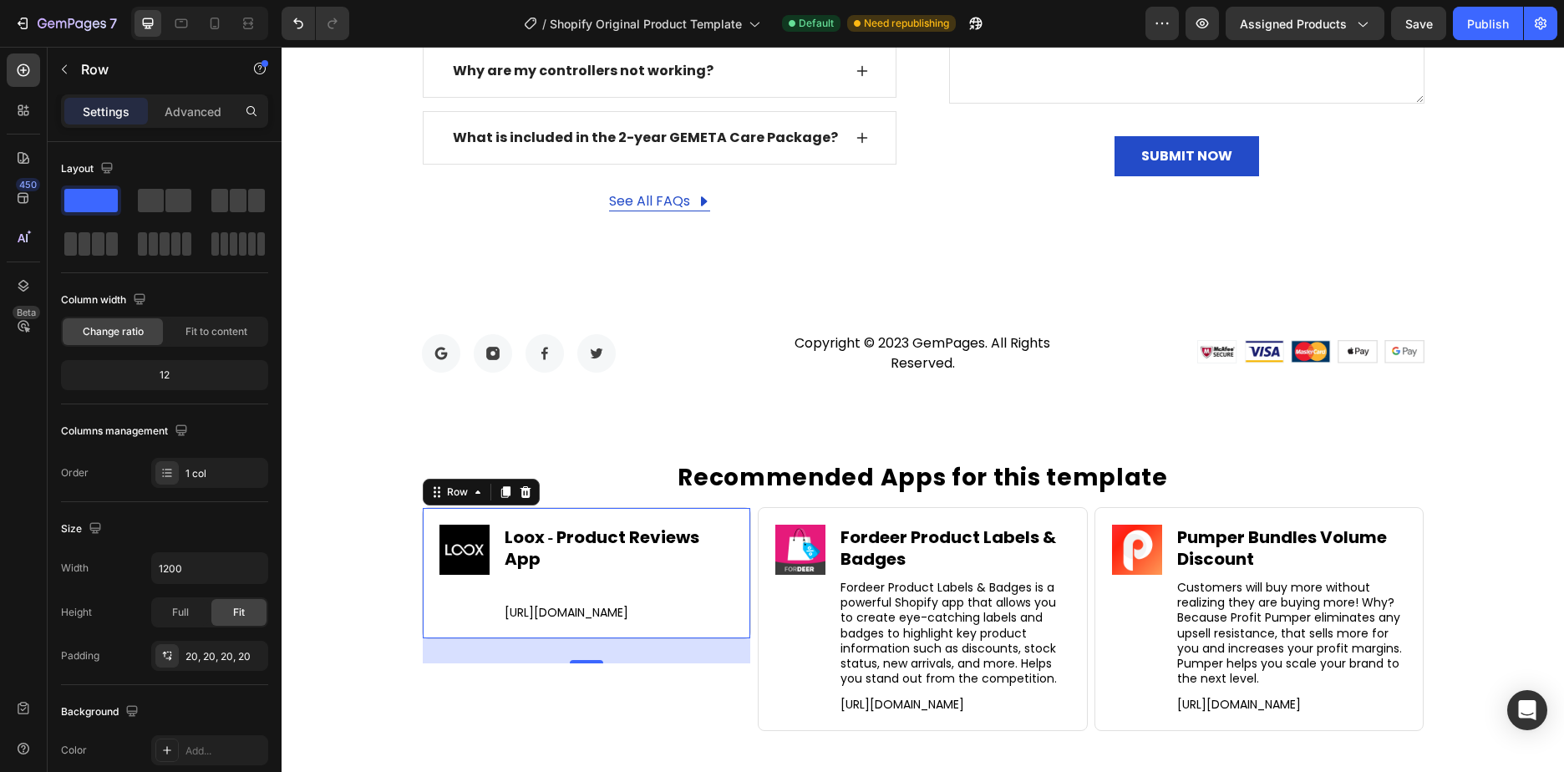
click at [560, 640] on div "30" at bounding box center [587, 650] width 328 height 25
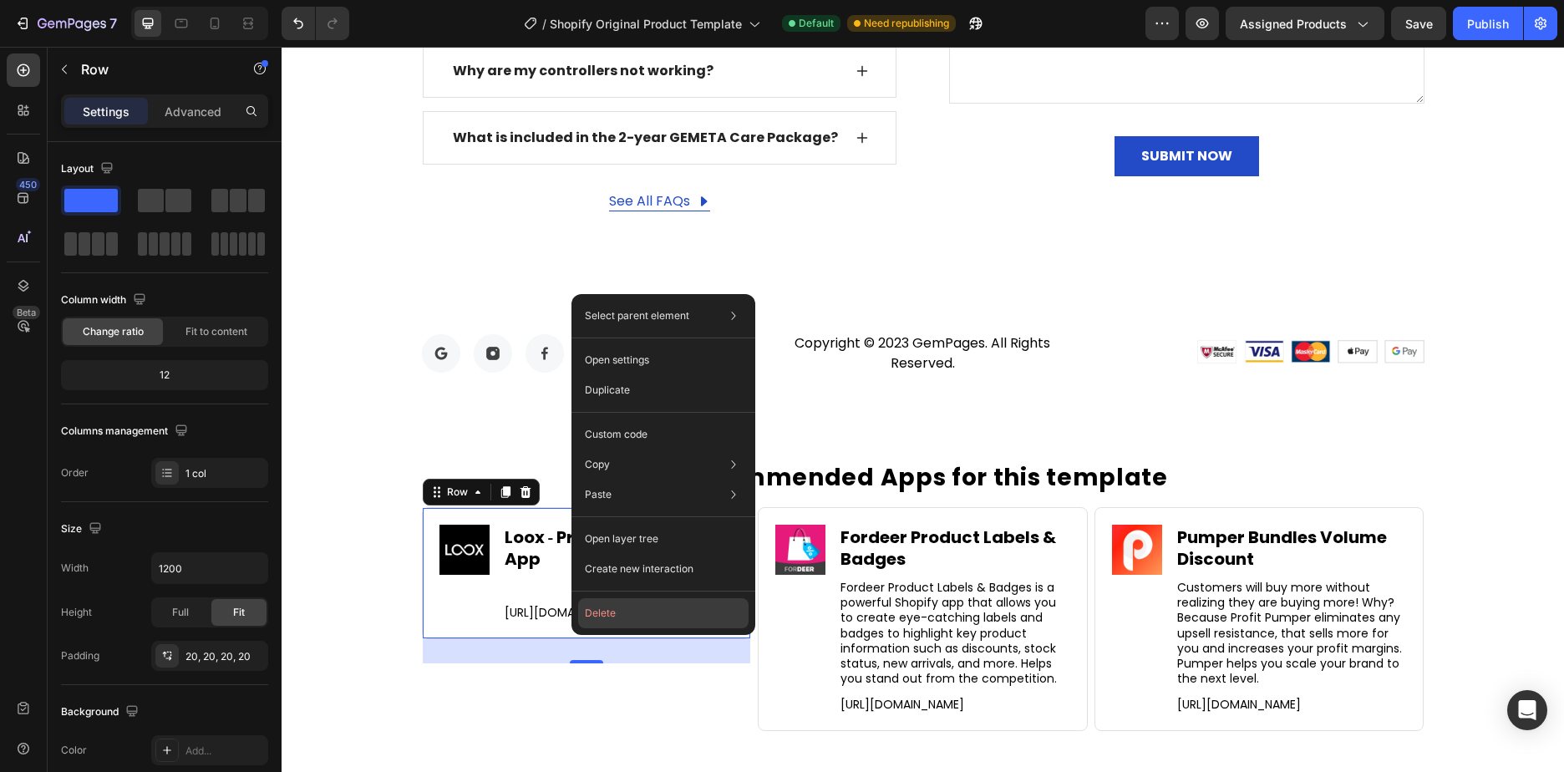
click at [608, 610] on button "Delete" at bounding box center [663, 613] width 170 height 30
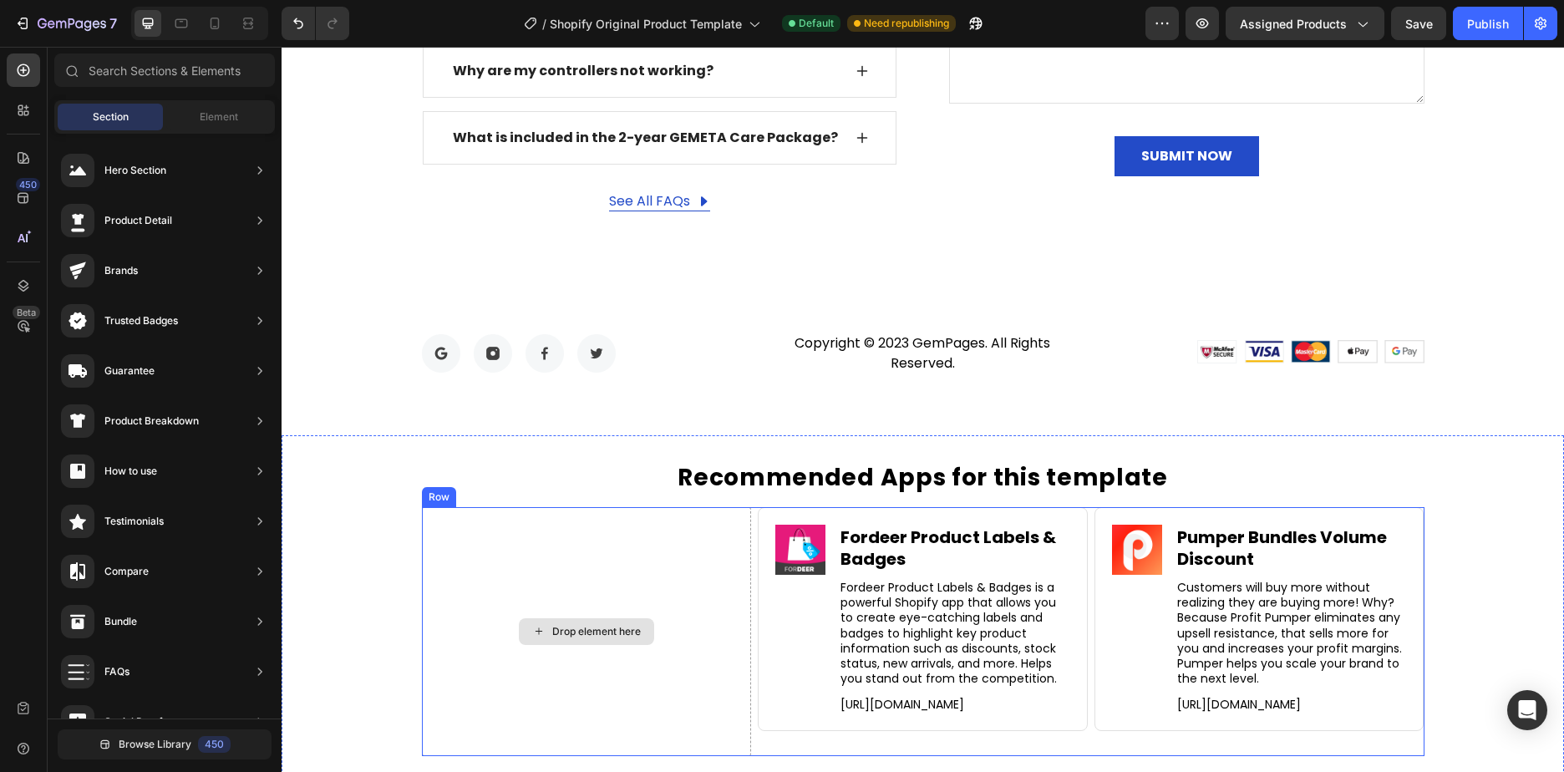
click at [621, 626] on div "Drop element here" at bounding box center [596, 631] width 89 height 13
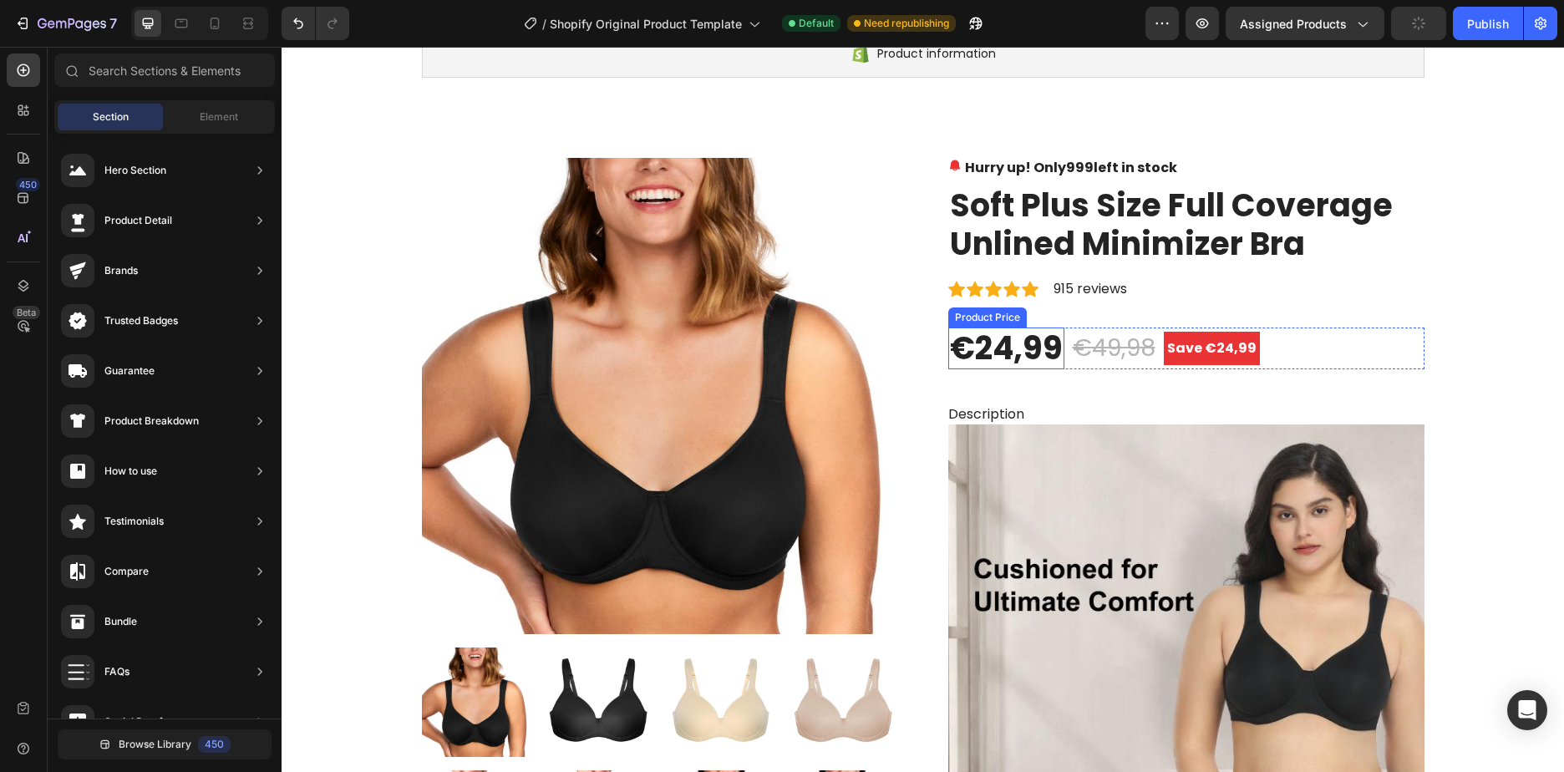
scroll to position [0, 0]
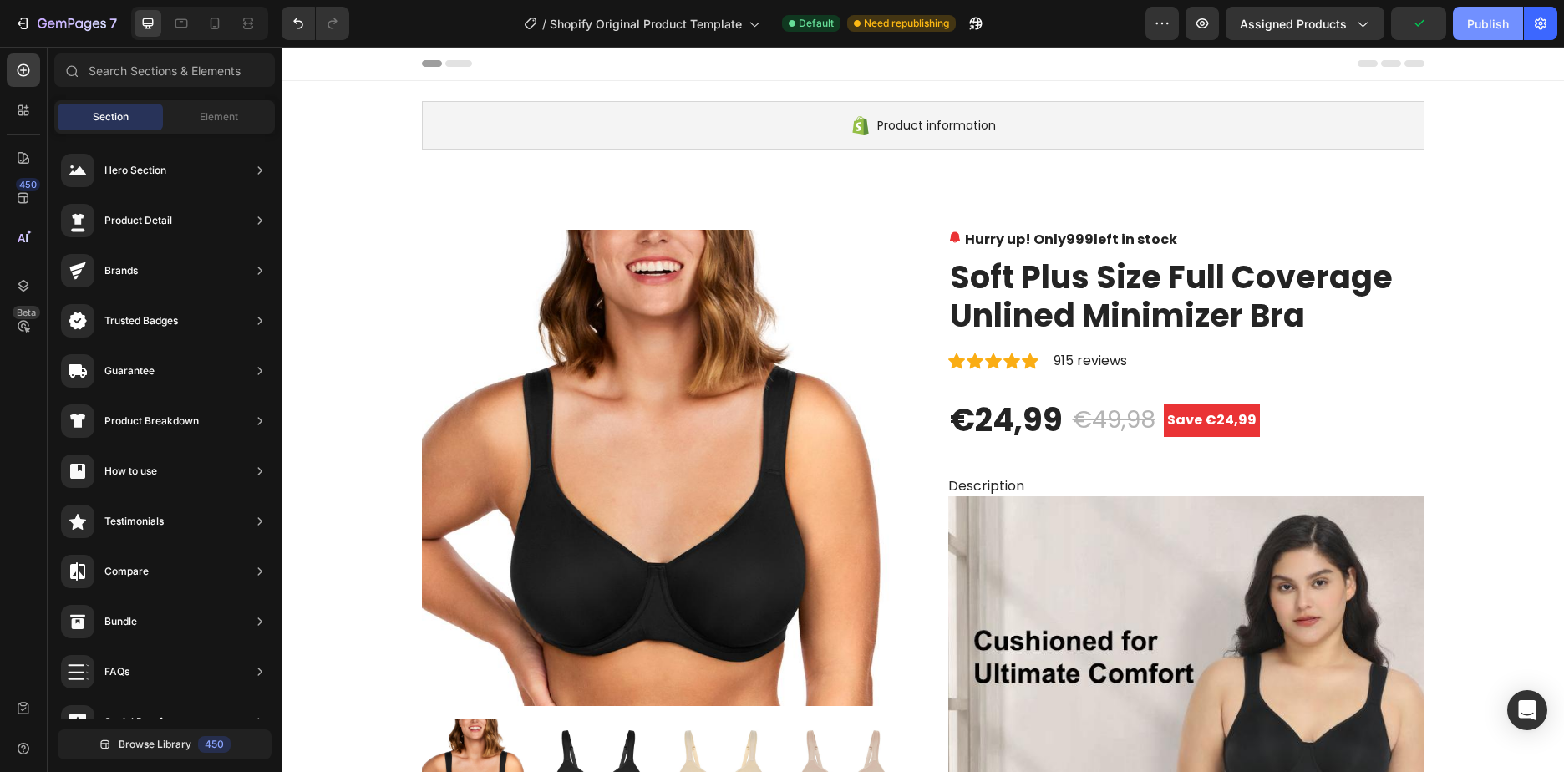
click at [1488, 23] on div "Publish" at bounding box center [1488, 24] width 42 height 18
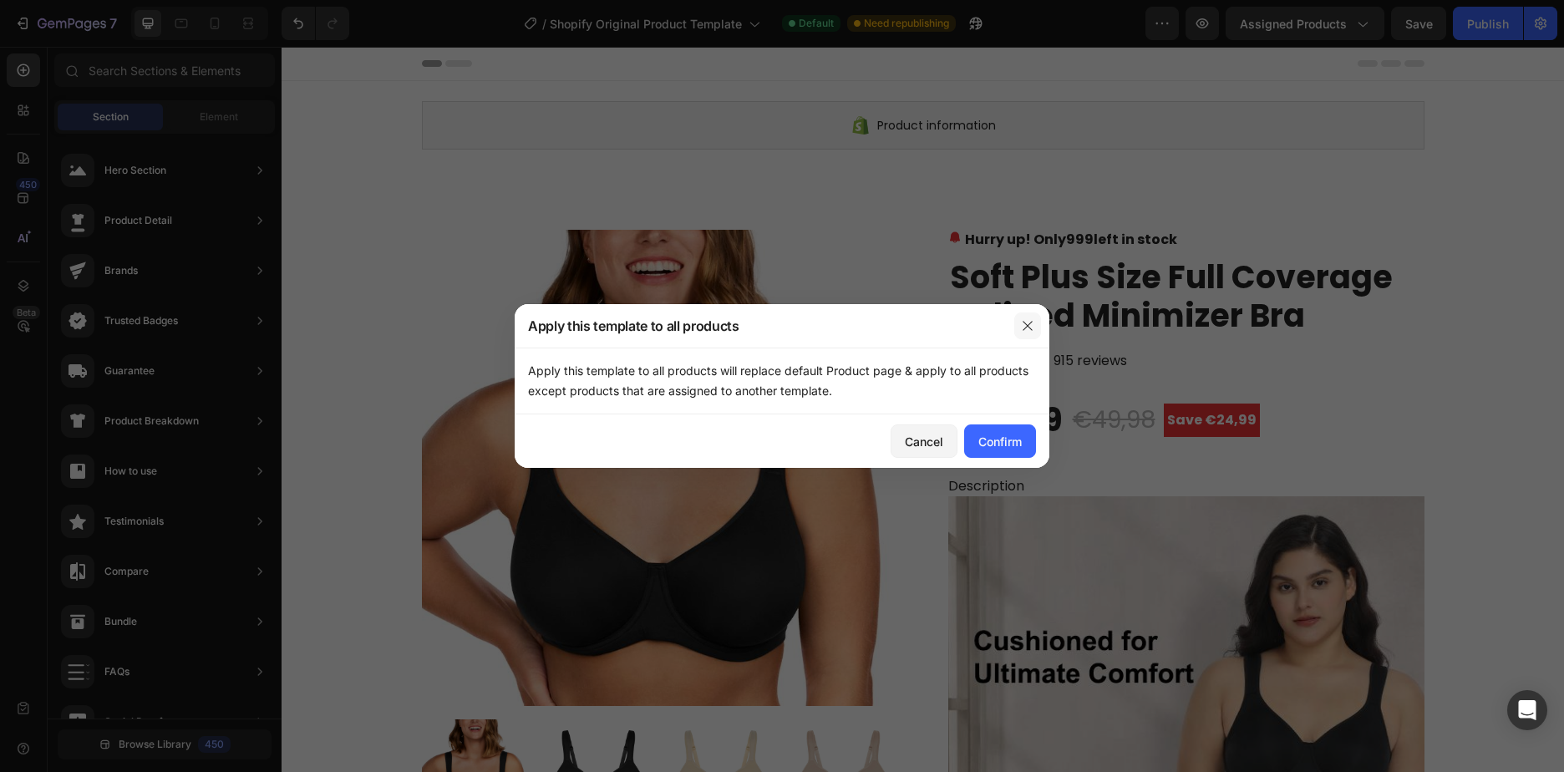
drag, startPoint x: 1012, startPoint y: 317, endPoint x: 1026, endPoint y: 320, distance: 13.6
click at [1023, 319] on div at bounding box center [1027, 325] width 43 height 43
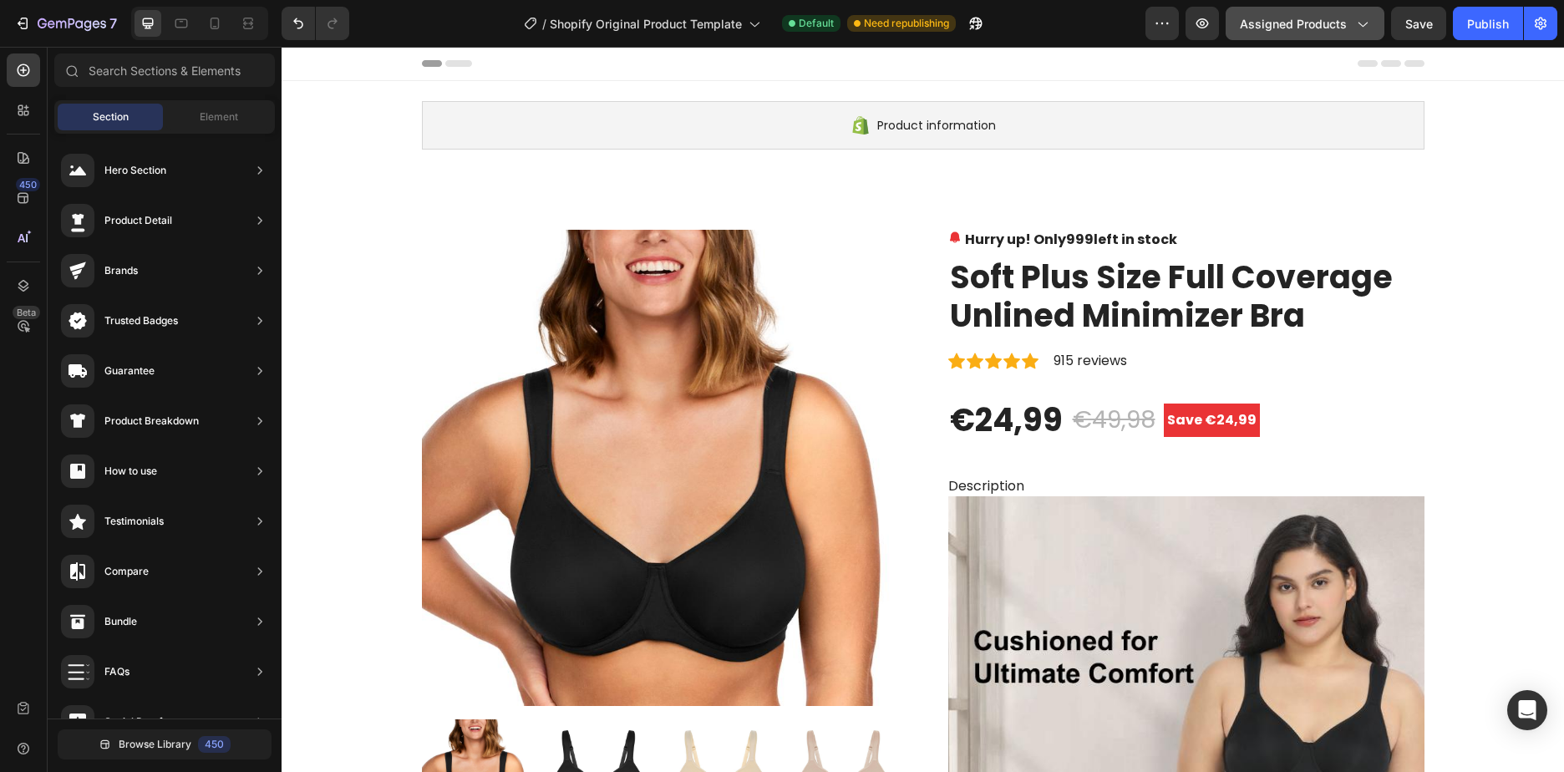
click at [1322, 28] on span "Assigned Products" at bounding box center [1292, 24] width 107 height 18
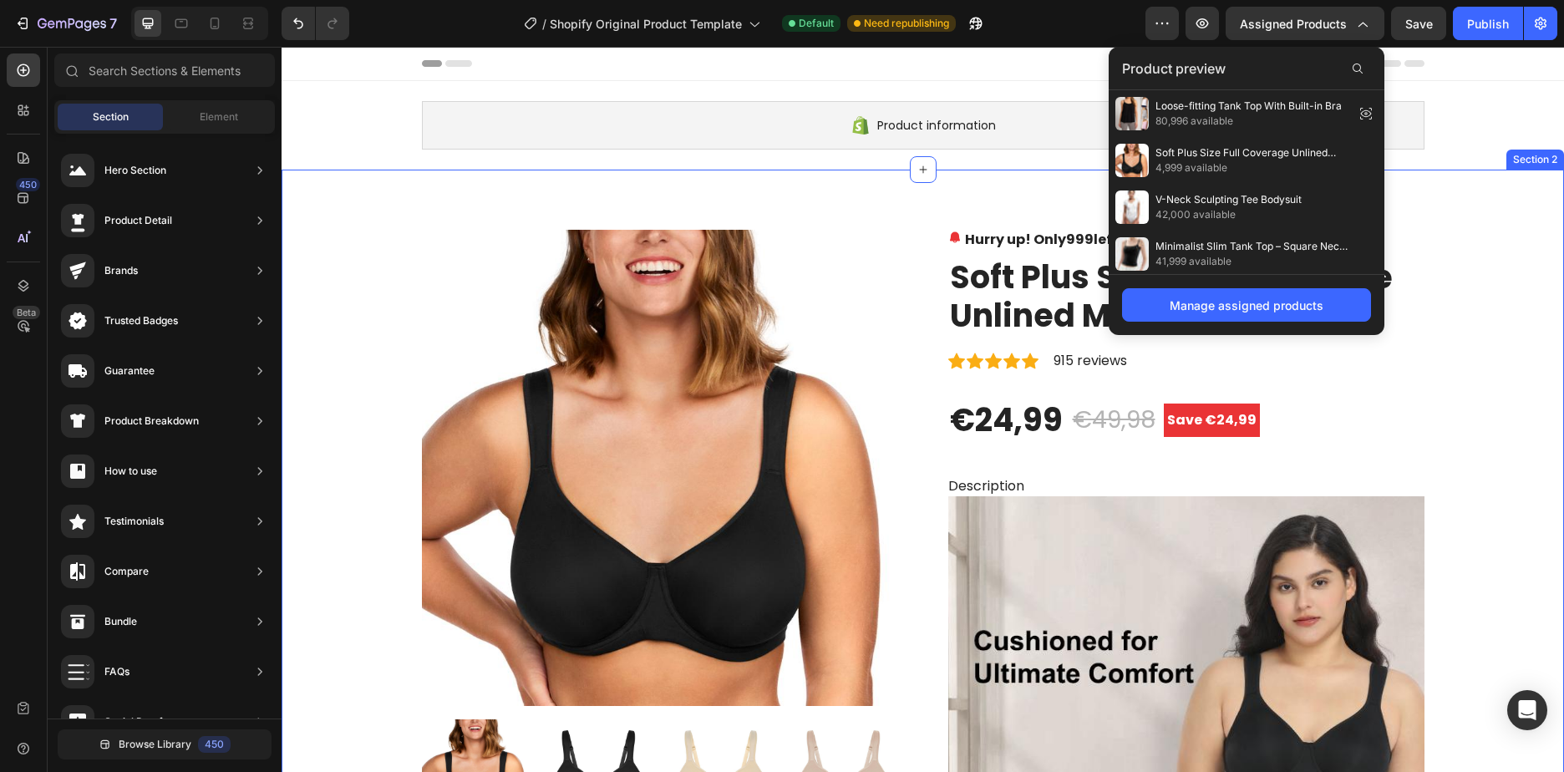
drag, startPoint x: 1525, startPoint y: 251, endPoint x: 1508, endPoint y: 255, distance: 17.0
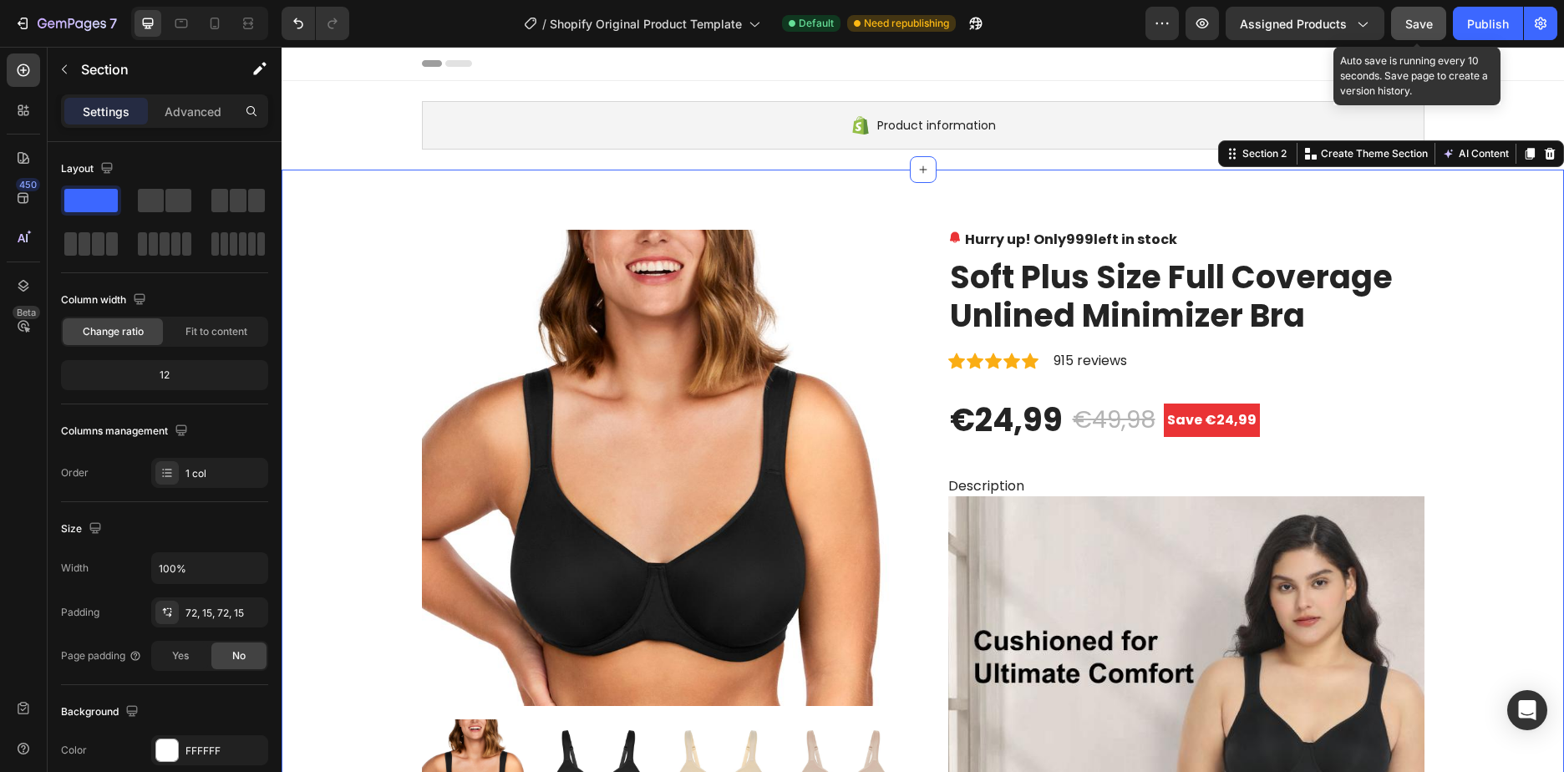
click at [1427, 28] on span "Save" at bounding box center [1419, 24] width 28 height 14
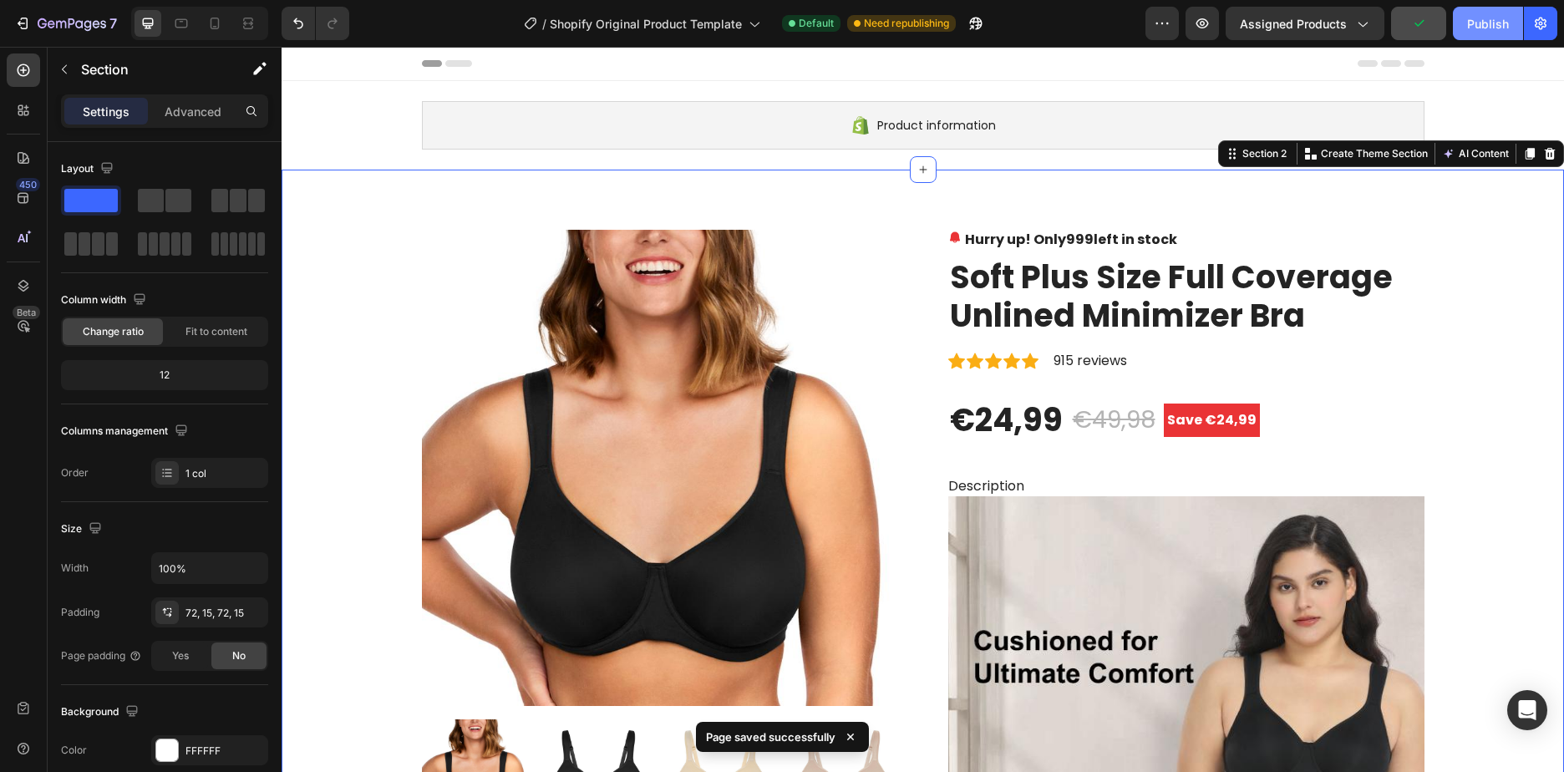
click at [1481, 19] on div "Publish" at bounding box center [1488, 24] width 42 height 18
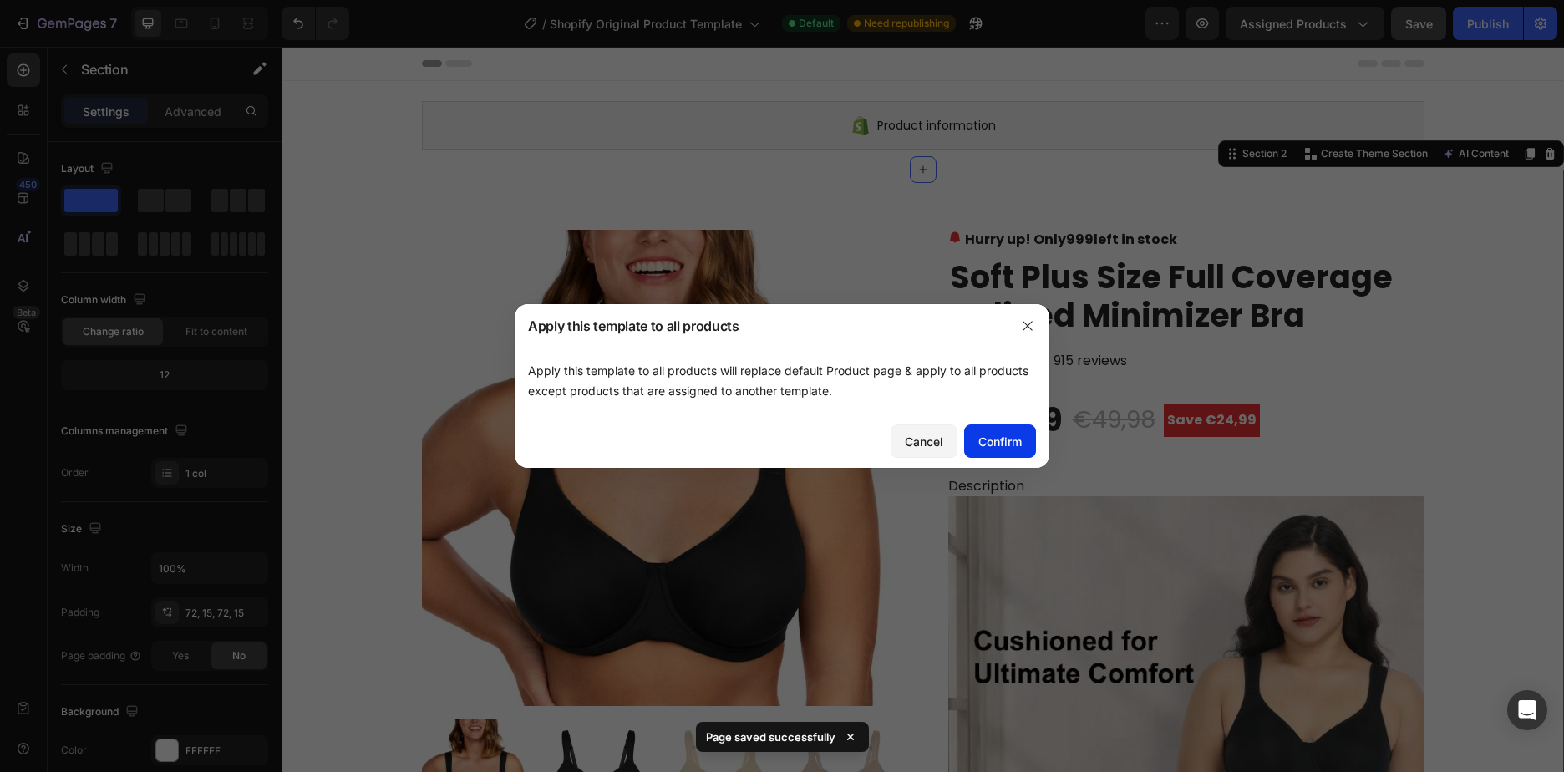
click at [989, 436] on div "Confirm" at bounding box center [999, 442] width 43 height 18
click at [1457, 387] on div at bounding box center [782, 386] width 1564 height 772
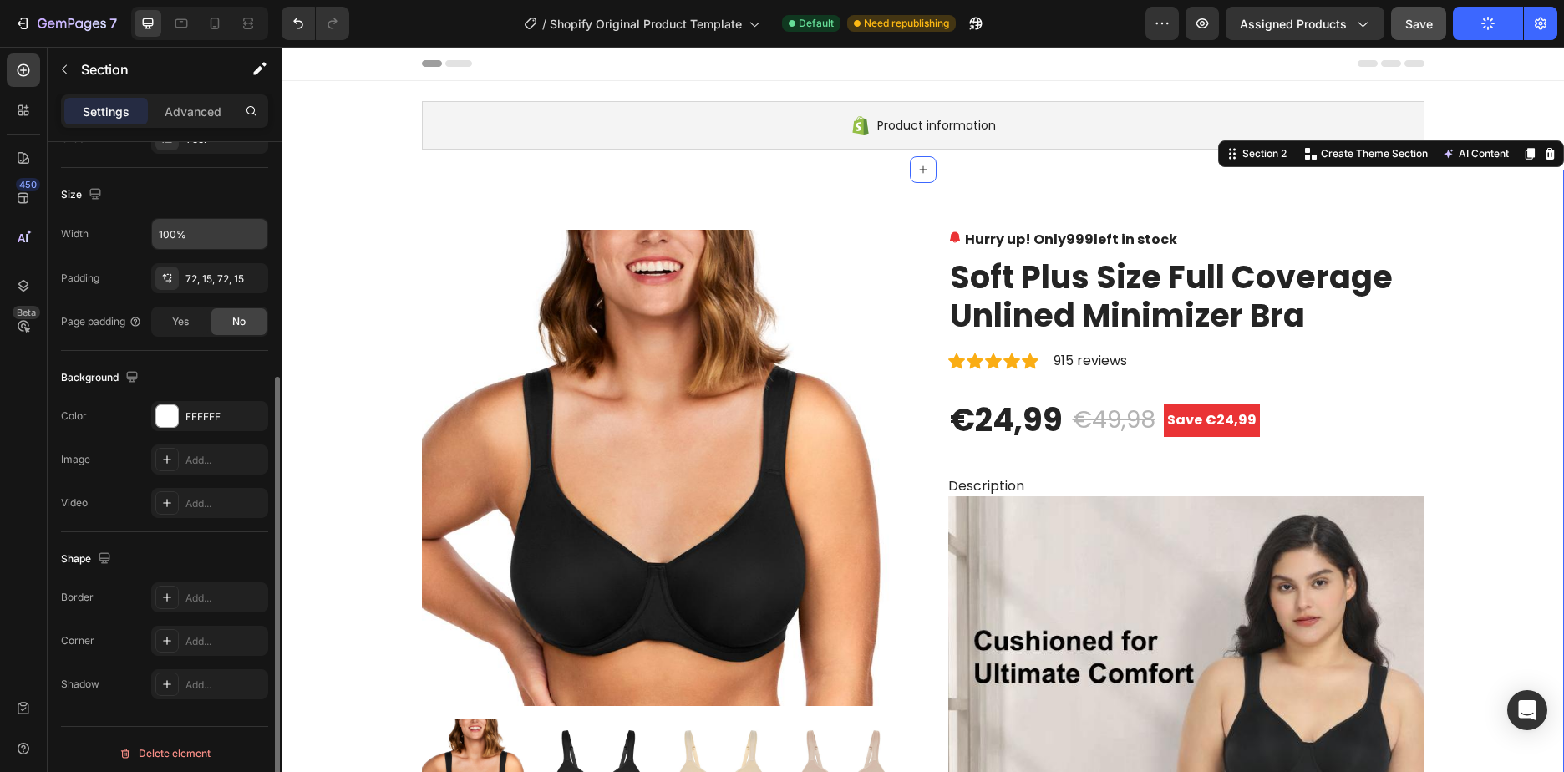
scroll to position [342, 0]
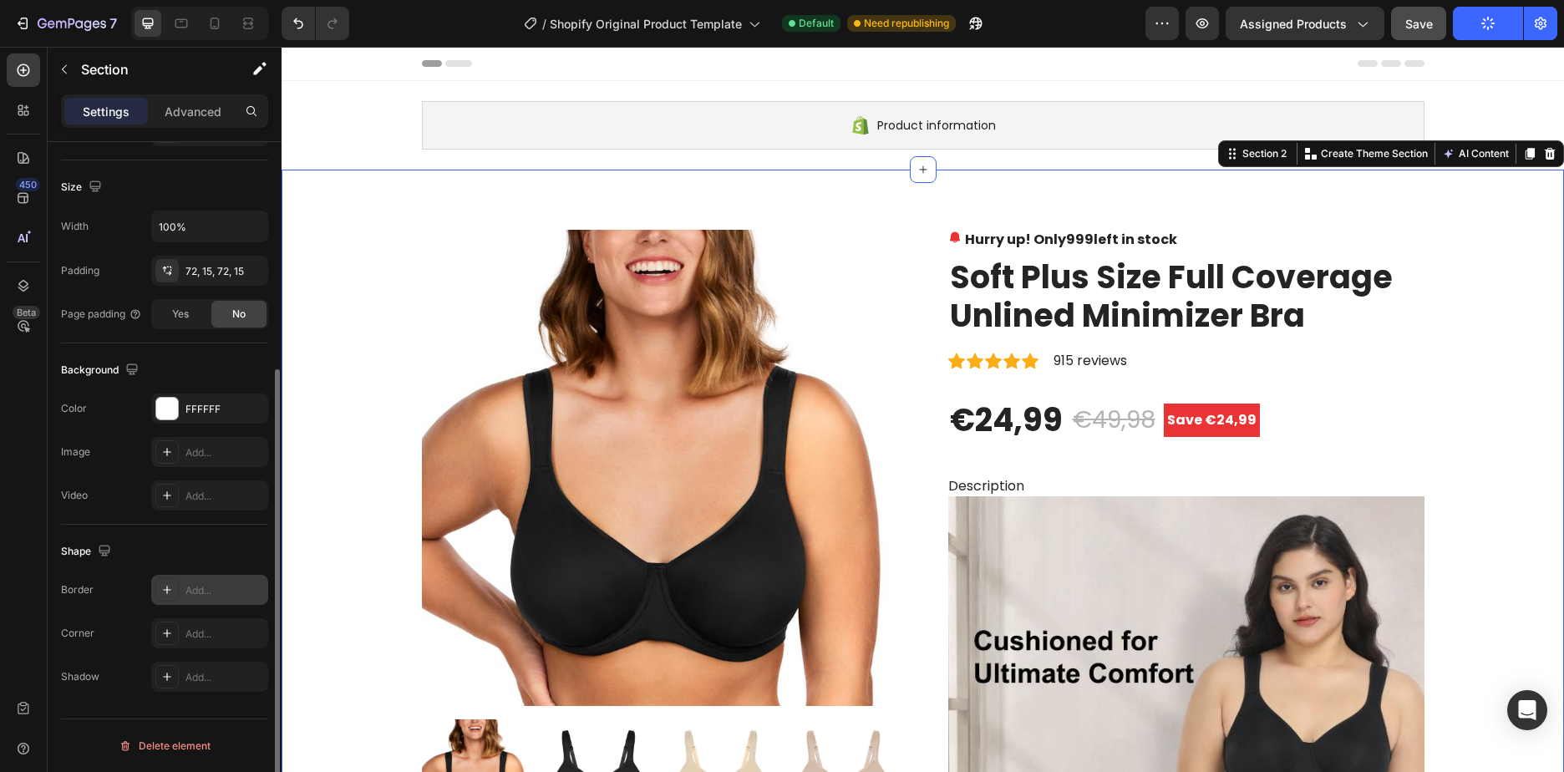
click at [192, 592] on div "Add..." at bounding box center [224, 590] width 79 height 15
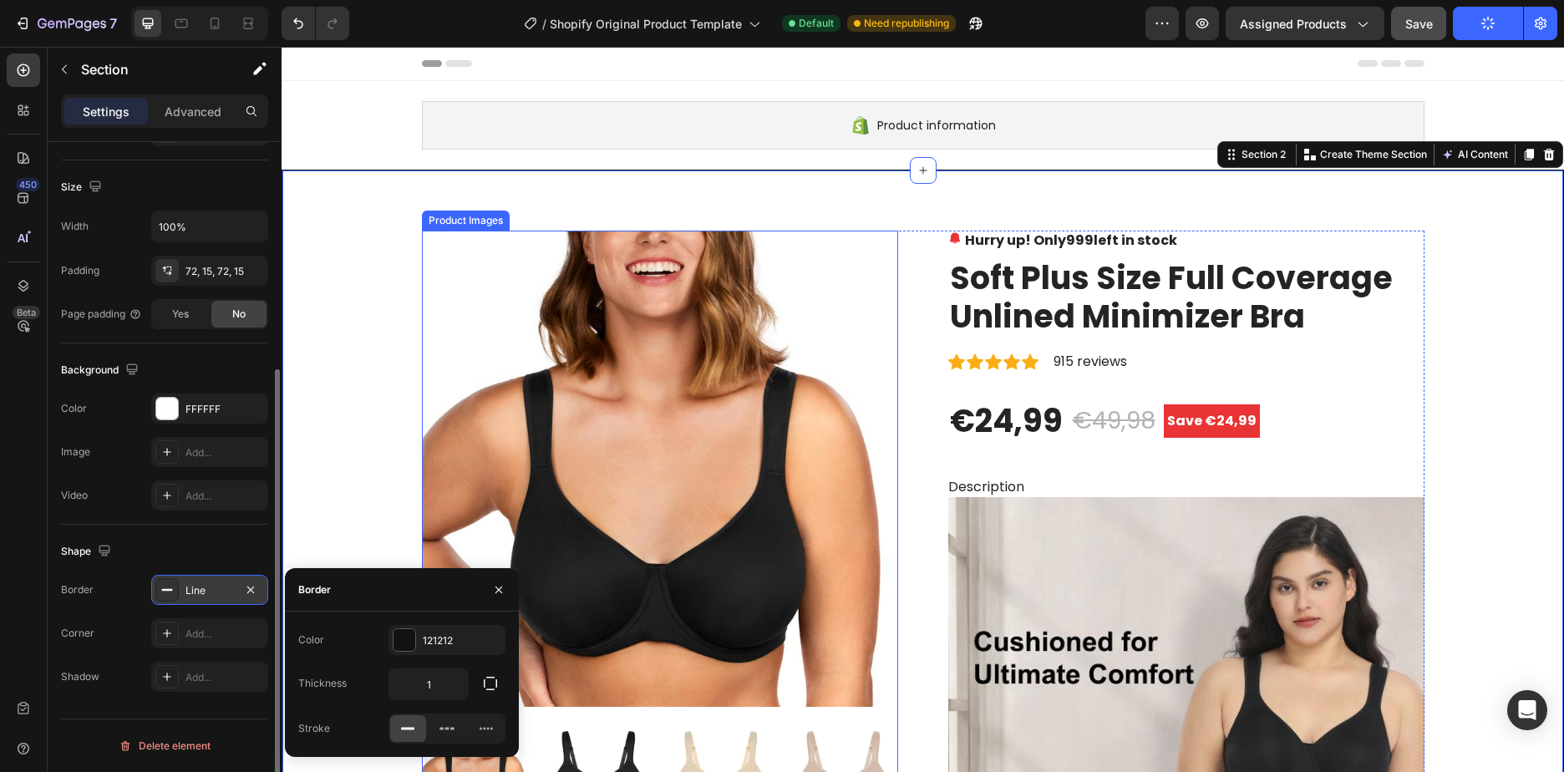
click at [637, 492] on img at bounding box center [660, 469] width 476 height 476
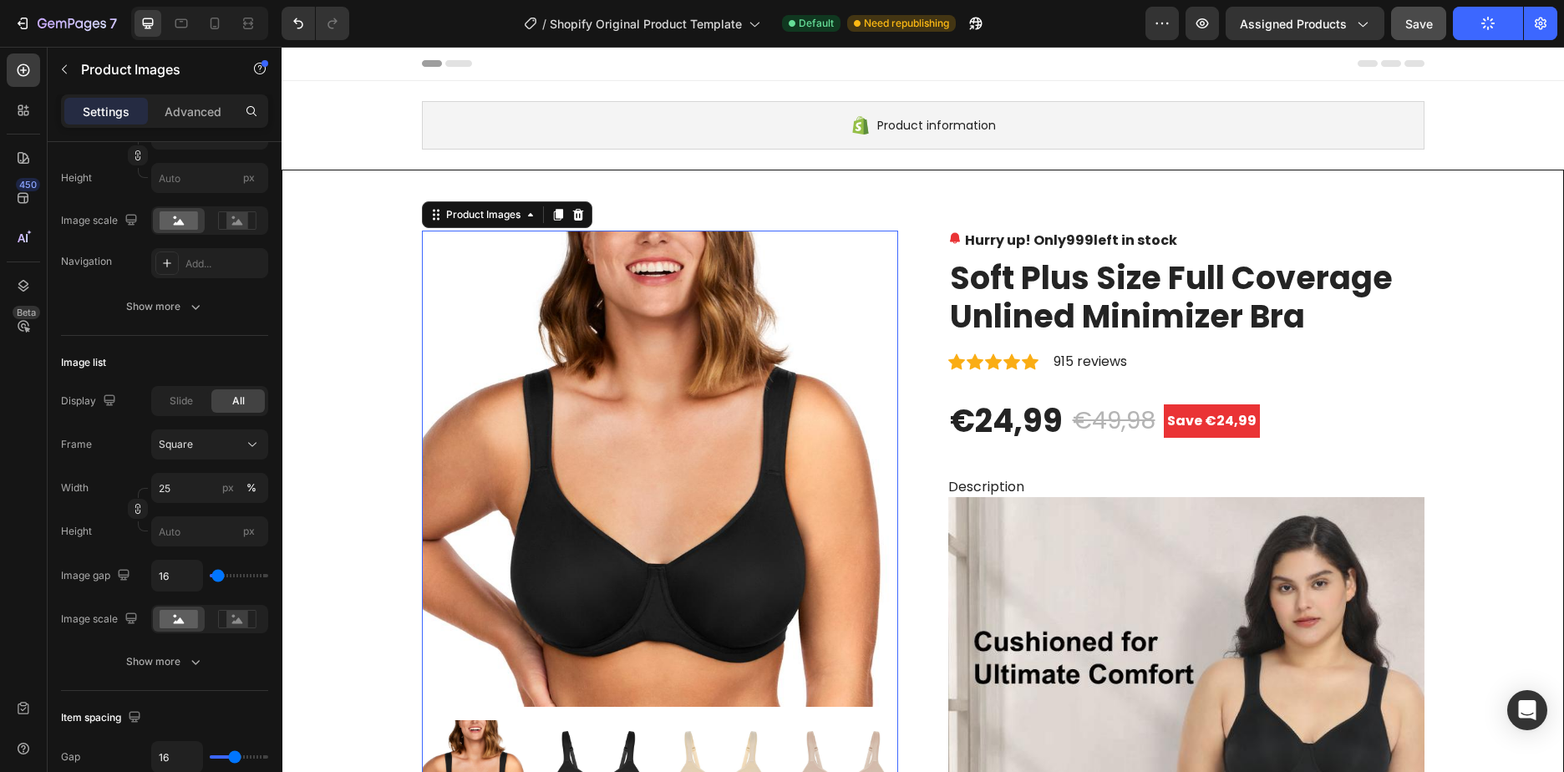
scroll to position [0, 0]
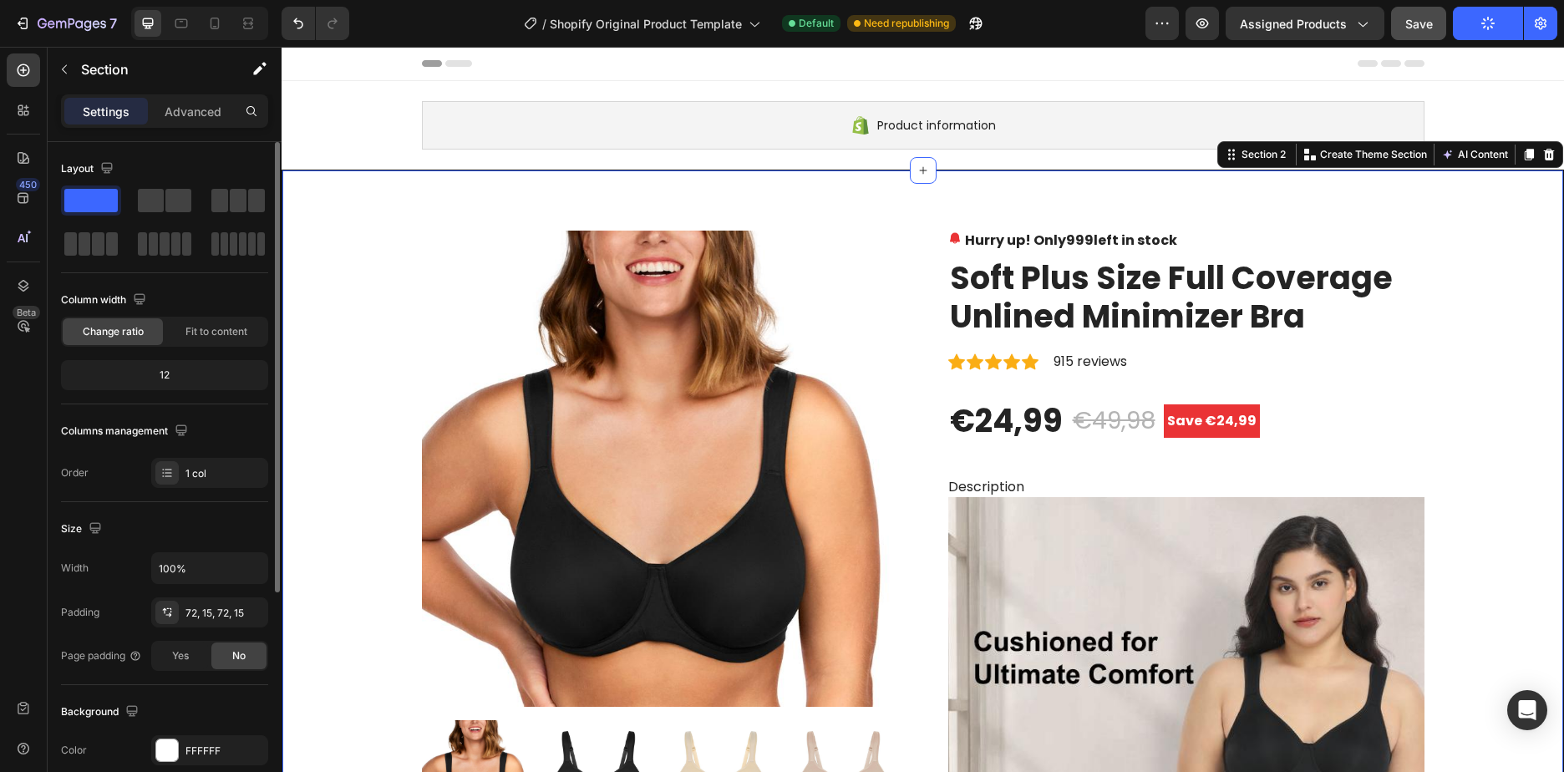
click at [682, 447] on img at bounding box center [660, 469] width 476 height 476
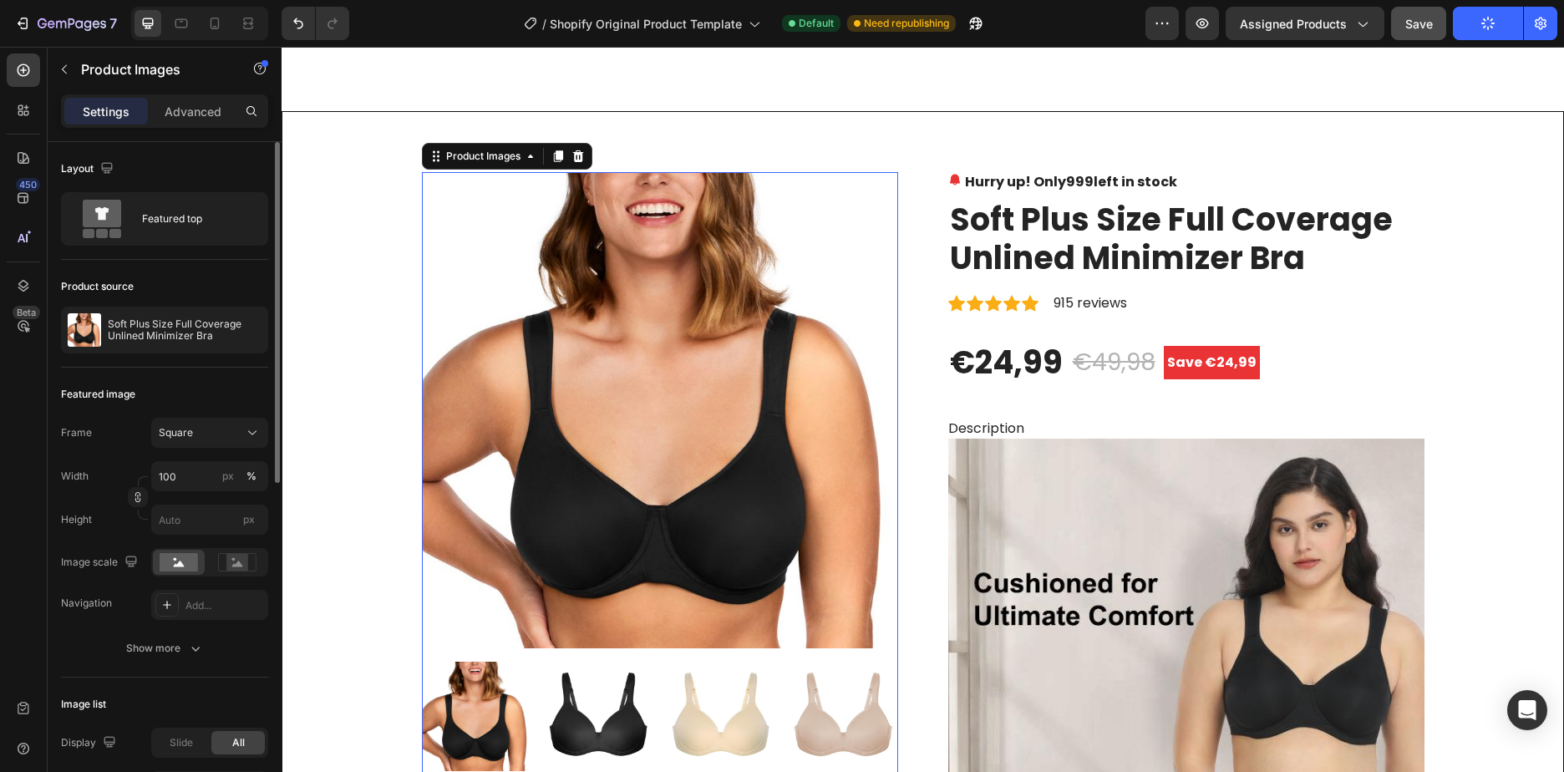
scroll to position [334, 0]
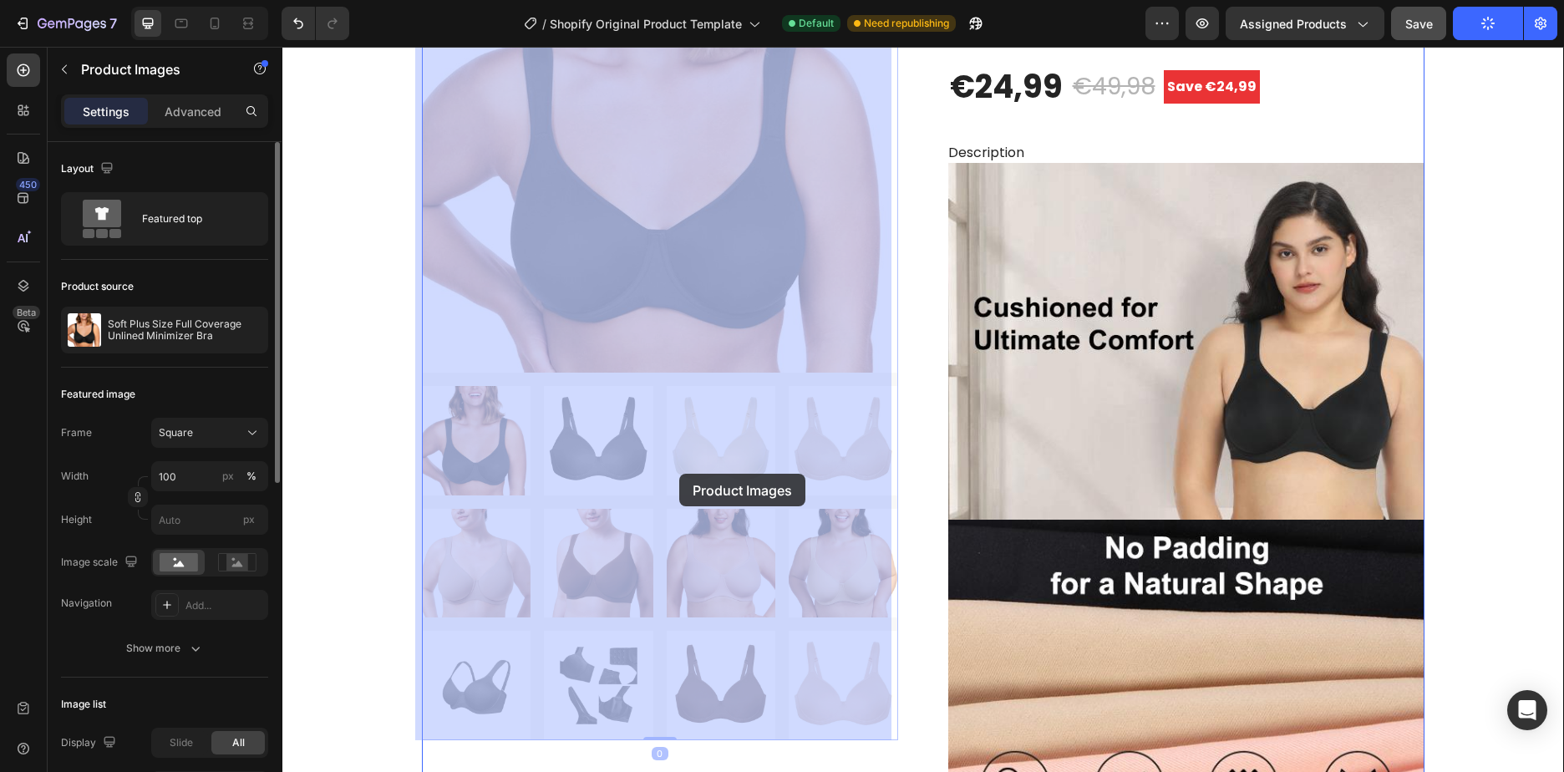
drag, startPoint x: 575, startPoint y: 435, endPoint x: 720, endPoint y: 456, distance: 146.0
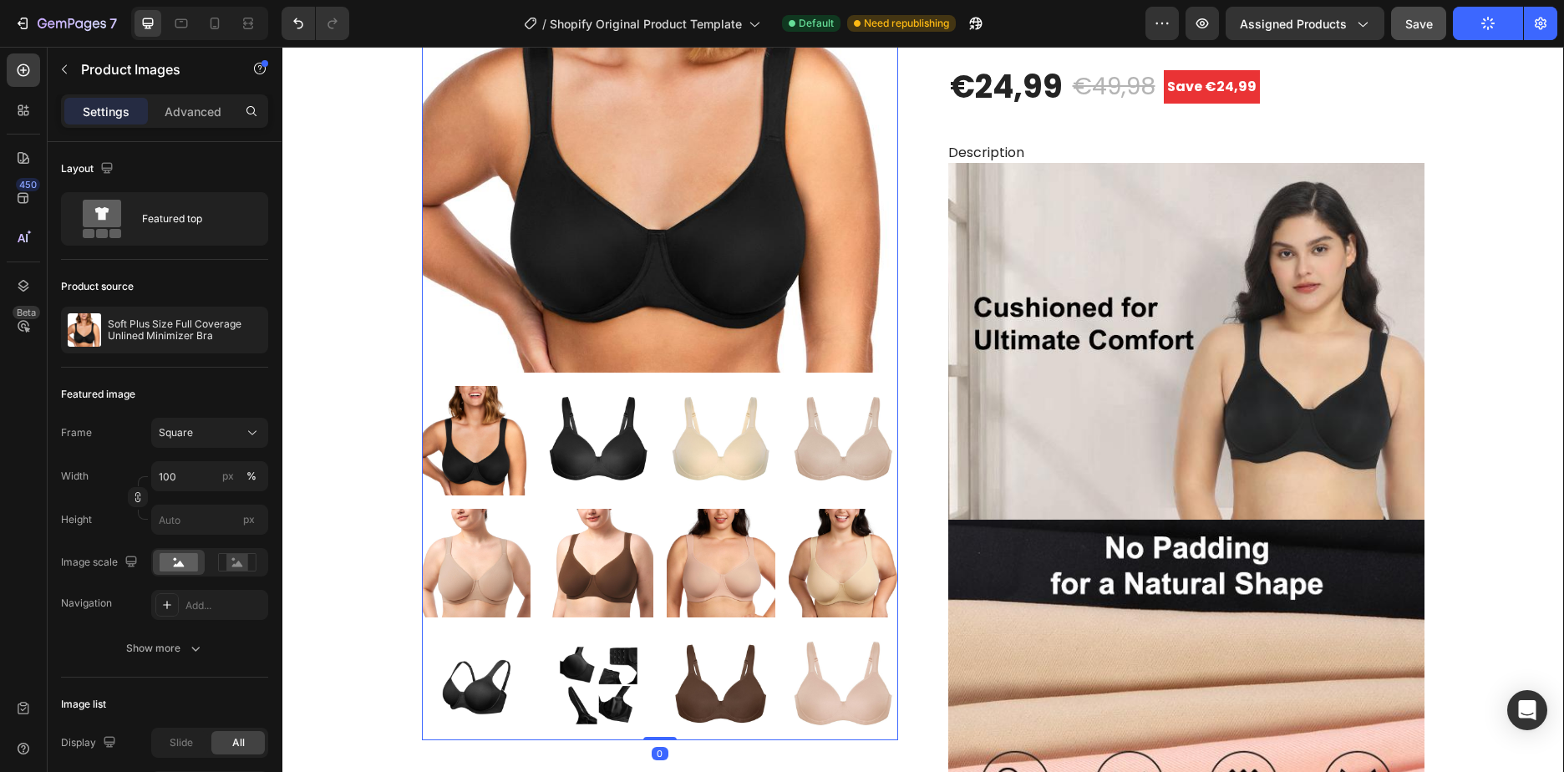
drag, startPoint x: 695, startPoint y: 410, endPoint x: 683, endPoint y: 429, distance: 22.5
click at [695, 412] on img at bounding box center [720, 440] width 109 height 109
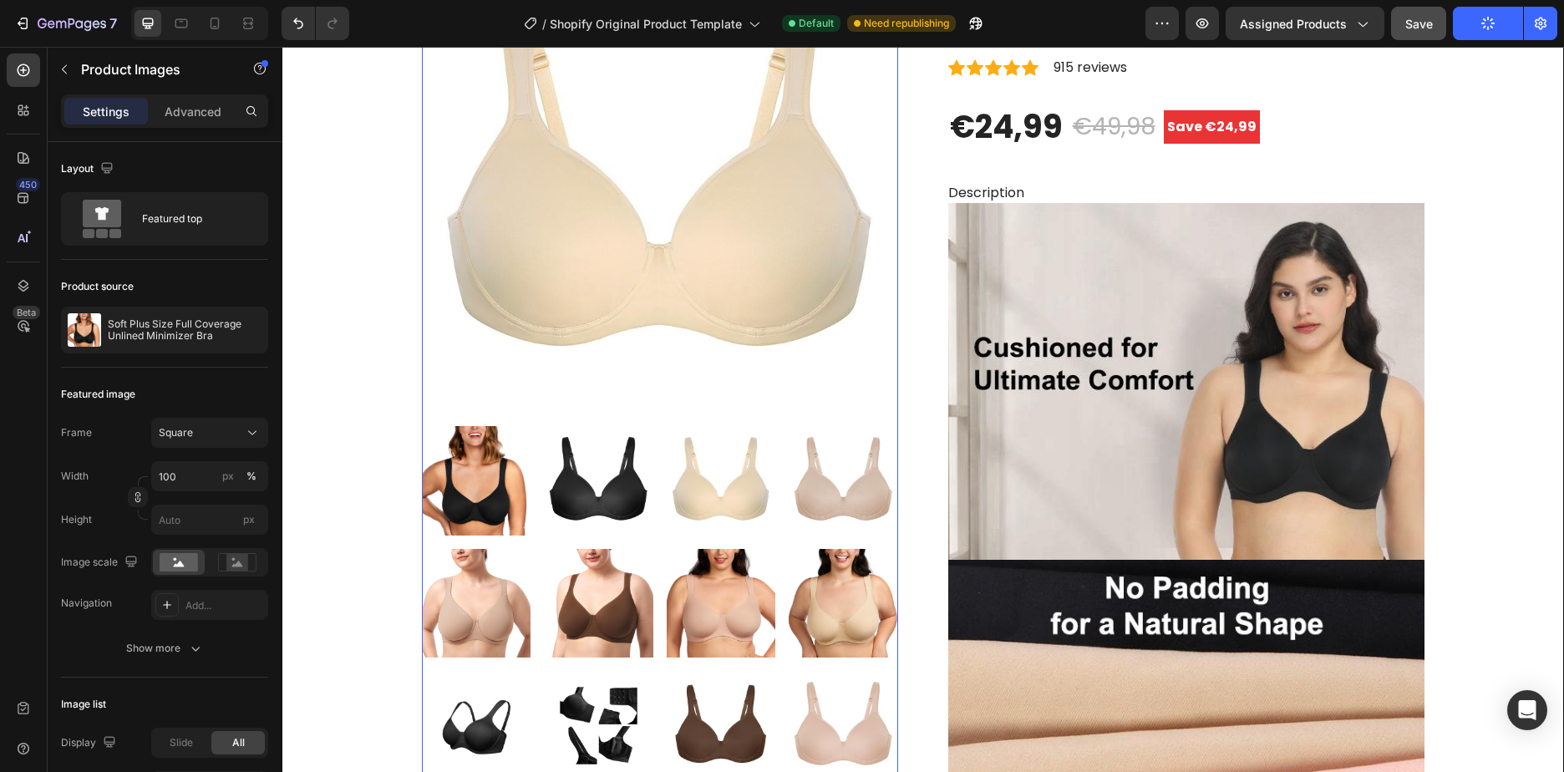
scroll to position [0, 0]
